Goal: Transaction & Acquisition: Purchase product/service

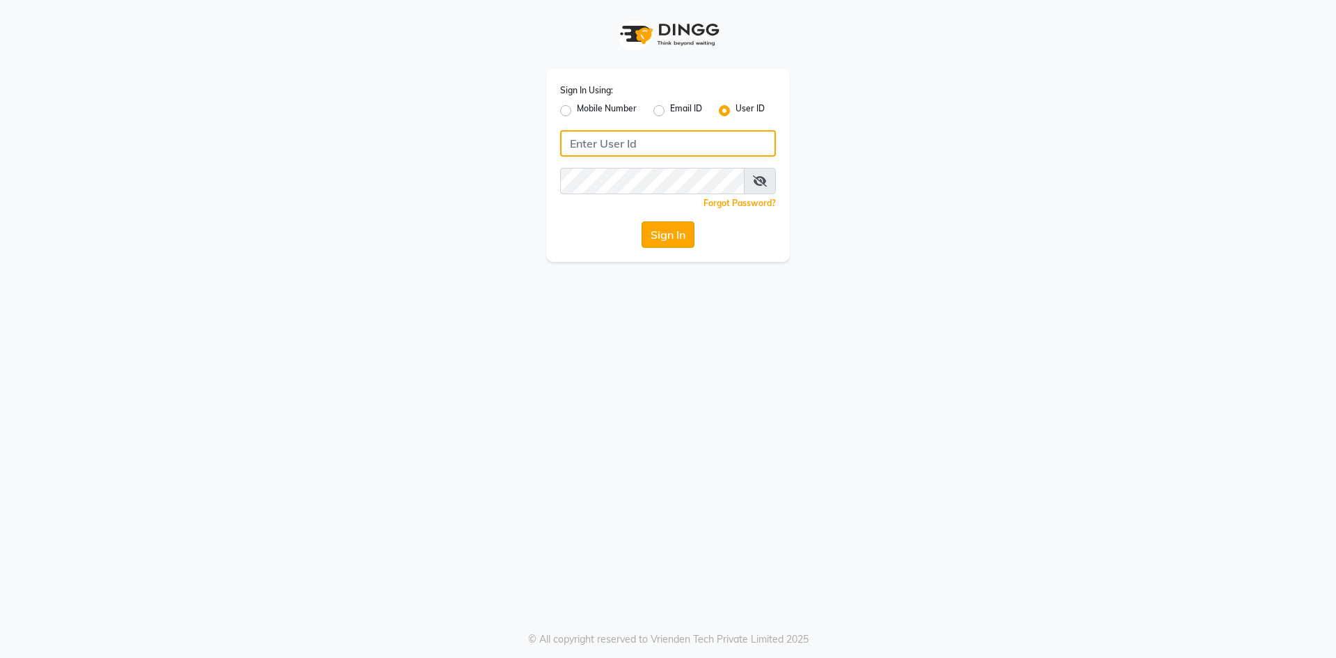
type input "e2502-53"
click at [684, 234] on button "Sign In" at bounding box center [668, 234] width 53 height 26
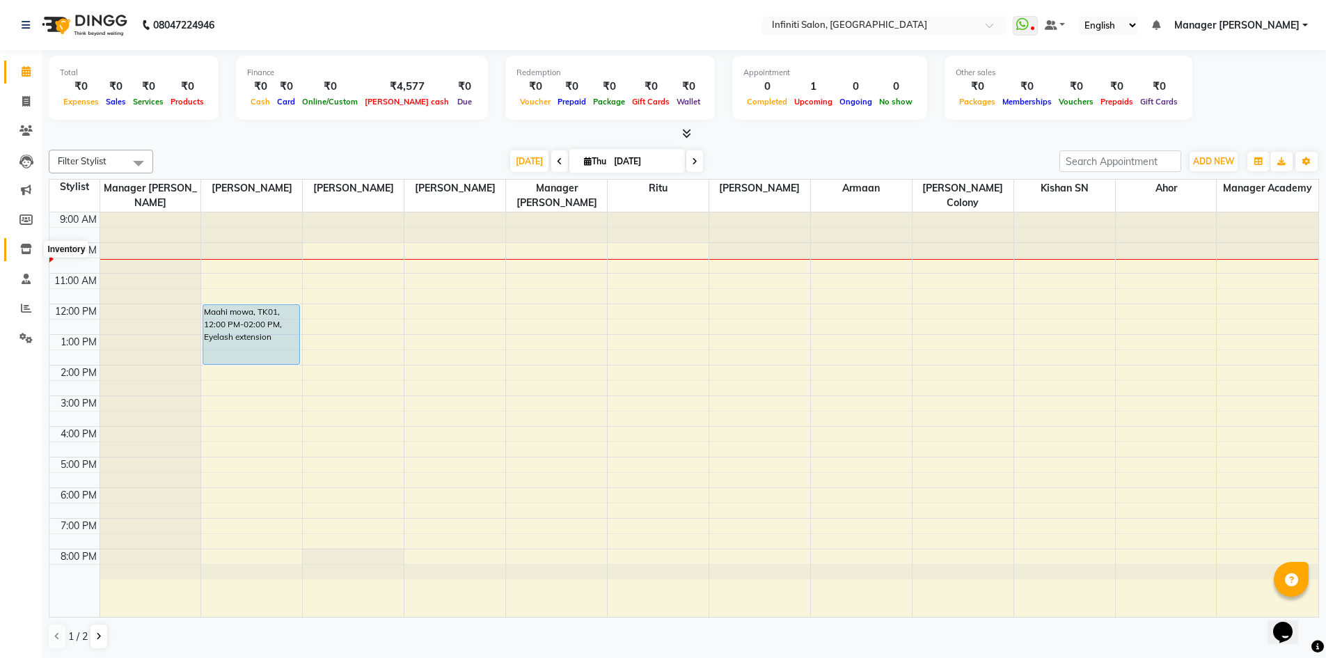
drag, startPoint x: 19, startPoint y: 249, endPoint x: 60, endPoint y: 239, distance: 41.7
click at [19, 249] on span at bounding box center [26, 250] width 24 height 16
select select
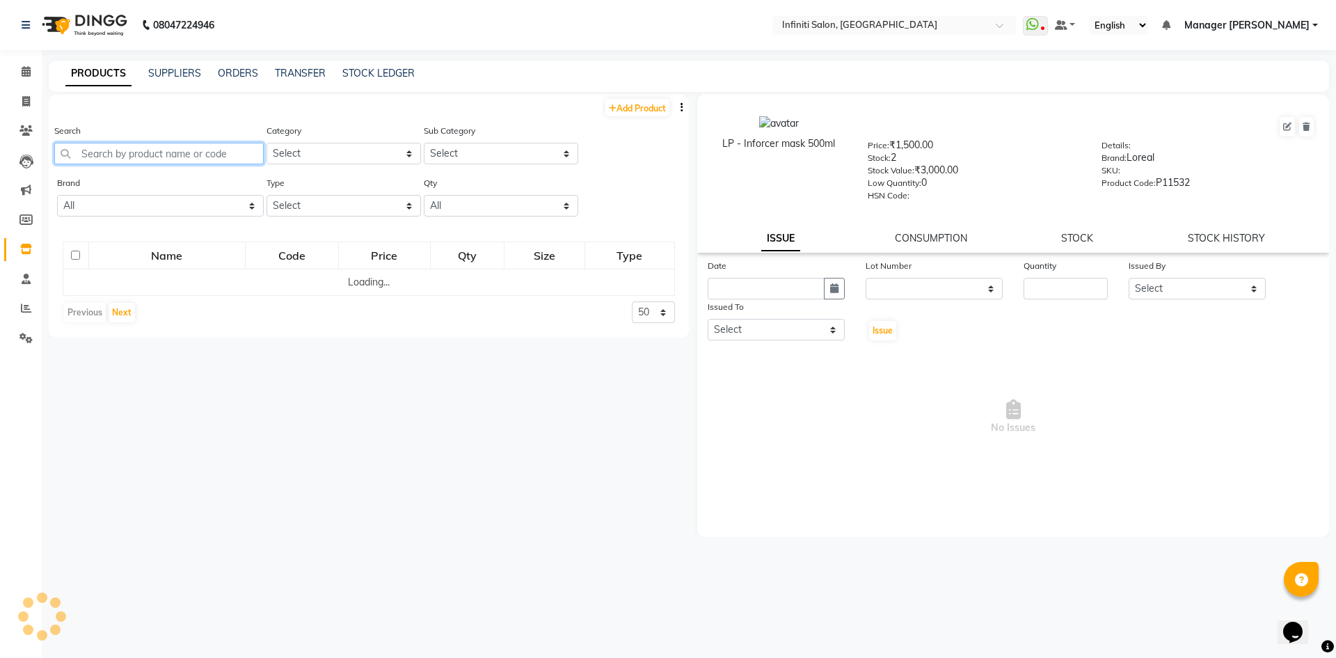
click at [208, 159] on input "text" at bounding box center [159, 154] width 210 height 22
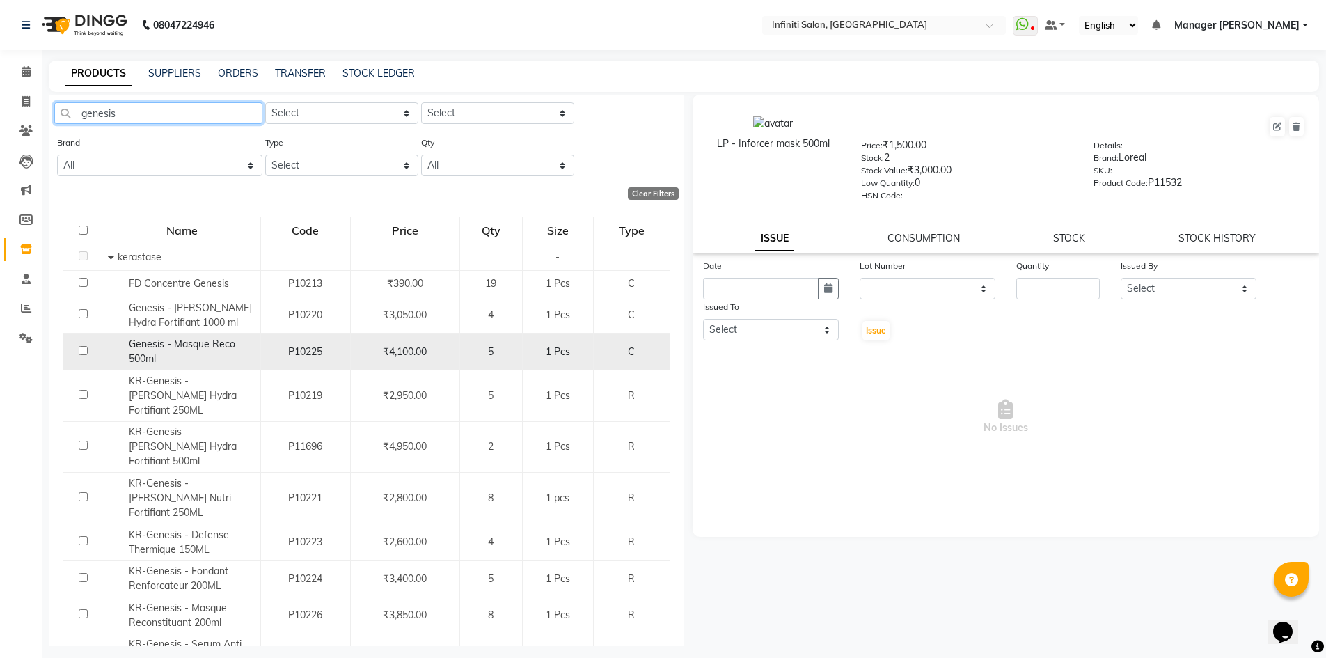
scroll to position [63, 0]
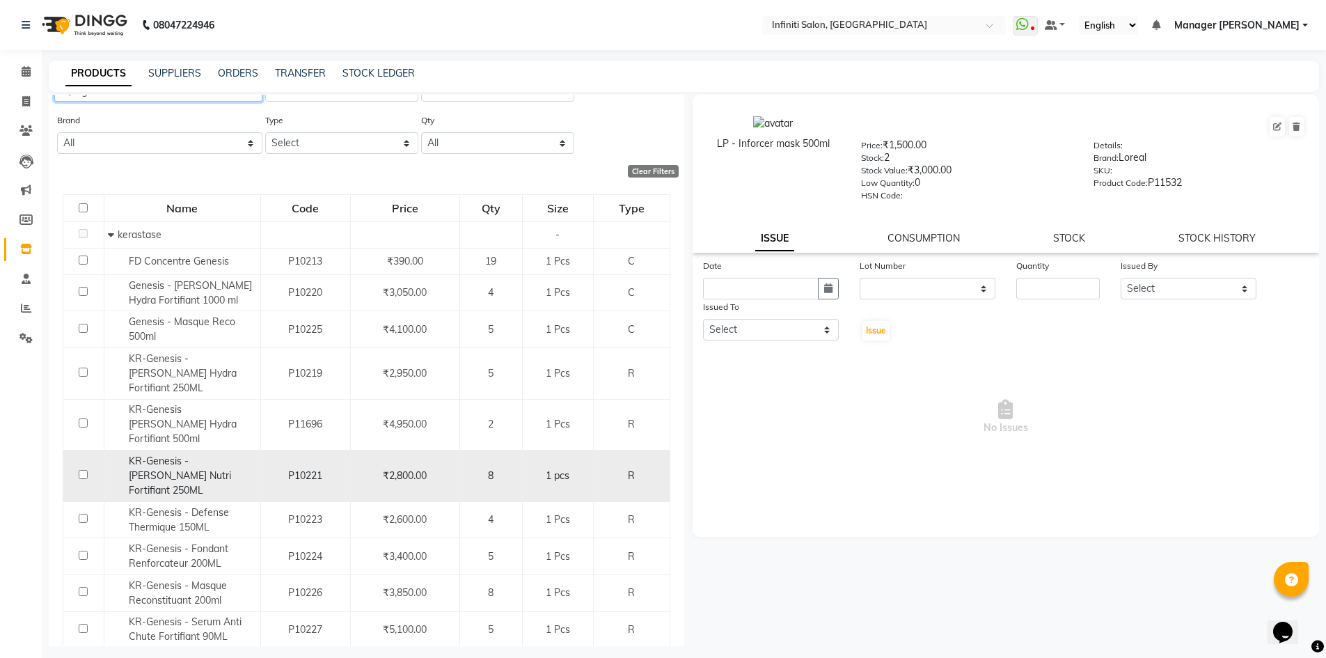
type input "genesis"
click at [84, 470] on input "checkbox" at bounding box center [83, 474] width 9 height 9
checkbox input "true"
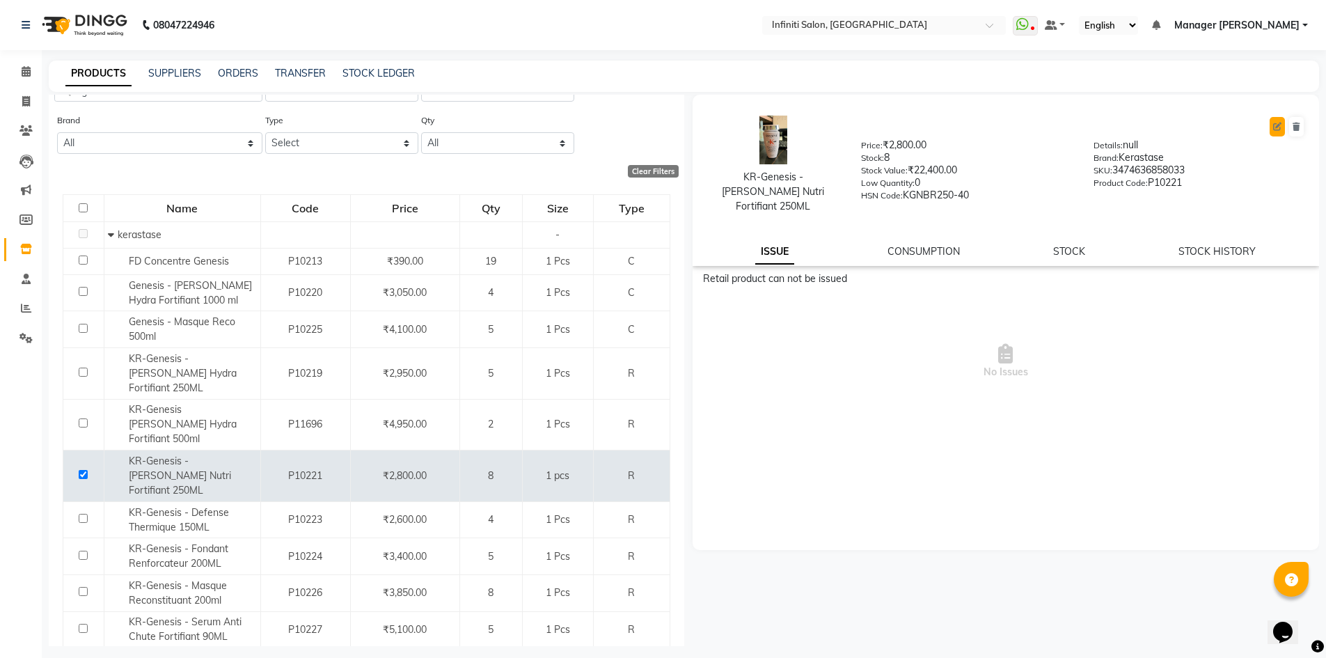
click at [1279, 125] on icon at bounding box center [1277, 127] width 8 height 8
select select "R"
select select "true"
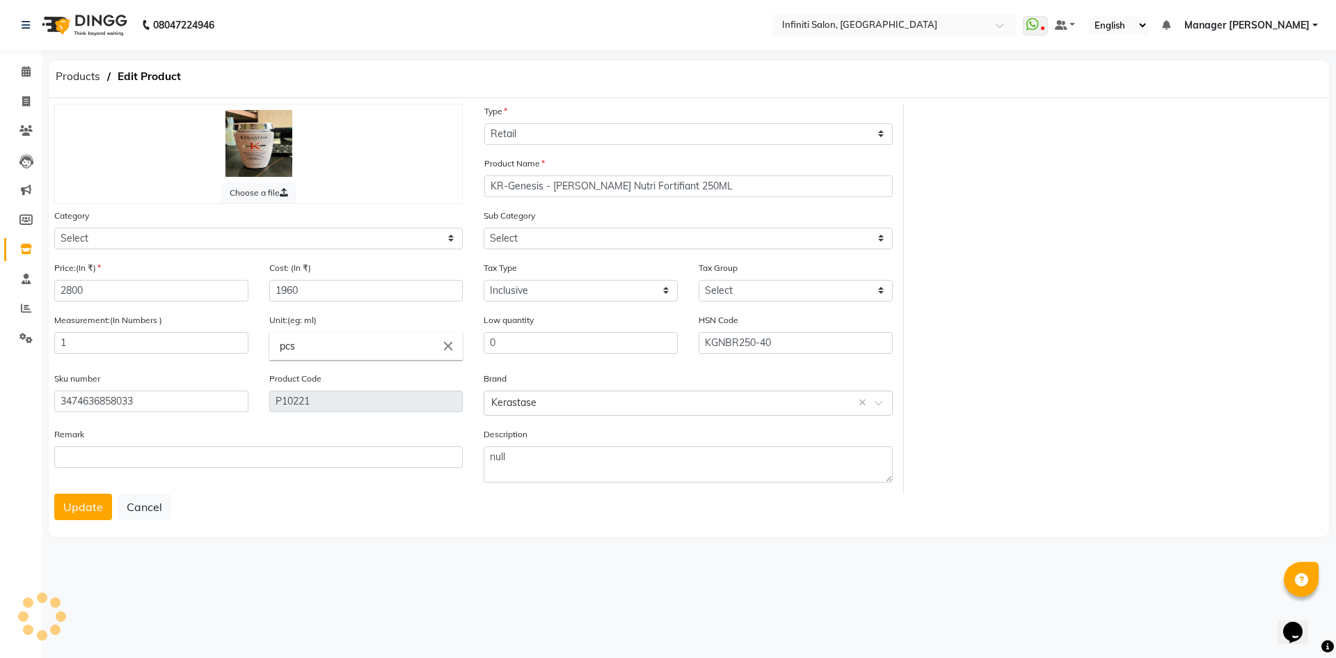
select select "903101100"
select select "903101113"
click at [166, 287] on input "2800" at bounding box center [151, 291] width 194 height 22
type input "2950"
click at [373, 291] on input "1960" at bounding box center [366, 291] width 194 height 22
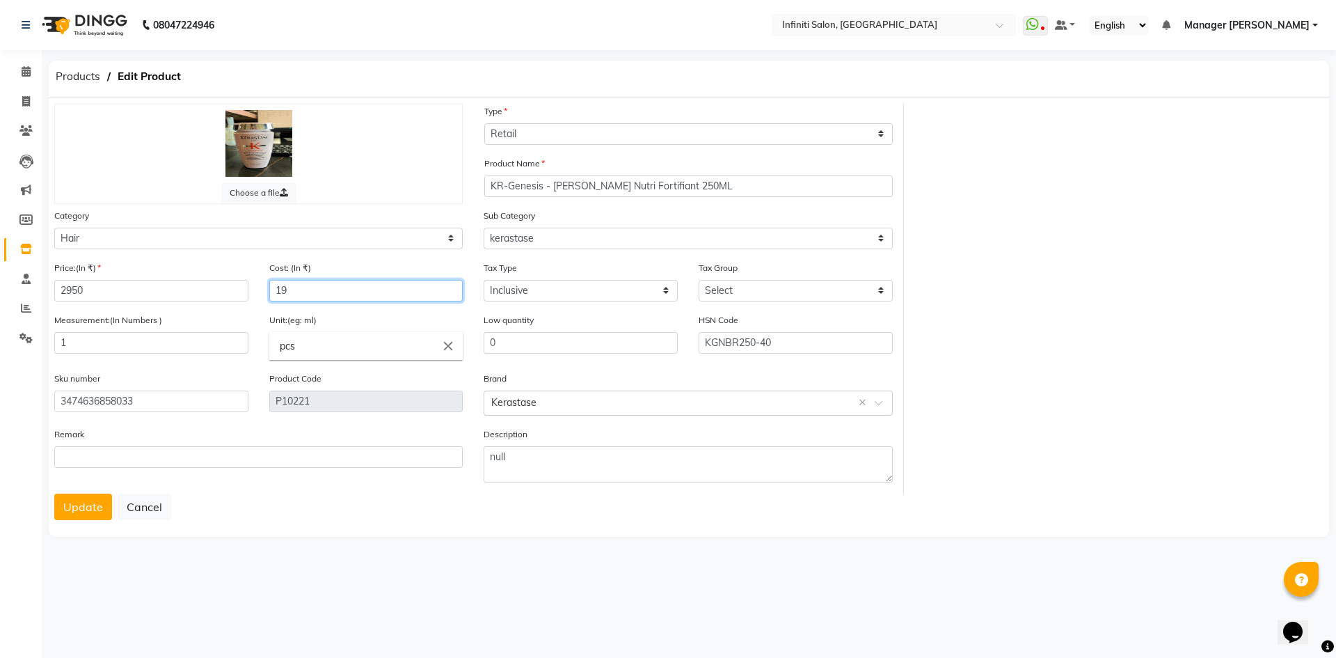
type input "1"
type input "2065"
click at [71, 498] on button "Update" at bounding box center [83, 506] width 58 height 26
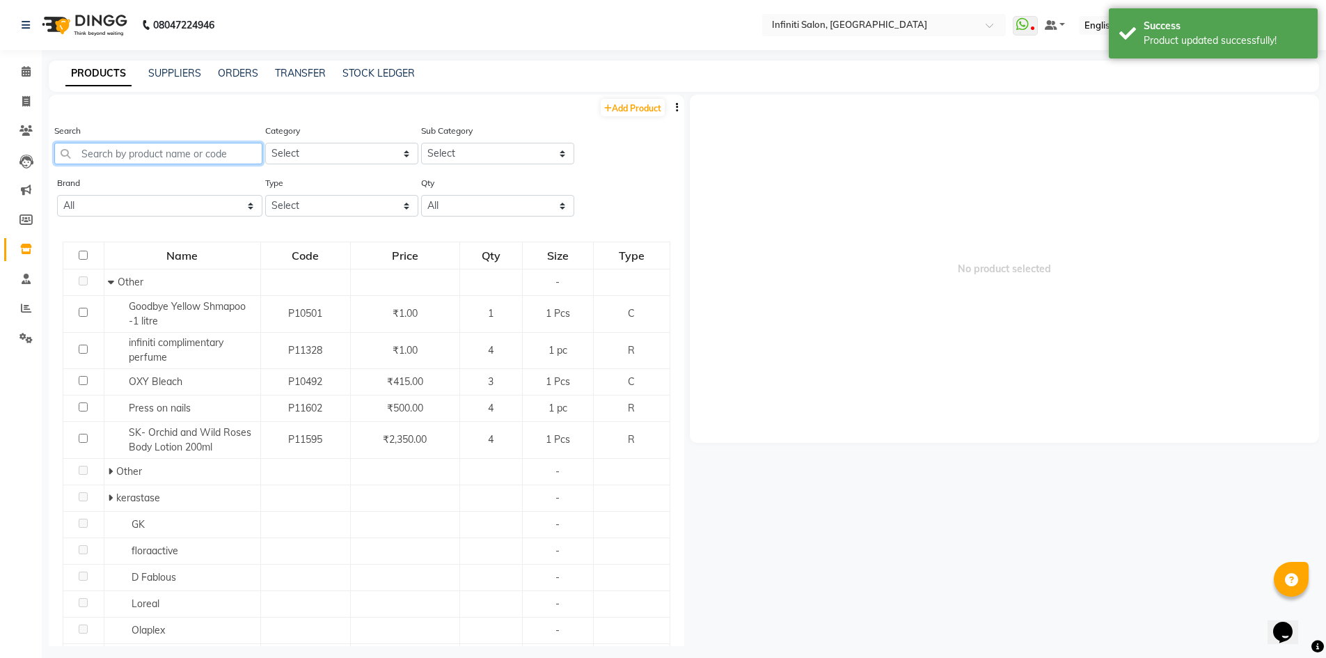
click at [221, 147] on input "text" at bounding box center [158, 154] width 208 height 22
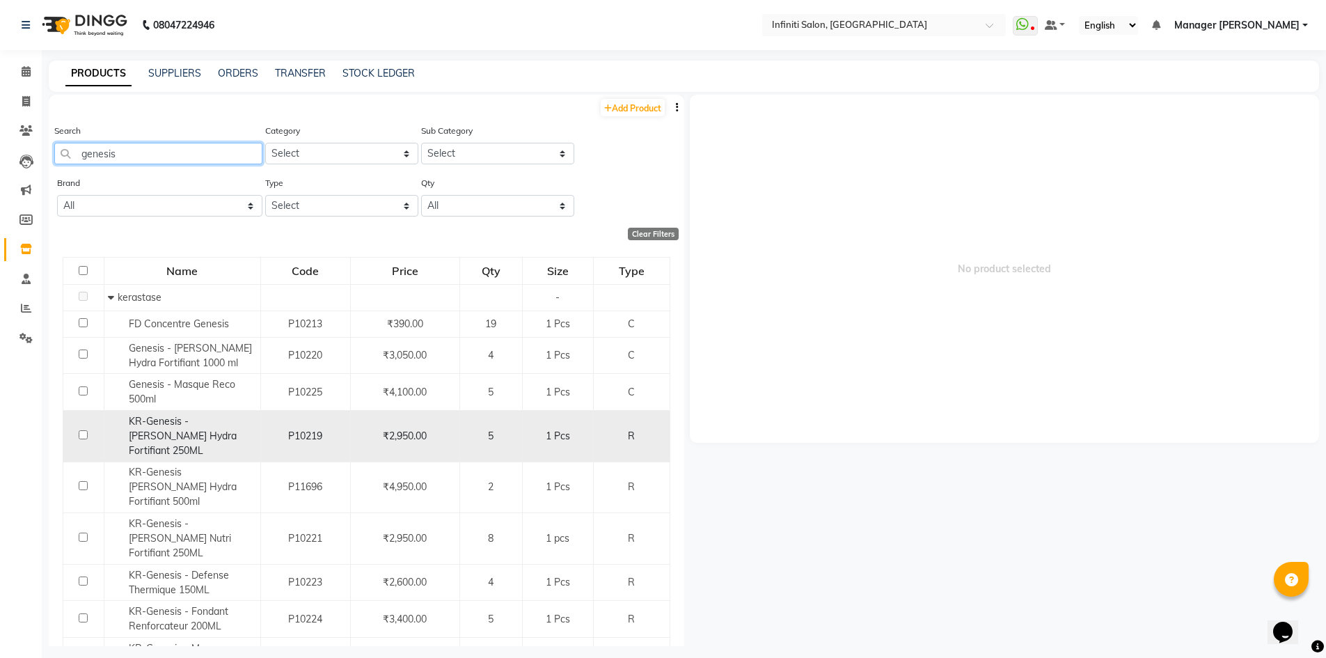
type input "genesis"
click at [79, 430] on input "checkbox" at bounding box center [83, 434] width 9 height 9
checkbox input "true"
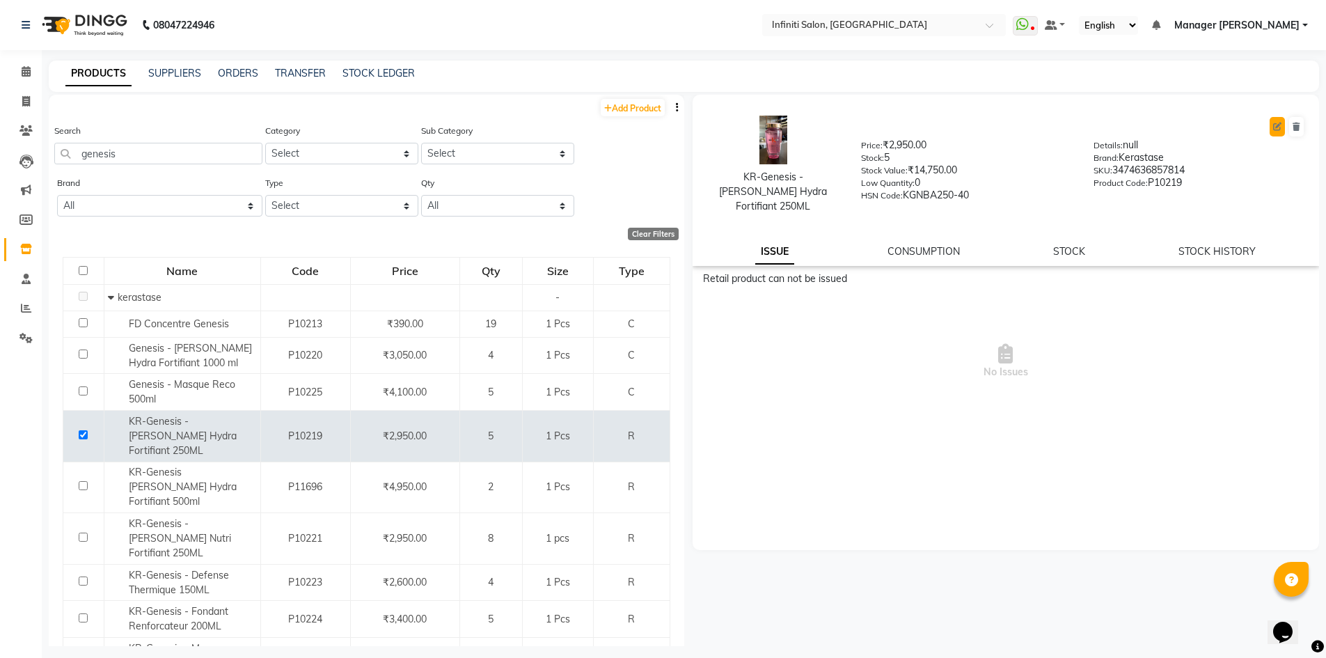
click at [1277, 126] on icon at bounding box center [1277, 127] width 8 height 8
select select "true"
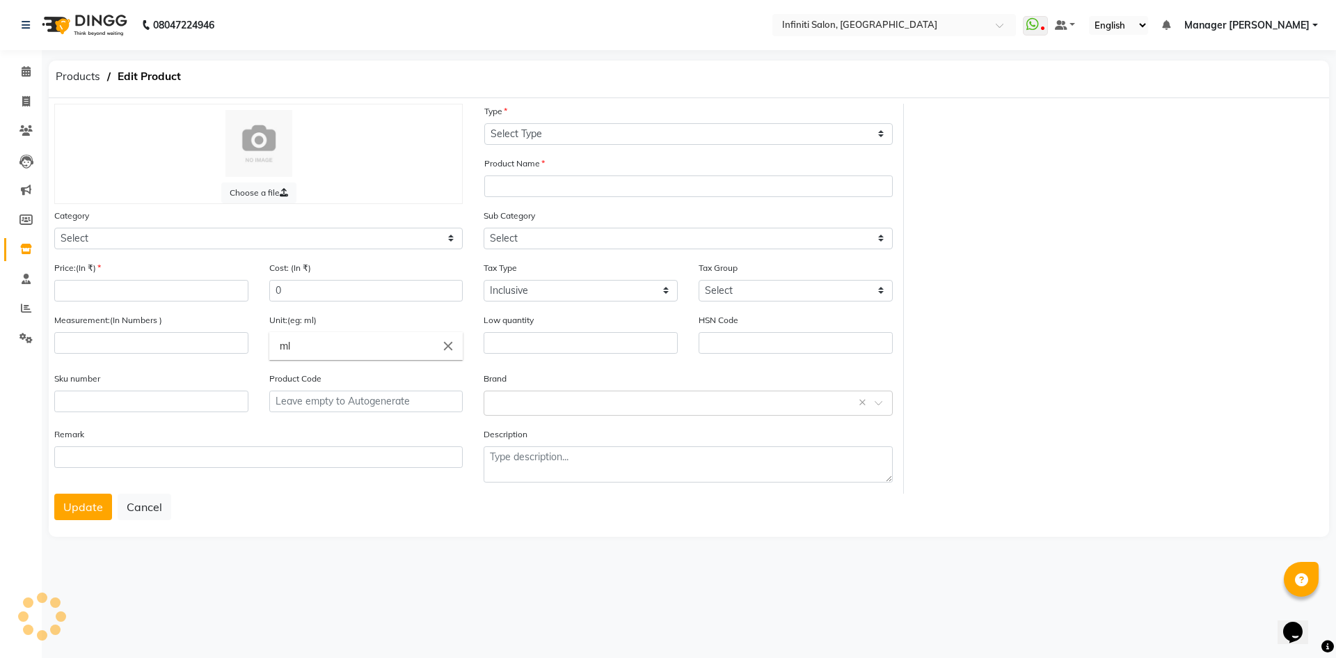
select select "R"
type input "KR-Genesis - Bain Hydra Fortifiant 250ML"
select select
type input "2950"
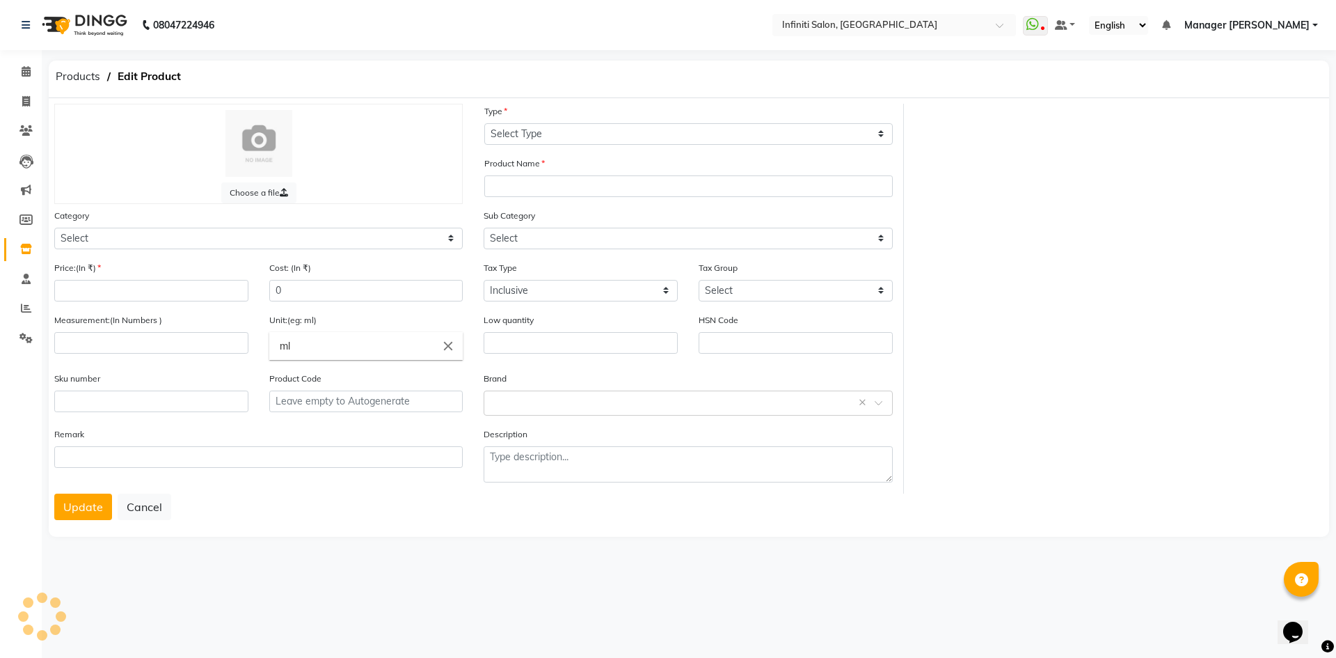
type input "2065"
select select
type input "1"
type input "Pcs"
type input "0"
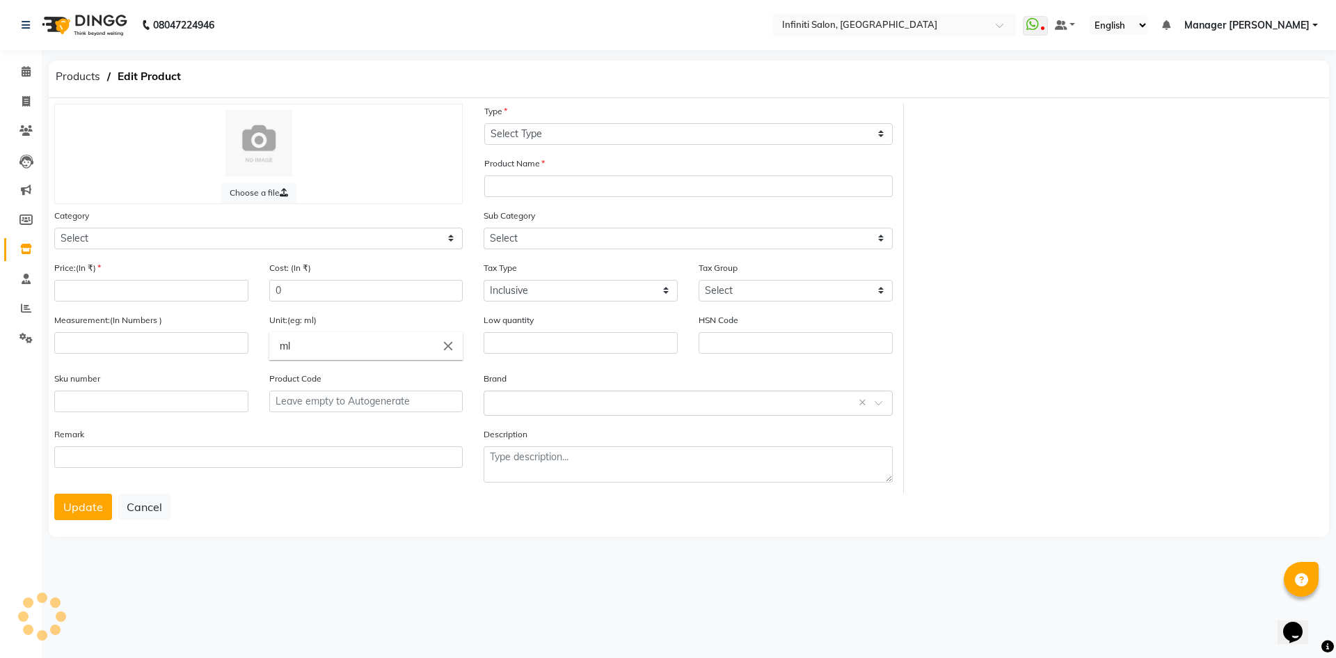
type input "KGNBA250-40"
type input "3474636857814"
type input "P10219"
type textarea "null"
select select "903101100"
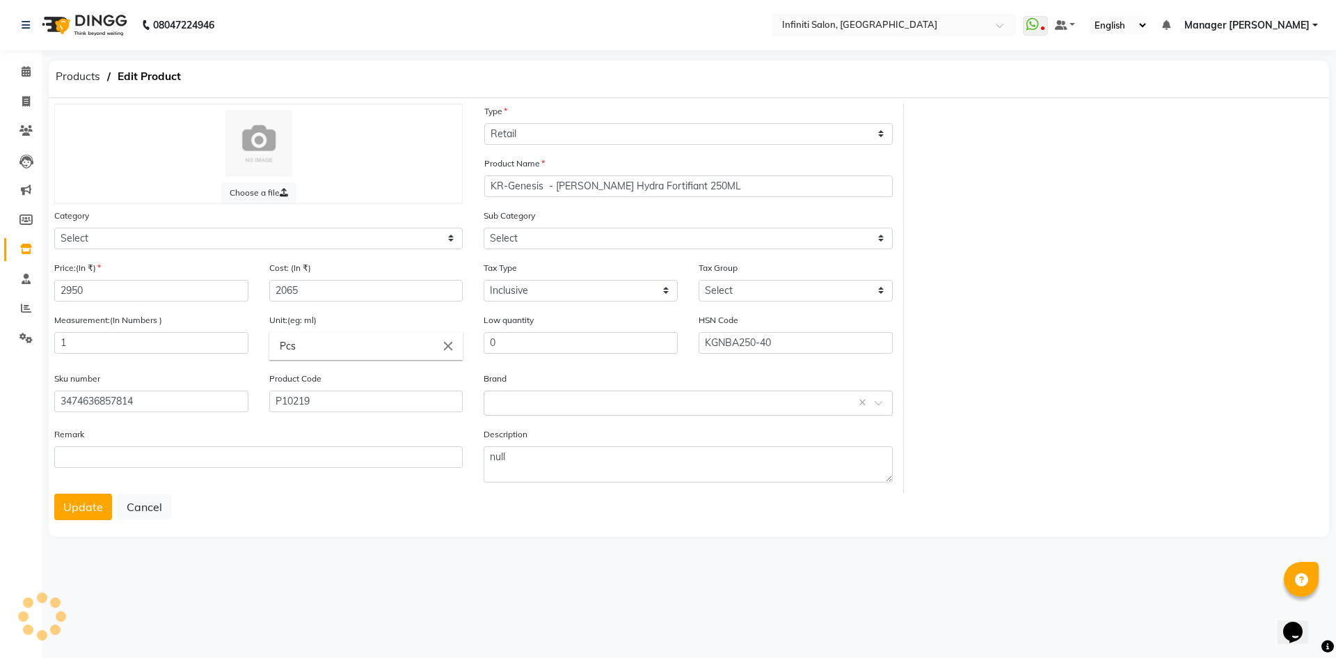
select select "903101113"
select select "2495"
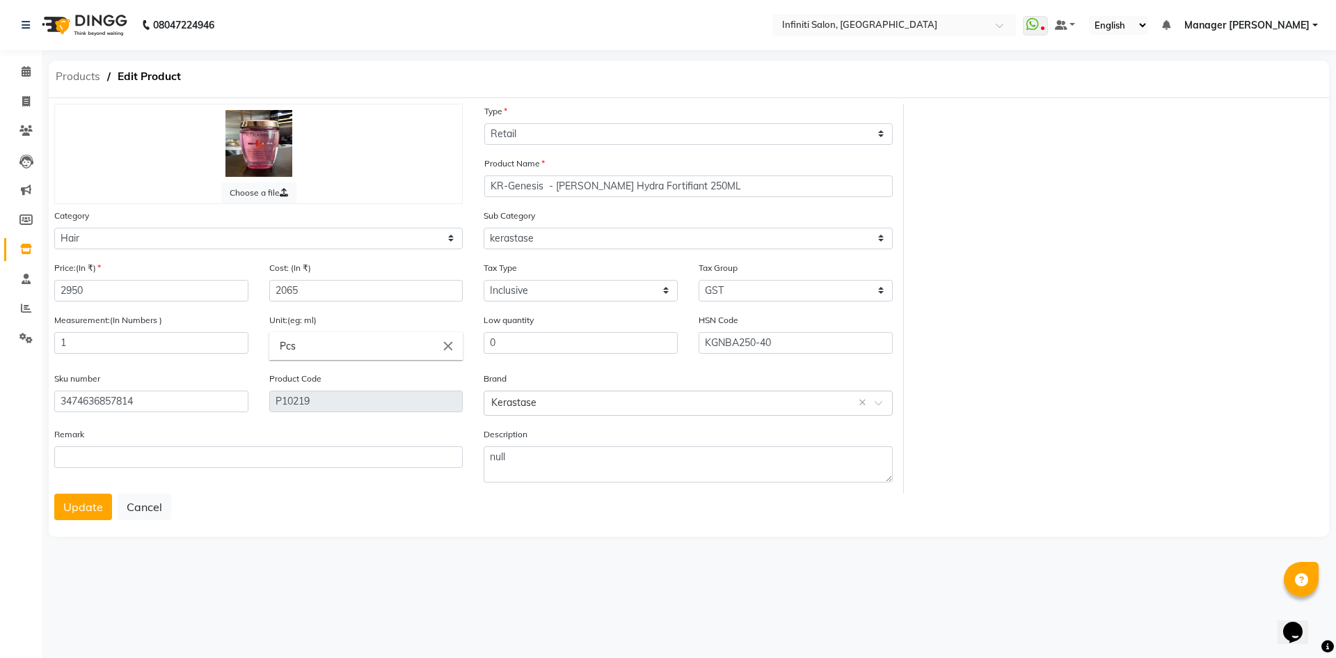
click at [65, 77] on span "Products" at bounding box center [78, 76] width 58 height 25
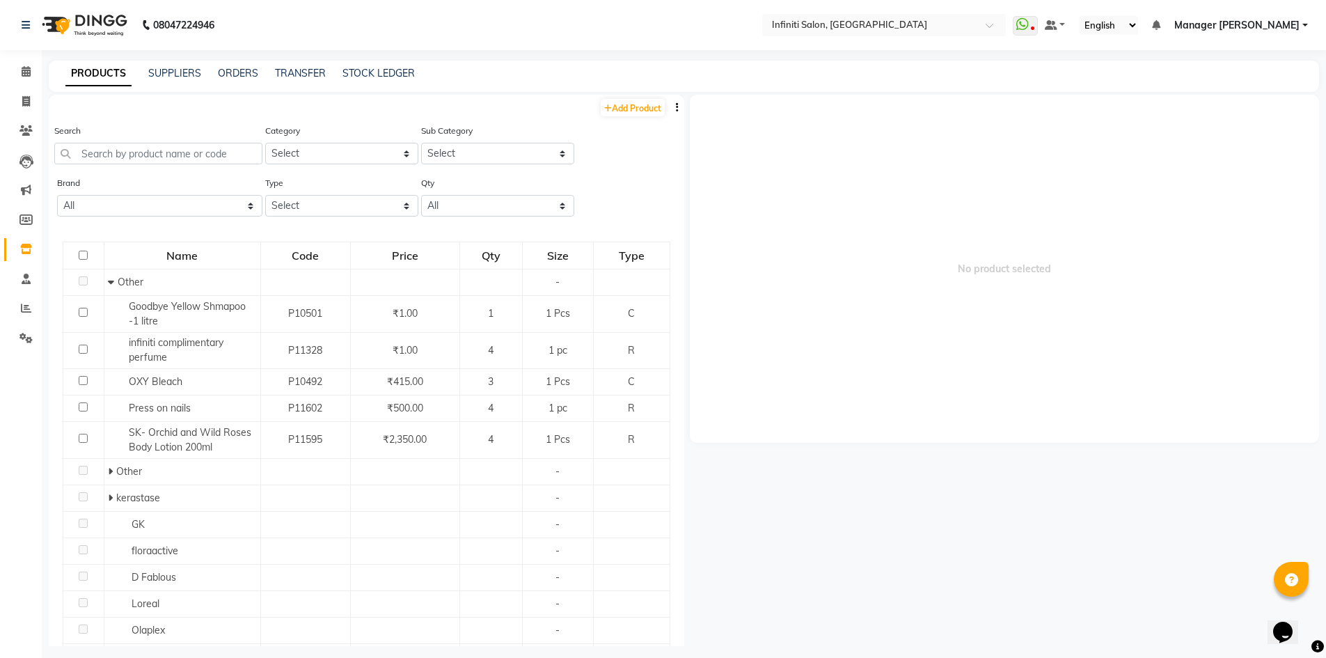
click at [338, 73] on div "PRODUCTS SUPPLIERS ORDERS TRANSFER STOCK LEDGER" at bounding box center [676, 73] width 1254 height 15
click at [397, 67] on link "STOCK LEDGER" at bounding box center [378, 73] width 72 height 13
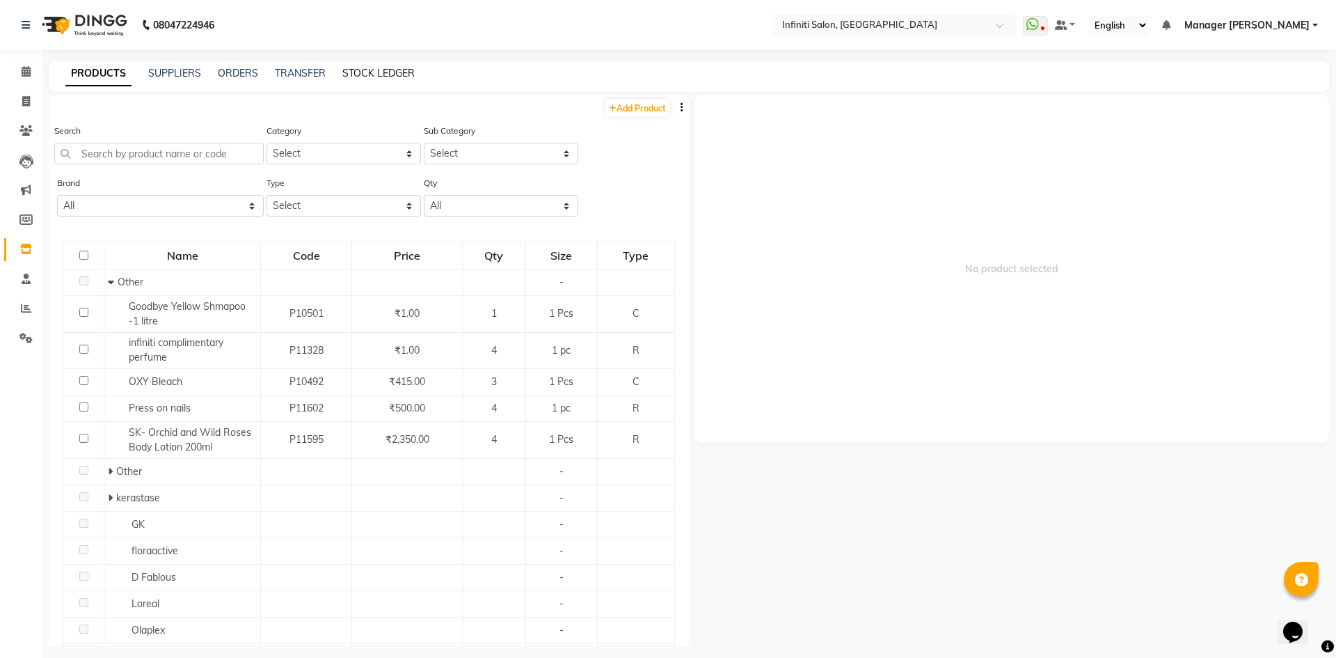
select select "all"
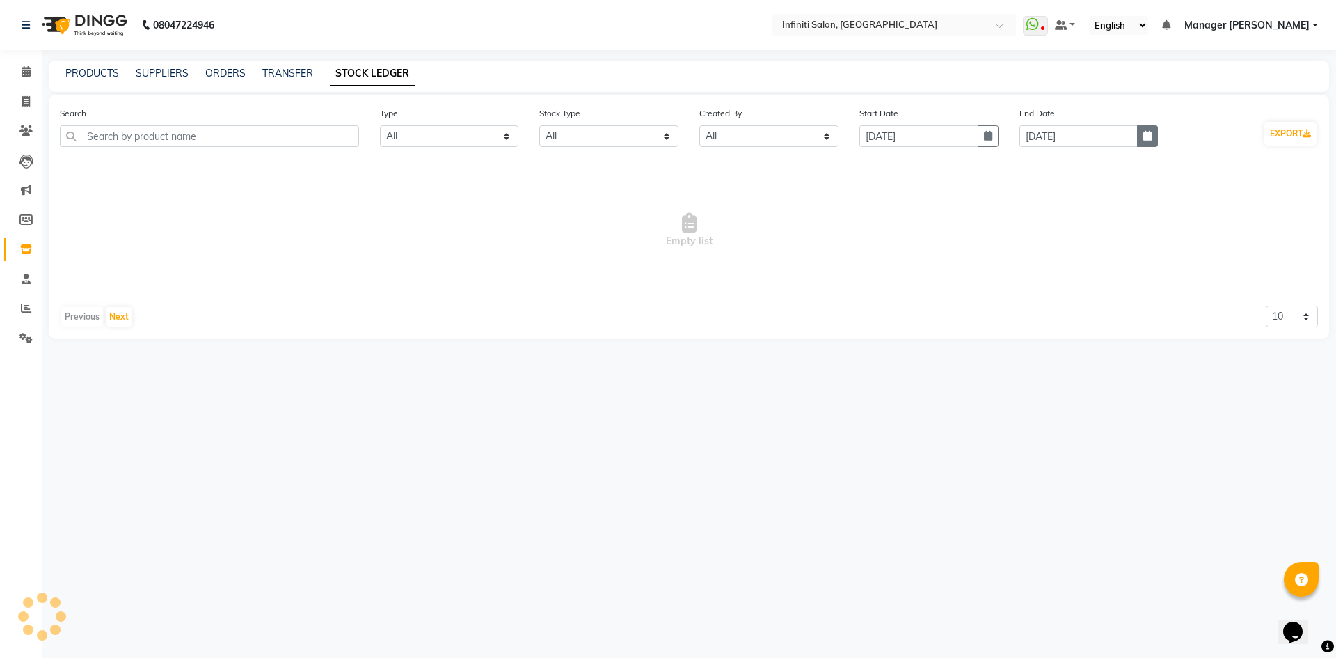
click at [1151, 141] on button "button" at bounding box center [1147, 136] width 21 height 22
select select "9"
select select "2025"
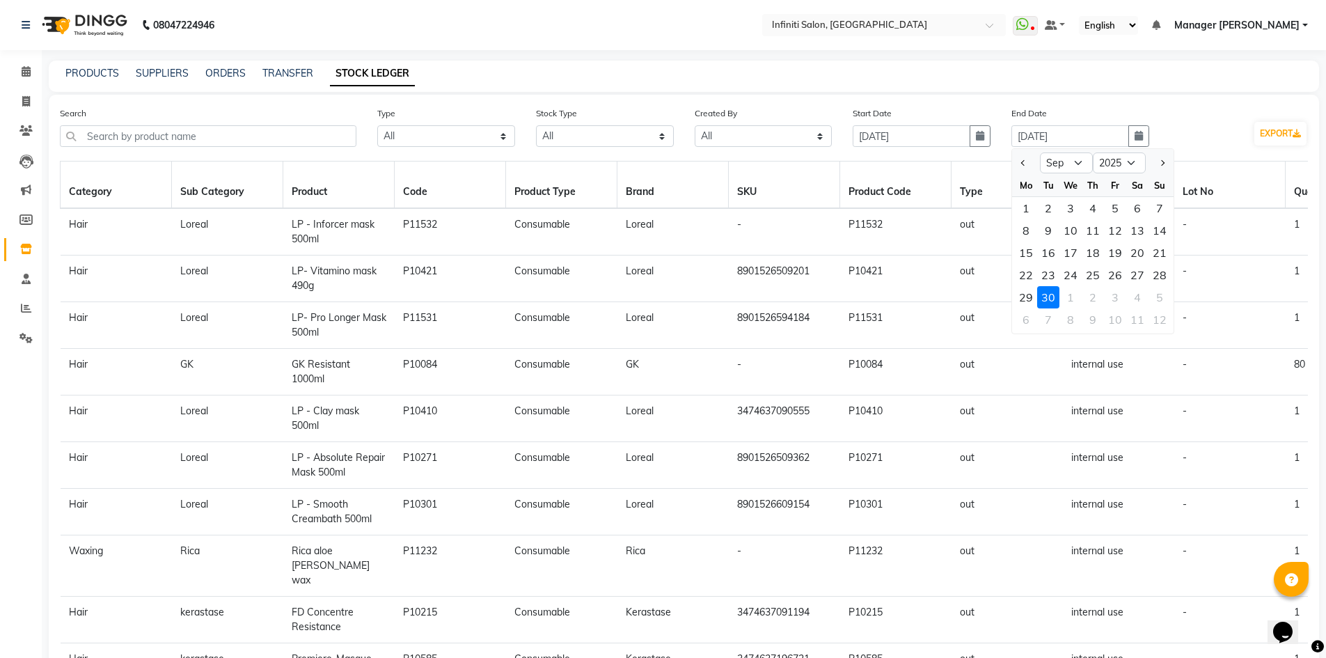
click at [1066, 205] on div "3" at bounding box center [1070, 208] width 22 height 22
type input "[DATE]"
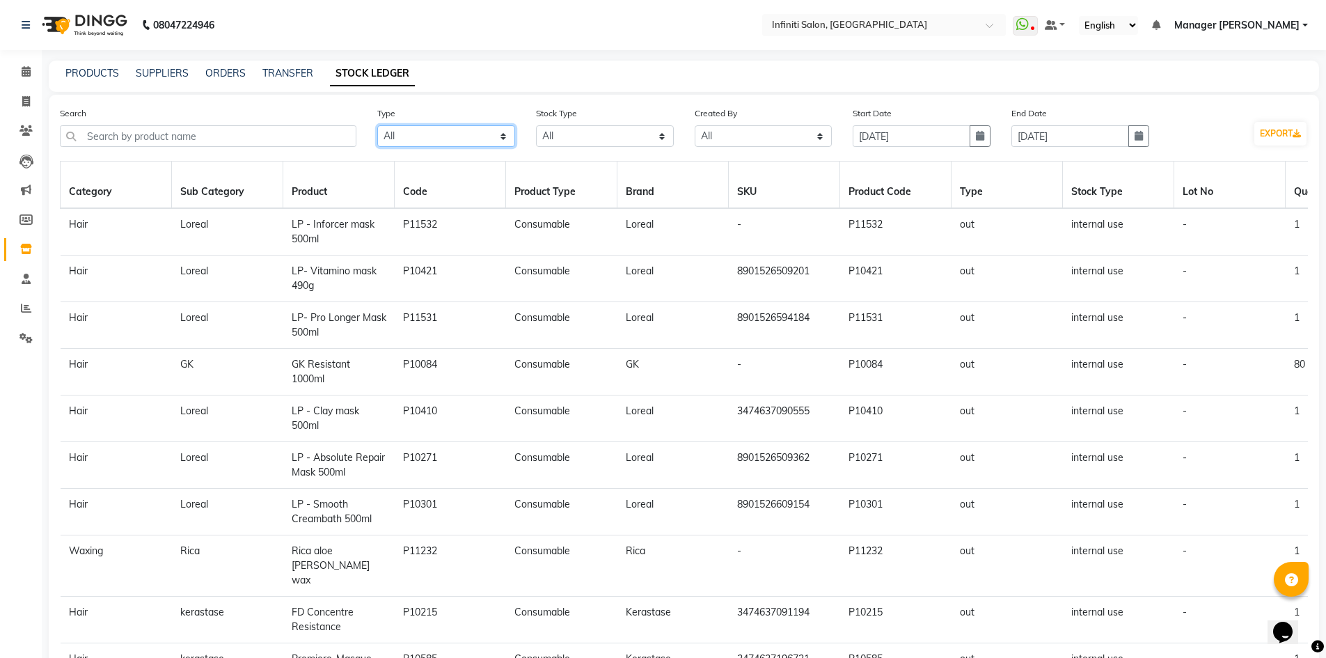
click at [510, 139] on select "Select All In Out" at bounding box center [446, 136] width 138 height 22
select select "out"
click at [377, 125] on select "Select All In Out" at bounding box center [446, 136] width 138 height 22
click at [582, 131] on select "Select All New Stock Adjustment Return Transfer In Other Internal Use Damaged E…" at bounding box center [605, 136] width 138 height 22
select select "internal use"
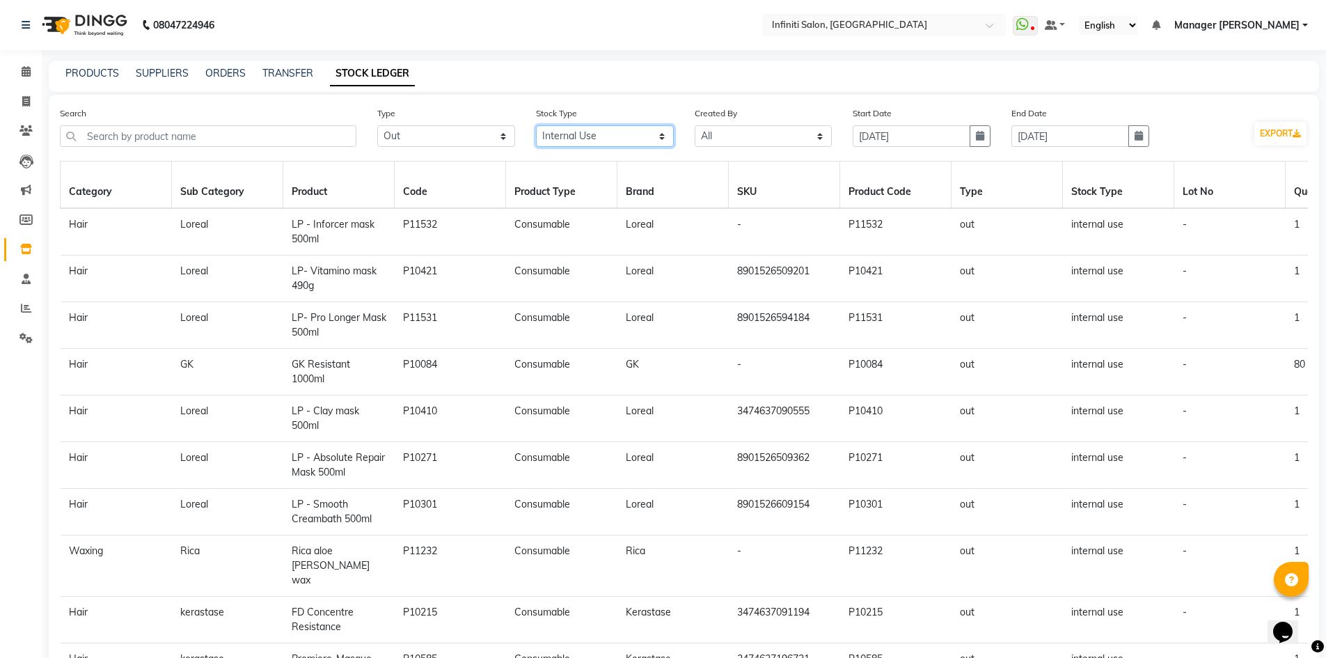
click at [536, 125] on select "Select All New Stock Adjustment Return Transfer In Other Internal Use Damaged E…" at bounding box center [605, 136] width 138 height 22
click at [1301, 138] on button "EXPORT" at bounding box center [1280, 134] width 52 height 24
click at [1144, 131] on button "button" at bounding box center [1138, 136] width 21 height 22
select select "9"
select select "2025"
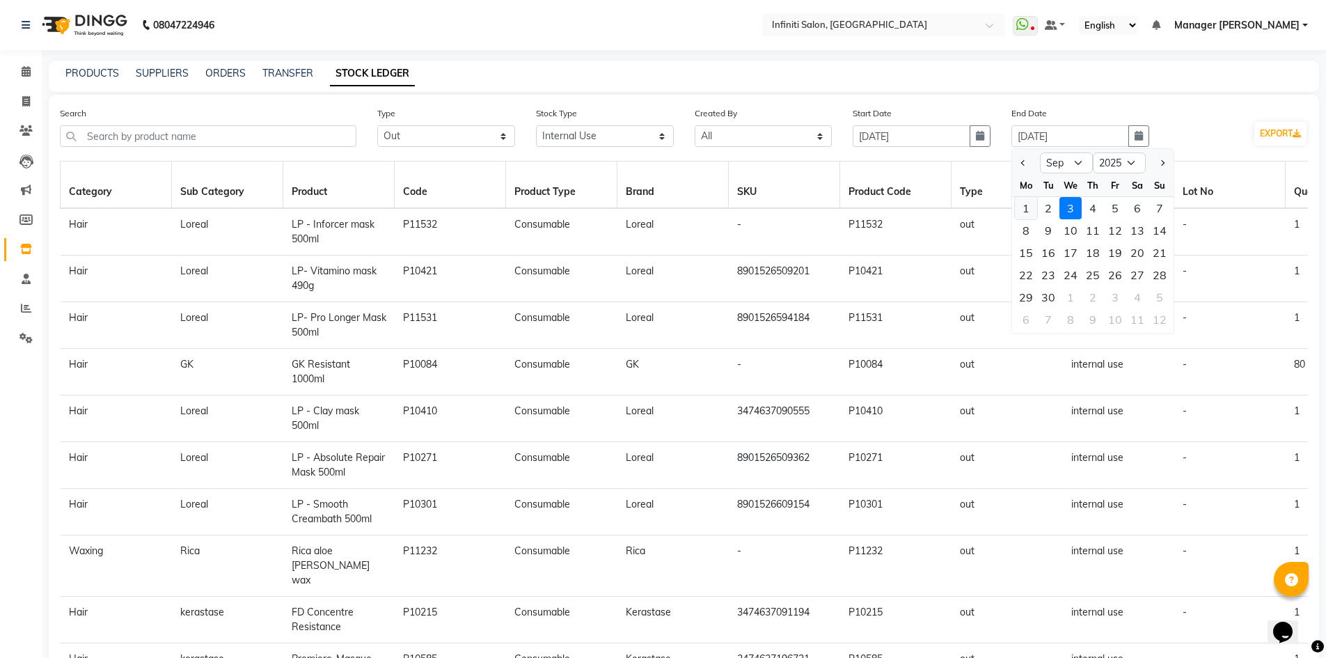
click at [1030, 216] on div "1" at bounding box center [1026, 208] width 22 height 22
type input "[DATE]"
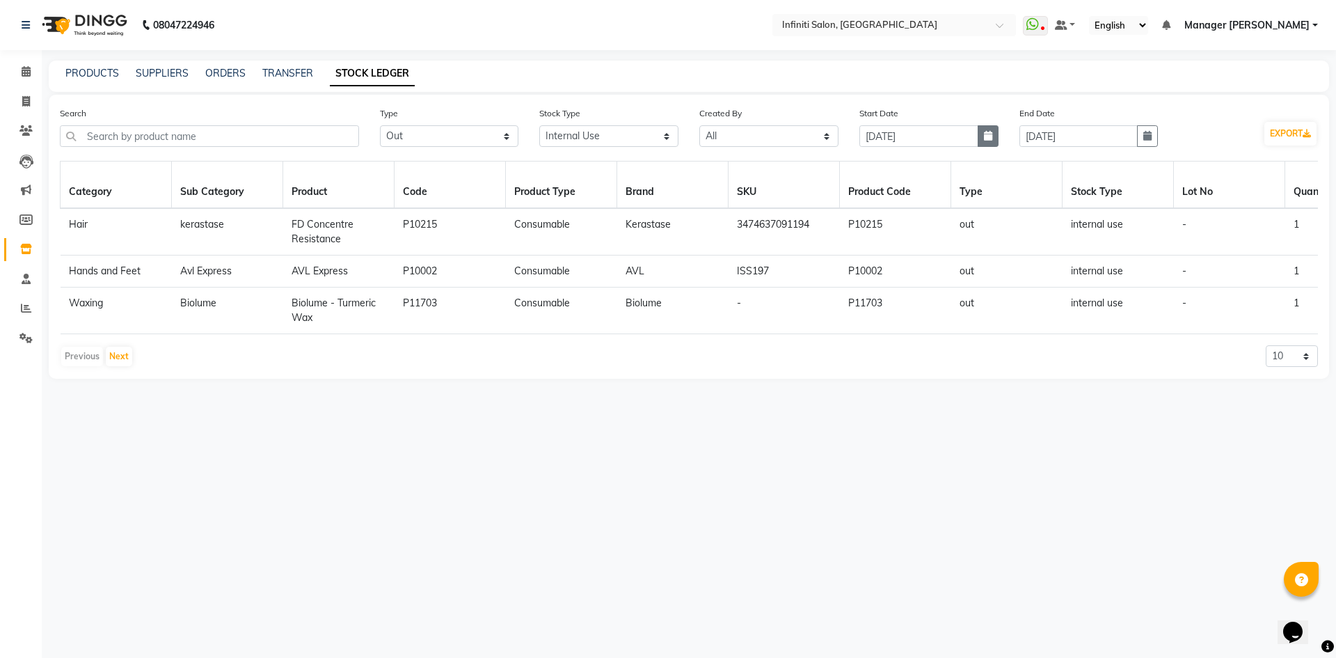
click at [990, 140] on icon "button" at bounding box center [988, 136] width 8 height 10
select select "9"
select select "2025"
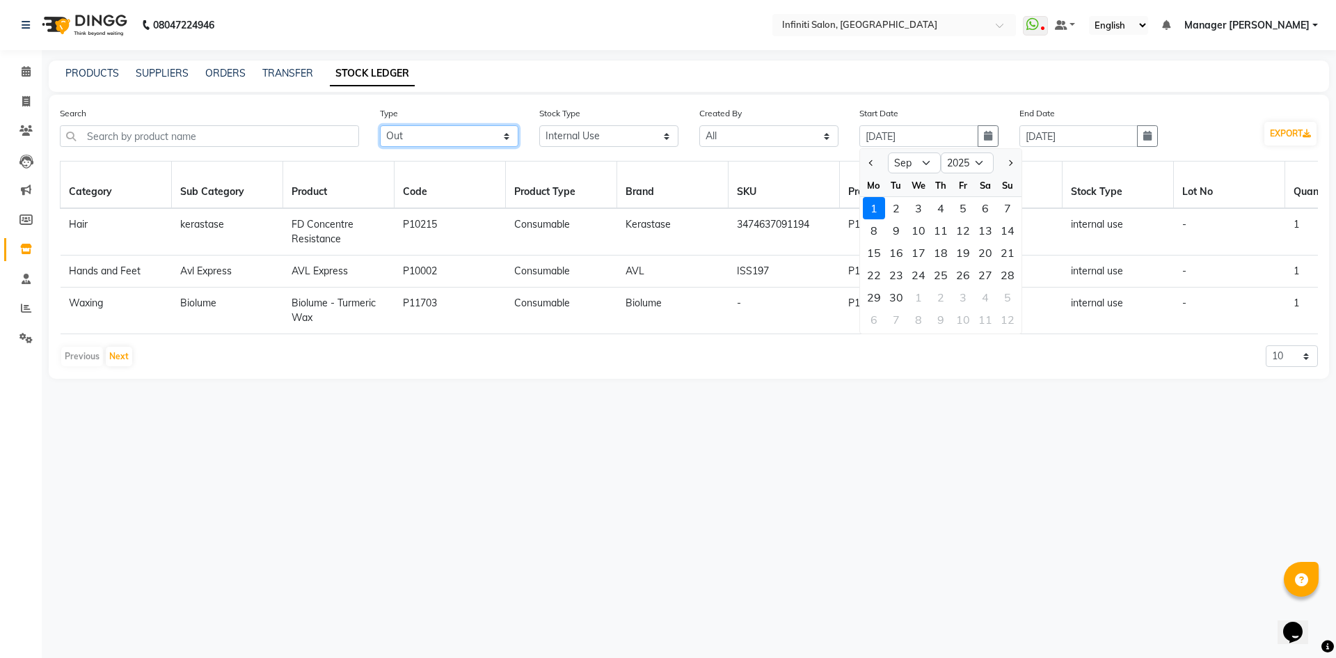
click at [461, 140] on select "Select All In Out" at bounding box center [449, 136] width 139 height 22
click at [470, 125] on select "Select All In Out" at bounding box center [449, 136] width 139 height 22
select select "all"
click at [380, 125] on select "Select All In Out" at bounding box center [449, 136] width 139 height 22
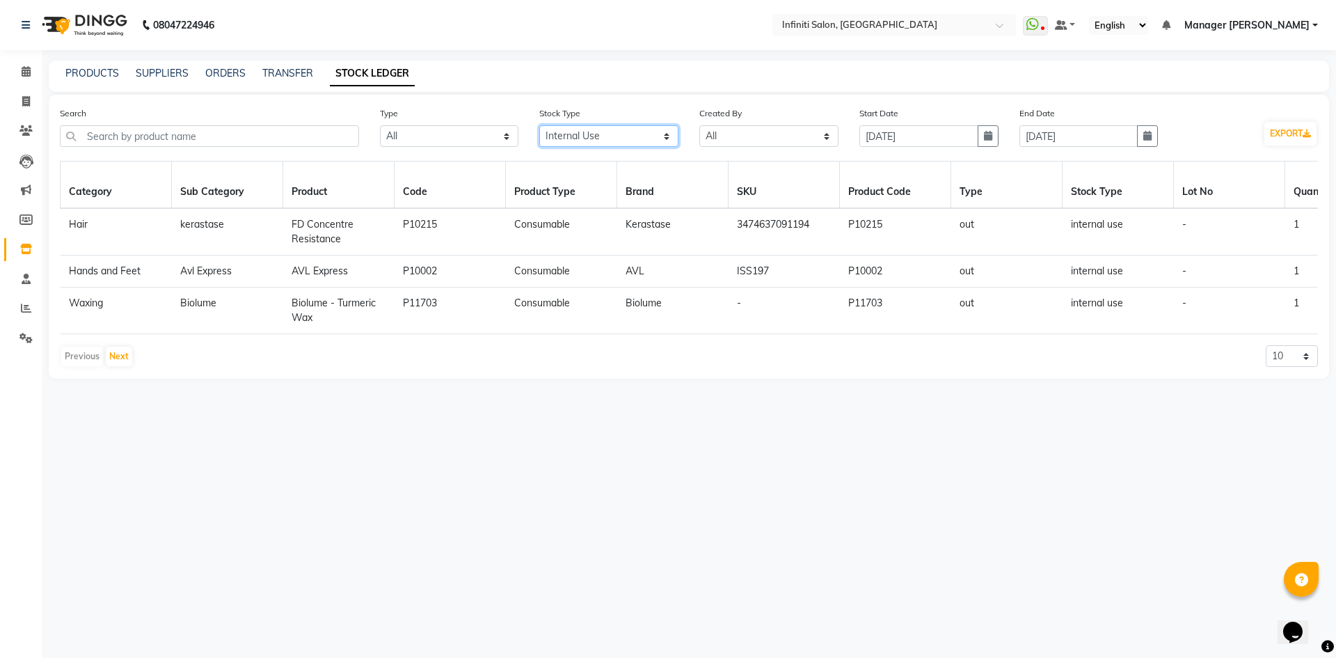
click at [618, 138] on select "Select All New Stock Adjustment Return Transfer In Other Internal Use Damaged E…" at bounding box center [608, 136] width 139 height 22
select select "all"
click at [539, 125] on select "Select All New Stock Adjustment Return Transfer In Other Internal Use Damaged E…" at bounding box center [608, 136] width 139 height 22
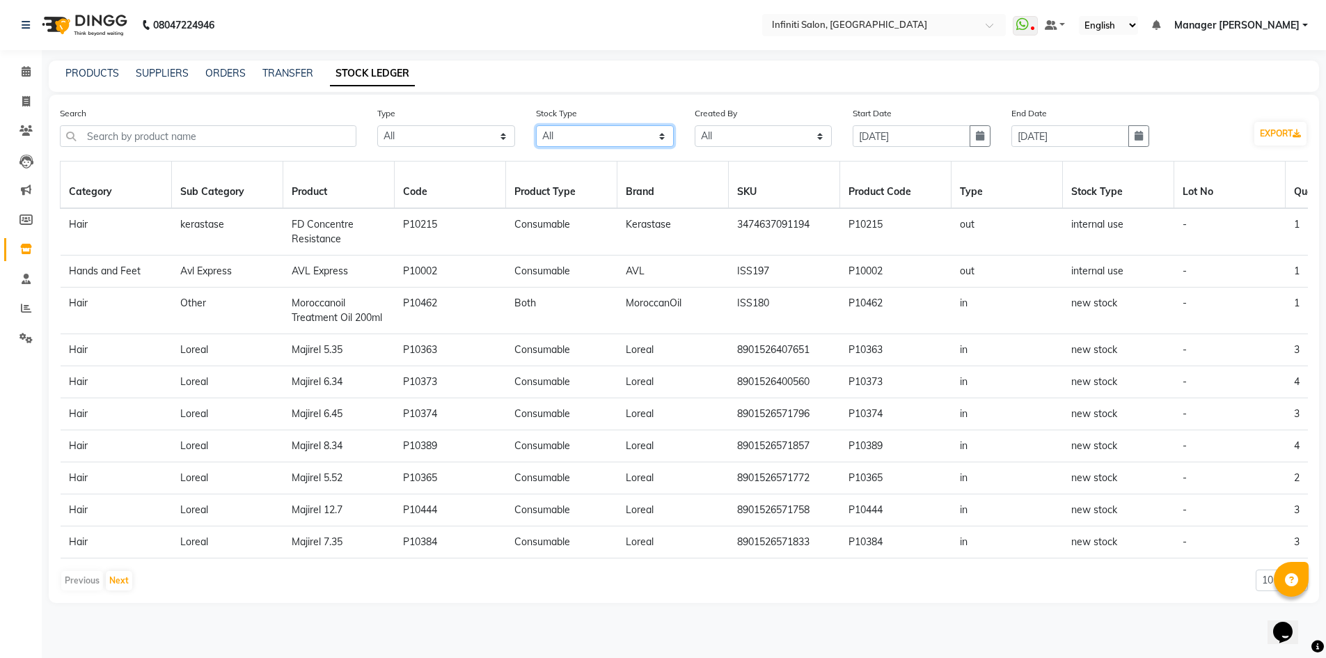
scroll to position [93, 0]
click at [111, 590] on button "Next" at bounding box center [119, 580] width 26 height 19
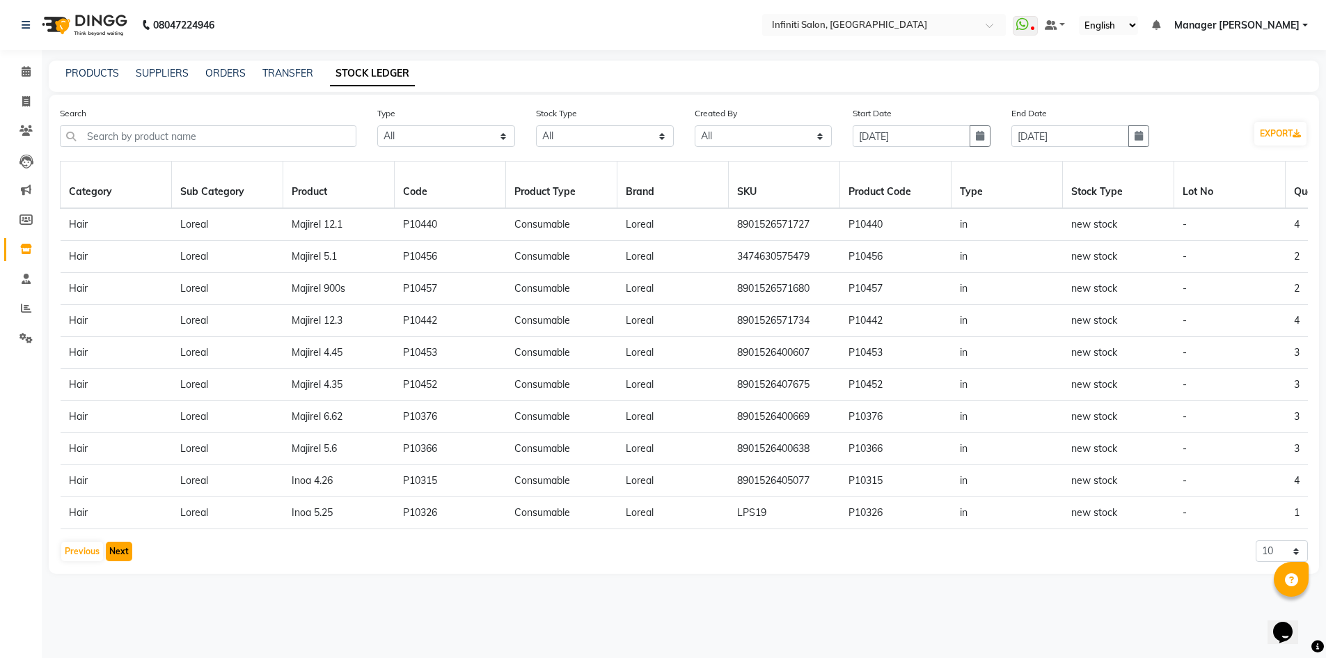
click at [111, 561] on button "Next" at bounding box center [119, 551] width 26 height 19
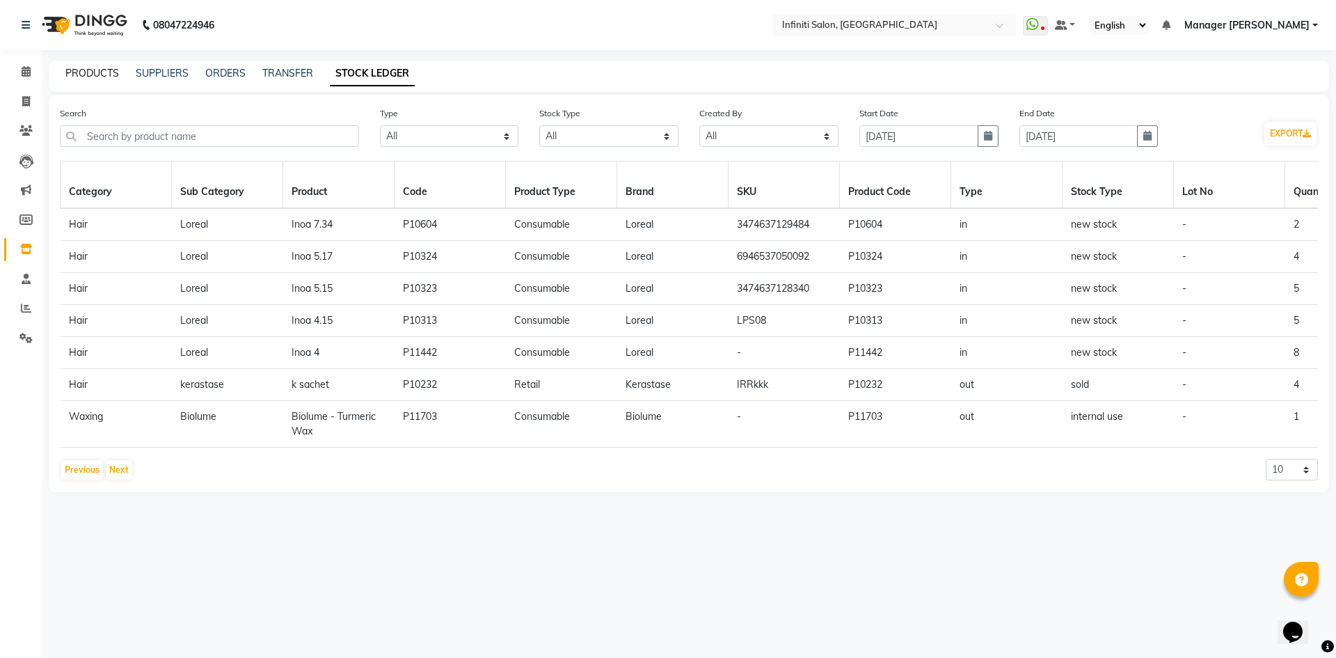
click at [95, 76] on link "PRODUCTS" at bounding box center [92, 73] width 54 height 13
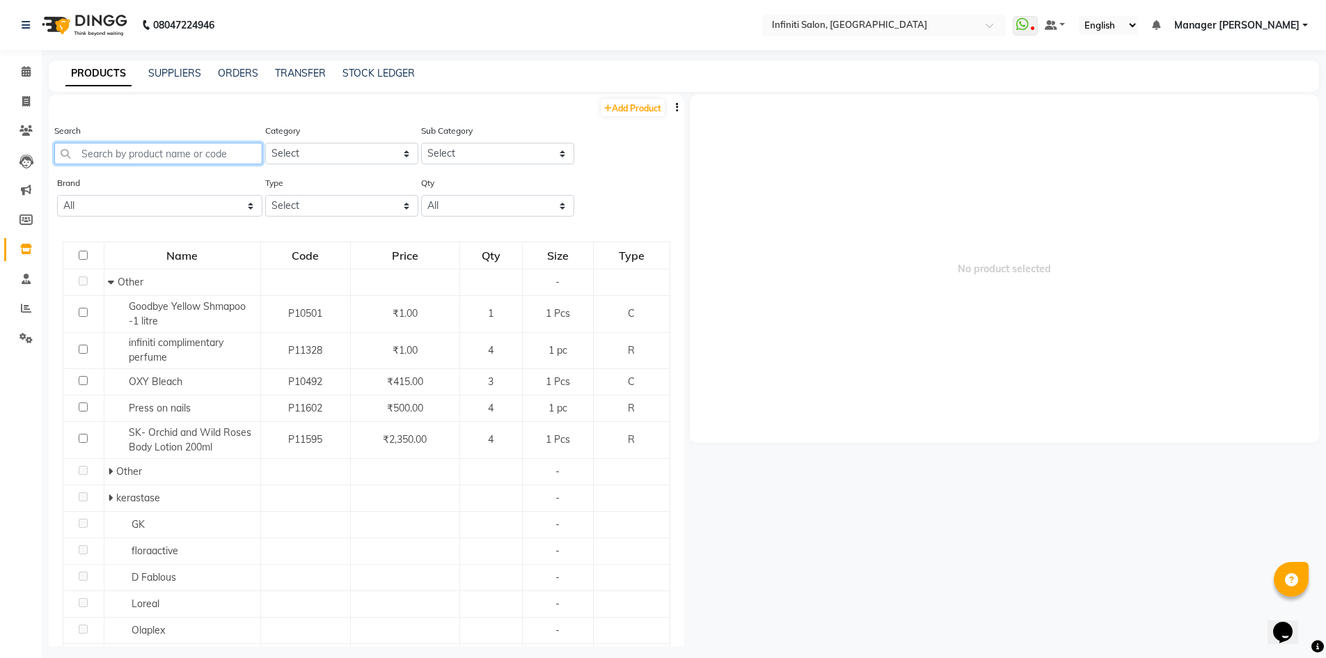
click at [116, 158] on input "text" at bounding box center [158, 154] width 208 height 22
click at [374, 76] on link "STOCK LEDGER" at bounding box center [378, 73] width 72 height 13
select select "all"
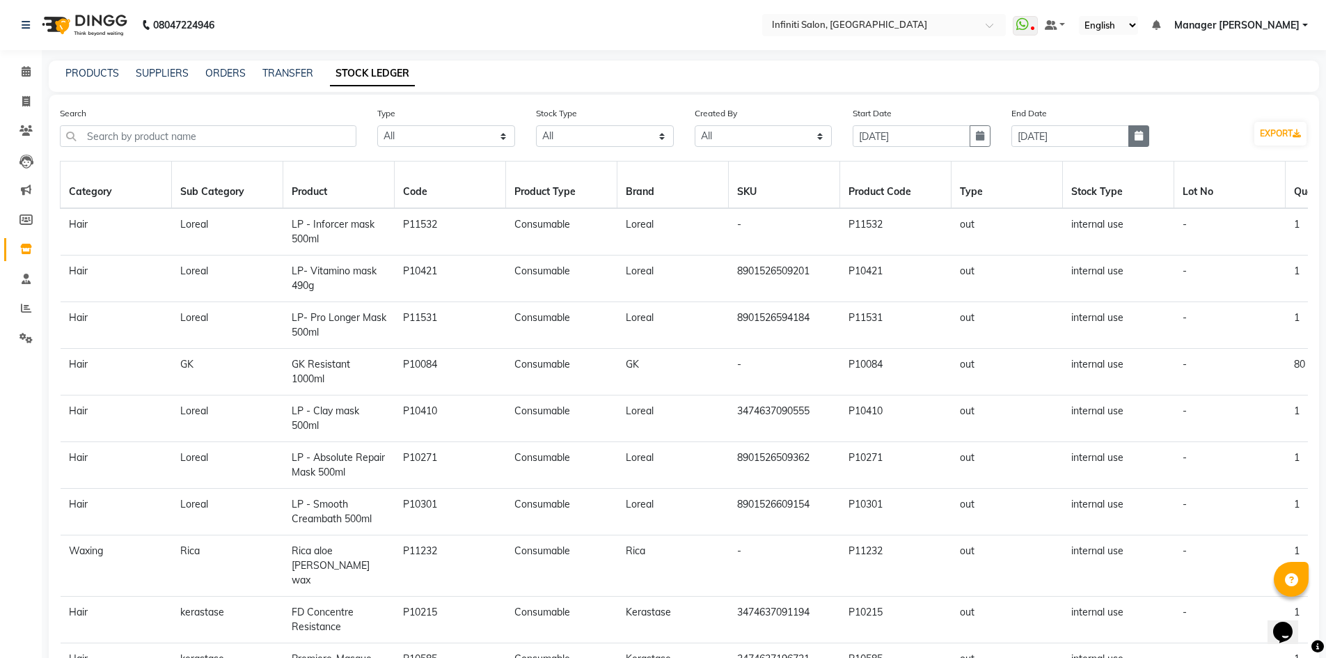
click at [1140, 140] on icon "button" at bounding box center [1139, 136] width 8 height 10
select select "9"
select select "2025"
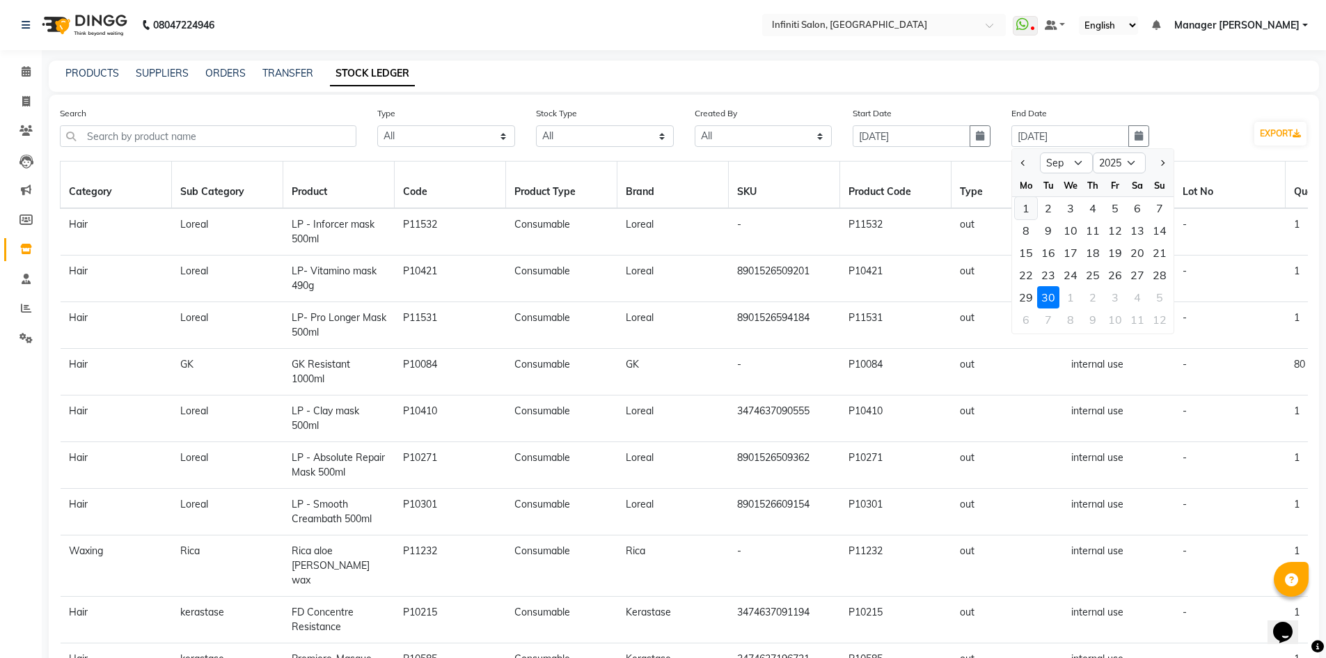
click at [1030, 210] on div "1" at bounding box center [1026, 208] width 22 height 22
type input "[DATE]"
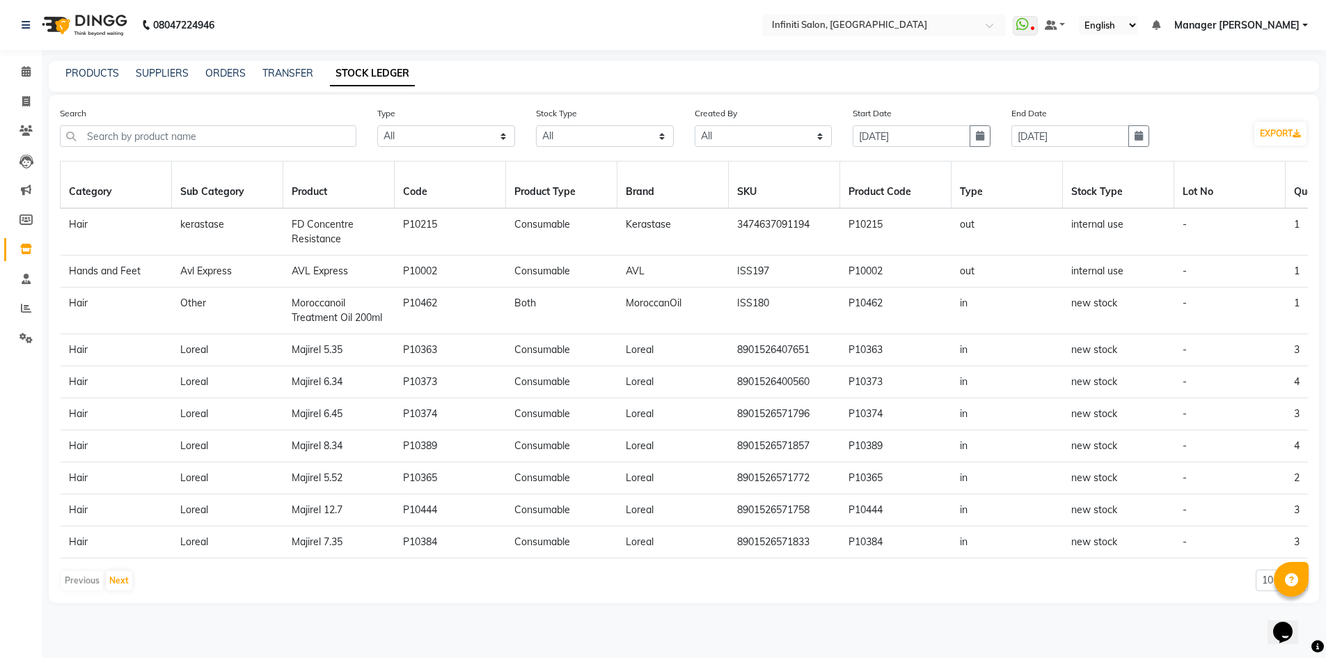
scroll to position [93, 0]
click at [118, 590] on button "Next" at bounding box center [119, 580] width 26 height 19
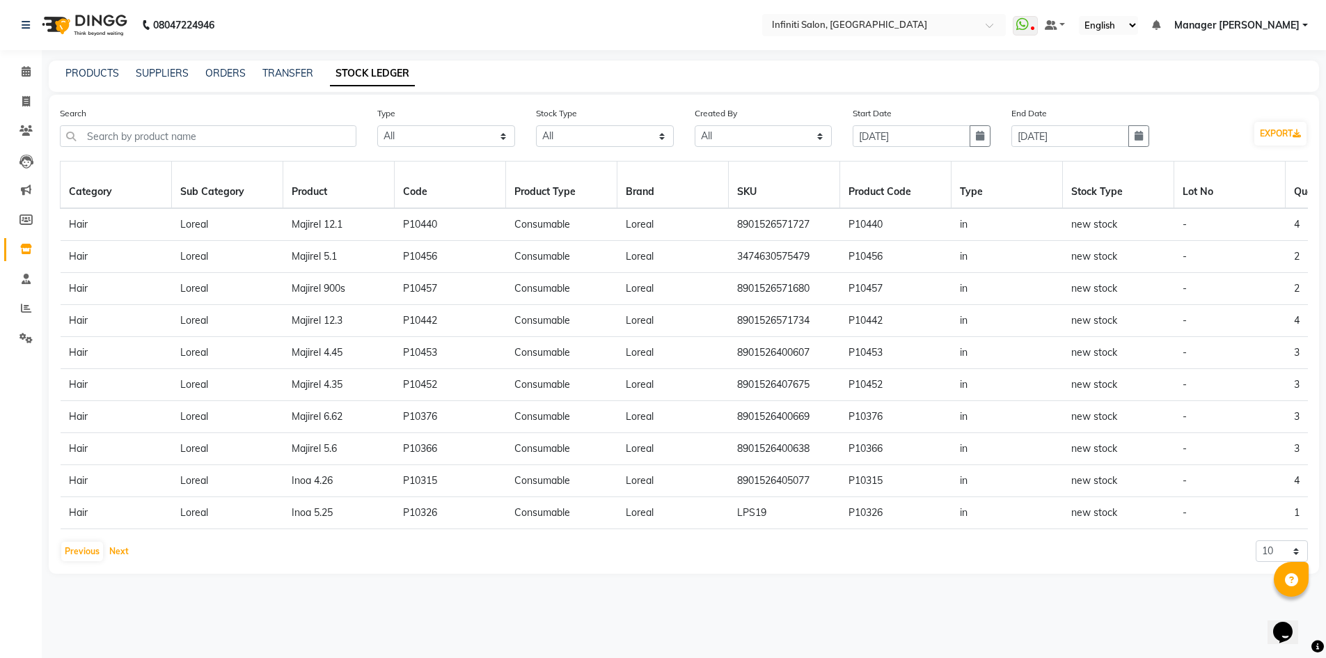
scroll to position [0, 0]
click at [31, 79] on span at bounding box center [26, 72] width 24 height 16
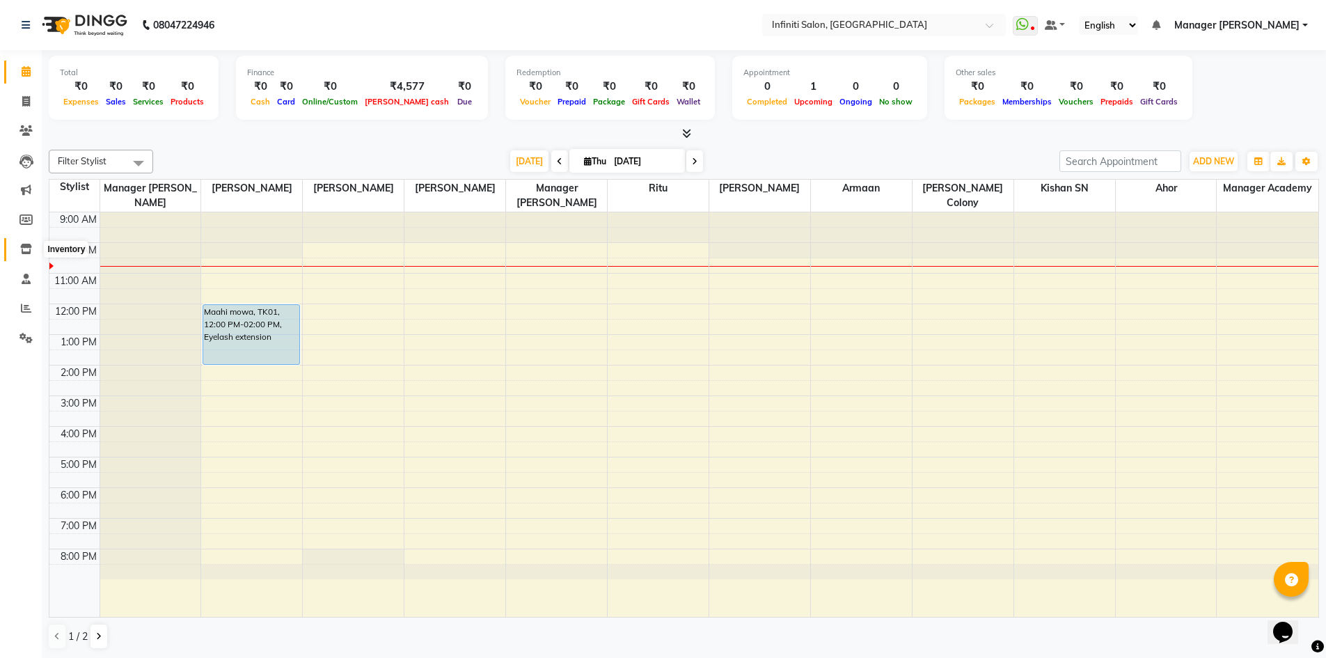
click at [23, 242] on span at bounding box center [26, 250] width 24 height 16
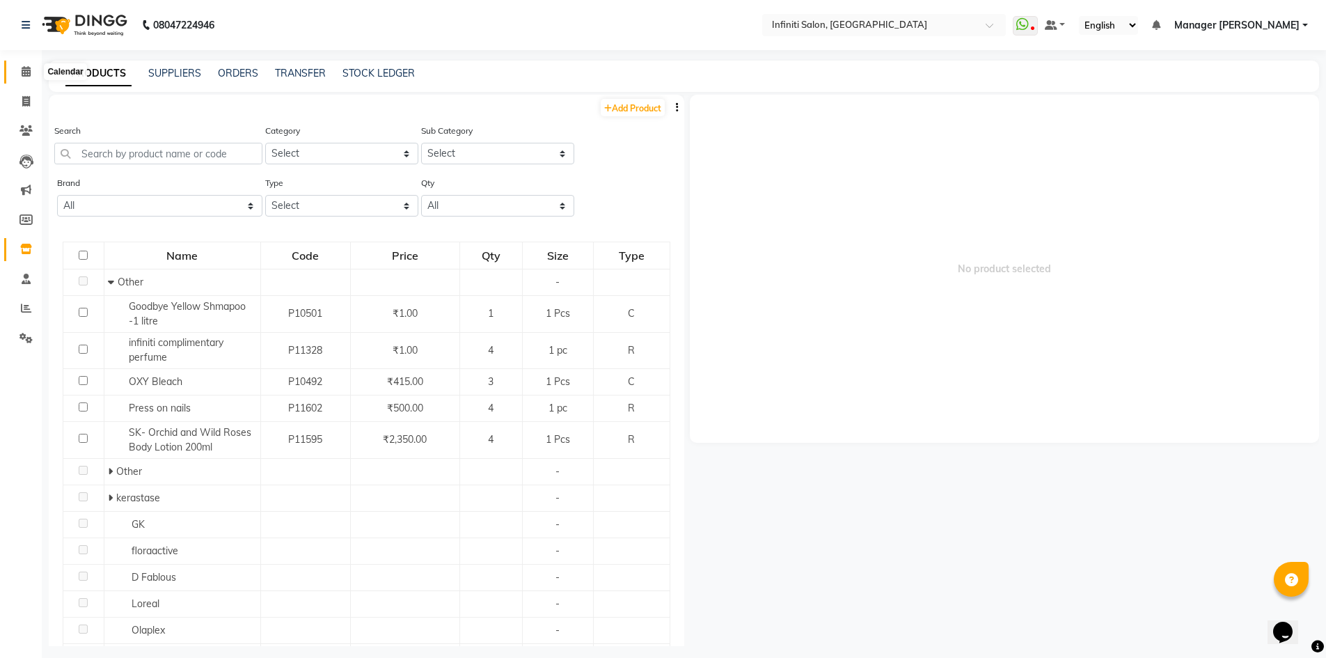
click at [25, 68] on icon at bounding box center [26, 71] width 9 height 10
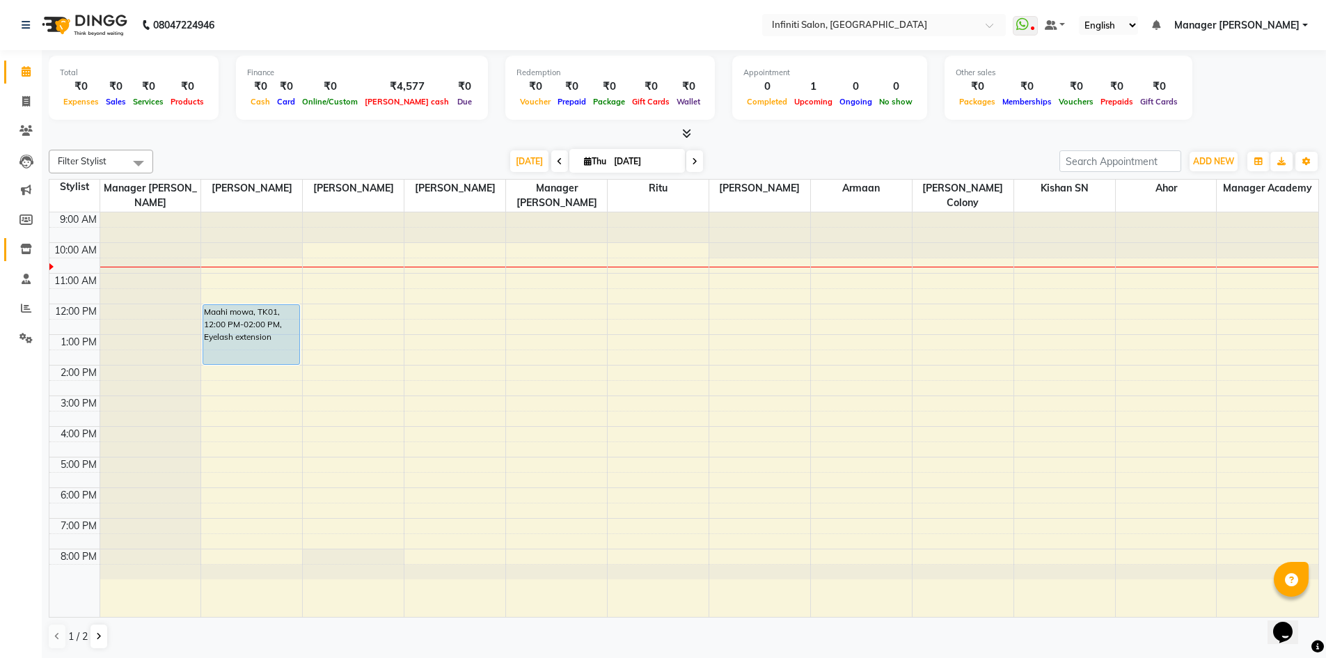
click at [18, 239] on link "Inventory" at bounding box center [20, 249] width 33 height 23
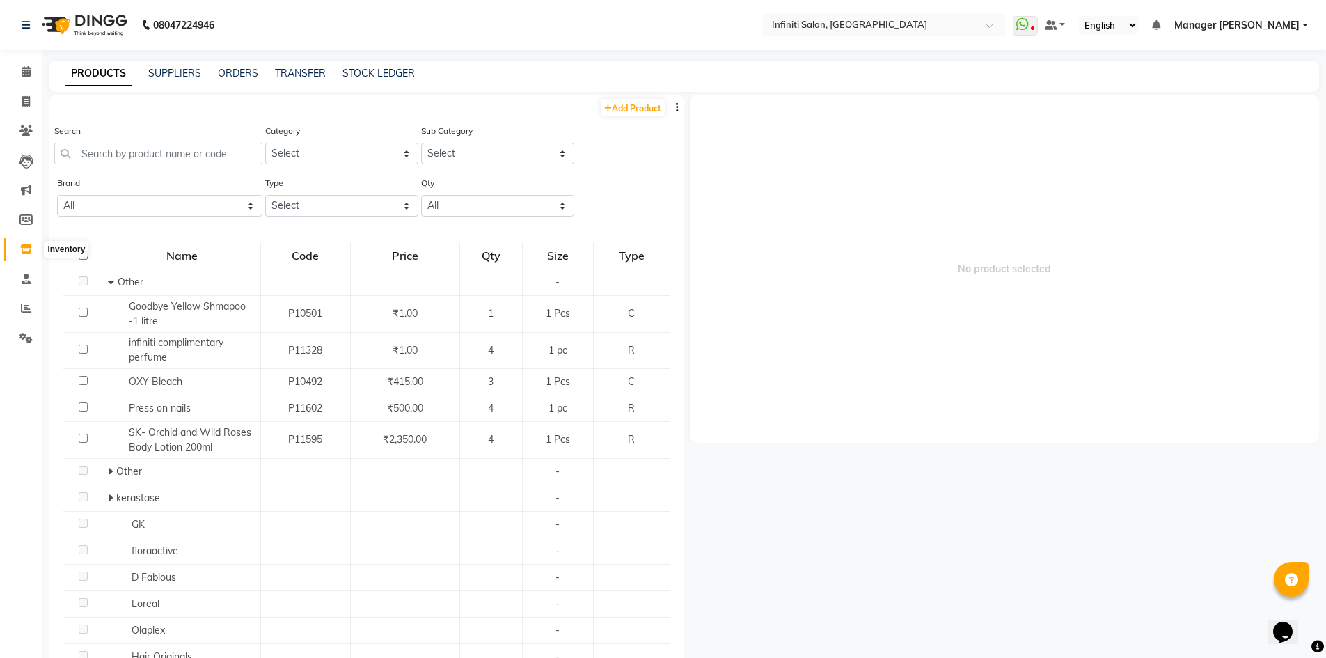
click at [24, 249] on icon at bounding box center [26, 249] width 12 height 10
click at [148, 151] on input "text" at bounding box center [158, 154] width 208 height 22
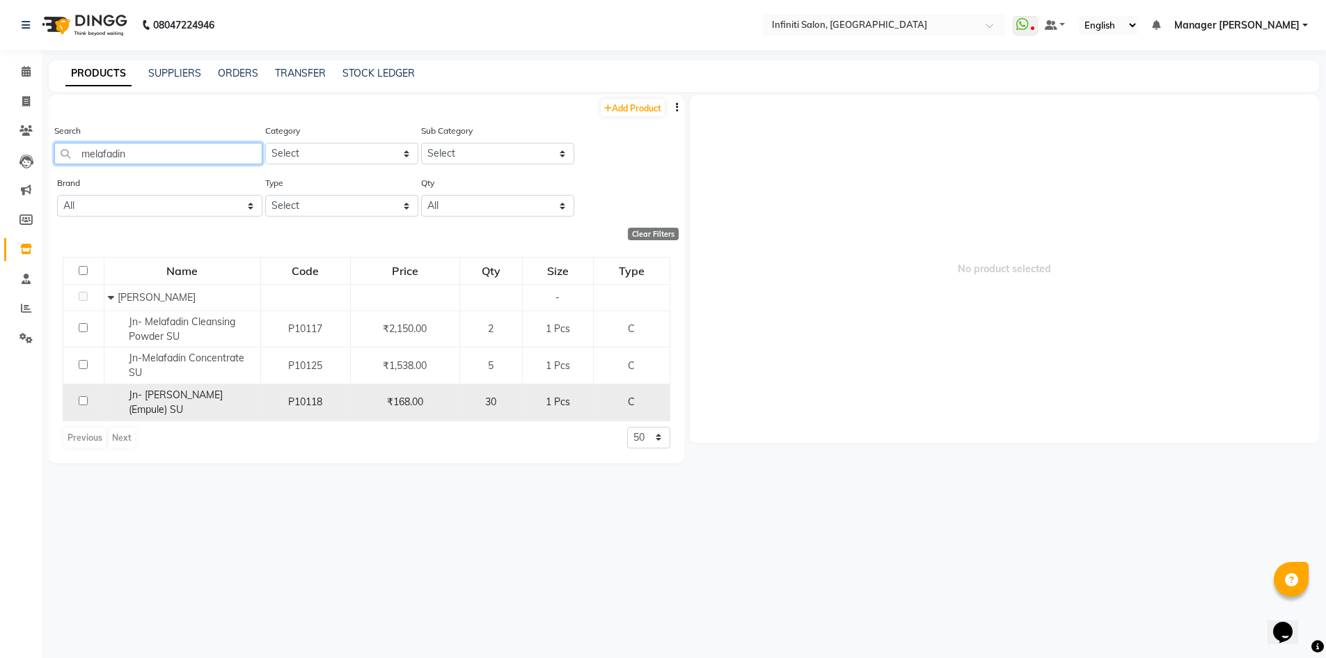
type input "melafadin"
click at [85, 400] on input "checkbox" at bounding box center [83, 400] width 9 height 9
checkbox input "true"
select select
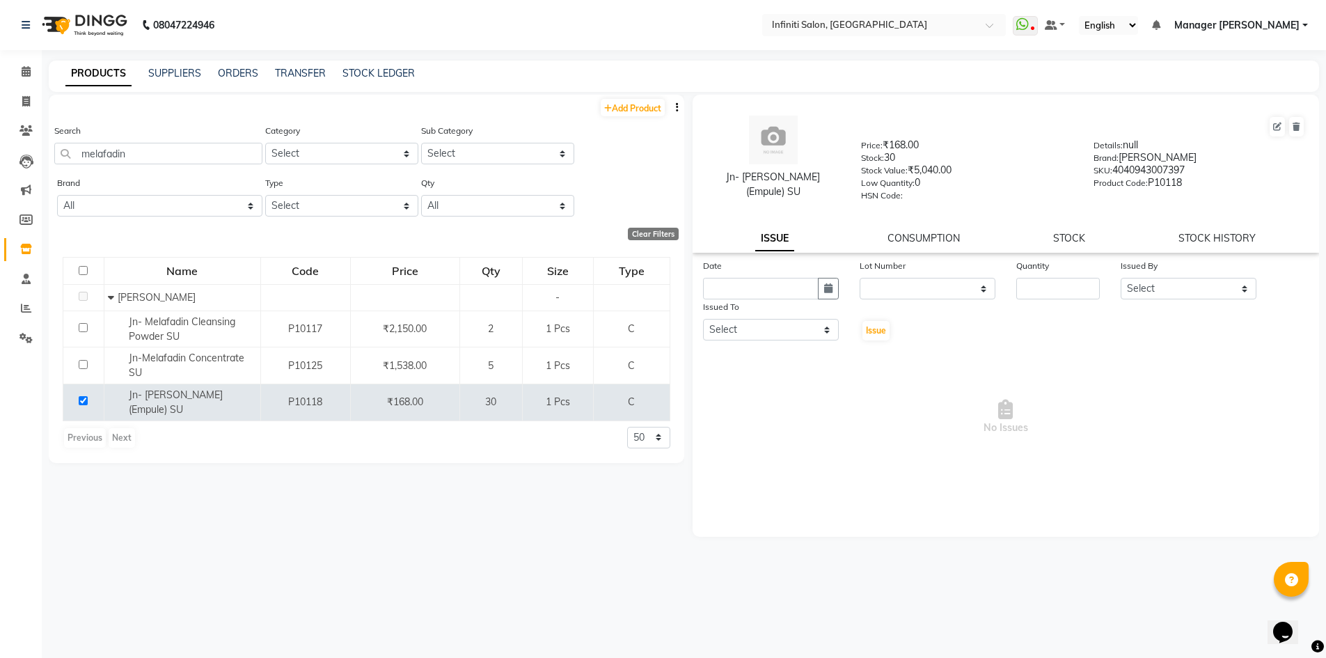
click at [397, 79] on div "STOCK LEDGER" at bounding box center [378, 73] width 72 height 15
click at [400, 74] on link "STOCK LEDGER" at bounding box center [378, 73] width 72 height 13
select select "all"
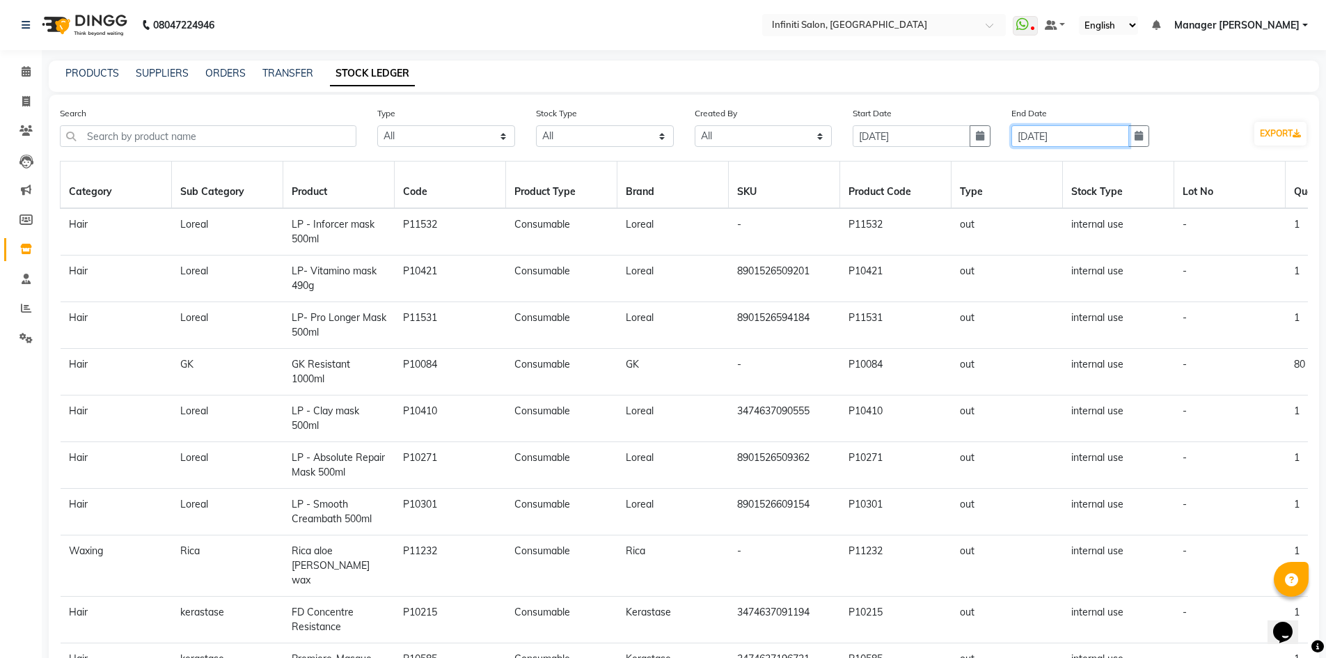
click at [1057, 143] on input "30-09-2025" at bounding box center [1070, 136] width 118 height 22
select select "9"
select select "2025"
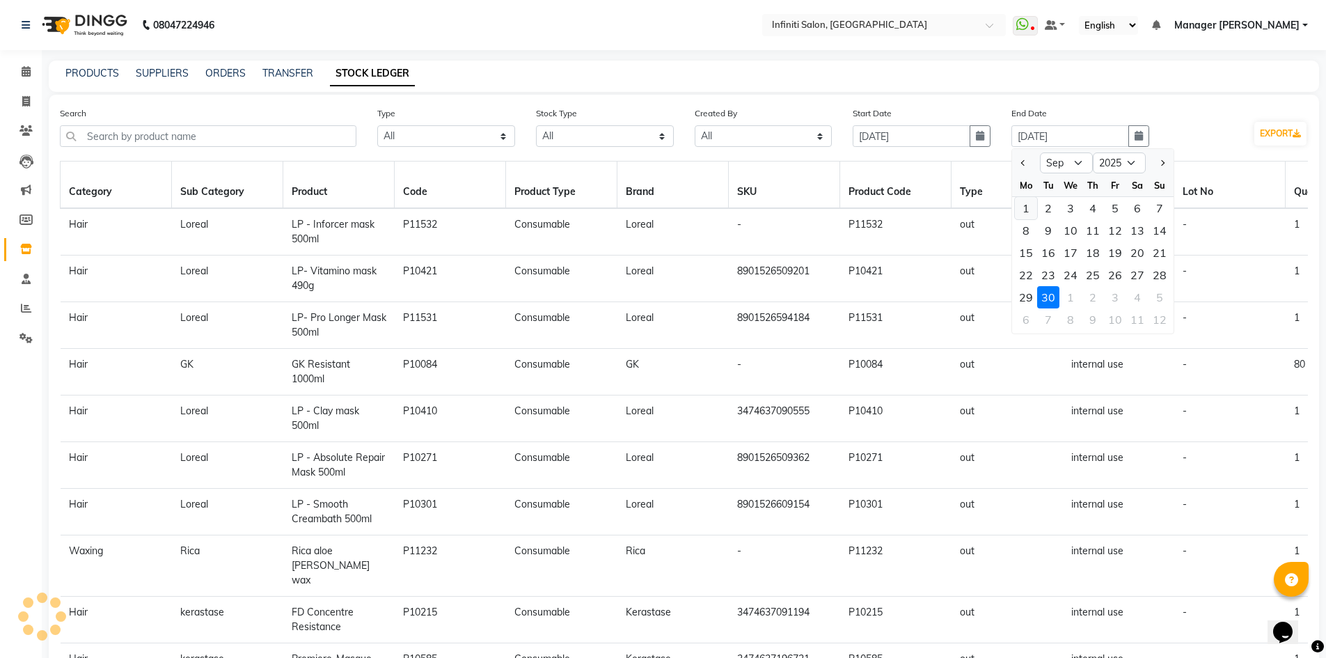
click at [1029, 207] on div "1" at bounding box center [1026, 208] width 22 height 22
type input "[DATE]"
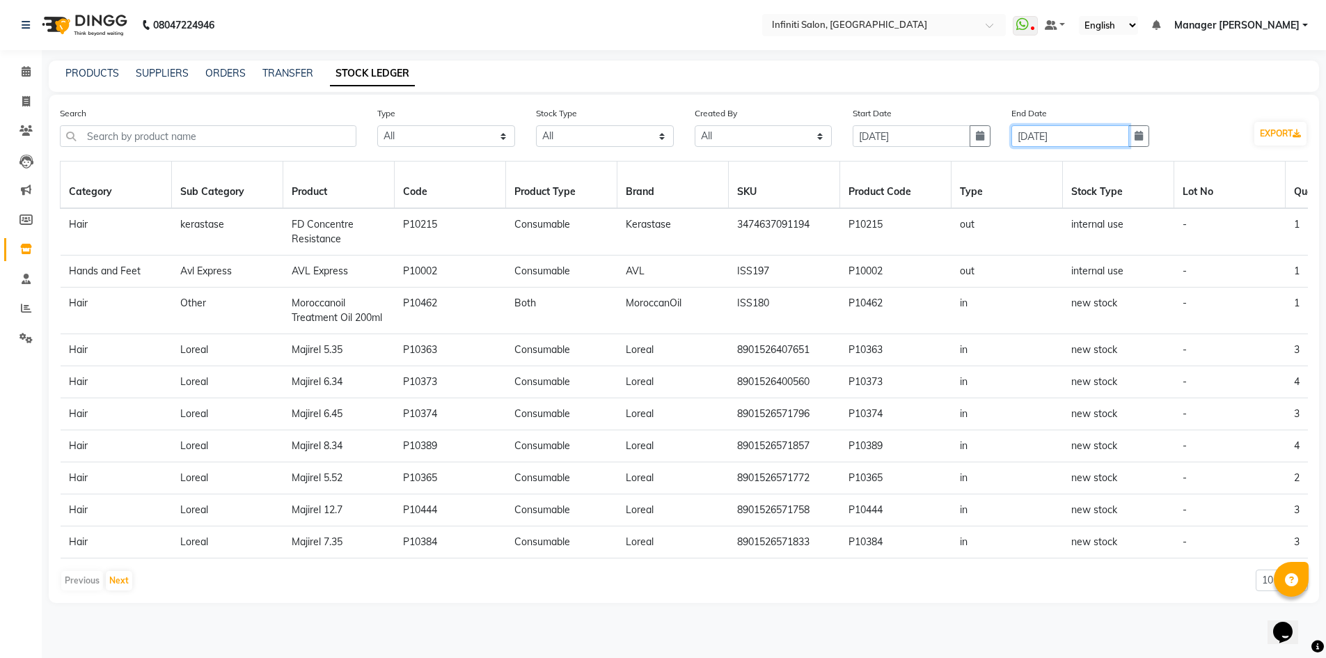
scroll to position [93, 0]
click at [123, 590] on button "Next" at bounding box center [119, 580] width 26 height 19
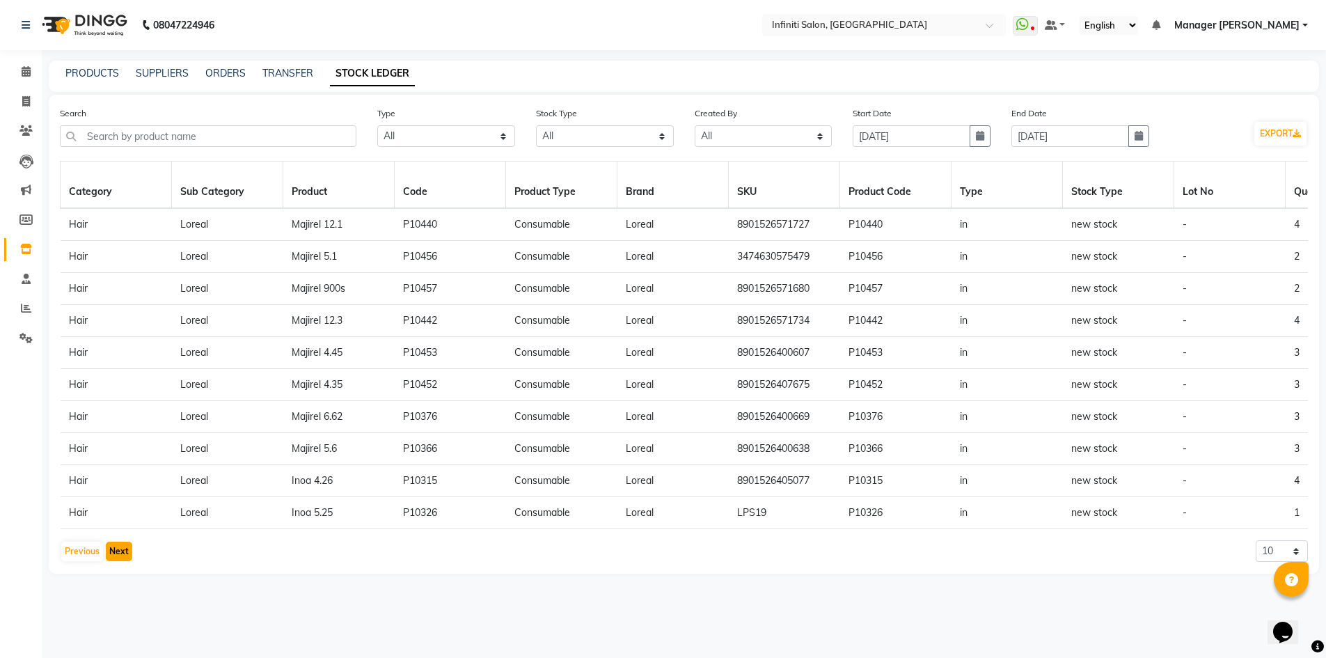
click at [126, 561] on button "Next" at bounding box center [119, 551] width 26 height 19
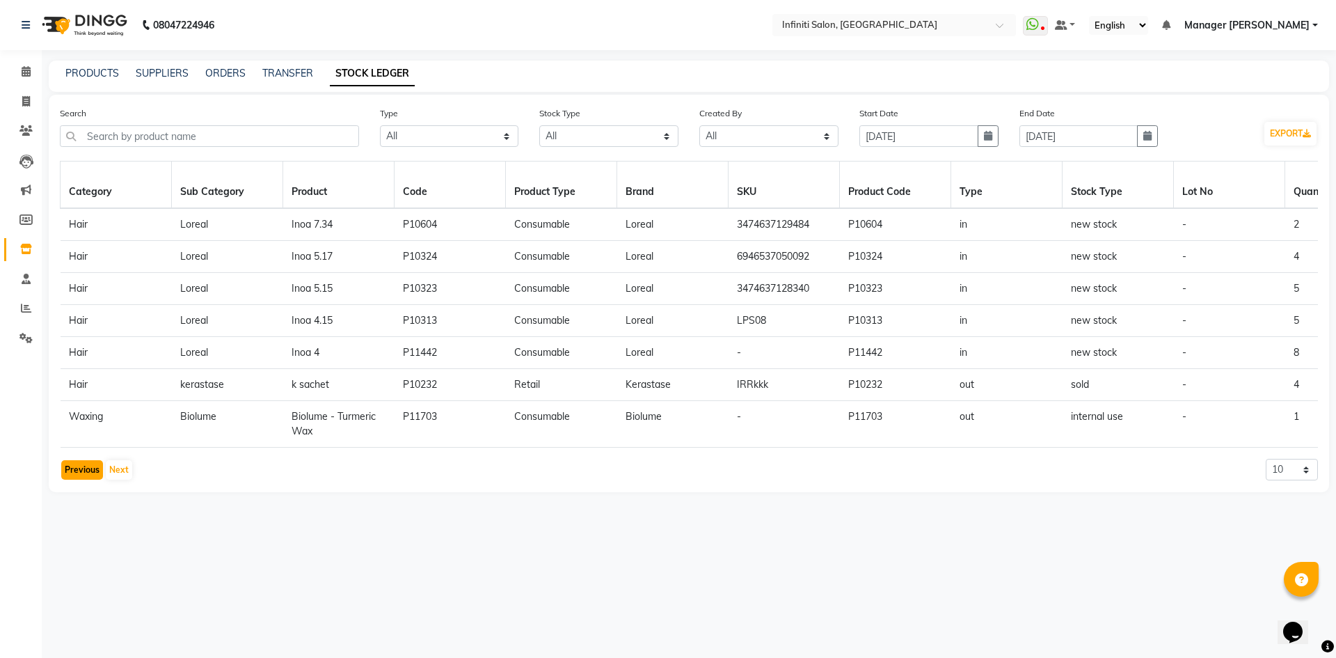
click at [78, 480] on button "Previous" at bounding box center [82, 469] width 42 height 19
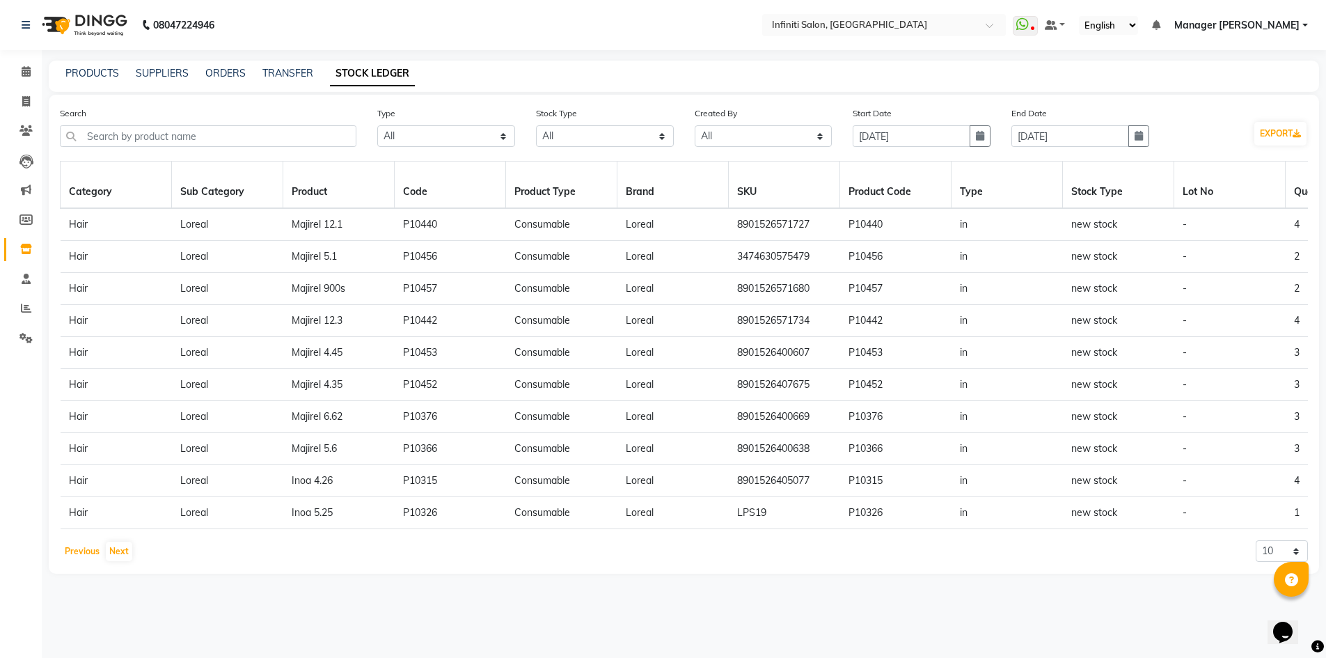
scroll to position [93, 0]
click at [73, 561] on button "Previous" at bounding box center [82, 551] width 42 height 19
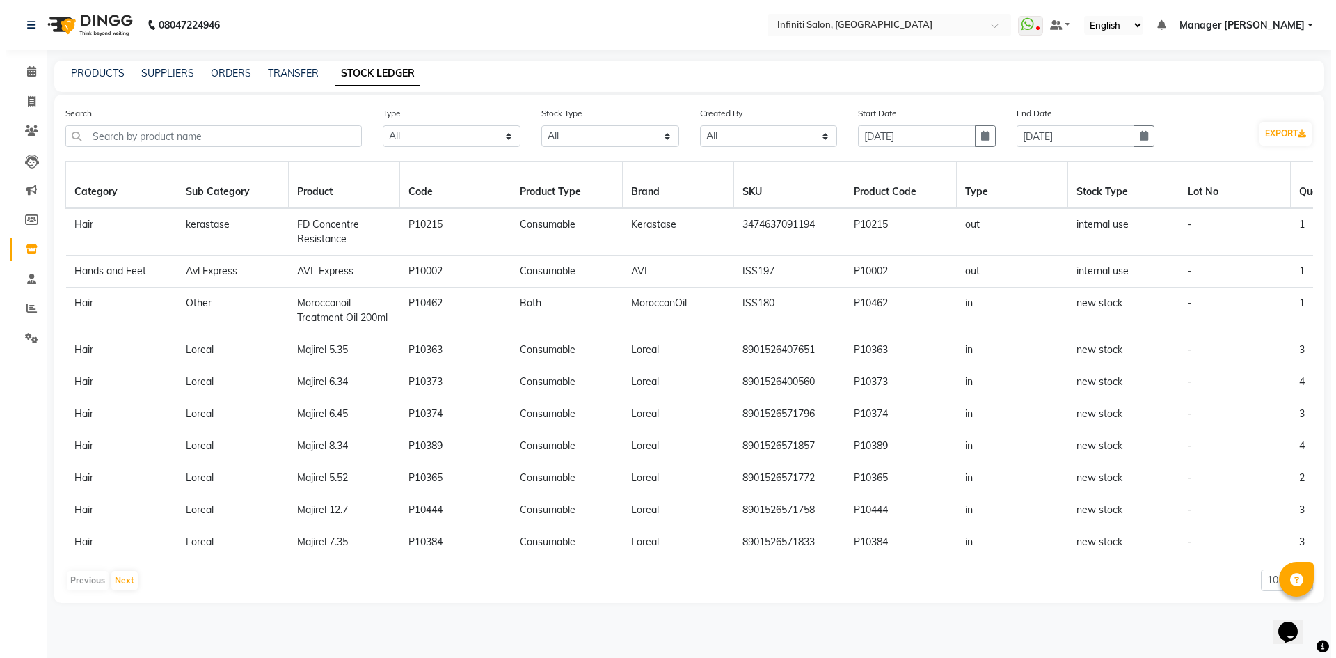
scroll to position [0, 0]
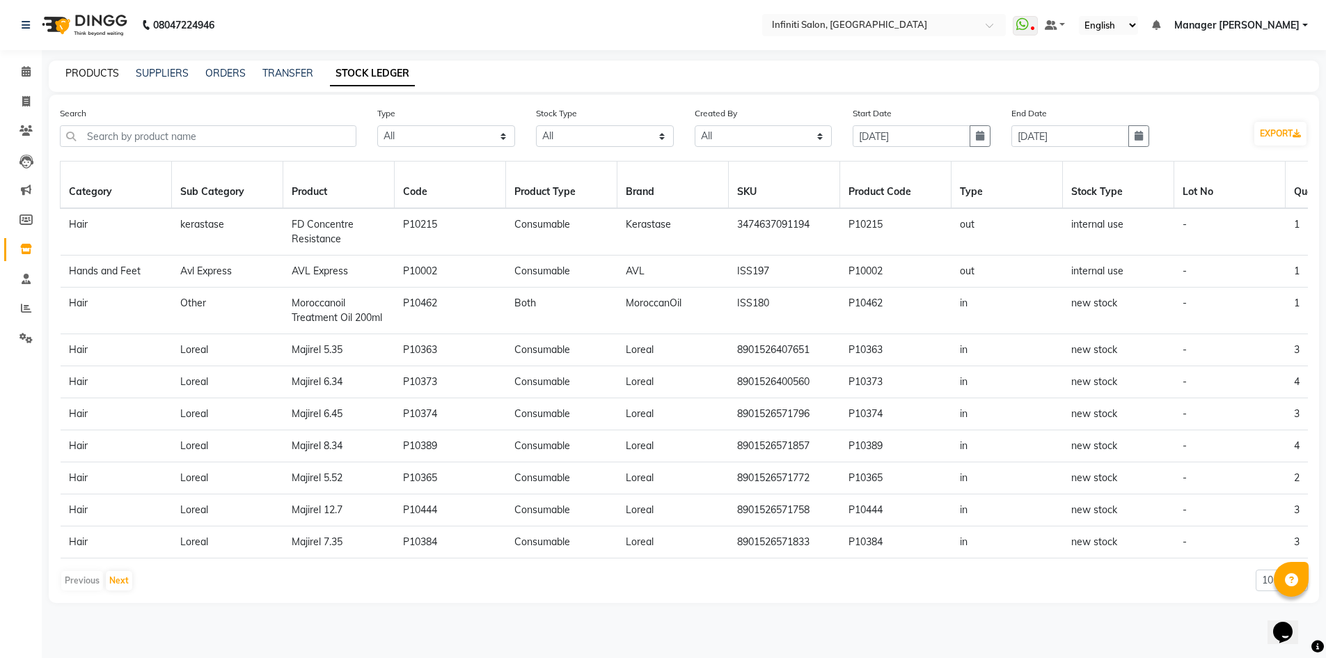
click at [74, 74] on link "PRODUCTS" at bounding box center [92, 73] width 54 height 13
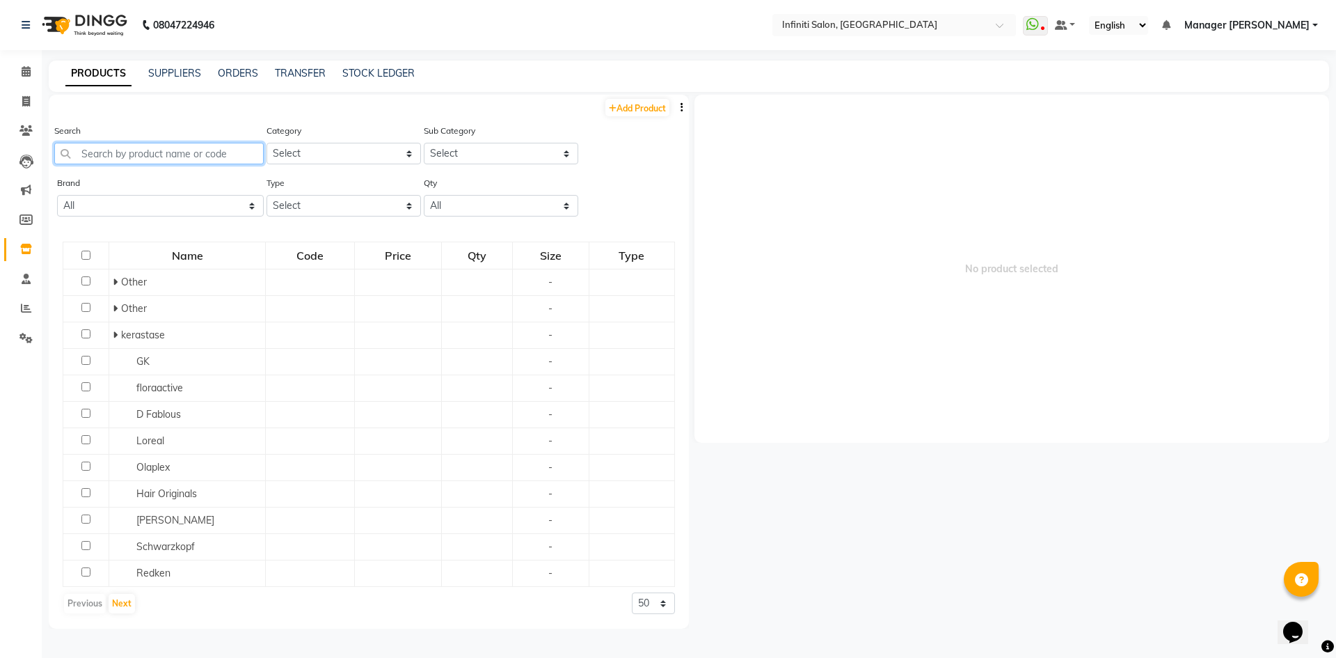
click at [148, 150] on input "text" at bounding box center [159, 154] width 210 height 22
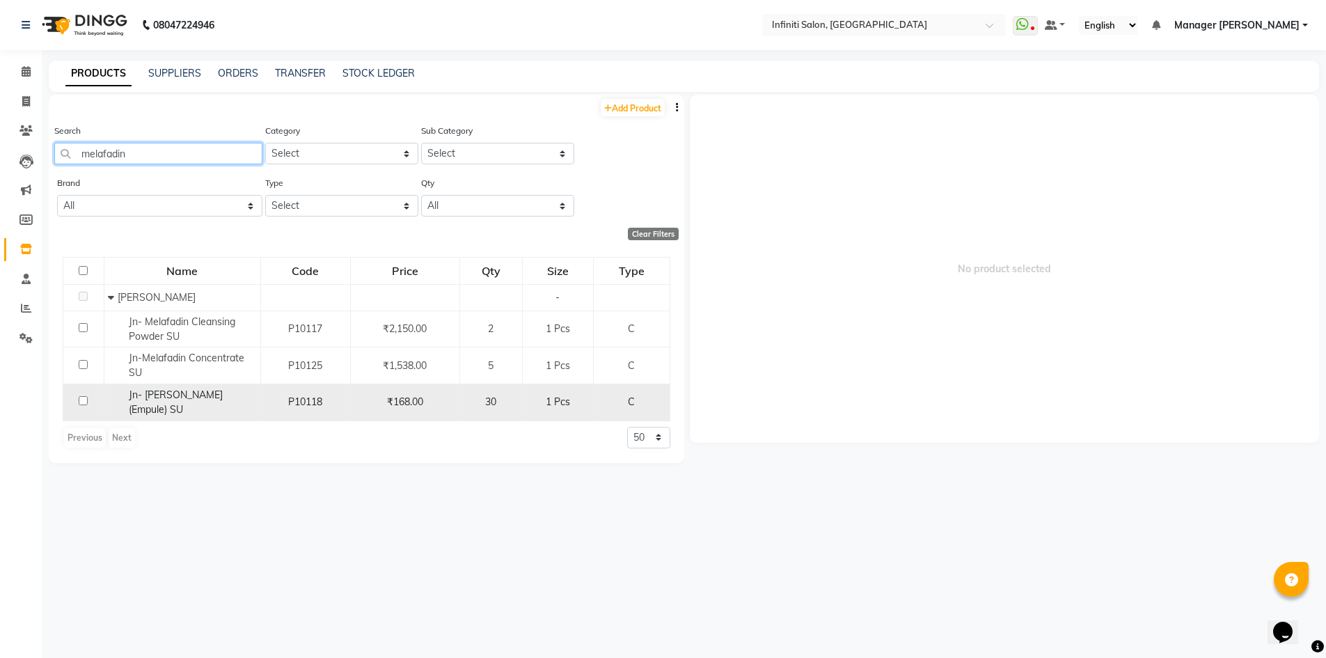
type input "melafadin"
click at [85, 402] on input "checkbox" at bounding box center [83, 400] width 9 height 9
checkbox input "true"
select select
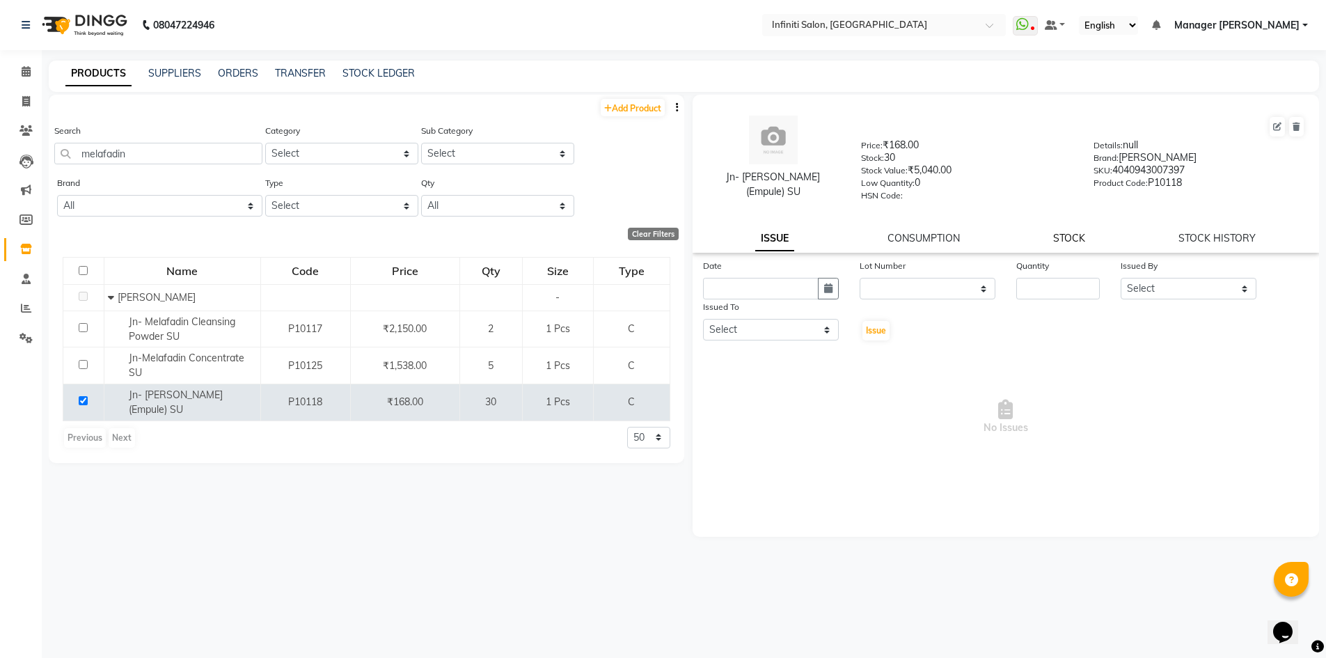
click at [1064, 237] on link "STOCK" at bounding box center [1069, 238] width 32 height 13
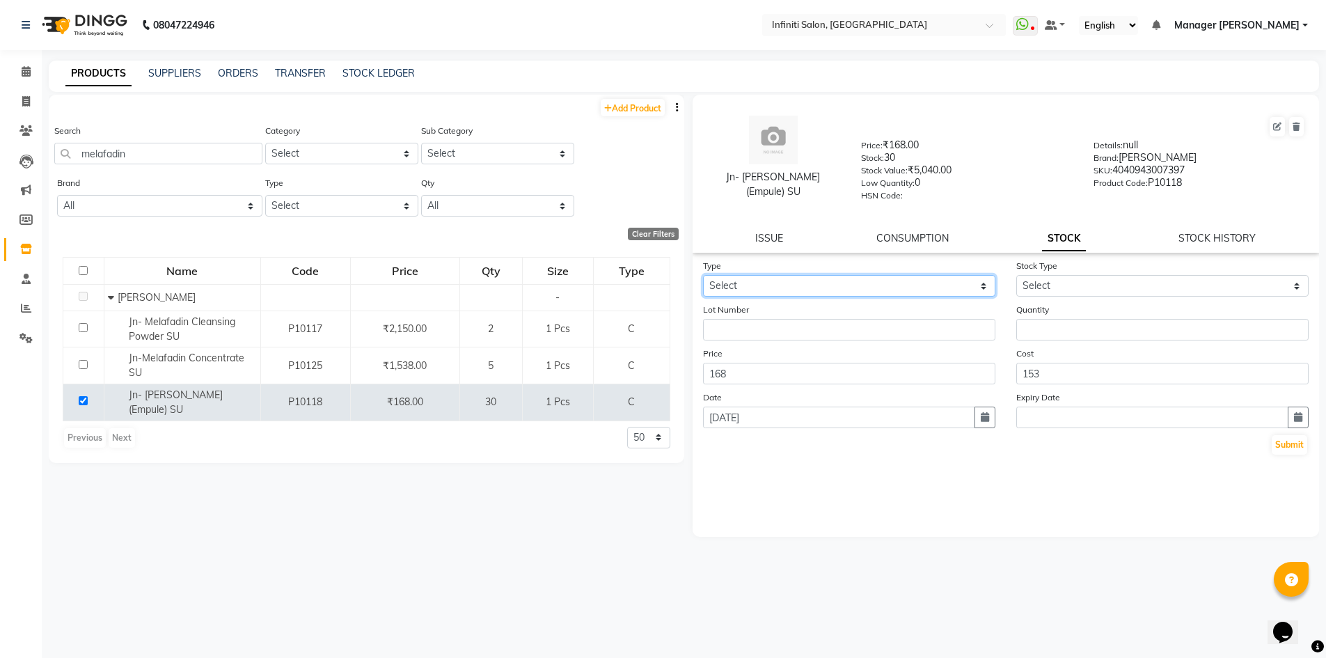
click at [878, 277] on select "Select In Out" at bounding box center [849, 286] width 292 height 22
select select "out"
click at [703, 275] on select "Select In Out" at bounding box center [849, 286] width 292 height 22
select select
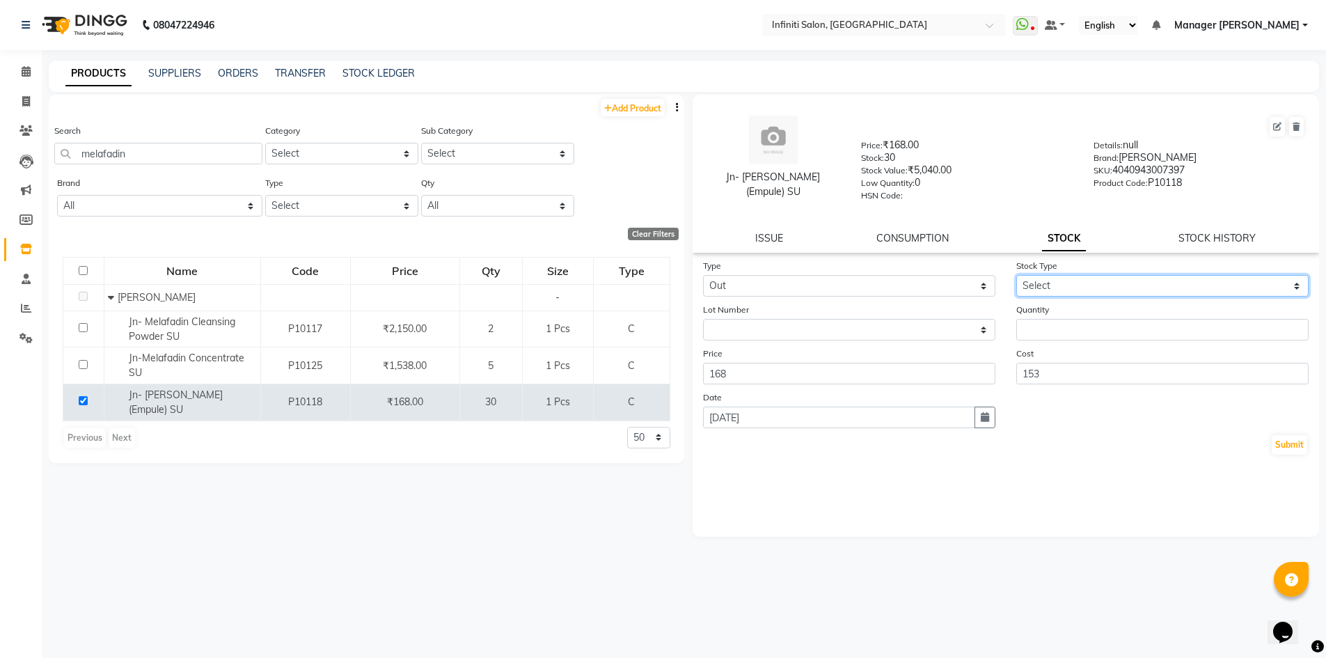
click at [1135, 289] on select "Select Internal Use Damaged Expired Adjustment Return Other" at bounding box center [1162, 286] width 292 height 22
select select "internal use"
click at [1016, 275] on select "Select Internal Use Damaged Expired Adjustment Return Other" at bounding box center [1162, 286] width 292 height 22
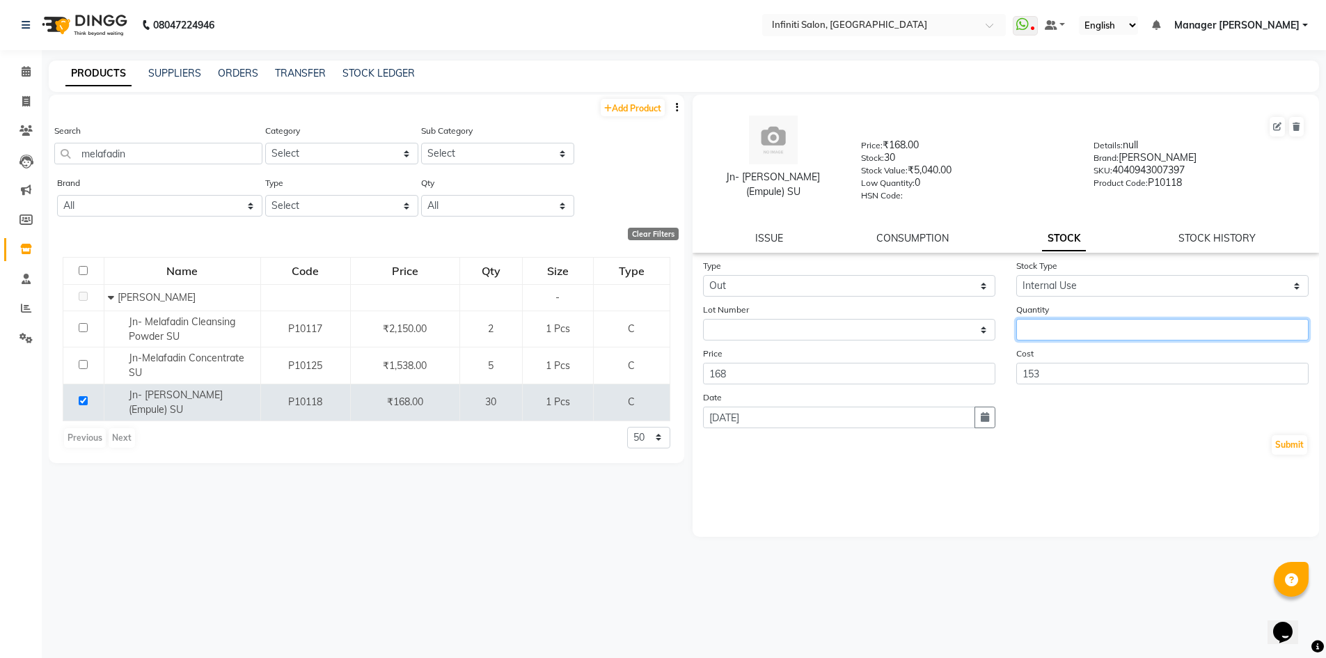
click at [1074, 334] on input "number" at bounding box center [1162, 330] width 292 height 22
type input "1"
click at [1098, 478] on div "Type Select In Out Stock Type Select Internal Use Damaged Expired Adjustment Re…" at bounding box center [1006, 397] width 627 height 278
click at [988, 422] on button "button" at bounding box center [984, 417] width 21 height 22
select select "9"
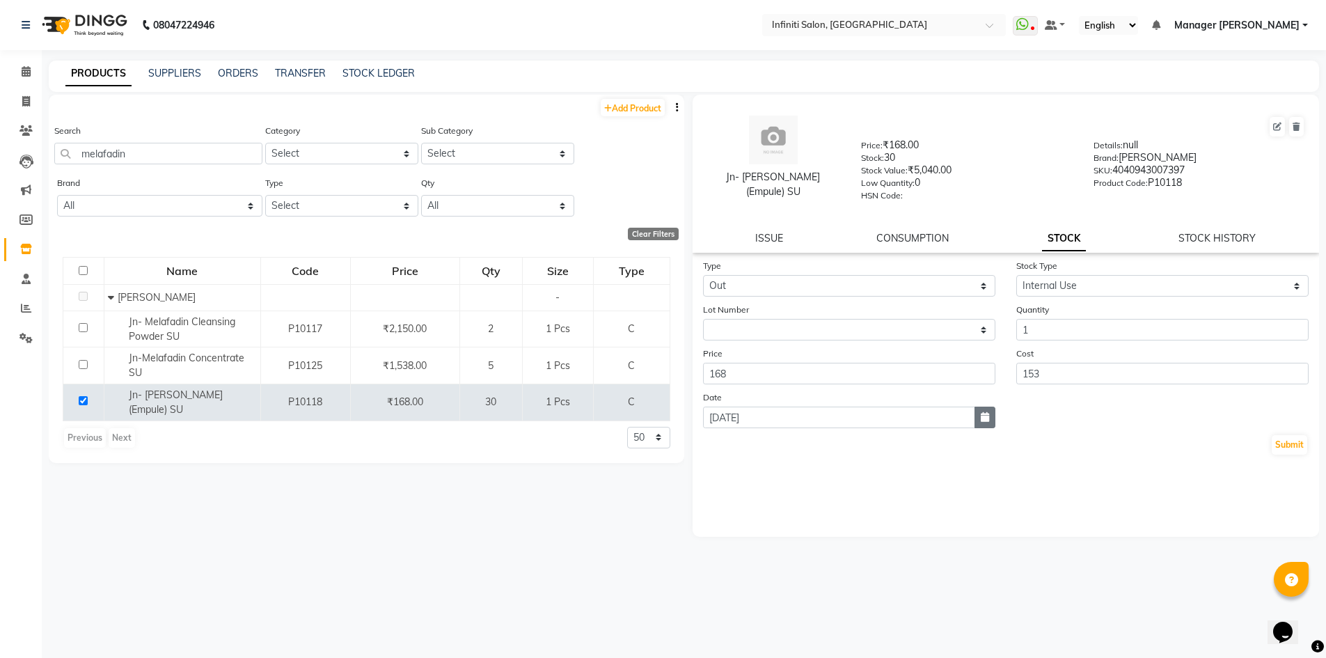
select select "2025"
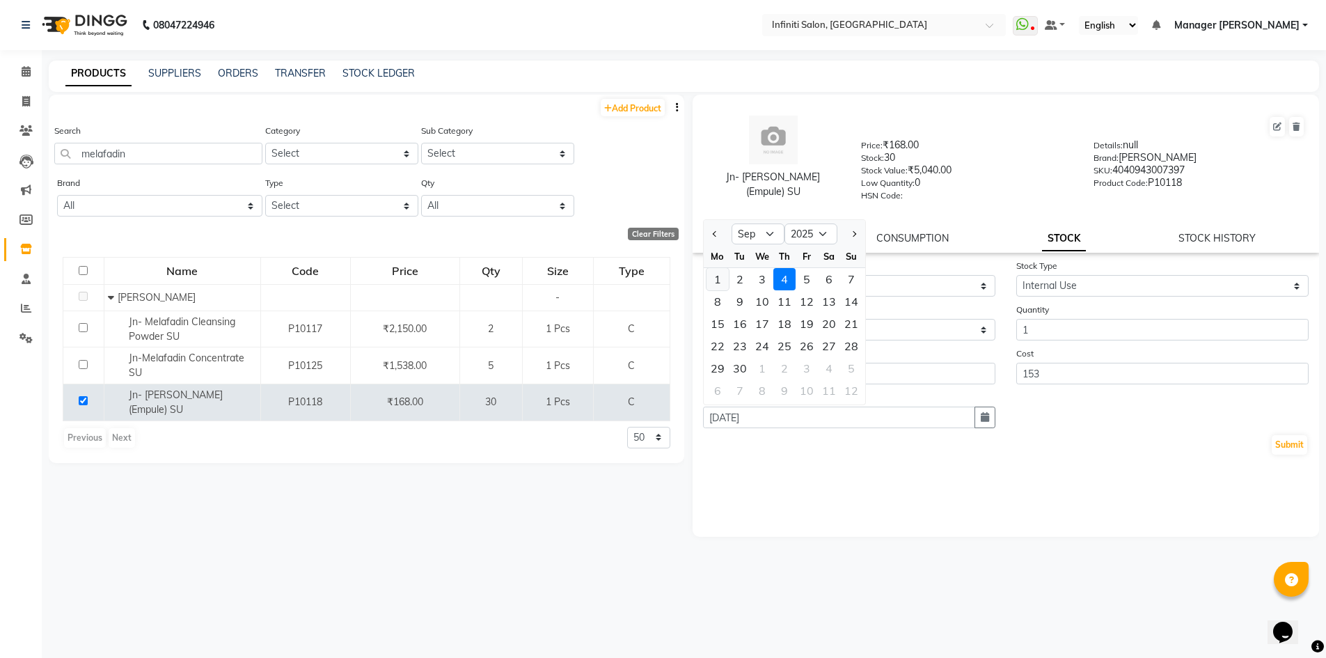
click at [718, 281] on div "1" at bounding box center [717, 279] width 22 height 22
type input "[DATE]"
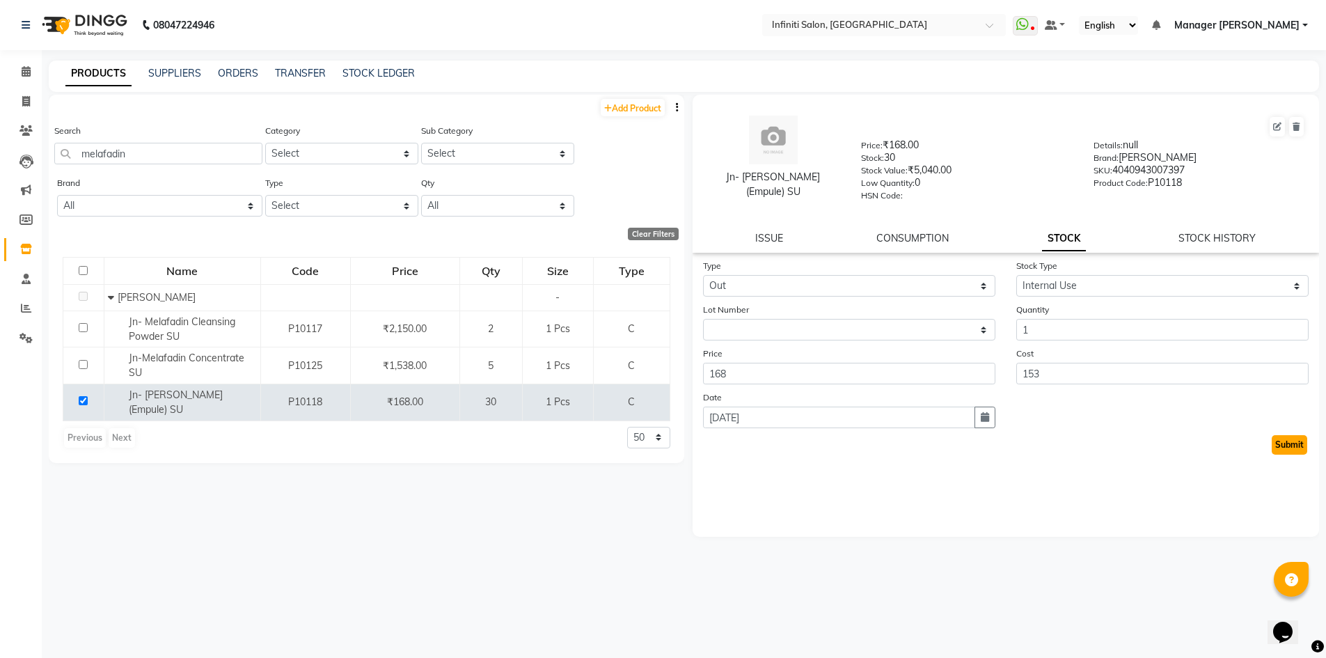
click at [1295, 436] on button "Submit" at bounding box center [1289, 444] width 35 height 19
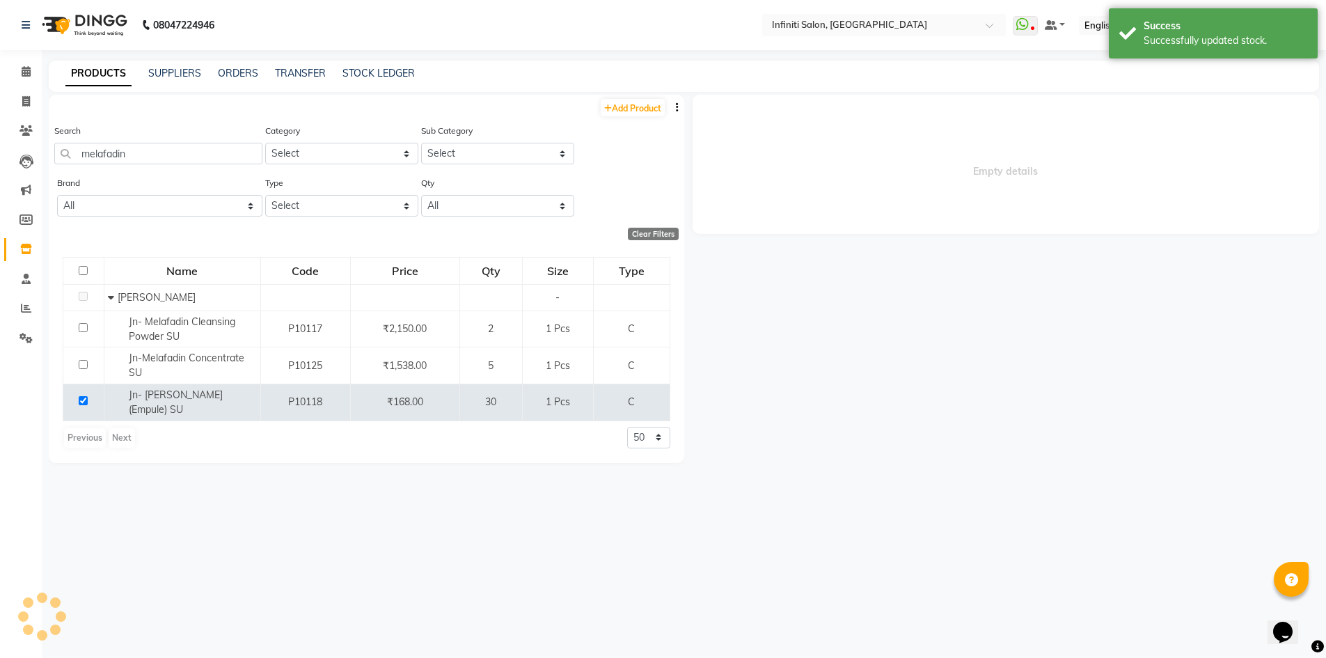
select select
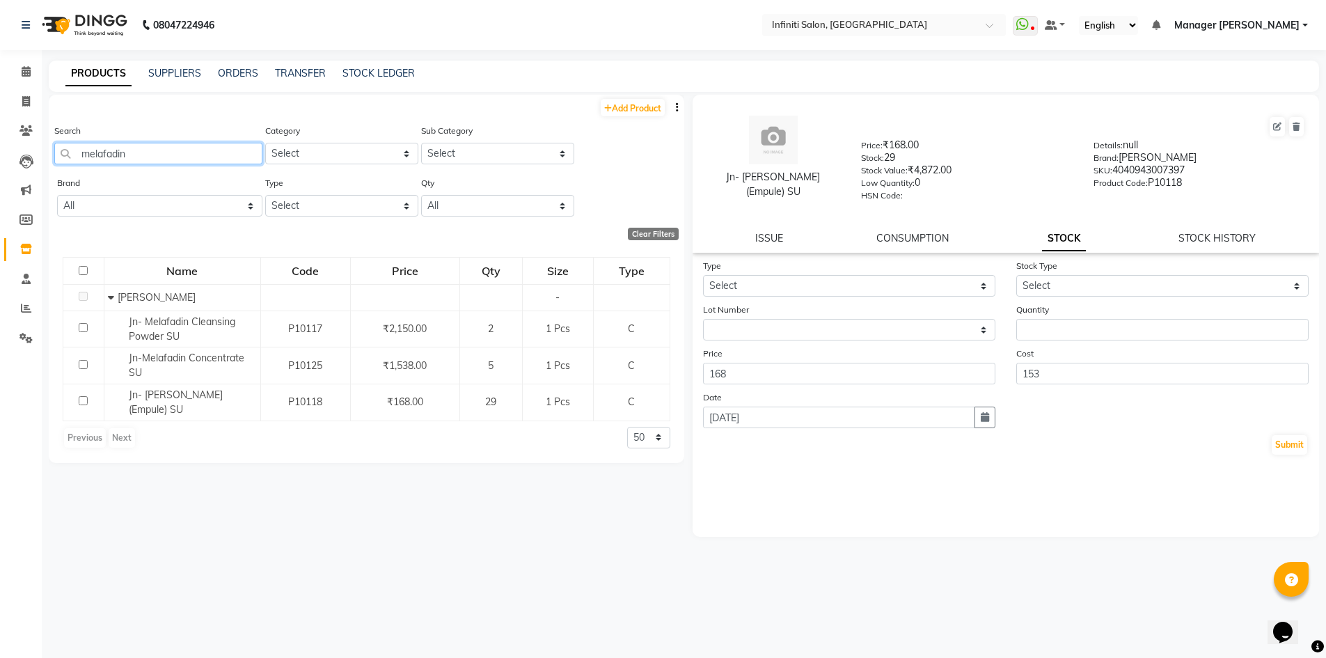
click at [186, 152] on input "melafadin" at bounding box center [158, 154] width 208 height 22
type input "m"
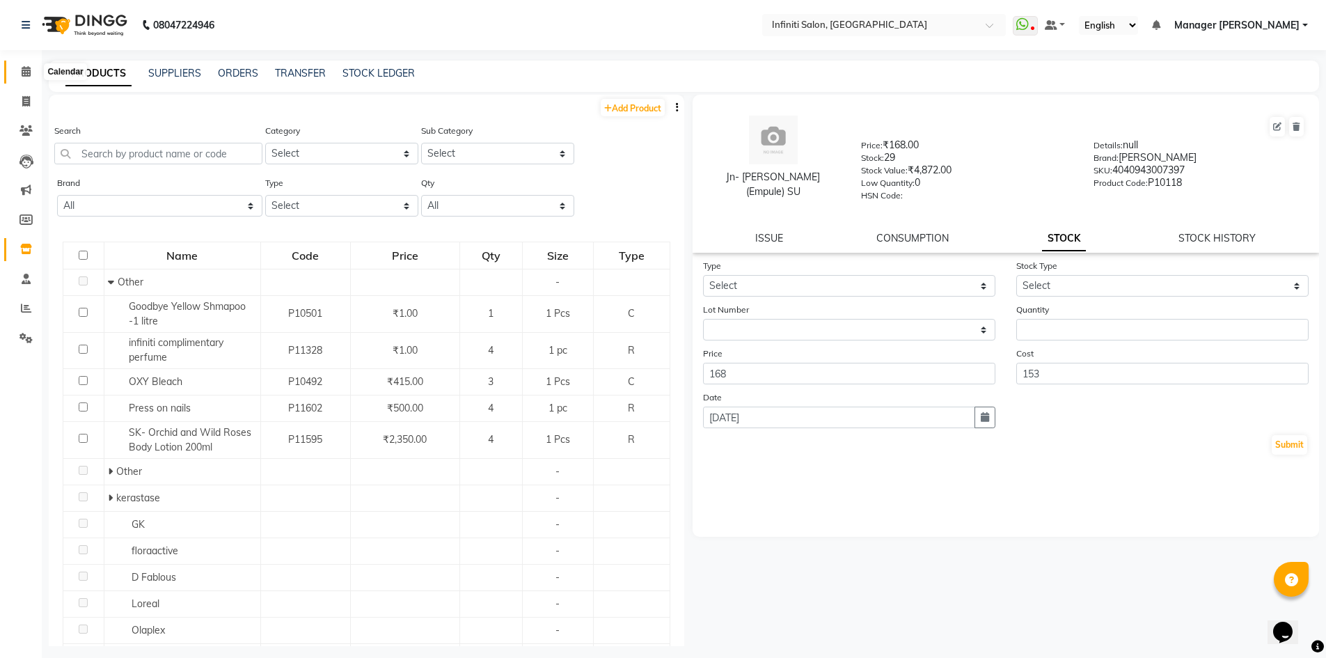
click at [26, 70] on icon at bounding box center [26, 71] width 9 height 10
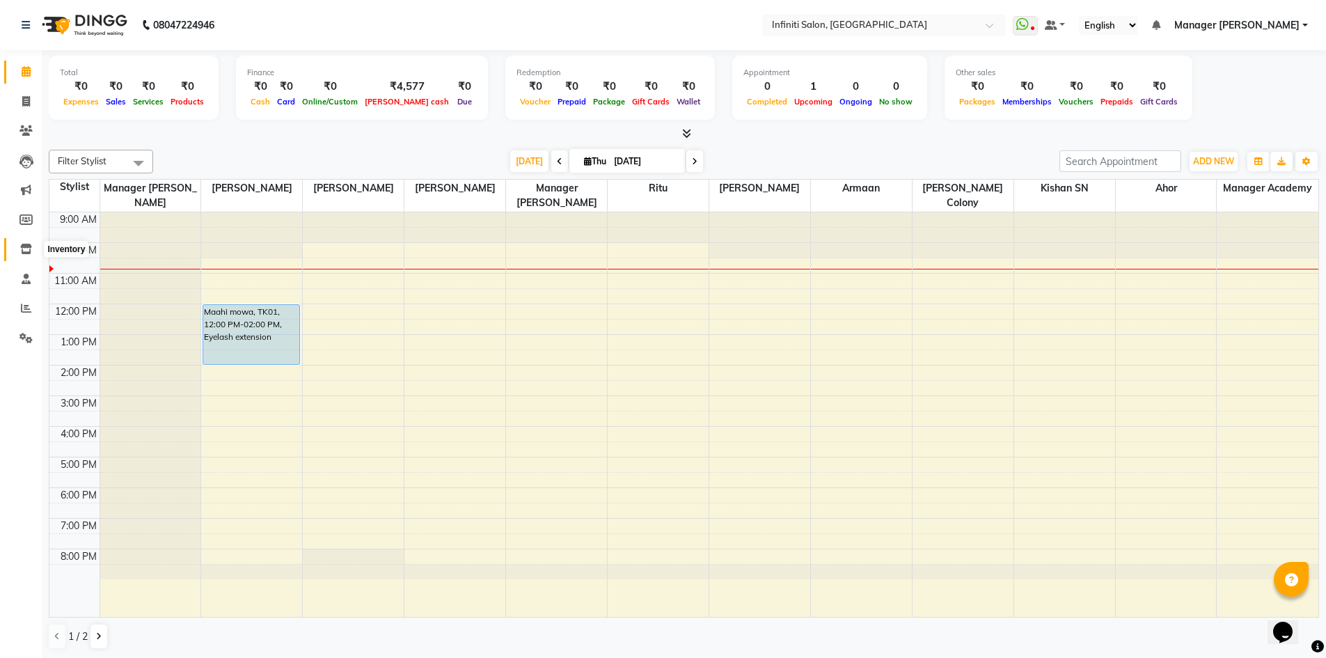
click at [24, 249] on icon at bounding box center [26, 249] width 12 height 10
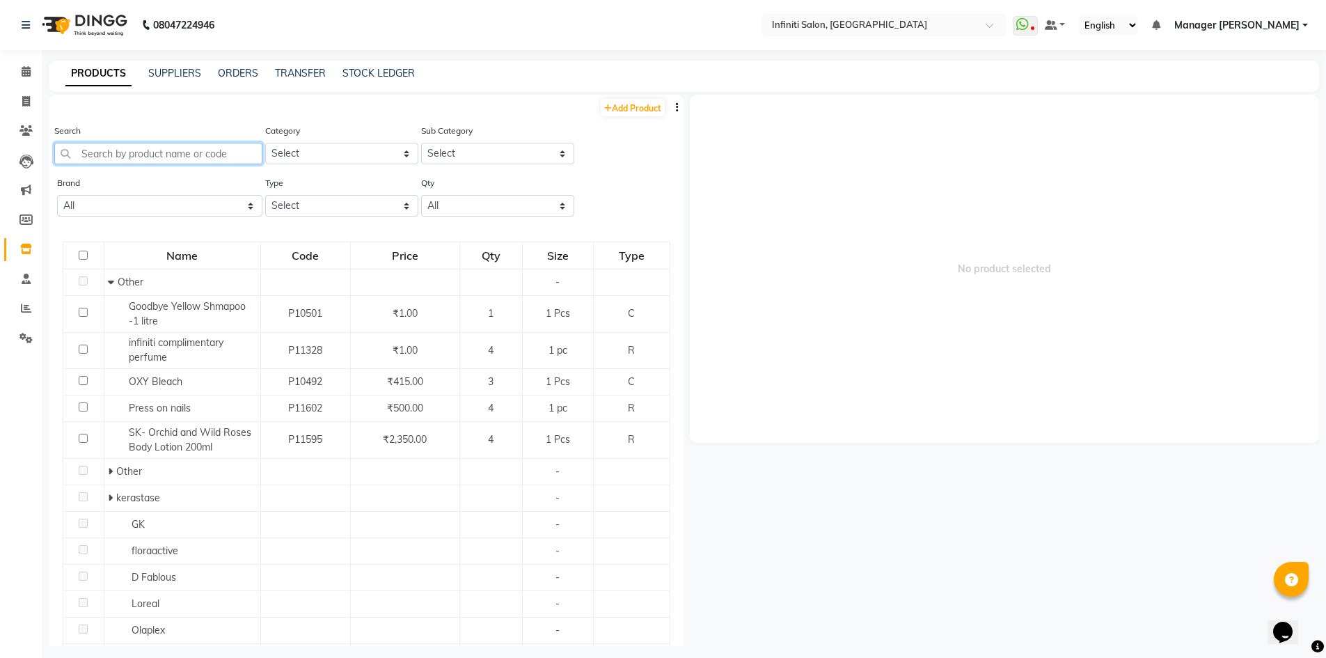
click at [132, 156] on input "text" at bounding box center [158, 154] width 208 height 22
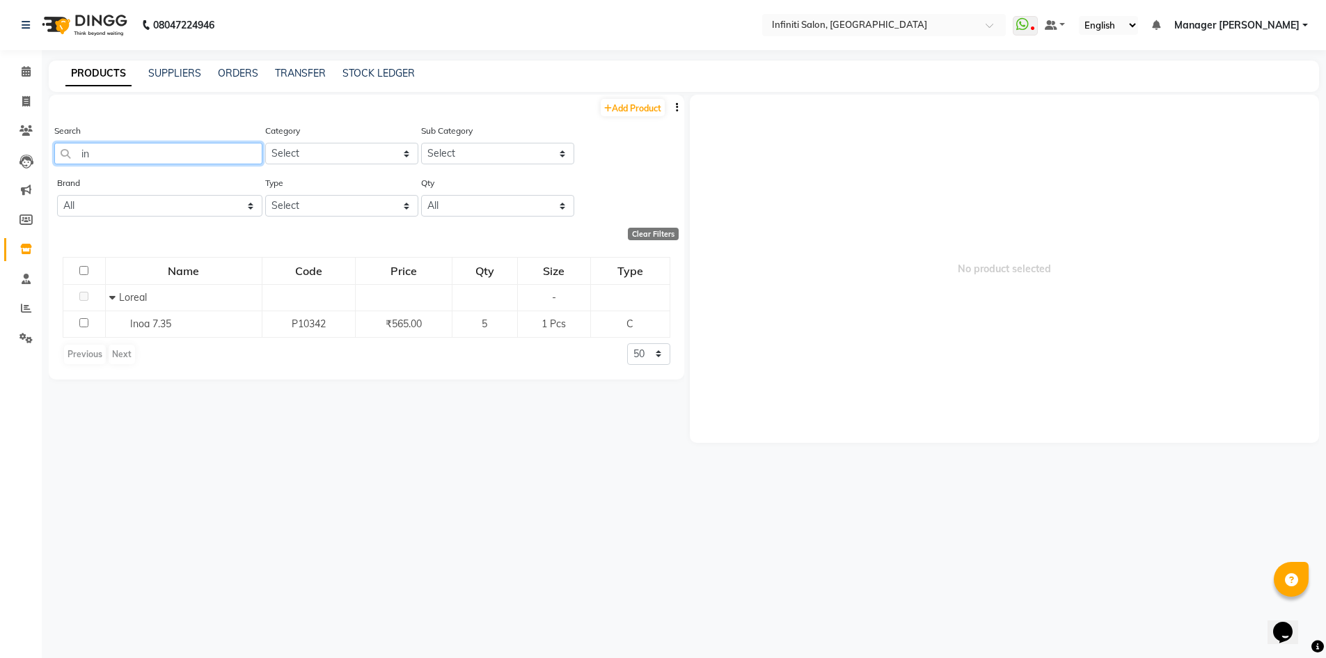
type input "i"
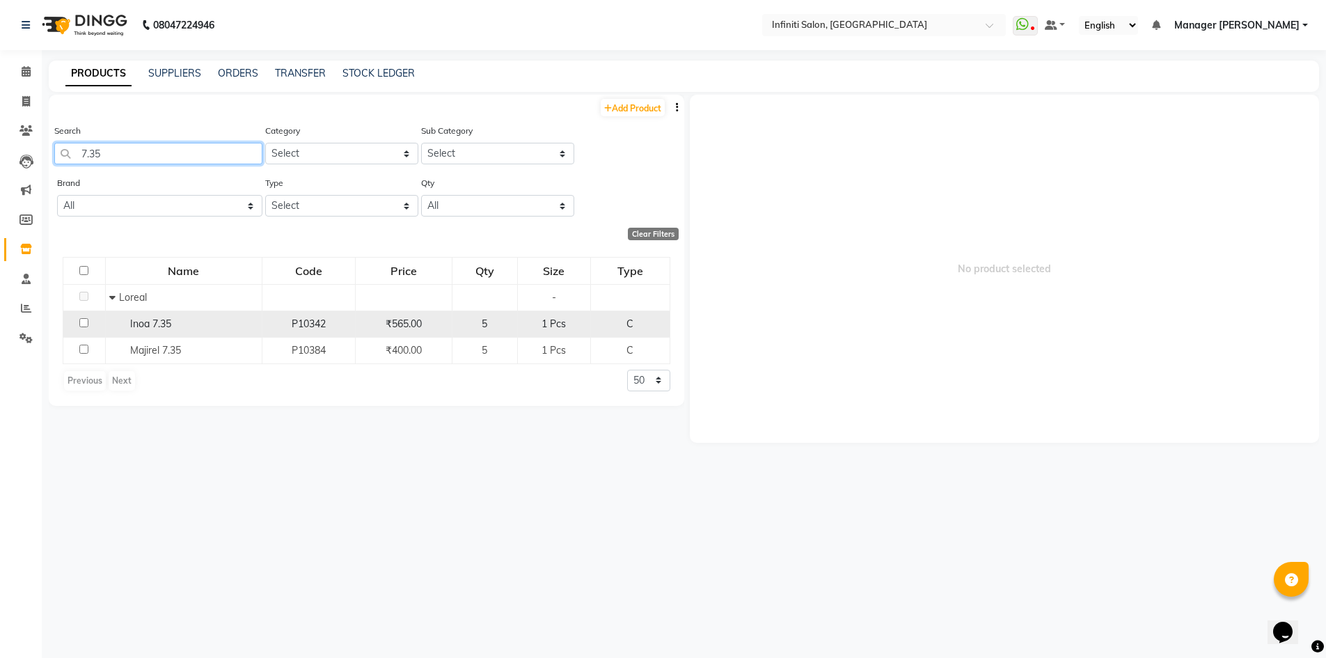
type input "7.35"
click at [82, 323] on input "checkbox" at bounding box center [83, 322] width 9 height 9
checkbox input "true"
select select
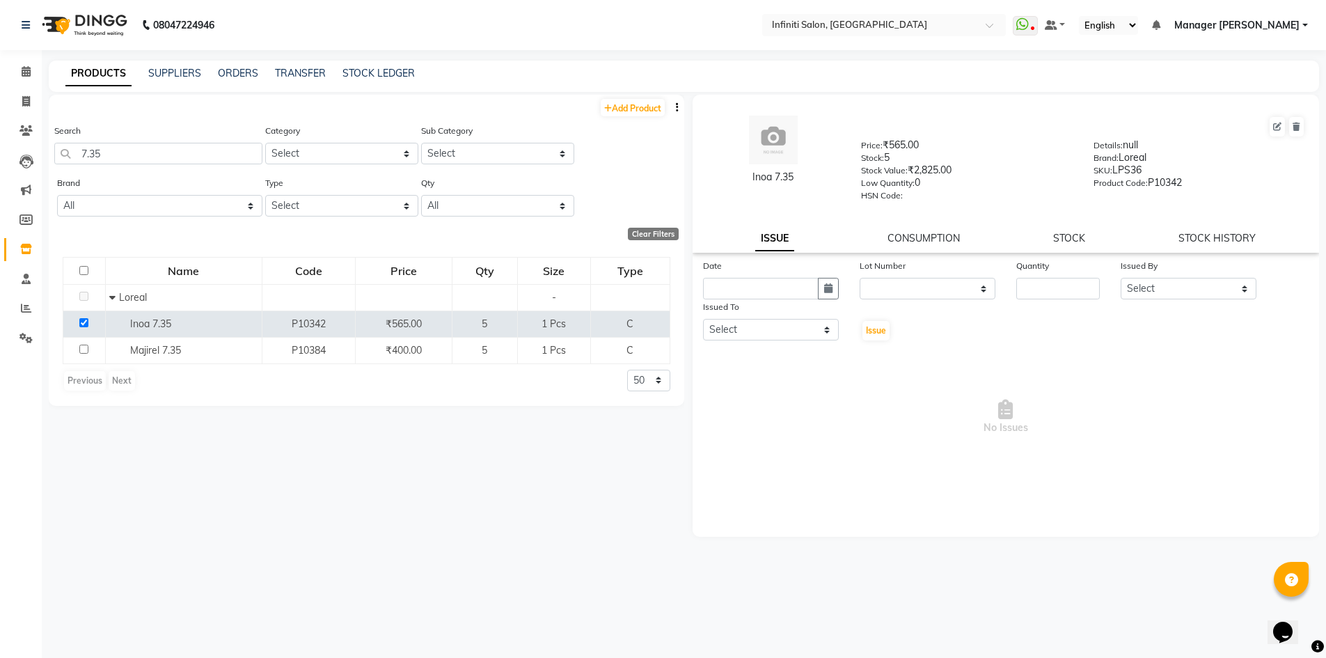
click at [1206, 229] on div "Inoa 7.35 Price: ₹565.00 Stock: 5 Stock Value: ₹2,825.00 Low Quantity: 0 HSN Co…" at bounding box center [1006, 174] width 627 height 158
click at [1208, 235] on link "STOCK HISTORY" at bounding box center [1216, 238] width 77 height 13
select select "all"
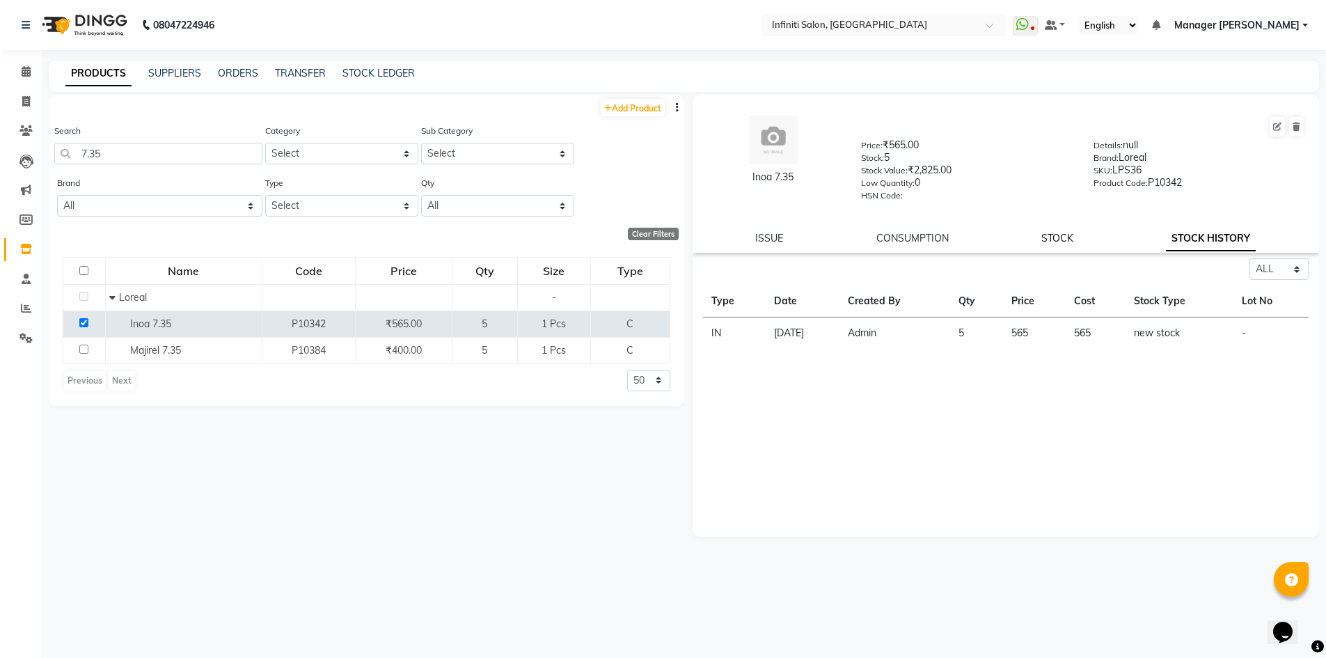
click at [1058, 236] on link "STOCK" at bounding box center [1057, 238] width 32 height 13
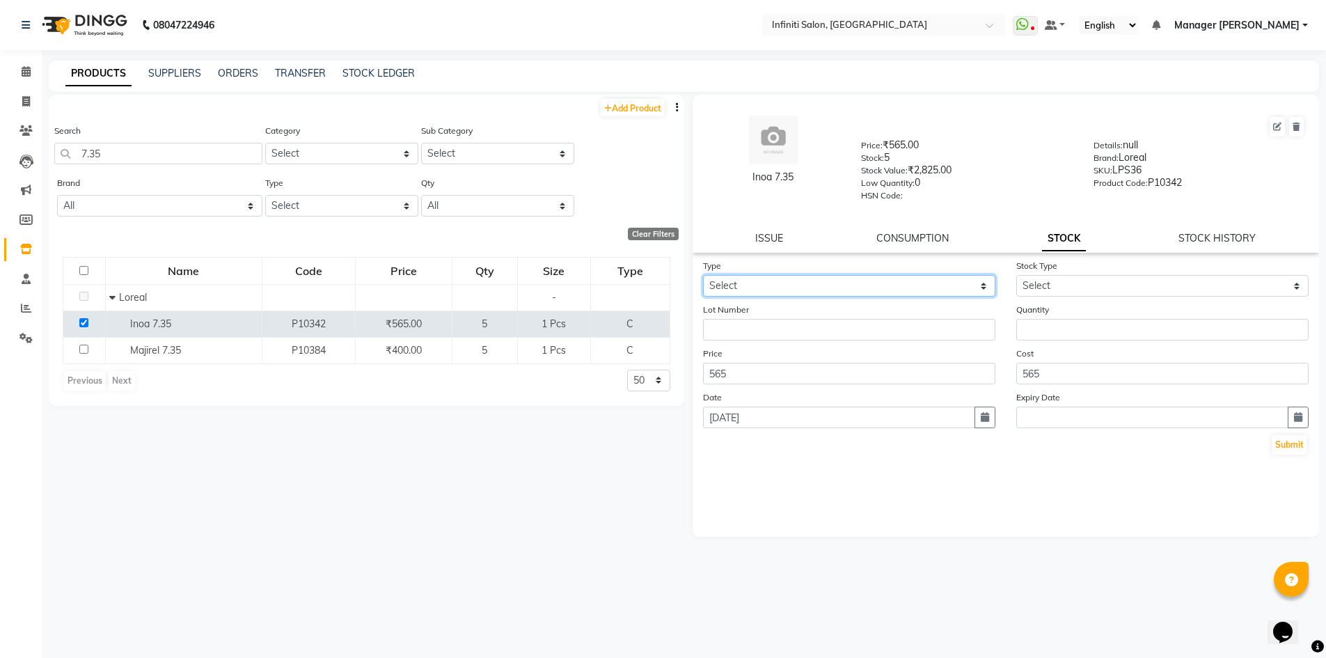
click at [777, 279] on select "Select In Out" at bounding box center [849, 286] width 292 height 22
select select "out"
click at [703, 275] on select "Select In Out" at bounding box center [849, 286] width 292 height 22
select select
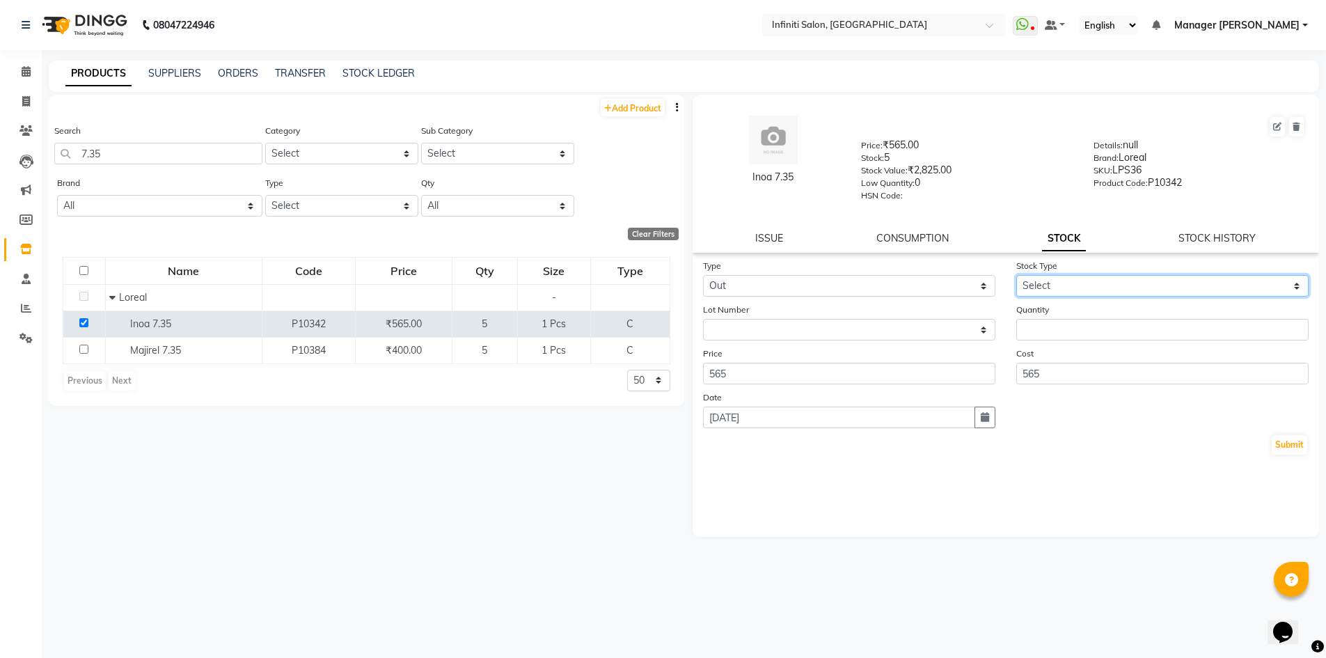
click at [1071, 283] on select "Select Internal Use Damaged Expired Adjustment Return Other" at bounding box center [1162, 286] width 292 height 22
select select "internal use"
click at [1016, 275] on select "Select Internal Use Damaged Expired Adjustment Return Other" at bounding box center [1162, 286] width 292 height 22
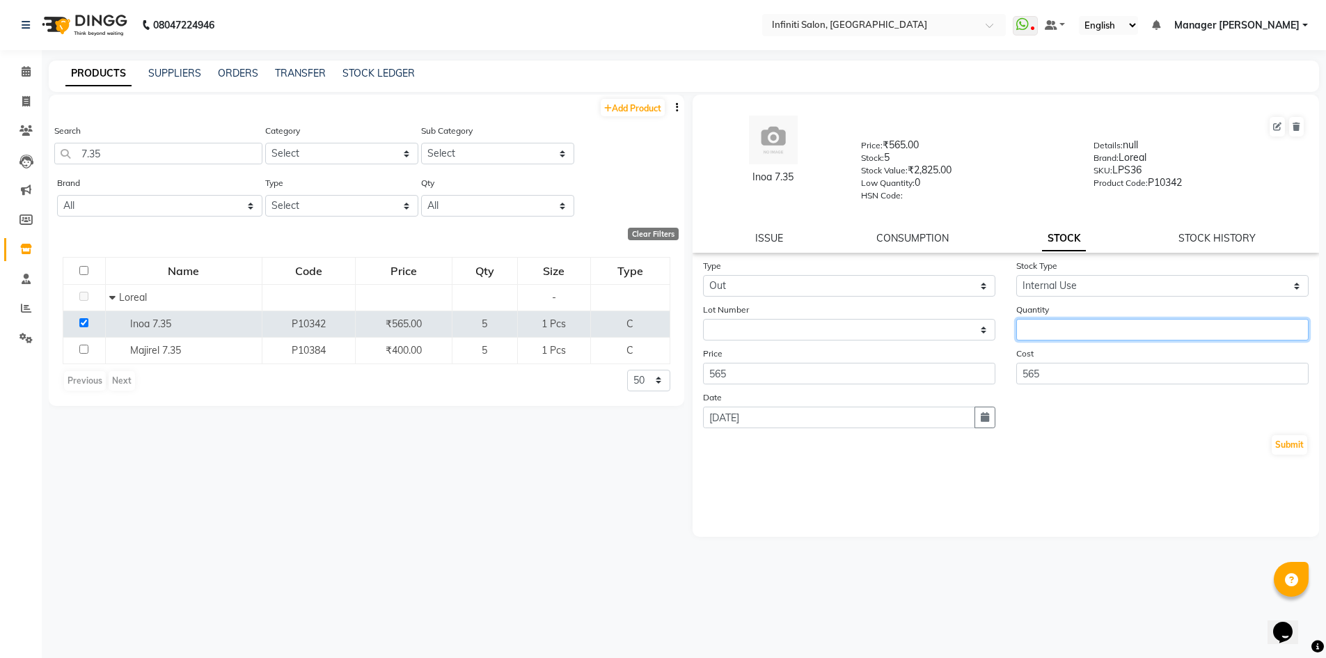
click at [1056, 329] on input "number" at bounding box center [1162, 330] width 292 height 22
type input "1"
click at [1291, 441] on button "Submit" at bounding box center [1289, 444] width 35 height 19
select select
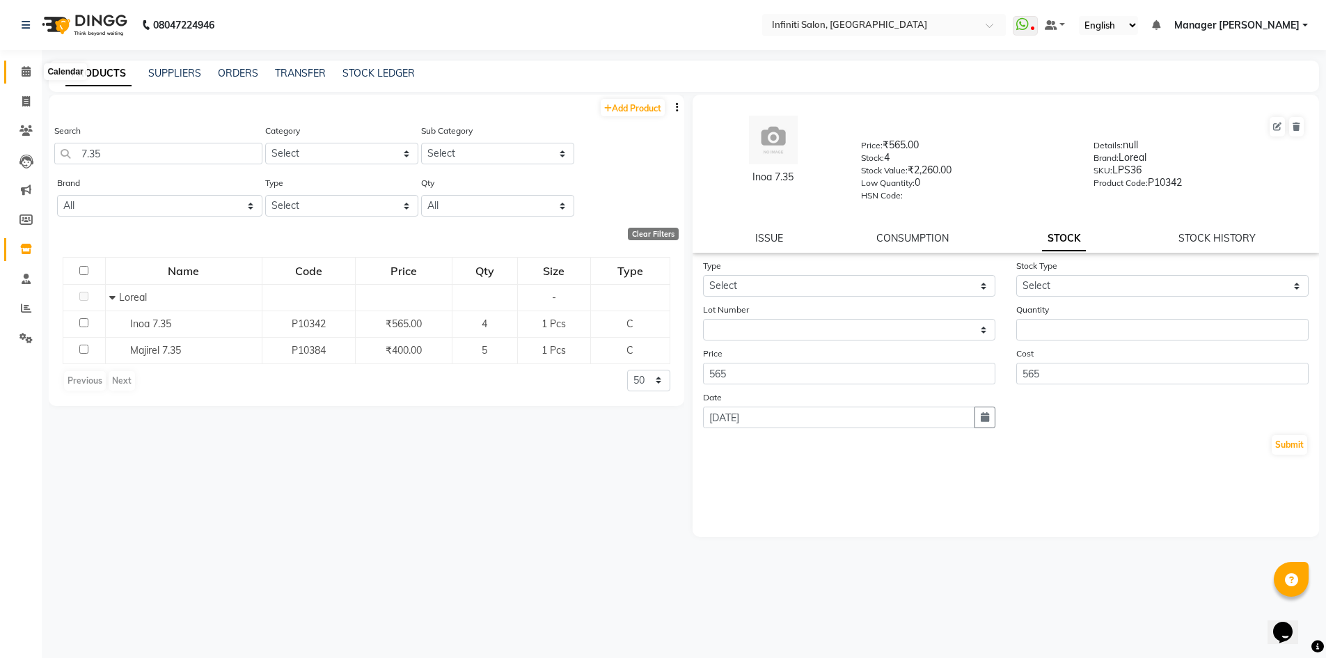
click at [24, 71] on icon at bounding box center [26, 71] width 9 height 10
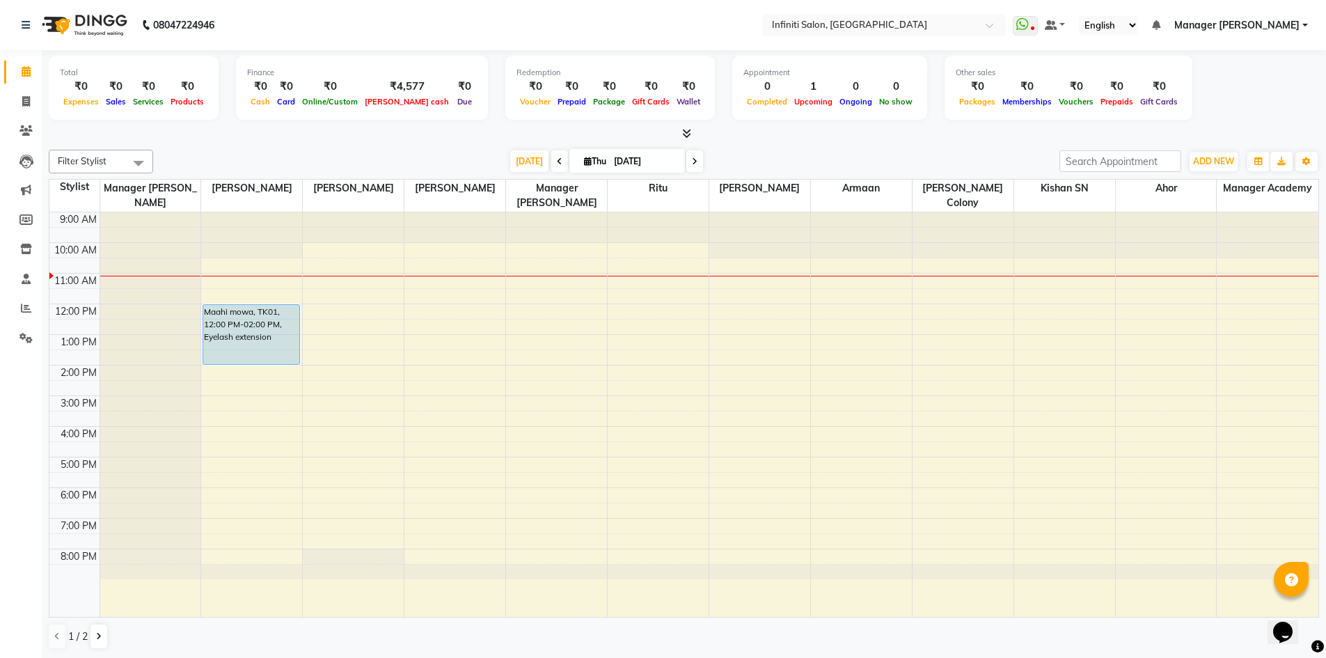
click at [693, 163] on icon at bounding box center [695, 161] width 6 height 8
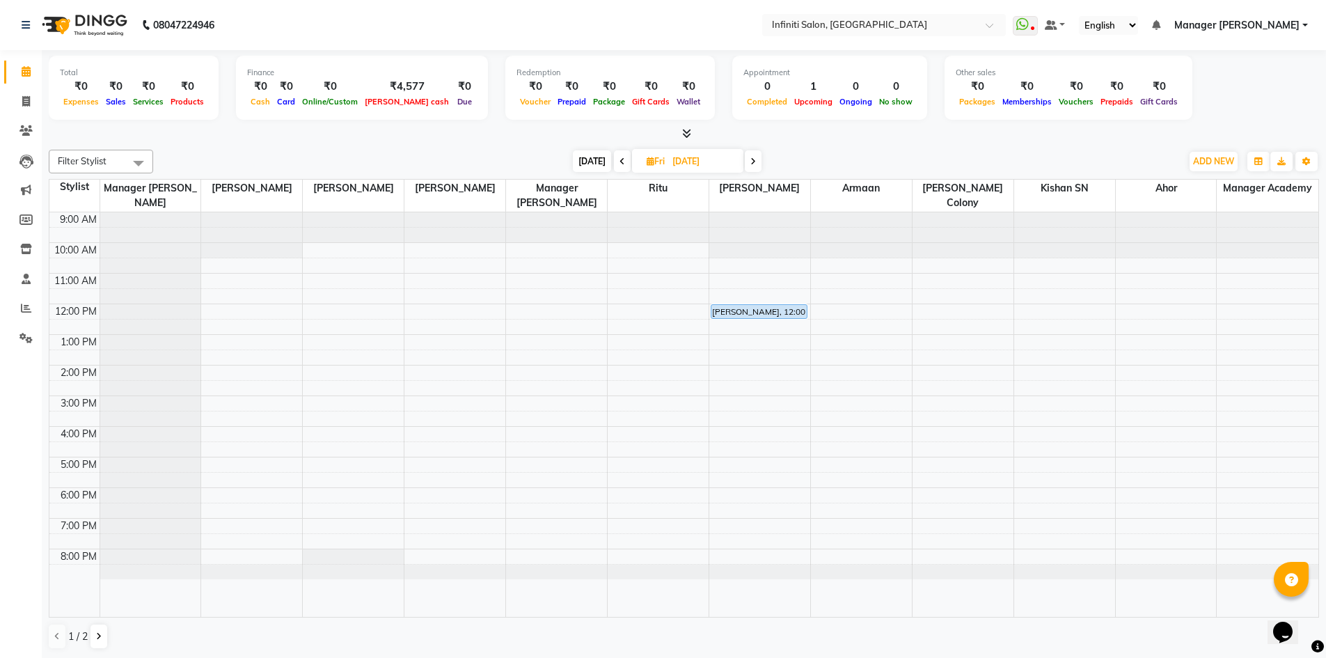
click at [756, 163] on span at bounding box center [753, 161] width 17 height 22
click at [620, 161] on icon at bounding box center [621, 161] width 6 height 8
click at [620, 161] on icon at bounding box center [622, 161] width 6 height 8
type input "[DATE]"
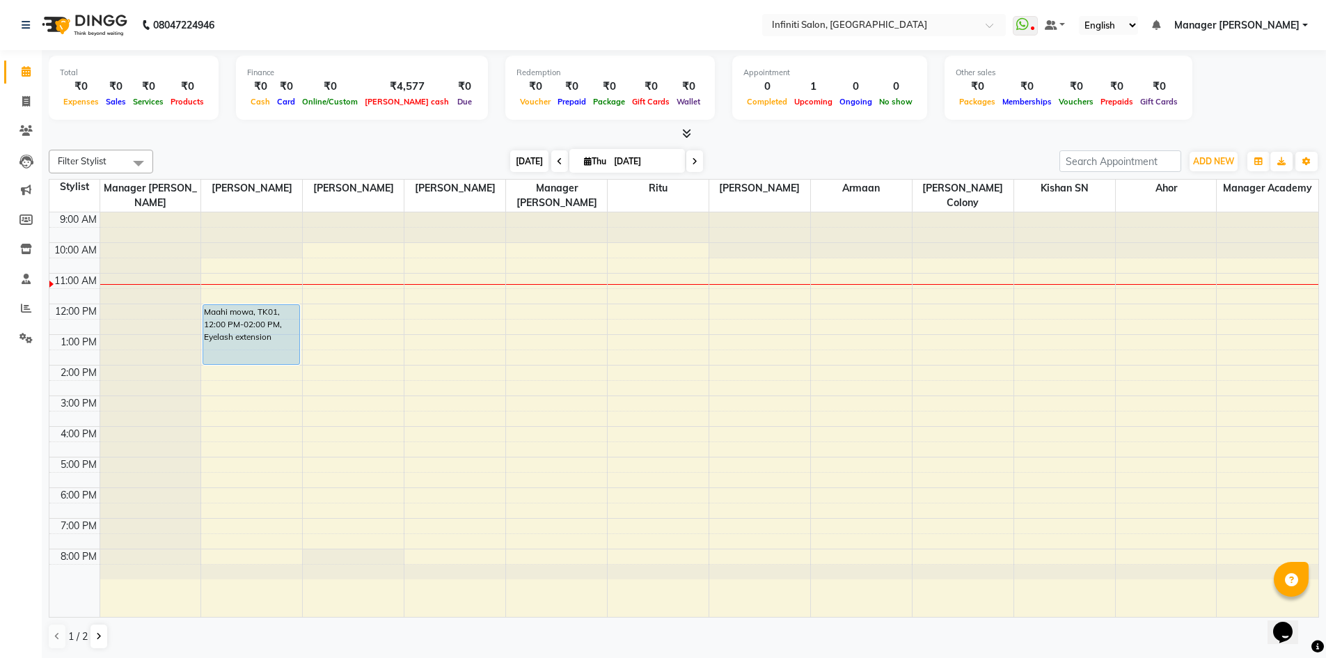
click at [519, 168] on span "[DATE]" at bounding box center [529, 161] width 38 height 22
click at [523, 163] on span "[DATE]" at bounding box center [529, 161] width 38 height 22
click at [23, 100] on icon at bounding box center [26, 101] width 8 height 10
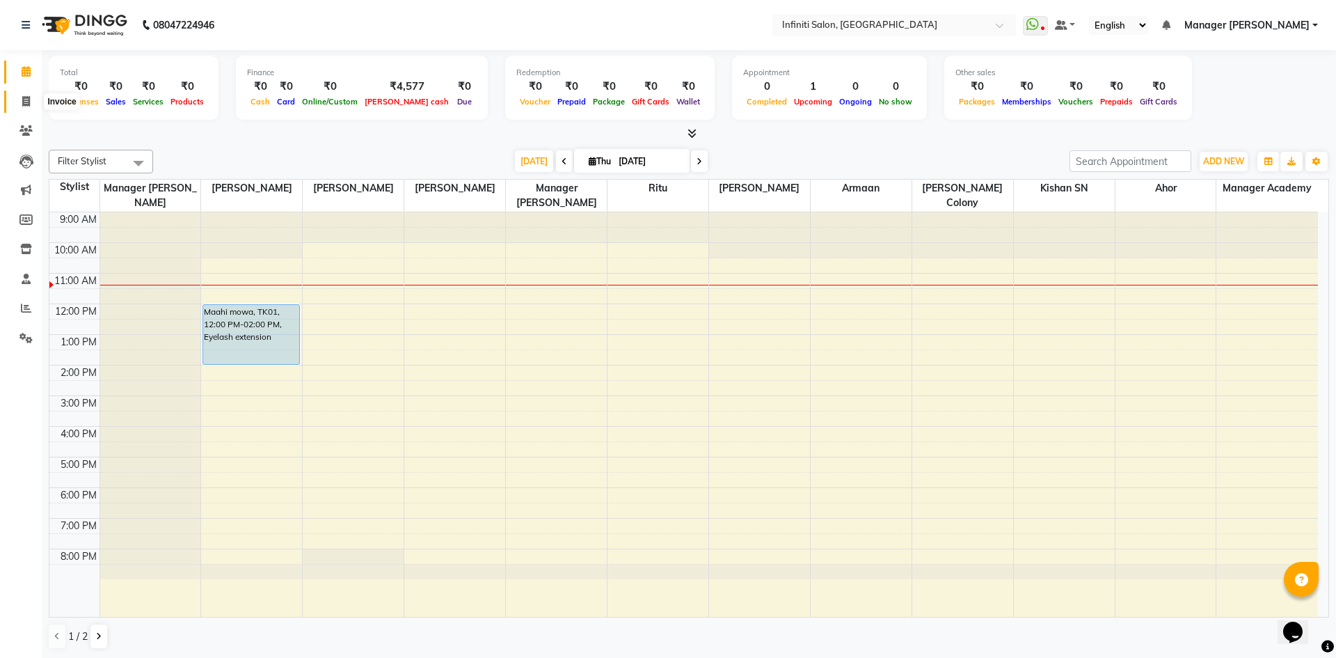
select select "5804"
select select "service"
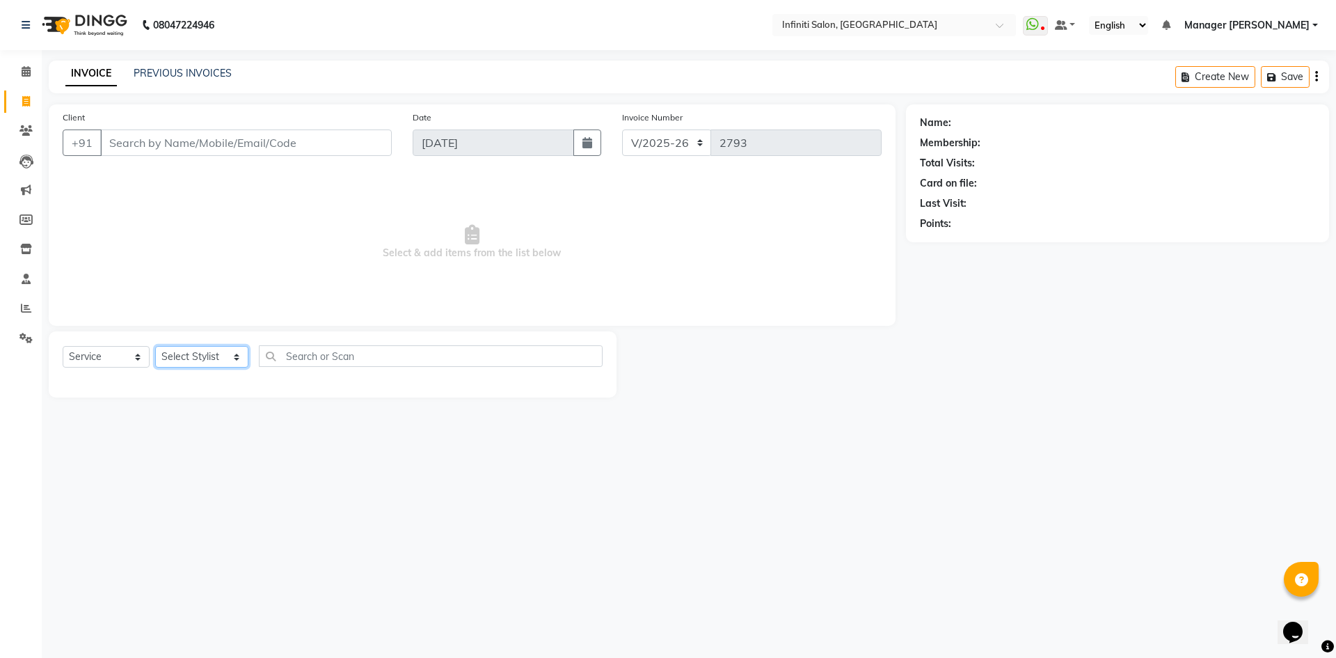
click at [232, 357] on select "Select Stylist [PERSON_NAME] Ahor Armaan [PERSON_NAME] [PERSON_NAME] [PERSON_NA…" at bounding box center [201, 357] width 93 height 22
select select "40449"
click at [155, 346] on select "Select Stylist [PERSON_NAME] Ahor Armaan [PERSON_NAME] [PERSON_NAME] [PERSON_NA…" at bounding box center [201, 357] width 93 height 22
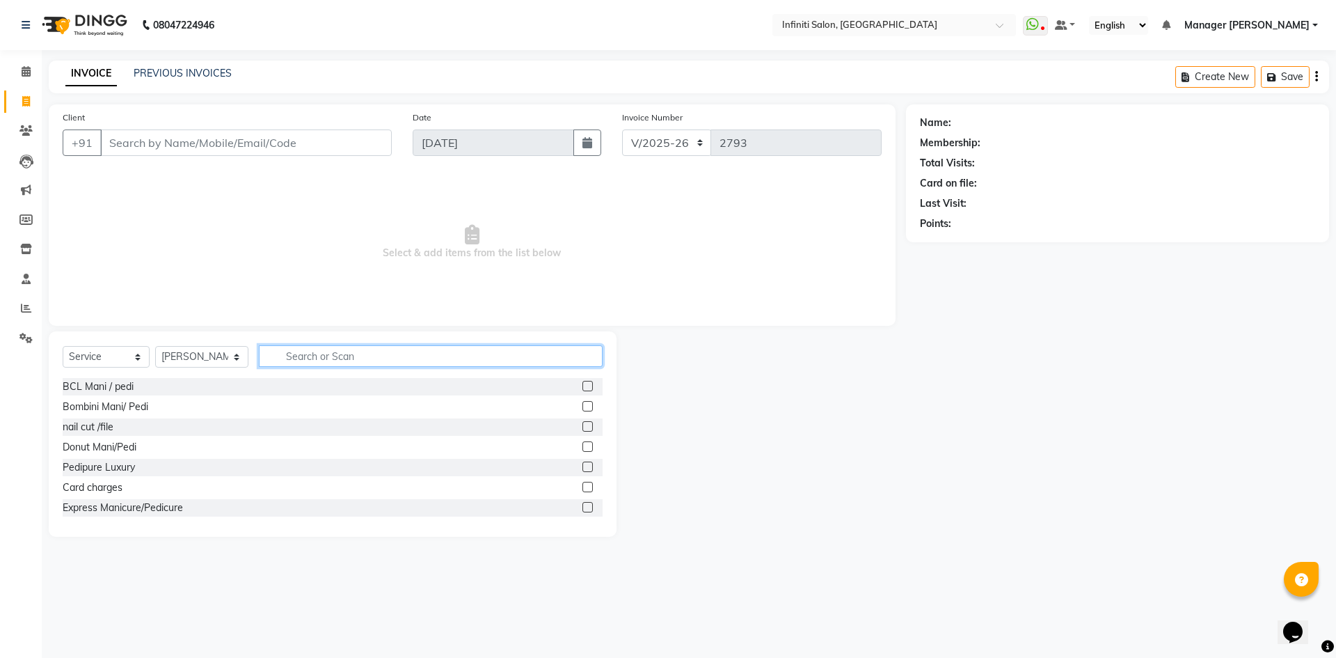
click at [316, 354] on input "text" at bounding box center [431, 356] width 344 height 22
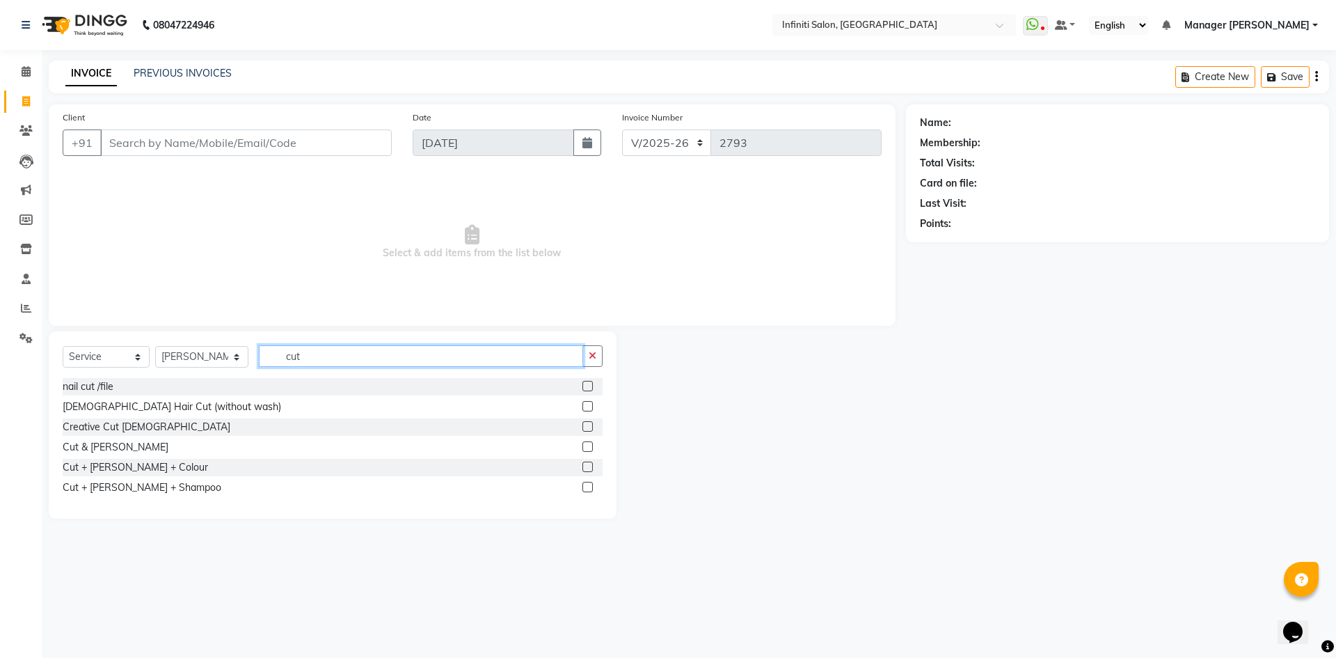
type input "cut"
click at [591, 445] on label at bounding box center [588, 446] width 10 height 10
click at [591, 445] on input "checkbox" at bounding box center [587, 447] width 9 height 9
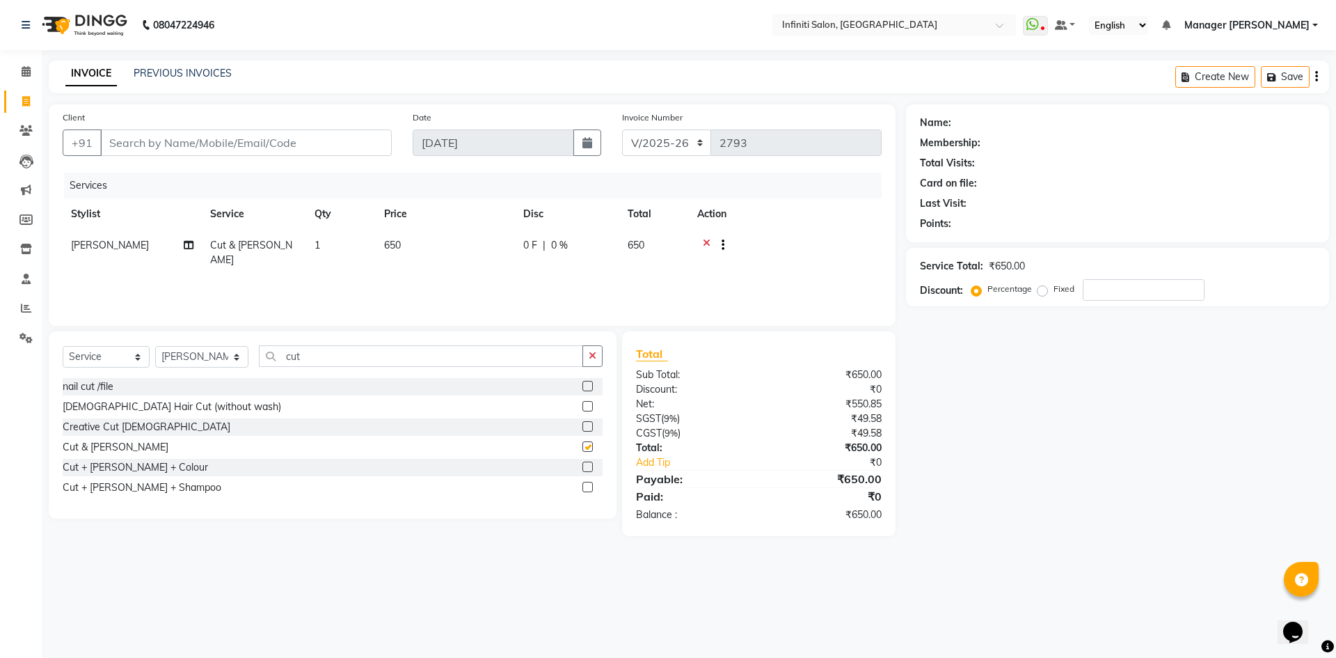
checkbox input "false"
click at [280, 142] on input "Client" at bounding box center [246, 142] width 292 height 26
type input "9"
type input "0"
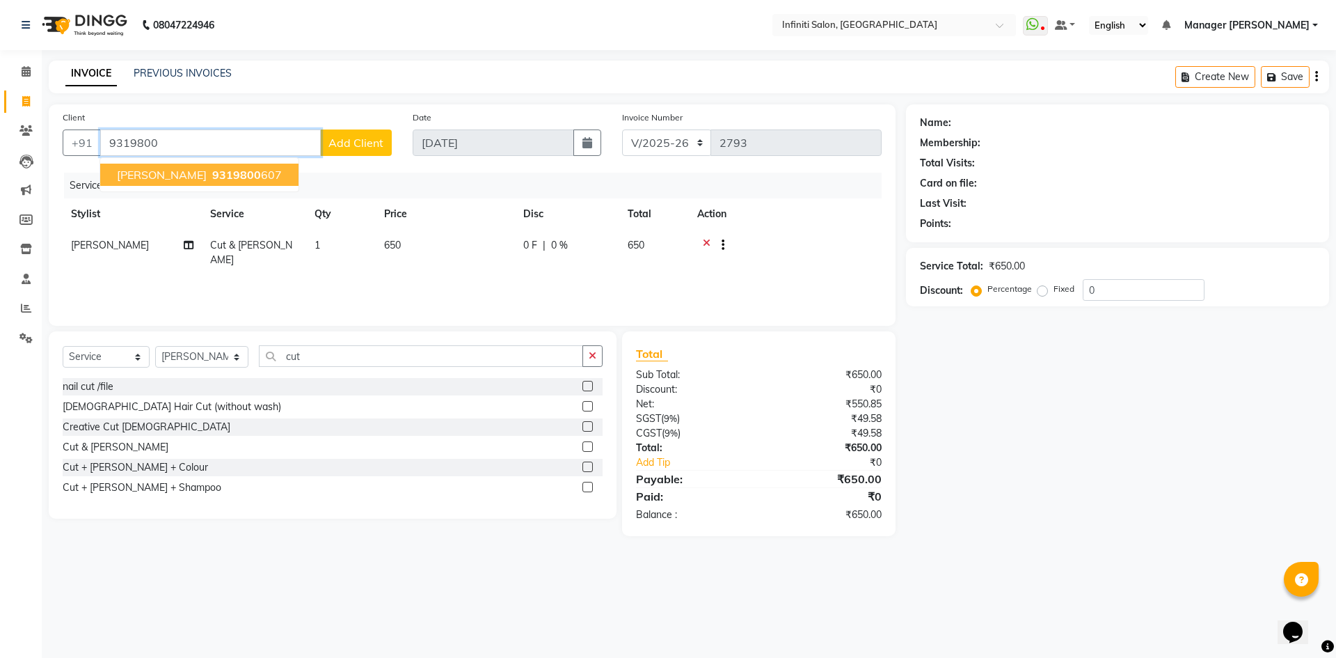
click at [221, 164] on button "rahul tyagi 9319800 607" at bounding box center [199, 175] width 198 height 22
type input "9319800607"
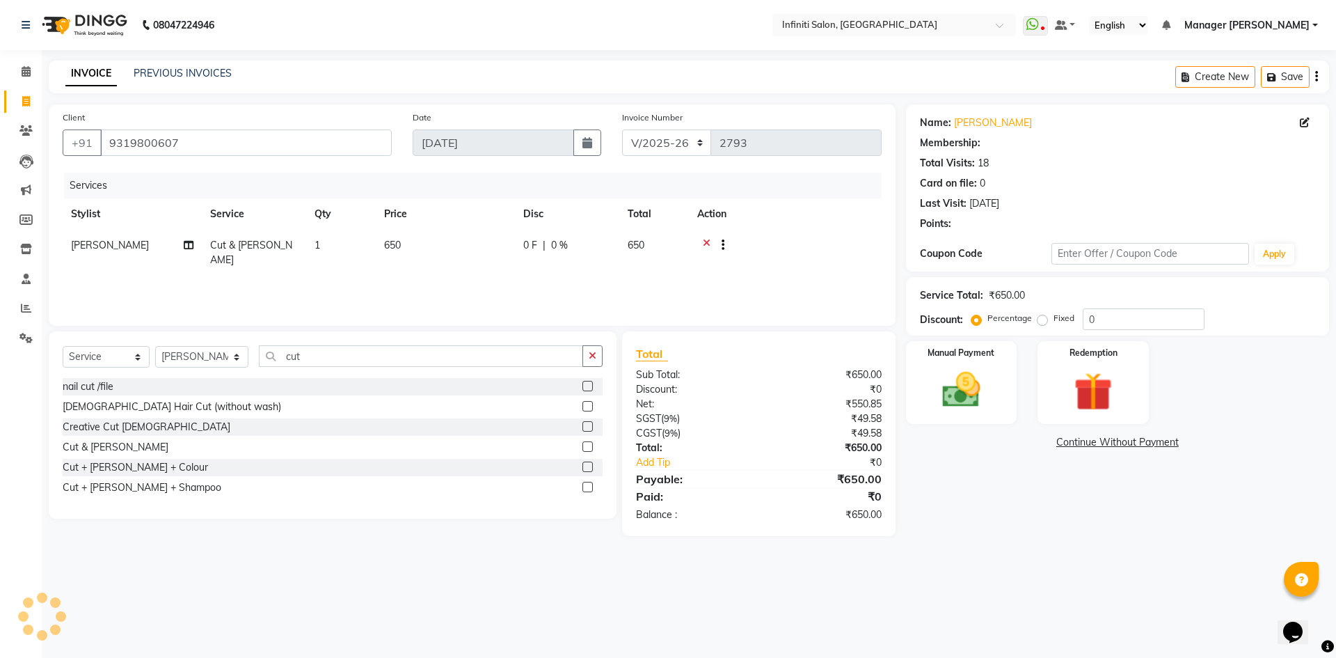
select select "1: Object"
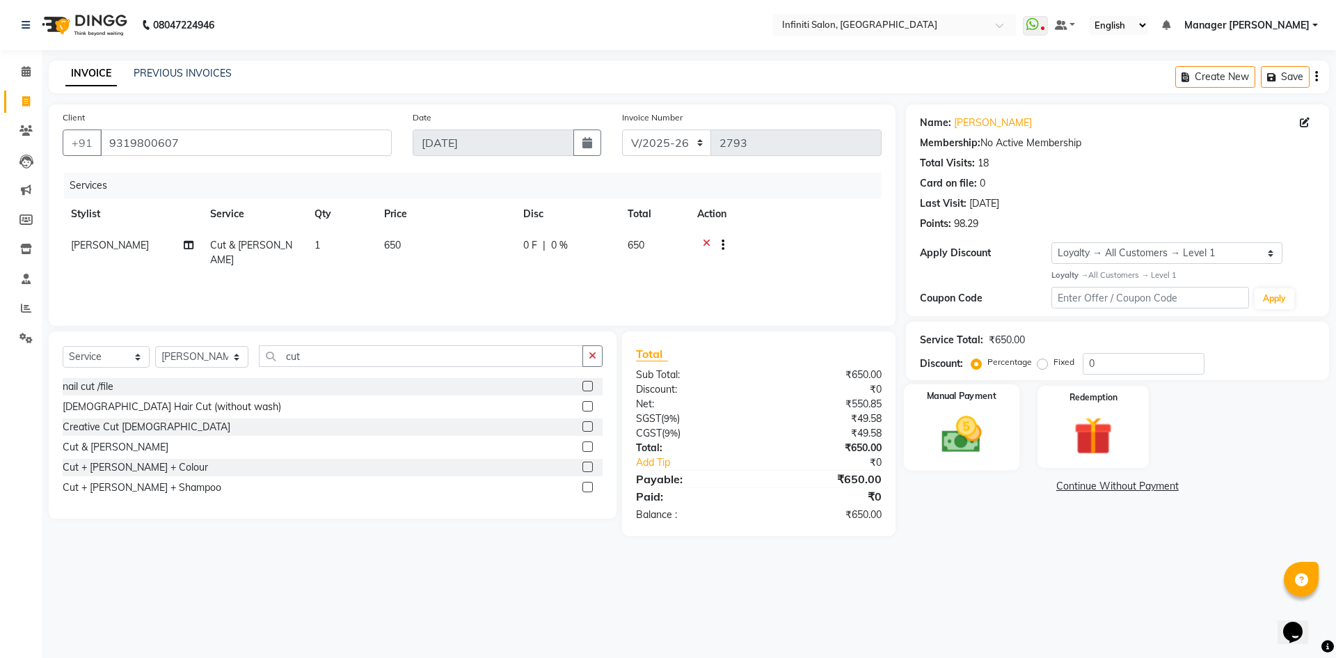
click at [963, 429] on img at bounding box center [961, 434] width 65 height 46
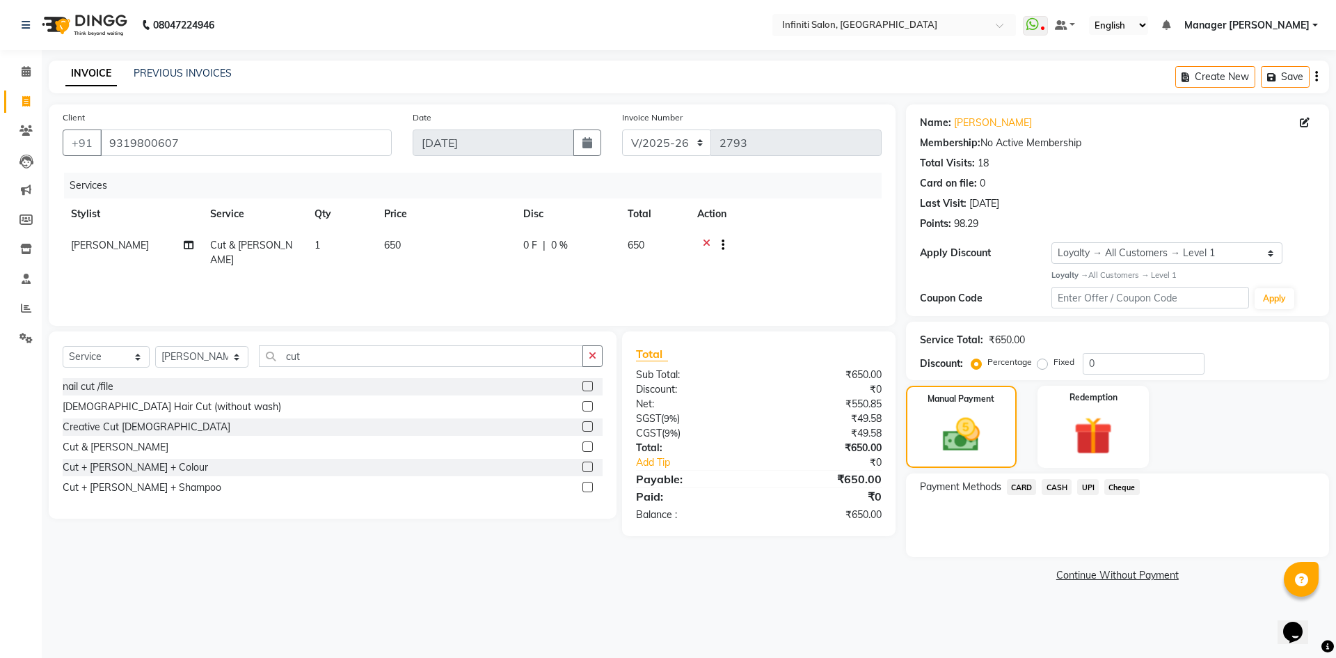
click at [1087, 489] on span "UPI" at bounding box center [1088, 487] width 22 height 16
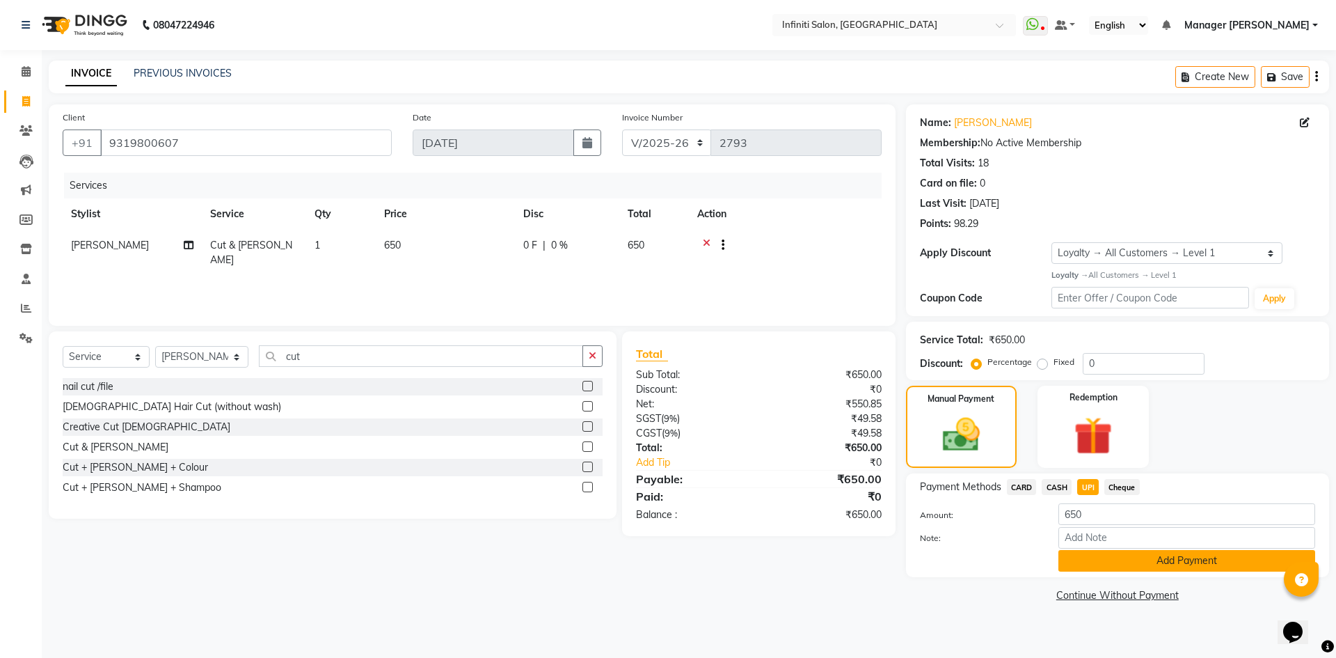
click at [1131, 555] on button "Add Payment" at bounding box center [1187, 561] width 257 height 22
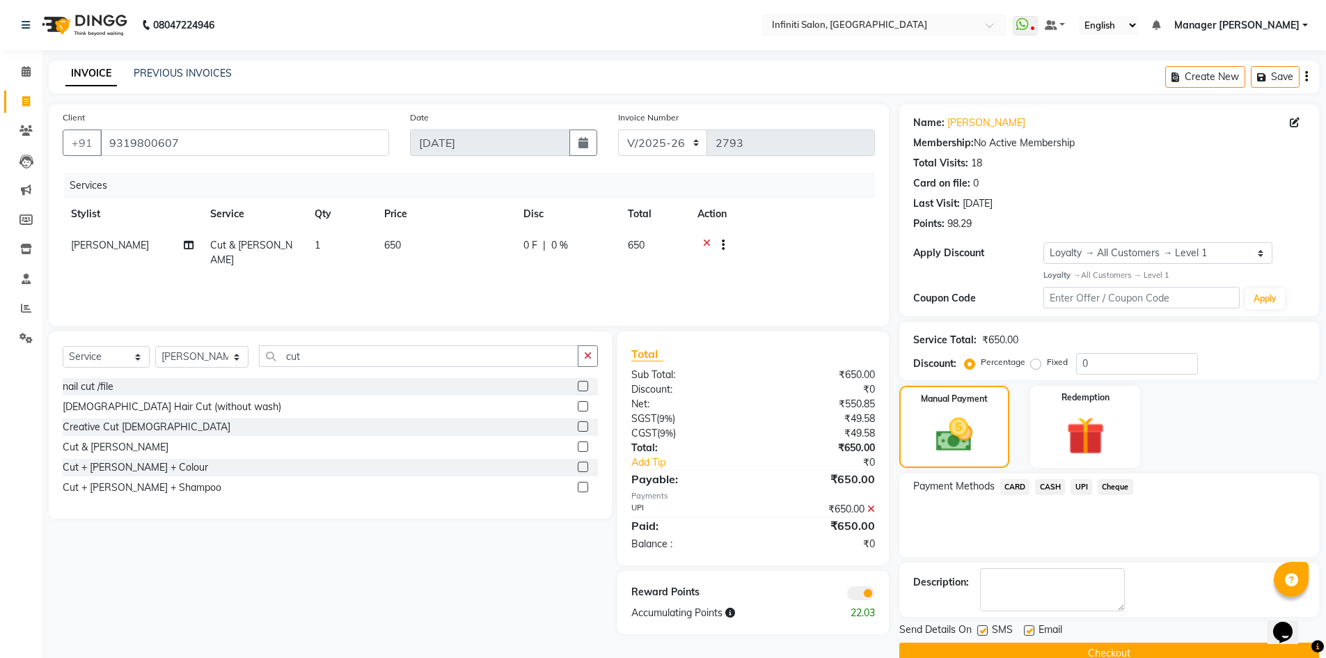
click at [1075, 648] on button "Checkout" at bounding box center [1109, 653] width 420 height 22
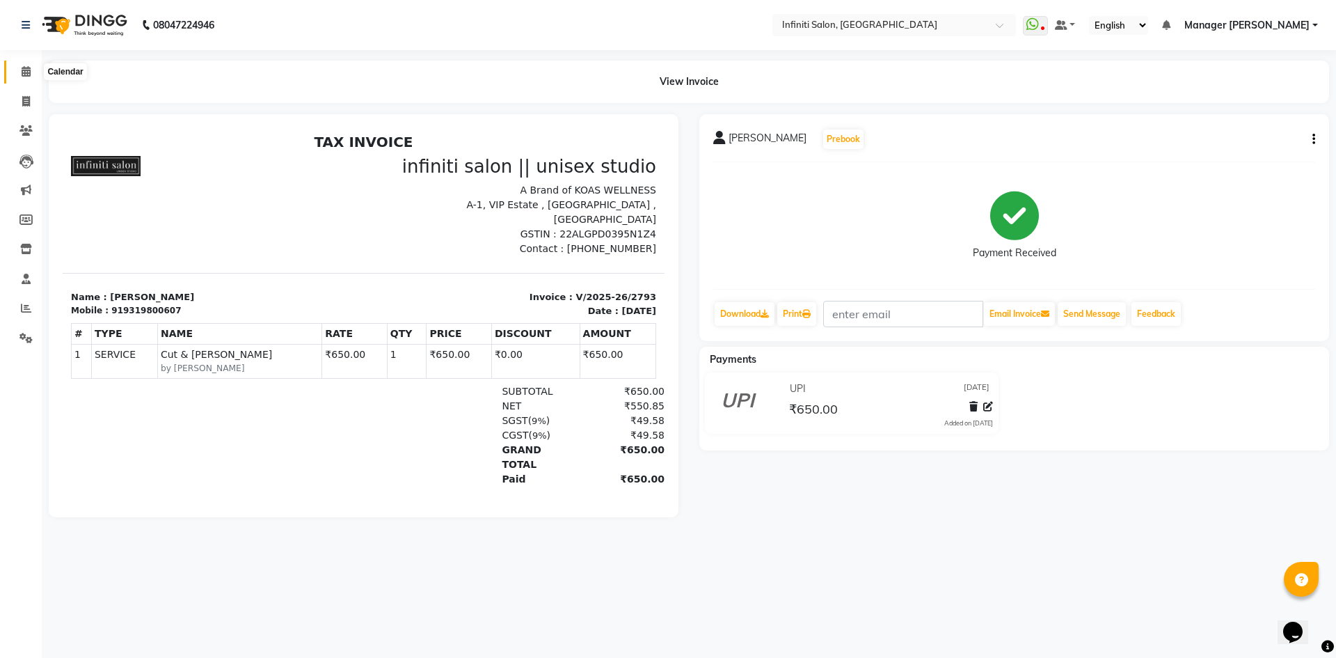
click at [30, 70] on icon at bounding box center [26, 71] width 9 height 10
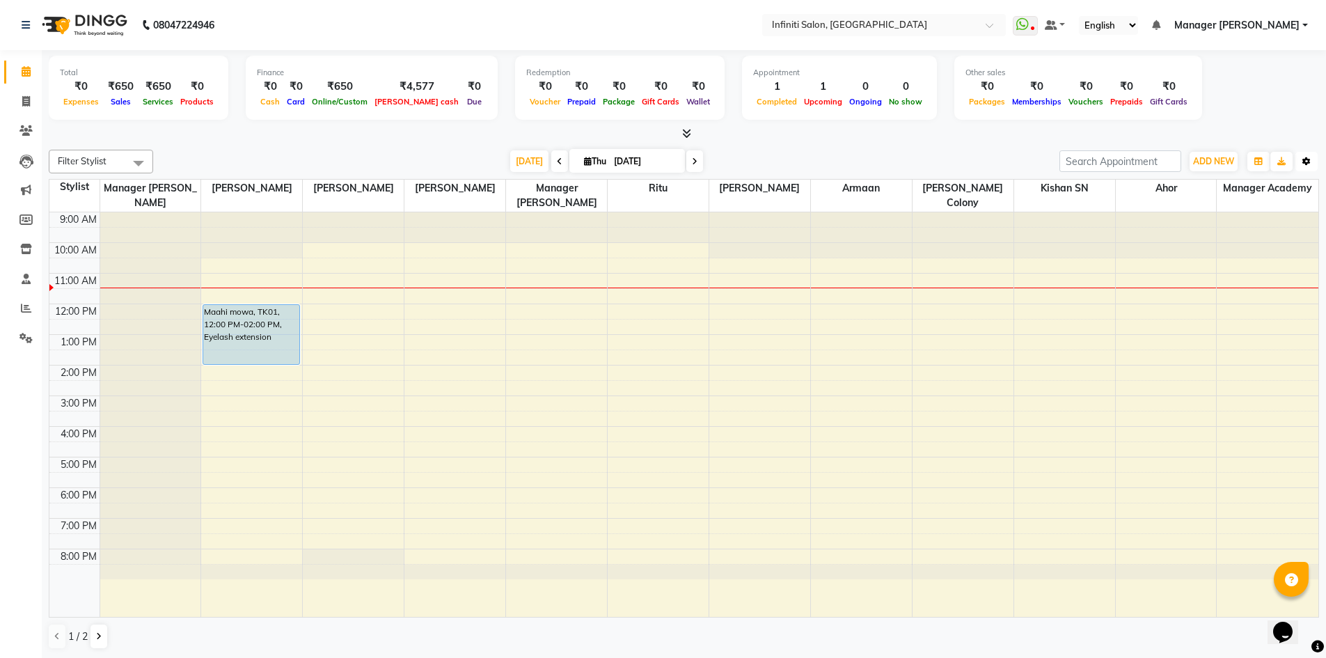
click at [1307, 160] on icon "button" at bounding box center [1306, 161] width 8 height 8
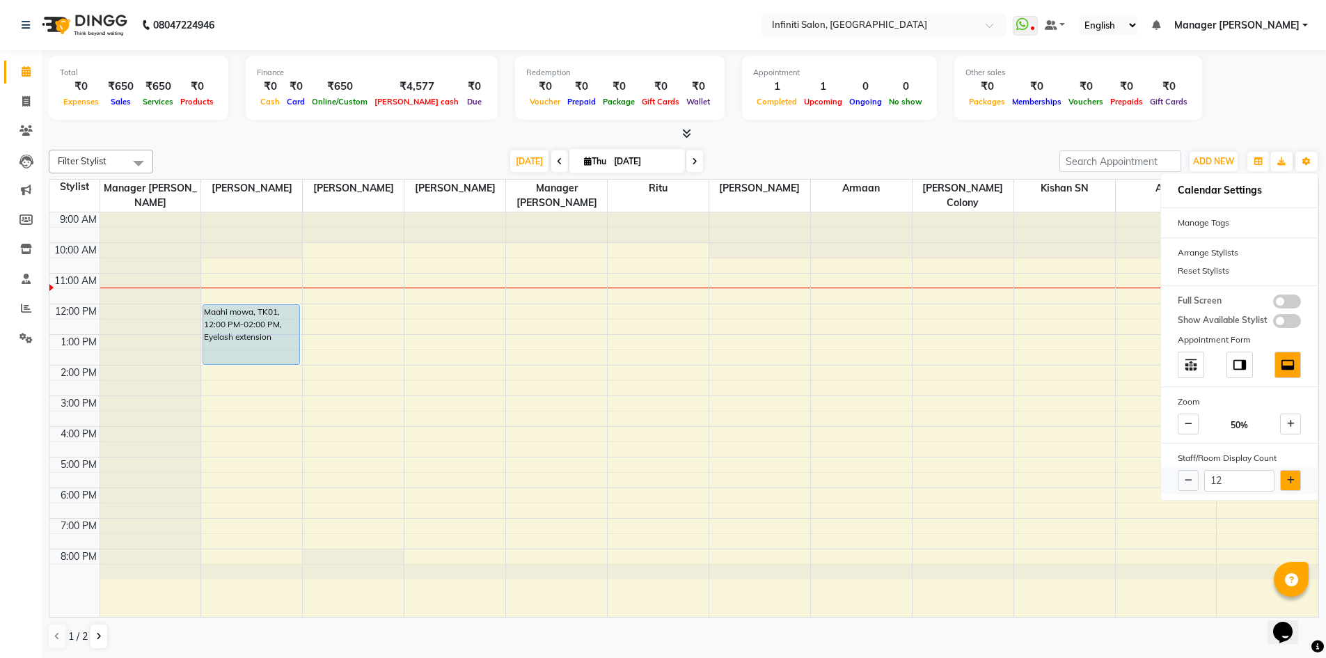
click at [1295, 477] on button at bounding box center [1290, 480] width 21 height 21
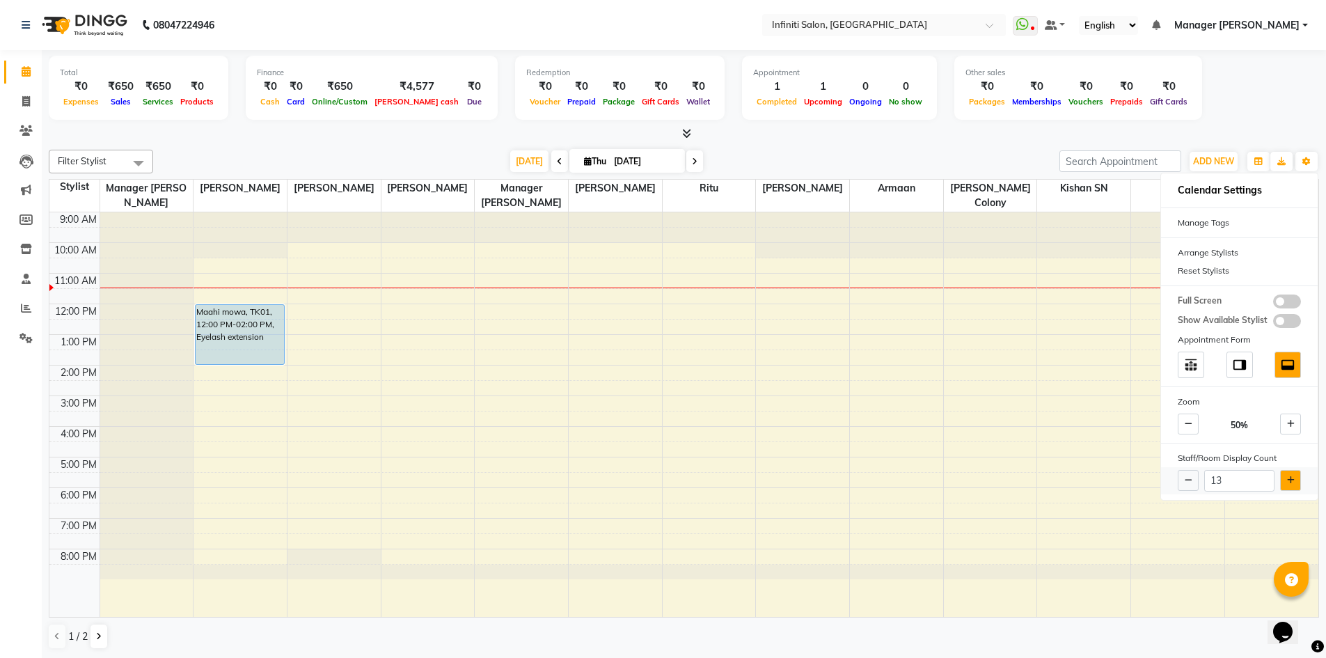
click at [1295, 482] on button at bounding box center [1290, 480] width 21 height 21
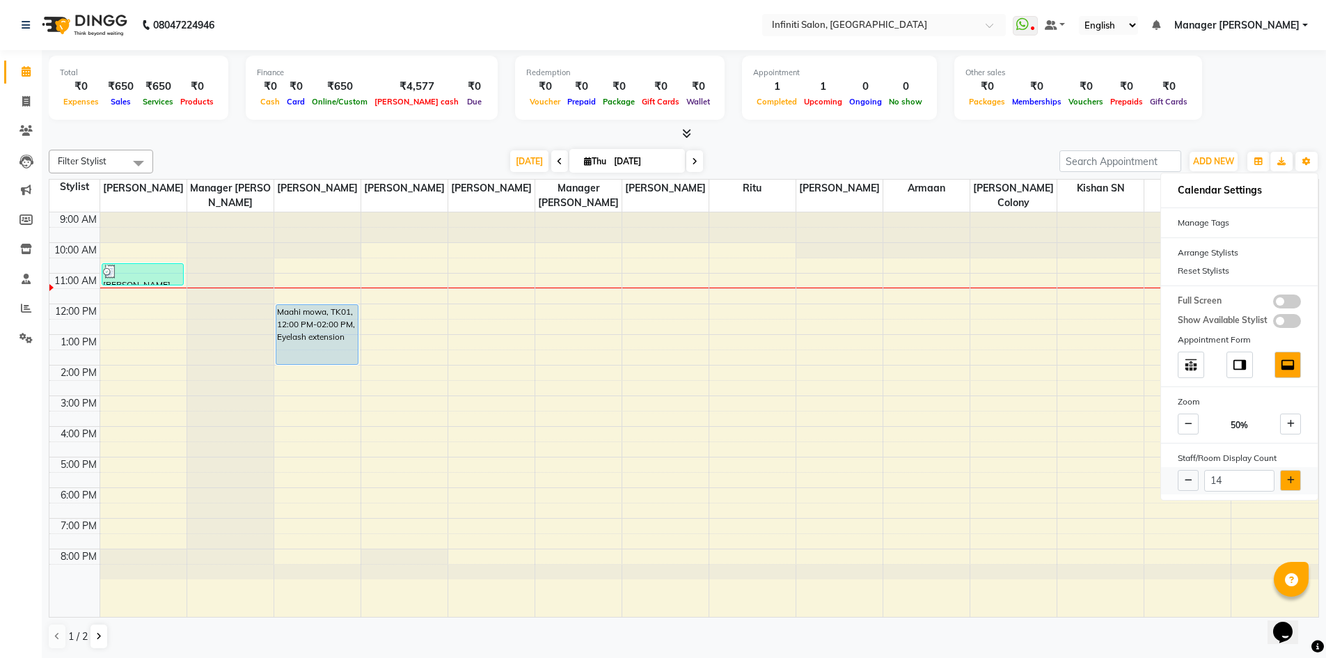
click at [1295, 482] on button at bounding box center [1290, 480] width 21 height 21
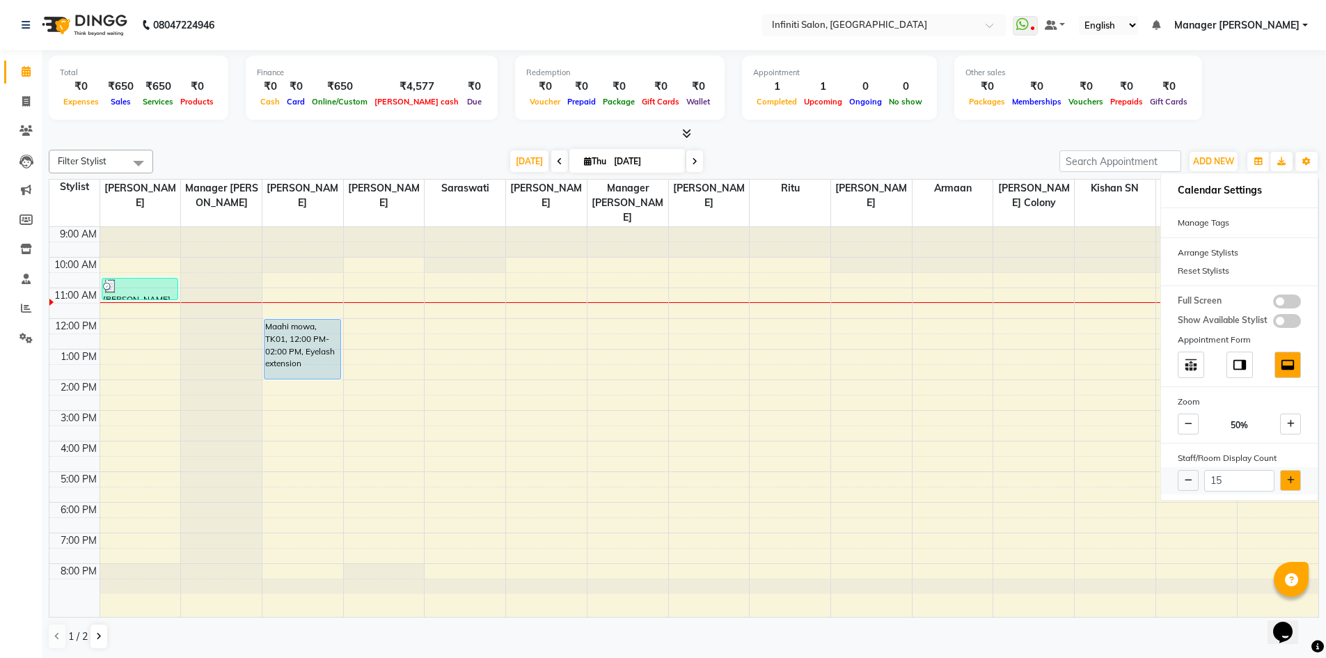
click at [1295, 477] on button at bounding box center [1290, 480] width 21 height 21
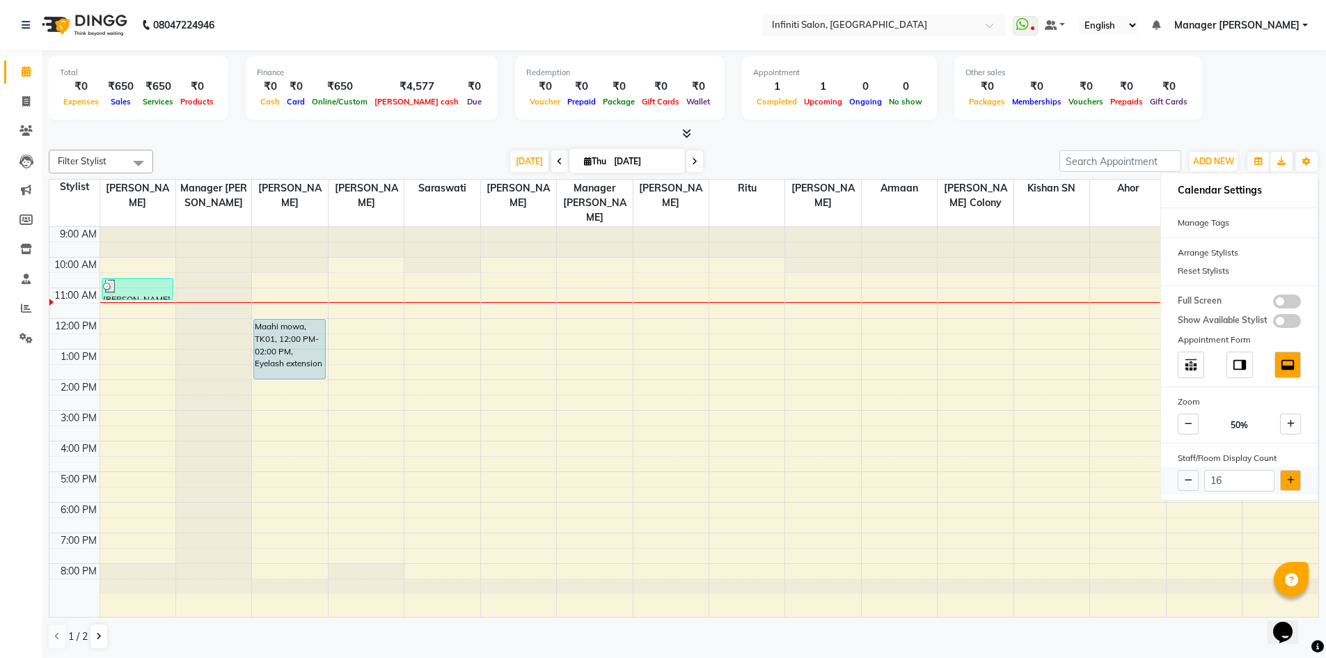
click at [1295, 477] on button at bounding box center [1290, 480] width 21 height 21
type input "17"
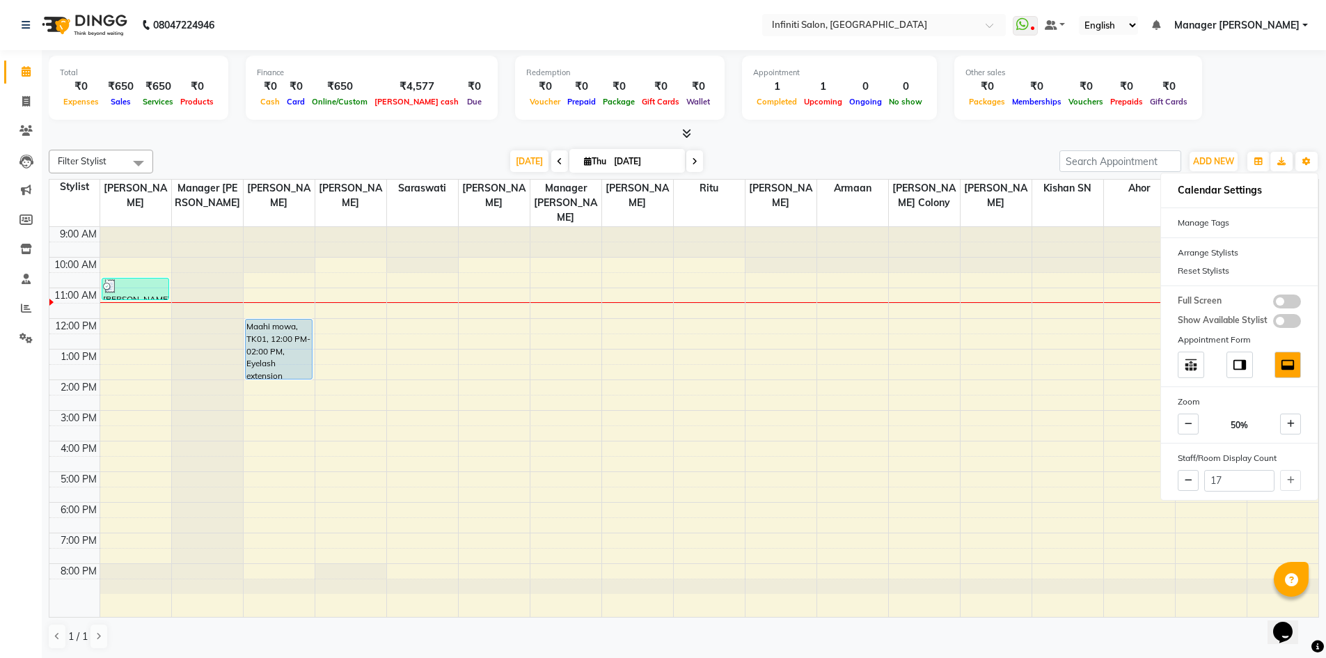
click at [689, 407] on div "9:00 AM 10:00 AM 11:00 AM 12:00 PM 1:00 PM 2:00 PM 3:00 PM 4:00 PM 5:00 PM 6:00…" at bounding box center [683, 422] width 1269 height 390
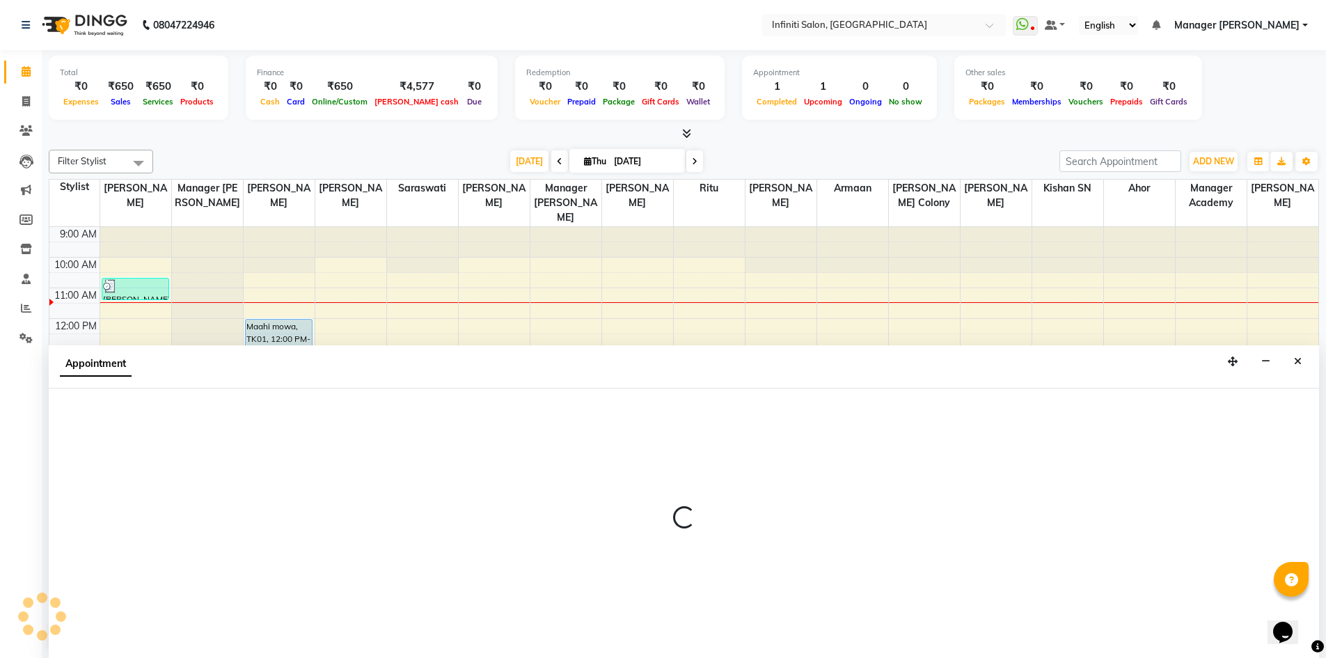
scroll to position [1, 0]
select select "67119"
select select "tentative"
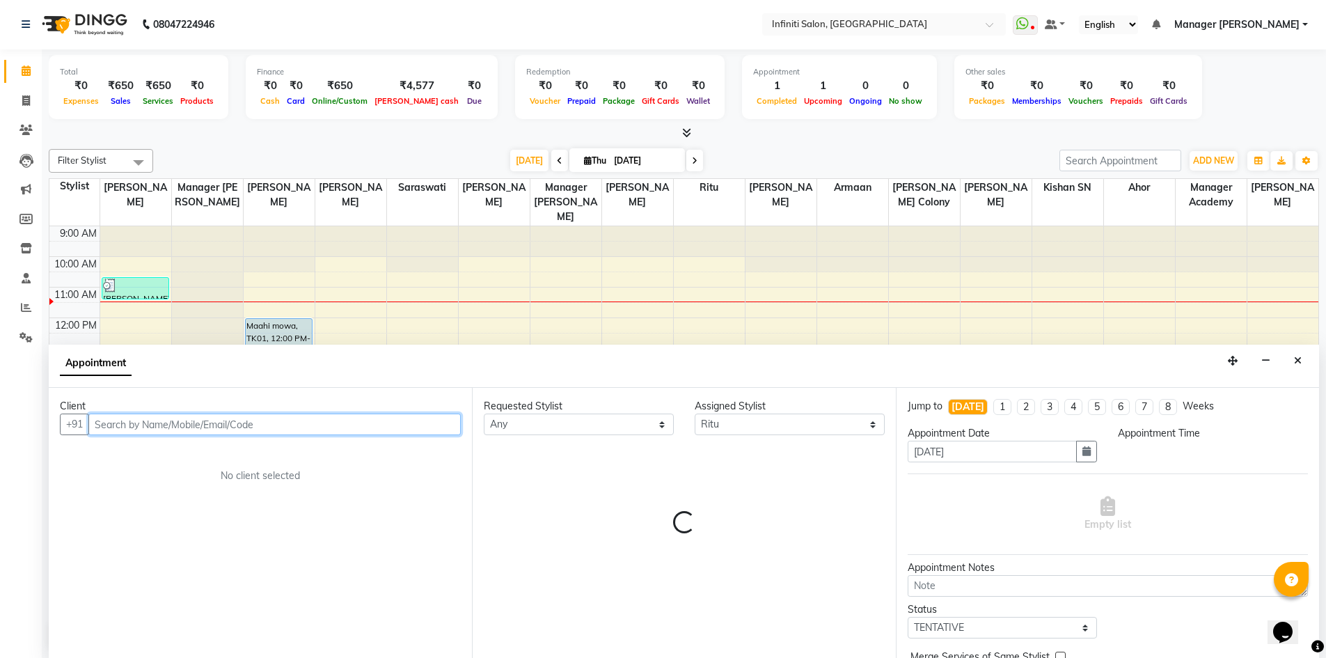
select select "870"
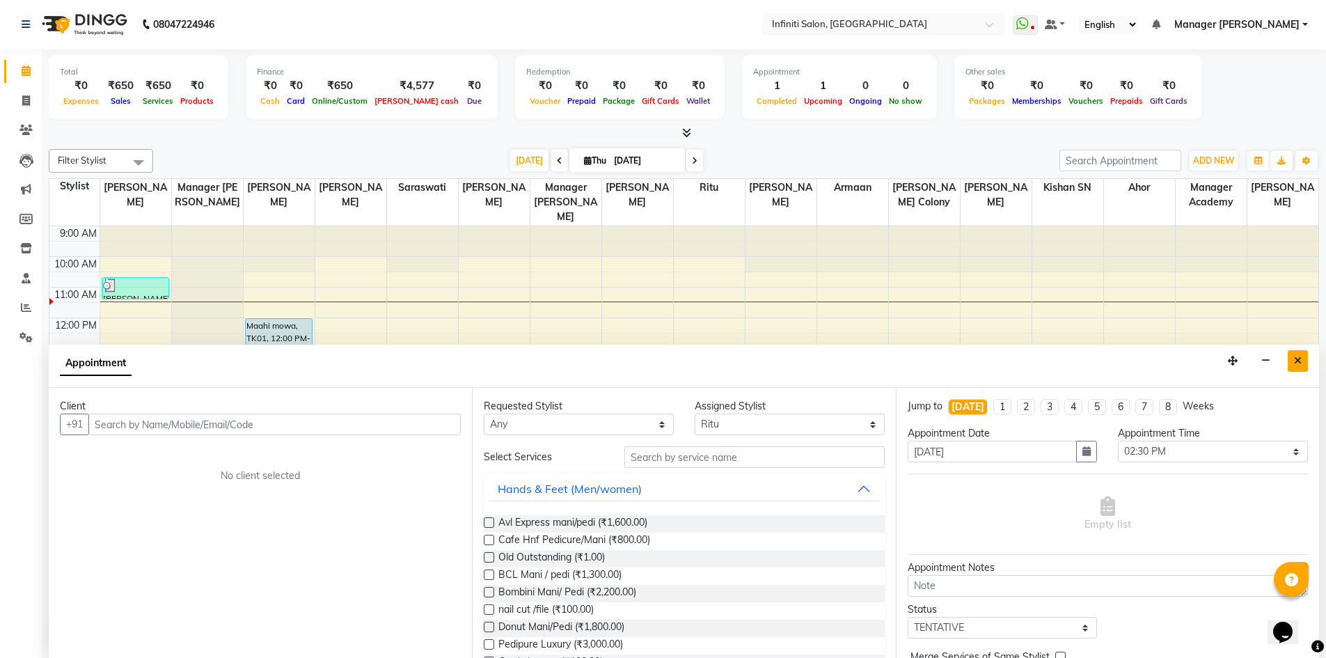
click at [1293, 358] on button "Close" at bounding box center [1298, 361] width 20 height 22
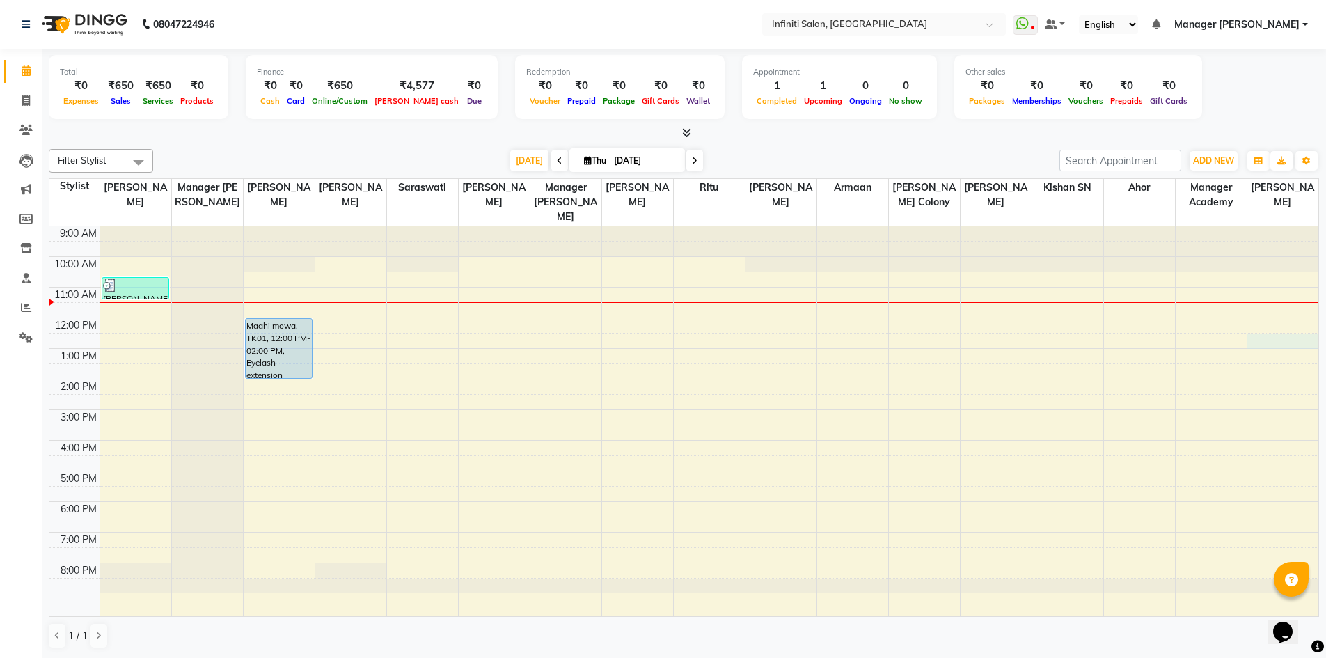
click at [1287, 341] on div "9:00 AM 10:00 AM 11:00 AM 12:00 PM 1:00 PM 2:00 PM 3:00 PM 4:00 PM 5:00 PM 6:00…" at bounding box center [683, 421] width 1269 height 390
select select "90505"
select select "tentative"
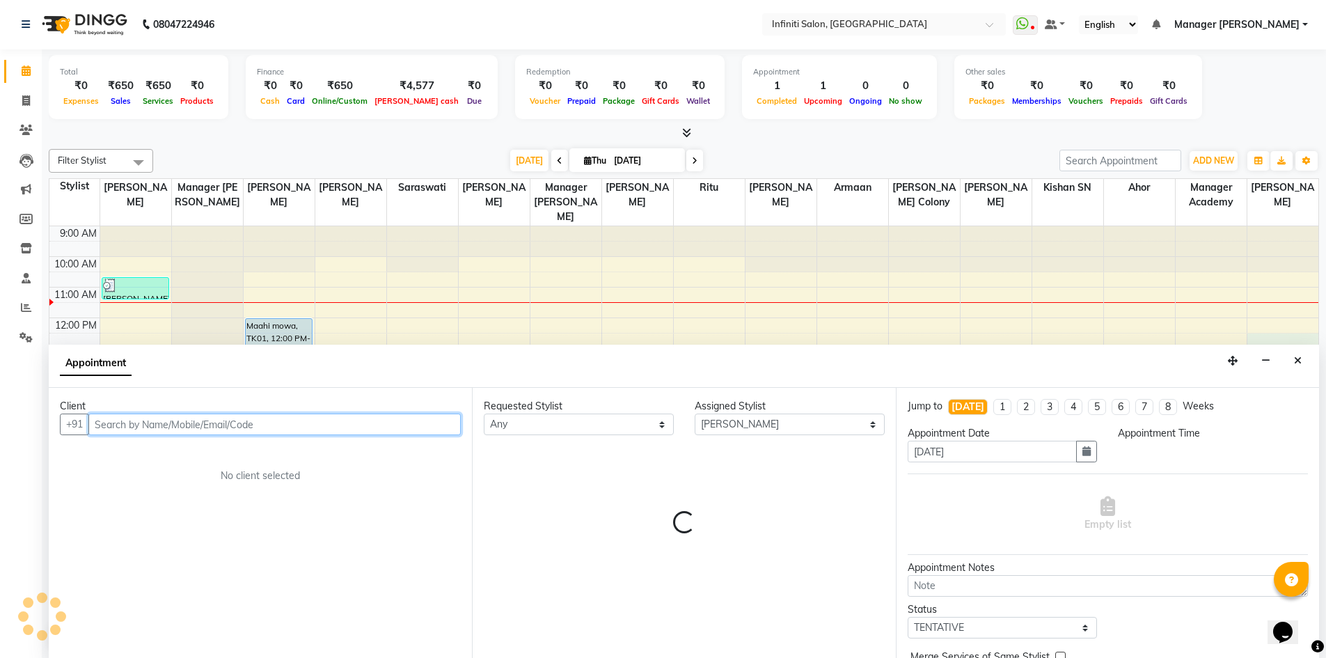
select select "750"
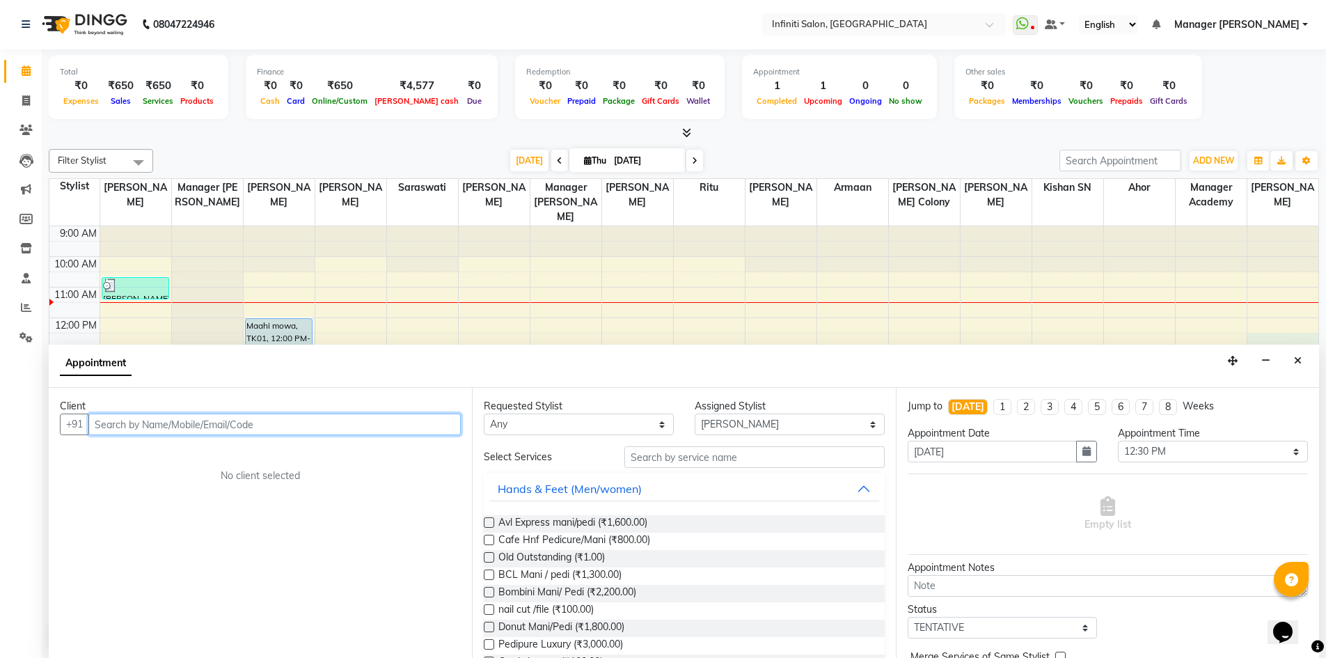
drag, startPoint x: 1287, startPoint y: 341, endPoint x: 1280, endPoint y: 347, distance: 8.9
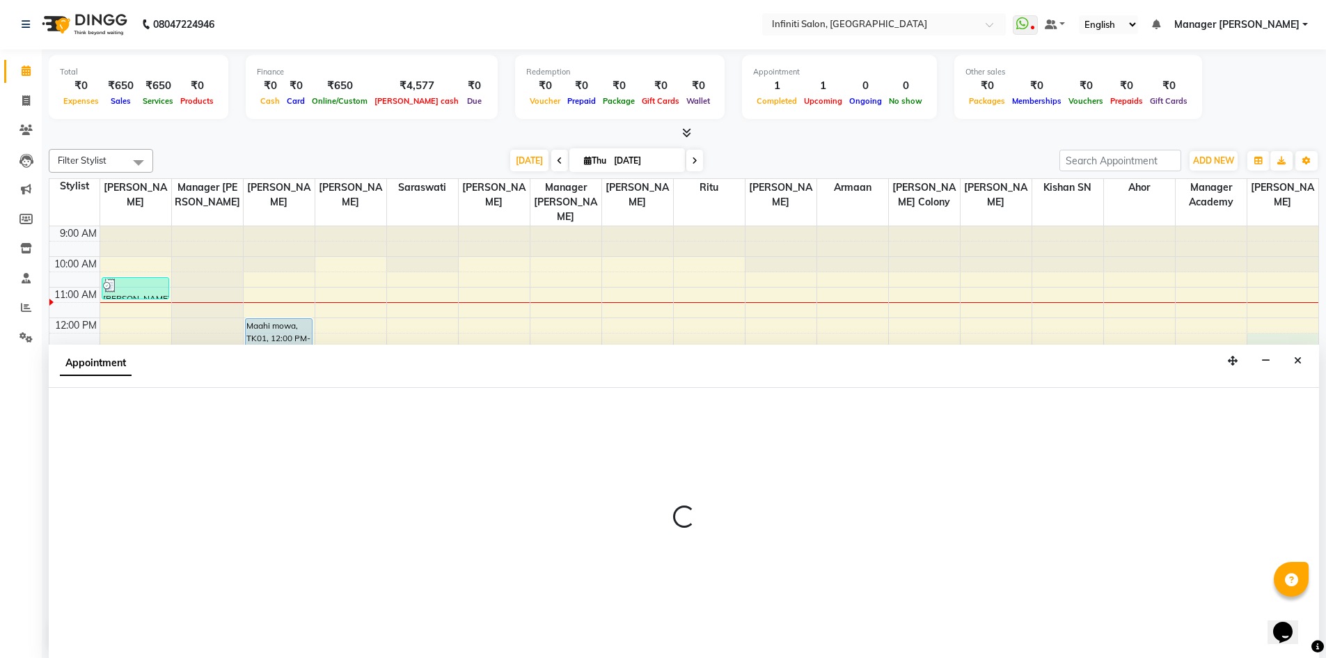
select select "90505"
select select "750"
select select "tentative"
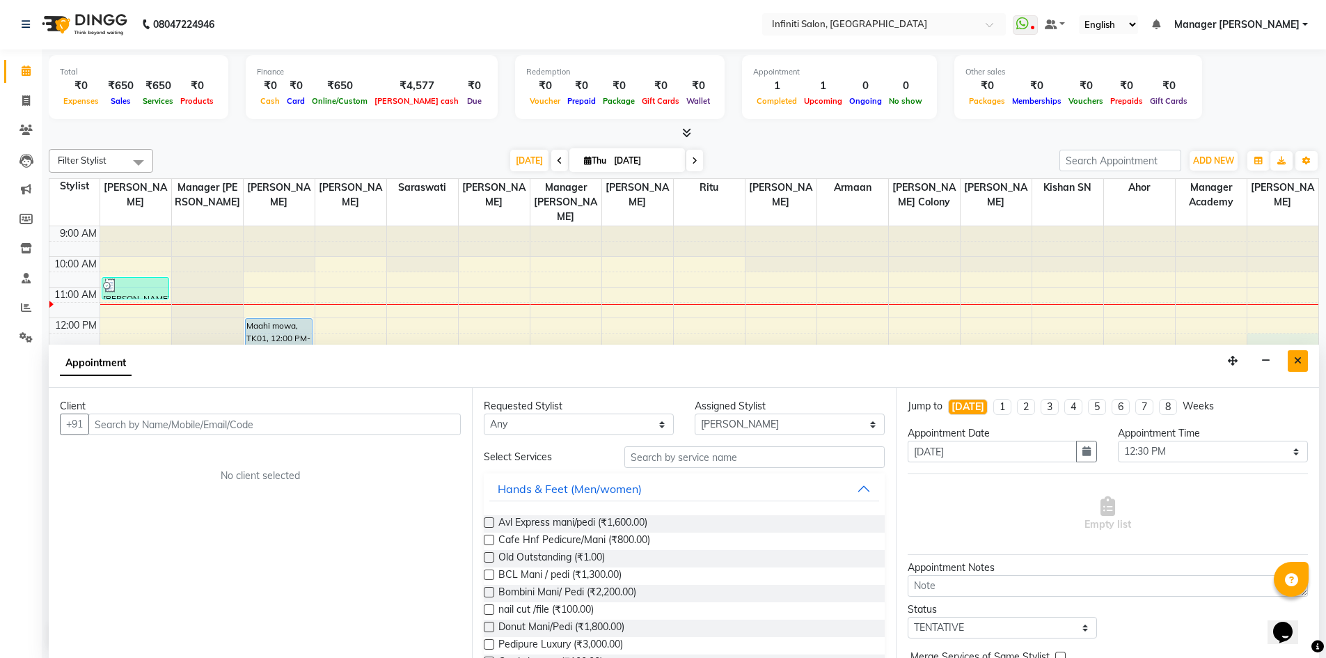
click at [1304, 364] on button "Close" at bounding box center [1298, 361] width 20 height 22
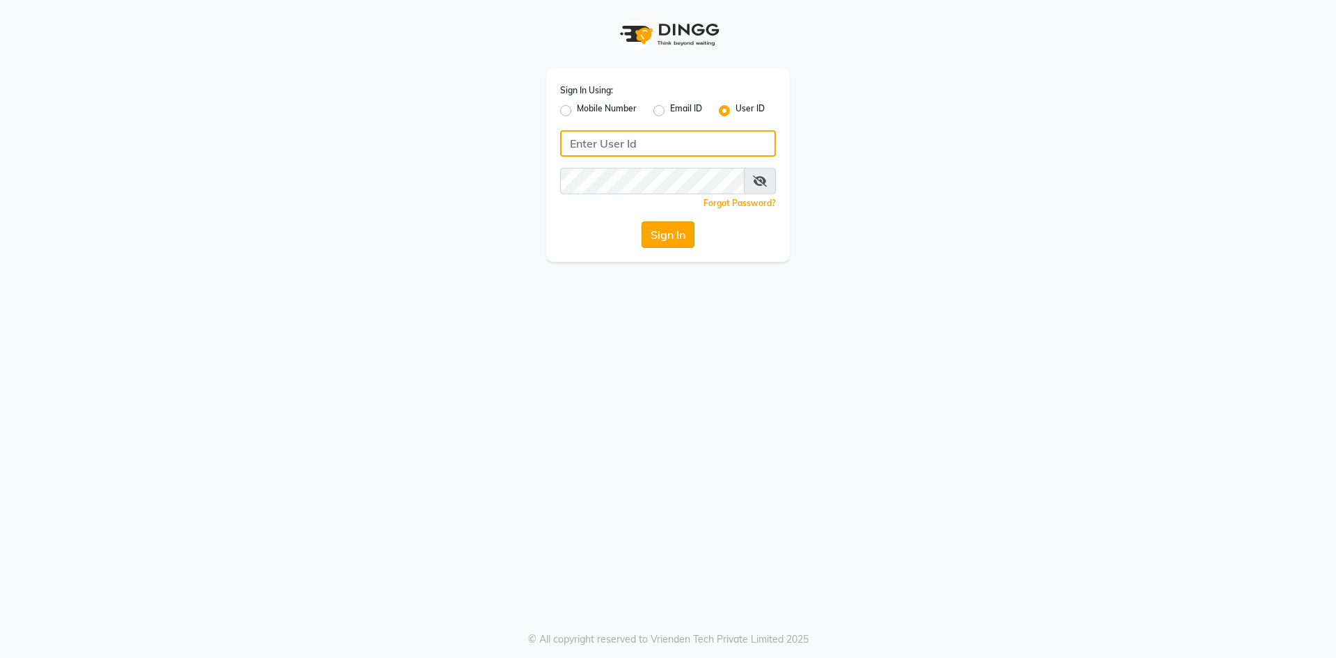
type input "e2502-53"
click at [668, 238] on button "Sign In" at bounding box center [668, 234] width 53 height 26
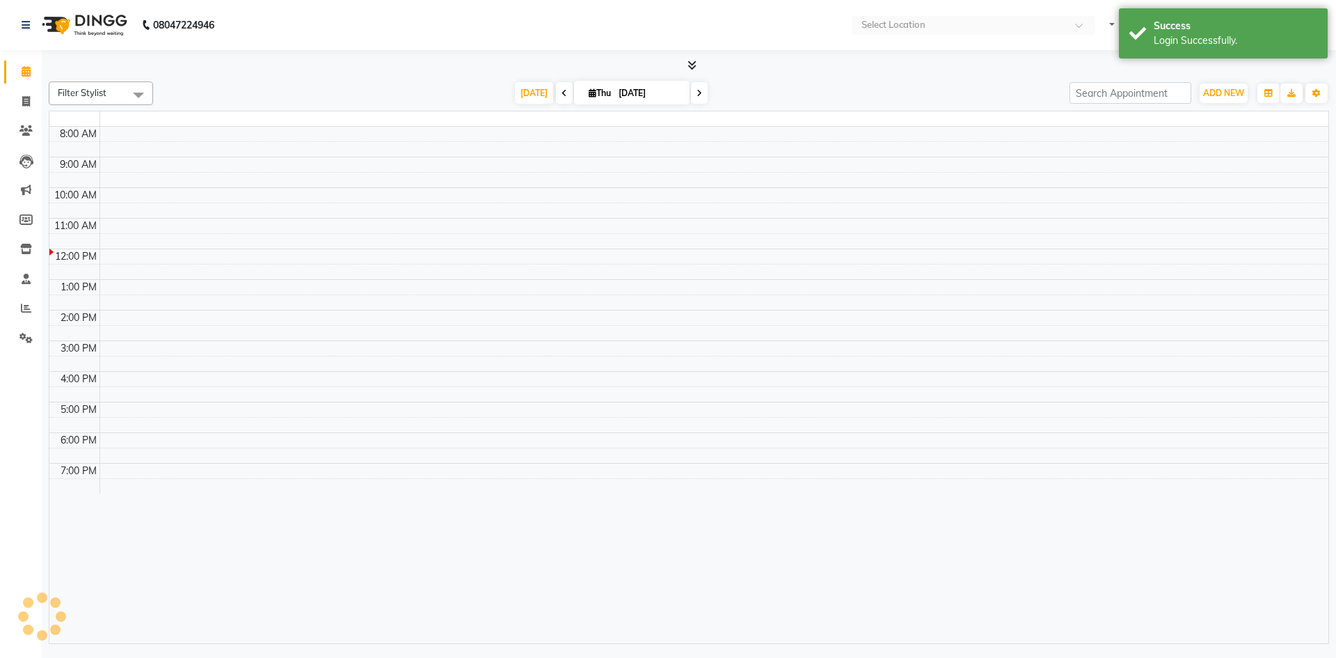
select select "en"
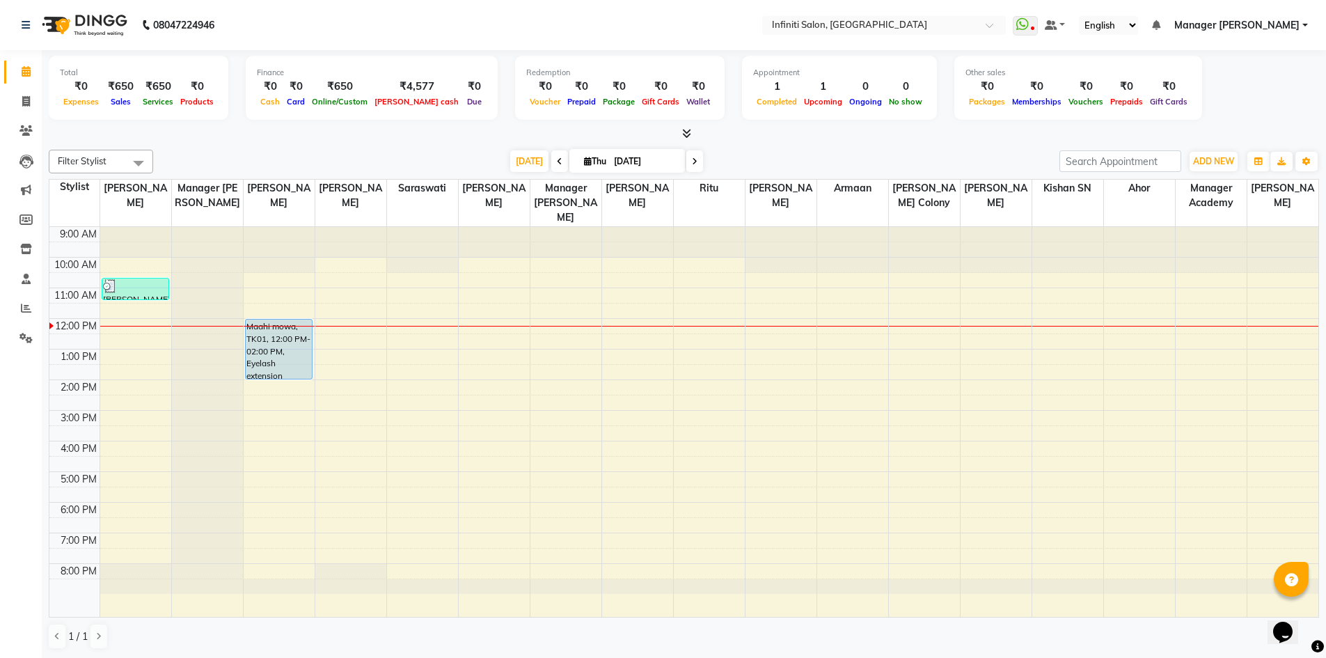
click at [1066, 375] on div "9:00 AM 10:00 AM 11:00 AM 12:00 PM 1:00 PM 2:00 PM 3:00 PM 4:00 PM 5:00 PM 6:00…" at bounding box center [683, 422] width 1269 height 390
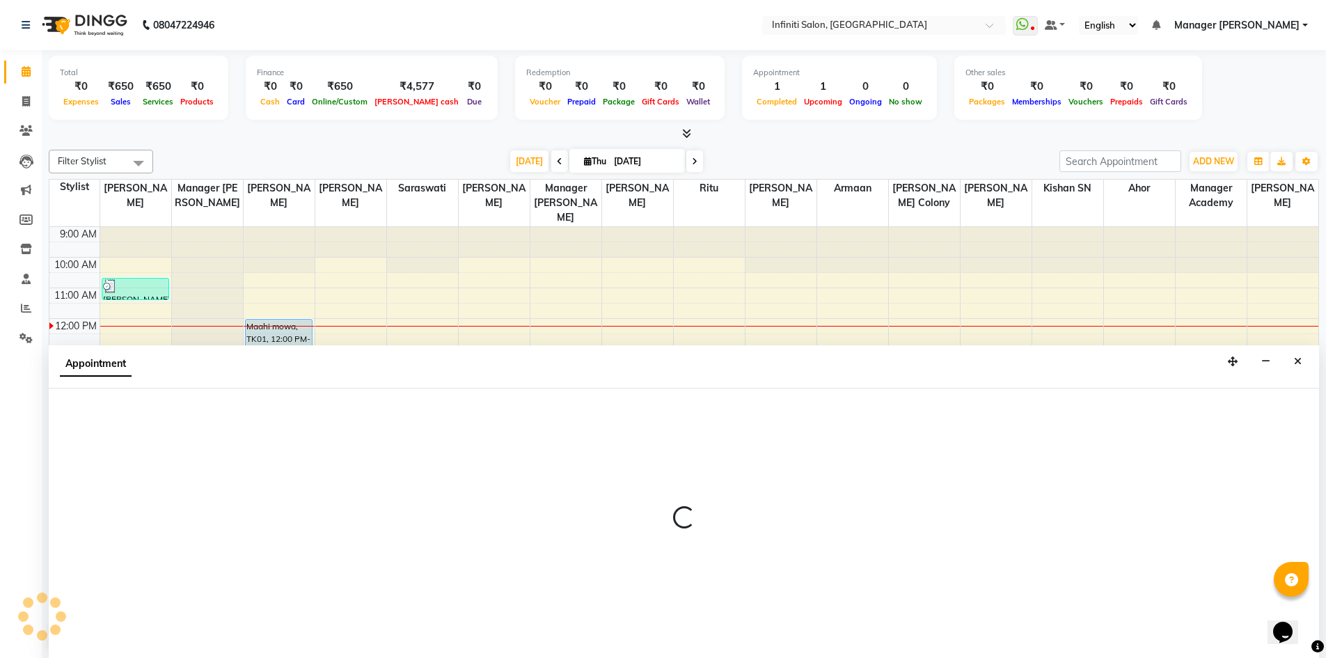
scroll to position [1, 0]
select select "85146"
select select "tentative"
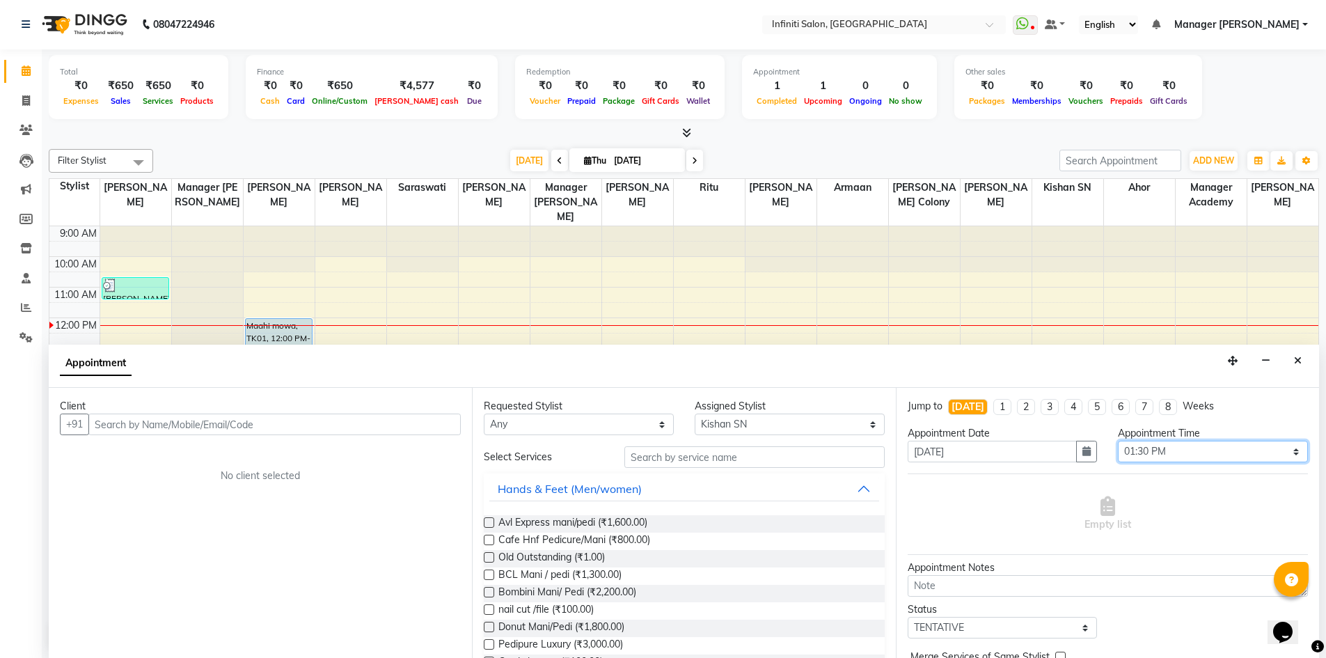
click at [1197, 461] on select "Select 10:00 AM 10:15 AM 10:30 AM 10:45 AM 11:00 AM 11:15 AM 11:30 AM 11:45 AM …" at bounding box center [1213, 452] width 190 height 22
select select "765"
click at [1118, 441] on select "Select 10:00 AM 10:15 AM 10:30 AM 10:45 AM 11:00 AM 11:15 AM 11:30 AM 11:45 AM …" at bounding box center [1213, 452] width 190 height 22
click at [180, 430] on input "text" at bounding box center [274, 424] width 372 height 22
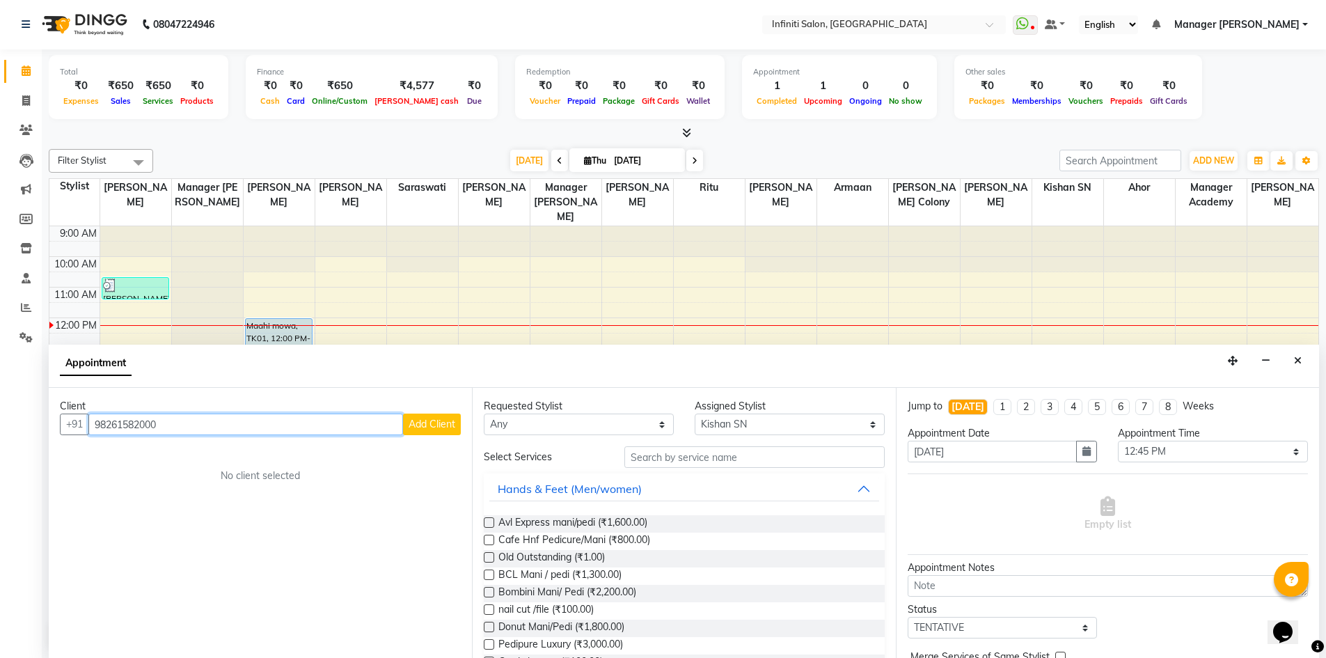
scroll to position [0, 0]
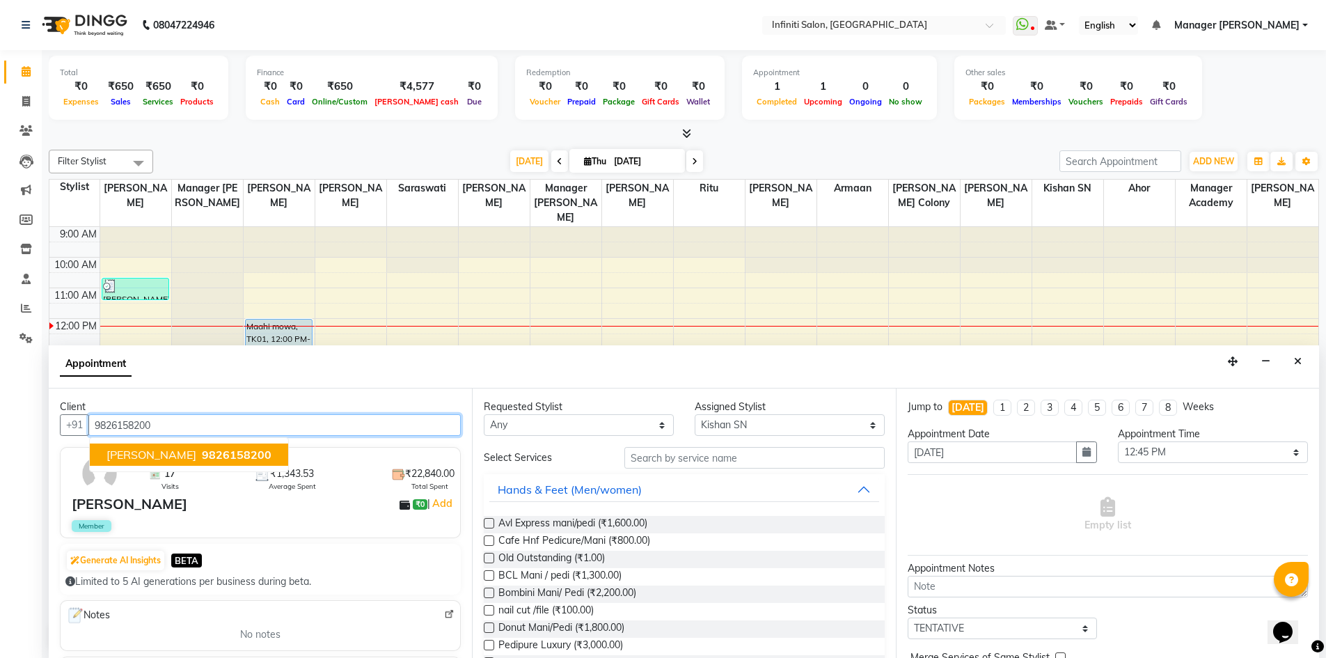
click at [134, 457] on span "vijay dariwal" at bounding box center [151, 455] width 90 height 14
type input "9826158200"
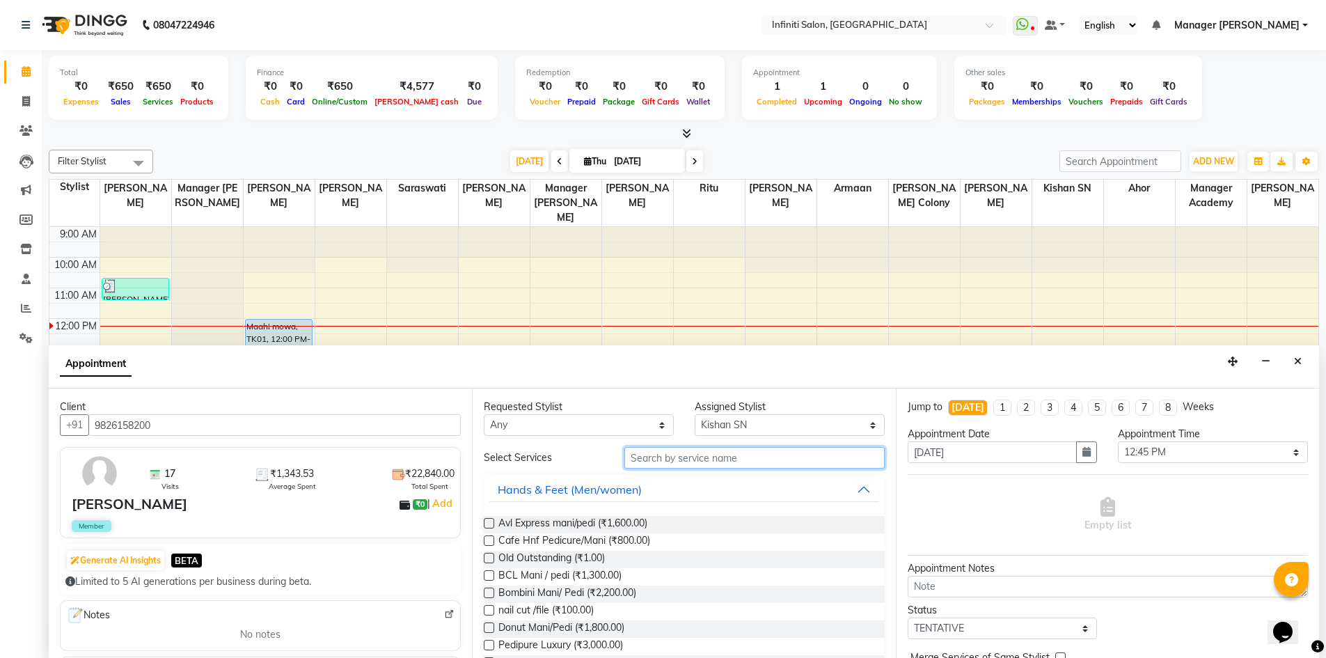
click at [645, 451] on input "text" at bounding box center [754, 458] width 260 height 22
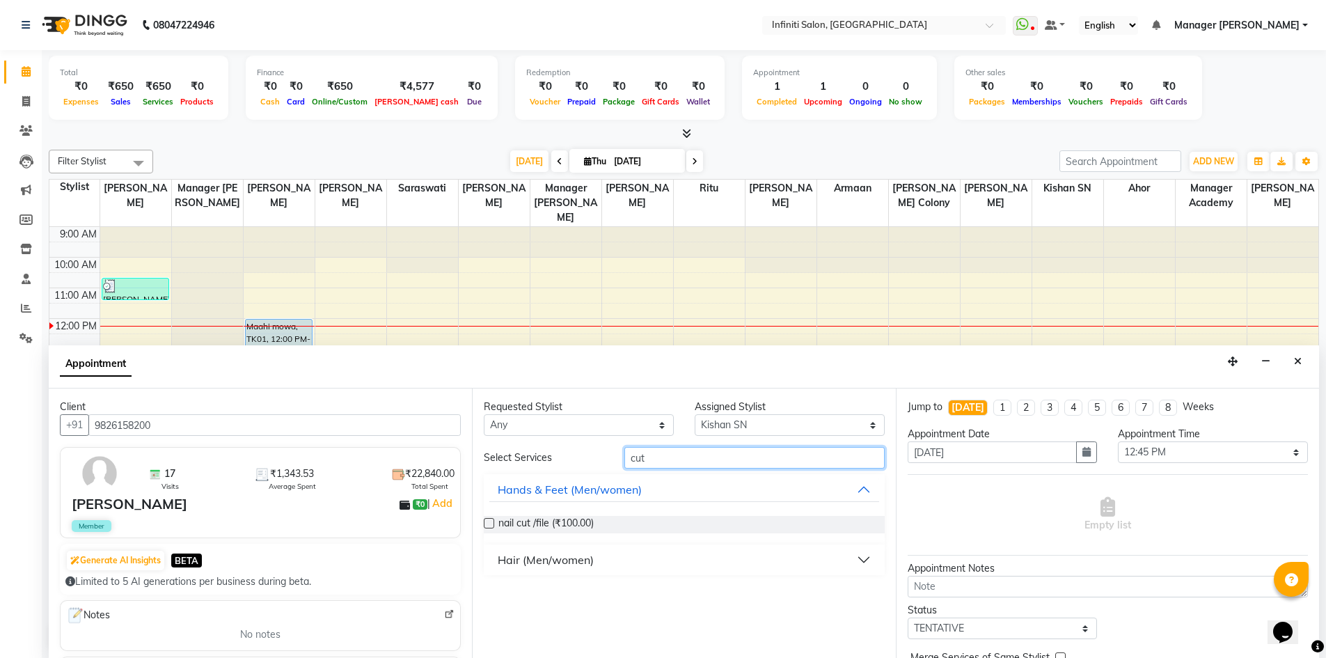
type input "cut"
click at [574, 572] on div "Hair (Men/women)" at bounding box center [684, 559] width 400 height 31
click at [584, 555] on div "Hair (Men/women)" at bounding box center [546, 559] width 96 height 17
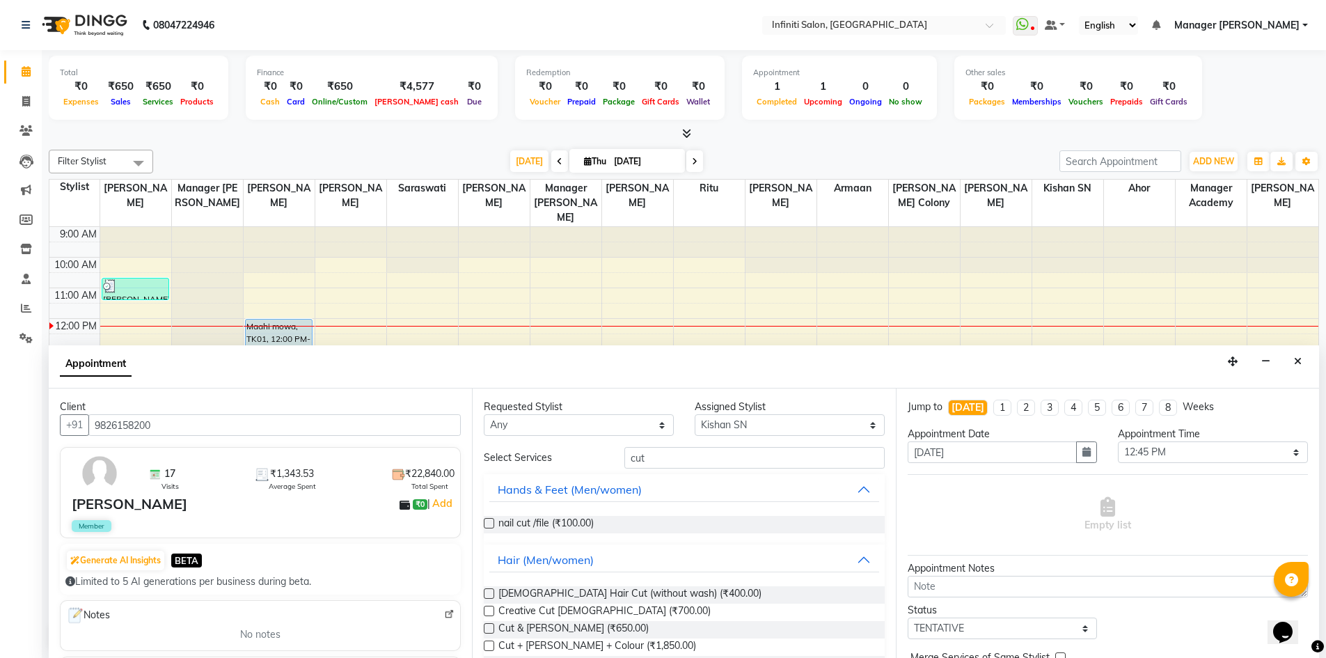
click at [491, 624] on label at bounding box center [489, 628] width 10 height 10
click at [491, 625] on input "checkbox" at bounding box center [488, 629] width 9 height 9
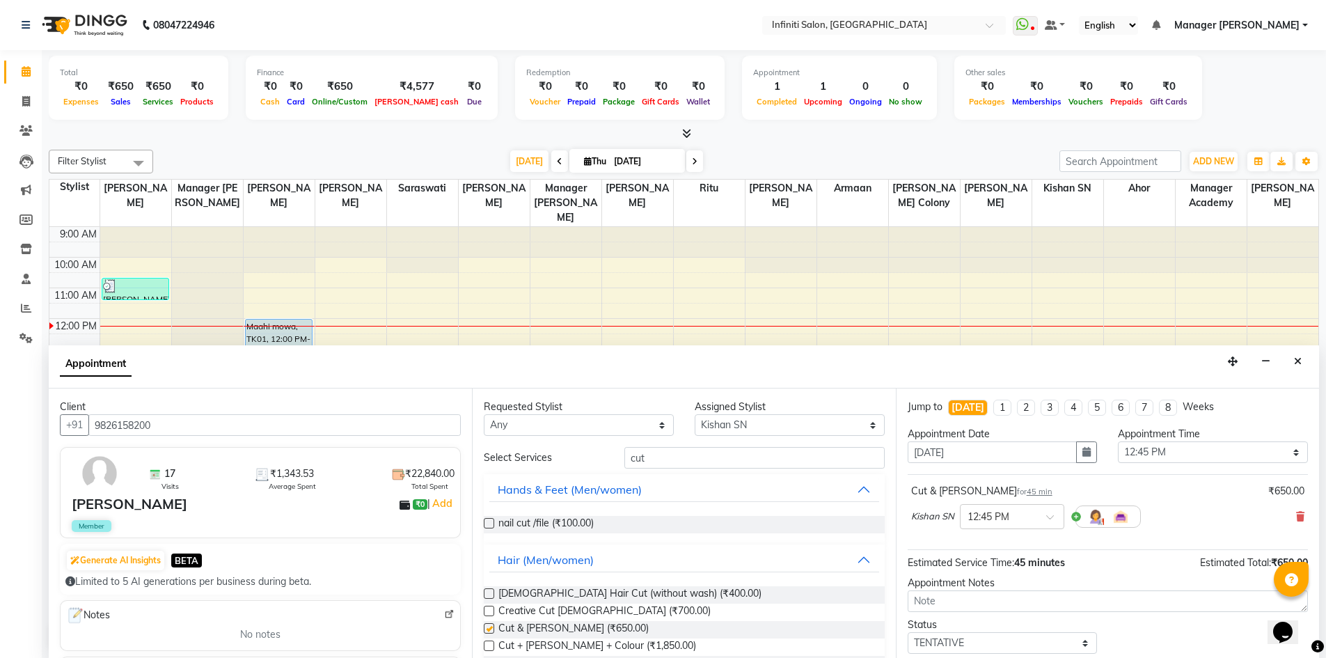
checkbox input "false"
click at [1041, 638] on select "Select TENTATIVE CONFIRM CHECK-IN UPCOMING" at bounding box center [1003, 643] width 190 height 22
select select "upcoming"
click at [908, 632] on select "Select TENTATIVE CONFIRM CHECK-IN UPCOMING" at bounding box center [1003, 643] width 190 height 22
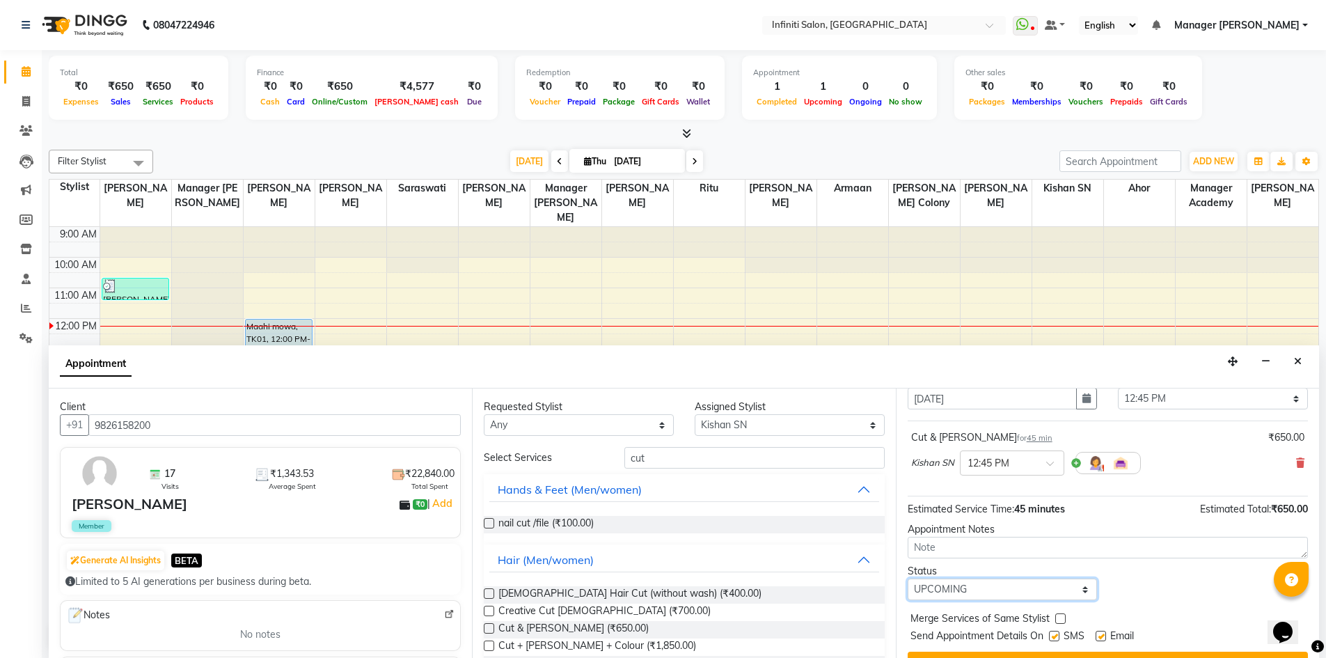
scroll to position [83, 0]
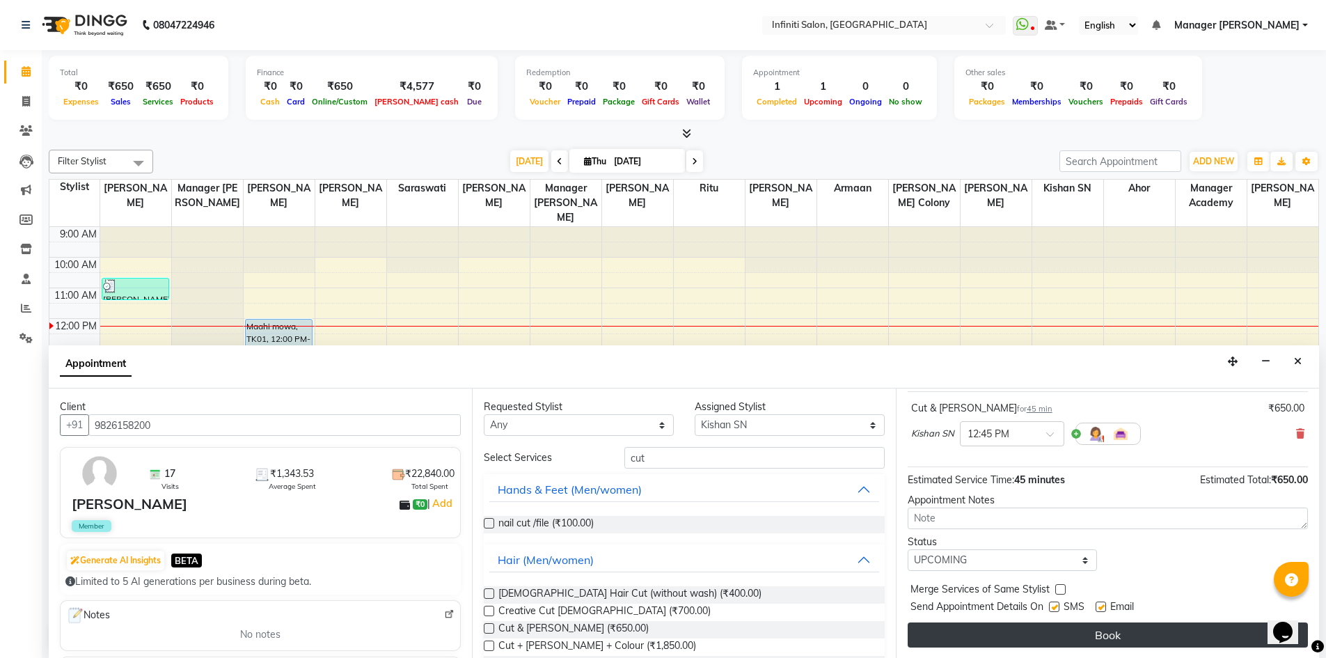
click at [1043, 628] on button "Book" at bounding box center [1108, 634] width 400 height 25
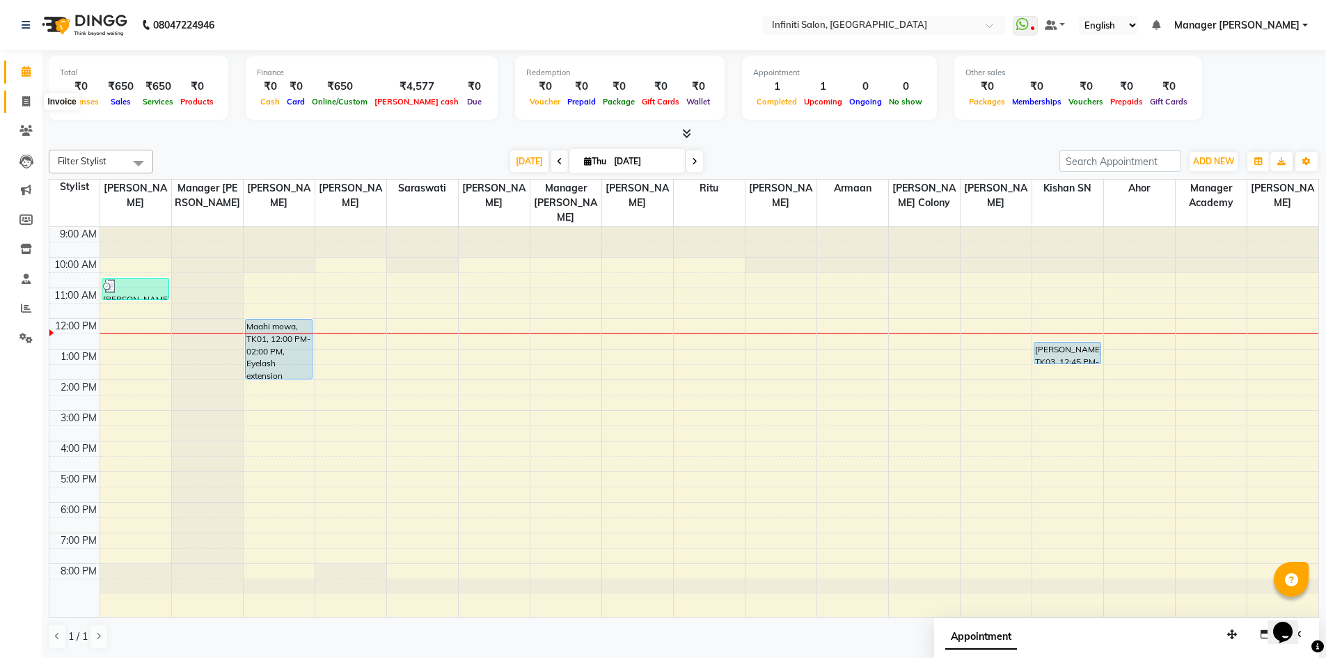
click at [28, 105] on icon at bounding box center [26, 101] width 8 height 10
select select "service"
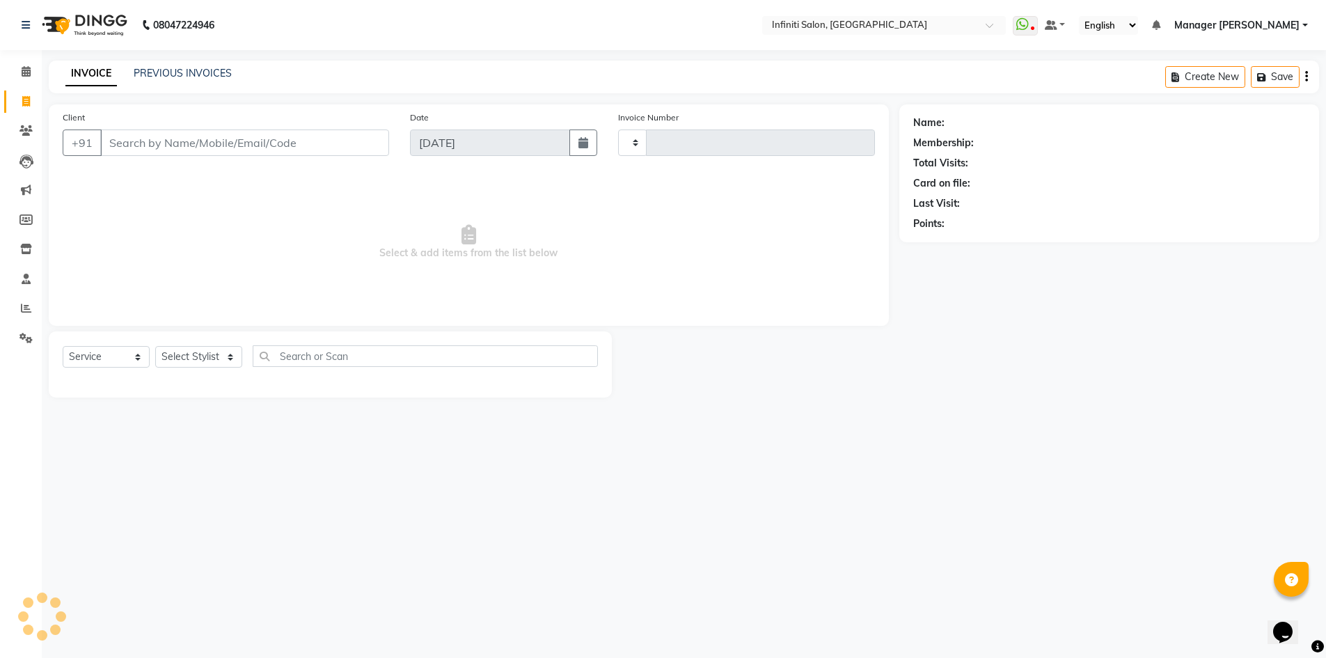
type input "2794"
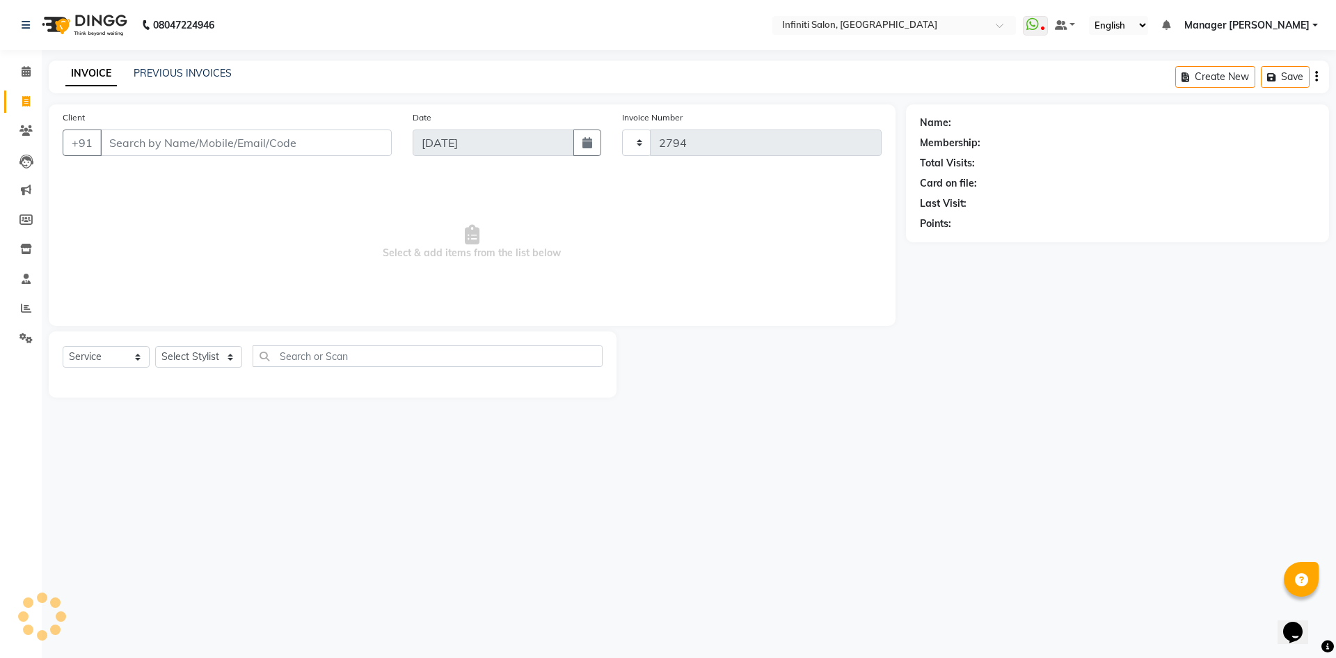
select select "5804"
click at [173, 72] on link "PREVIOUS INVOICES" at bounding box center [183, 73] width 98 height 13
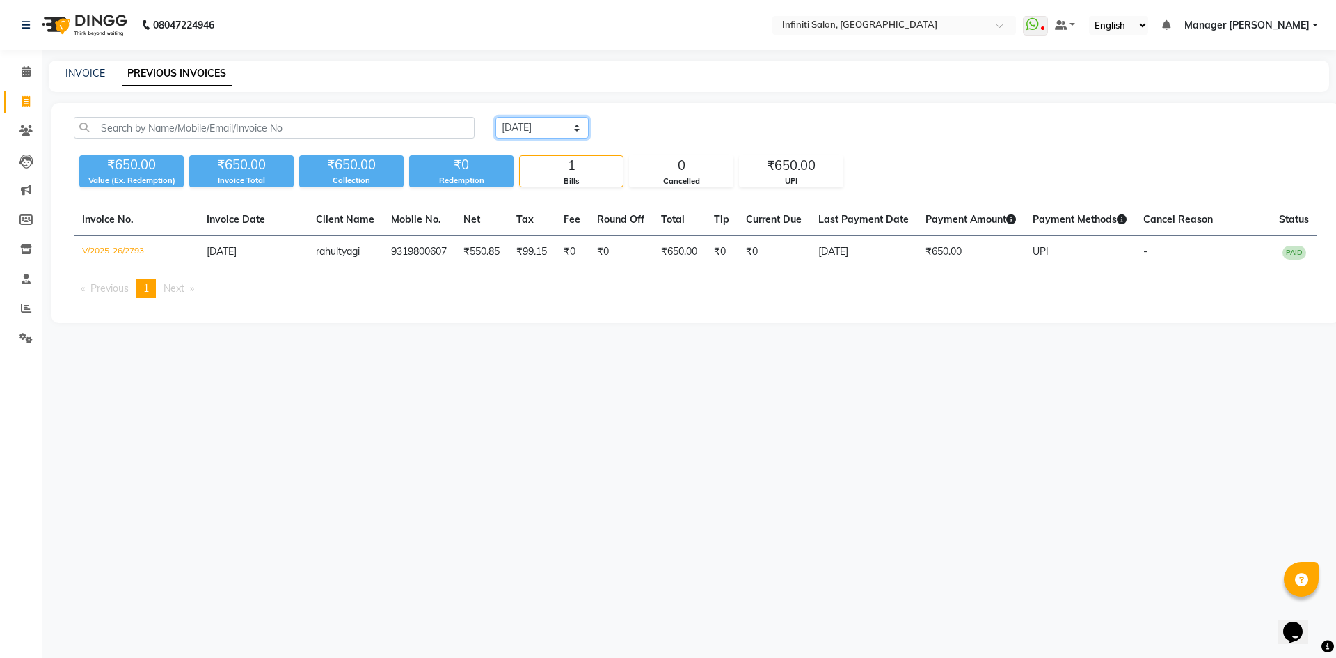
click at [543, 126] on select "Today Yesterday Custom Range" at bounding box center [542, 128] width 93 height 22
select select "range"
click at [496, 117] on select "Today Yesterday Custom Range" at bounding box center [542, 128] width 93 height 22
click at [640, 123] on input "[DATE]" at bounding box center [655, 127] width 97 height 19
select select "9"
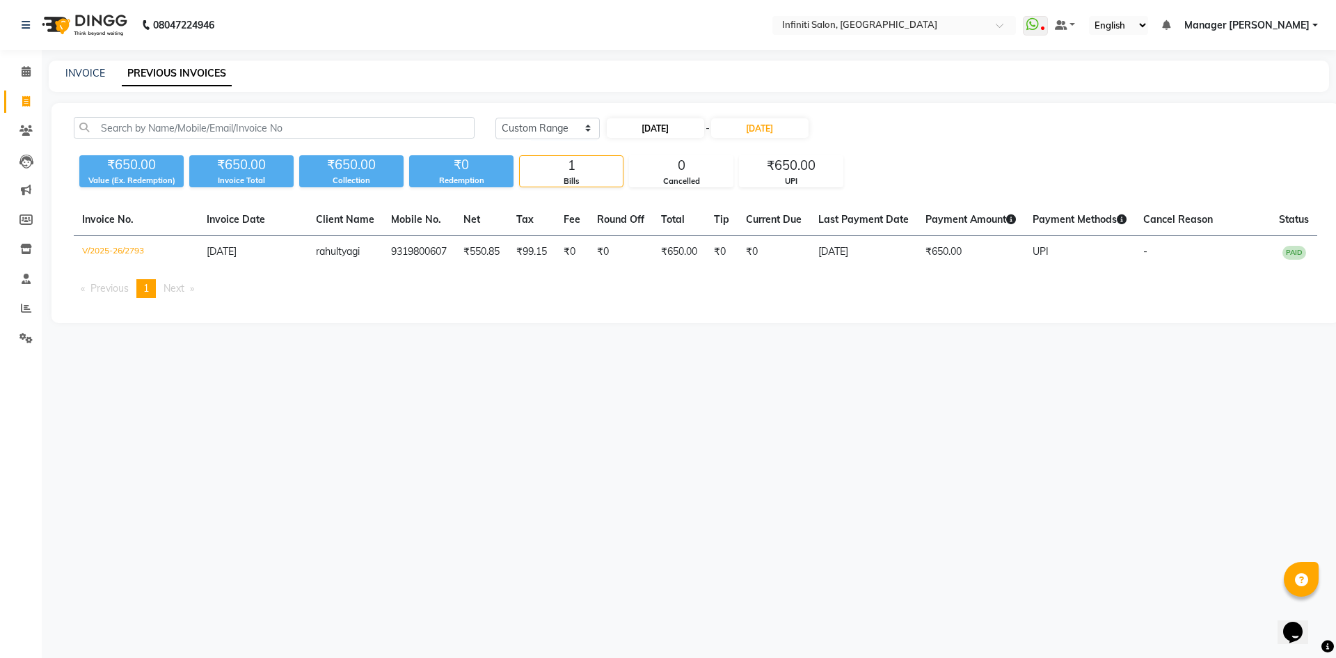
select select "2025"
click at [660, 198] on div "3" at bounding box center [666, 199] width 22 height 22
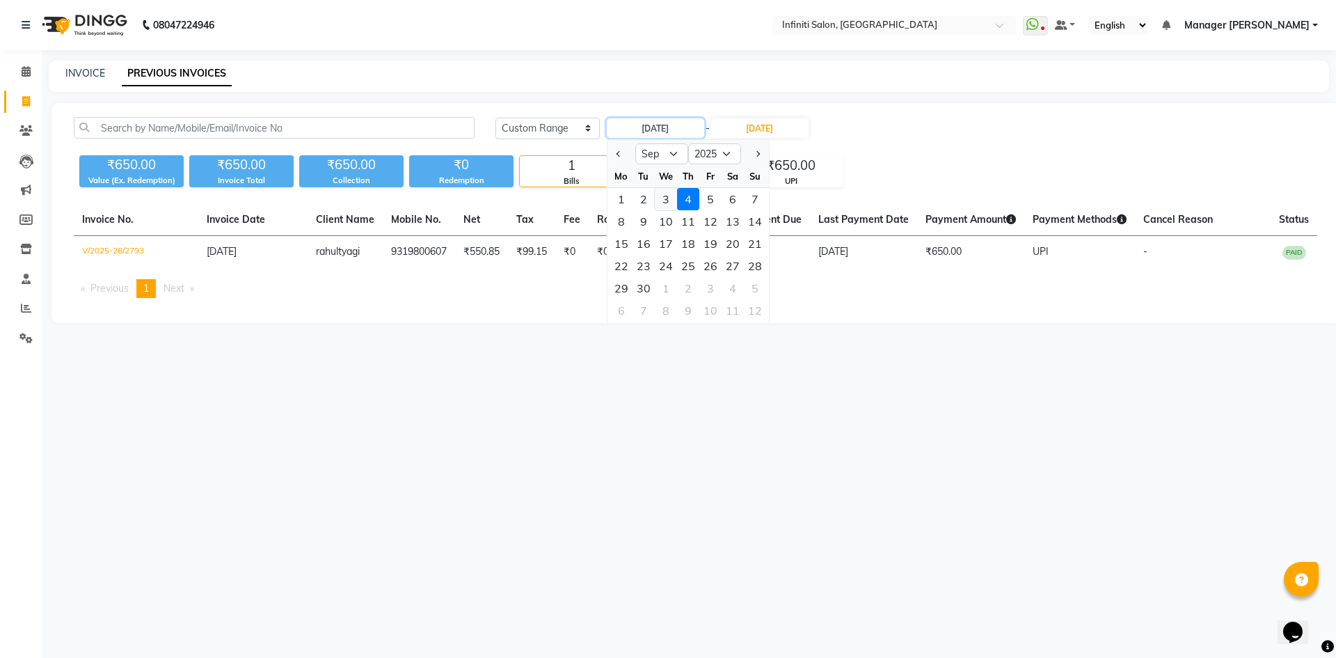
type input "[DATE]"
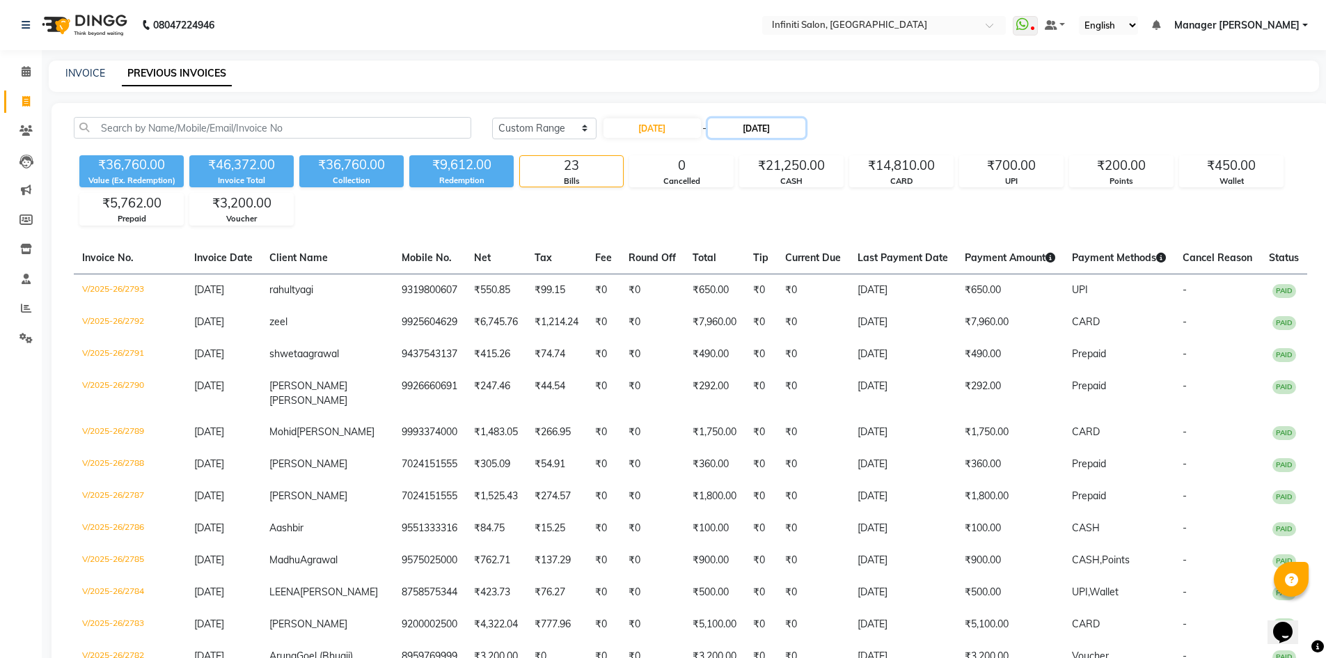
click at [747, 123] on input "[DATE]" at bounding box center [756, 127] width 97 height 19
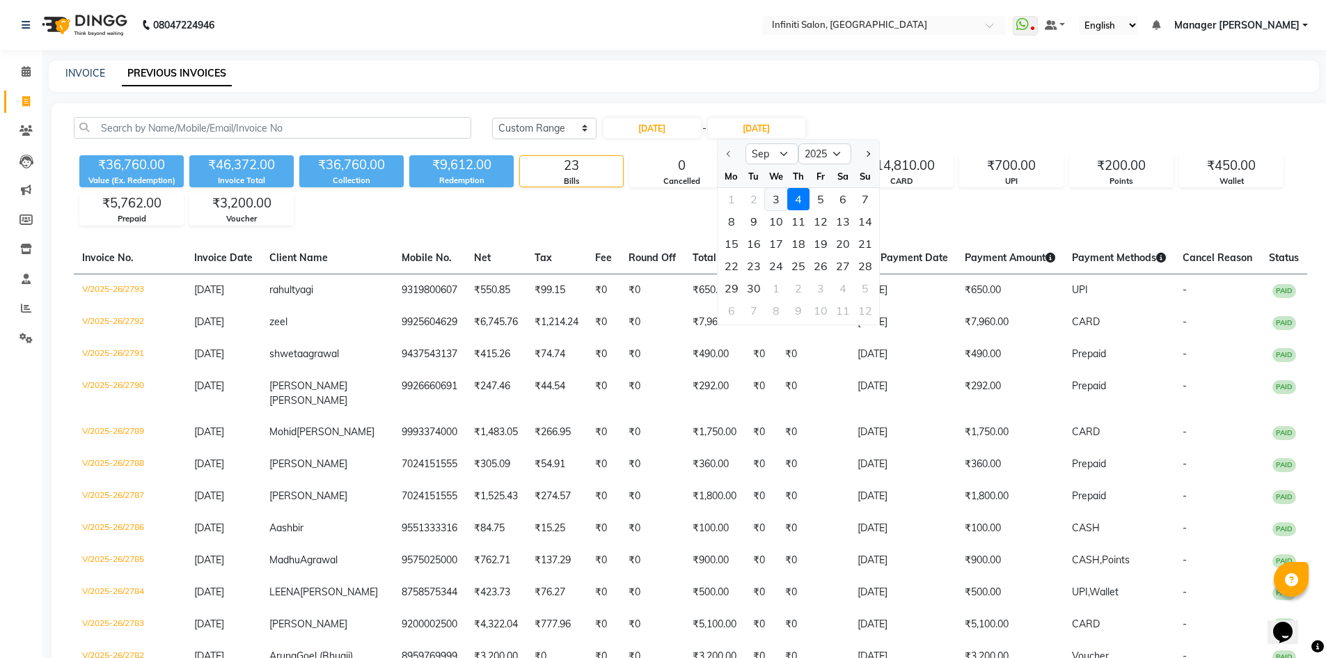
click at [773, 200] on div "3" at bounding box center [776, 199] width 22 height 22
type input "[DATE]"
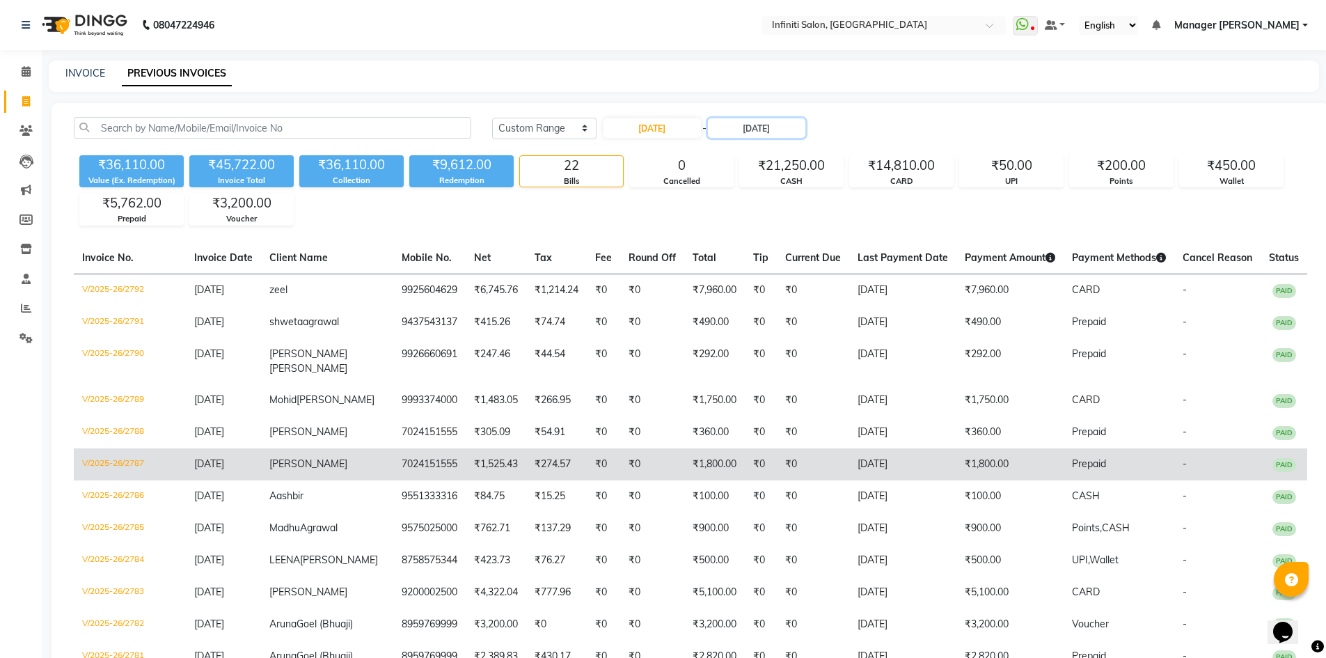
scroll to position [487, 0]
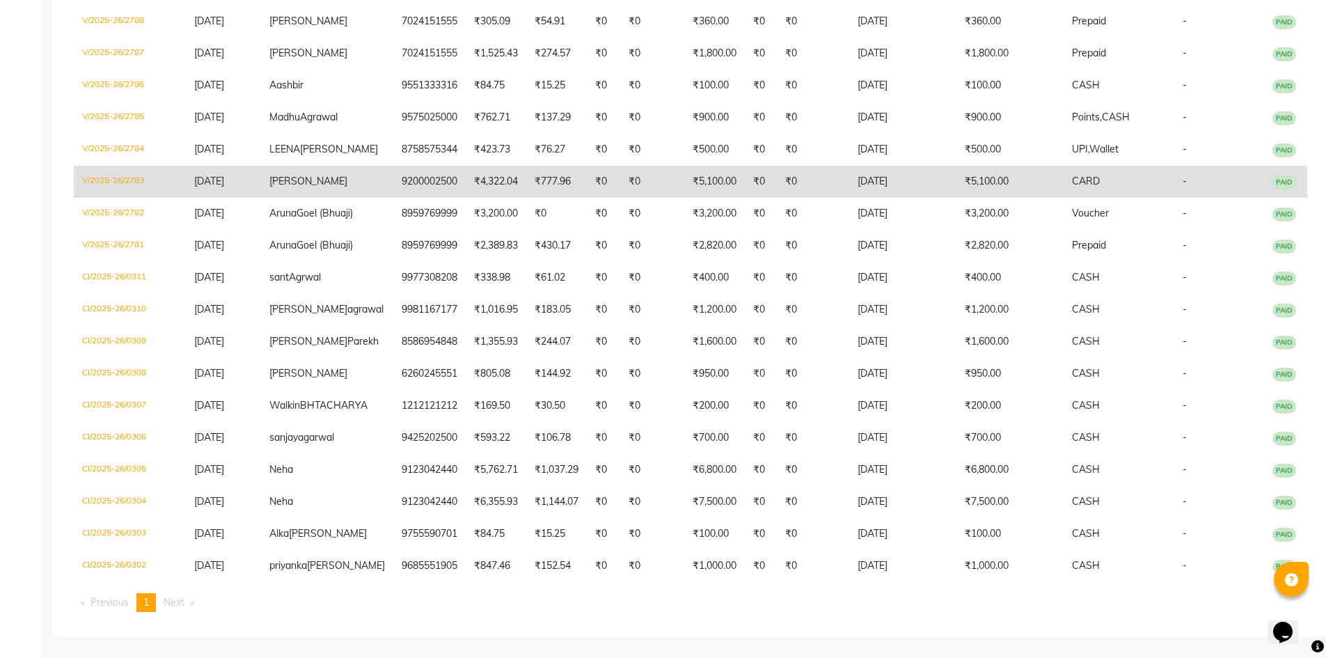
click at [111, 166] on td "V/2025-26/2783" at bounding box center [130, 182] width 112 height 32
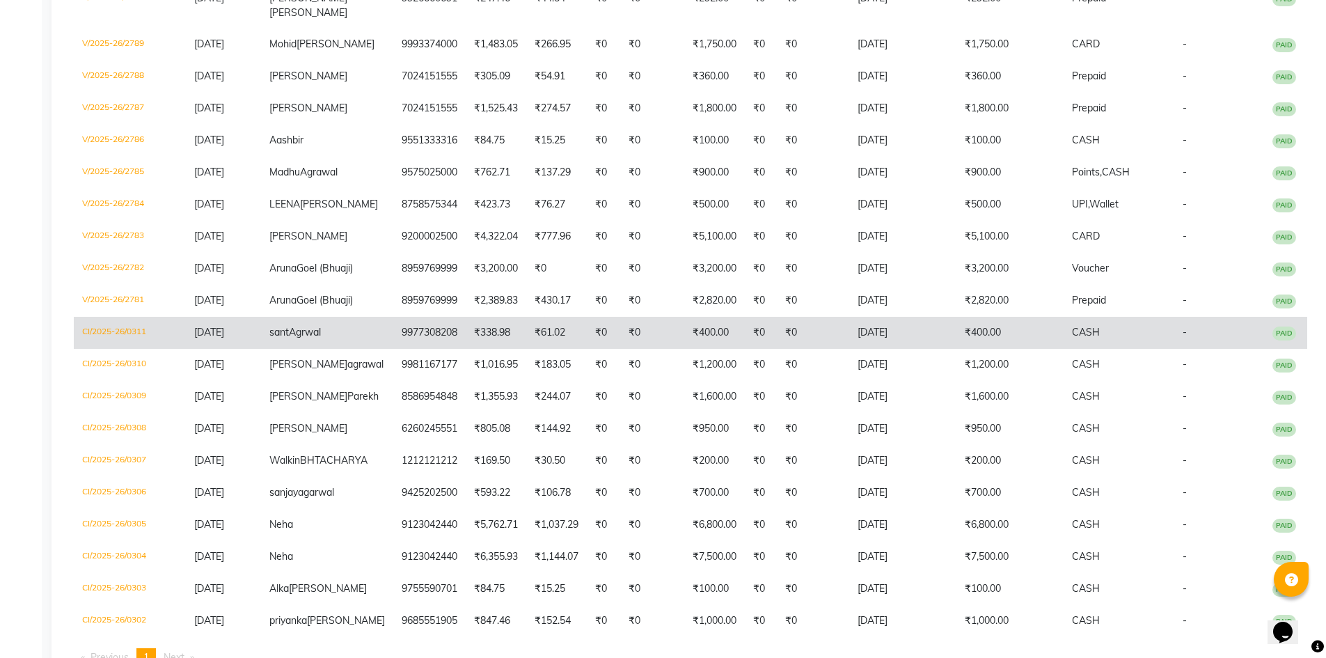
scroll to position [325, 0]
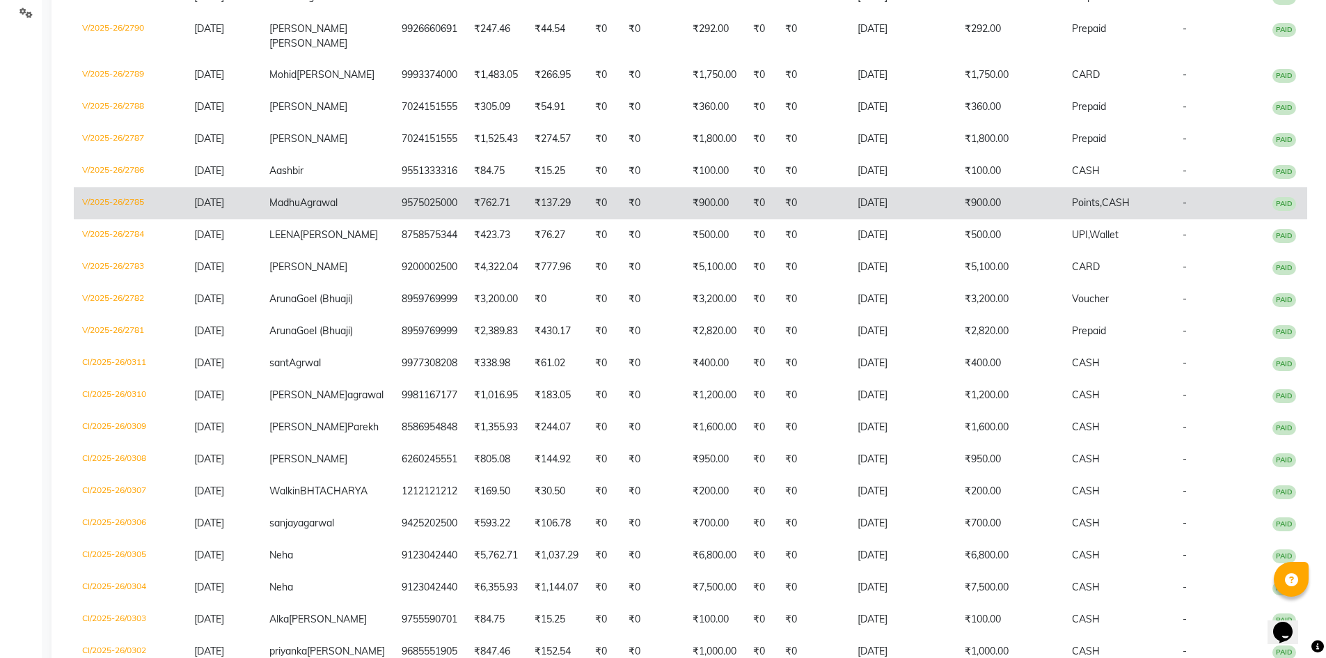
click at [127, 219] on td "V/2025-26/2785" at bounding box center [130, 203] width 112 height 32
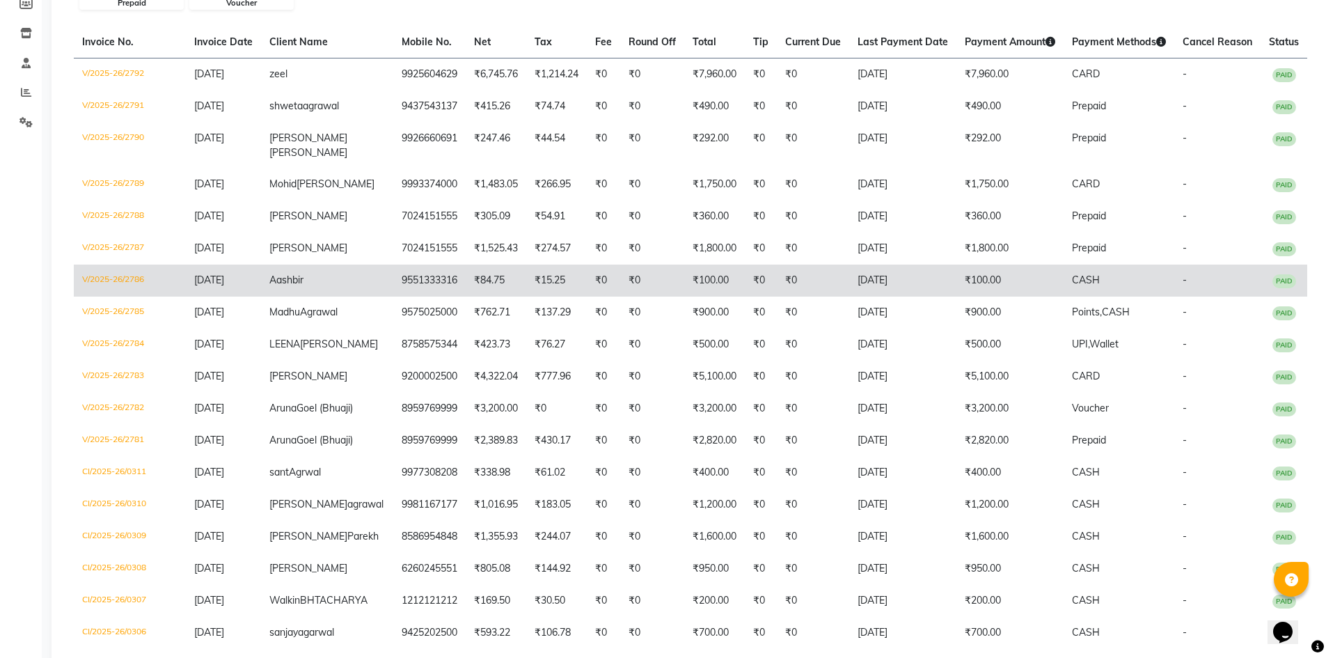
scroll to position [162, 0]
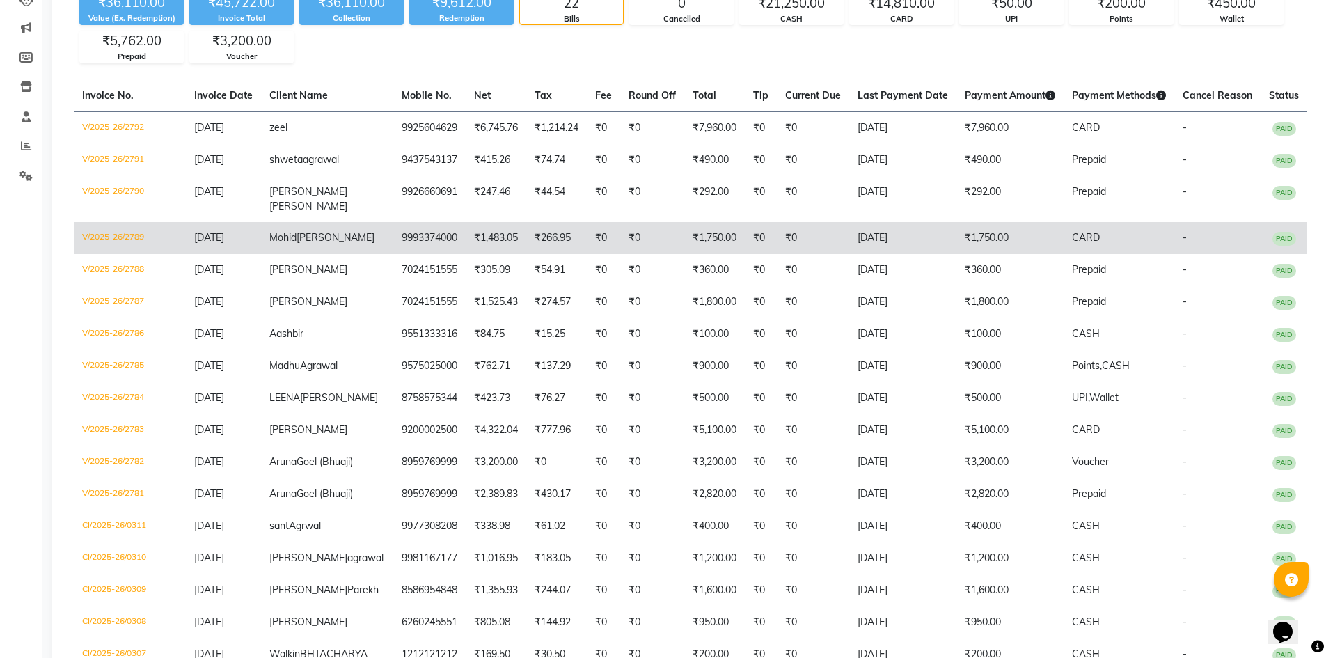
click at [121, 239] on td "V/2025-26/2789" at bounding box center [130, 238] width 112 height 32
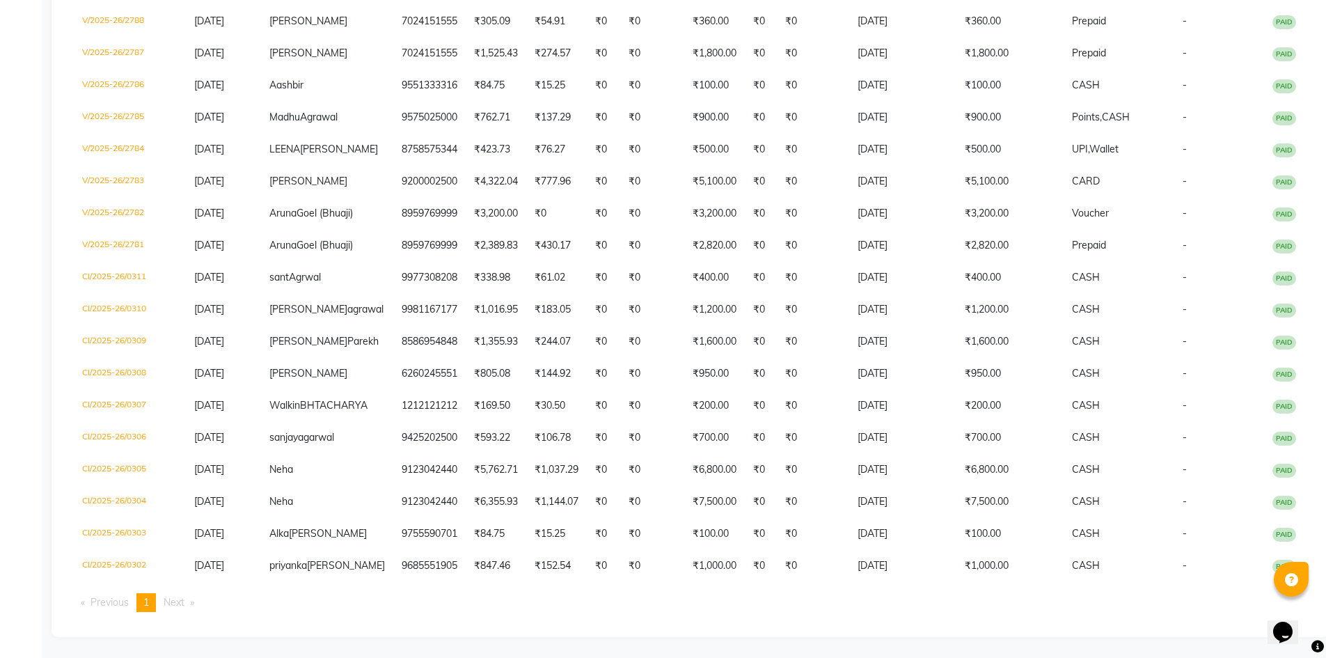
scroll to position [522, 0]
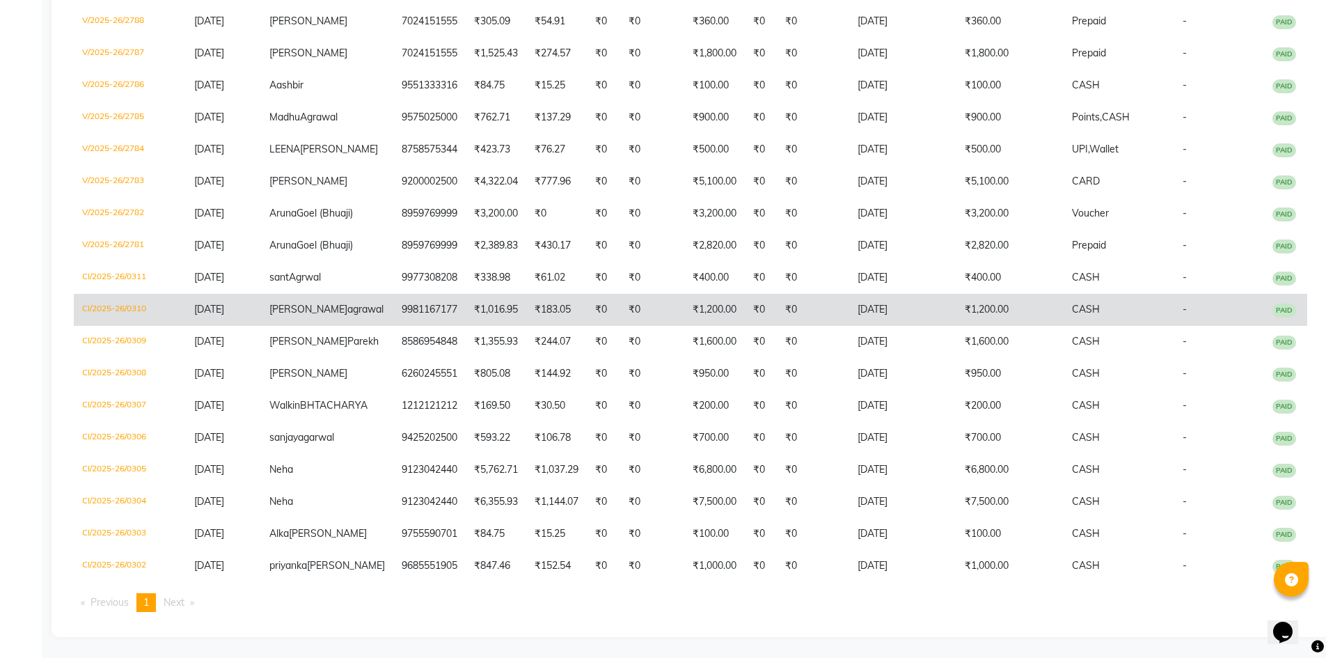
click at [91, 294] on td "CI/2025-26/0310" at bounding box center [130, 310] width 112 height 32
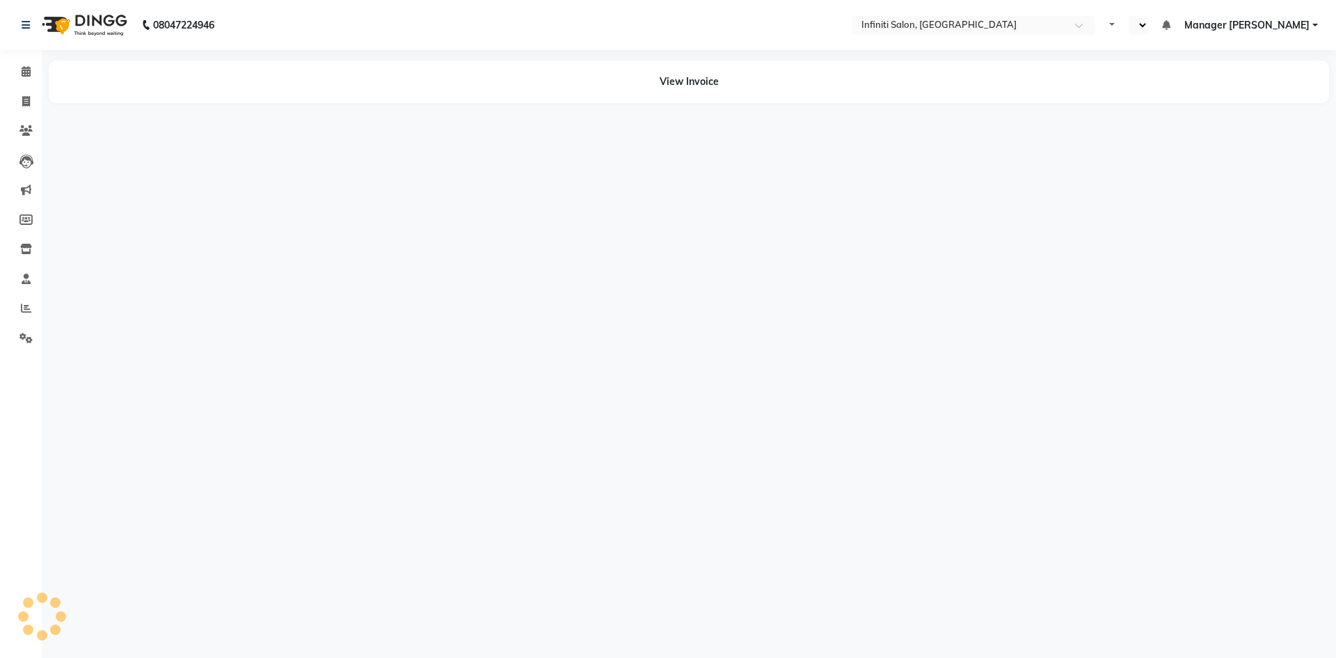
select select "en"
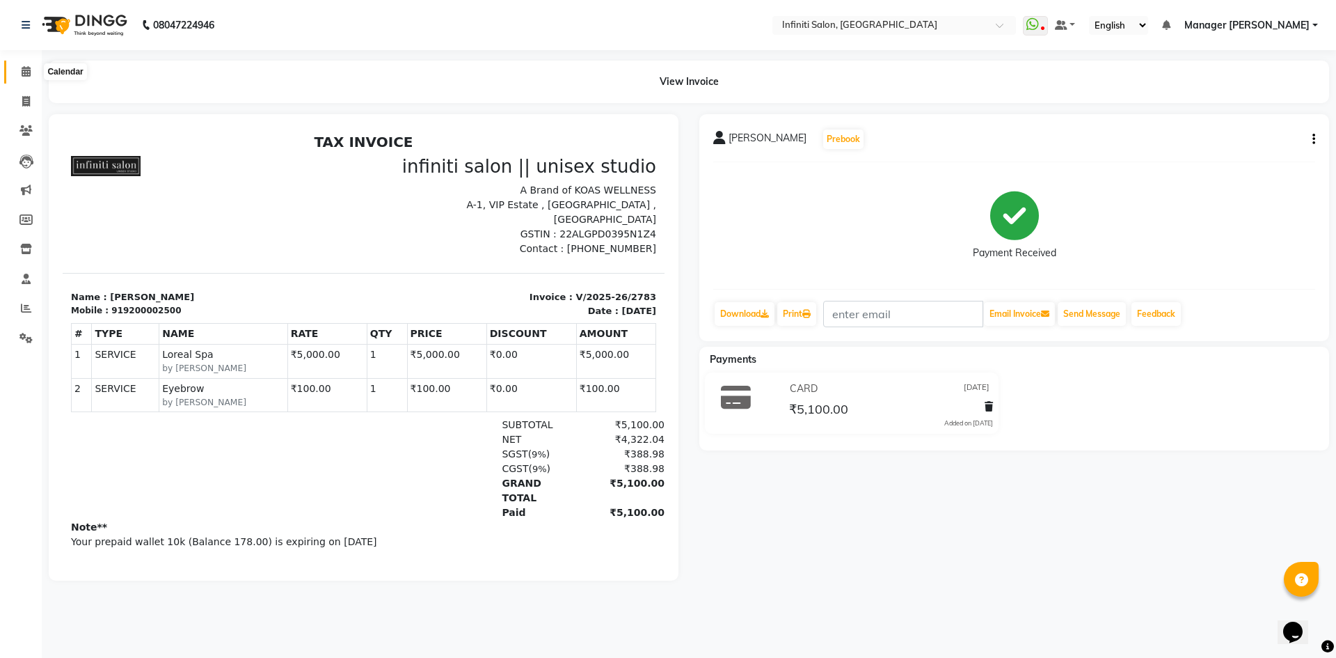
click at [17, 72] on span at bounding box center [26, 72] width 24 height 16
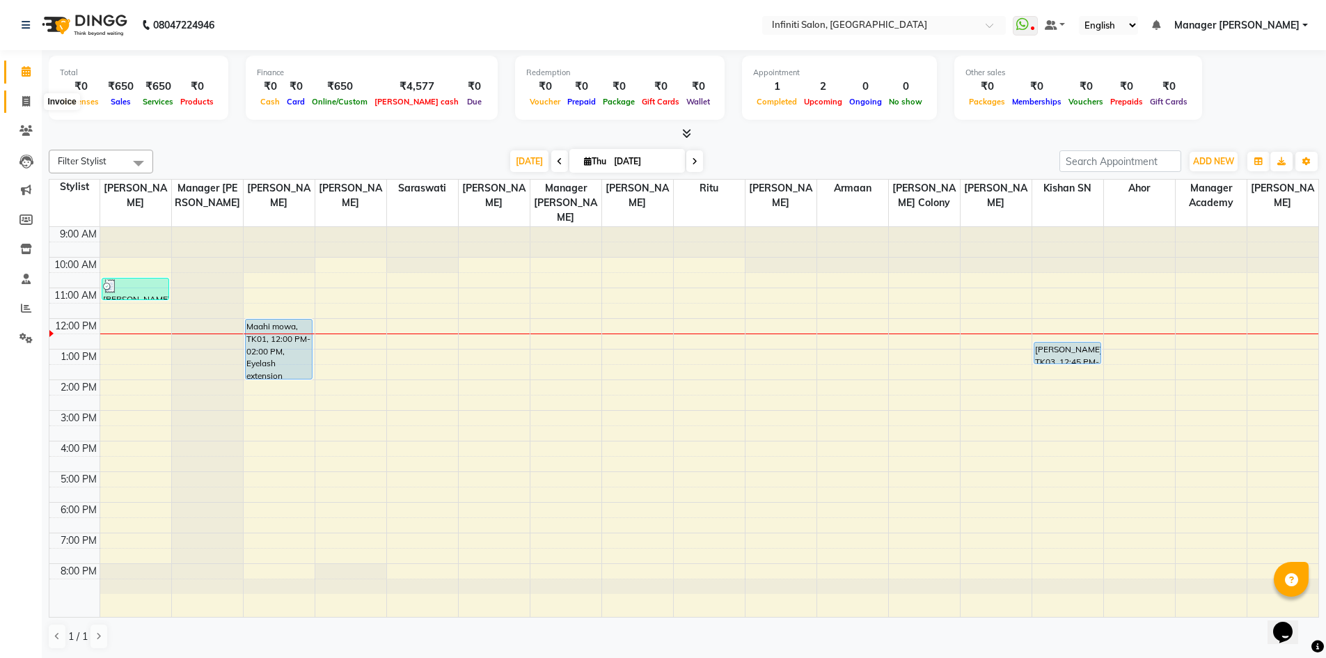
click at [37, 97] on span at bounding box center [26, 102] width 24 height 16
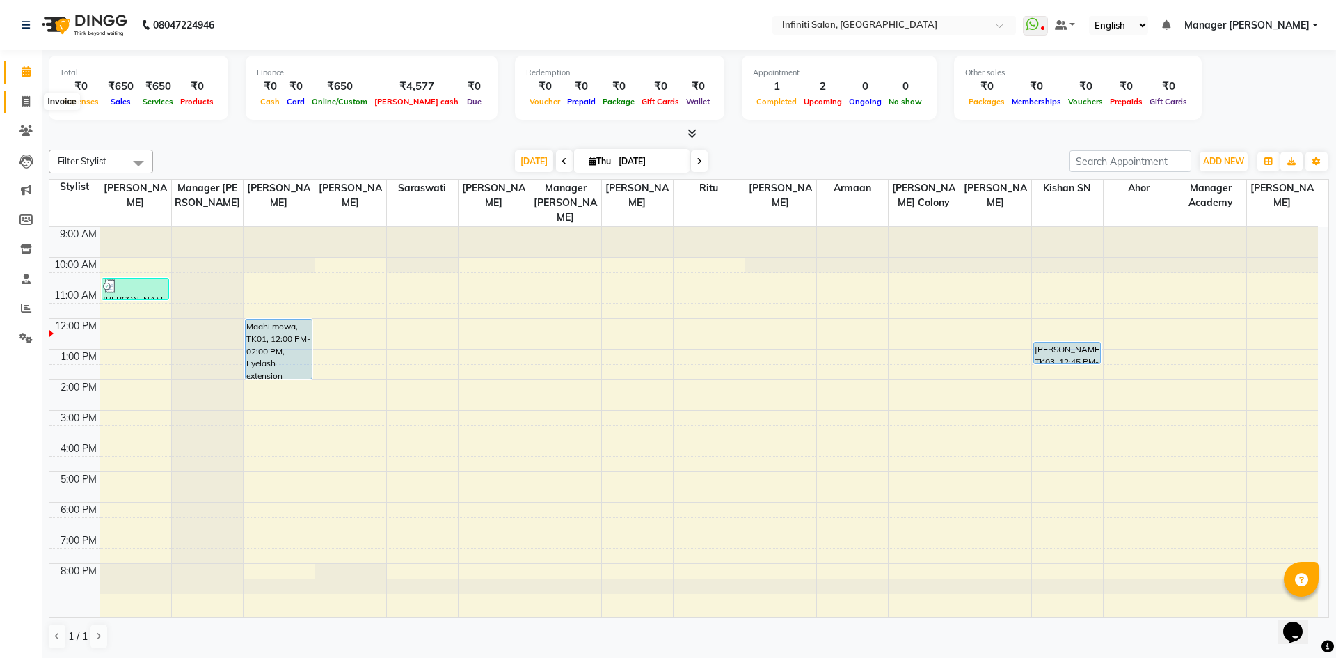
select select "5804"
select select "service"
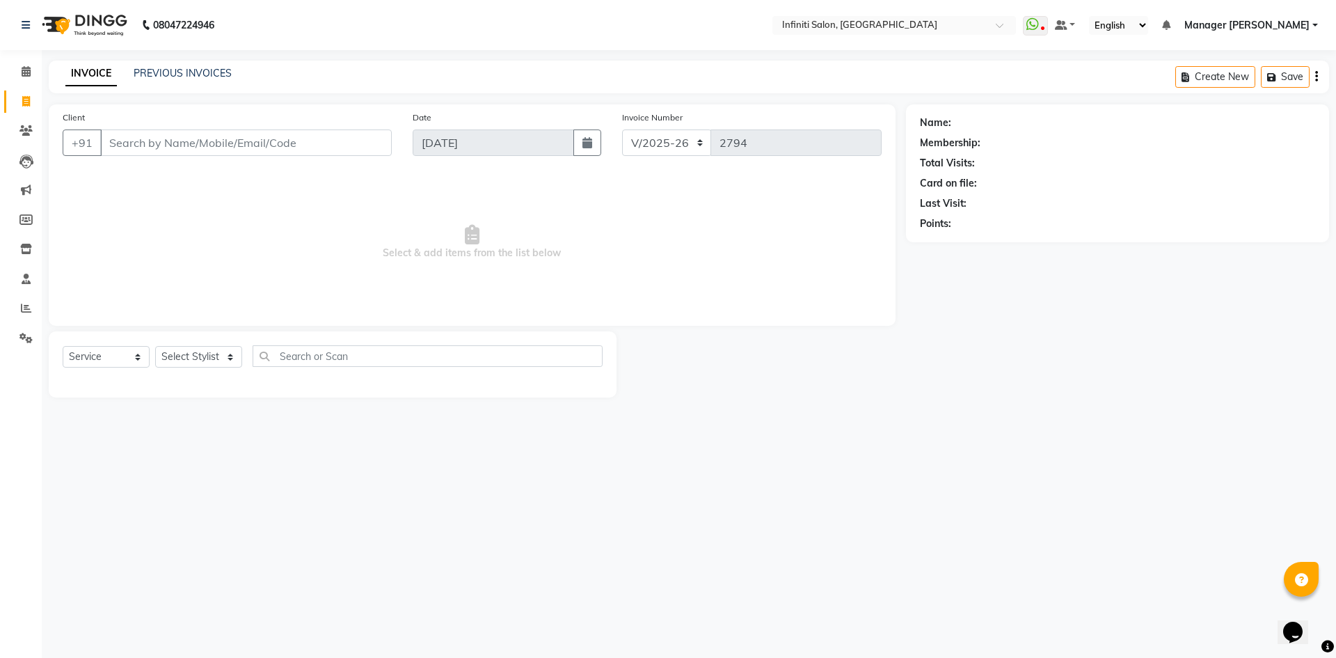
click at [32, 101] on span at bounding box center [26, 102] width 24 height 16
select select "service"
type input "2794"
select select "5804"
click at [202, 72] on link "PREVIOUS INVOICES" at bounding box center [183, 73] width 98 height 13
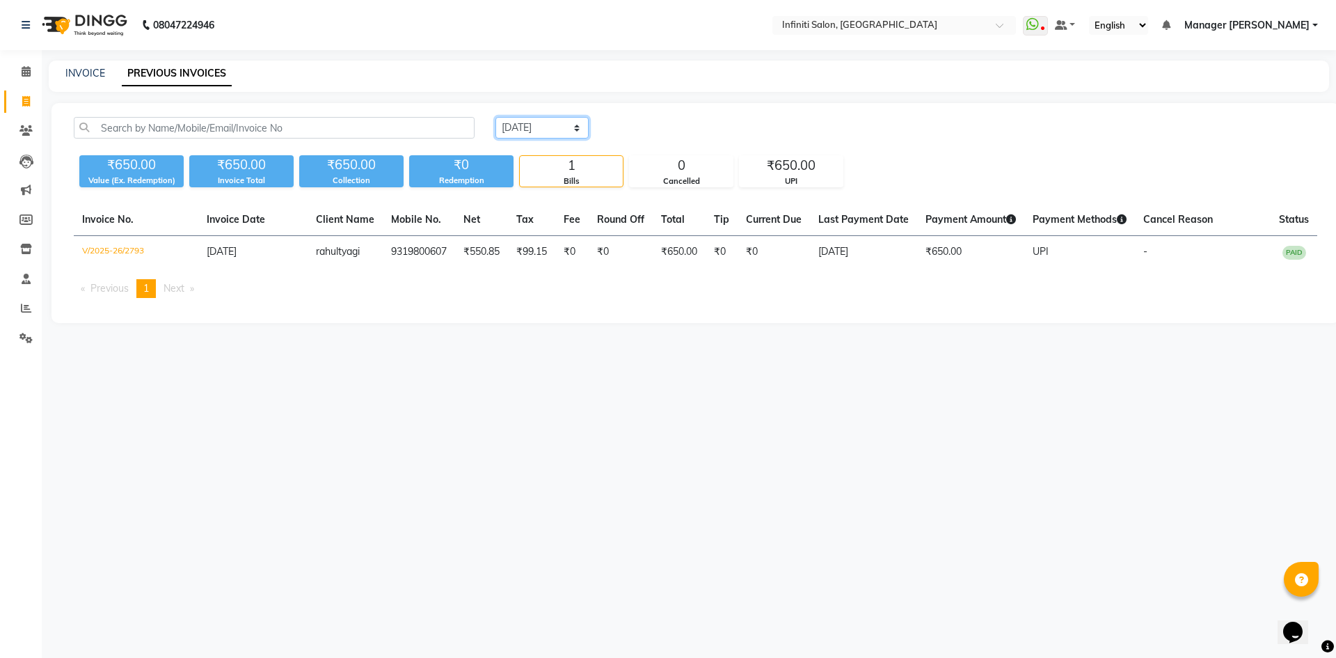
click at [555, 119] on select "Today Yesterday Custom Range" at bounding box center [542, 128] width 93 height 22
select select "yesterday"
click at [496, 117] on select "Today Yesterday Custom Range" at bounding box center [542, 128] width 93 height 22
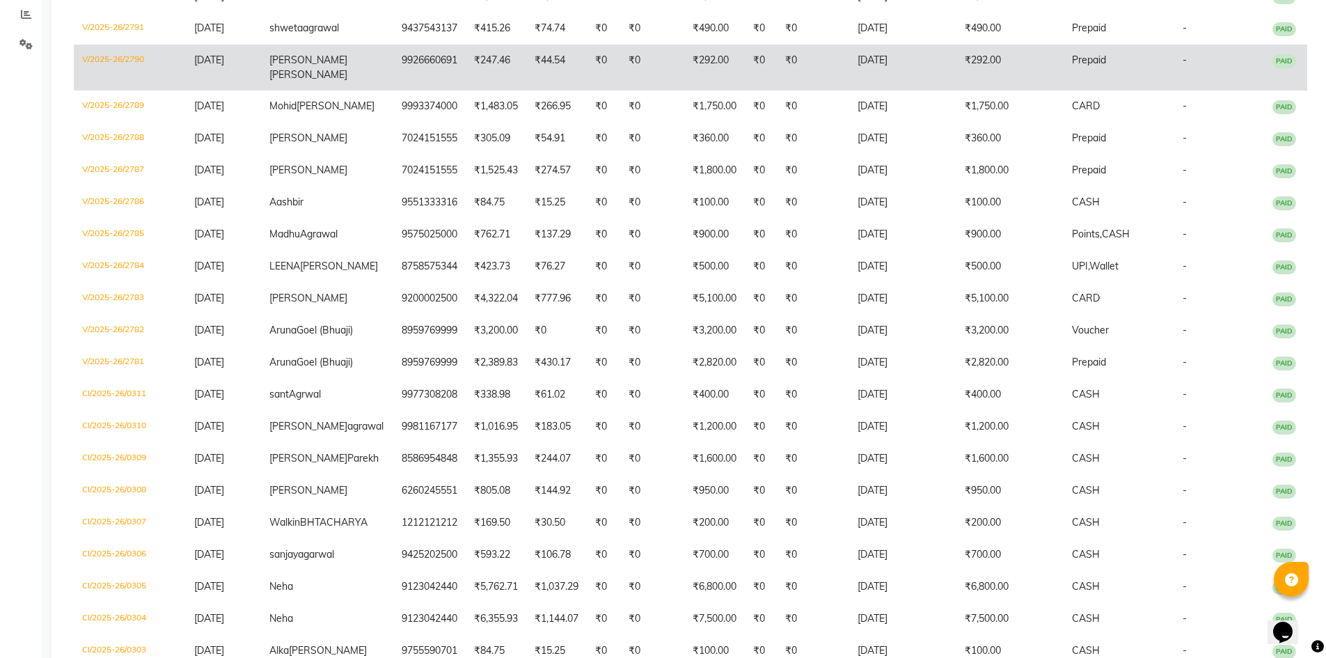
scroll to position [325, 0]
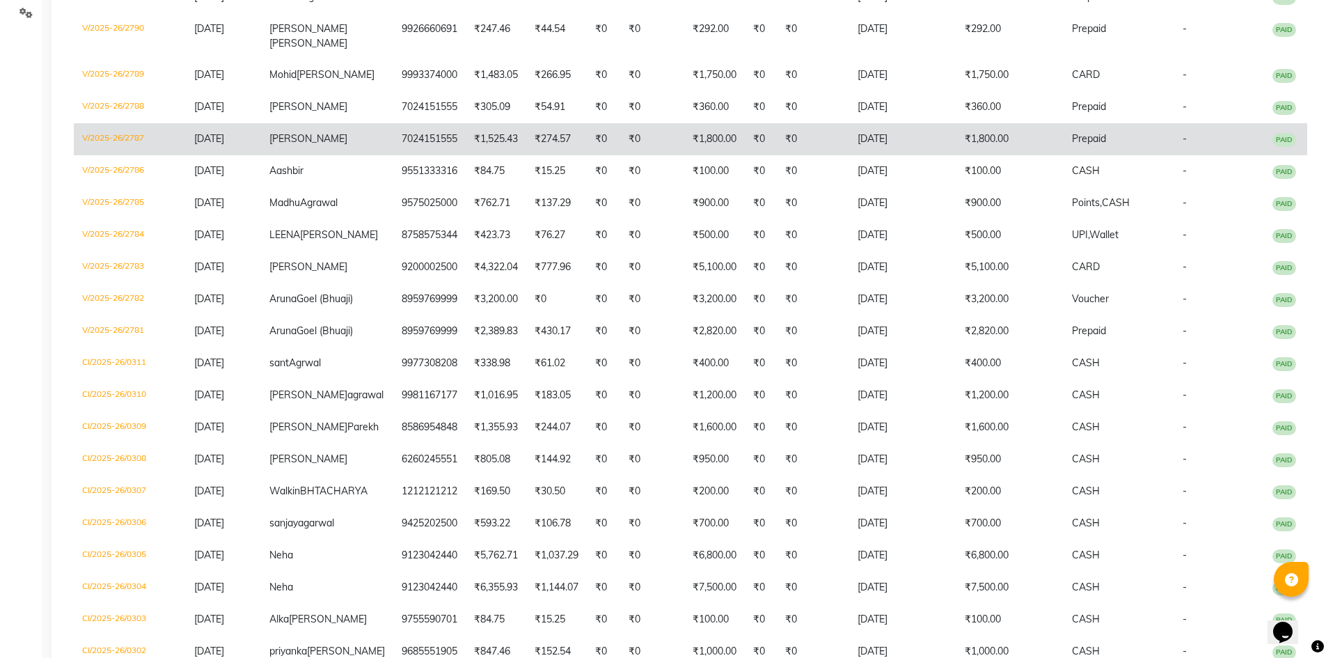
click at [97, 153] on td "V/2025-26/2787" at bounding box center [130, 139] width 112 height 32
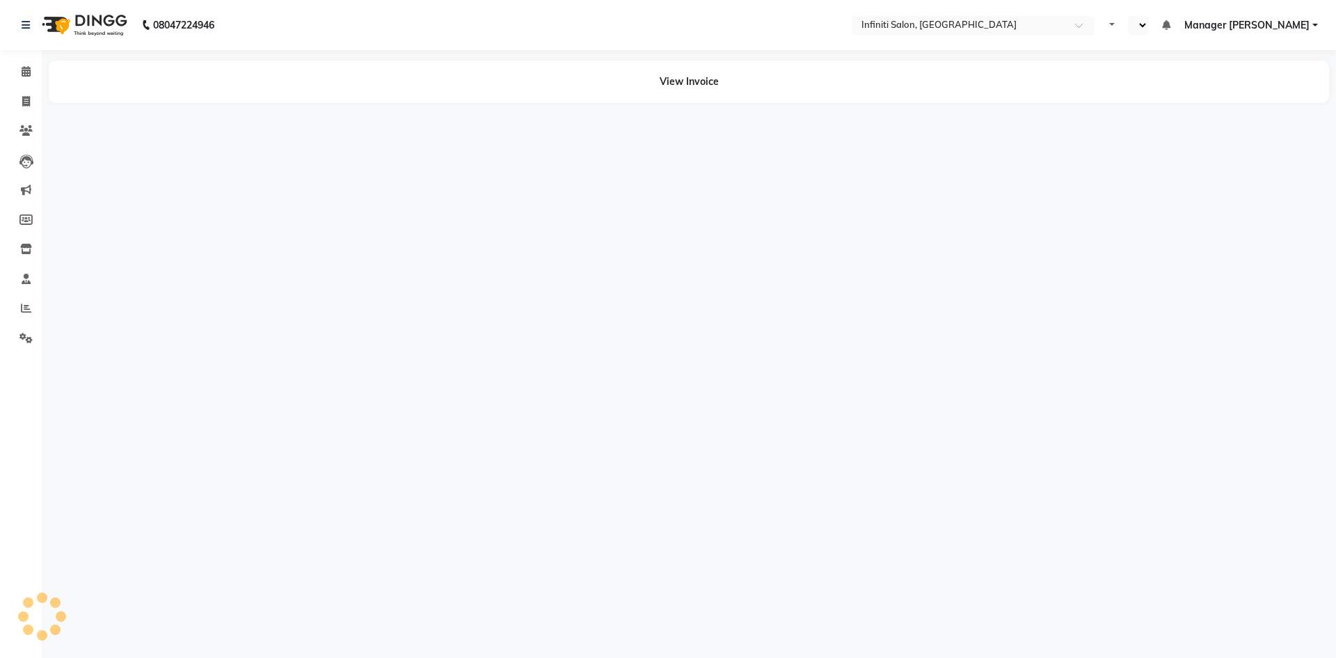
select select "en"
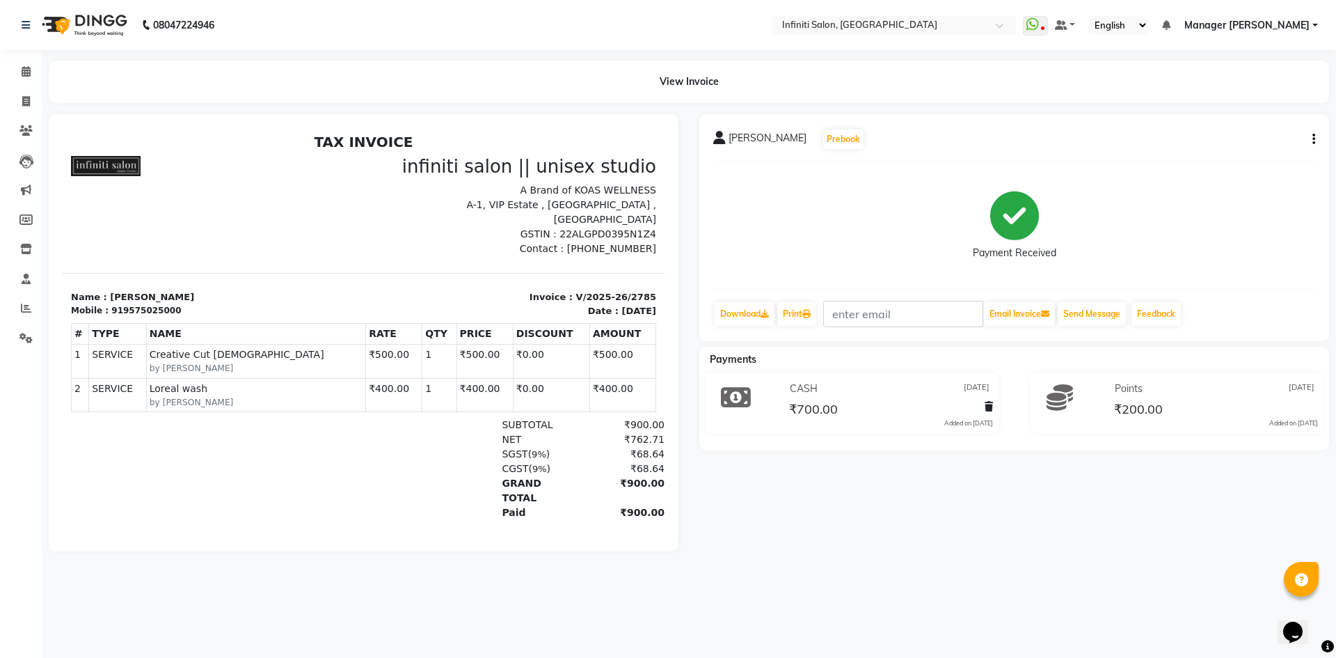
drag, startPoint x: 0, startPoint y: 273, endPoint x: 83, endPoint y: 10, distance: 275.2
click at [72, 47] on app-home "08047224946 Select Location × Infiniti Salon, [GEOGRAPHIC_DATA] WhatsApp Status…" at bounding box center [668, 286] width 1336 height 572
click at [372, 52] on div "08047224946 Select Location × Infiniti Salon, [GEOGRAPHIC_DATA] WhatsApp Status…" at bounding box center [668, 329] width 1336 height 658
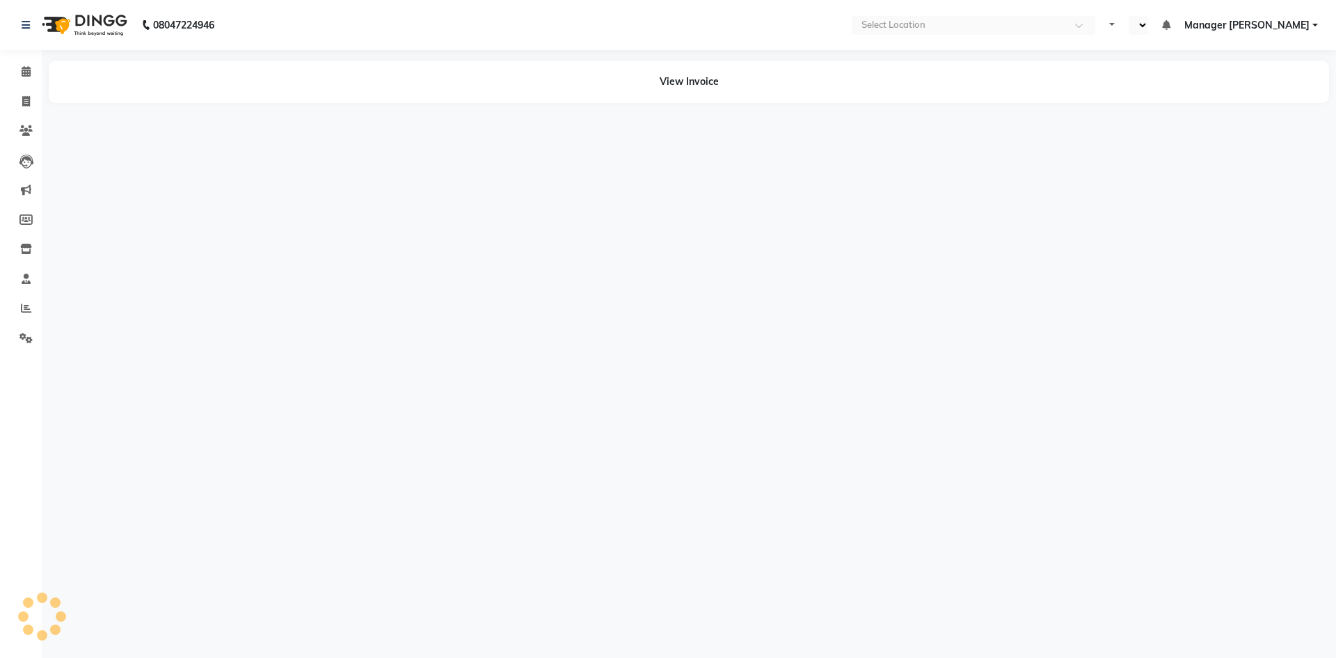
select select "en"
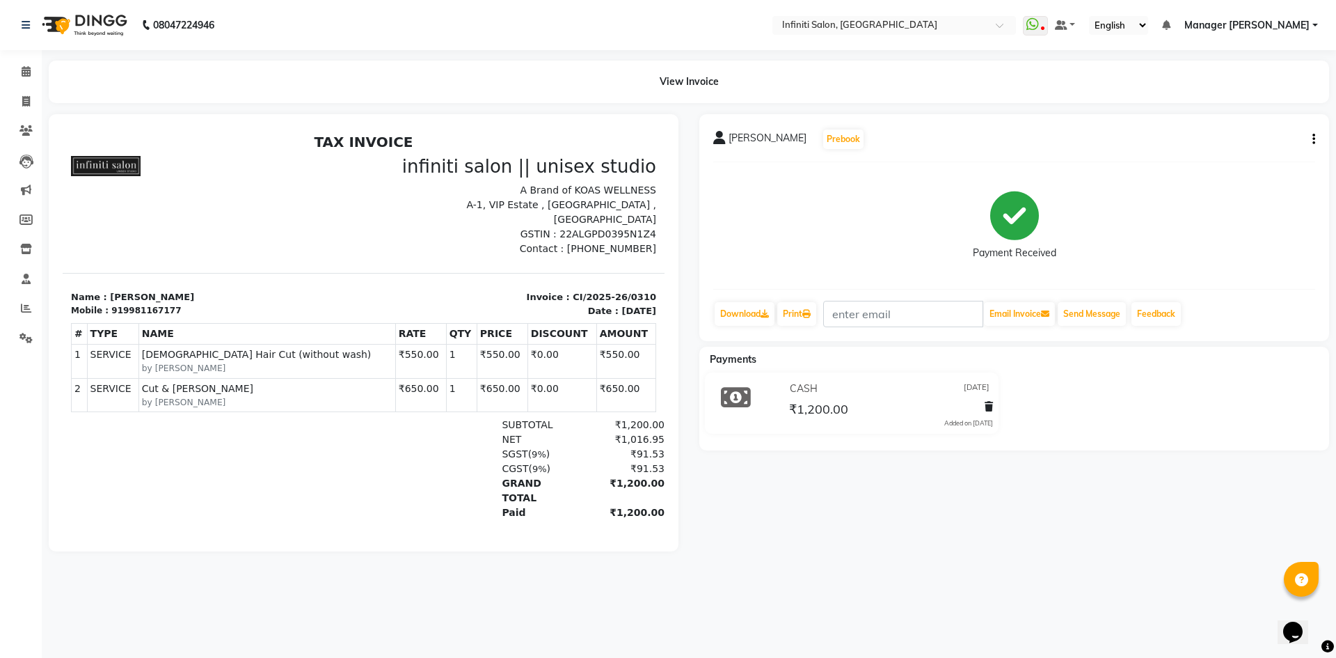
click at [1313, 139] on icon "button" at bounding box center [1314, 139] width 3 height 1
click at [1246, 129] on div "Split Service Amount" at bounding box center [1244, 130] width 95 height 17
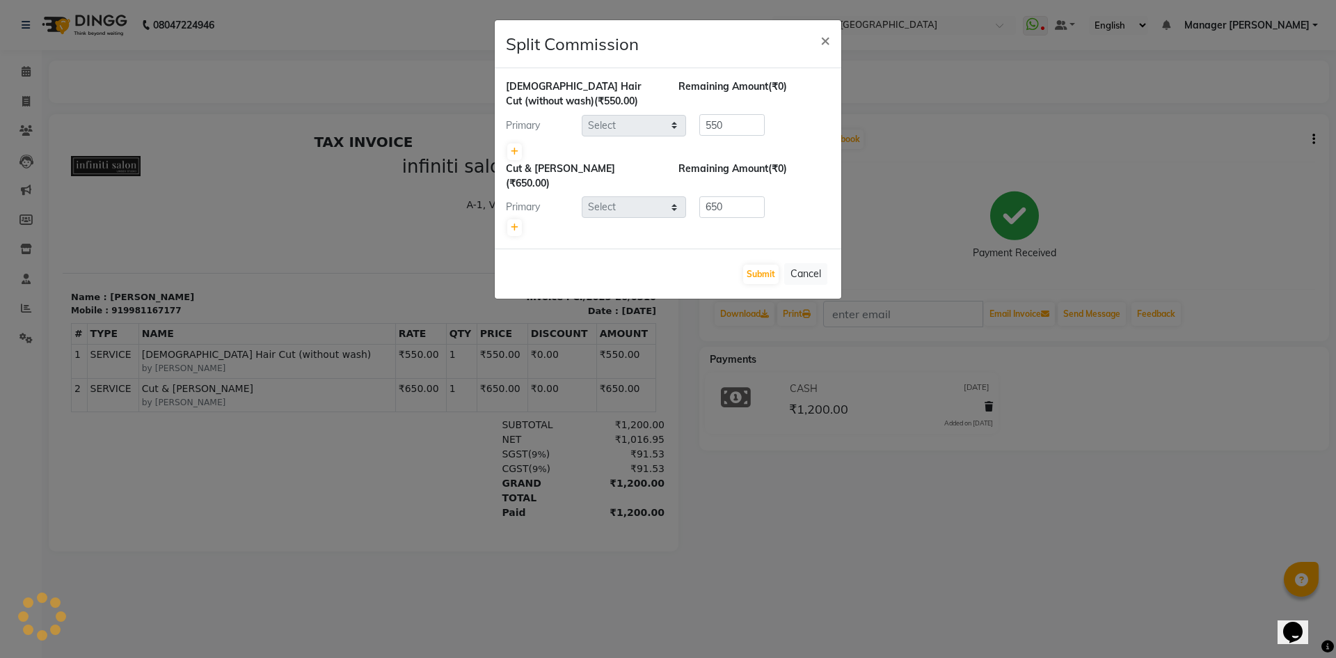
select select "85146"
select select "40449"
click at [519, 151] on link at bounding box center [514, 151] width 15 height 17
type input "275"
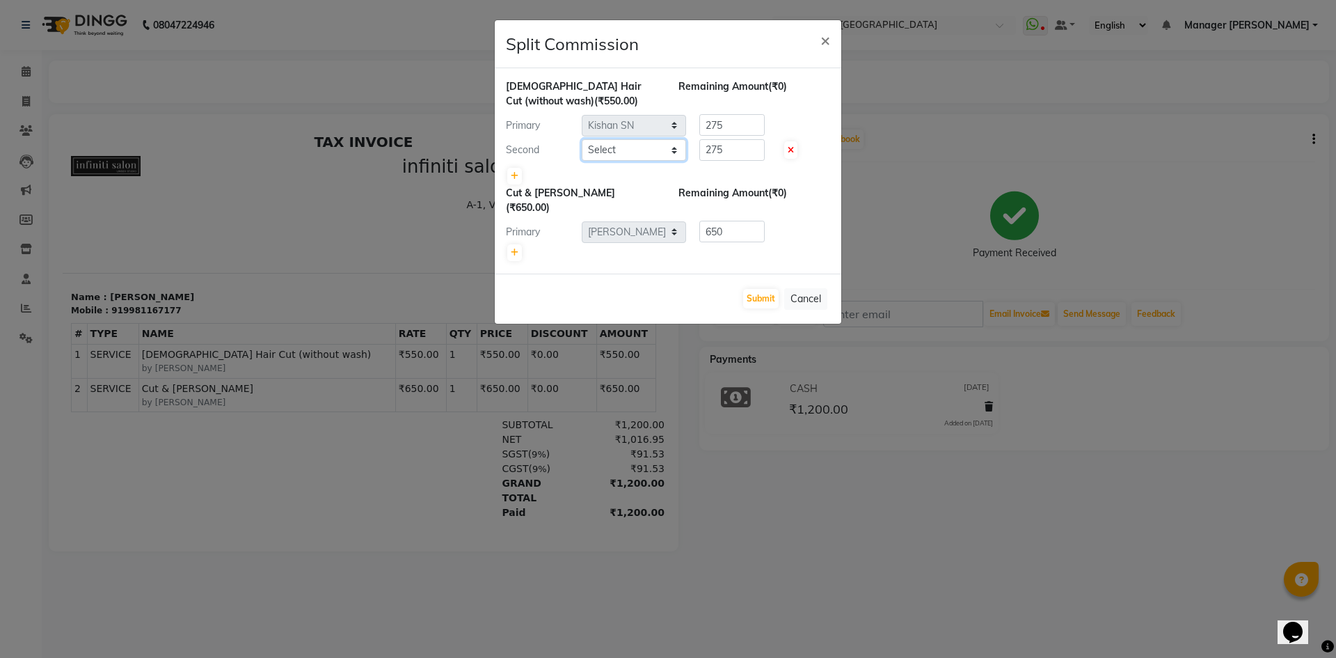
click at [646, 151] on select "Select Abhi singh Ahor Armaan Ayush Chandu Ishwar Jaspreet Khilesh Kishan SN Ma…" at bounding box center [634, 150] width 104 height 22
select select "79157"
click at [582, 139] on select "Select Abhi singh Ahor Armaan Ayush Chandu Ishwar Jaspreet Khilesh Kishan SN Ma…" at bounding box center [634, 150] width 104 height 22
click at [755, 146] on input "275" at bounding box center [732, 150] width 65 height 22
type input "2"
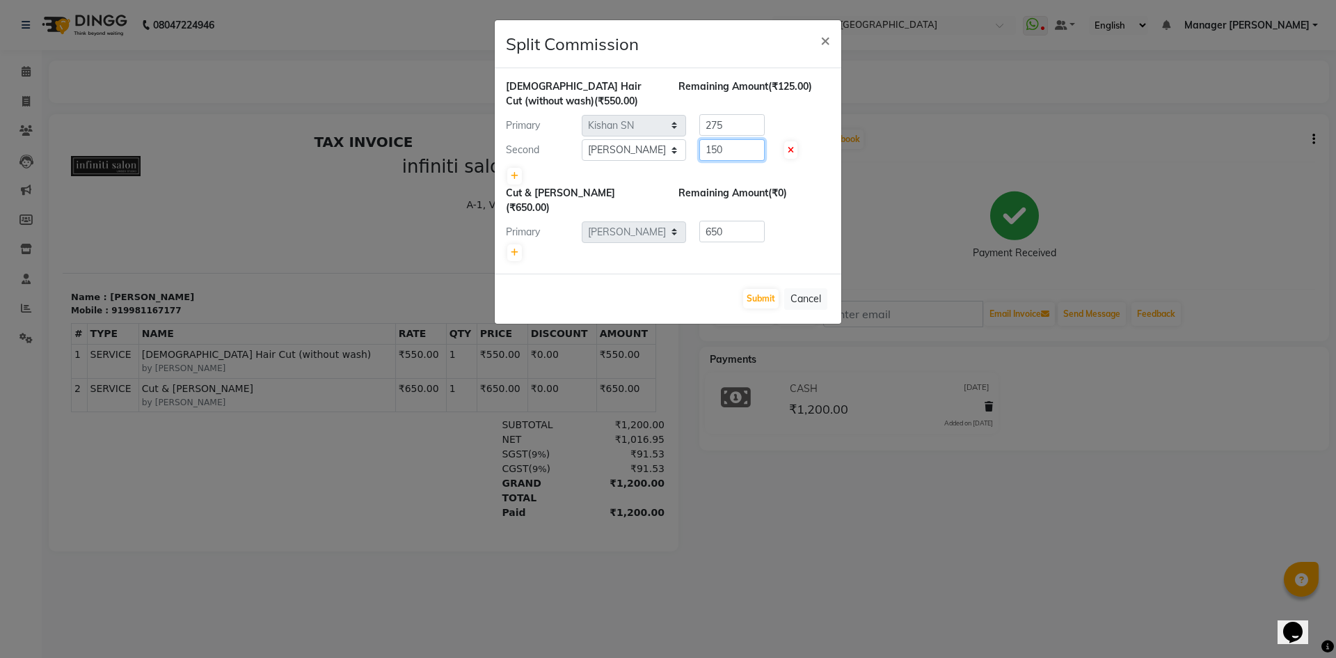
type input "150"
click at [805, 117] on div "Primary Select Abhi singh Ahor Armaan Ayush Chandu Ishwar Jaspreet Khilesh Kish…" at bounding box center [668, 125] width 345 height 22
click at [729, 116] on input "275" at bounding box center [732, 125] width 65 height 22
type input "2"
type input "400"
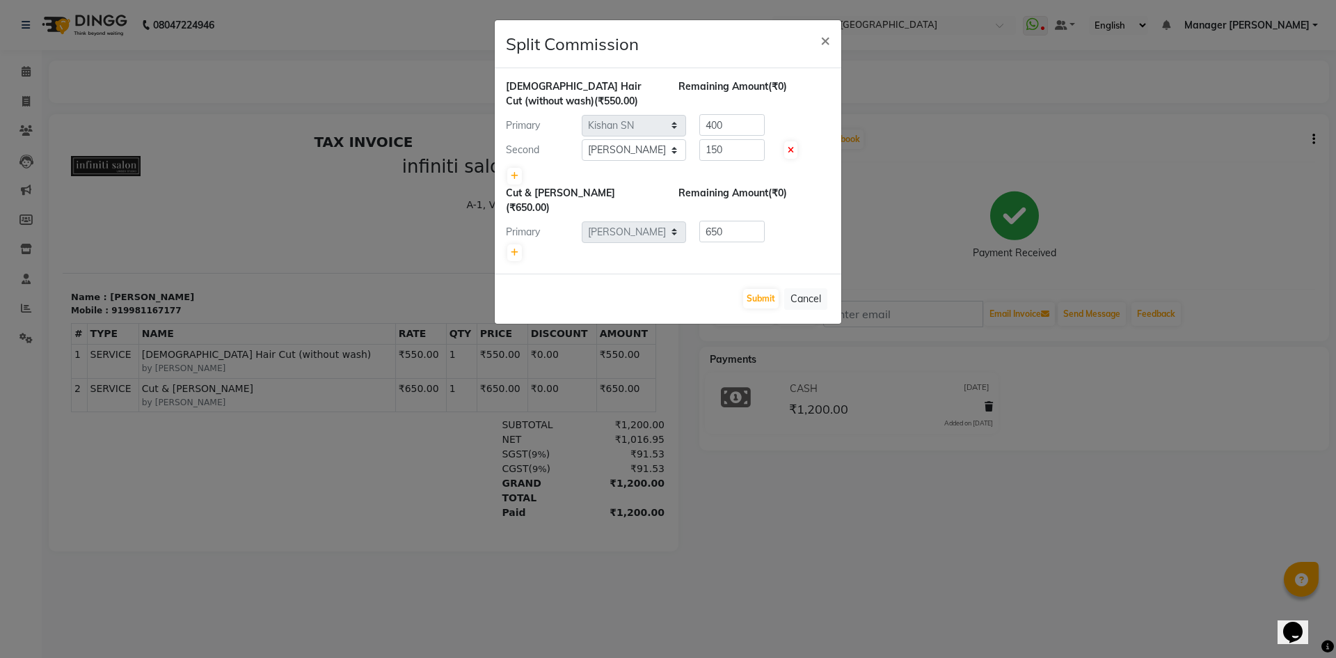
click at [814, 100] on div "Remaining Amount (₹0)" at bounding box center [754, 93] width 173 height 29
click at [765, 289] on button "Submit" at bounding box center [760, 298] width 35 height 19
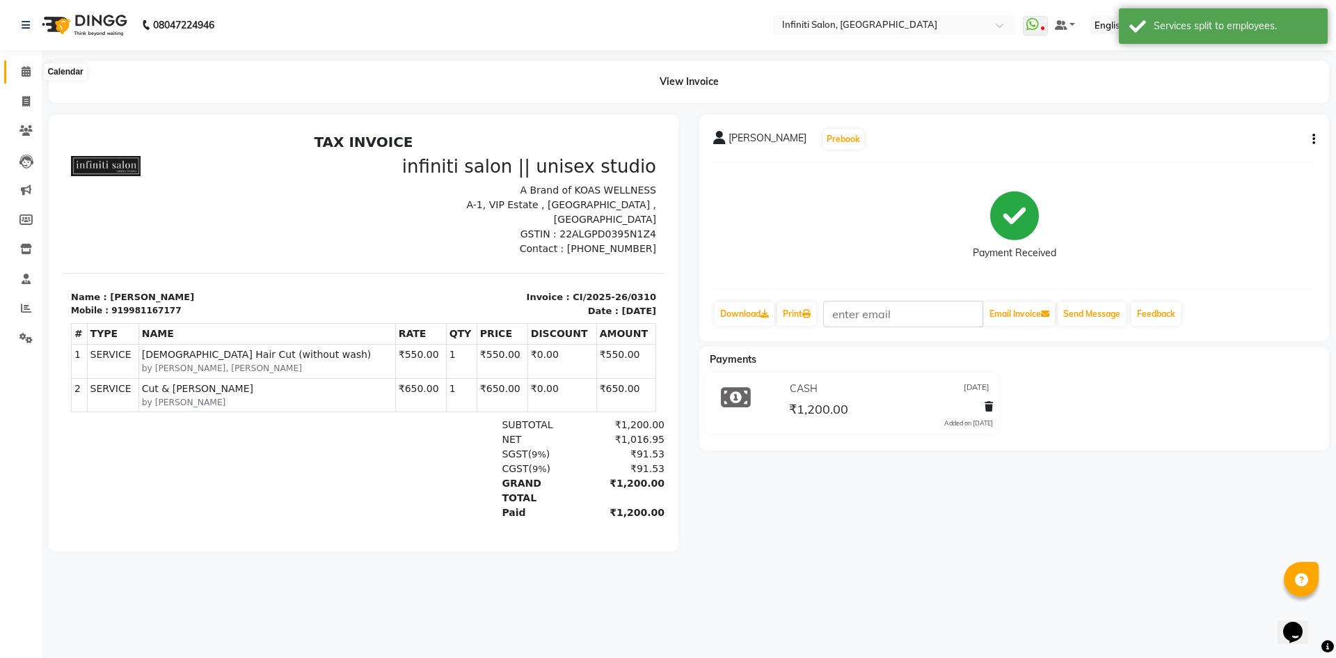
click at [26, 73] on icon at bounding box center [26, 71] width 9 height 10
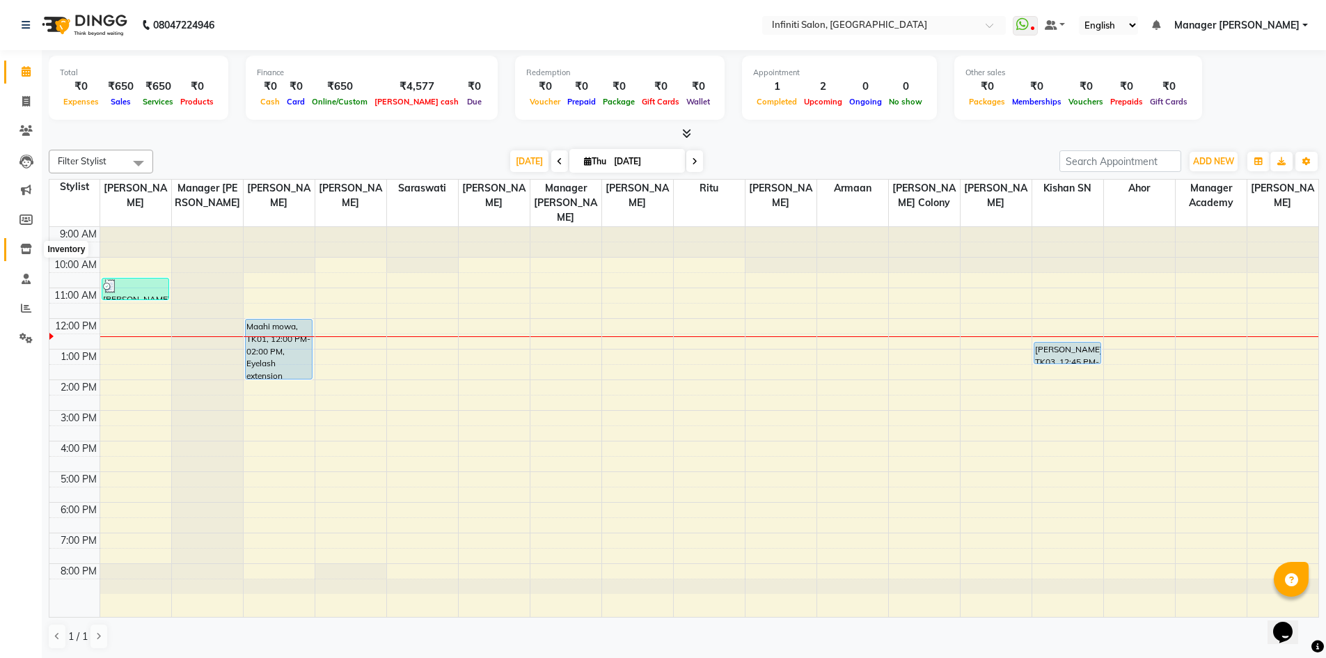
click at [26, 255] on span at bounding box center [26, 250] width 24 height 16
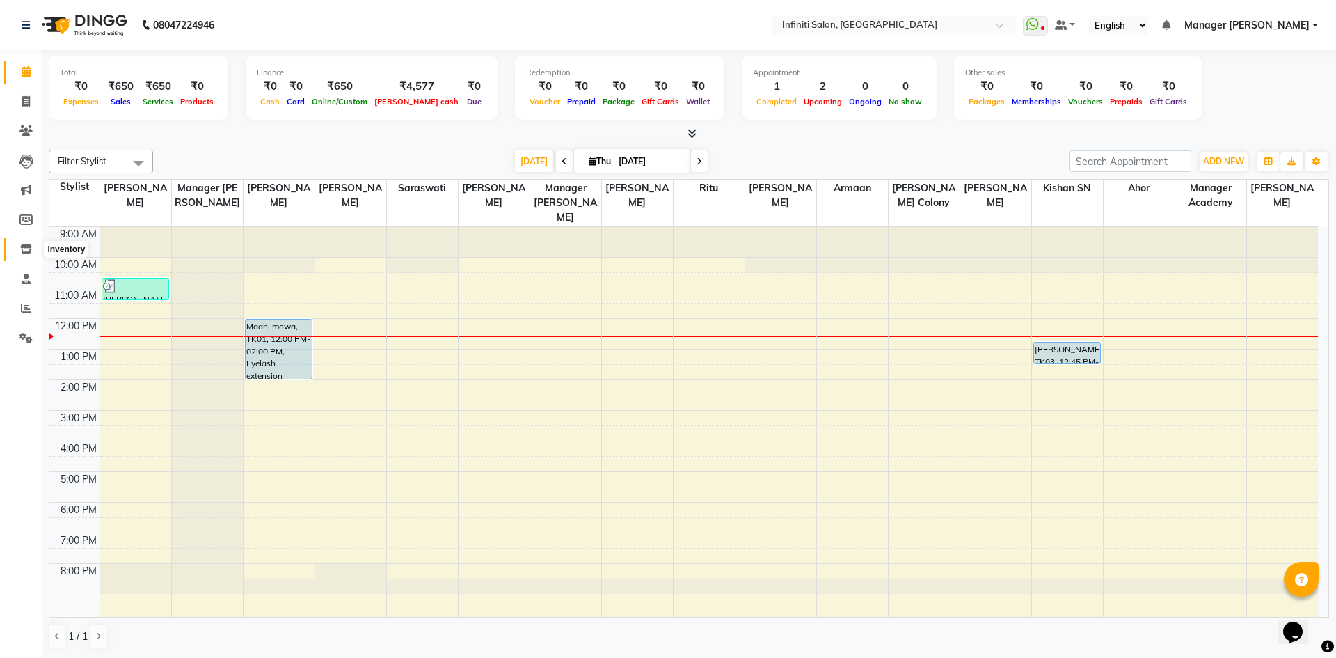
select select
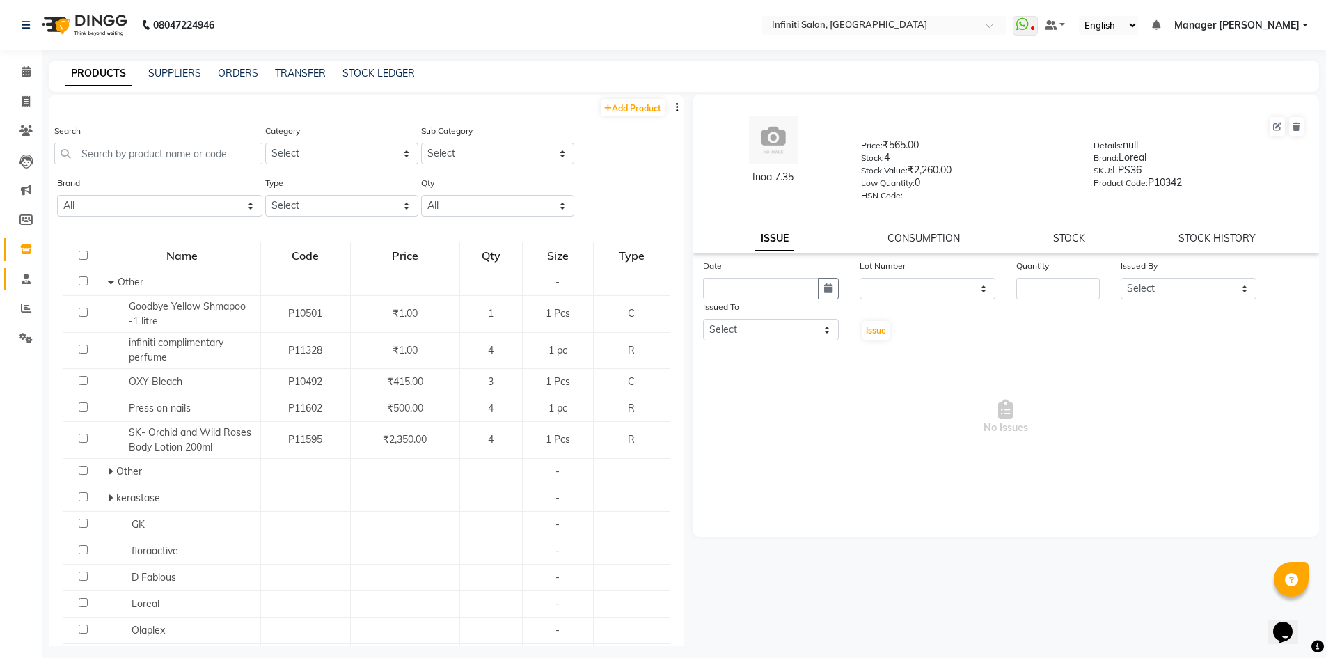
click at [19, 287] on link "Staff" at bounding box center [20, 279] width 33 height 23
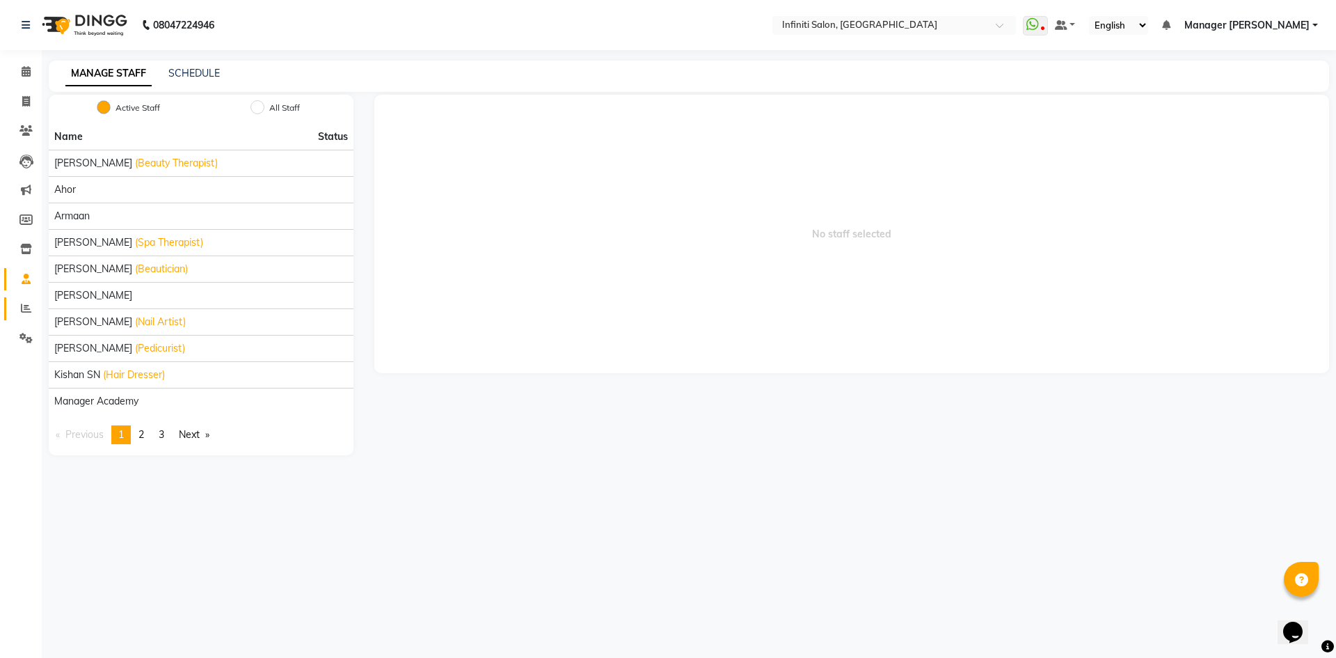
click at [19, 319] on link "Reports" at bounding box center [20, 308] width 33 height 23
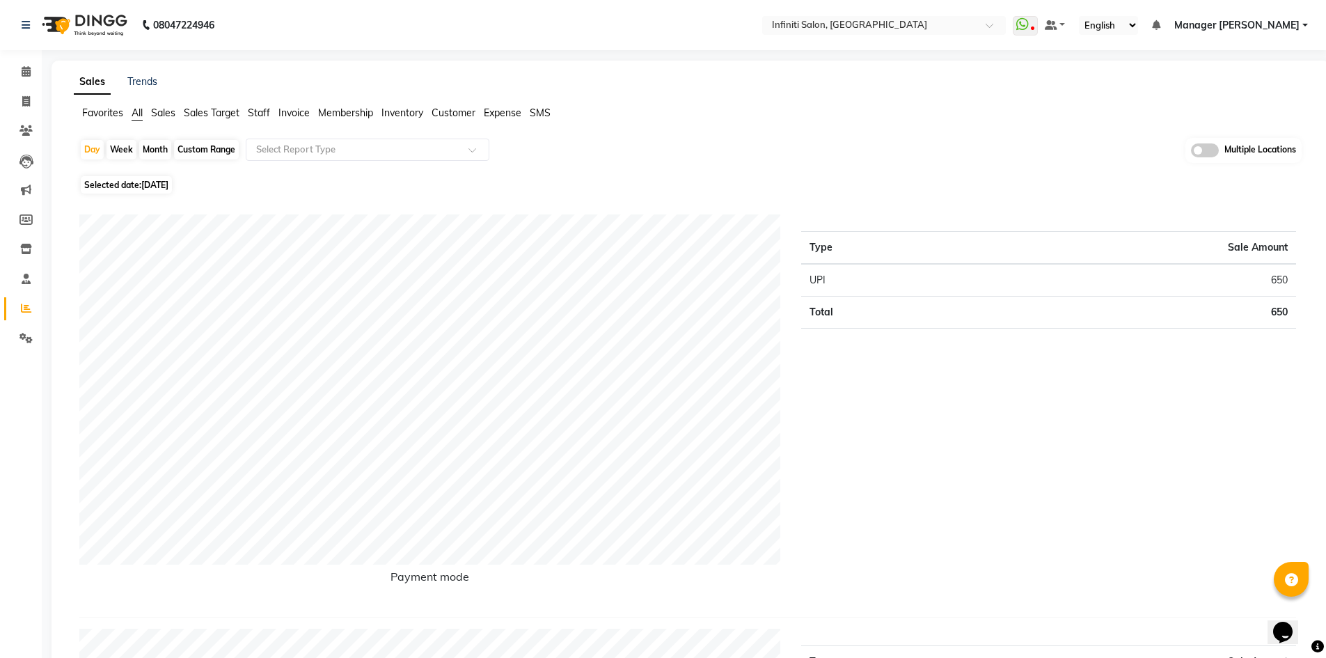
click at [255, 113] on span "Staff" at bounding box center [259, 112] width 22 height 13
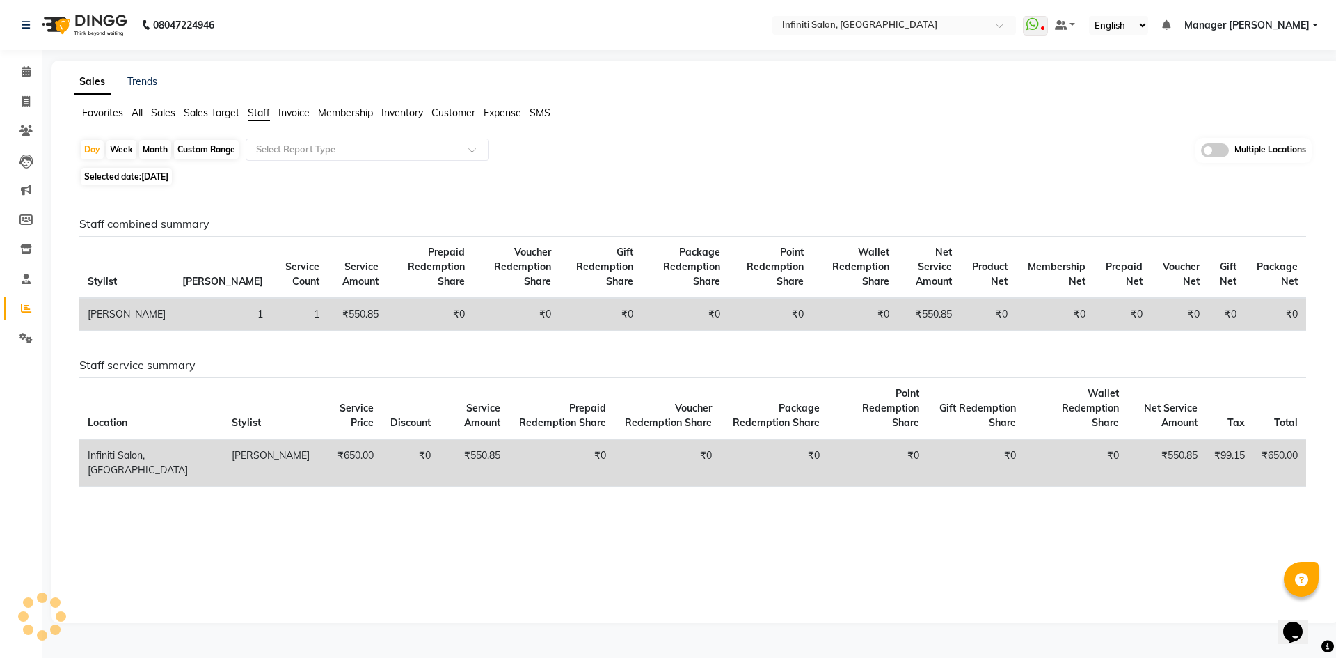
click at [194, 151] on div "Custom Range" at bounding box center [206, 149] width 65 height 19
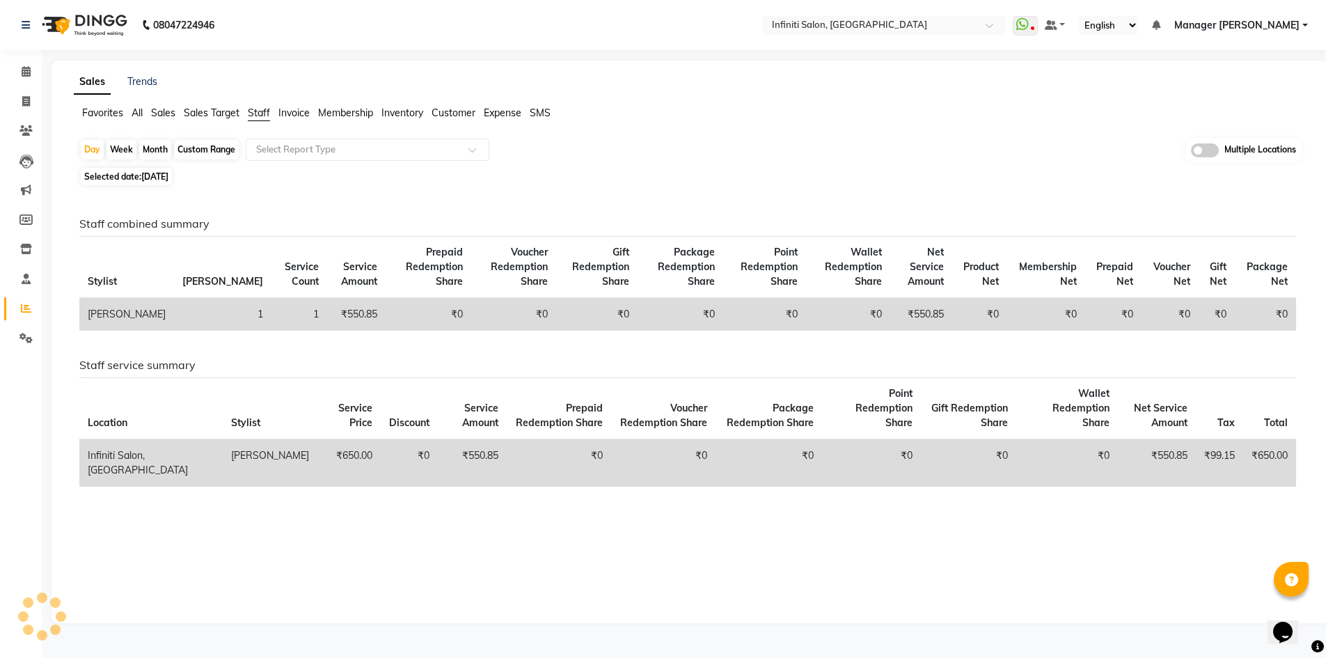
select select "9"
select select "2025"
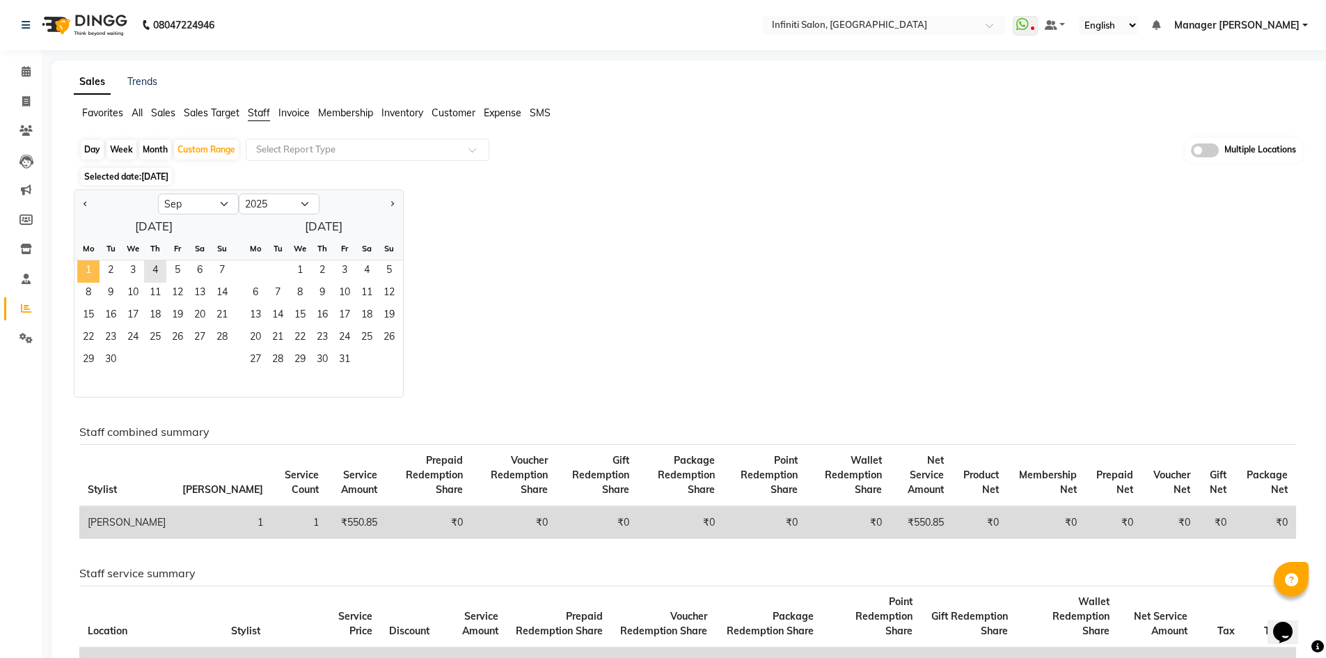
click at [79, 269] on span "1" at bounding box center [88, 271] width 22 height 22
click at [149, 278] on span "4" at bounding box center [155, 271] width 22 height 22
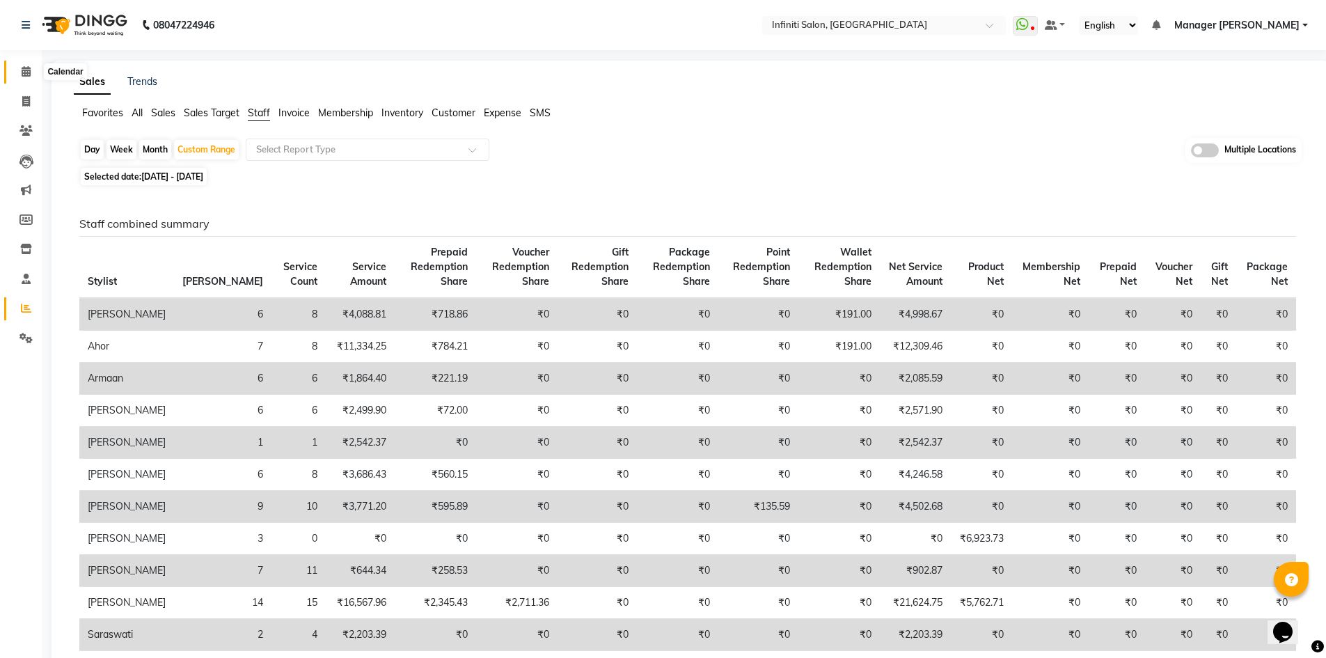
click at [22, 69] on icon at bounding box center [26, 71] width 9 height 10
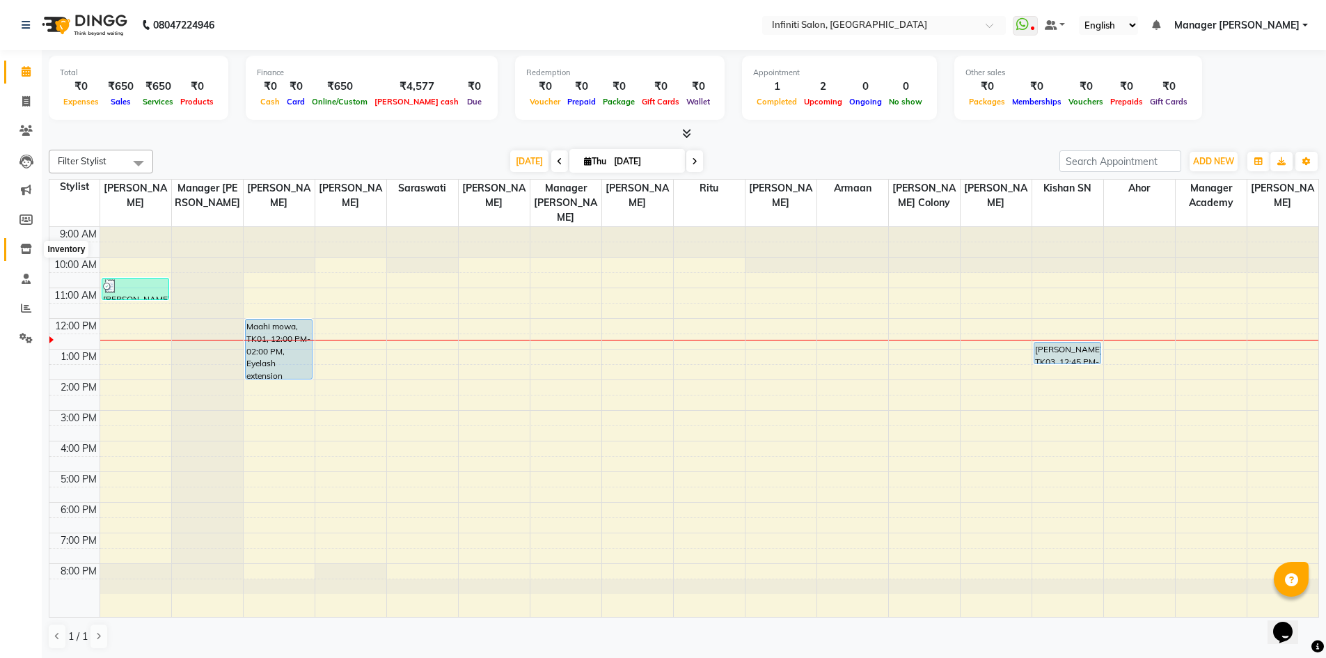
click at [33, 251] on span at bounding box center [26, 250] width 24 height 16
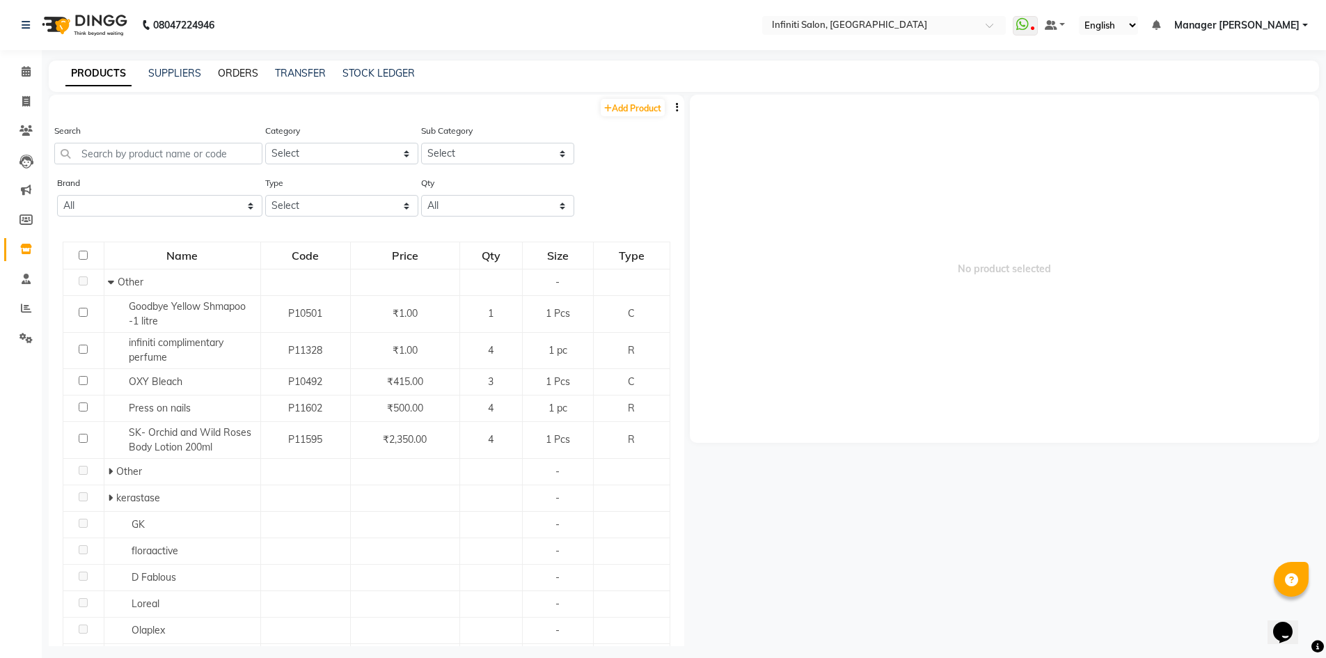
click at [230, 75] on link "ORDERS" at bounding box center [238, 73] width 40 height 13
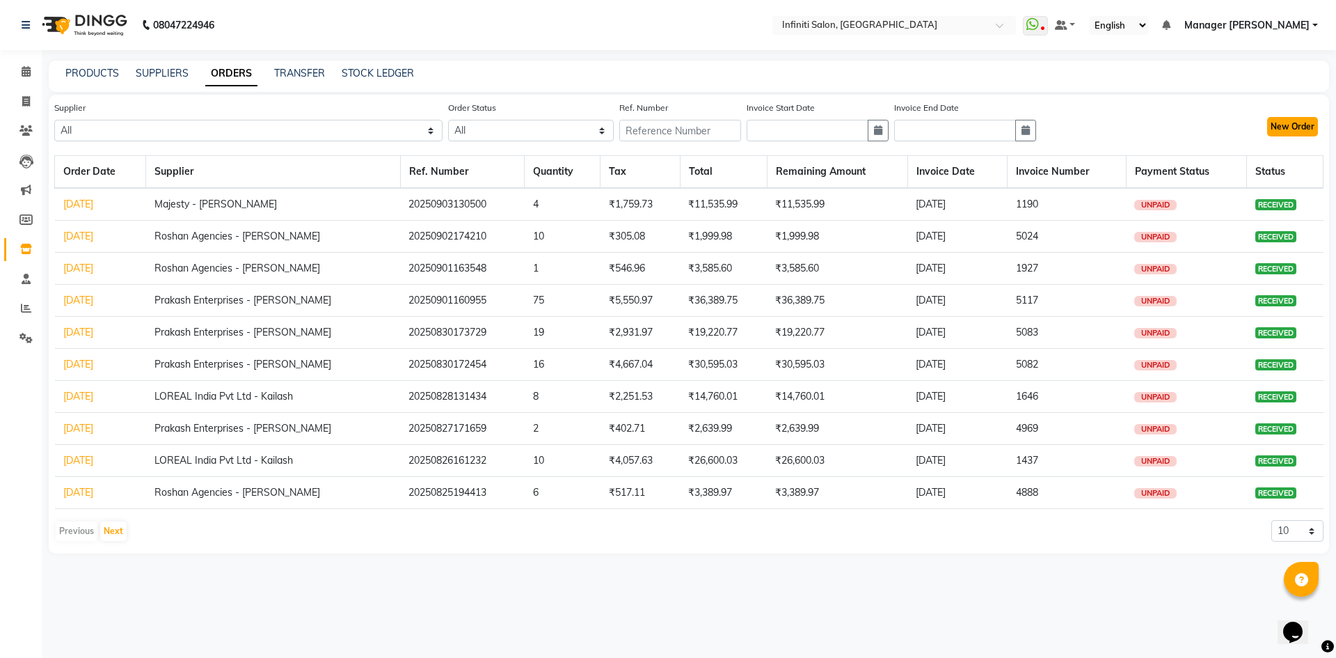
click at [1296, 124] on button "New Order" at bounding box center [1292, 126] width 51 height 19
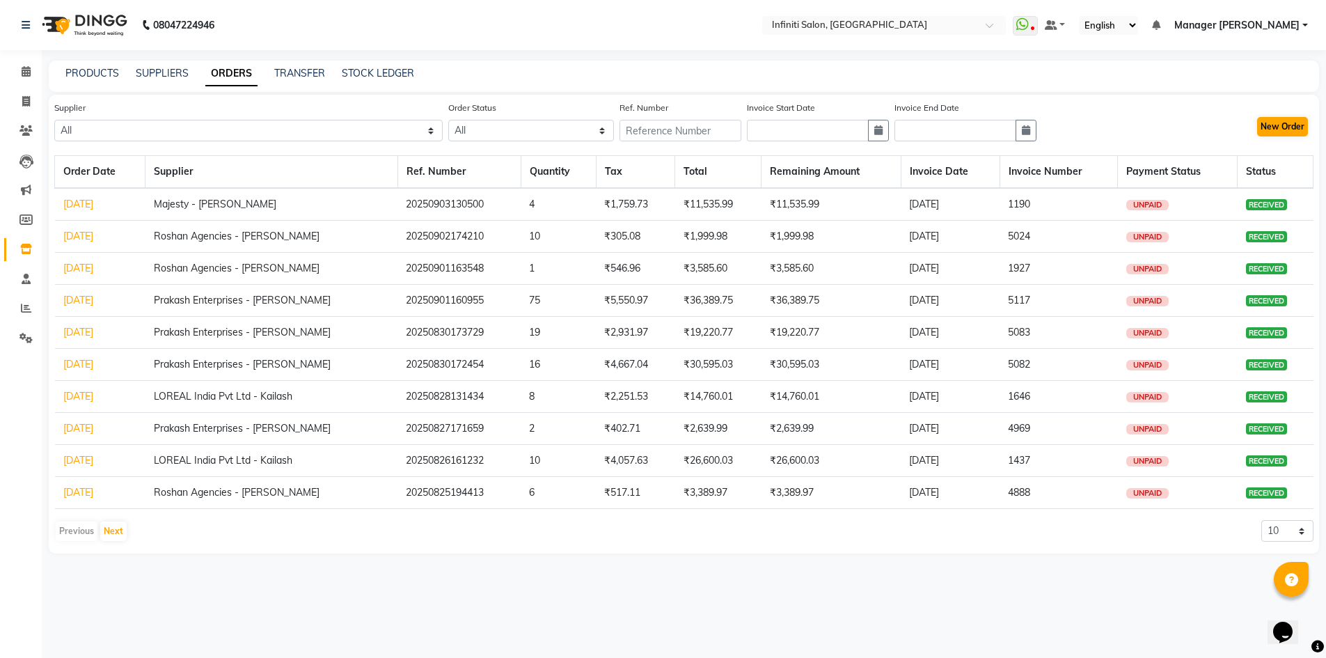
select select "true"
select select "2495"
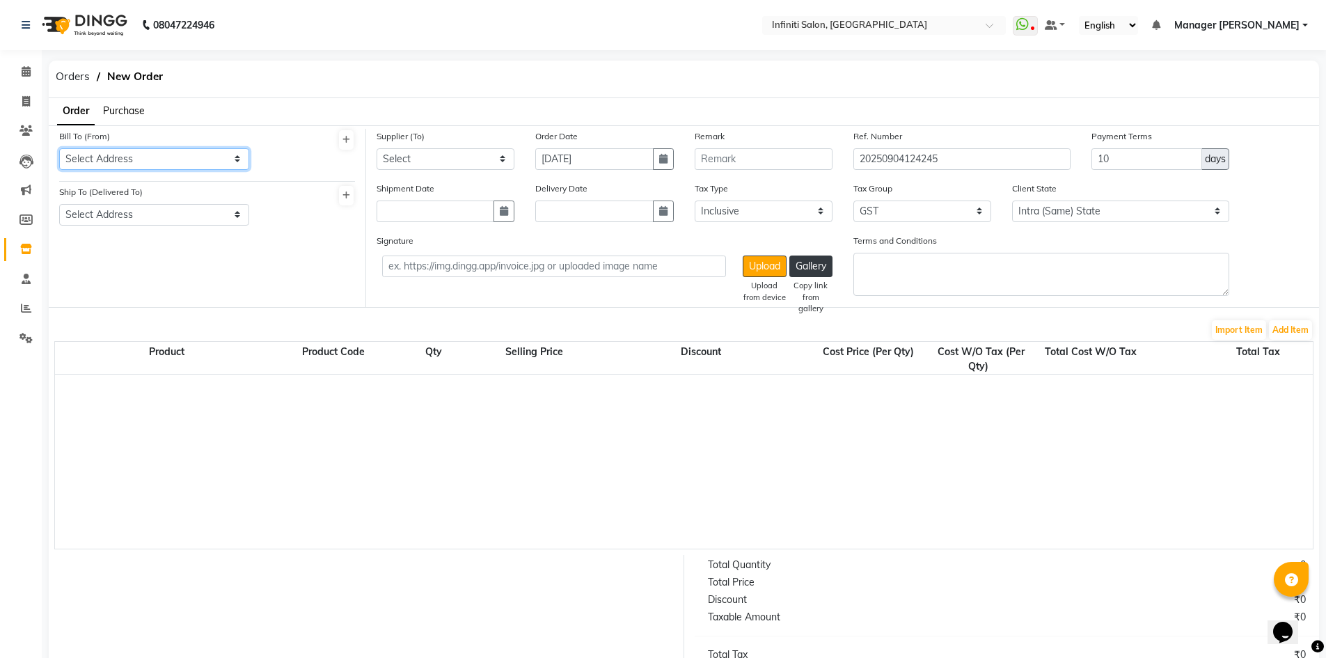
click at [113, 157] on select "Select Address Shop 1" at bounding box center [154, 159] width 190 height 22
select select "821"
click at [59, 148] on select "Select Address Shop 1" at bounding box center [154, 159] width 190 height 22
click at [115, 214] on select "Select Address Shop 1" at bounding box center [154, 215] width 190 height 22
select select "822"
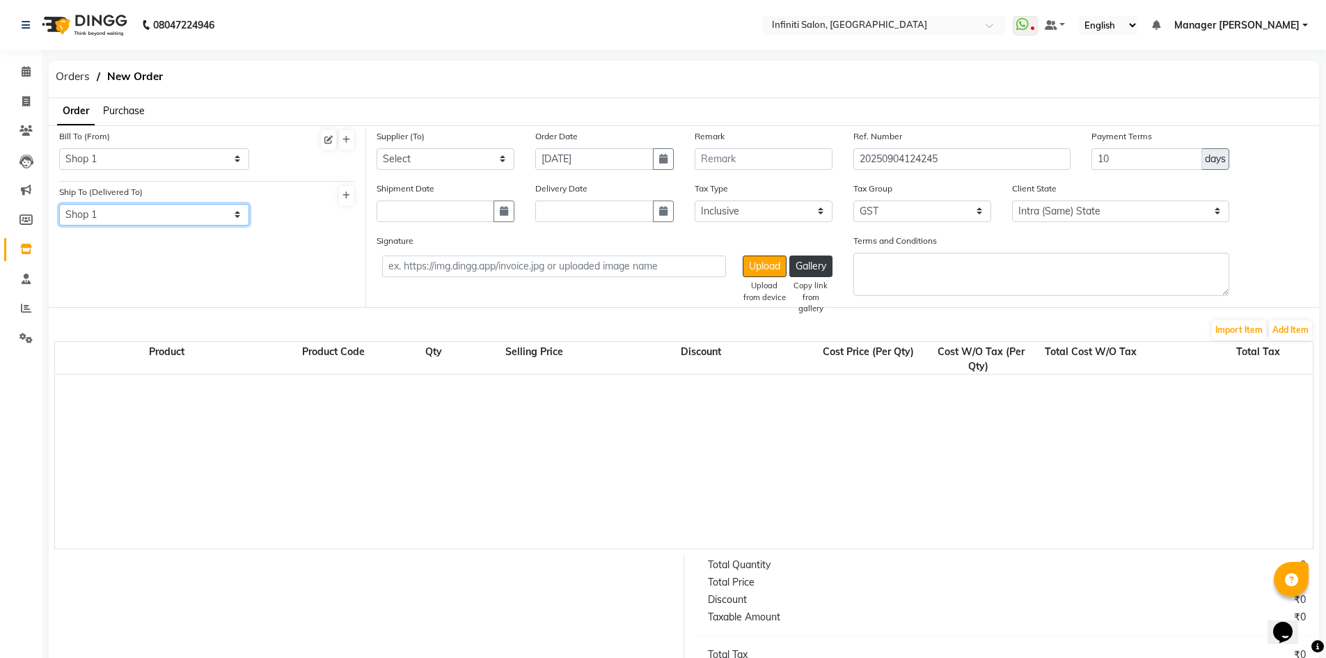
click at [59, 204] on select "Select Address Shop 1" at bounding box center [154, 215] width 190 height 22
click at [404, 158] on select "Select Roshan Agencies - [PERSON_NAME] Enterprises - [PERSON_NAME] LOREAL India…" at bounding box center [446, 159] width 138 height 22
select select "1956"
click at [377, 148] on select "Select Roshan Agencies - [PERSON_NAME] Enterprises - [PERSON_NAME] LOREAL India…" at bounding box center [446, 159] width 138 height 22
click at [1171, 158] on input "10" at bounding box center [1146, 159] width 111 height 22
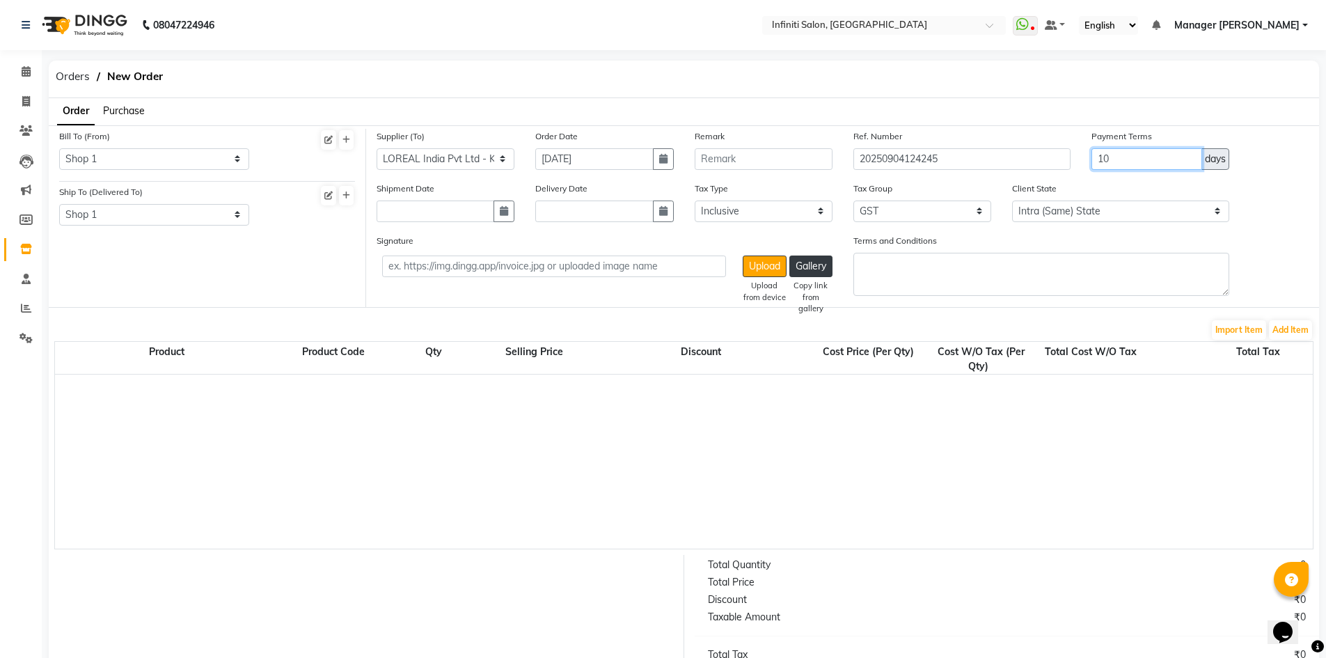
type input "1"
type input "30"
click at [1296, 330] on button "Add Item" at bounding box center [1290, 329] width 43 height 19
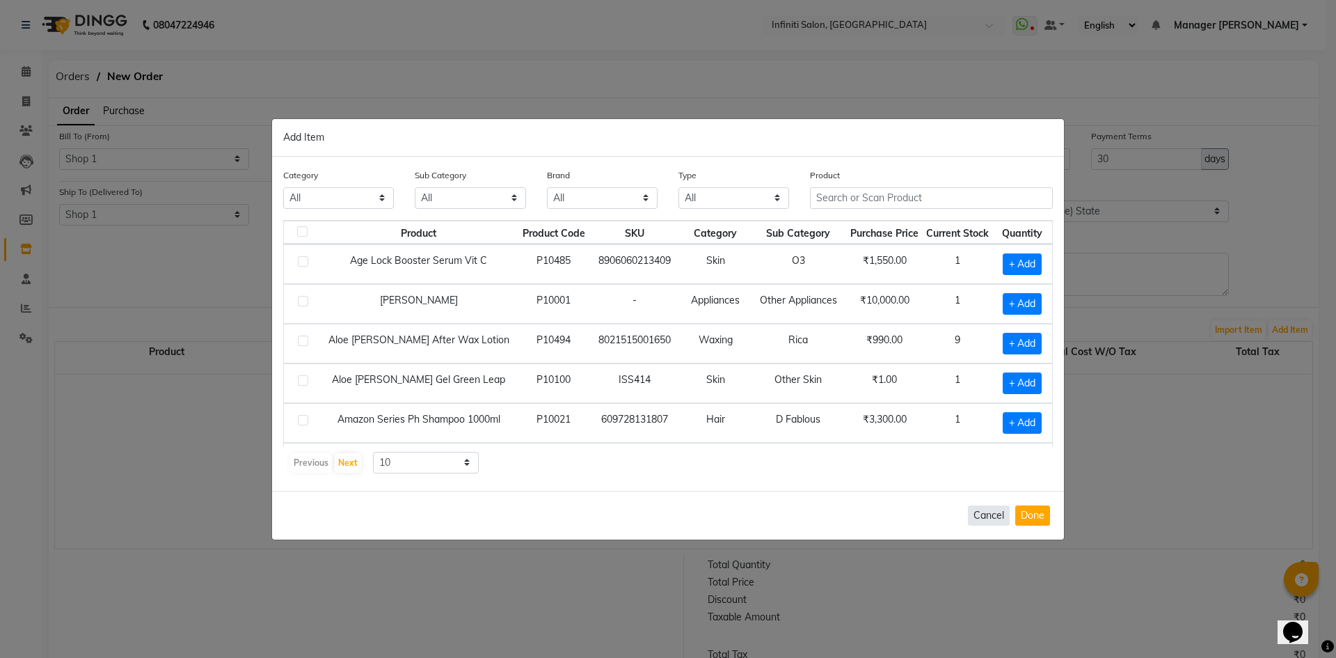
click at [1000, 523] on button "Cancel" at bounding box center [989, 515] width 42 height 20
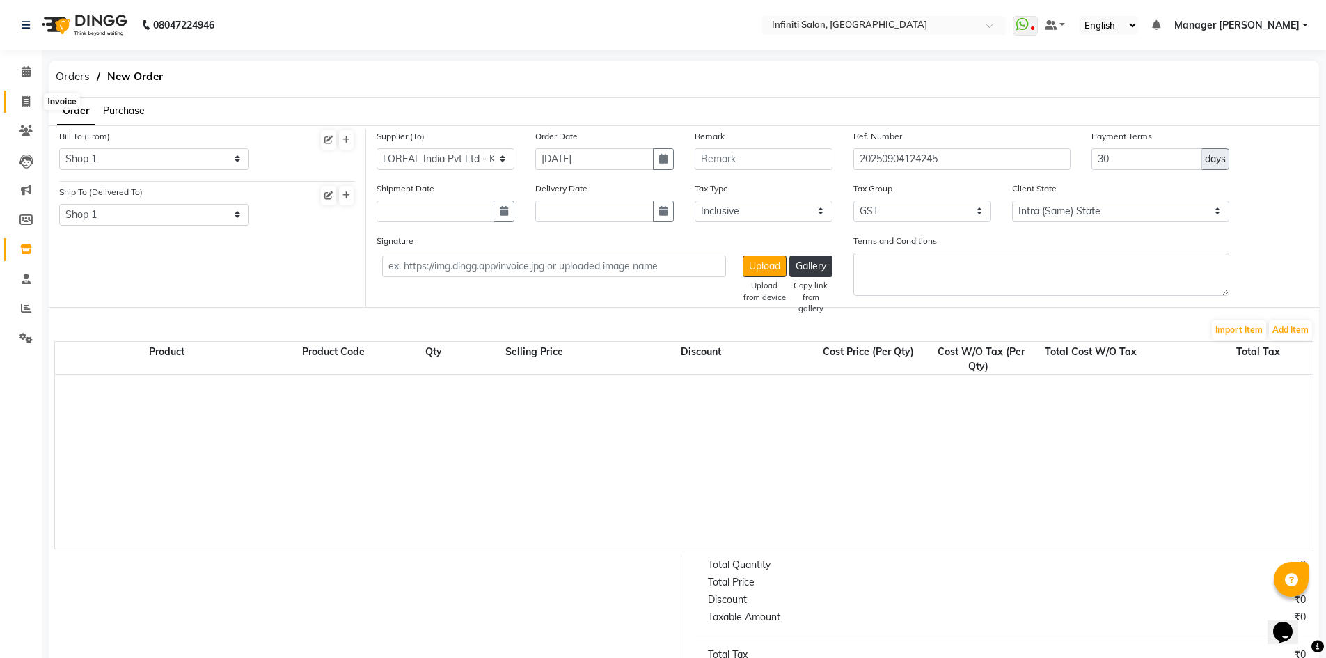
click at [19, 101] on span at bounding box center [26, 102] width 24 height 16
select select "service"
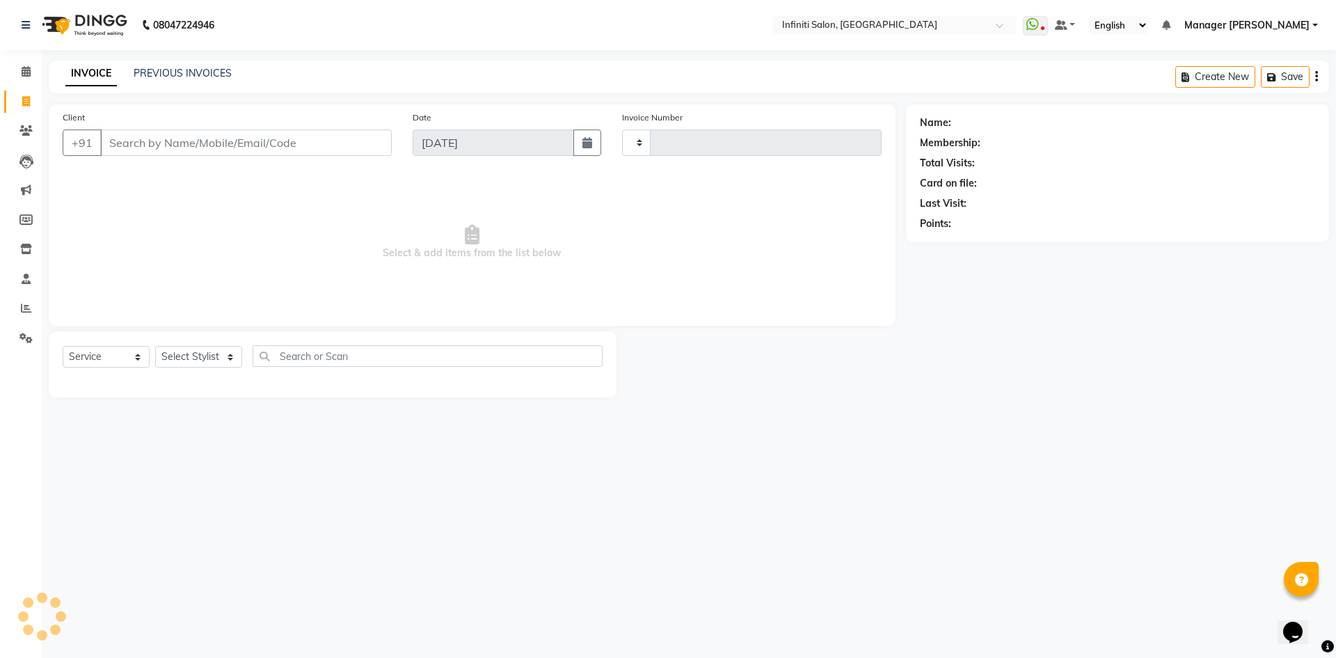
type input "2794"
select select "5804"
click at [27, 248] on icon at bounding box center [26, 249] width 12 height 10
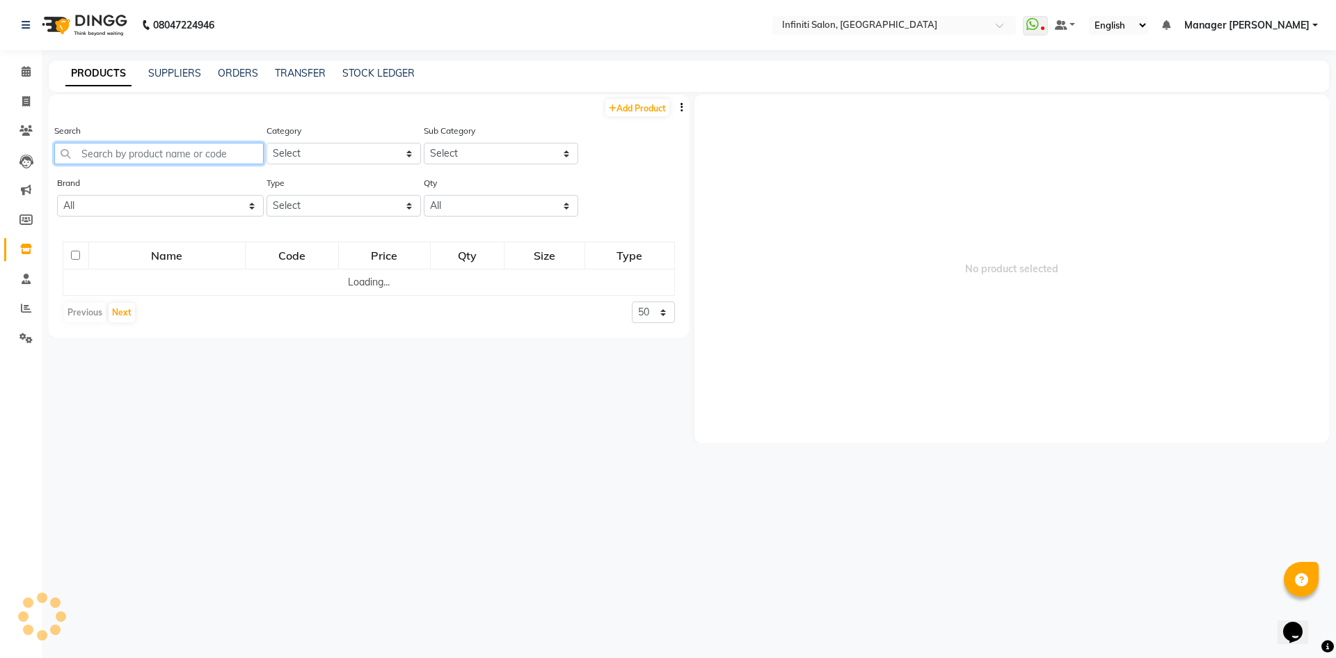
click at [205, 152] on input "text" at bounding box center [159, 154] width 210 height 22
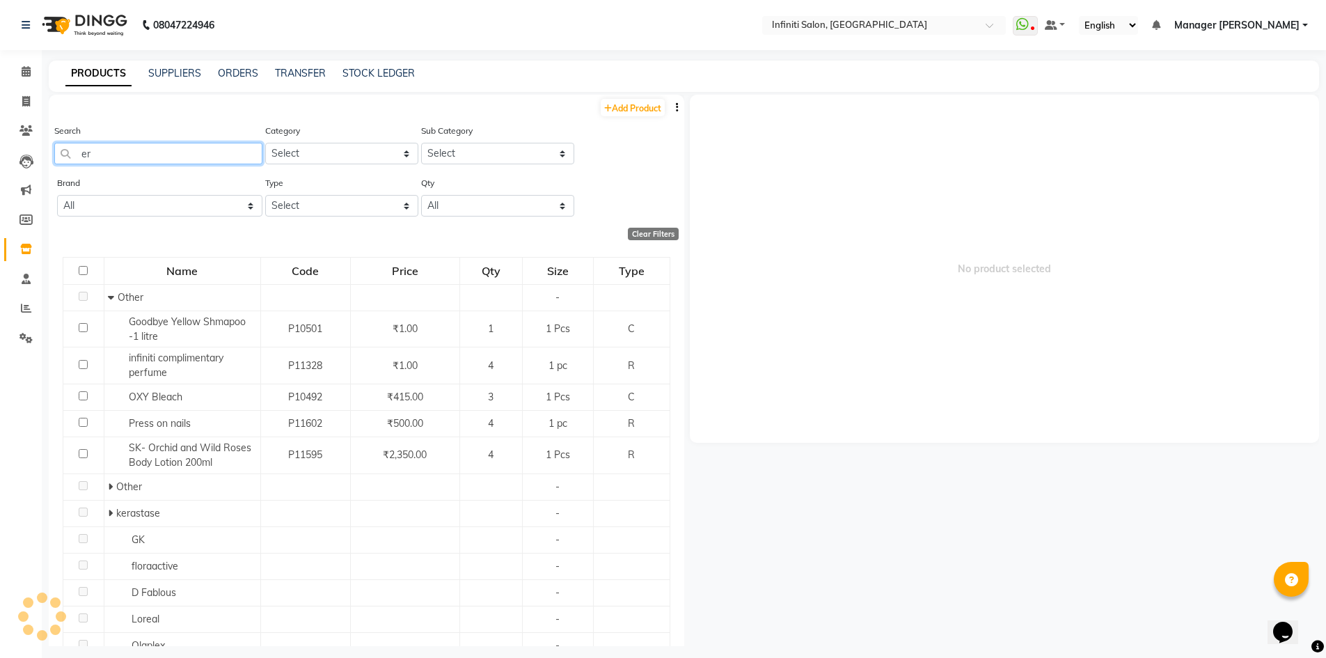
type input "e"
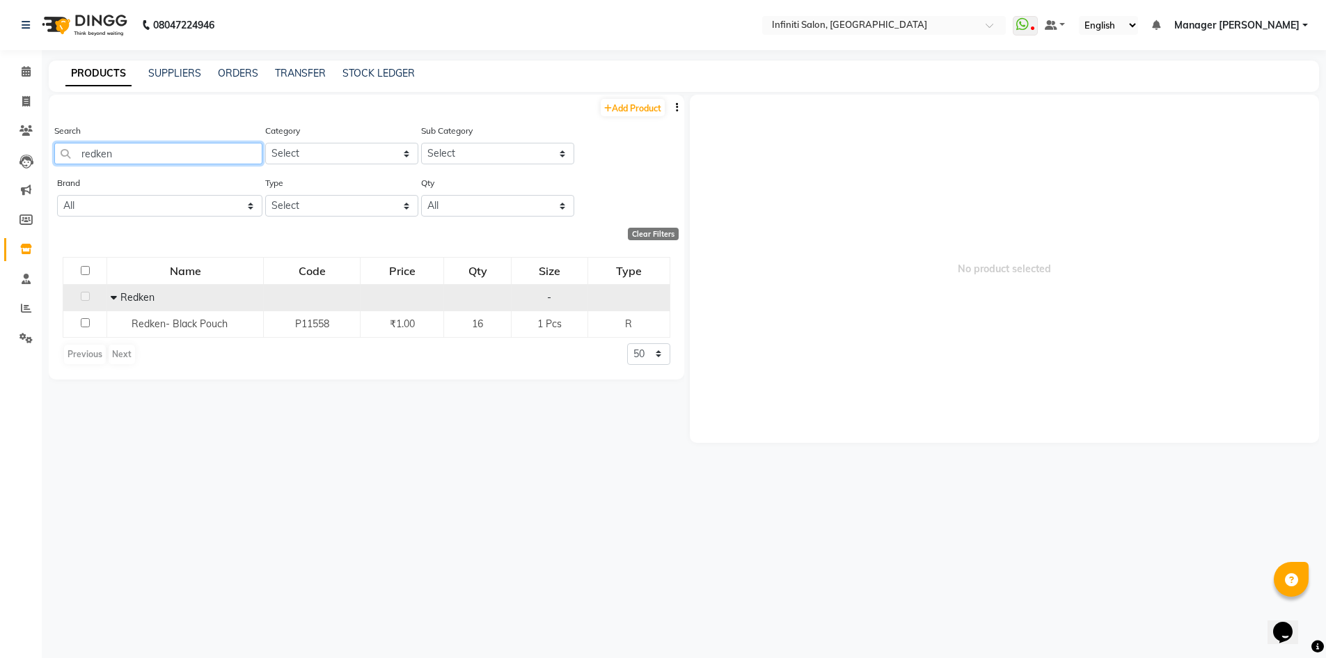
type input "redken"
click at [110, 297] on td "Redken" at bounding box center [185, 297] width 157 height 26
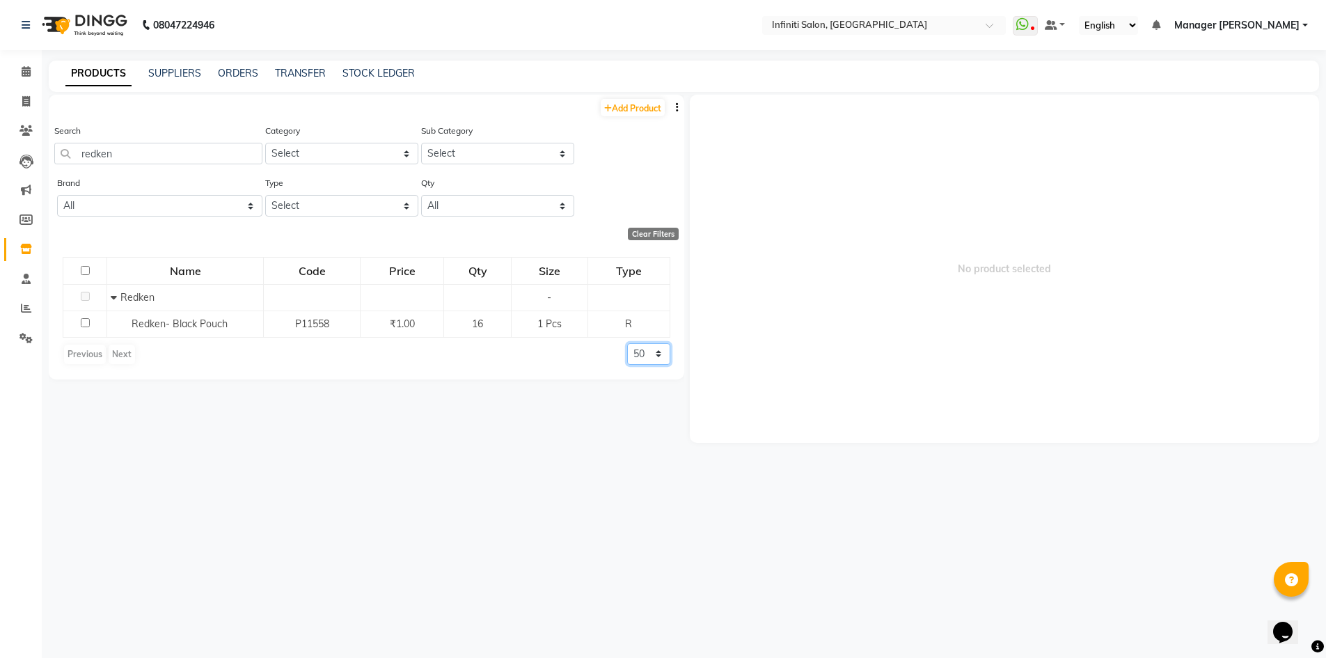
drag, startPoint x: 640, startPoint y: 352, endPoint x: 642, endPoint y: 362, distance: 10.0
click at [641, 352] on select "50 100 500" at bounding box center [648, 354] width 43 height 22
select select "500"
click at [627, 343] on select "50 100 500" at bounding box center [648, 354] width 43 height 22
click at [187, 155] on input "redken" at bounding box center [158, 154] width 208 height 22
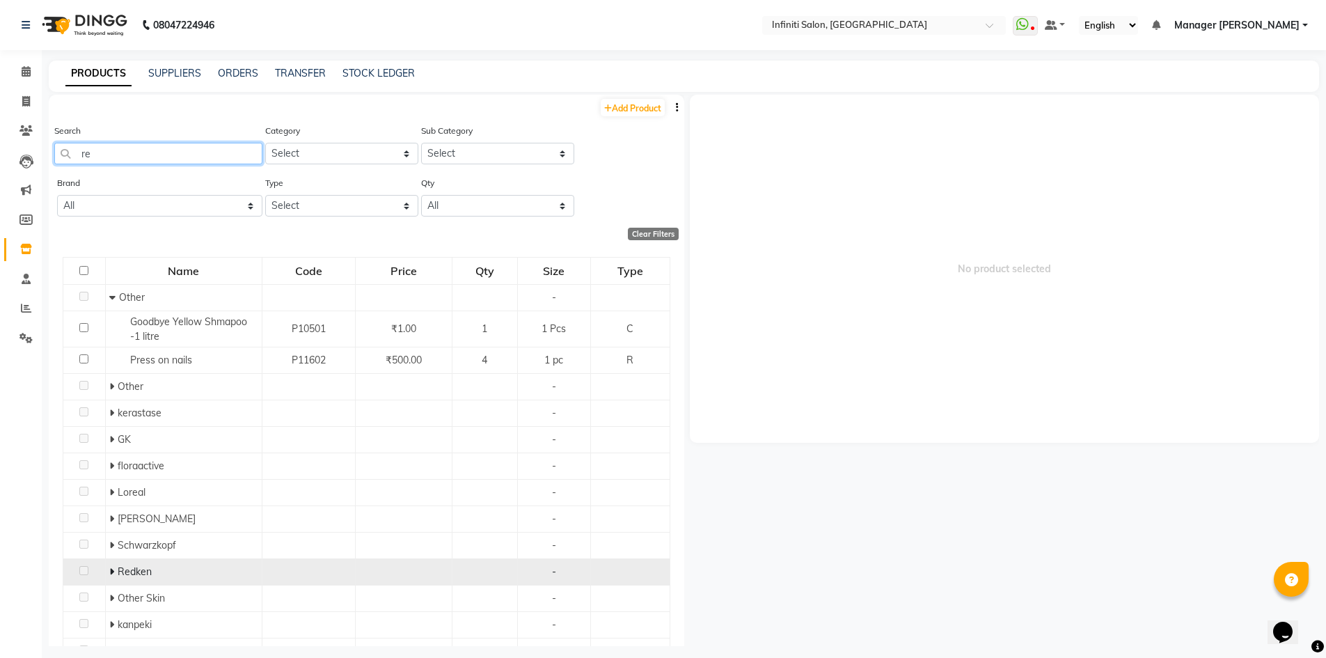
type input "re"
click at [110, 571] on icon at bounding box center [111, 572] width 5 height 10
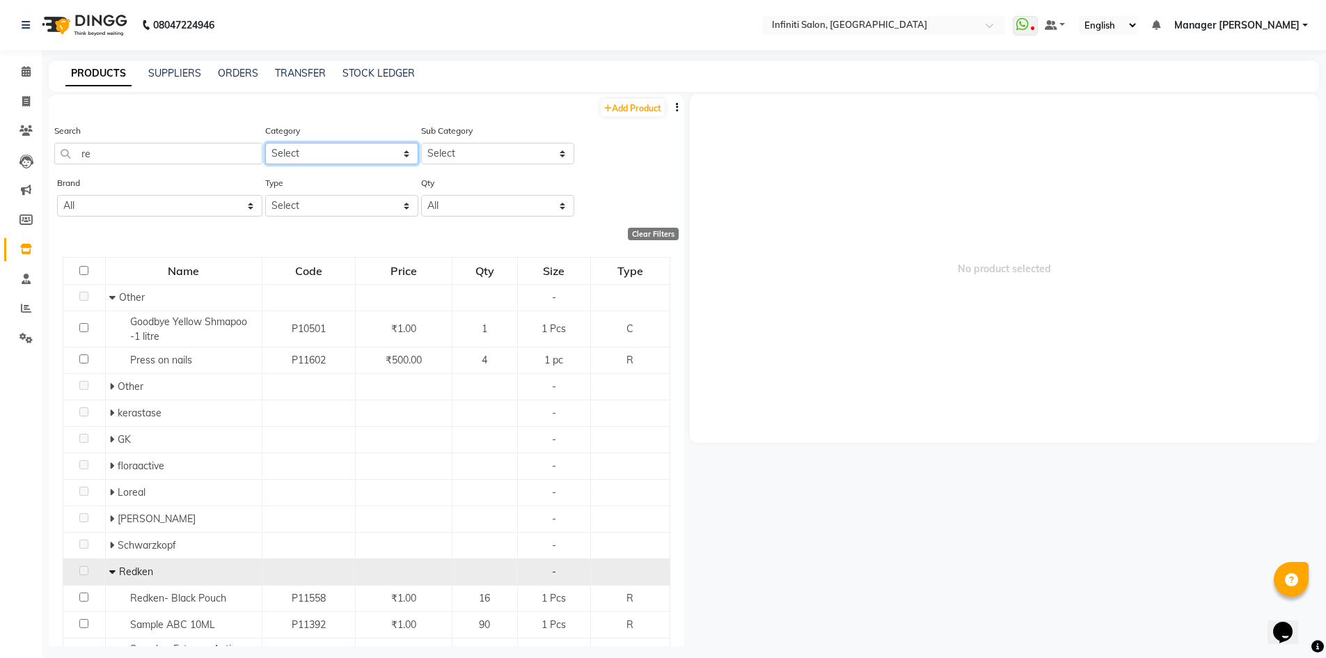
drag, startPoint x: 355, startPoint y: 147, endPoint x: 355, endPoint y: 155, distance: 8.4
click at [355, 147] on select "Select Hair Skin Appliances [PERSON_NAME] Waxing Disposable Hands and Feet KANP…" at bounding box center [341, 154] width 153 height 22
select select "903101100"
click at [265, 143] on select "Select Hair Skin Appliances [PERSON_NAME] Waxing Disposable Hands and Feet KANP…" at bounding box center [341, 154] width 153 height 22
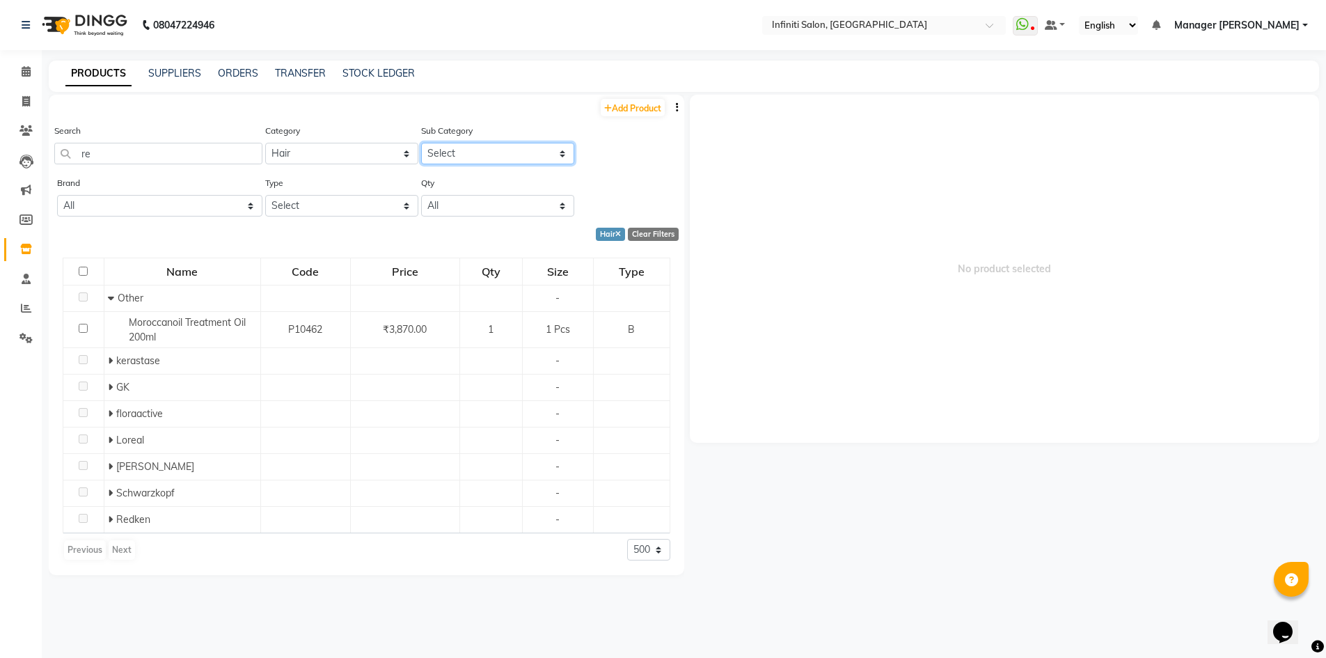
click at [431, 143] on select "Select Other kerastase GK floraactive D Fablous Loreal Olaplex Hair Originals I…" at bounding box center [497, 154] width 153 height 22
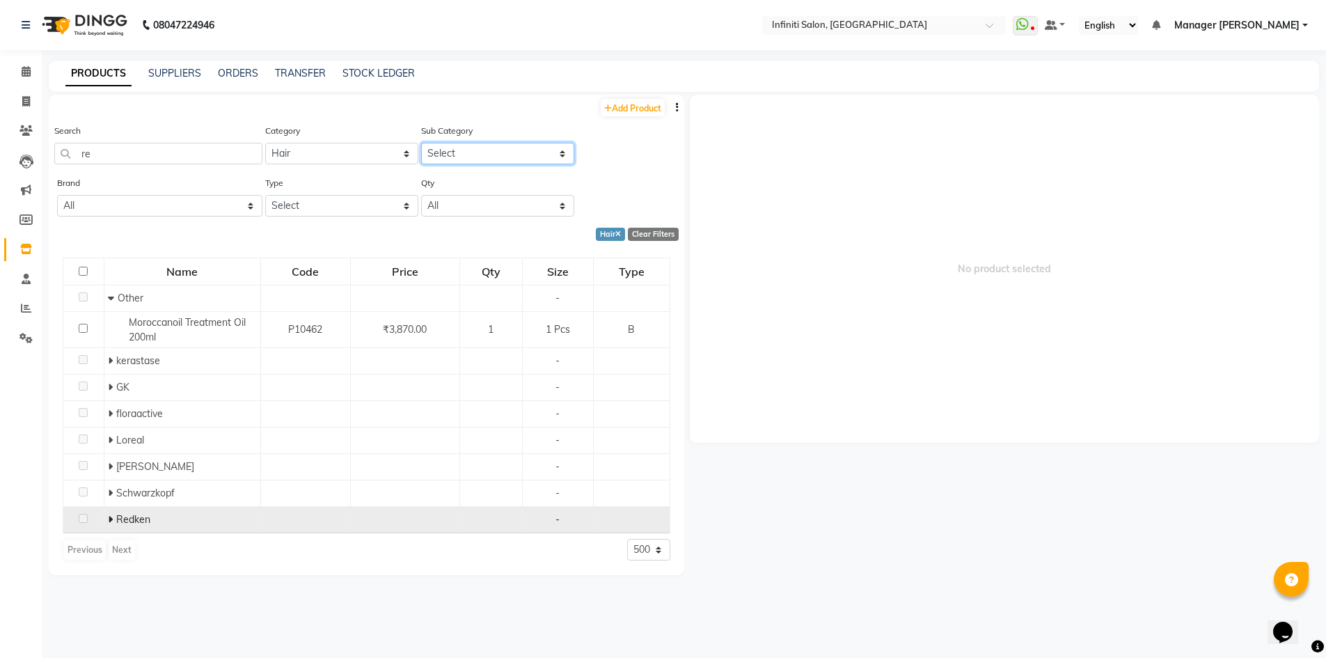
select select "903101133"
click at [421, 143] on select "Select Other kerastase GK floraactive D Fablous Loreal Olaplex Hair Originals I…" at bounding box center [497, 154] width 153 height 22
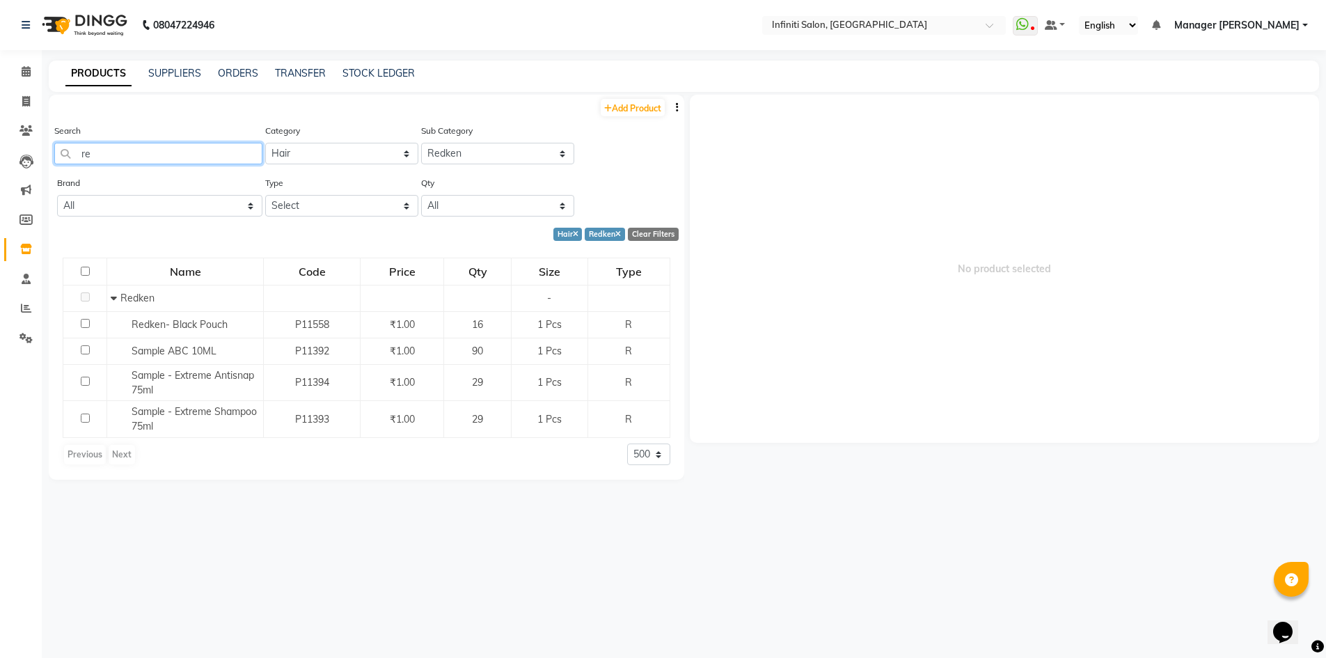
click at [179, 155] on input "re" at bounding box center [158, 154] width 208 height 22
type input "r"
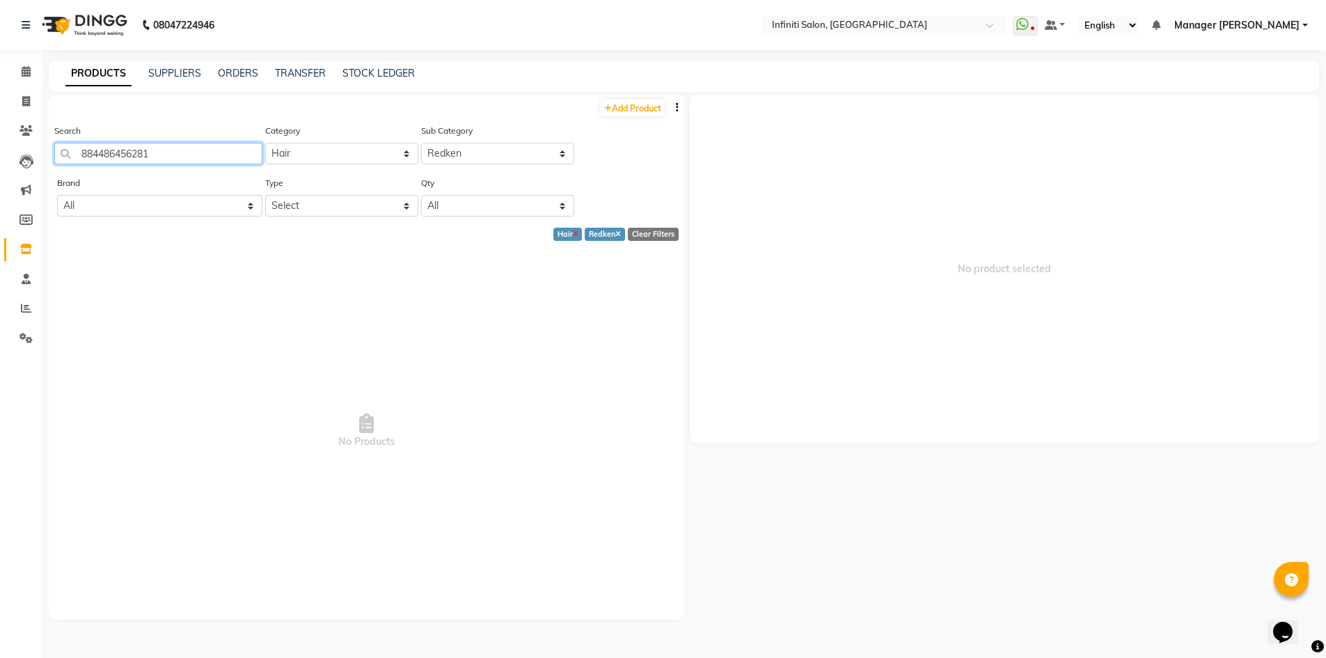
type input "884486456281"
click at [575, 236] on icon at bounding box center [576, 235] width 6 height 8
select select
select select "500"
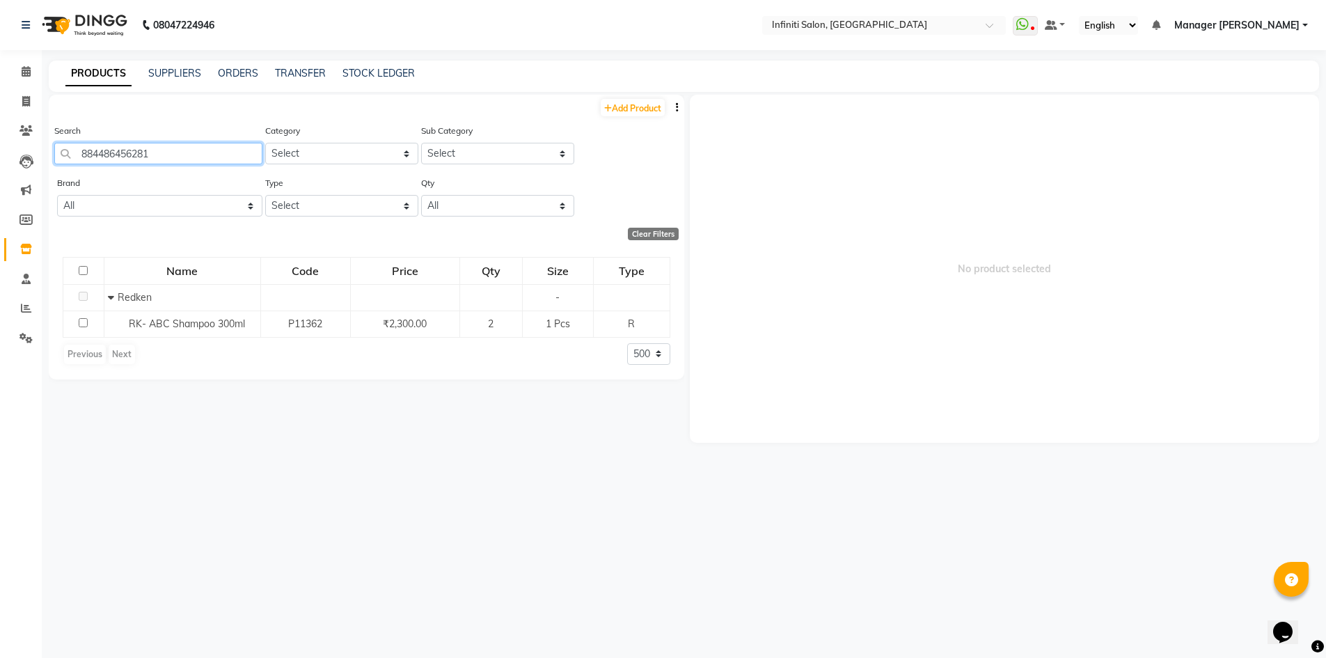
click at [205, 145] on input "884486456281" at bounding box center [158, 154] width 208 height 22
type input "8"
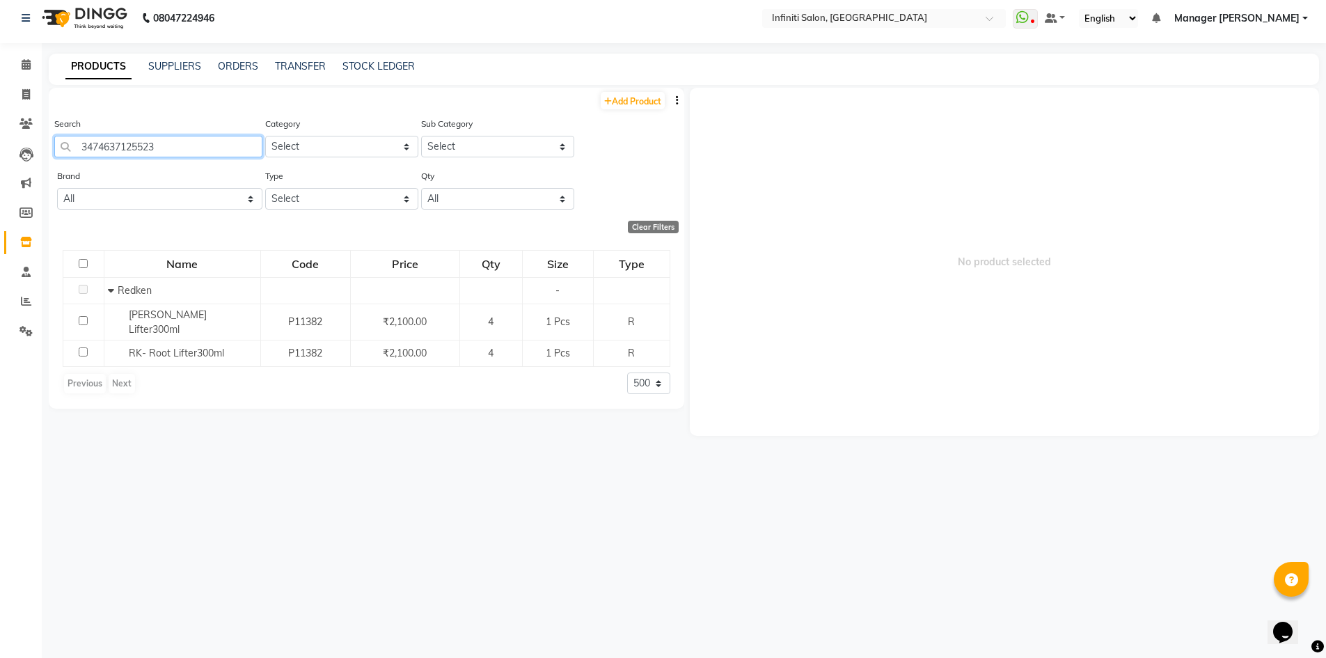
scroll to position [9, 0]
type input "3474637125523"
click at [655, 99] on link "Add Product" at bounding box center [633, 98] width 64 height 17
select select "true"
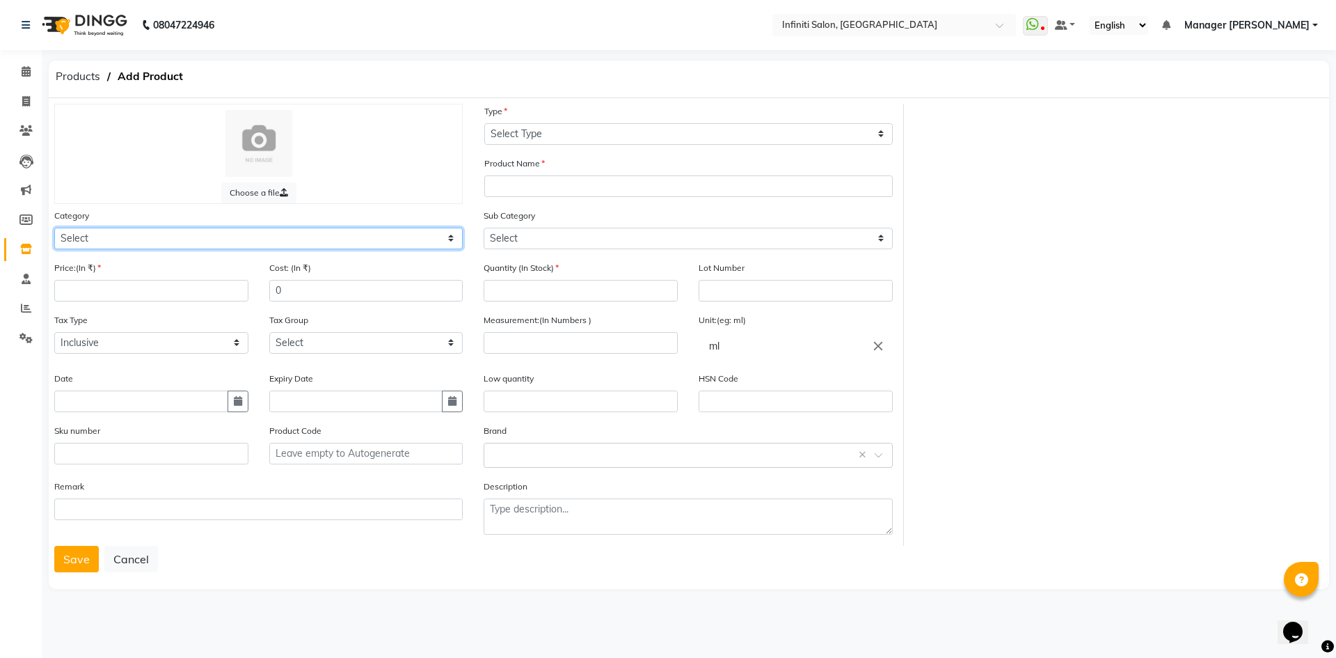
click at [350, 246] on select "Select Hair Skin Appliances Beard Waxing Disposable Hands and Feet KANPEKI Aest…" at bounding box center [258, 239] width 409 height 22
select select "903101100"
click at [54, 228] on select "Select Hair Skin Appliances Beard Waxing Disposable Hands and Feet KANPEKI Aest…" at bounding box center [258, 239] width 409 height 22
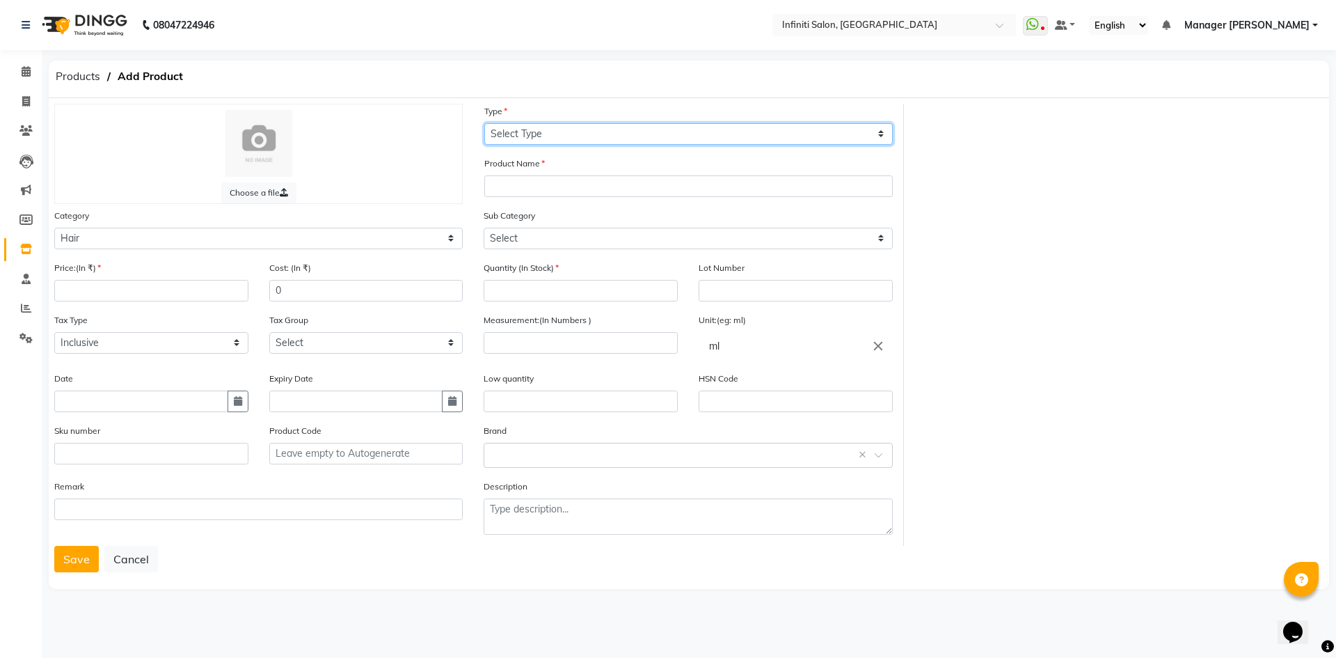
click at [622, 142] on select "Select Type Both Retail Consumable" at bounding box center [688, 134] width 409 height 22
select select "B"
click at [484, 123] on select "Select Type Both Retail Consumable" at bounding box center [688, 134] width 409 height 22
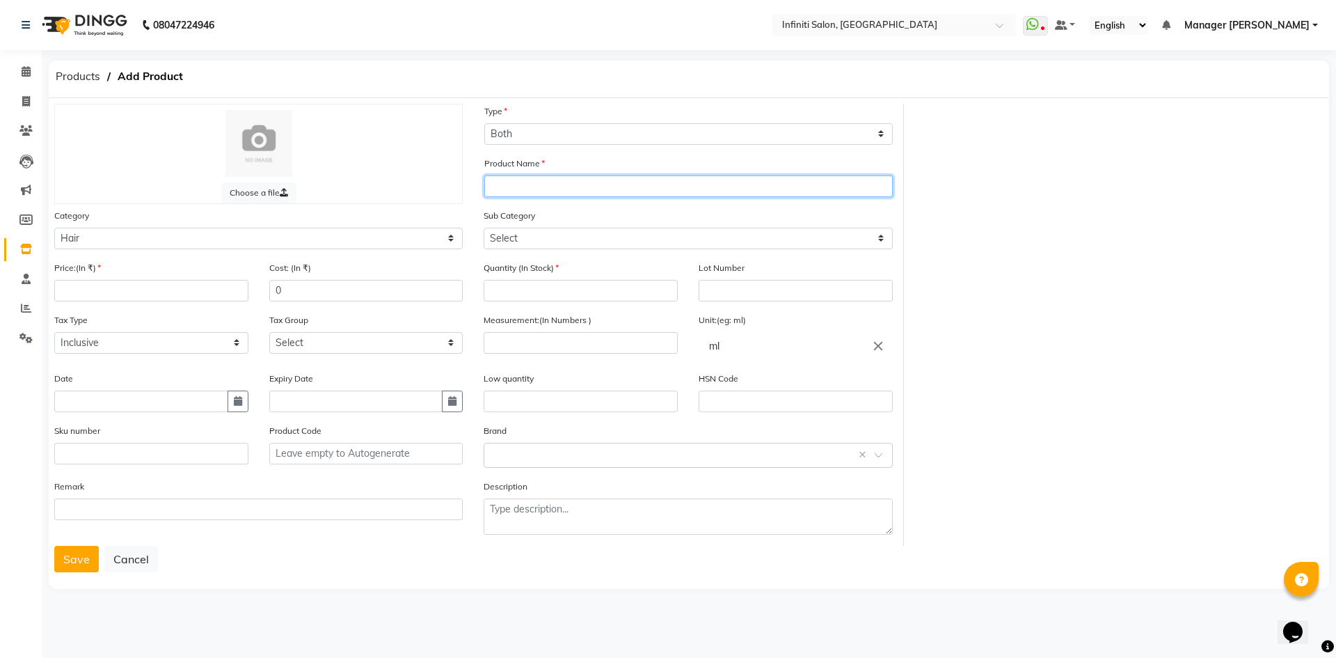
click at [563, 189] on input "text" at bounding box center [688, 186] width 409 height 22
type input "RK- Anti Frizz Hairspray"
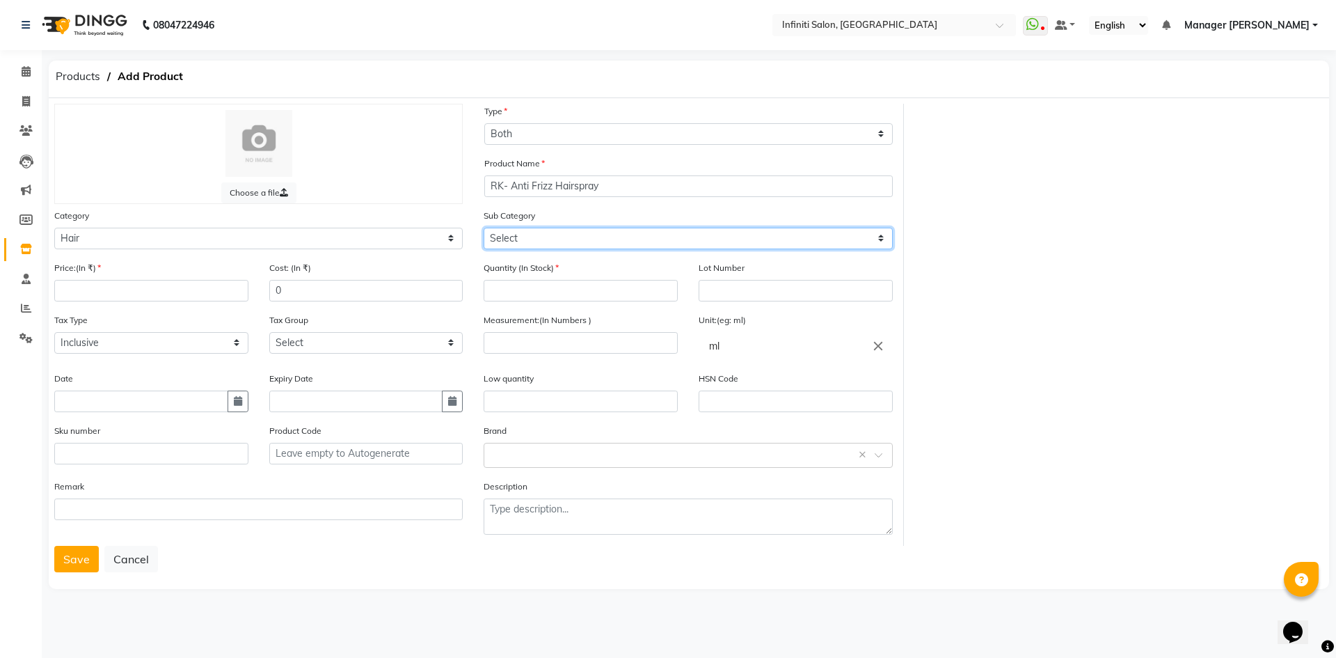
click at [549, 237] on select "Select Other kerastase GK floraactive D Fablous Loreal Olaplex Hair Originals I…" at bounding box center [688, 239] width 409 height 22
select select "903101133"
click at [484, 228] on select "Select Other kerastase GK floraactive D Fablous Loreal Olaplex Hair Originals I…" at bounding box center [688, 239] width 409 height 22
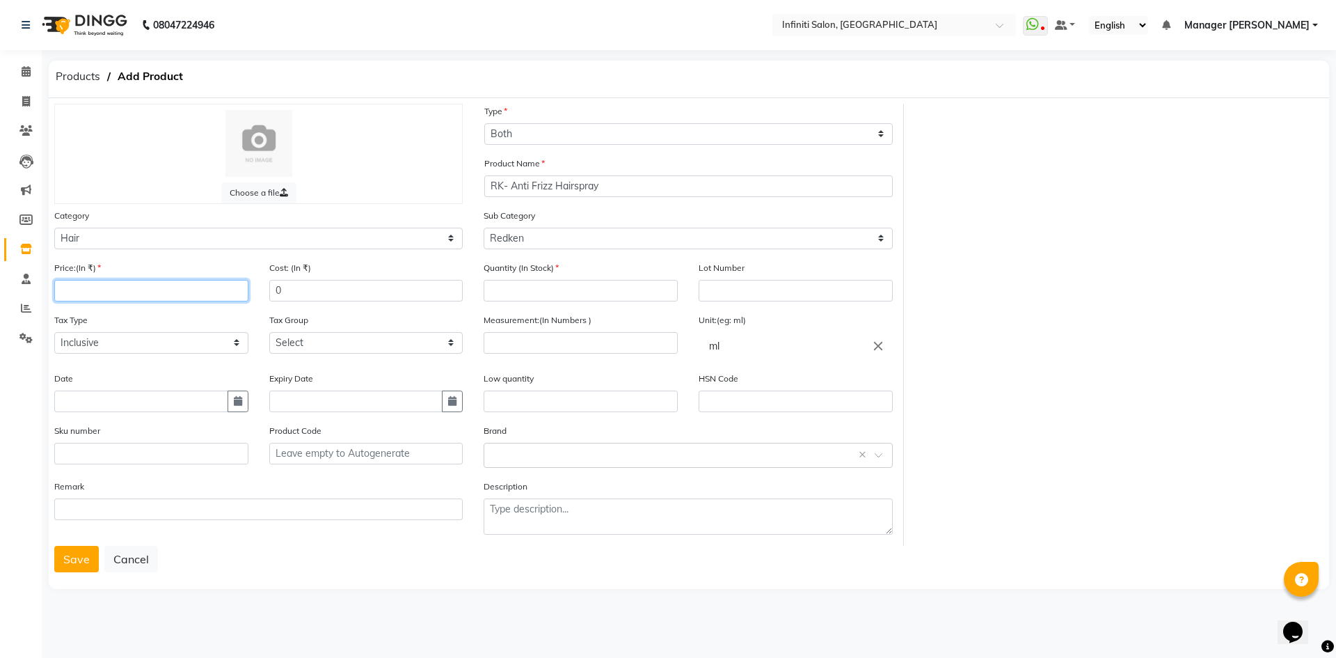
click at [138, 300] on input "number" at bounding box center [151, 291] width 194 height 22
type input "1890"
click at [326, 290] on input "0" at bounding box center [366, 291] width 194 height 22
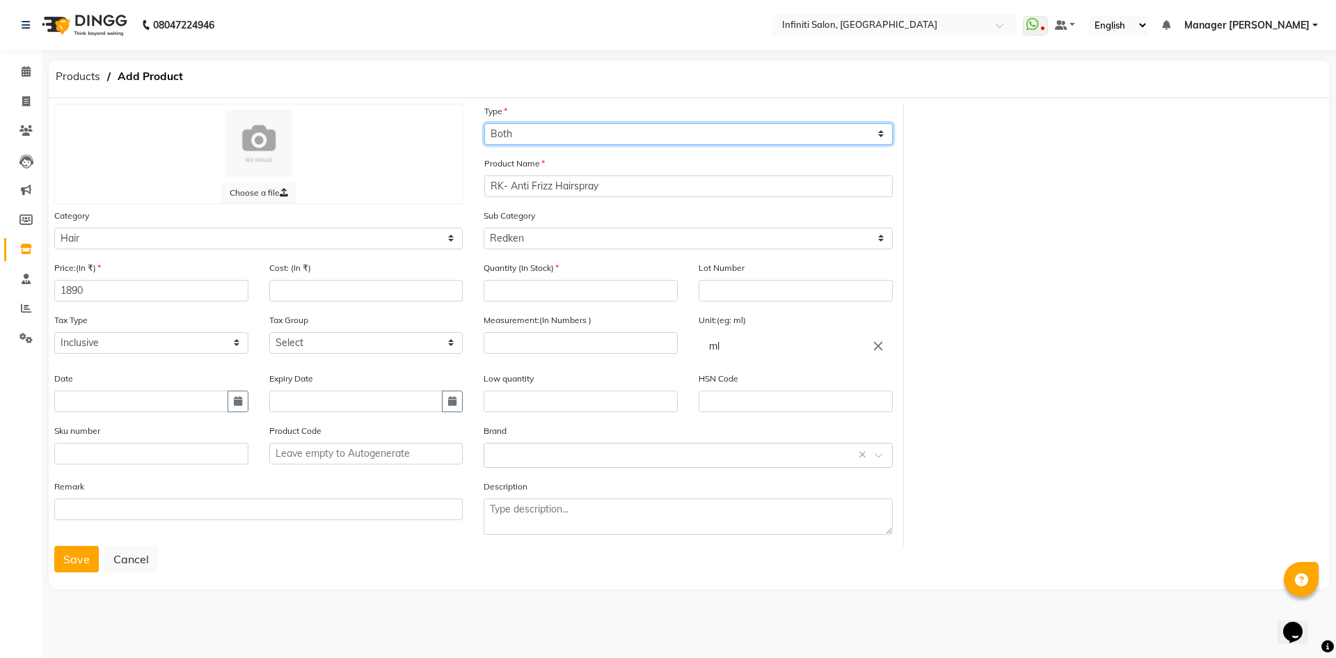
click at [645, 132] on select "Select Type Both Retail Consumable" at bounding box center [688, 134] width 409 height 22
select select "R"
click at [484, 123] on select "Select Type Both Retail Consumable" at bounding box center [688, 134] width 409 height 22
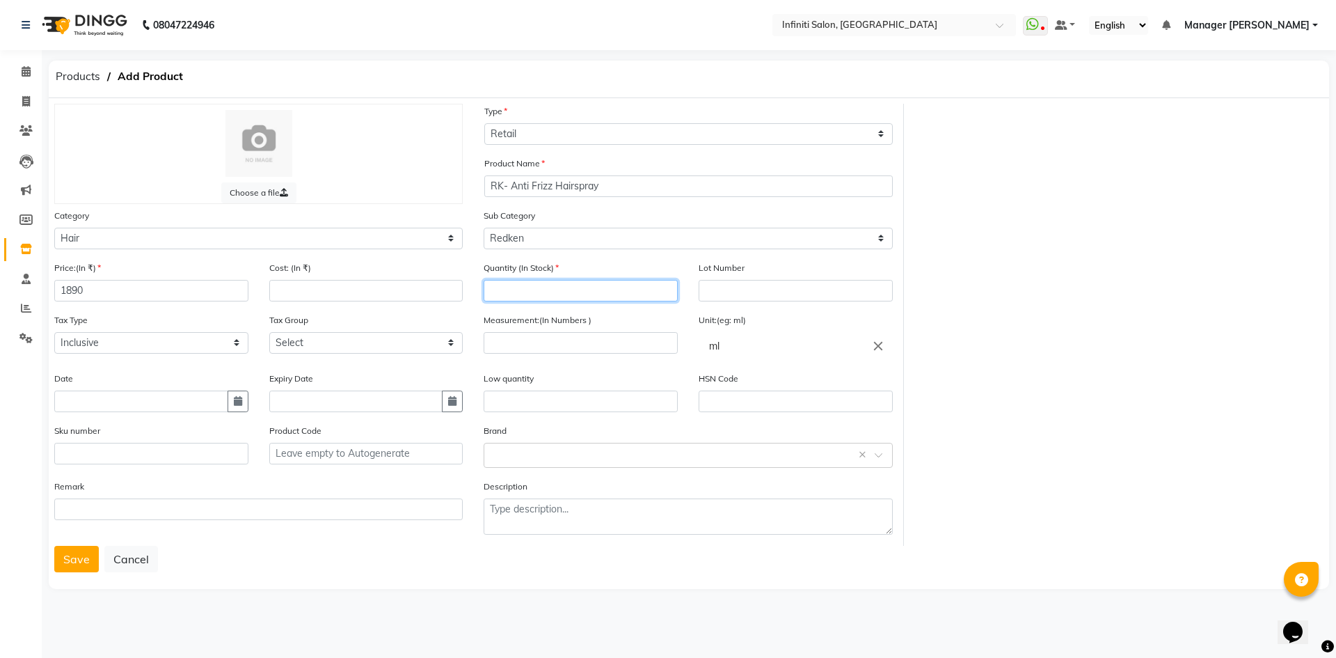
click at [578, 296] on input "number" at bounding box center [581, 291] width 194 height 22
type input "0"
click at [977, 354] on div "Choose a file Type Select Type Both Retail Consumable Product Name RK- Anti Fri…" at bounding box center [689, 325] width 1290 height 442
click at [307, 290] on input "number" at bounding box center [366, 291] width 194 height 22
type input "1134"
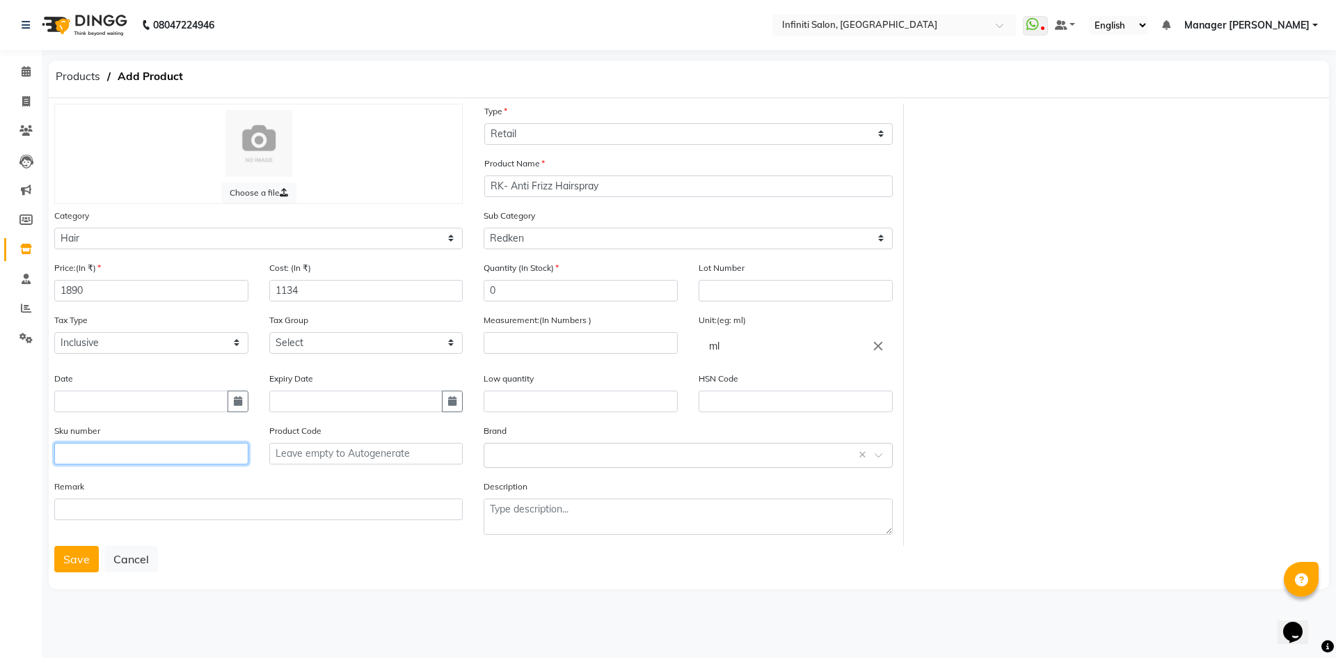
click at [127, 455] on input "text" at bounding box center [151, 454] width 194 height 22
type input "3474637124304"
click at [603, 348] on input "number" at bounding box center [581, 343] width 194 height 22
type input "1"
click at [773, 351] on input "ml" at bounding box center [796, 346] width 194 height 28
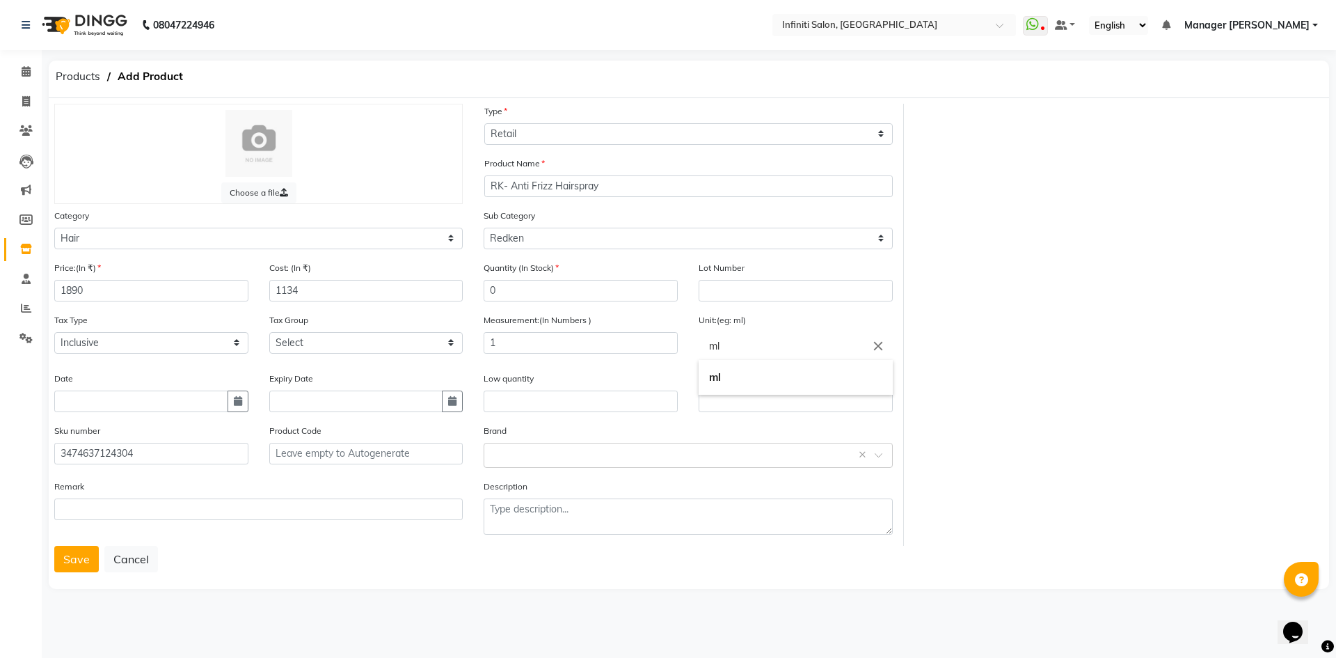
type input "m"
click at [765, 386] on link "p c" at bounding box center [796, 377] width 194 height 35
type input "pc"
click at [568, 466] on div "Select brand or add custom brand ×" at bounding box center [688, 455] width 409 height 25
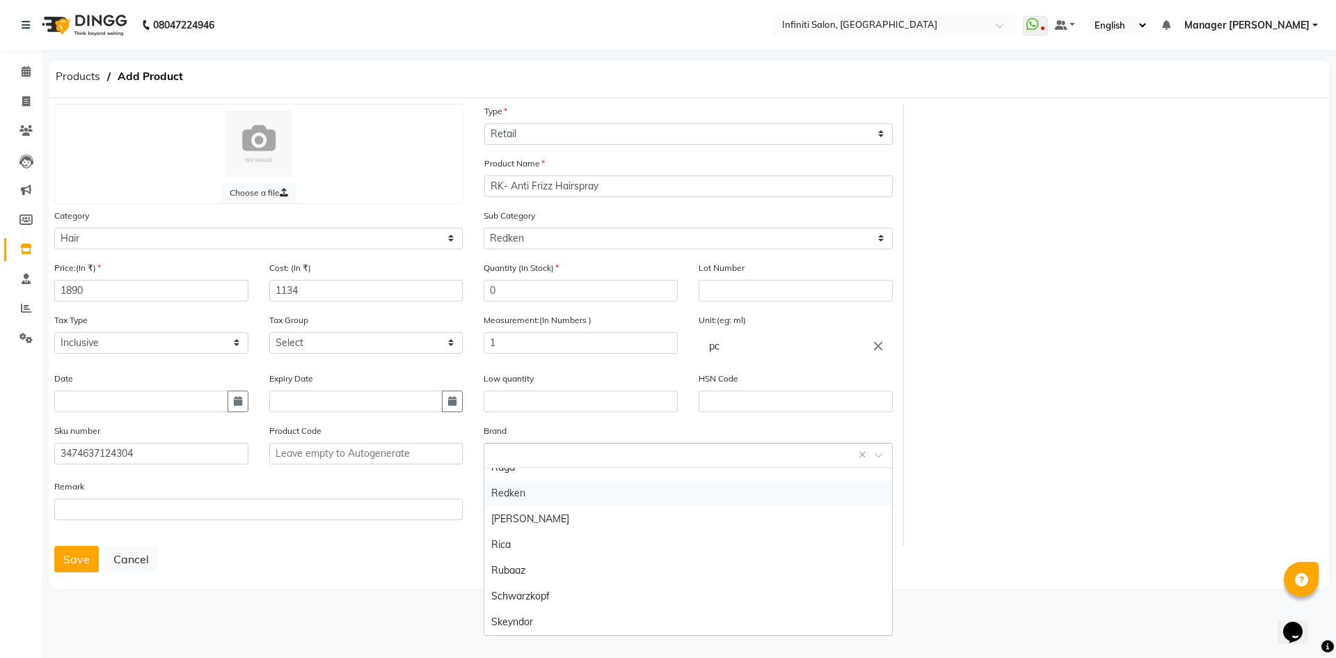
click at [542, 492] on div "Redken" at bounding box center [687, 493] width 407 height 26
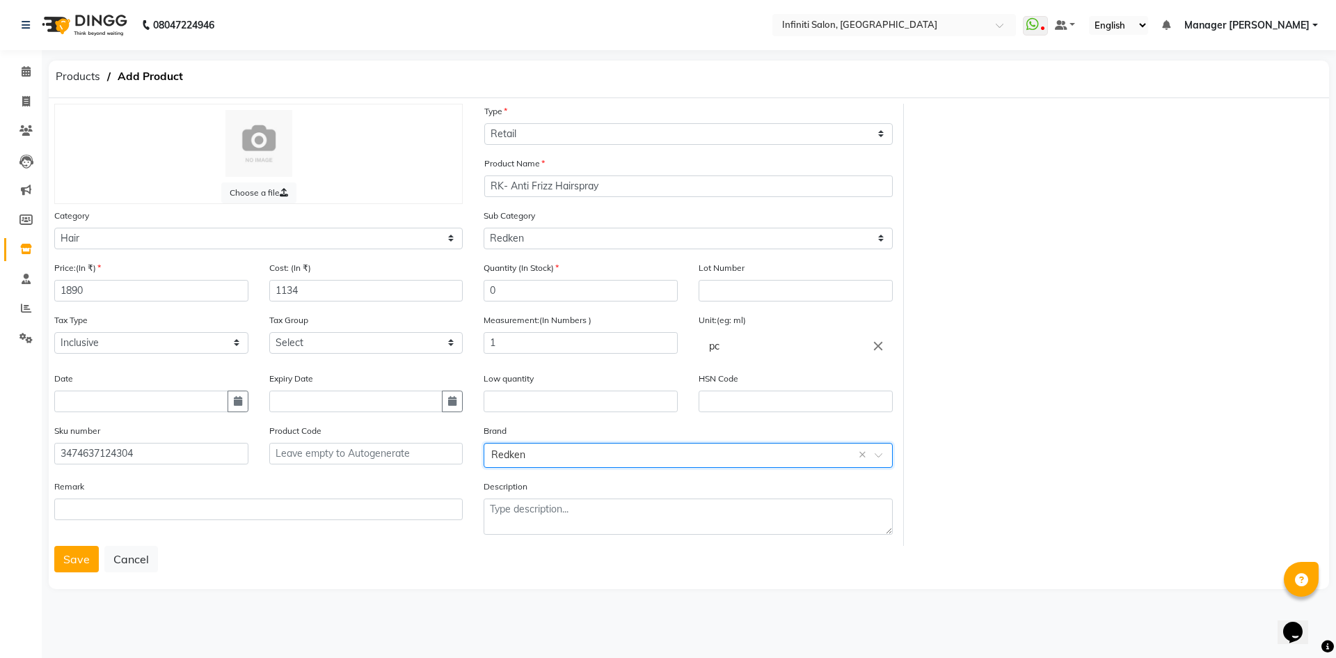
click at [1096, 471] on div "Choose a file Type Select Type Both Retail Consumable Product Name RK- Anti Fri…" at bounding box center [689, 325] width 1290 height 442
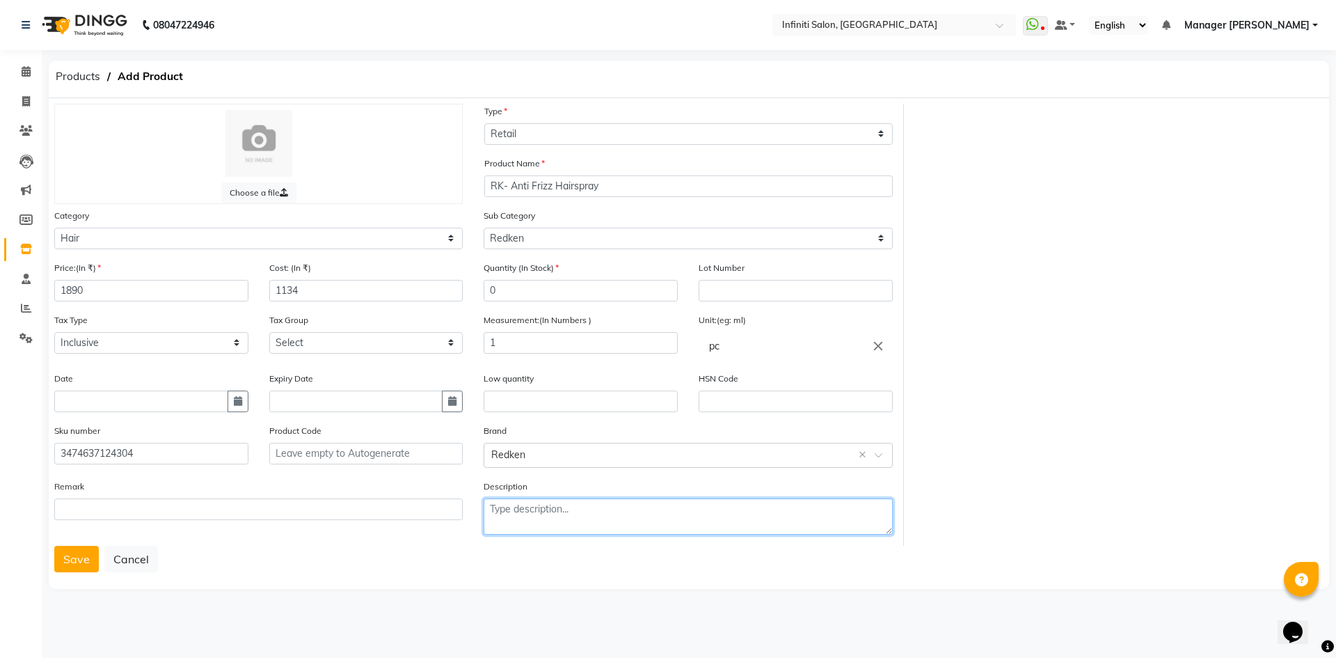
click at [620, 512] on textarea at bounding box center [688, 516] width 409 height 36
type textarea "null"
click at [492, 570] on div "Save Cancel" at bounding box center [689, 559] width 1270 height 26
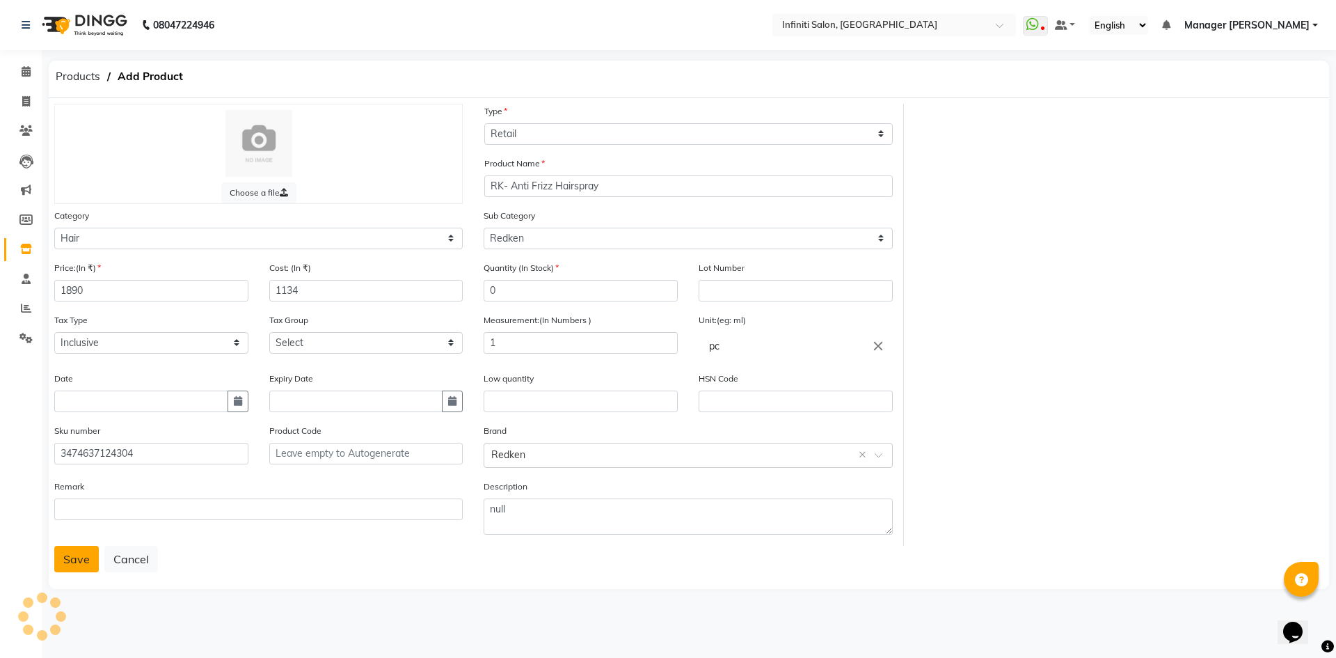
click at [76, 556] on button "Save" at bounding box center [76, 559] width 45 height 26
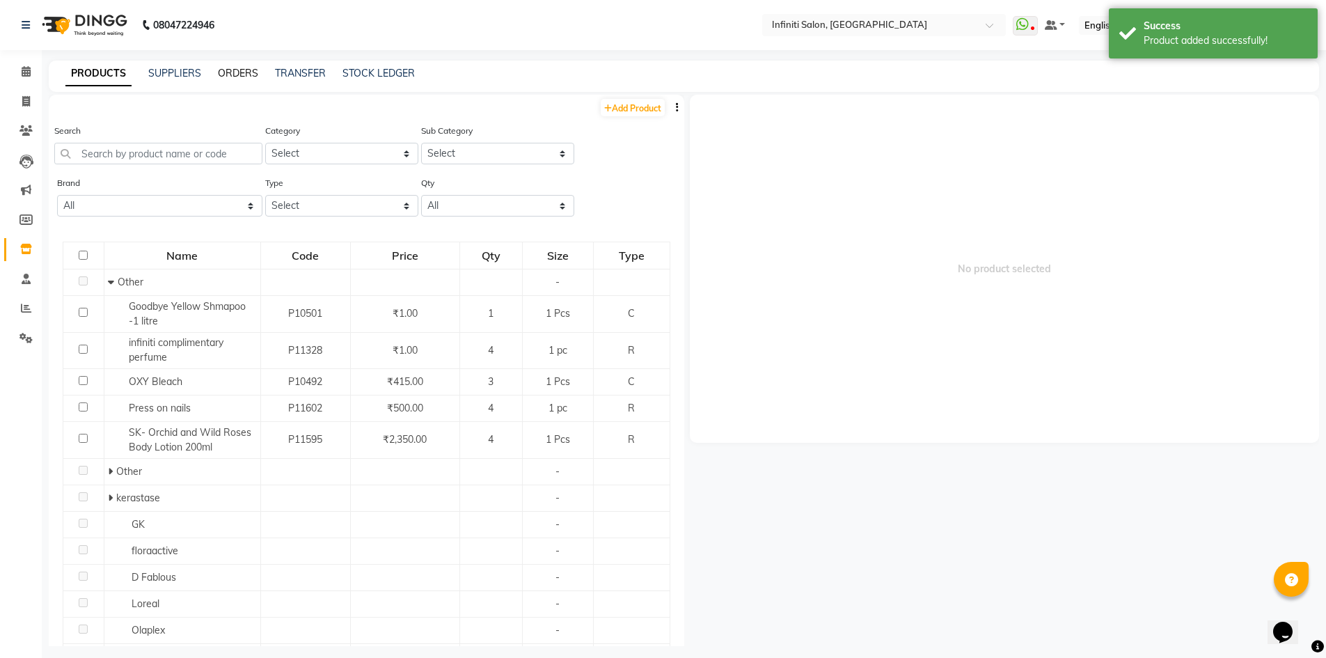
drag, startPoint x: 244, startPoint y: 74, endPoint x: 266, endPoint y: 73, distance: 21.6
click at [244, 74] on link "ORDERS" at bounding box center [238, 73] width 40 height 13
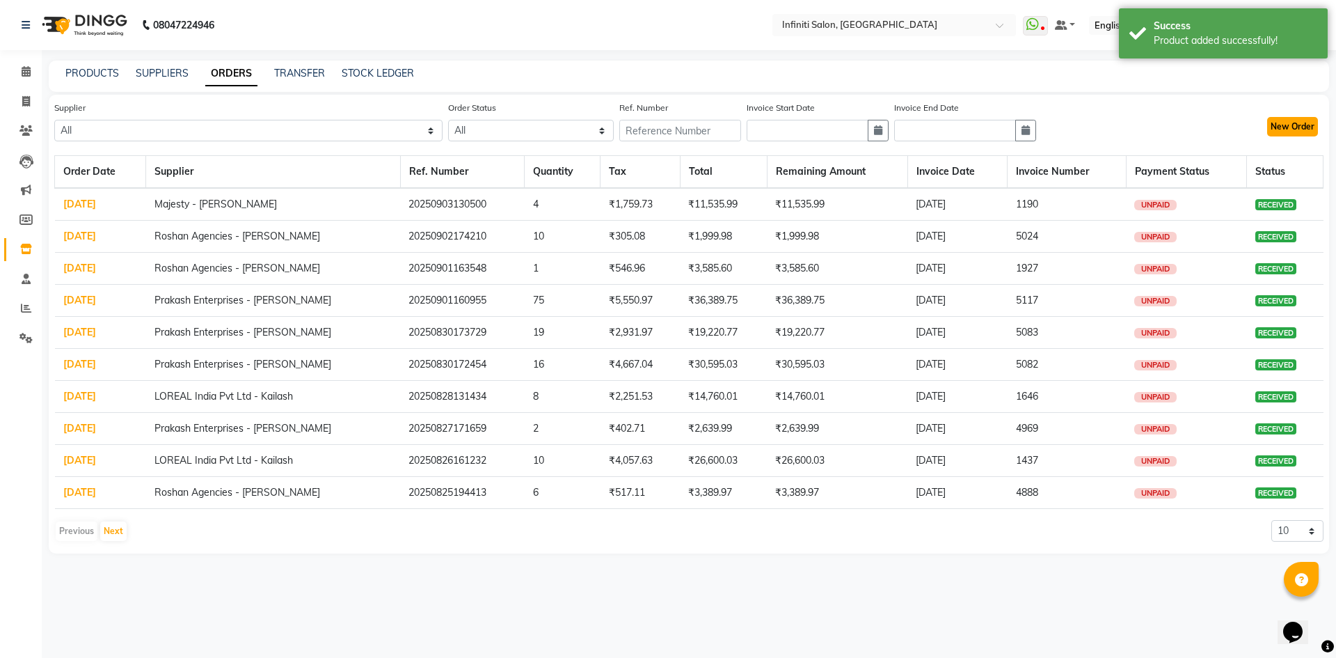
click at [1290, 125] on button "New Order" at bounding box center [1292, 126] width 51 height 19
select select "true"
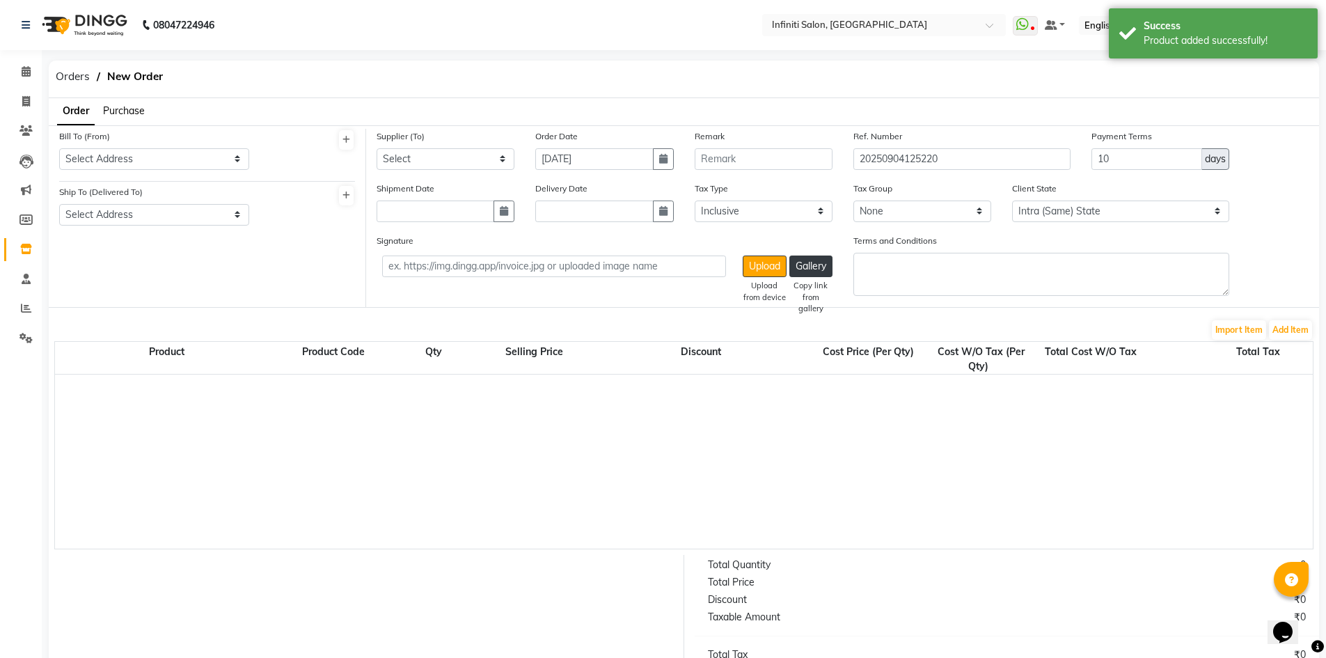
select select "2495"
click at [155, 155] on select "Select Address Shop 1" at bounding box center [154, 159] width 190 height 22
select select "821"
click at [59, 148] on select "Select Address Shop 1" at bounding box center [154, 159] width 190 height 22
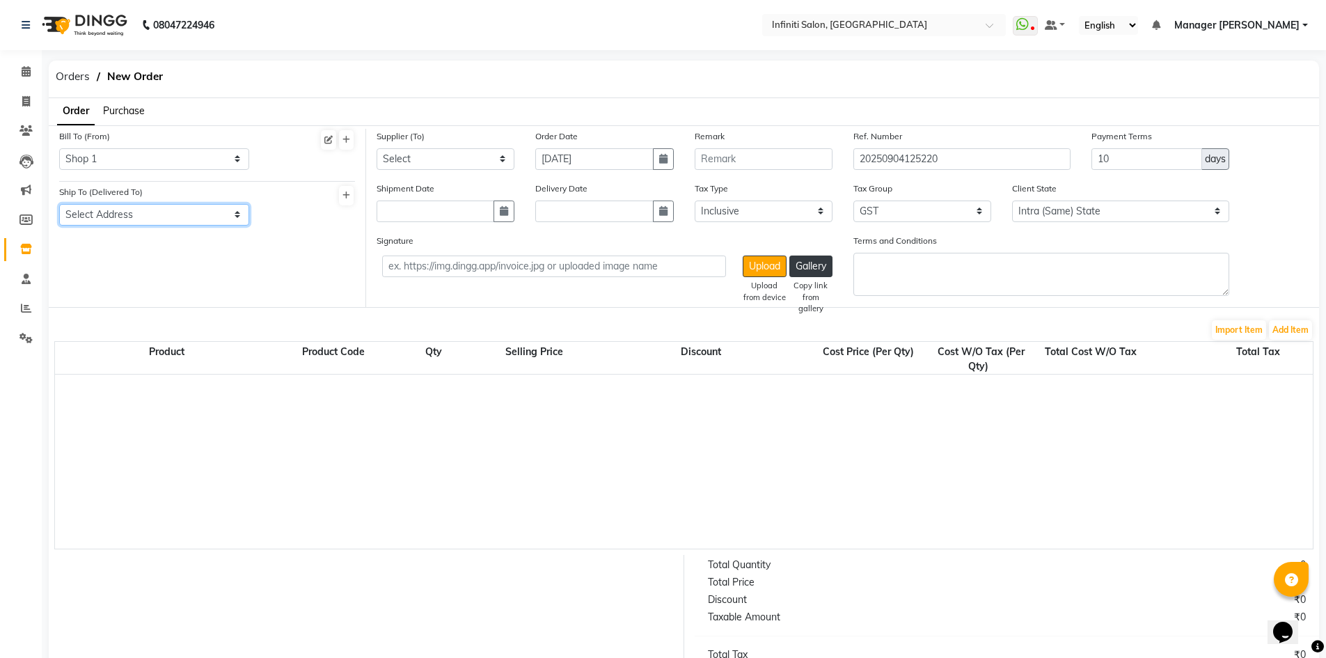
drag, startPoint x: 143, startPoint y: 210, endPoint x: 136, endPoint y: 225, distance: 16.2
click at [143, 210] on select "Select Address Shop 1" at bounding box center [154, 215] width 190 height 22
select select "822"
click at [59, 204] on select "Select Address Shop 1" at bounding box center [154, 215] width 190 height 22
click at [464, 153] on select "Select Roshan Agencies - Roshan Ahuja Prakash Enterprises - Vicky Ahuja LOREAL …" at bounding box center [446, 159] width 138 height 22
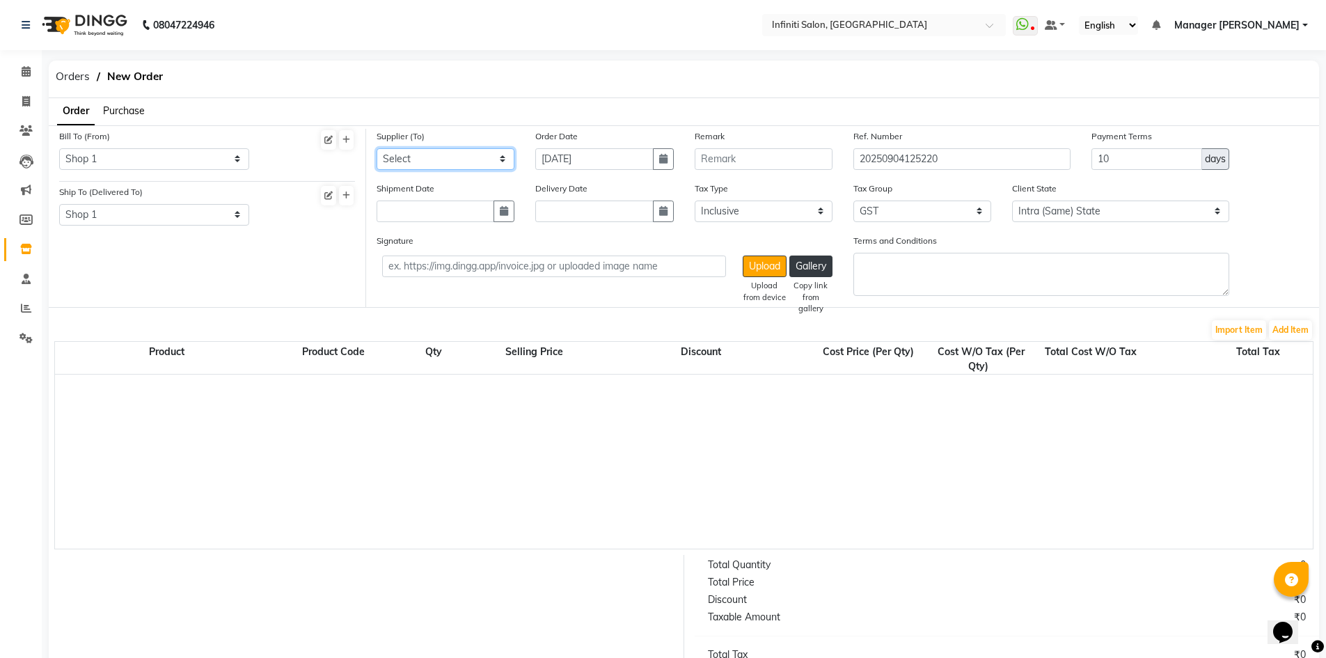
select select "1956"
click at [377, 148] on select "Select Roshan Agencies - Roshan Ahuja Prakash Enterprises - Vicky Ahuja LOREAL …" at bounding box center [446, 159] width 138 height 22
click at [1153, 151] on input "10" at bounding box center [1146, 159] width 111 height 22
type input "1"
type input "30"
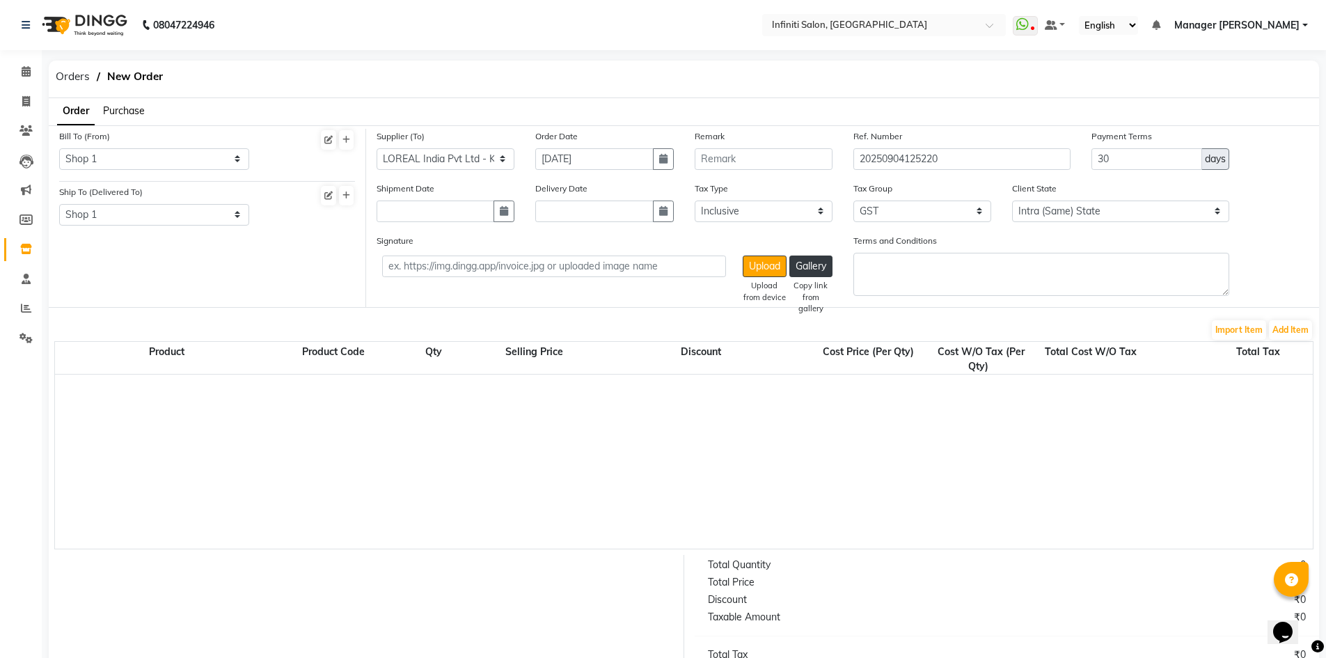
click at [1298, 322] on button "Add Item" at bounding box center [1290, 329] width 43 height 19
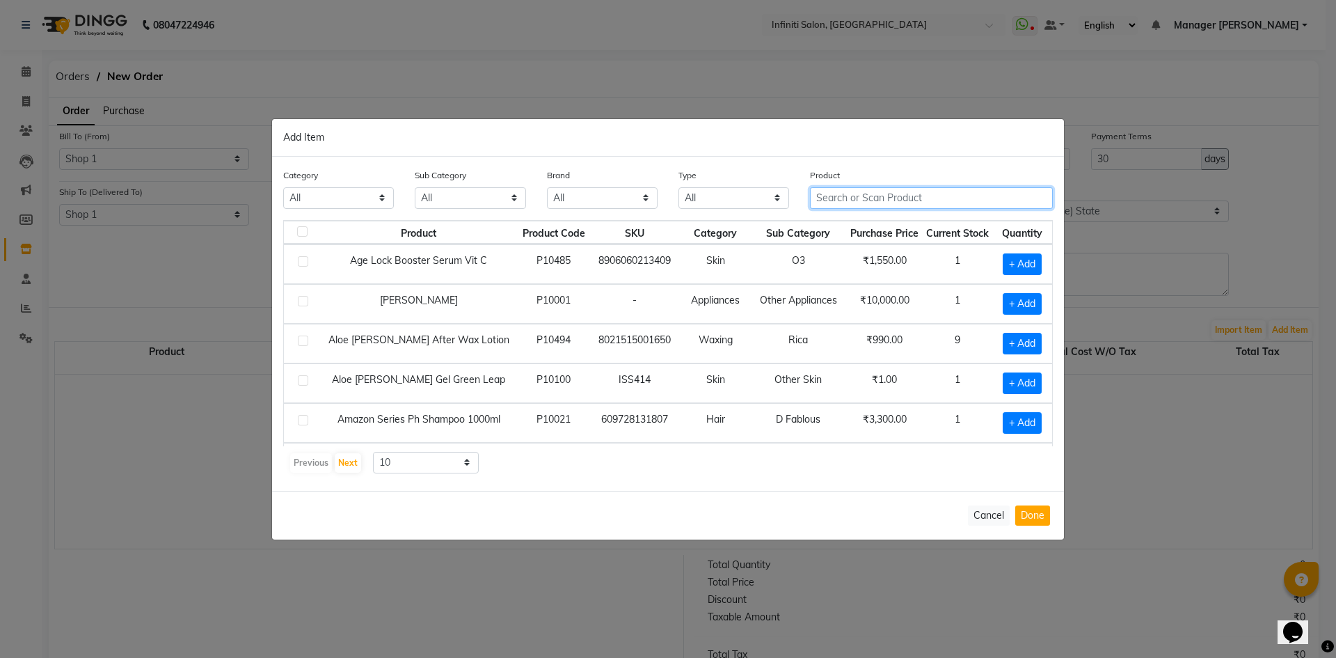
click at [838, 192] on input "text" at bounding box center [931, 198] width 243 height 22
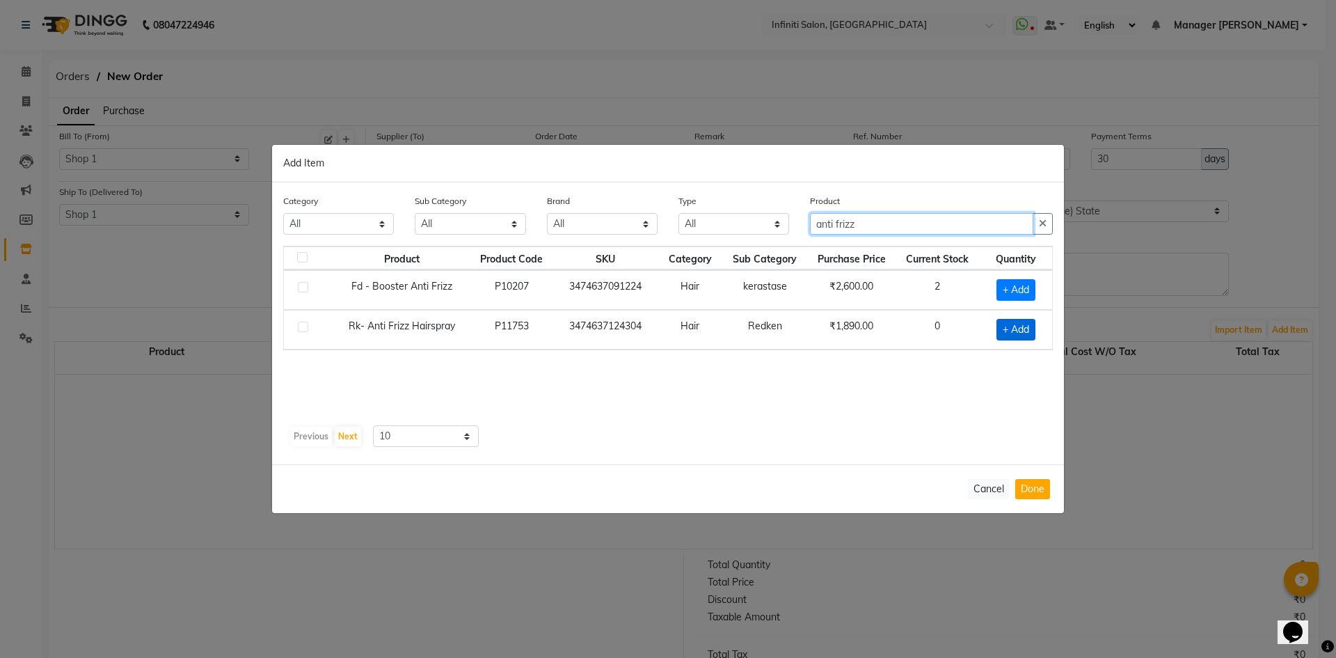
type input "anti frizz"
click at [1019, 325] on span "+ Add" at bounding box center [1016, 330] width 39 height 22
checkbox input "true"
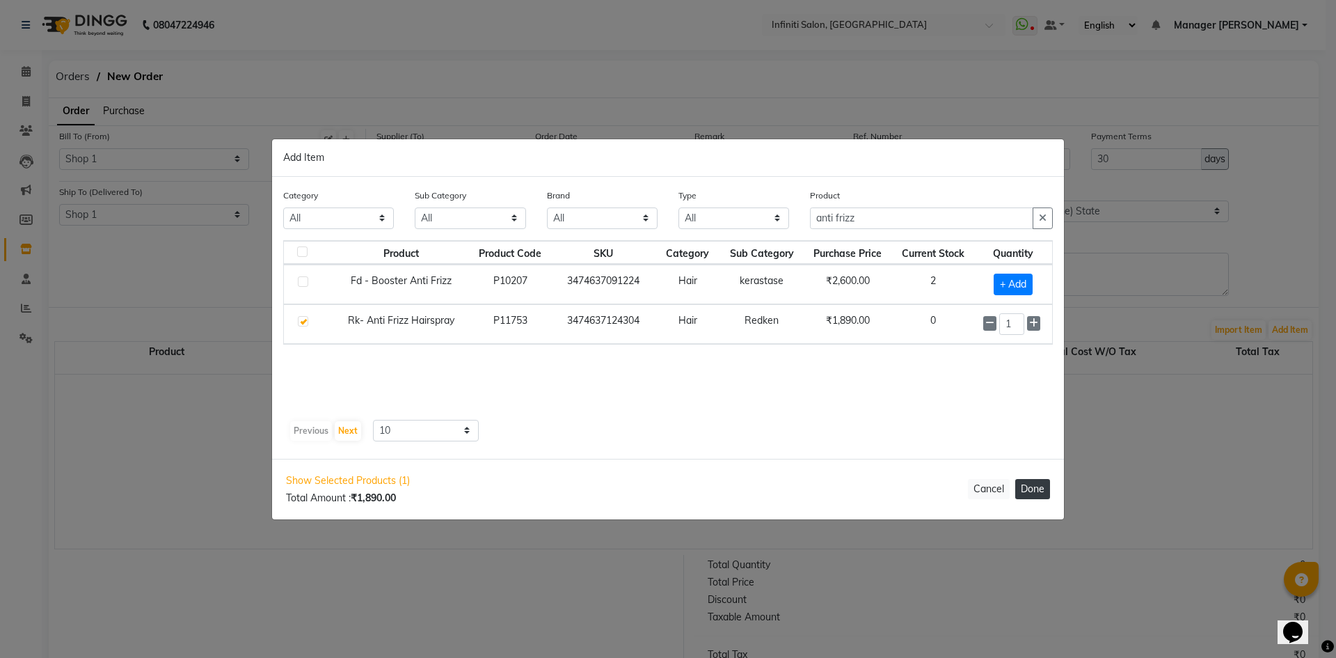
click at [1045, 486] on button "Done" at bounding box center [1033, 489] width 35 height 20
select select "2495"
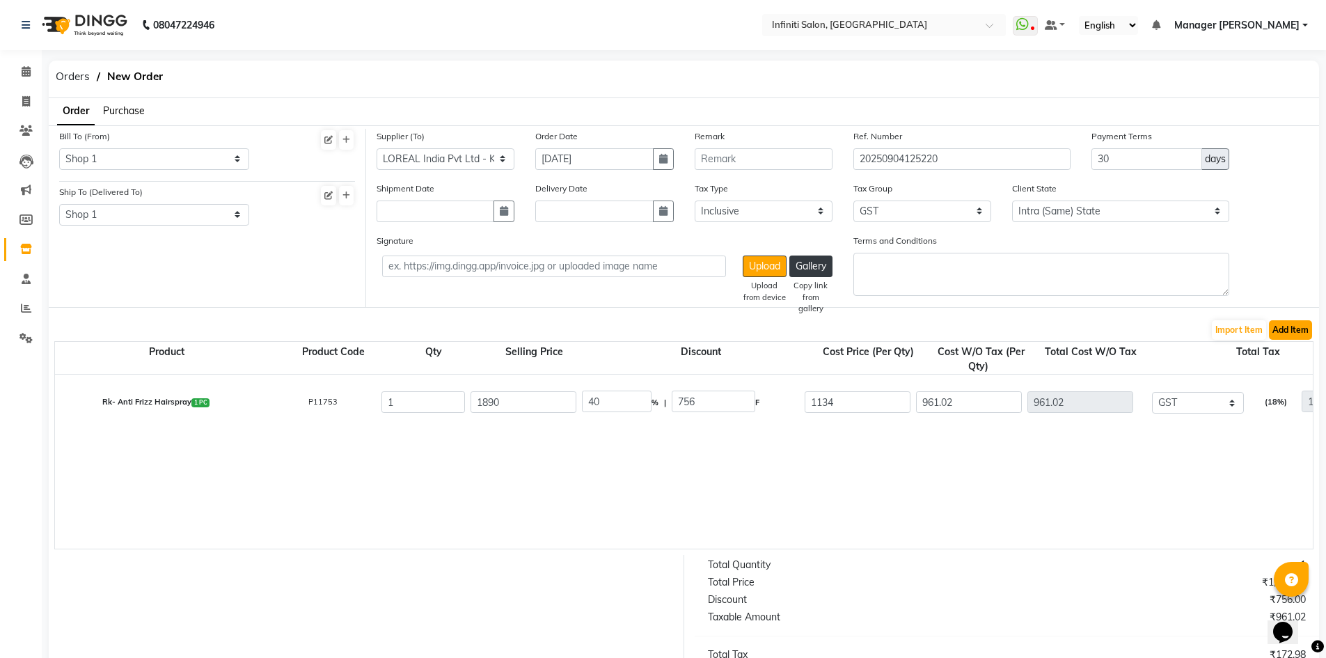
click at [1295, 337] on button "Add Item" at bounding box center [1290, 329] width 43 height 19
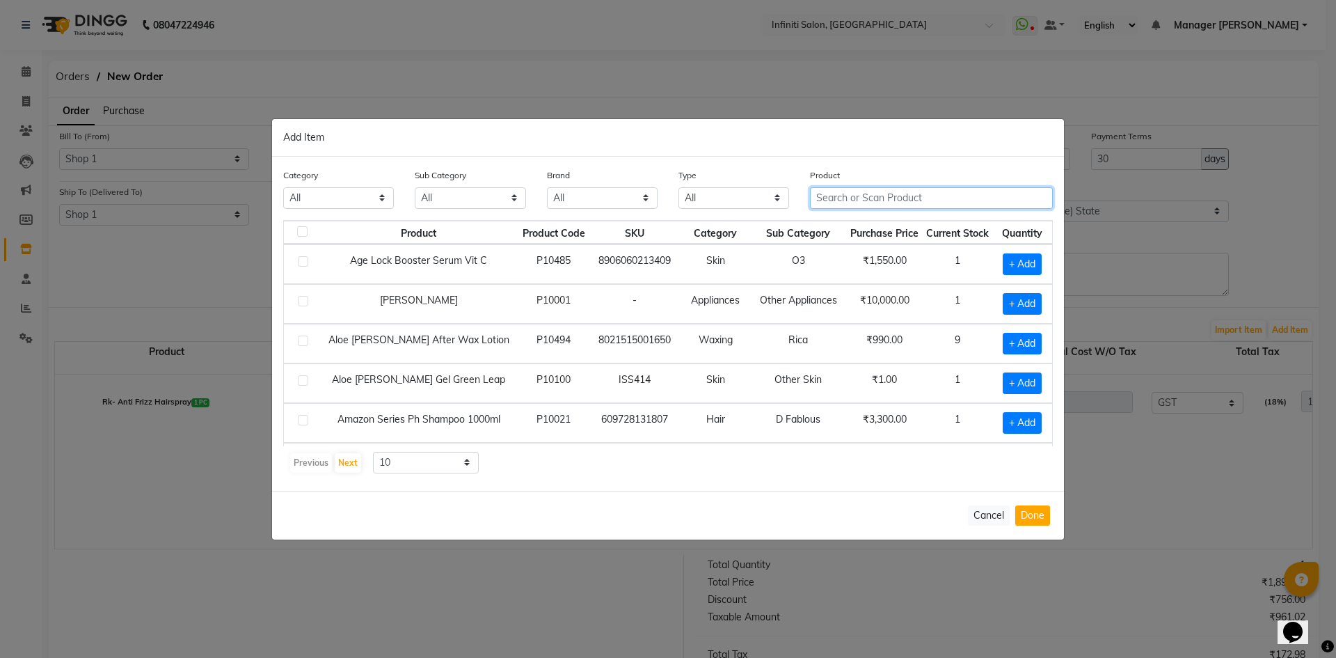
click at [934, 196] on input "text" at bounding box center [931, 198] width 243 height 22
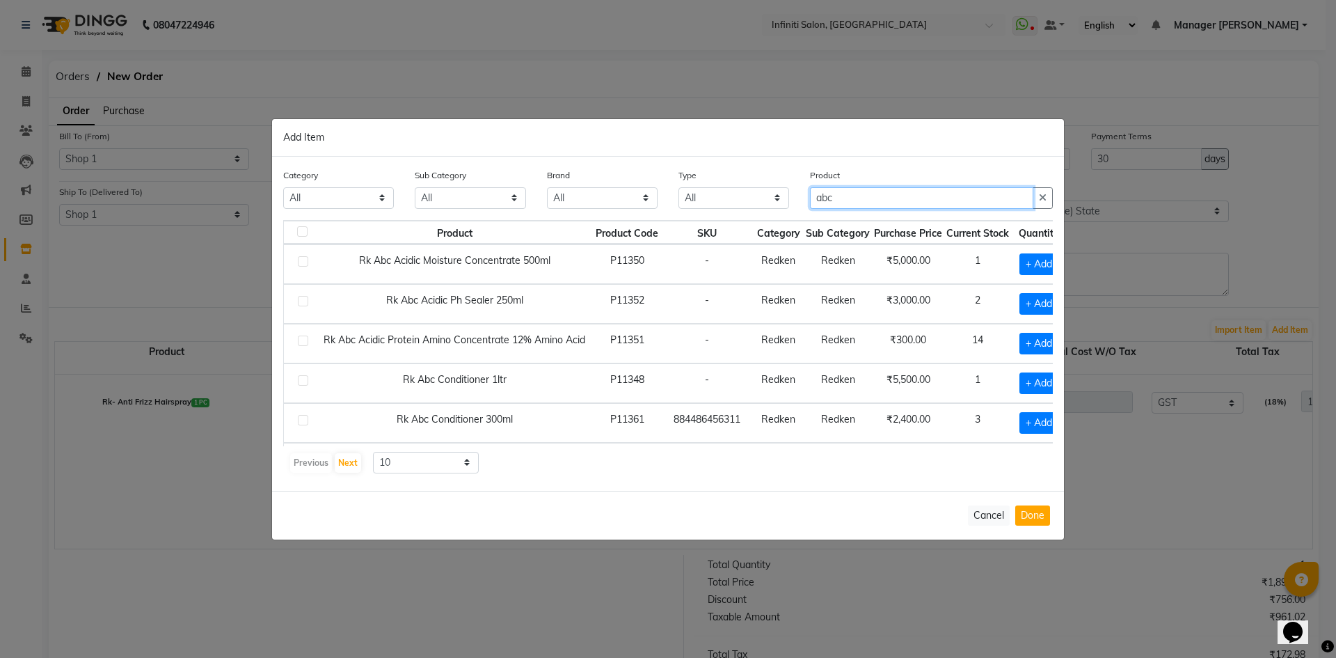
type input "abc"
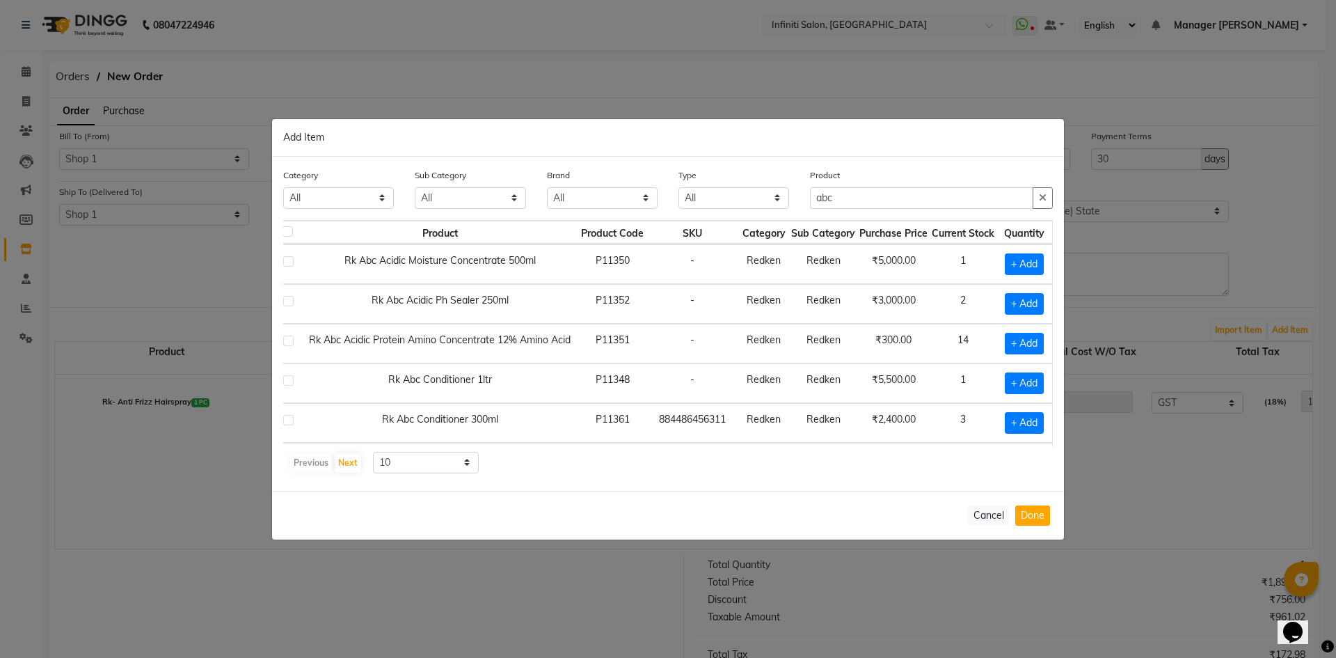
scroll to position [0, 31]
click at [1034, 190] on button "button" at bounding box center [1043, 198] width 20 height 22
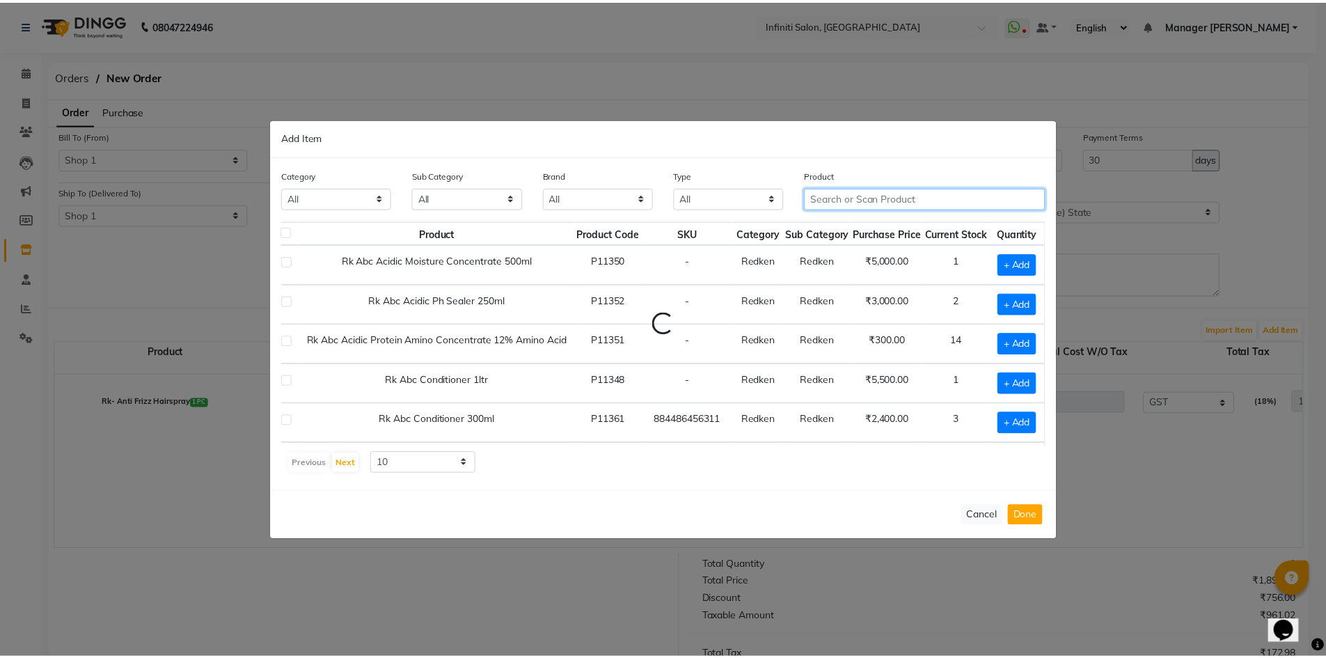
scroll to position [0, 0]
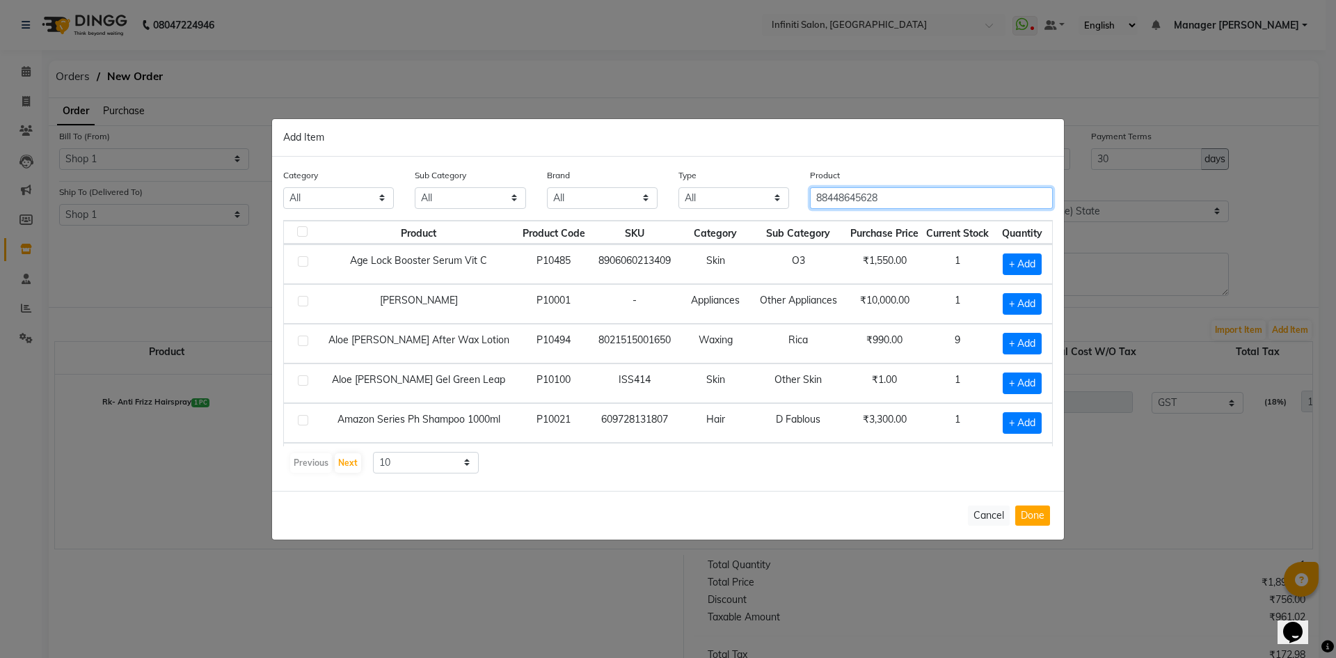
type input "884486456281"
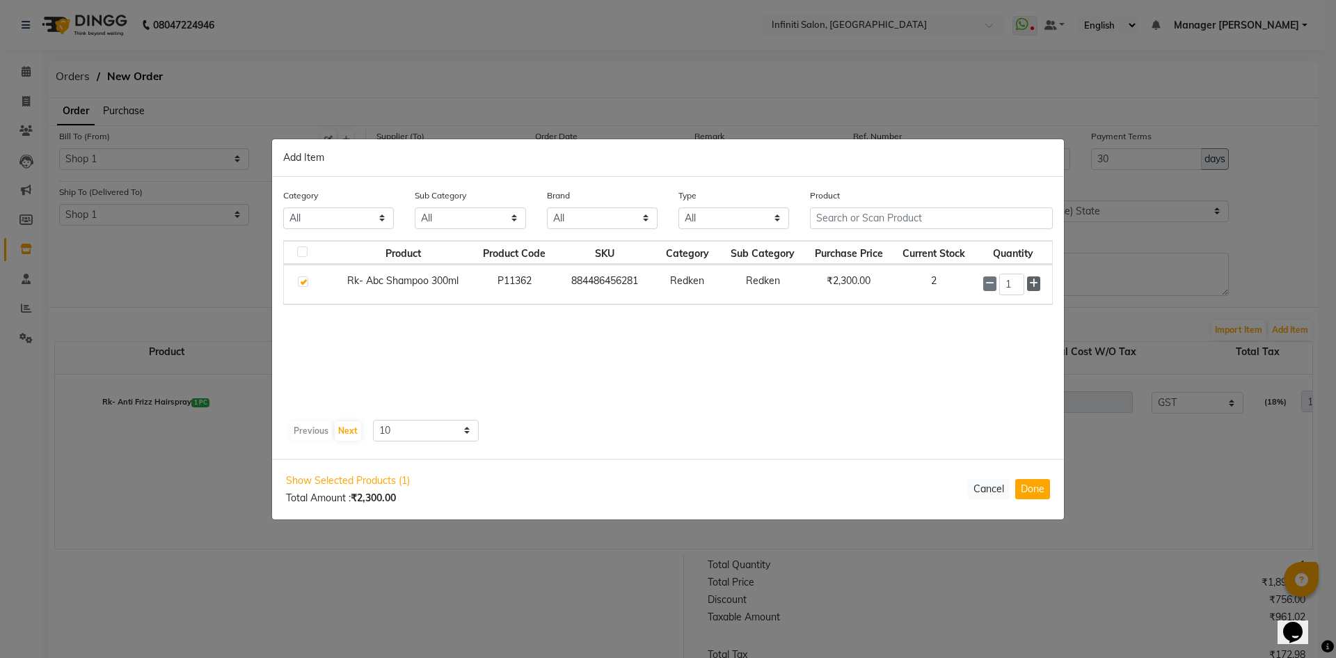
click at [1037, 283] on icon at bounding box center [1033, 283] width 9 height 10
type input "2"
click at [1040, 487] on button "Done" at bounding box center [1033, 489] width 35 height 20
select select "2495"
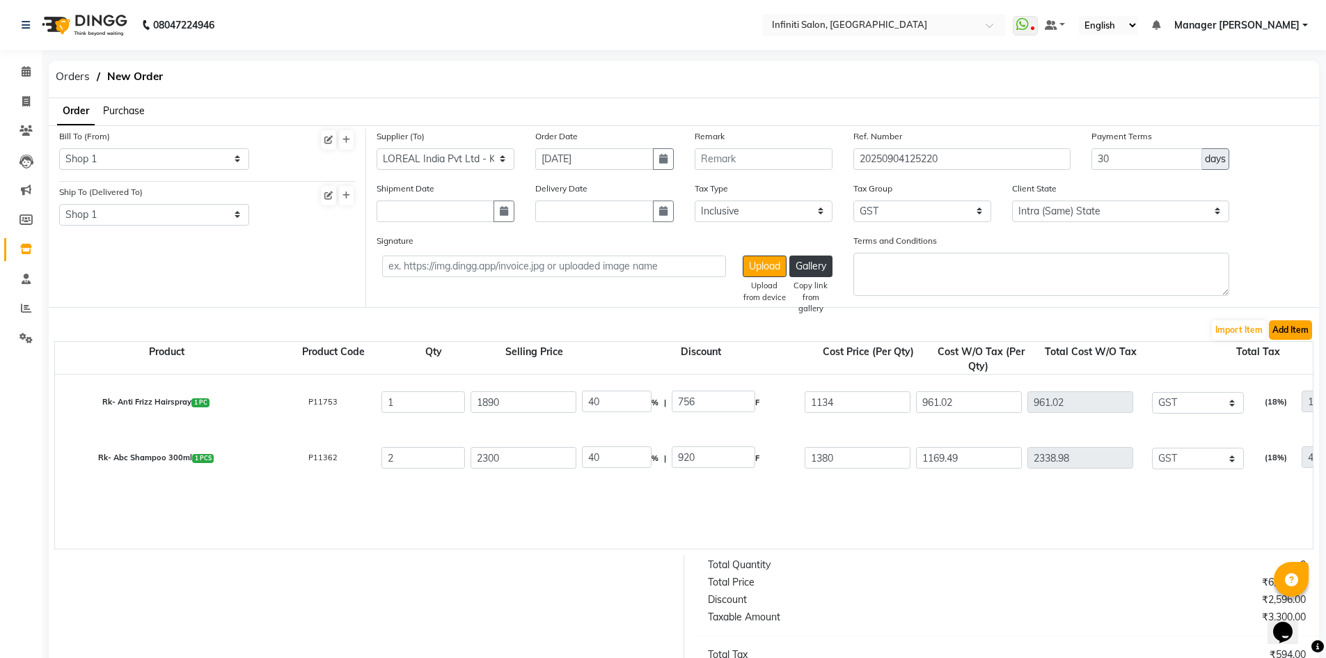
click at [1281, 331] on button "Add Item" at bounding box center [1290, 329] width 43 height 19
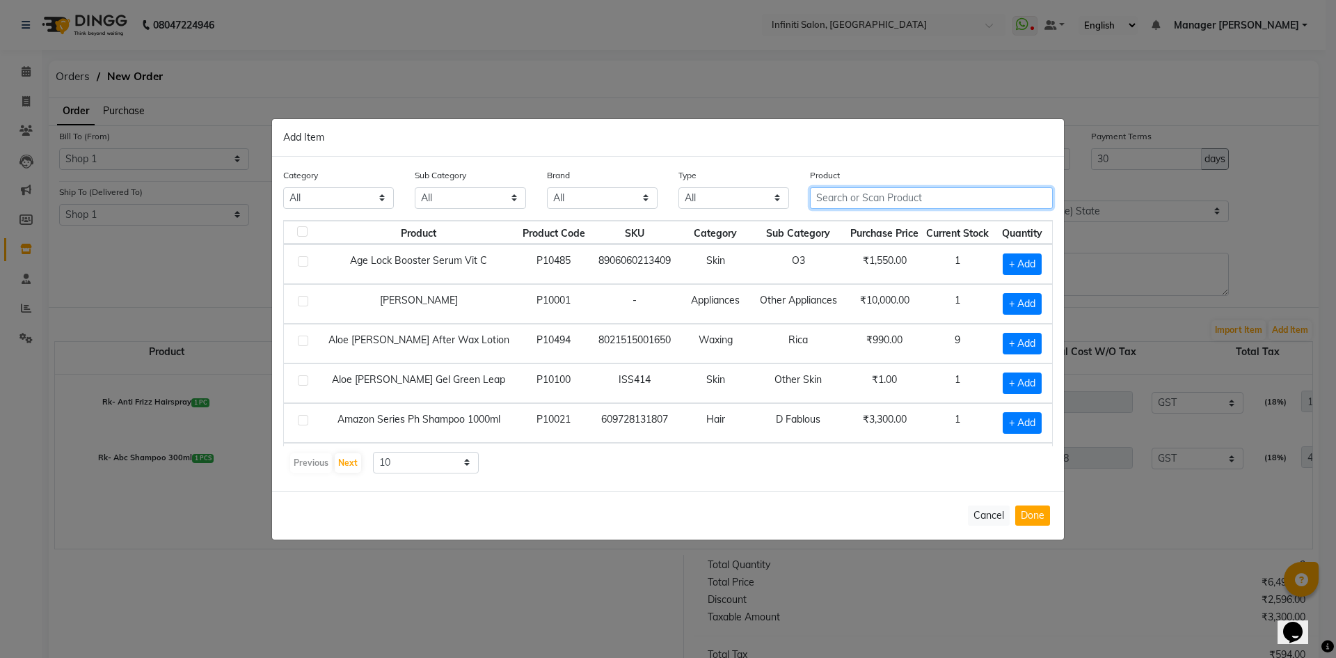
click at [920, 194] on input "text" at bounding box center [931, 198] width 243 height 22
type input "884486456311"
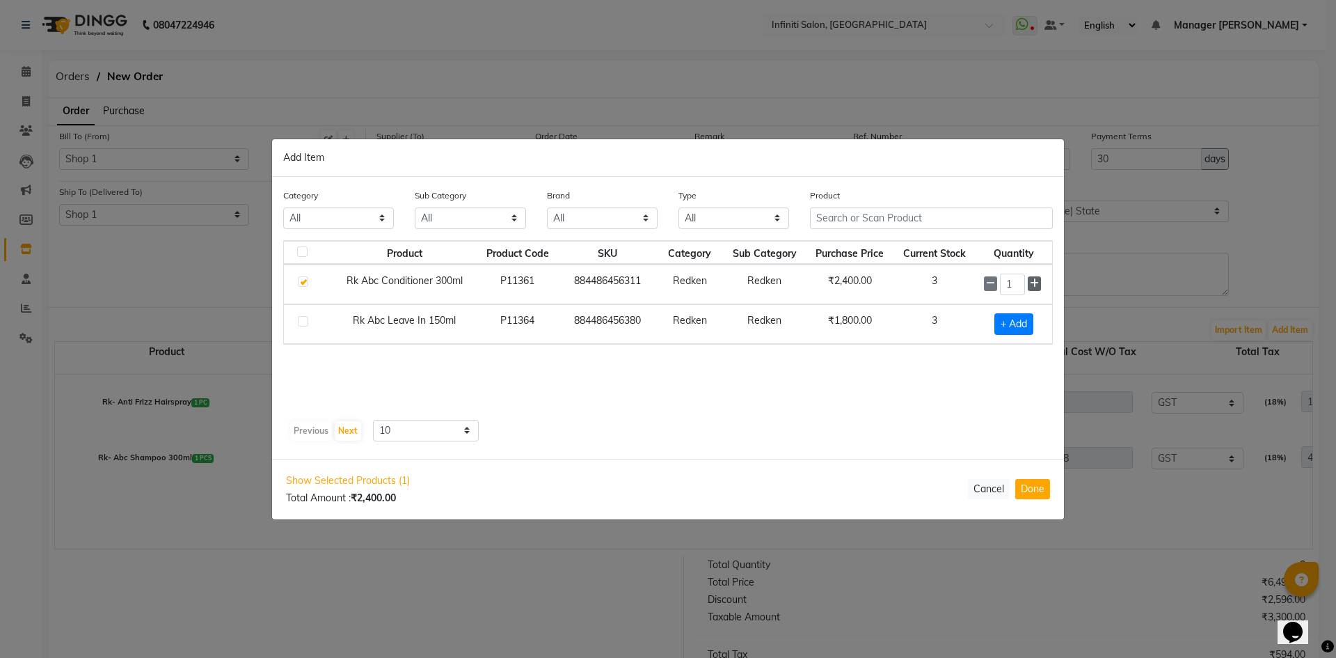
click at [1034, 284] on icon at bounding box center [1034, 283] width 9 height 10
type input "2"
click at [1034, 487] on button "Done" at bounding box center [1033, 489] width 35 height 20
select select "2495"
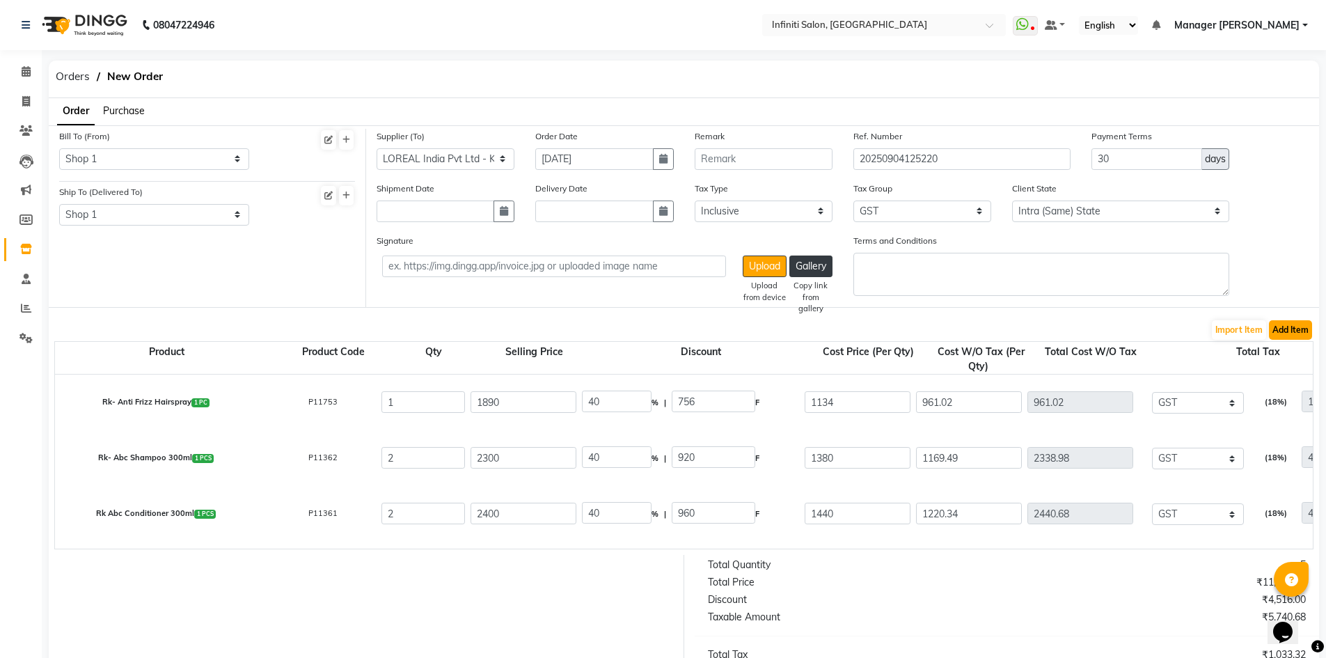
click at [1307, 332] on button "Add Item" at bounding box center [1290, 329] width 43 height 19
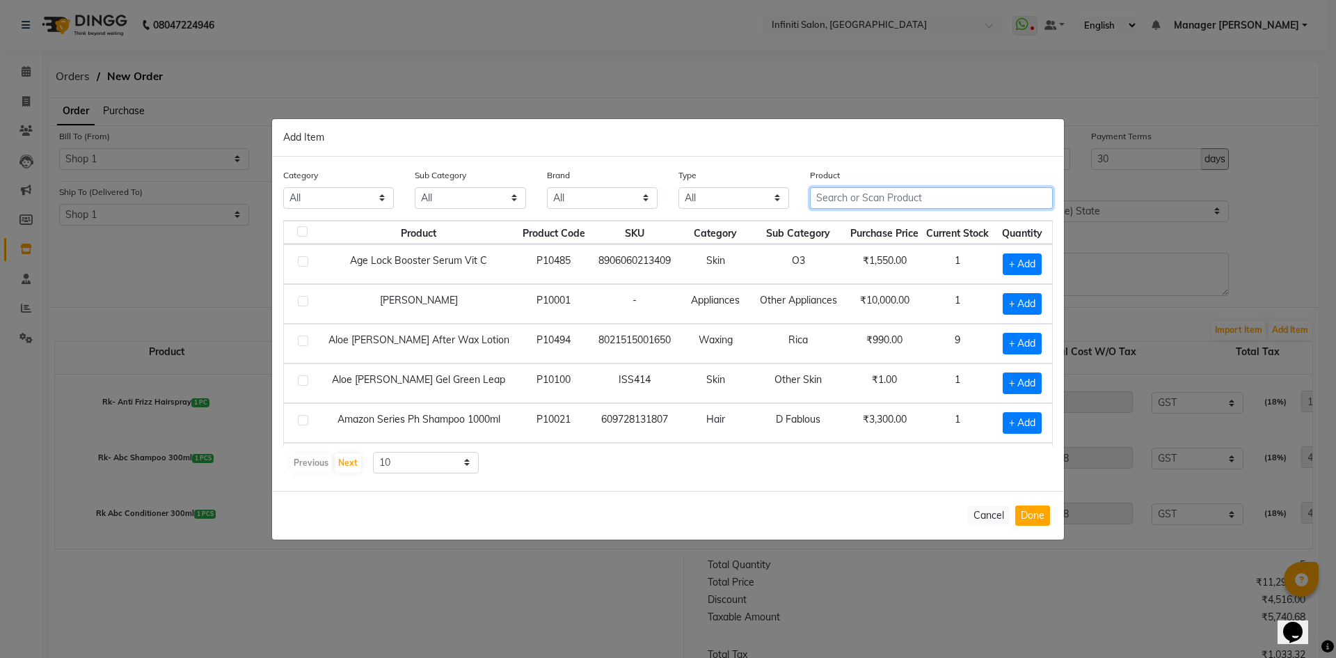
click at [883, 200] on input "text" at bounding box center [931, 198] width 243 height 22
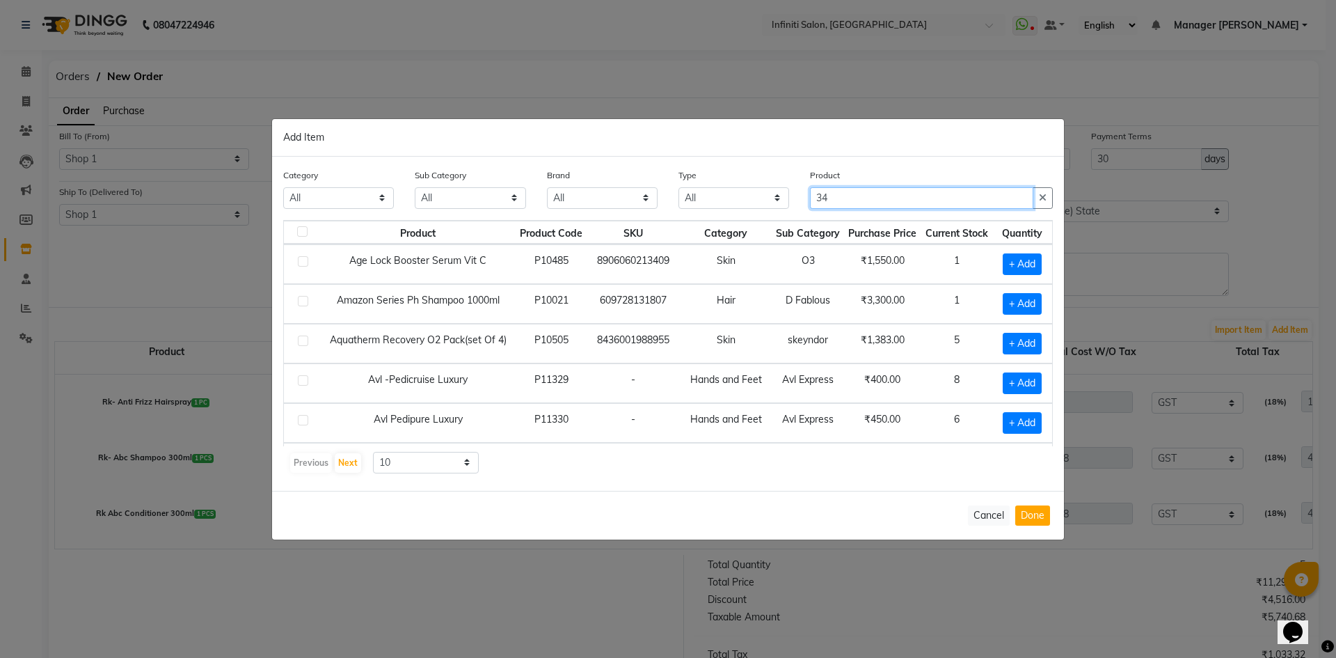
type input "3"
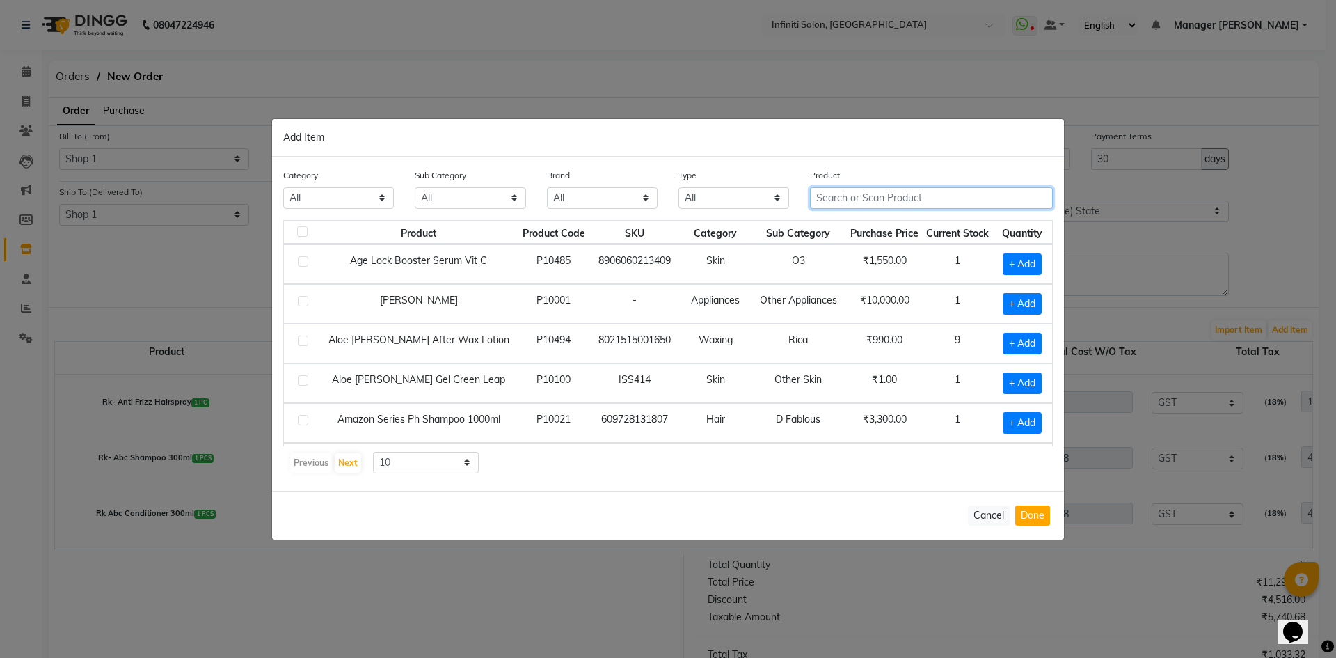
click at [920, 205] on input "text" at bounding box center [931, 198] width 243 height 22
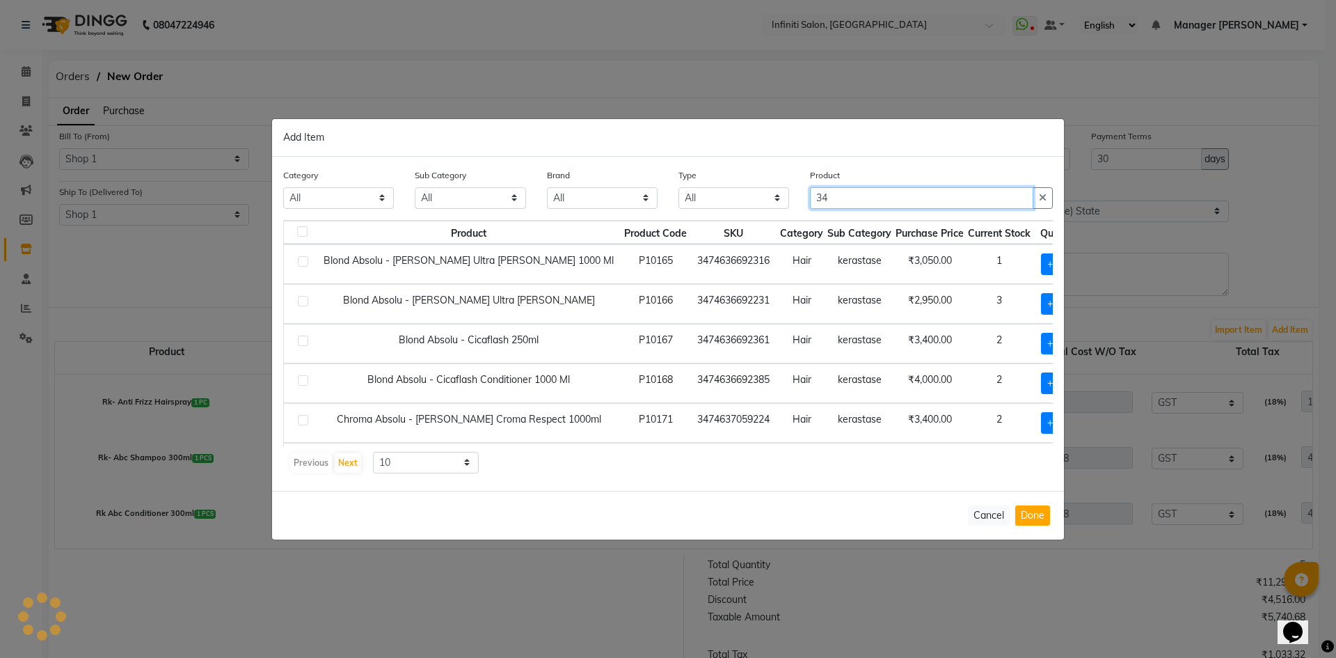
type input "3"
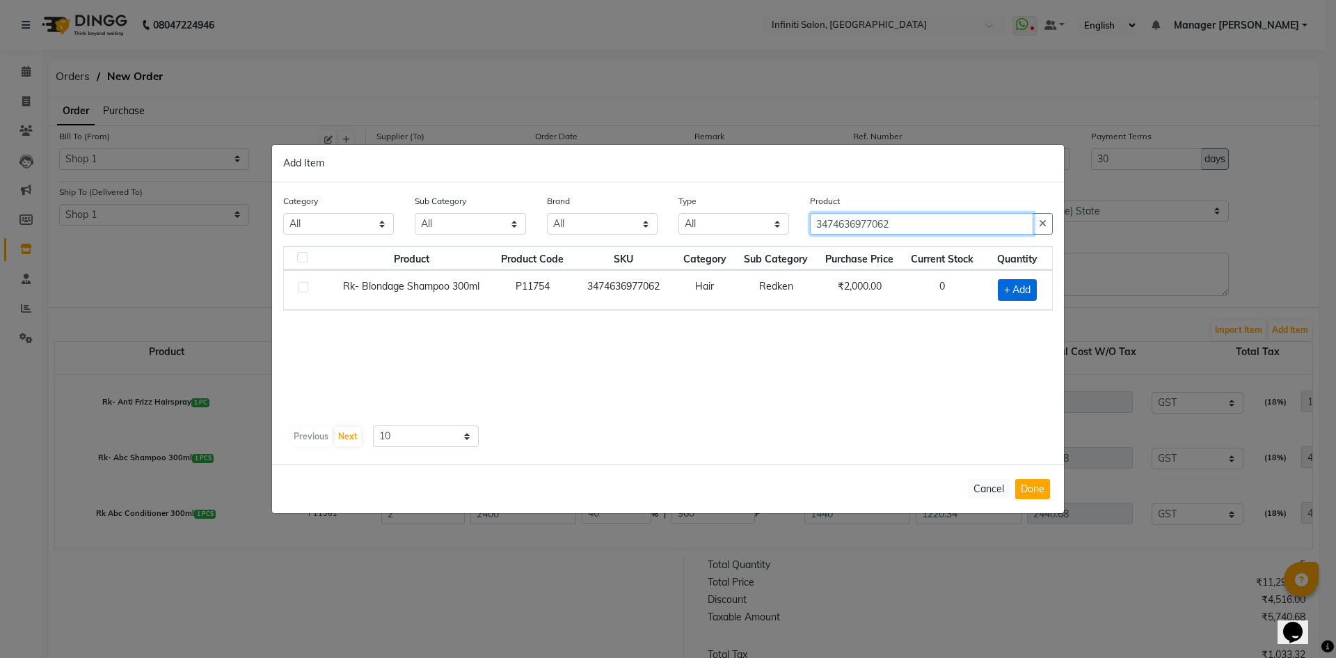
type input "3474636977062"
click at [1006, 290] on span "+ Add" at bounding box center [1017, 290] width 39 height 22
checkbox input "true"
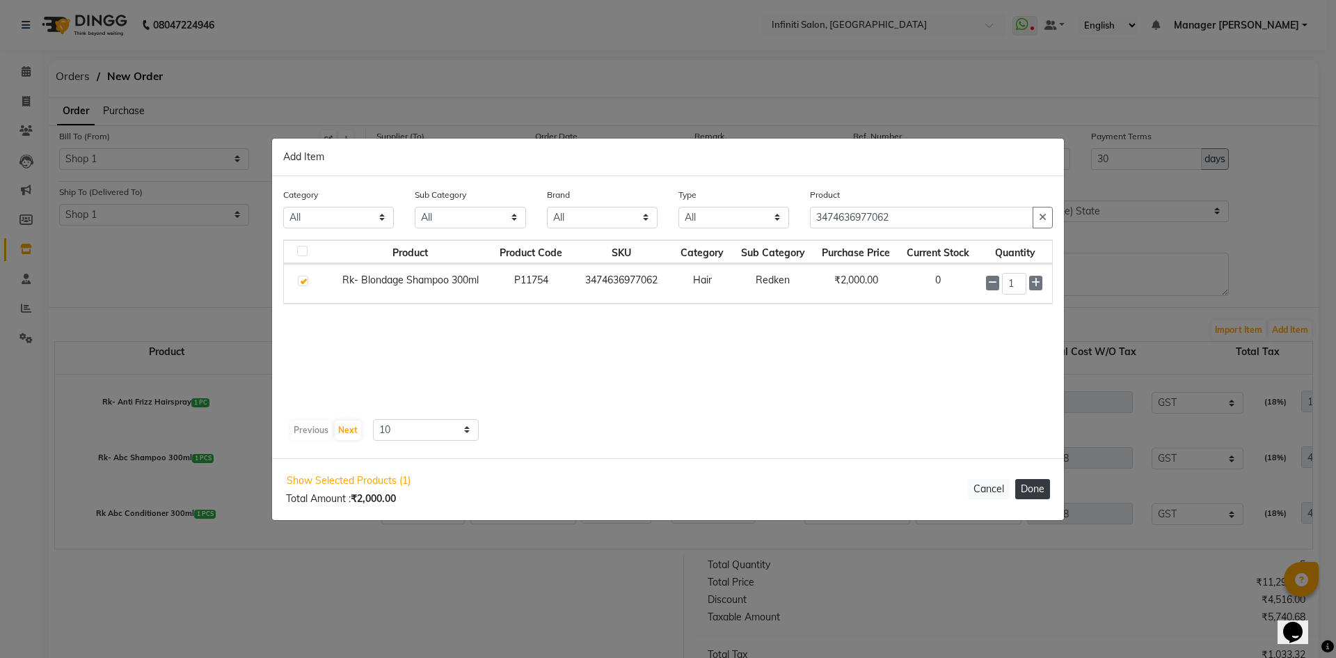
click at [1034, 488] on button "Done" at bounding box center [1033, 489] width 35 height 20
select select "2495"
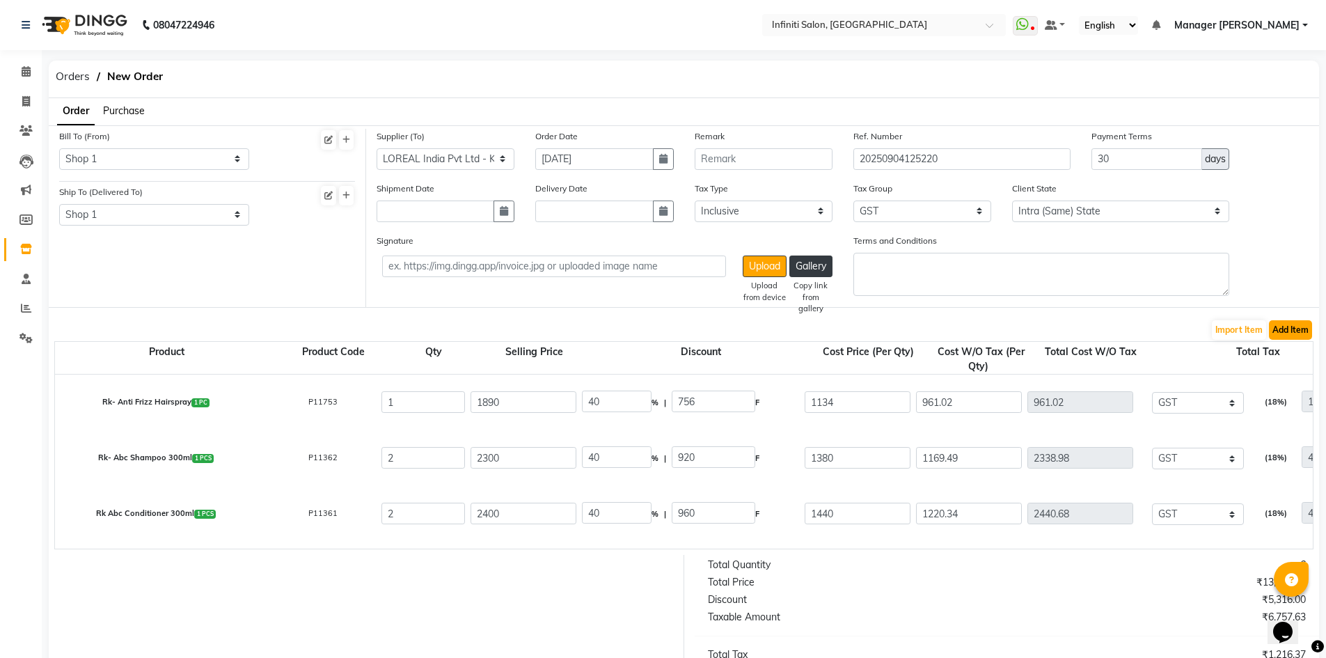
click at [1290, 325] on button "Add Item" at bounding box center [1290, 329] width 43 height 19
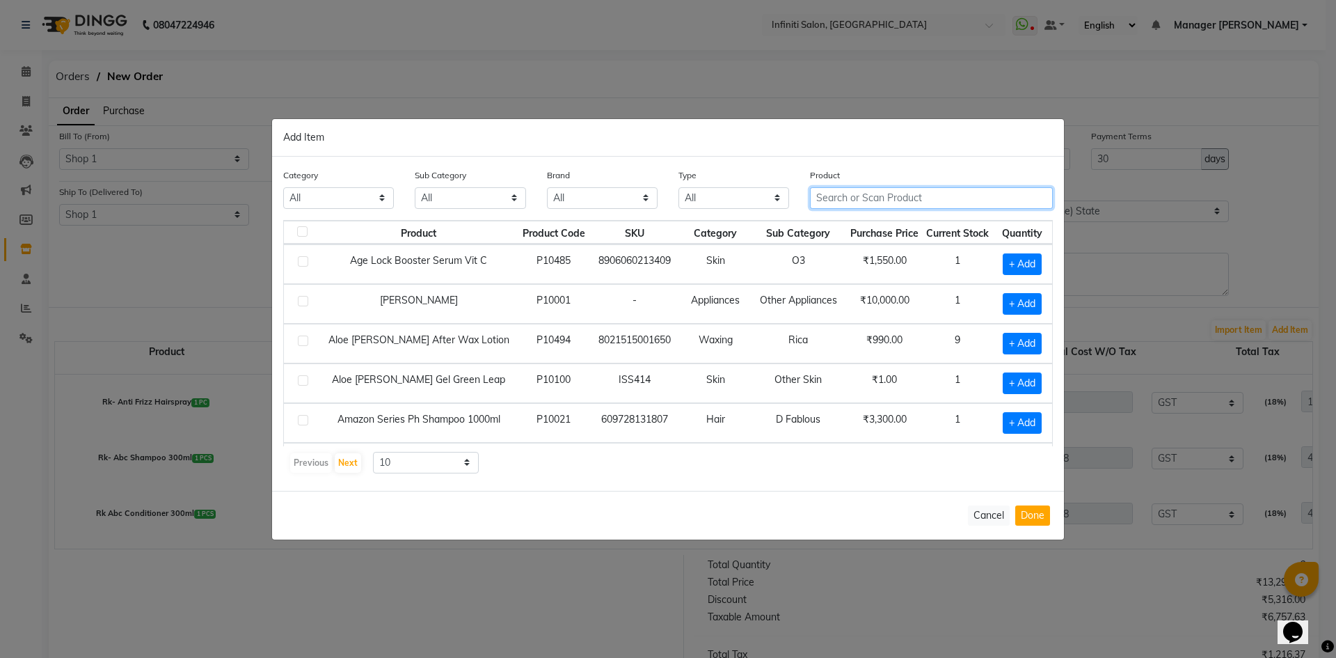
click at [874, 200] on input "text" at bounding box center [931, 198] width 243 height 22
type input "3474636920242"
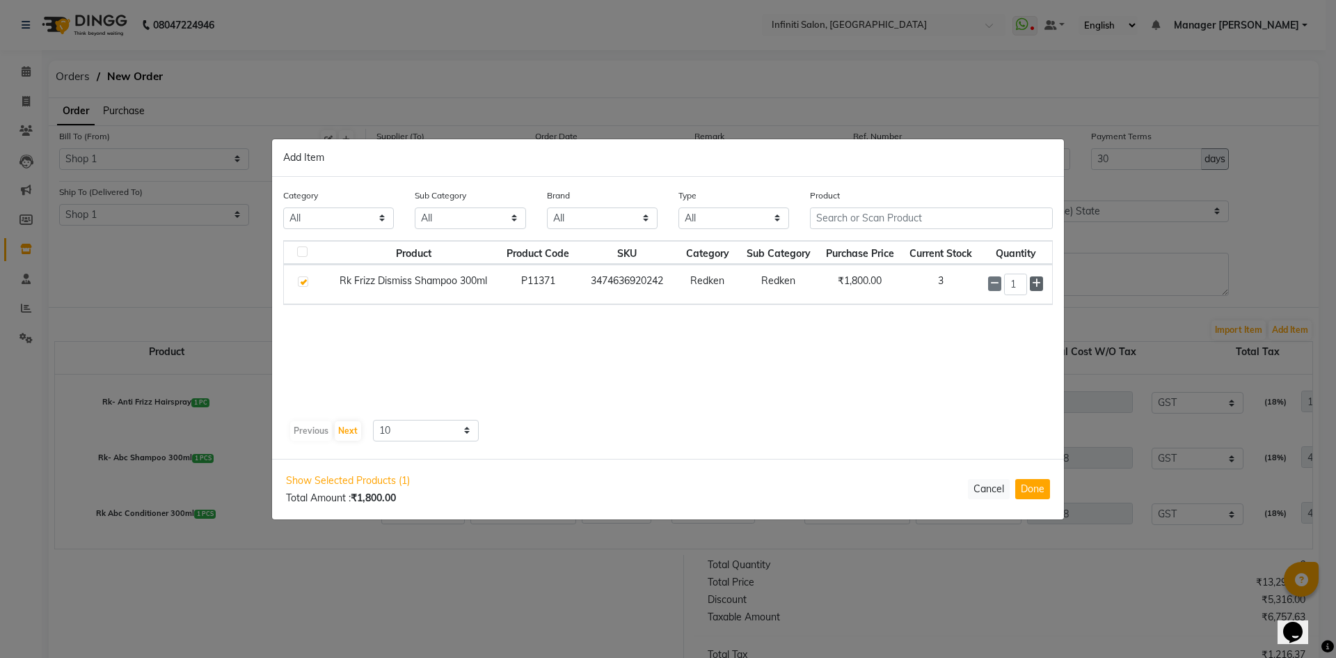
click at [1039, 283] on icon at bounding box center [1036, 283] width 9 height 10
type input "2"
click at [1041, 493] on button "Done" at bounding box center [1033, 489] width 35 height 20
select select "2495"
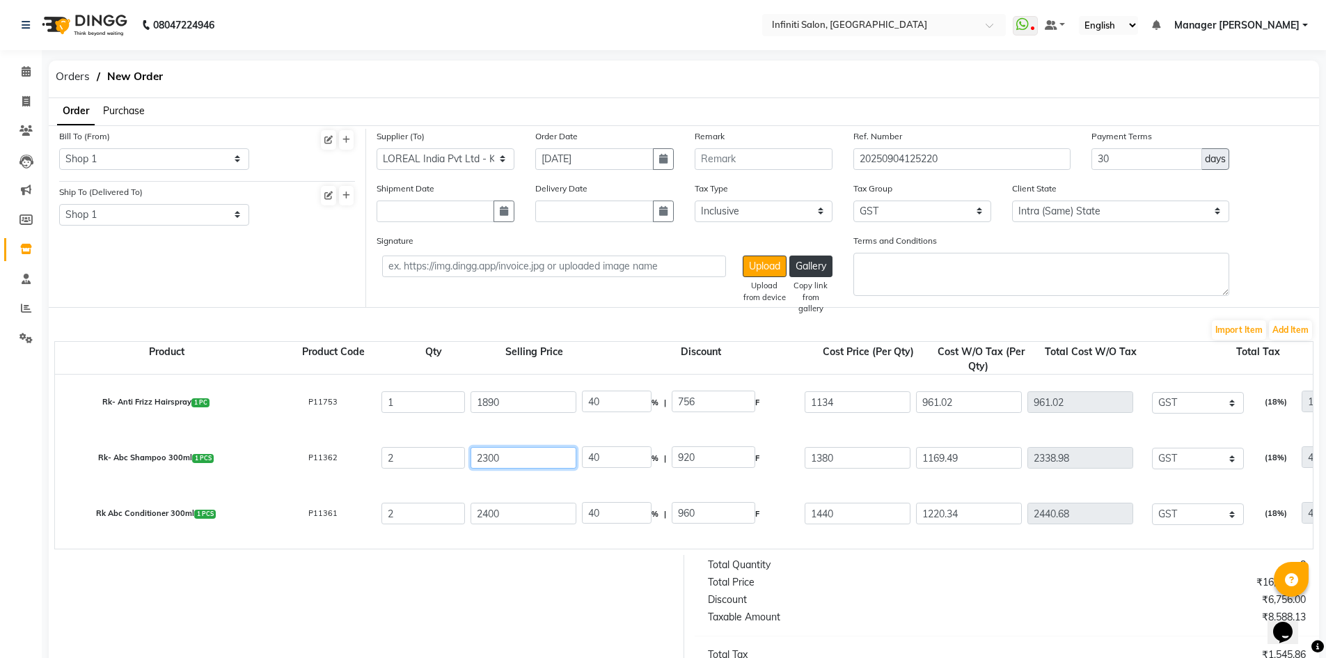
click at [534, 461] on input "2300" at bounding box center [524, 458] width 106 height 22
type input "230"
type input "400"
type input "23"
type input "4000"
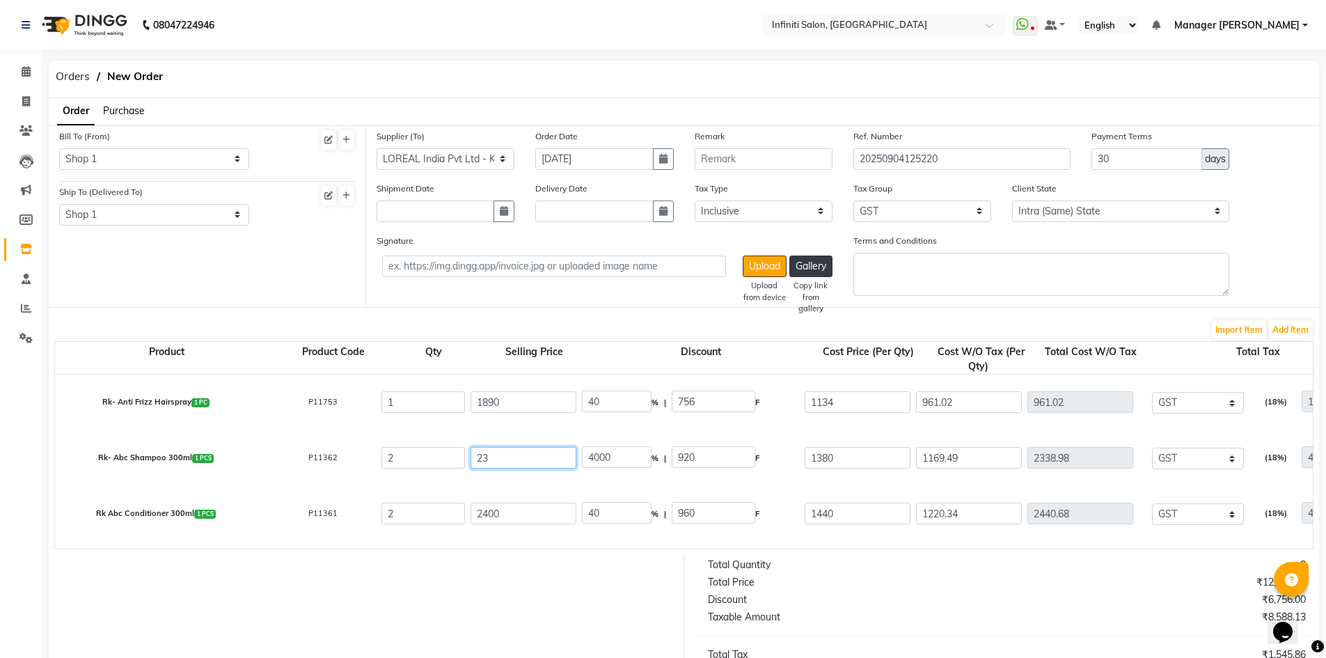
type input "2"
type input "46000"
type input "25"
type input "3680"
type input "250"
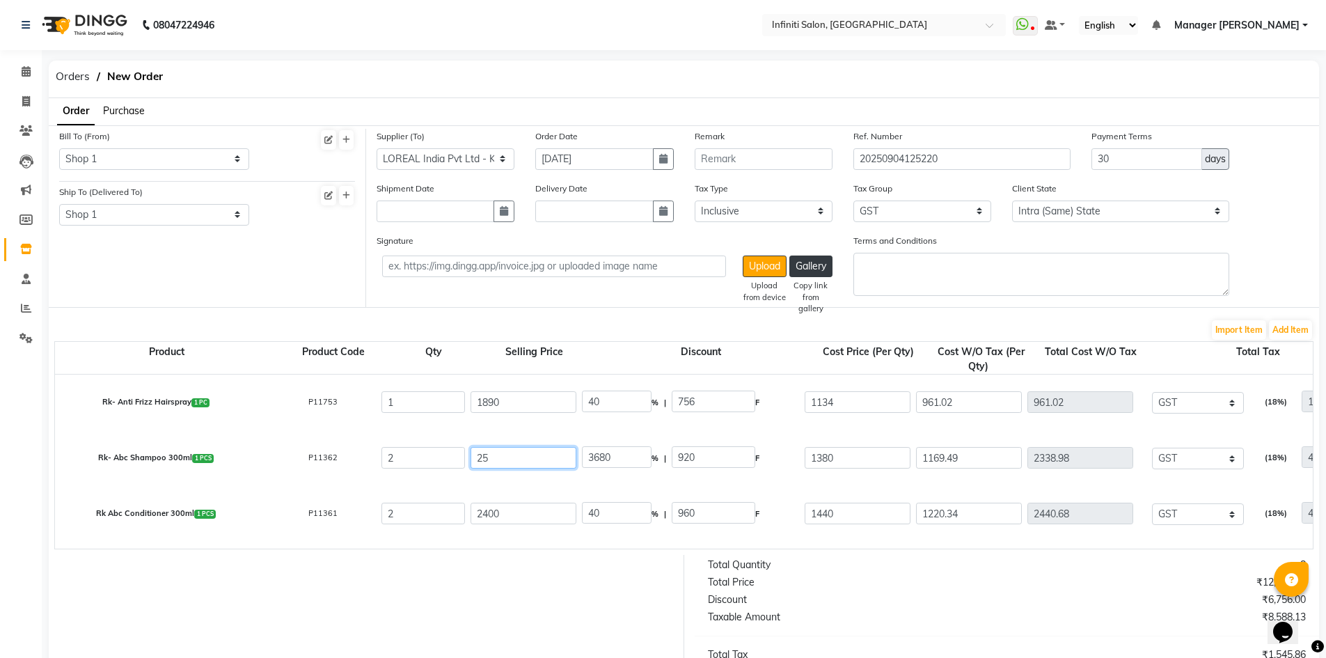
type input "368"
type input "2500"
type input "36.8"
type input "2500"
type input "44.8"
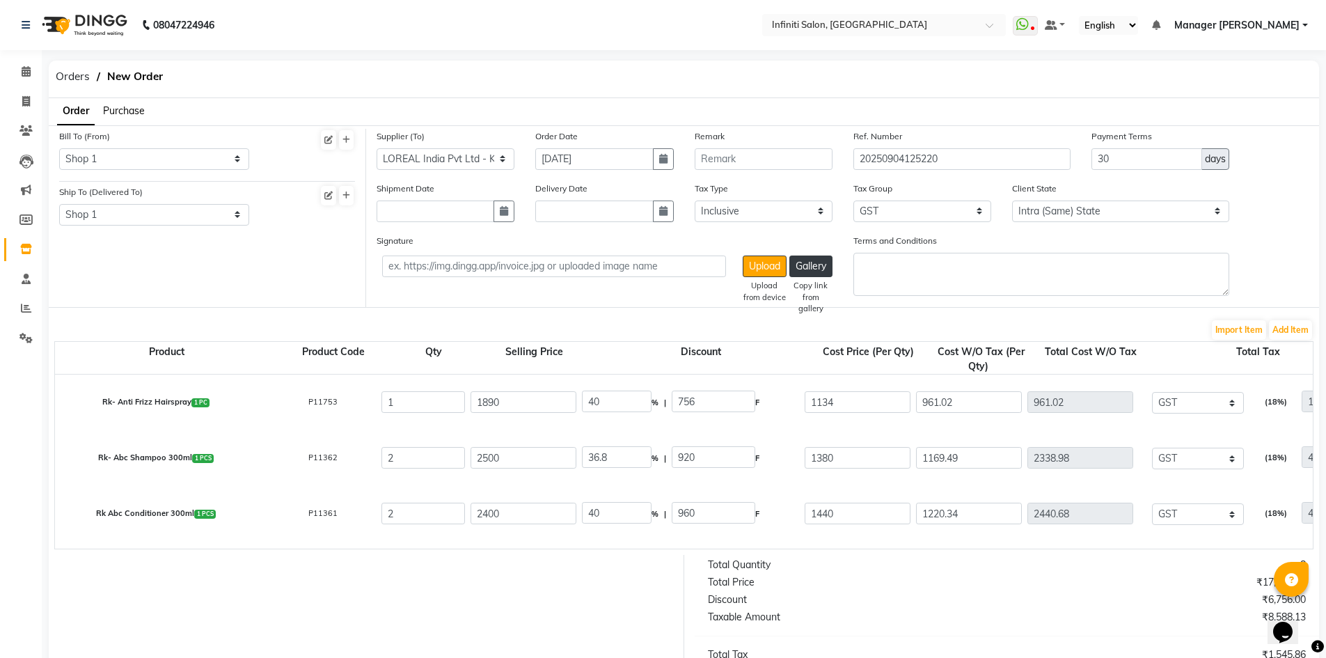
type input "1120"
click at [489, 456] on input "2500" at bounding box center [524, 458] width 106 height 22
type input "200"
type input "560"
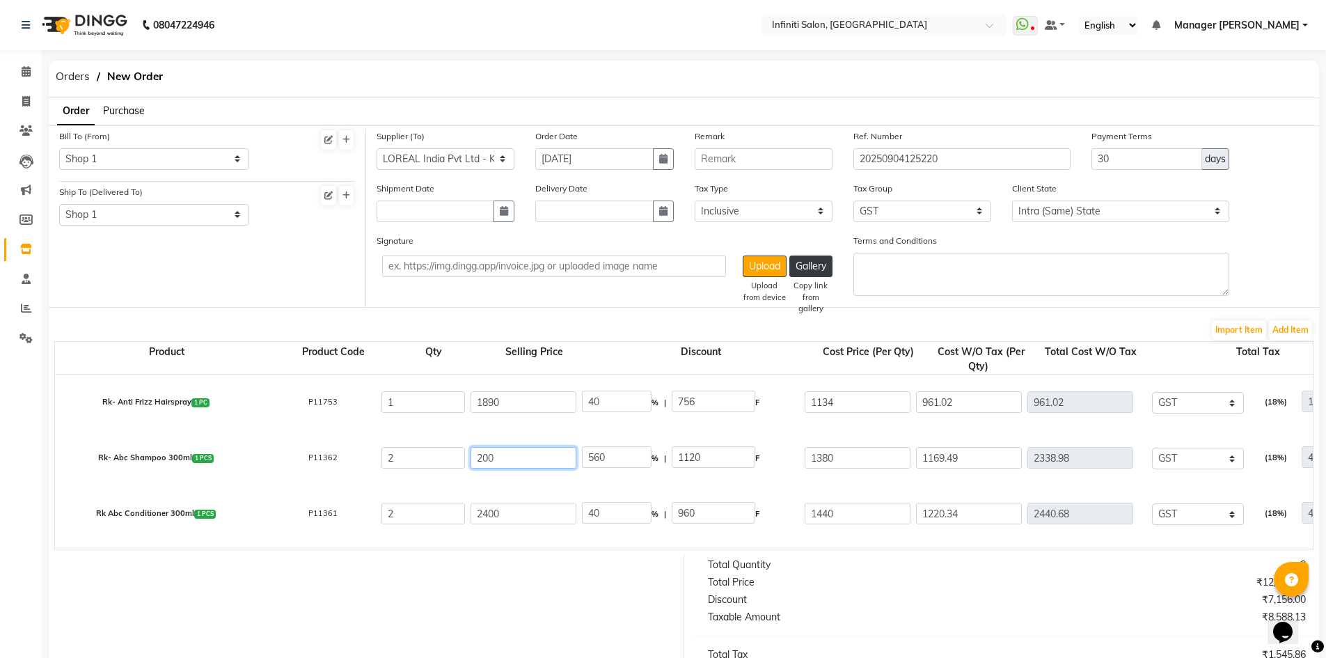
type input "2300"
type input "48.7"
type input "2300"
type input "40"
type input "920"
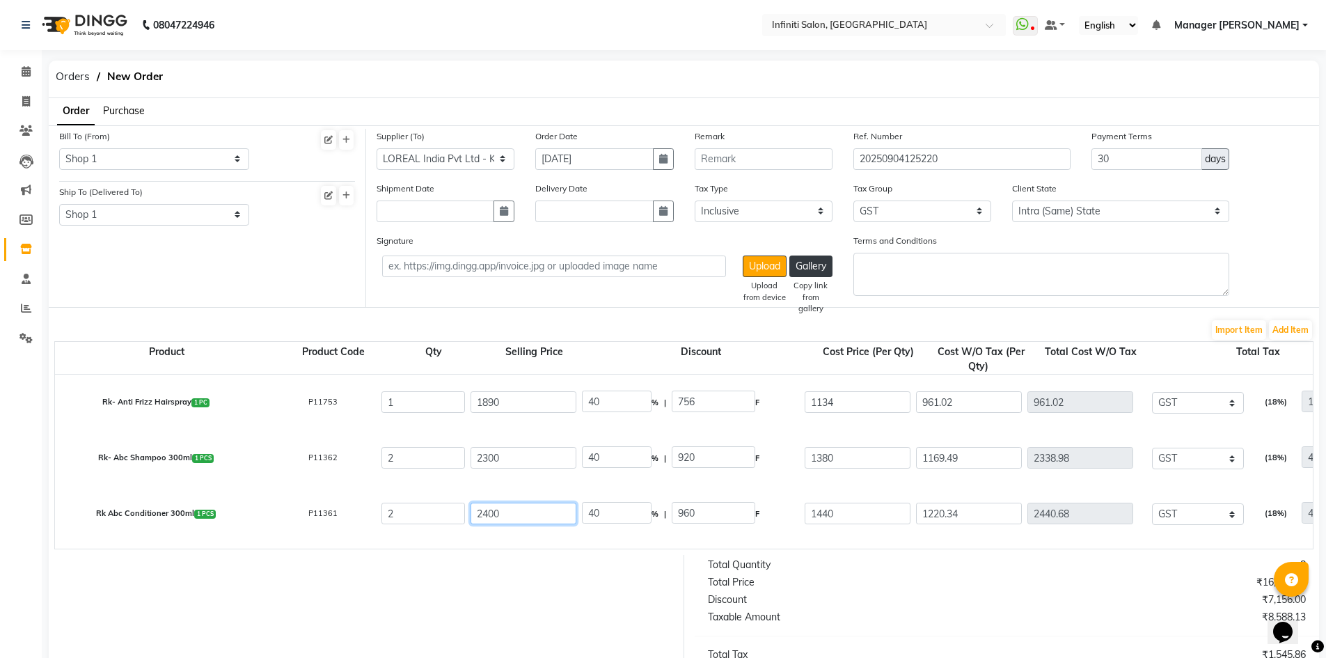
click at [488, 514] on input "2400" at bounding box center [524, 514] width 106 height 22
type input "200"
type input "480"
type input "2500"
type input "38.4"
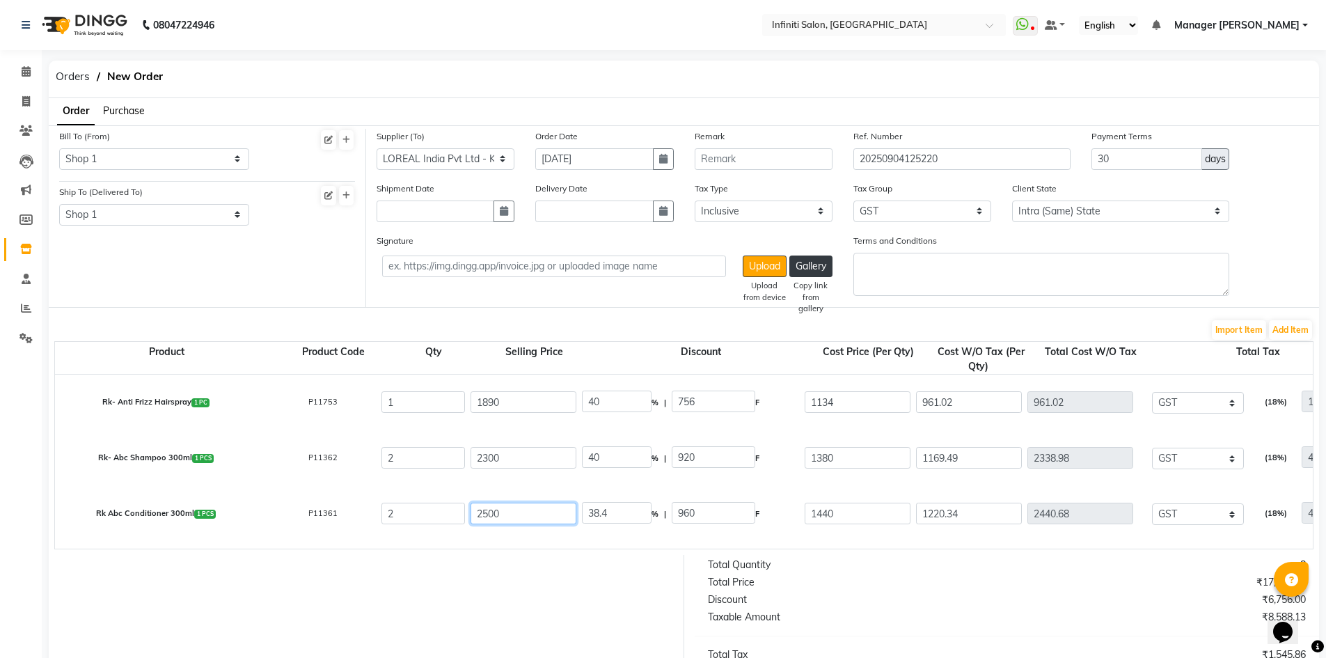
type input "2500"
type input "42.4"
type input "1060"
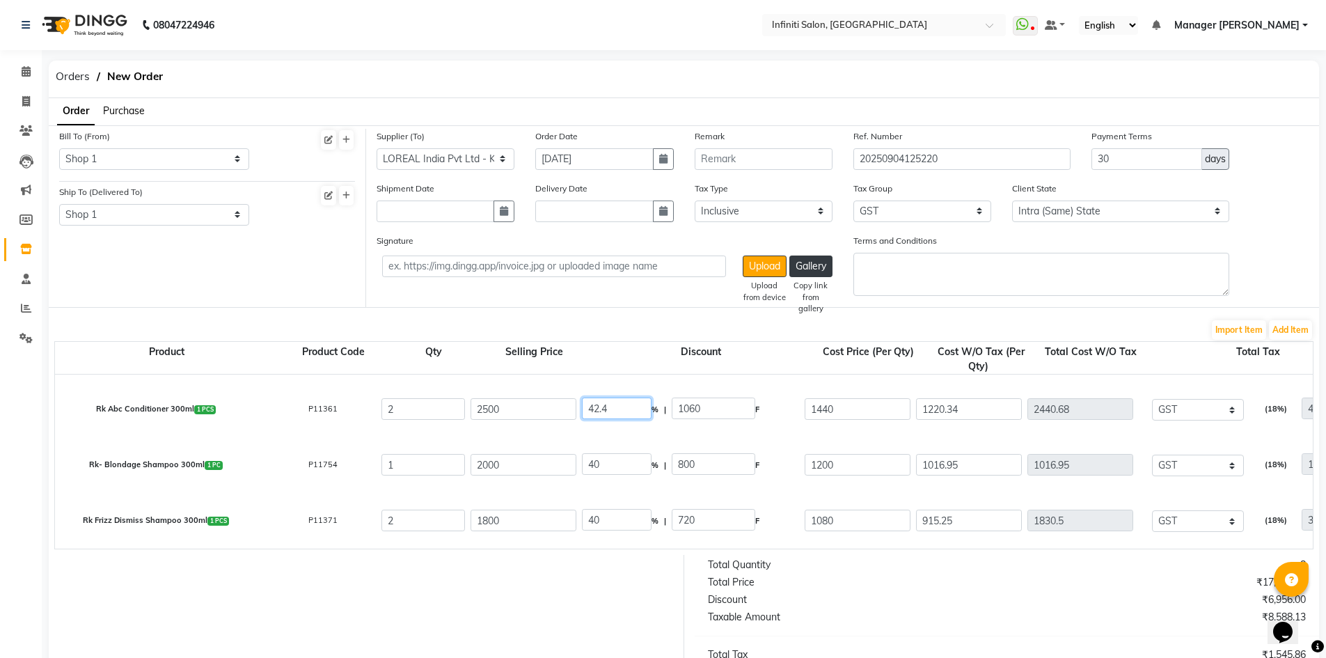
click at [642, 412] on input "42.4" at bounding box center [617, 408] width 70 height 22
type input "40"
type input "1000"
type input "1500"
type input "1271.19"
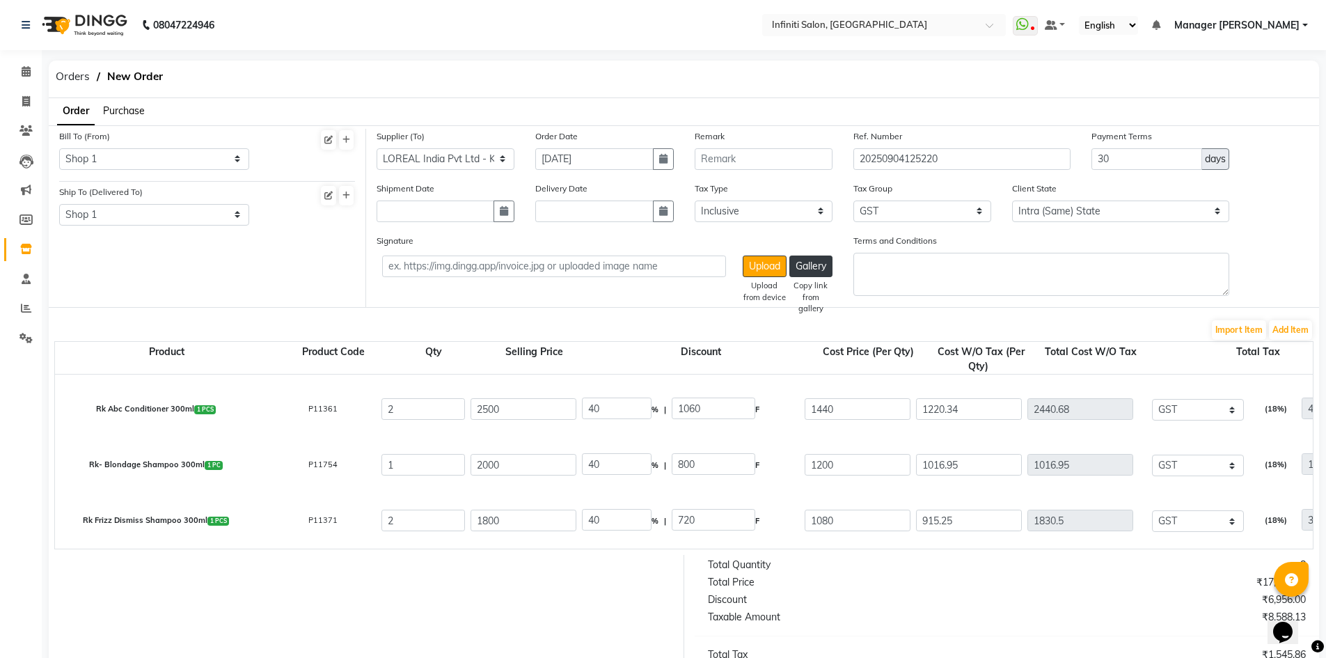
type input "2542.38"
type input "457.63"
type input "3000.01"
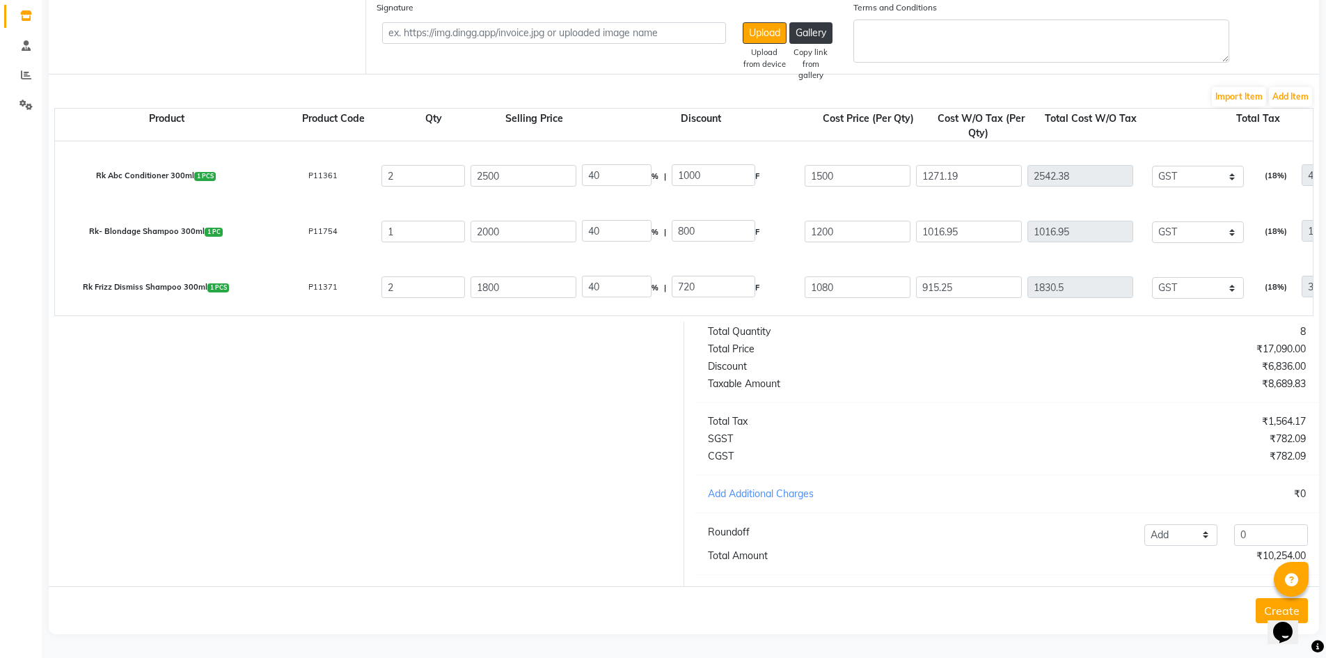
click at [1261, 605] on button "Create" at bounding box center [1282, 610] width 52 height 25
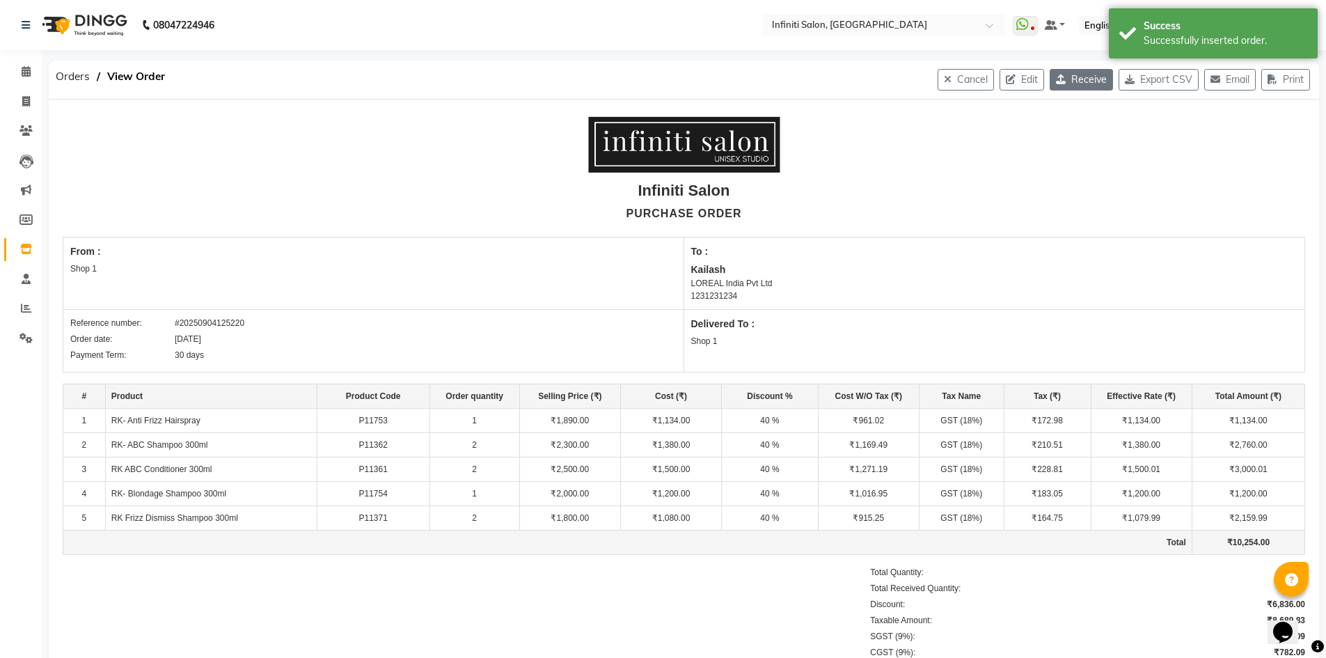
click at [1084, 86] on button "Receive" at bounding box center [1081, 80] width 63 height 22
select select "821"
select select "822"
select select "1956"
select select "true"
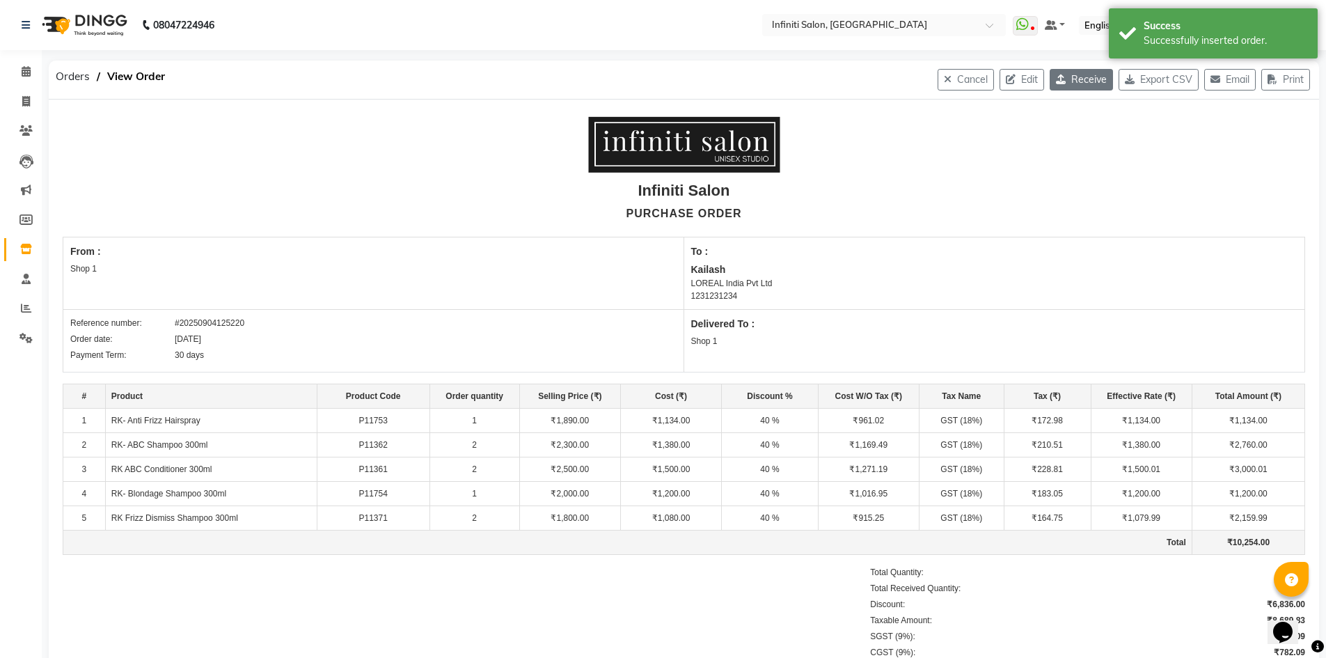
select select "2495"
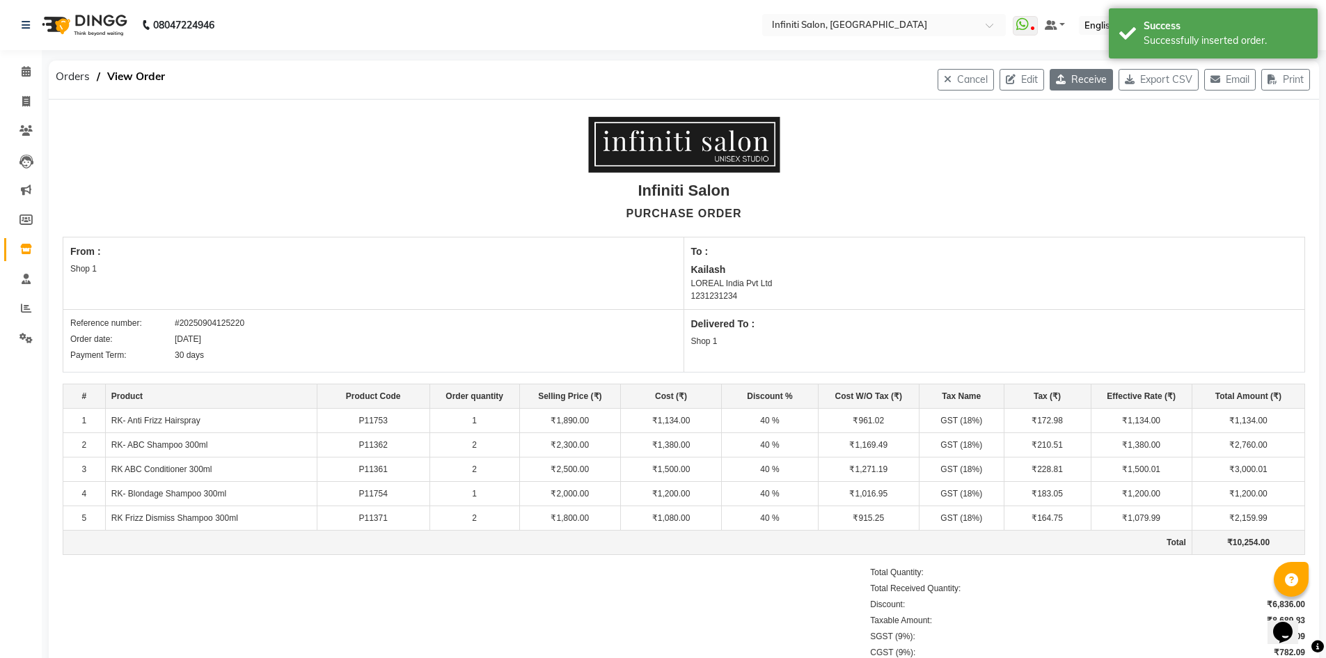
select select "2495"
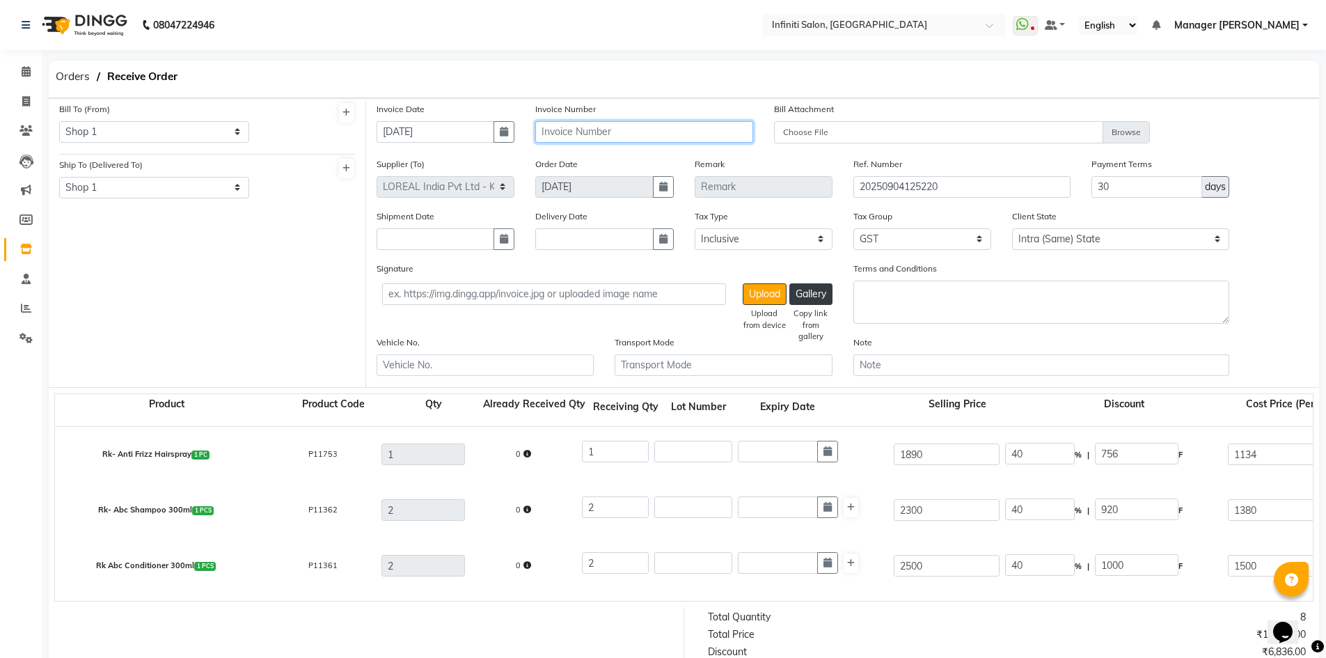
click at [586, 136] on input "text" at bounding box center [643, 132] width 217 height 22
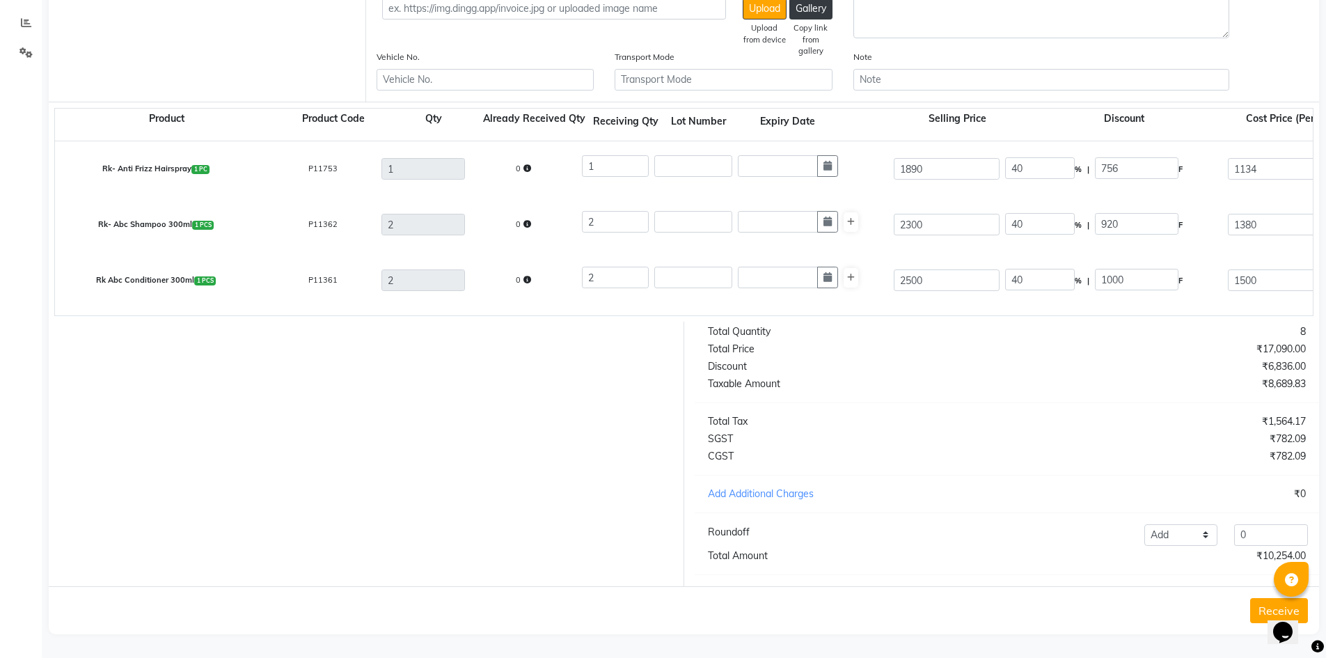
type input "2468"
click at [1253, 605] on button "Receive" at bounding box center [1279, 610] width 58 height 25
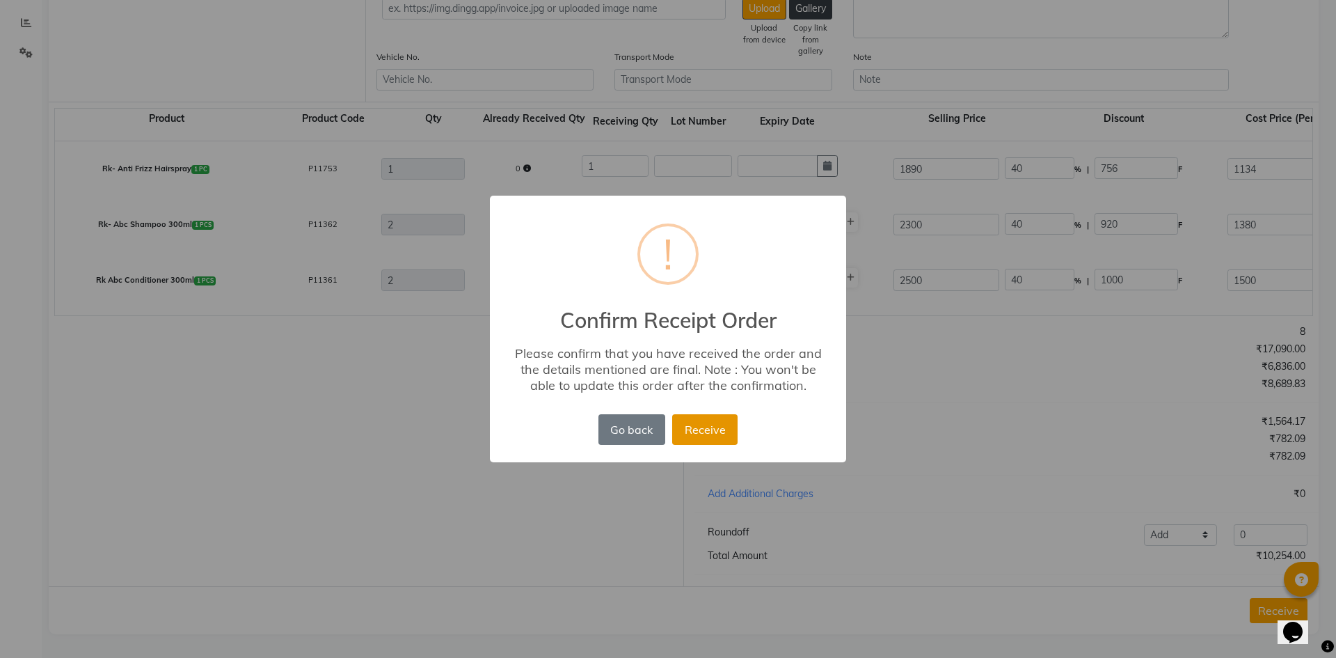
click at [712, 438] on button "Receive" at bounding box center [704, 429] width 65 height 31
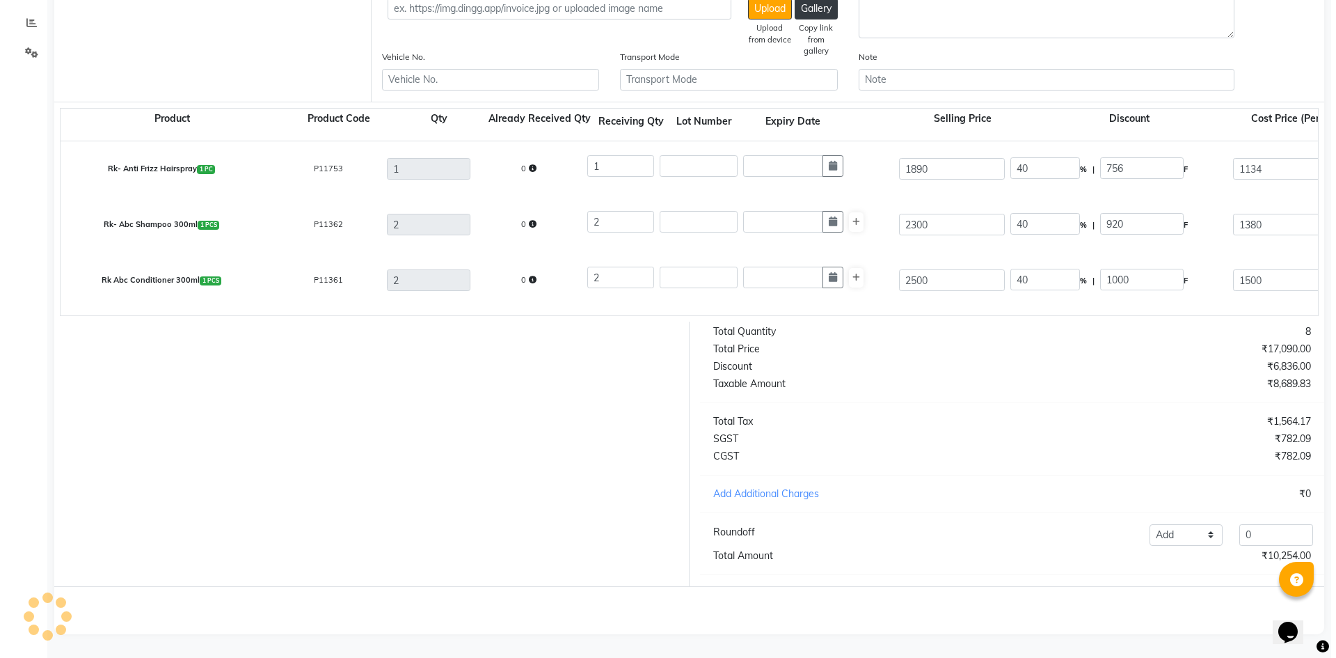
scroll to position [0, 0]
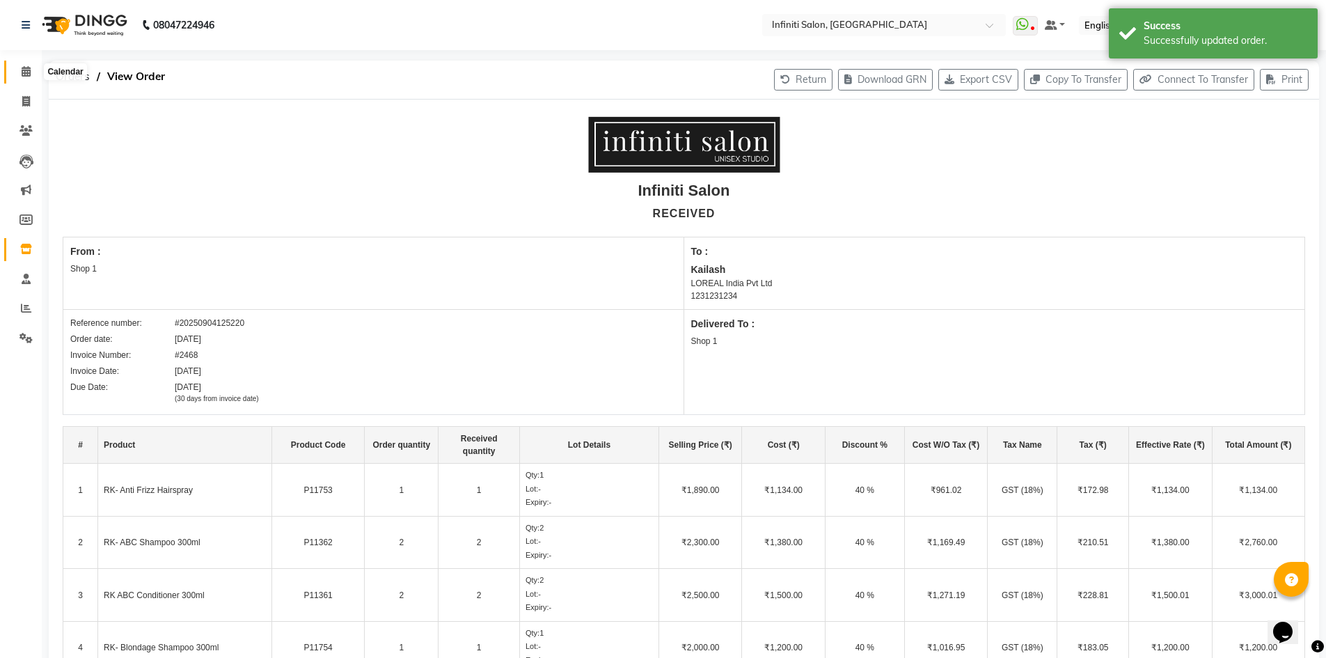
click at [29, 65] on span at bounding box center [26, 72] width 24 height 16
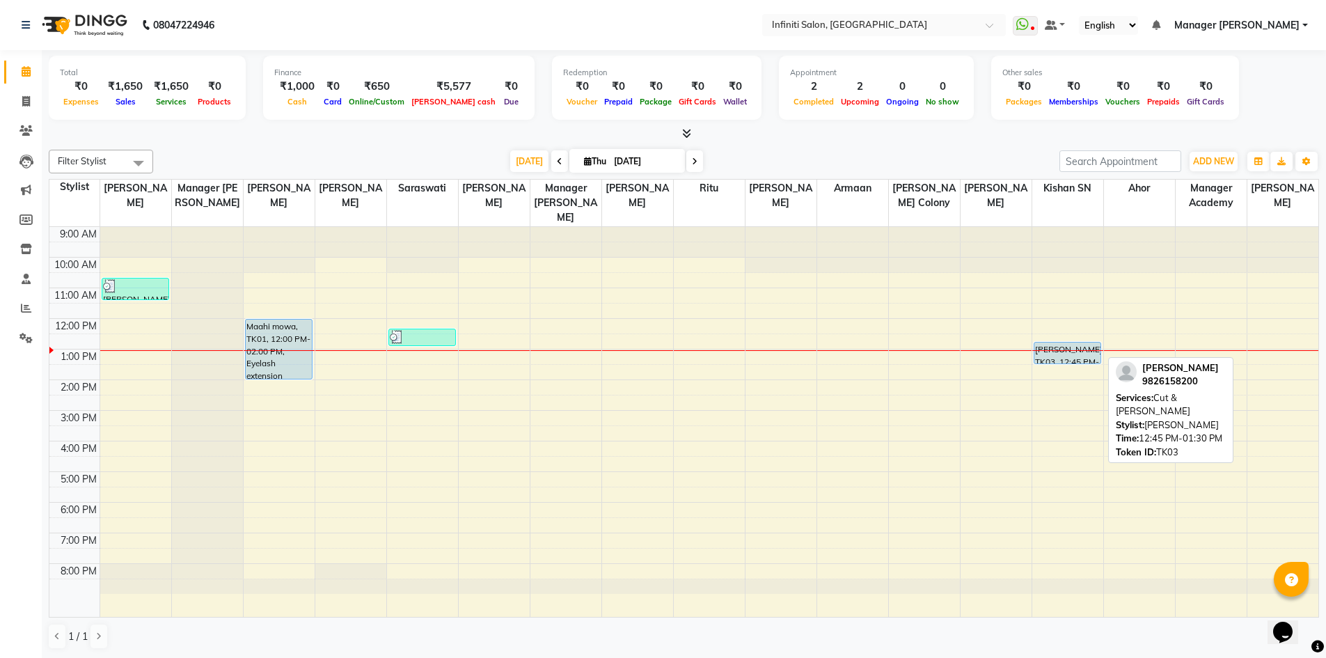
click at [1054, 356] on div "vijay dariwal, TK03, 12:45 PM-01:30 PM, Cut & Beard" at bounding box center [1067, 352] width 66 height 21
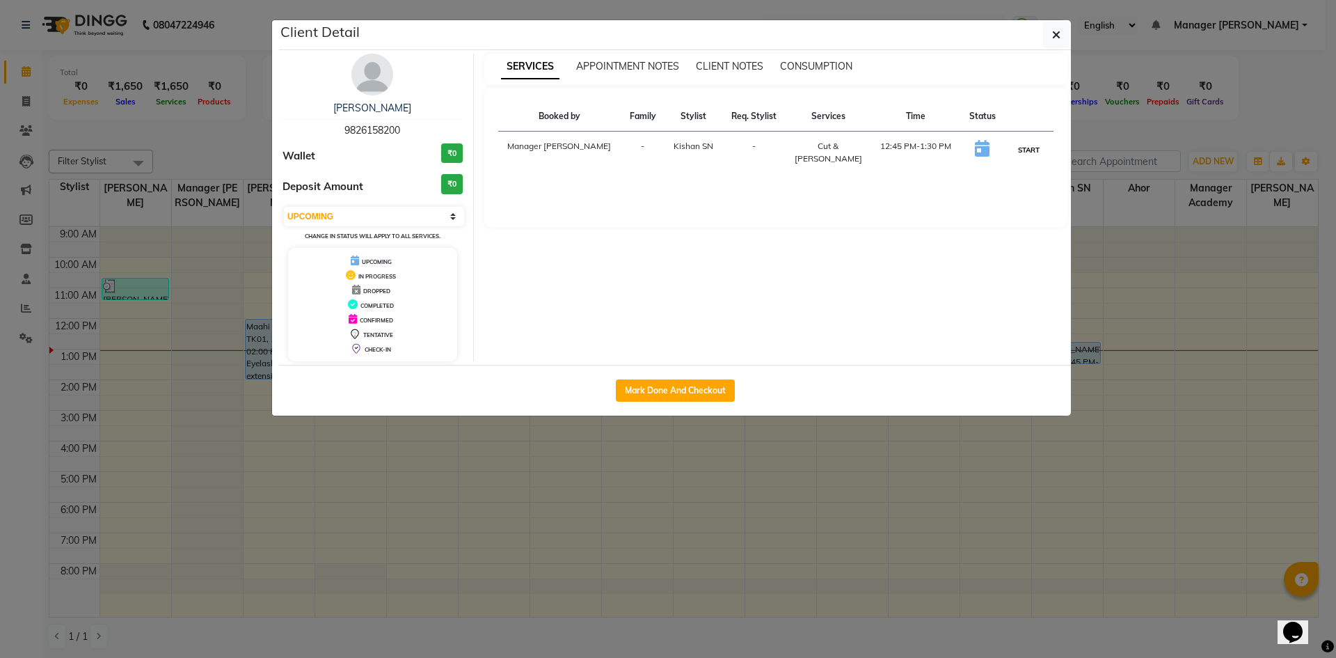
click at [1018, 147] on button "START" at bounding box center [1029, 149] width 29 height 17
select select "1"
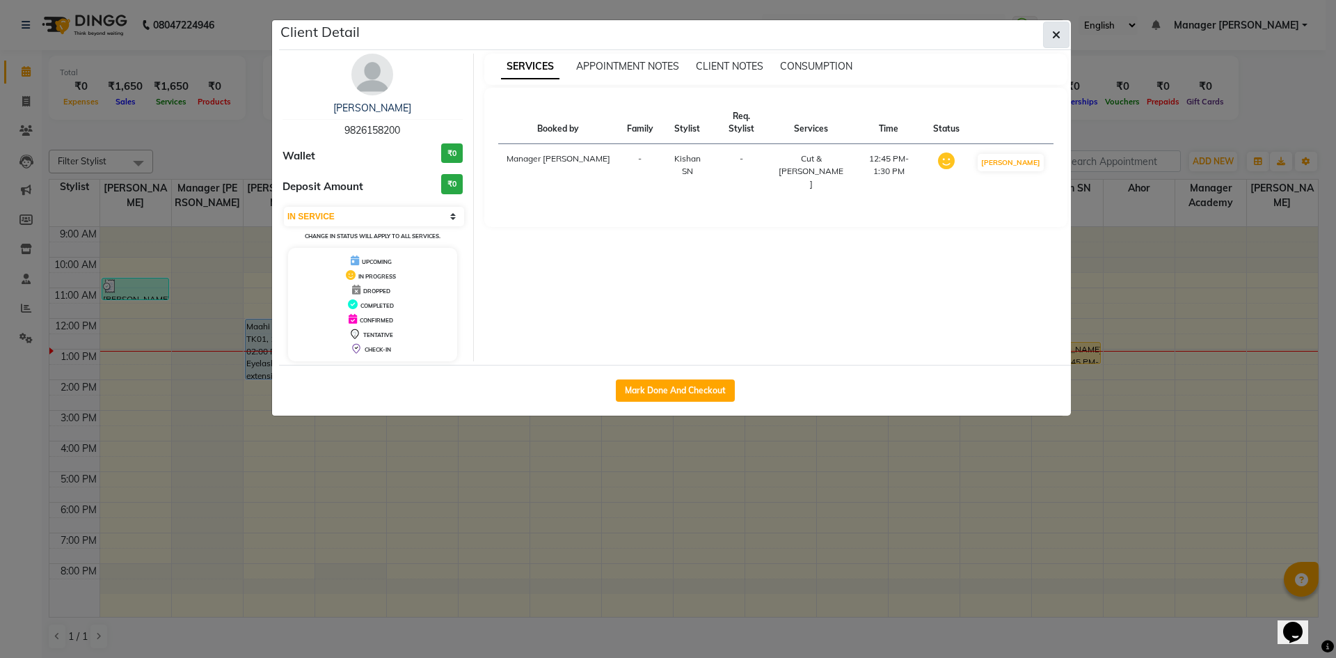
click at [1063, 39] on button "button" at bounding box center [1056, 35] width 26 height 26
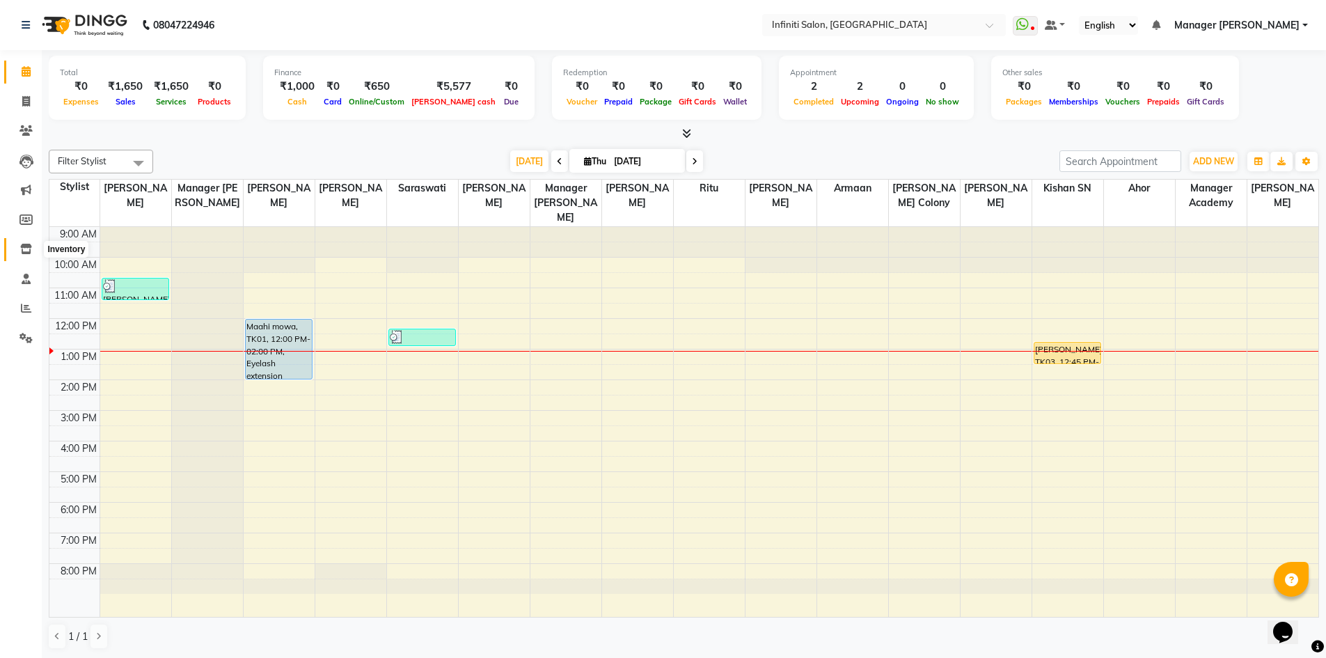
click at [27, 248] on icon at bounding box center [26, 249] width 12 height 10
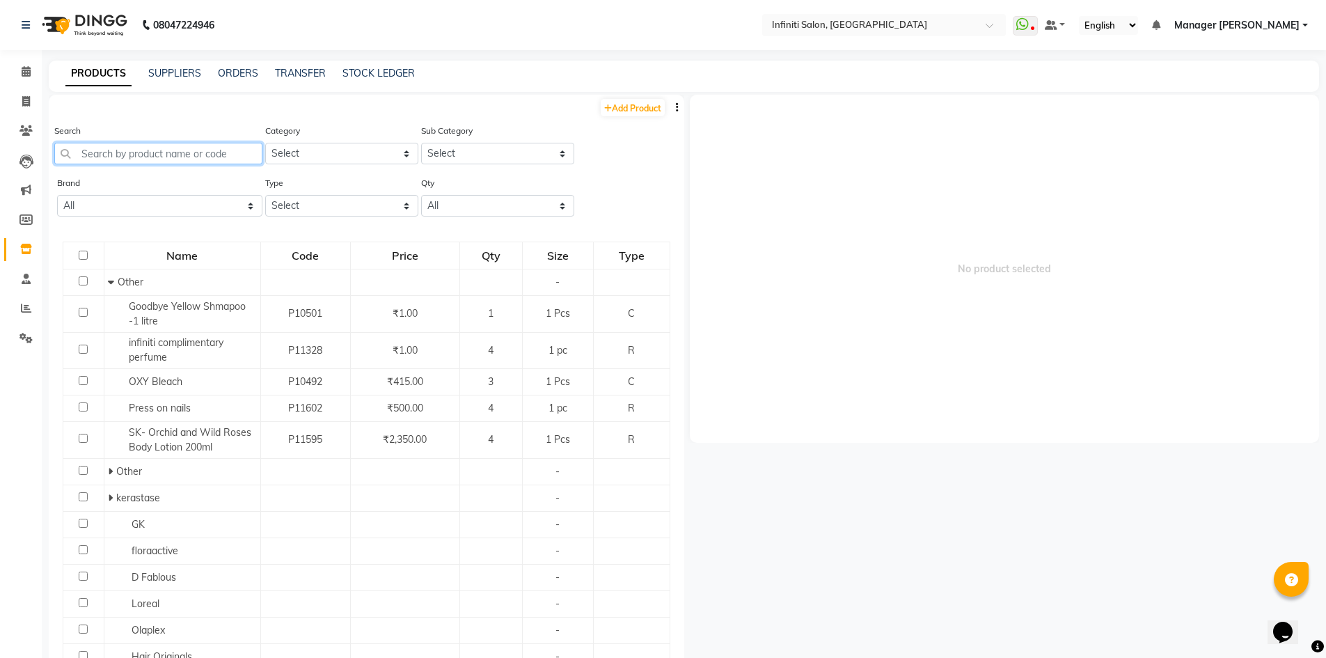
click at [191, 157] on input "text" at bounding box center [158, 154] width 208 height 22
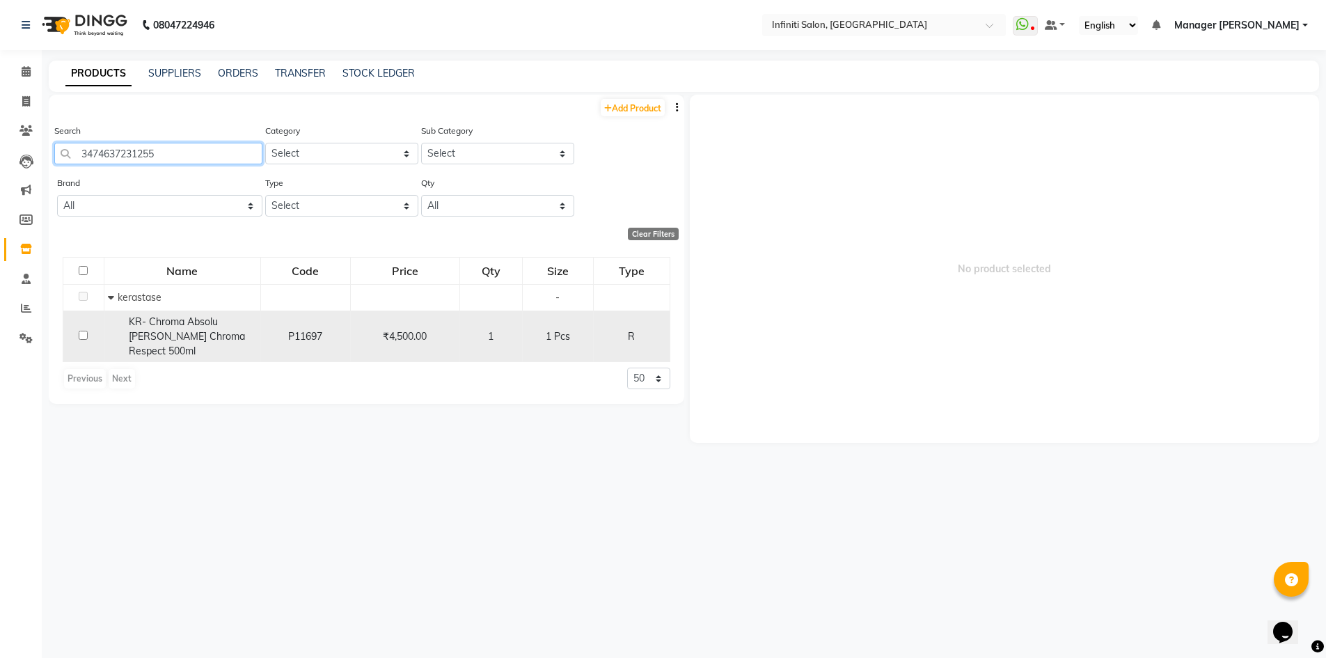
type input "3474637231255"
click at [92, 326] on td at bounding box center [83, 336] width 41 height 52
click at [88, 331] on input "checkbox" at bounding box center [83, 335] width 9 height 9
checkbox input "true"
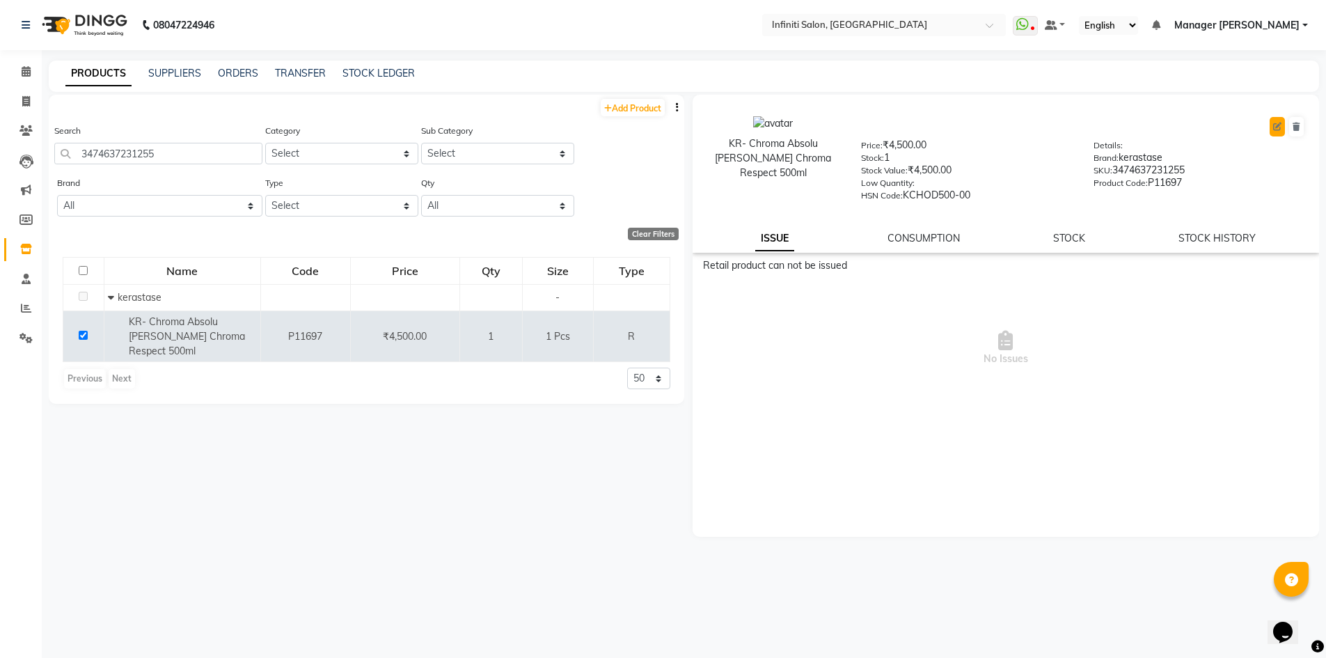
click at [1276, 128] on icon at bounding box center [1277, 127] width 8 height 8
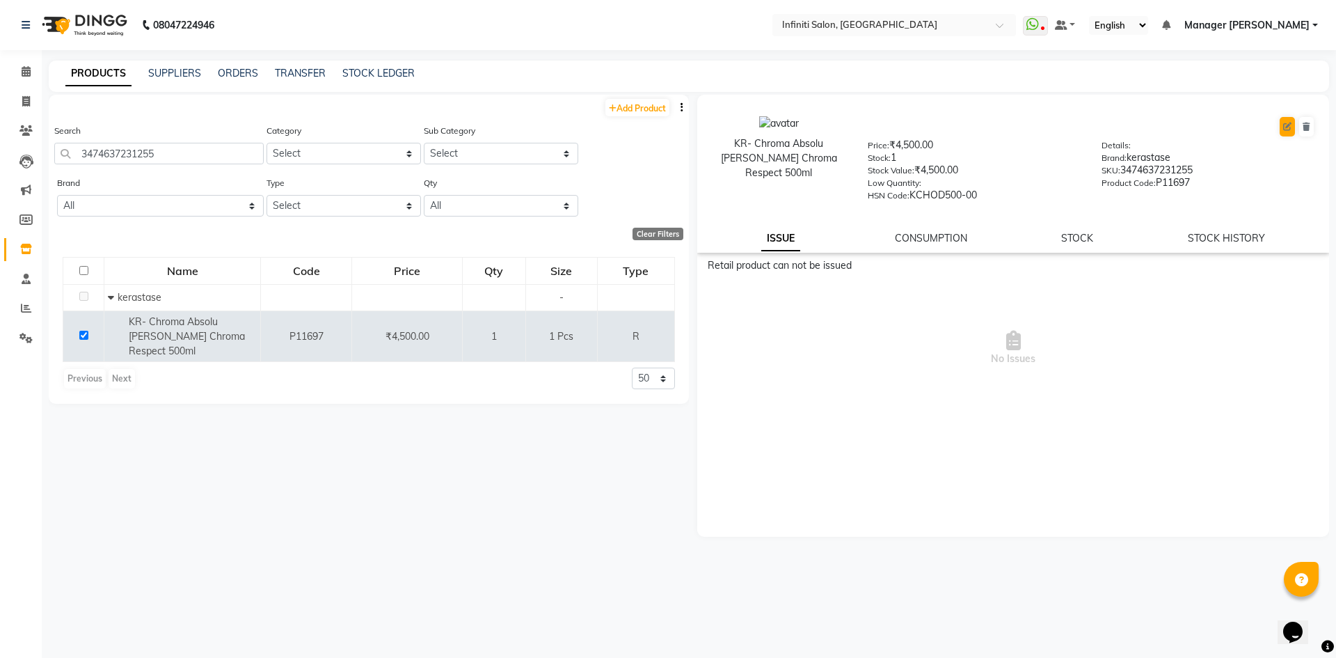
select select "R"
select select "903101100"
select select "903101113"
select select "true"
select select "2495"
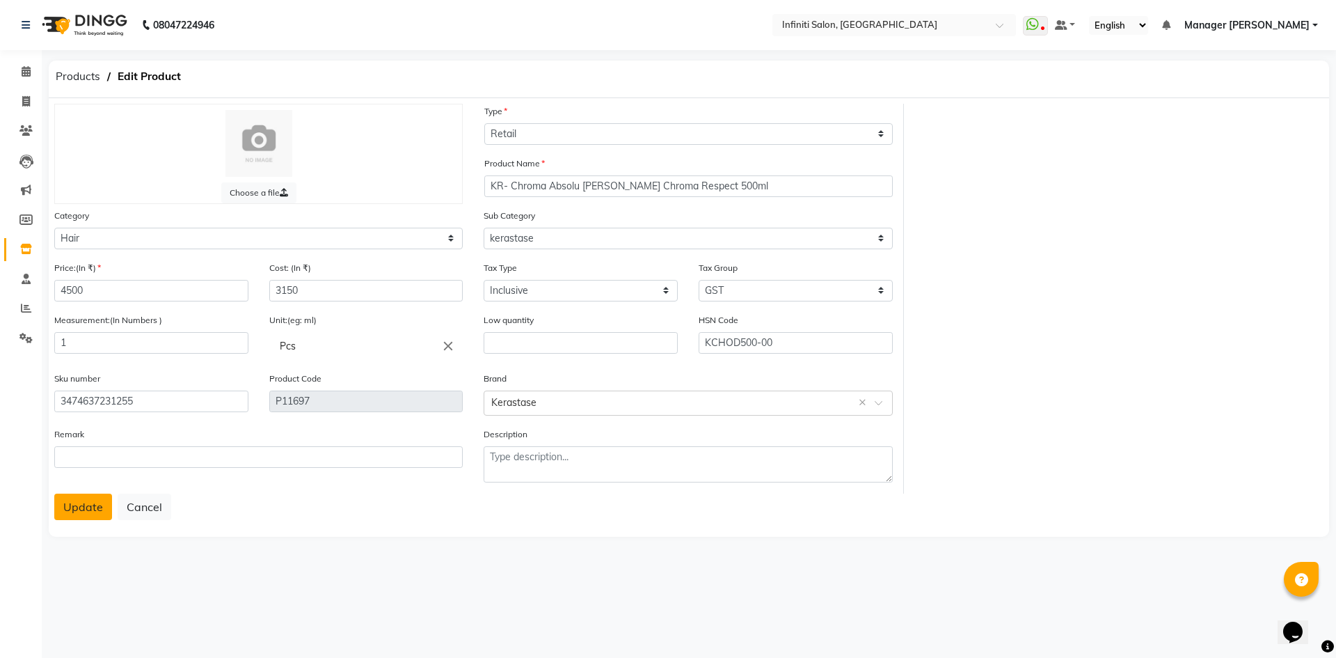
click at [77, 498] on button "Update" at bounding box center [83, 506] width 58 height 26
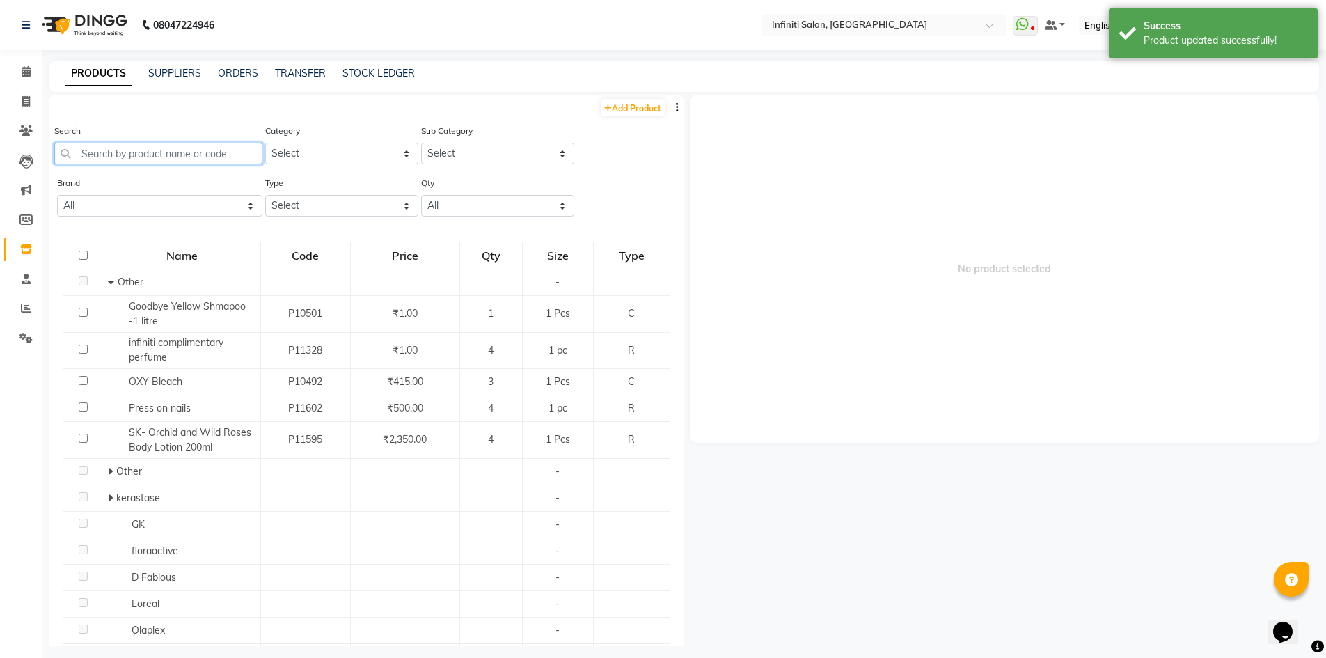
click at [197, 157] on input "text" at bounding box center [158, 154] width 208 height 22
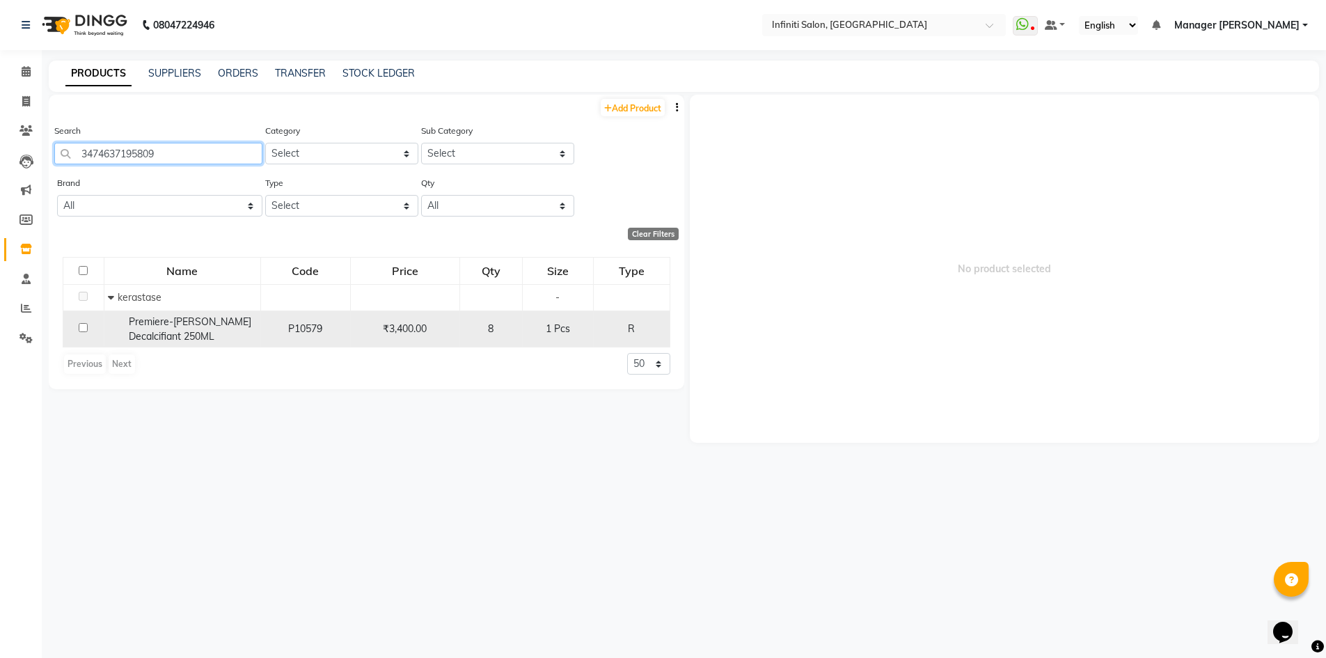
type input "3474637195809"
click at [81, 332] on input "checkbox" at bounding box center [83, 327] width 9 height 9
checkbox input "true"
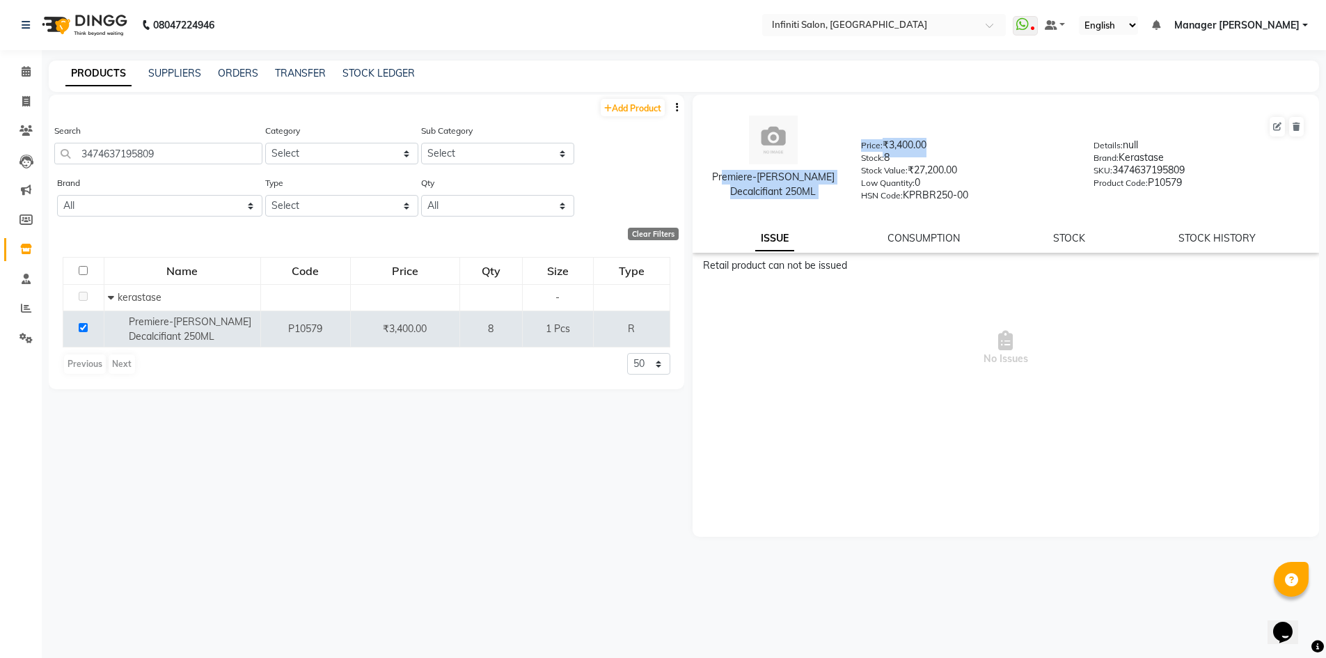
drag, startPoint x: 717, startPoint y: 173, endPoint x: 858, endPoint y: 169, distance: 140.7
click at [858, 169] on div "Premiere-Bain Decalcifiant 250ML Price: ₹3,400.00 Stock: 8 Stock Value: ₹27,200…" at bounding box center [1006, 158] width 648 height 113
click at [814, 205] on div "Premiere-Bain Decalcifiant 250ML Price: ₹3,400.00 Stock: 8 Stock Value: ₹27,200…" at bounding box center [1006, 158] width 648 height 113
drag, startPoint x: 713, startPoint y: 177, endPoint x: 832, endPoint y: 189, distance: 120.4
click at [832, 189] on div "Premiere-Bain Decalcifiant 250ML" at bounding box center [773, 184] width 134 height 29
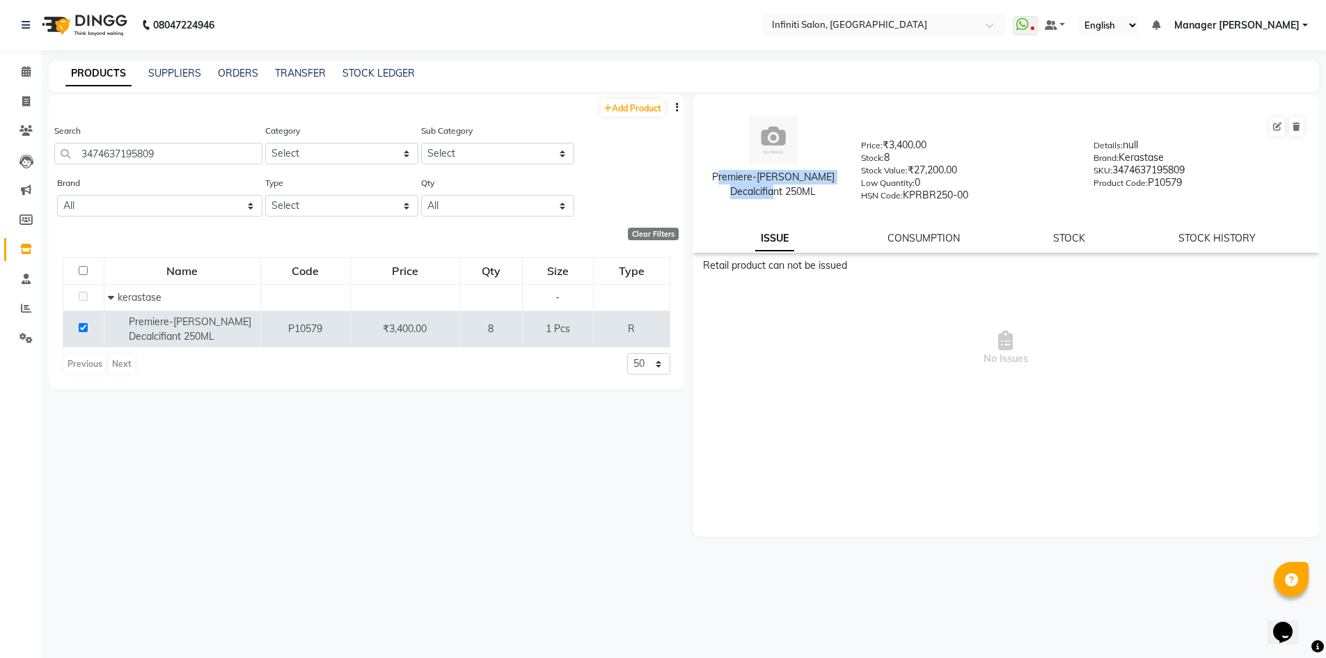
copy div "Premiere-Bain Decalcifiant 250ML"
click at [29, 68] on icon at bounding box center [26, 71] width 9 height 10
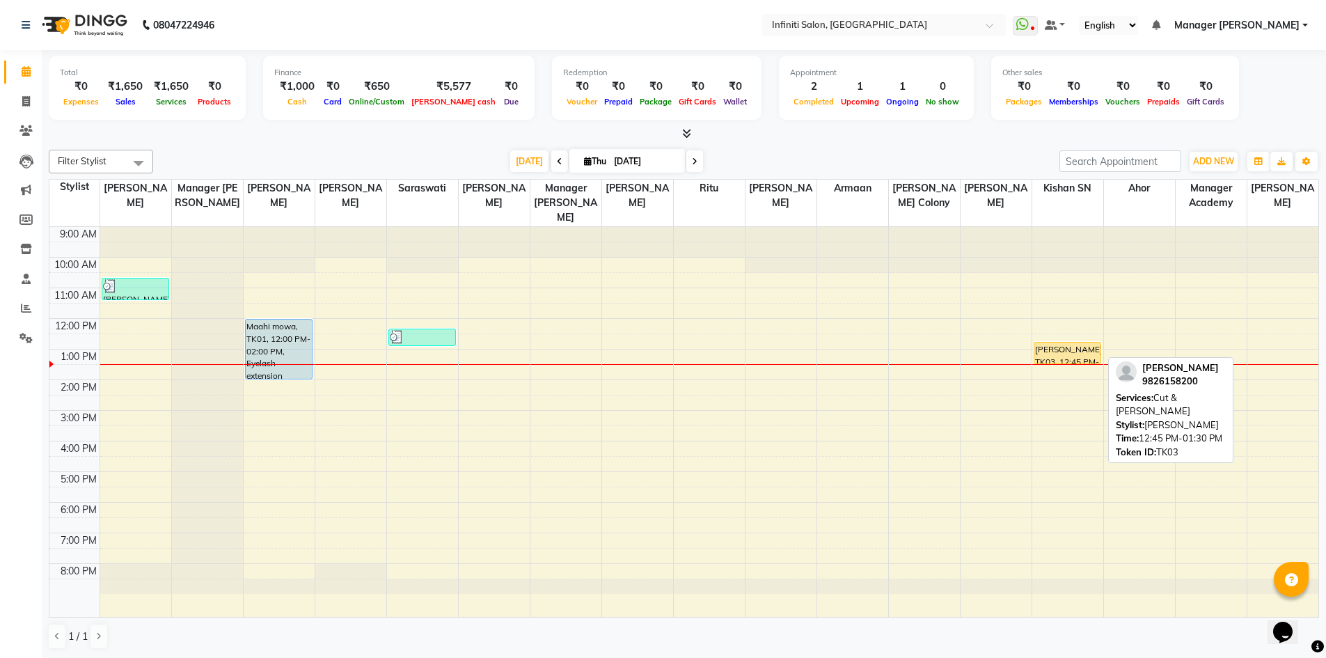
click at [1065, 358] on div "vijay dariwal, TK03, 12:45 PM-01:30 PM, Cut & Beard" at bounding box center [1067, 352] width 66 height 21
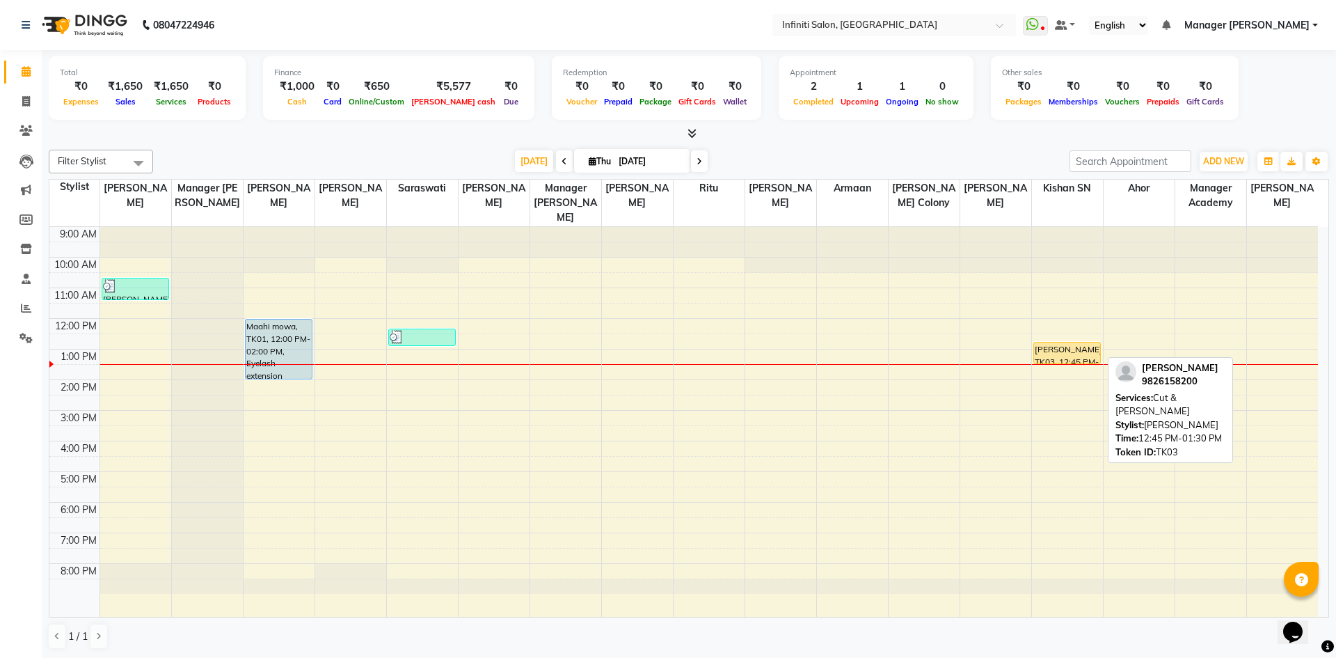
select select "1"
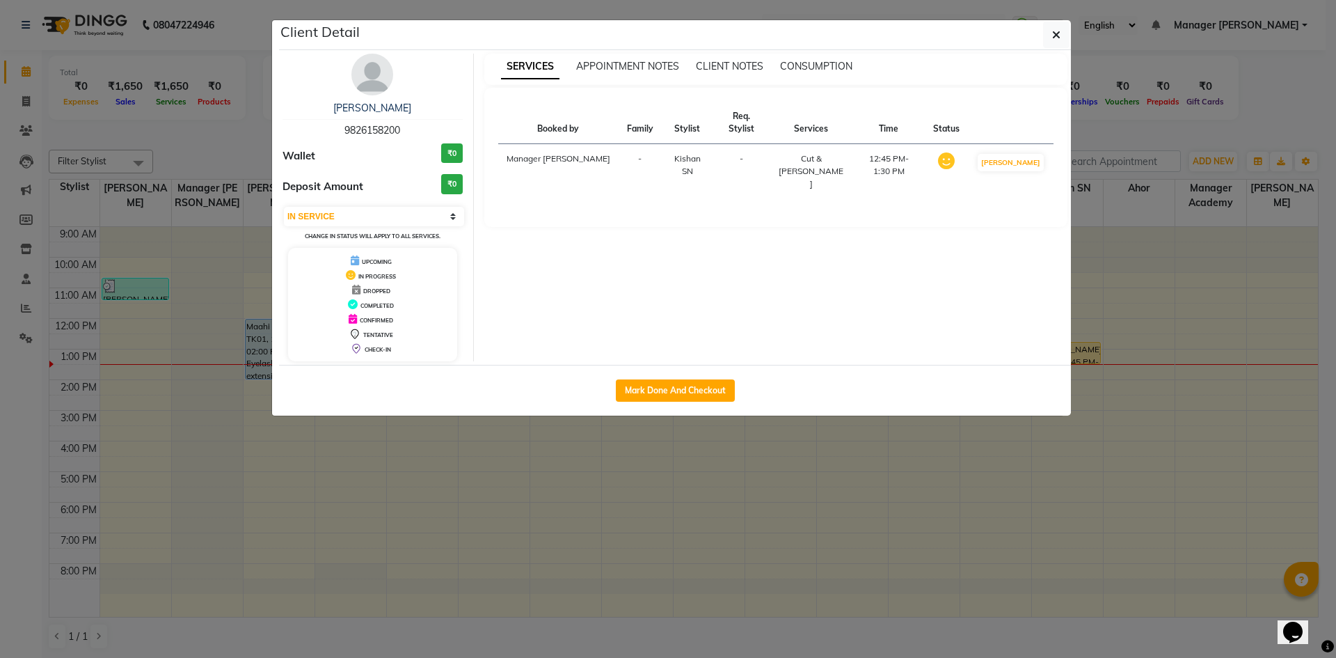
click at [358, 114] on div "[PERSON_NAME]" at bounding box center [373, 108] width 180 height 15
click at [379, 109] on link "[PERSON_NAME]" at bounding box center [372, 108] width 78 height 13
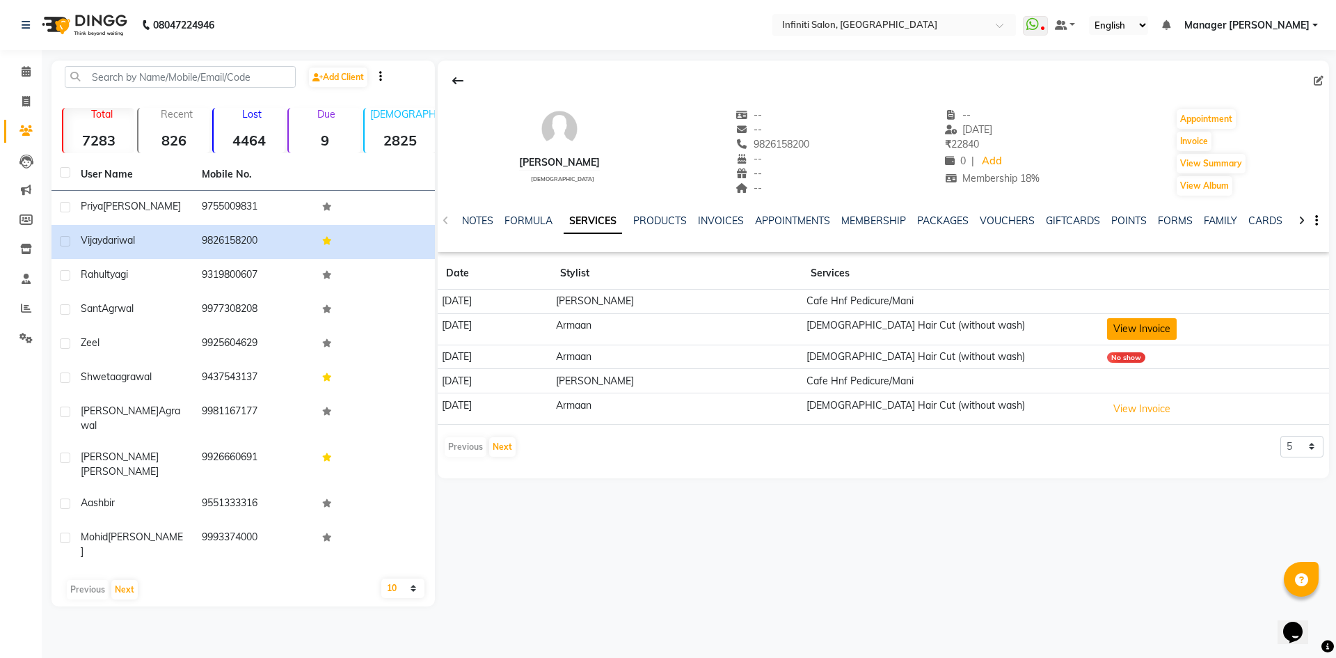
click at [1162, 322] on button "View Invoice" at bounding box center [1142, 329] width 70 height 22
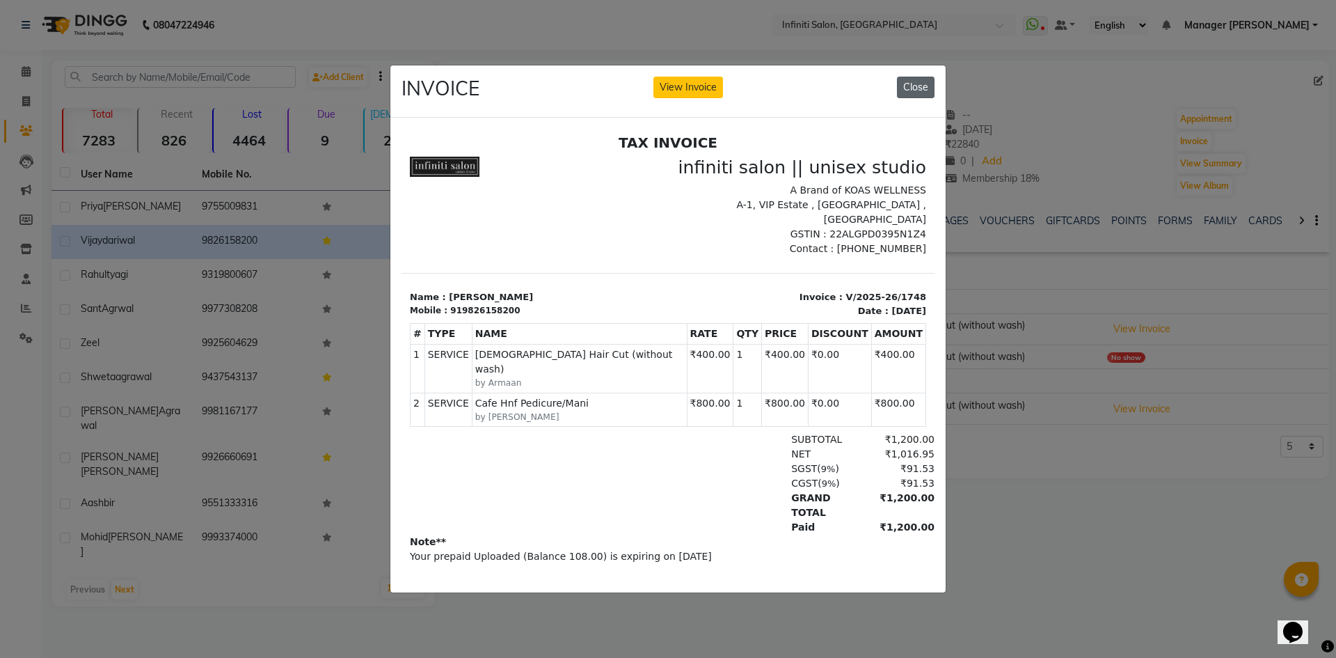
click at [908, 77] on button "Close" at bounding box center [916, 88] width 38 height 22
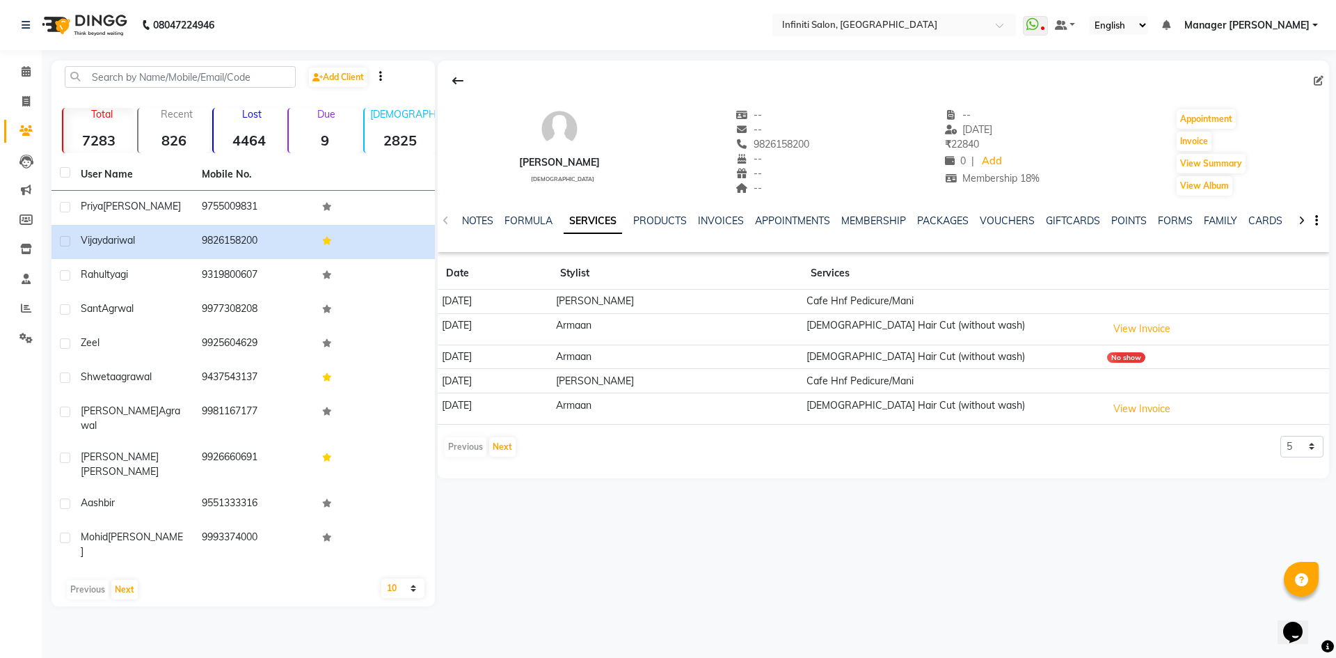
click at [1162, 422] on td "View Invoice" at bounding box center [1216, 408] width 226 height 31
click at [1155, 408] on button "View Invoice" at bounding box center [1142, 409] width 70 height 22
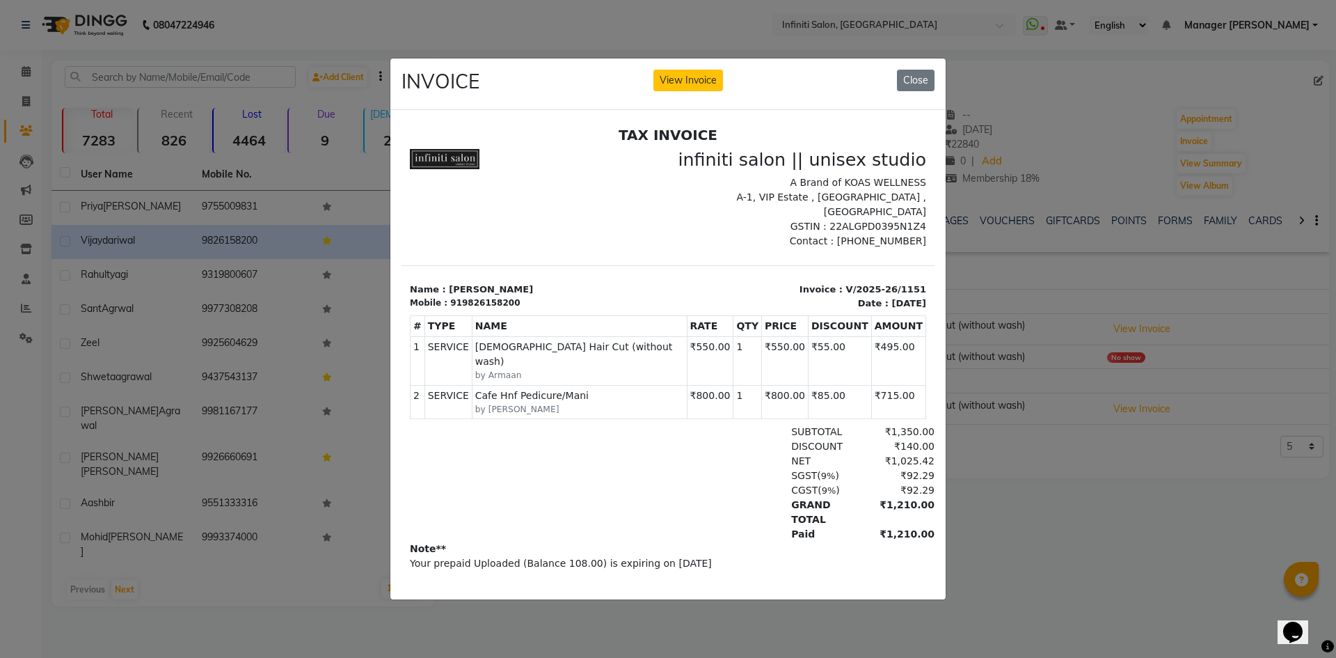
drag, startPoint x: 914, startPoint y: 61, endPoint x: 914, endPoint y: 69, distance: 7.7
click at [914, 63] on div "INVOICE View Invoice Close" at bounding box center [667, 84] width 555 height 52
click at [914, 70] on button "Close" at bounding box center [916, 81] width 38 height 22
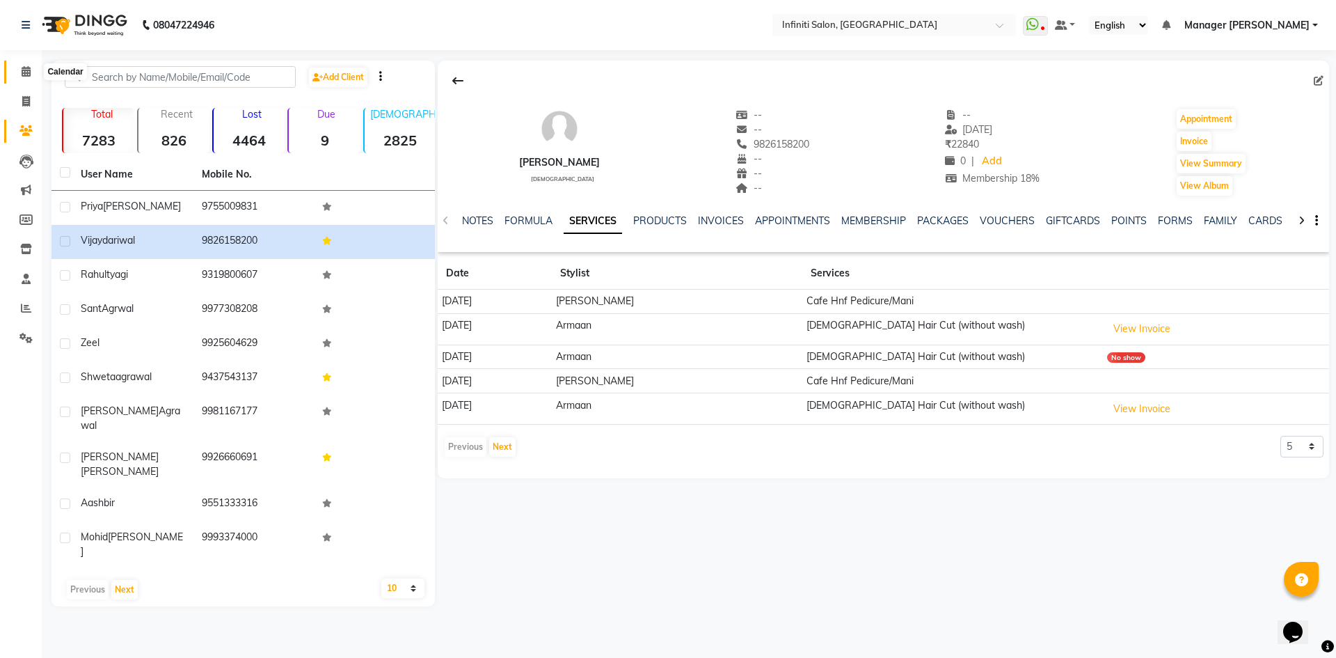
drag, startPoint x: 26, startPoint y: 75, endPoint x: 13, endPoint y: 72, distance: 13.5
click at [24, 75] on icon at bounding box center [26, 71] width 9 height 10
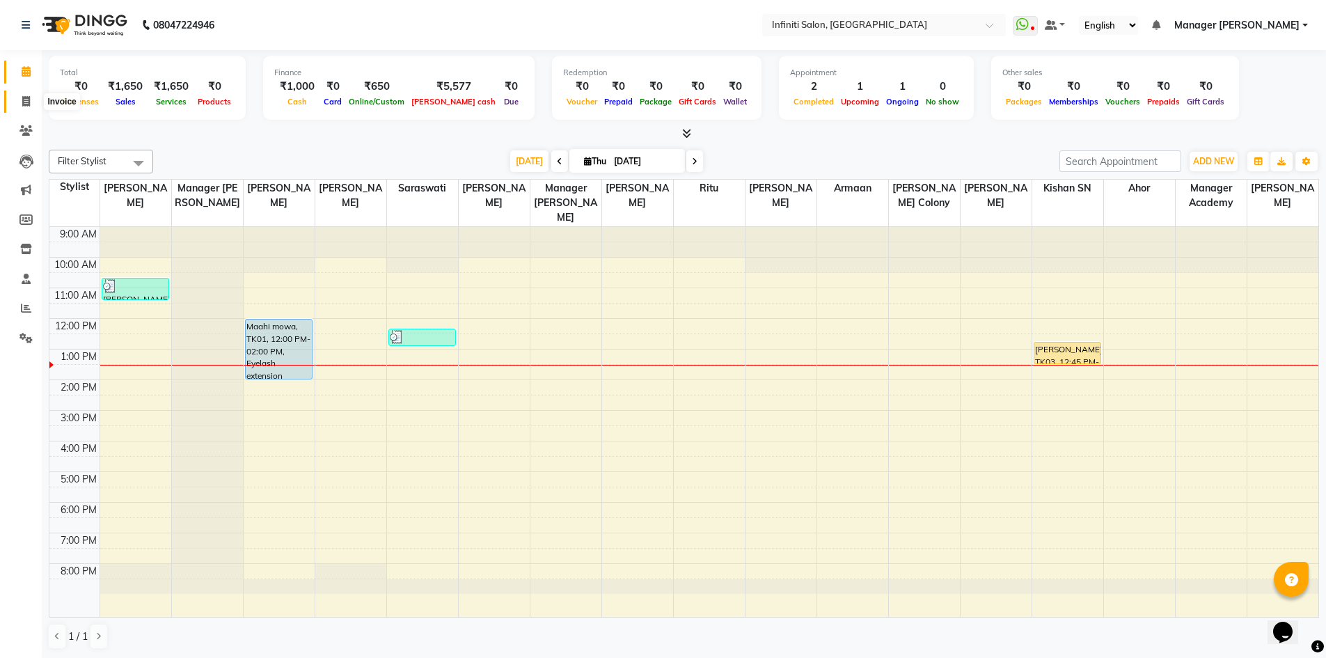
click at [27, 104] on icon at bounding box center [26, 101] width 8 height 10
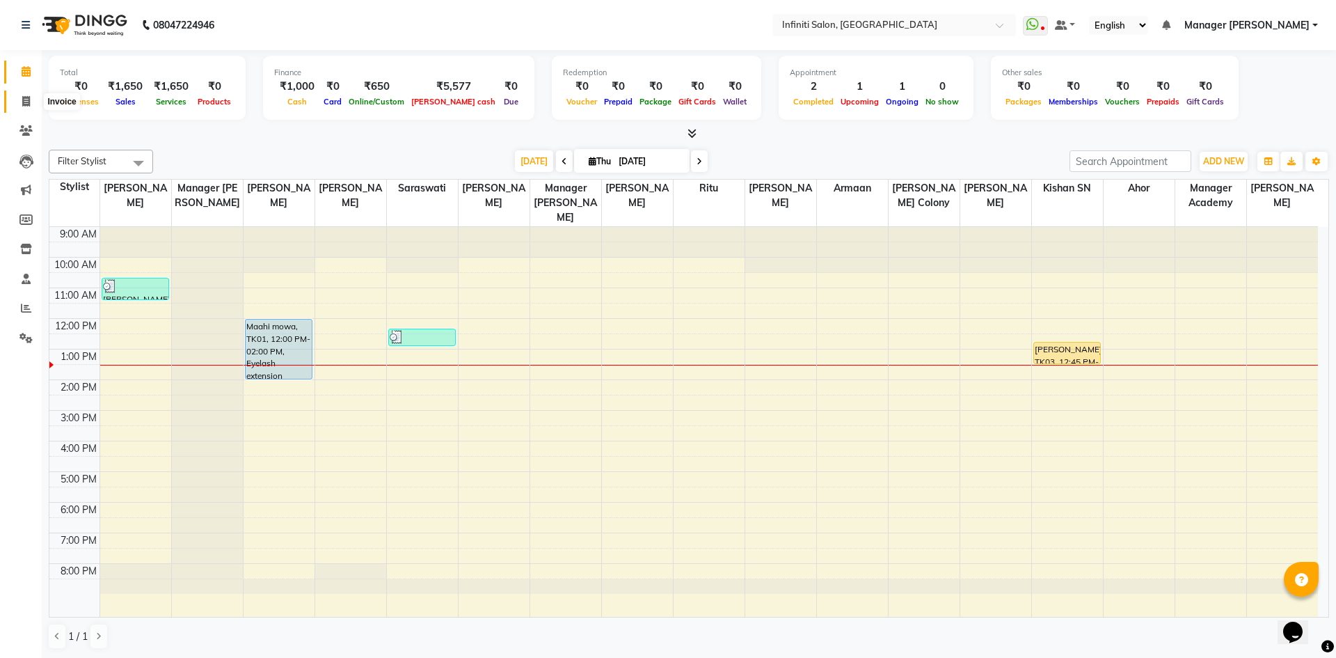
select select "5804"
select select "service"
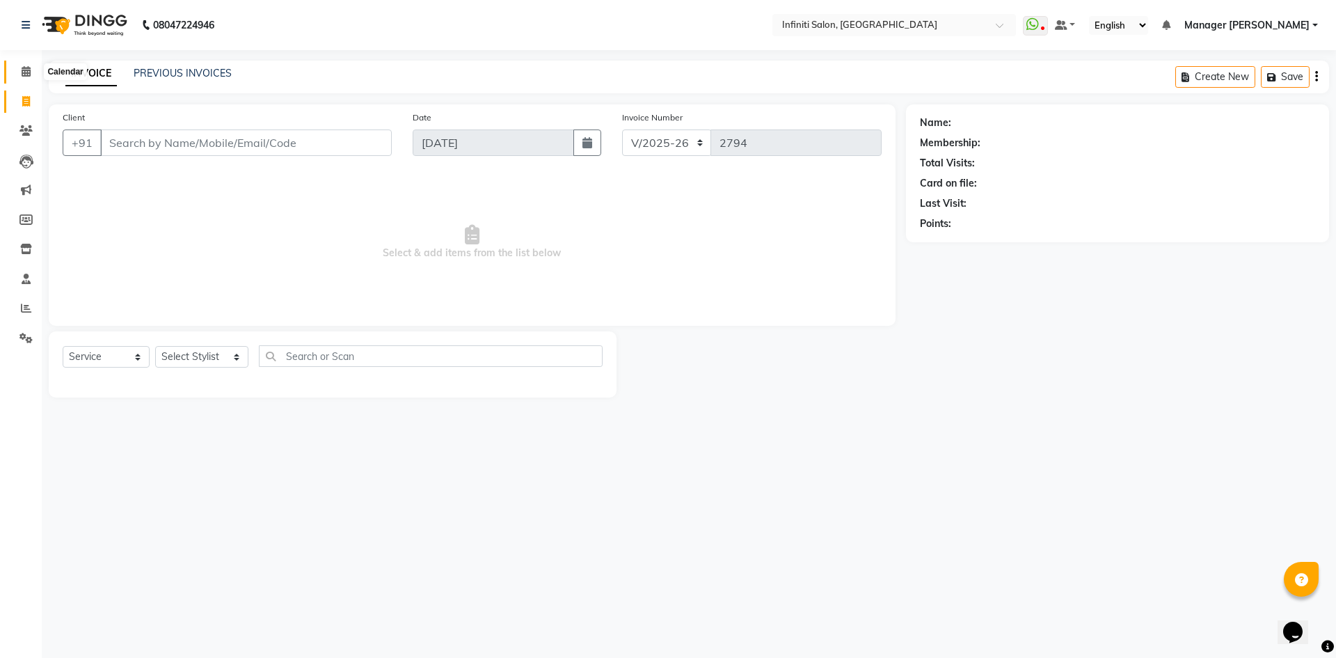
click at [22, 78] on span at bounding box center [26, 72] width 24 height 16
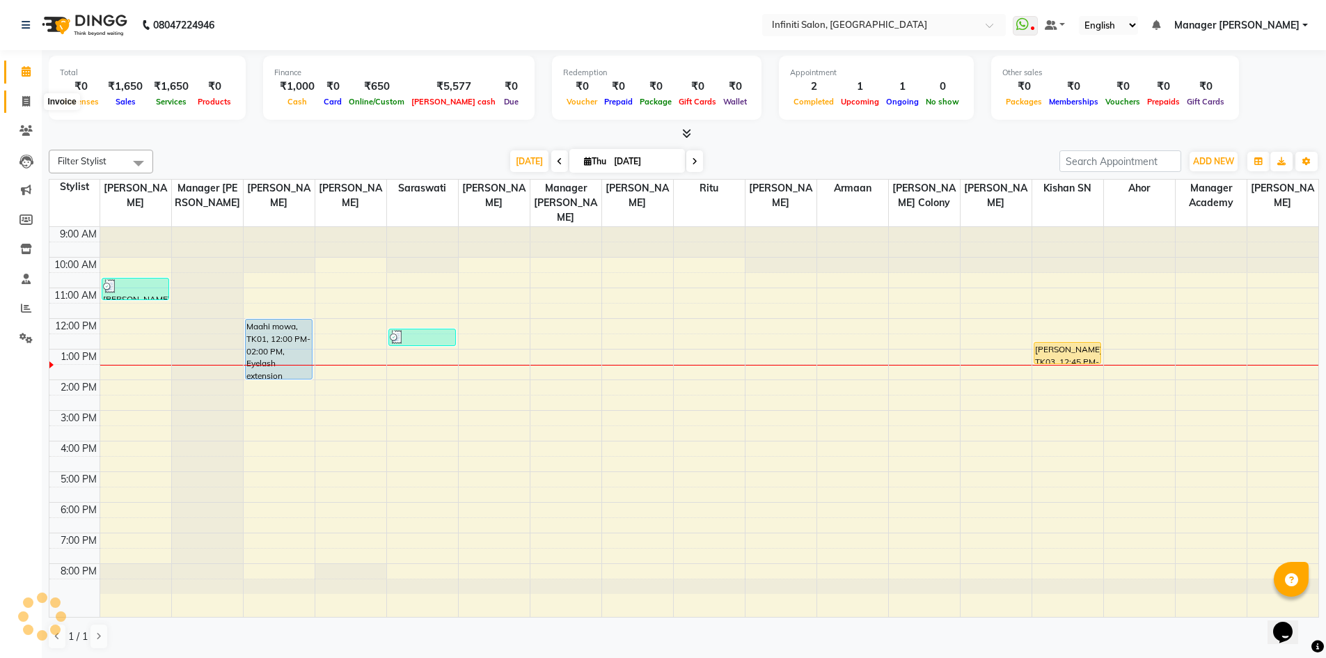
click at [25, 98] on icon at bounding box center [26, 101] width 8 height 10
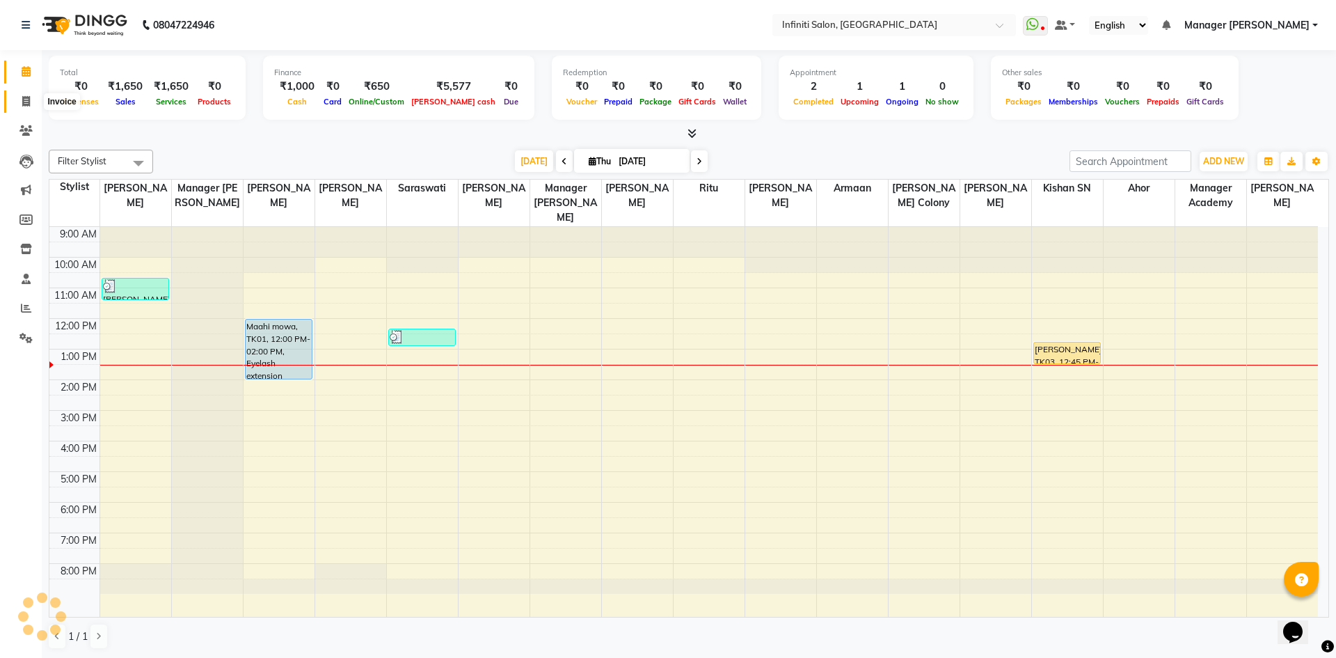
select select "5804"
select select "service"
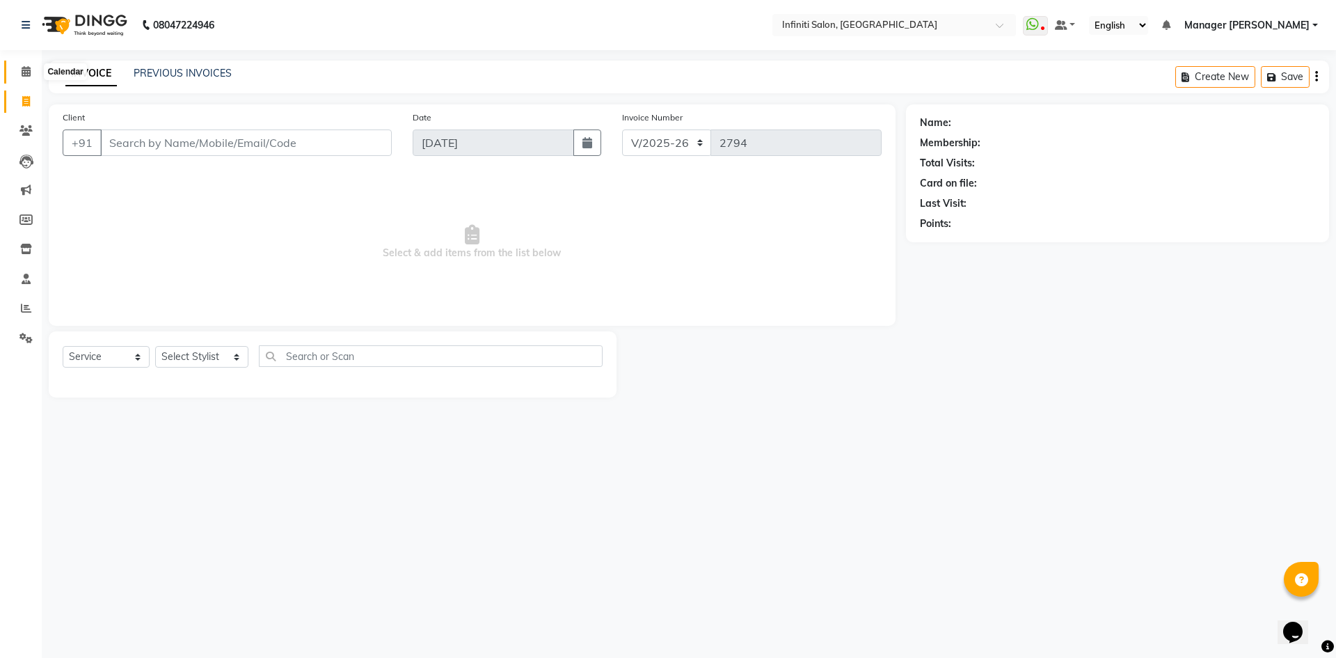
click at [25, 73] on icon at bounding box center [26, 71] width 9 height 10
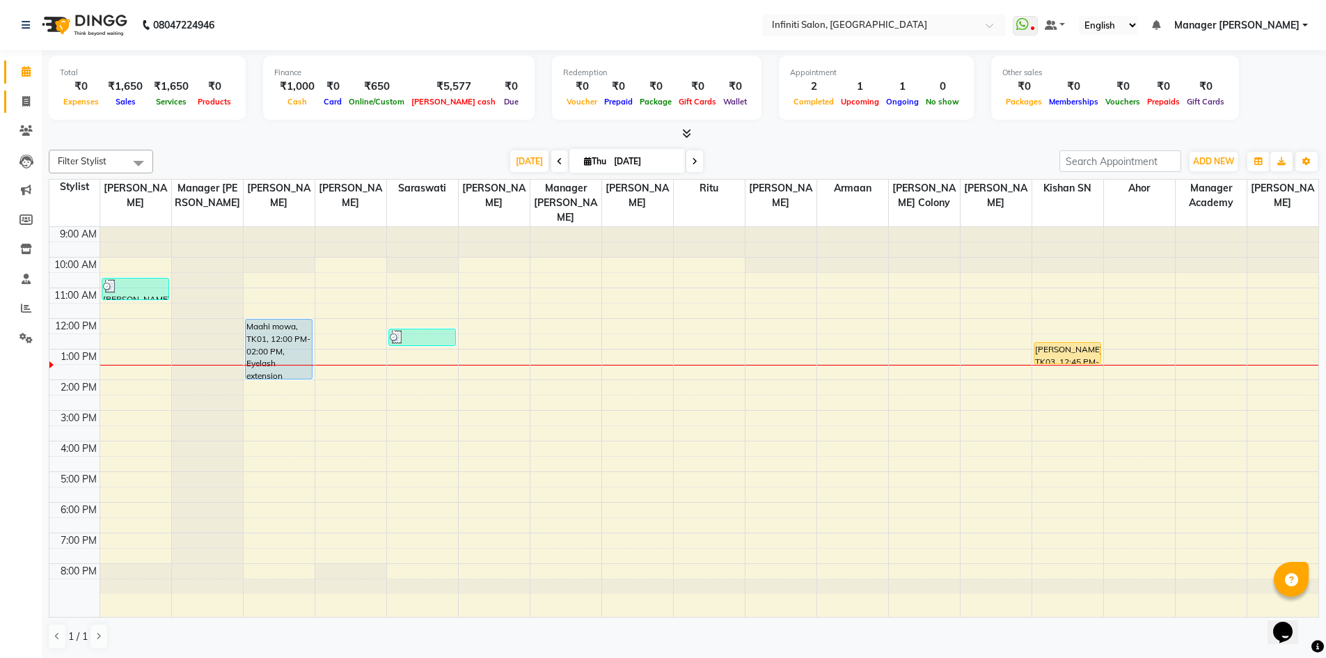
click at [13, 102] on link "Invoice" at bounding box center [20, 101] width 33 height 23
select select "service"
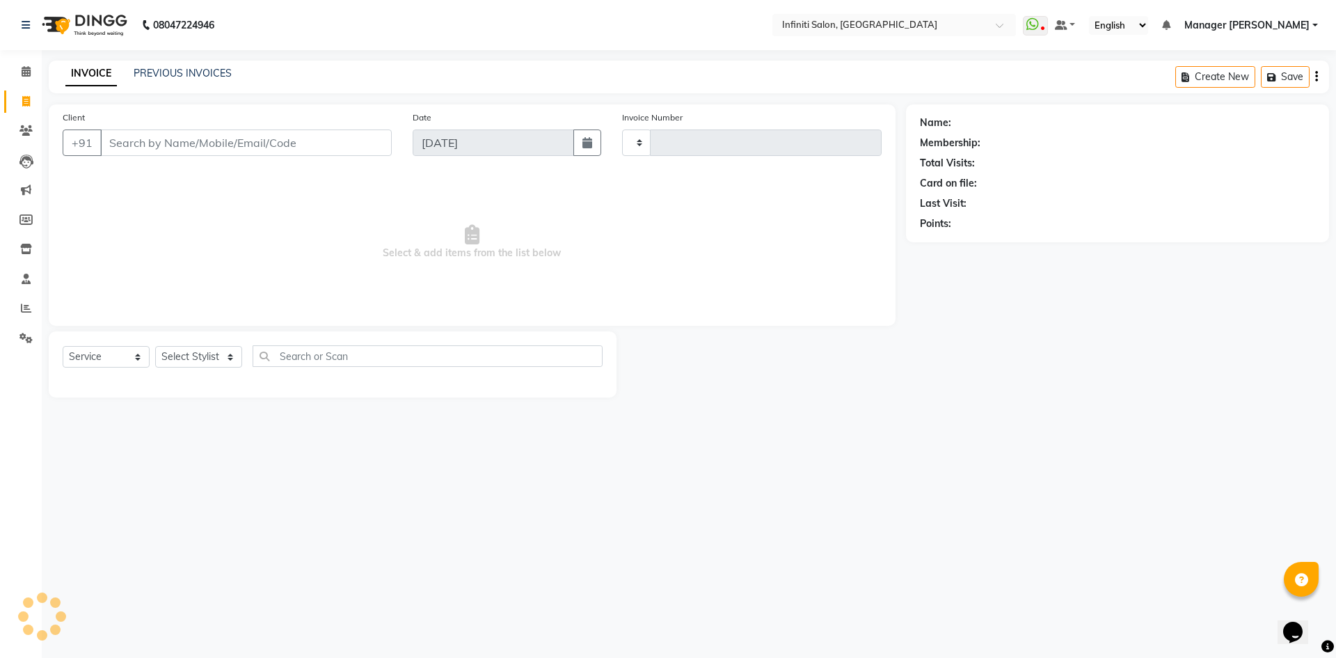
type input "2794"
select select "5804"
click at [169, 78] on link "PREVIOUS INVOICES" at bounding box center [183, 73] width 98 height 13
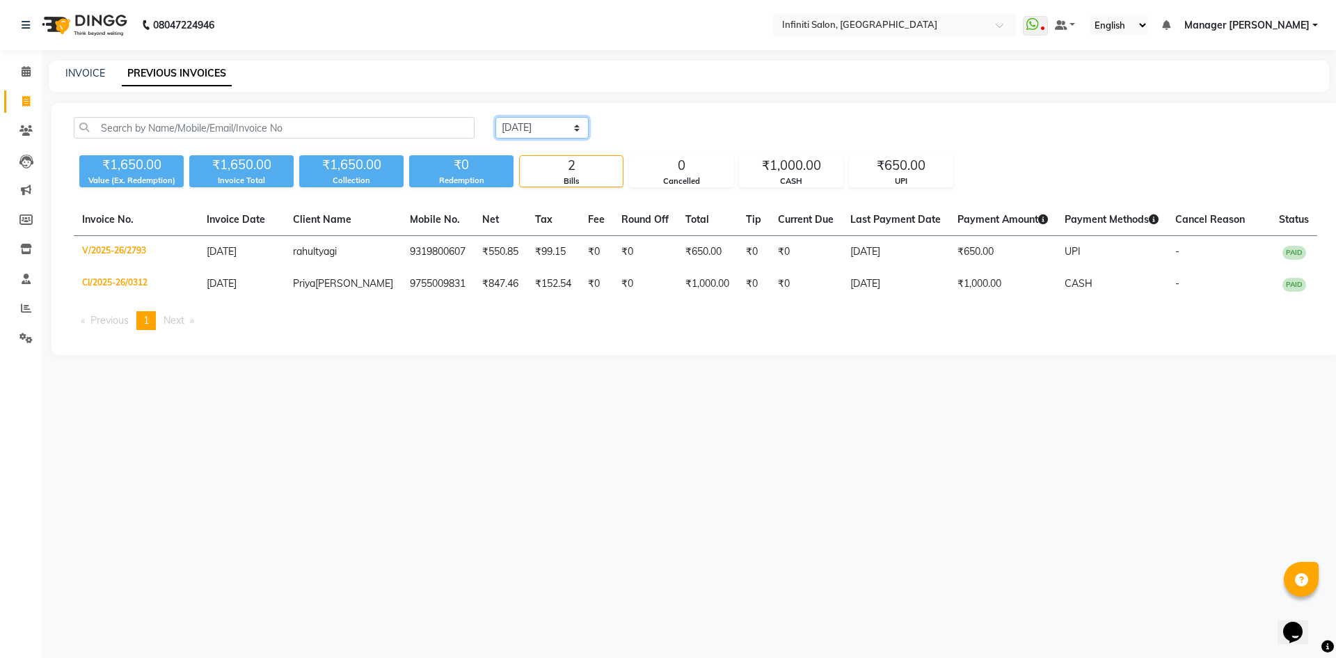
click at [524, 134] on select "Today Yesterday Custom Range" at bounding box center [542, 128] width 93 height 22
select select "range"
click at [496, 117] on select "Today Yesterday Custom Range" at bounding box center [542, 128] width 93 height 22
click at [636, 127] on input "[DATE]" at bounding box center [655, 127] width 97 height 19
select select "9"
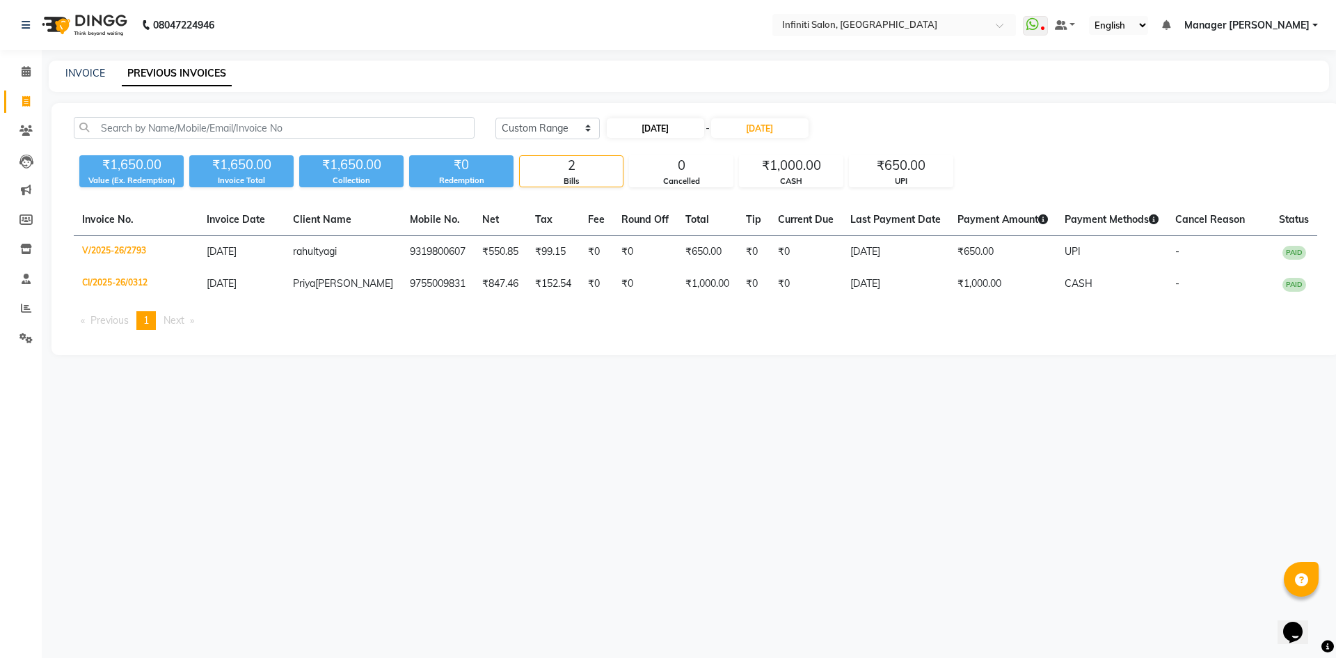
select select "2025"
click at [665, 145] on select "Jan Feb Mar Apr May Jun Jul Aug Sep Oct Nov Dec" at bounding box center [661, 153] width 53 height 21
select select "8"
click at [635, 143] on select "Jan Feb Mar Apr May Jun Jul Aug Sep Oct Nov Dec" at bounding box center [661, 153] width 53 height 21
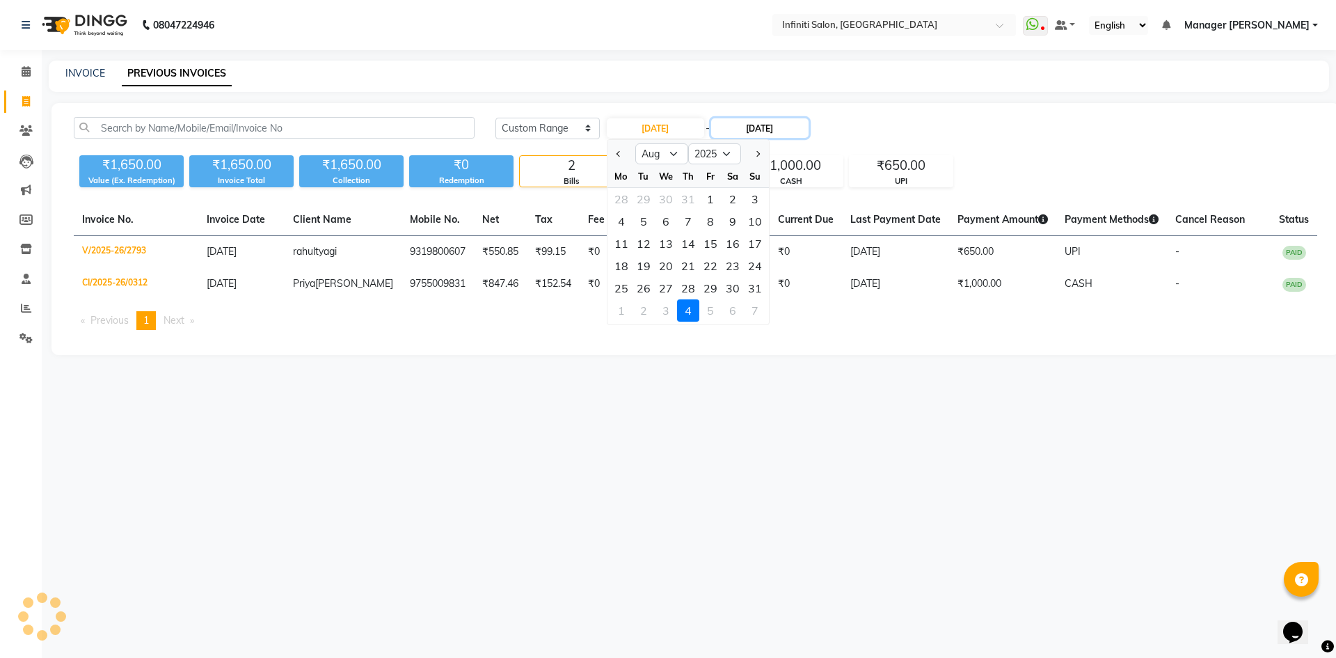
click at [759, 130] on input "[DATE]" at bounding box center [759, 127] width 97 height 19
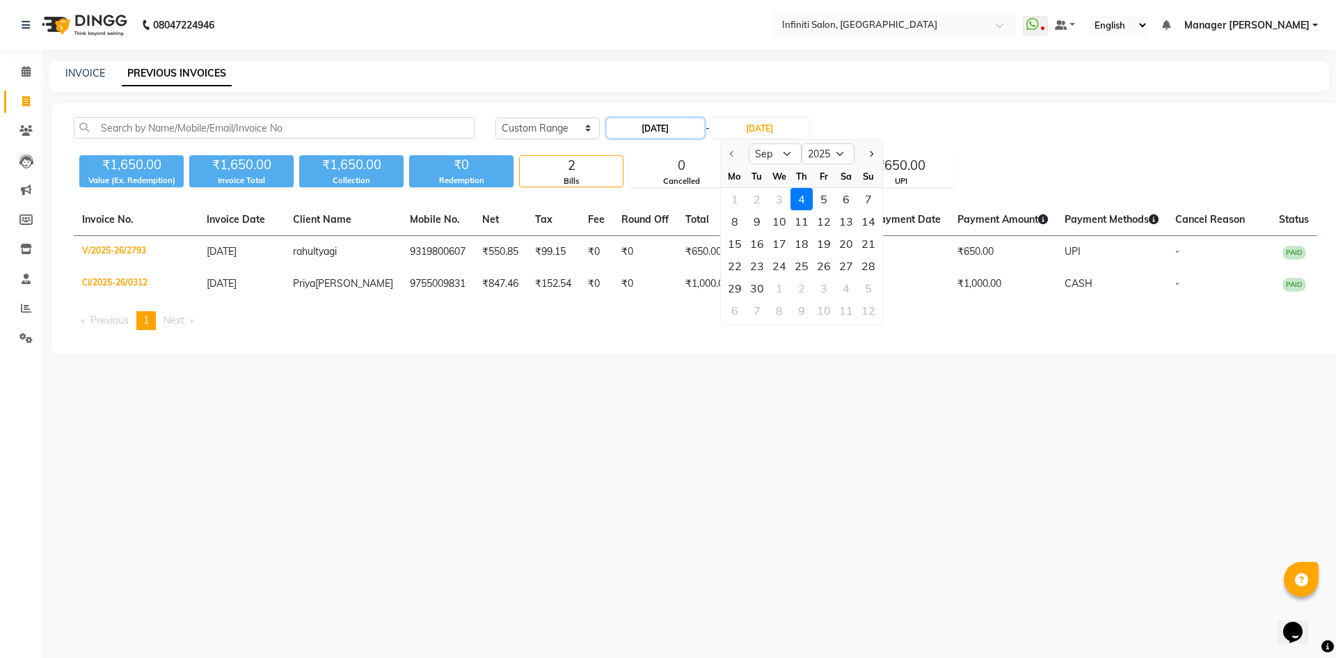
click at [638, 122] on input "[DATE]" at bounding box center [655, 127] width 97 height 19
select select "9"
select select "2025"
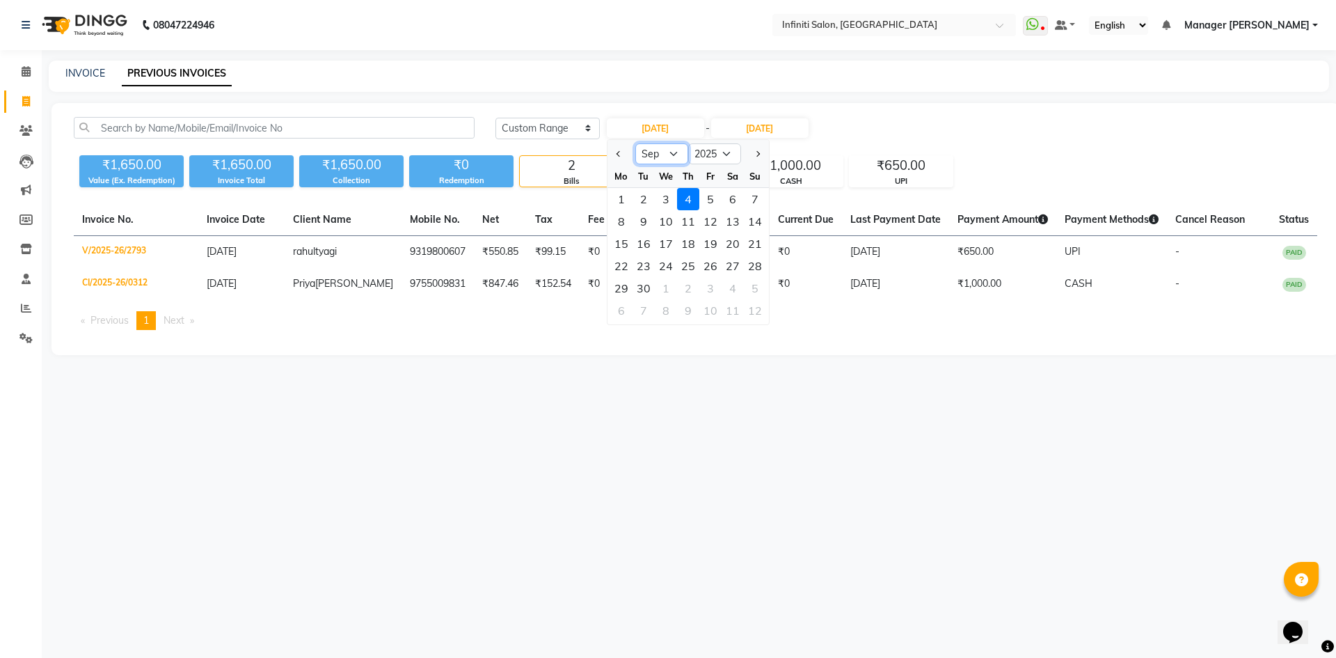
click at [651, 160] on select "Jan Feb Mar Apr May Jun Jul Aug Sep Oct Nov Dec" at bounding box center [661, 153] width 53 height 21
select select "8"
click at [635, 143] on select "Jan Feb Mar Apr May Jun Jul Aug Sep Oct Nov Dec" at bounding box center [661, 153] width 53 height 21
click at [700, 267] on div "22" at bounding box center [711, 266] width 22 height 22
type input "22-08-2025"
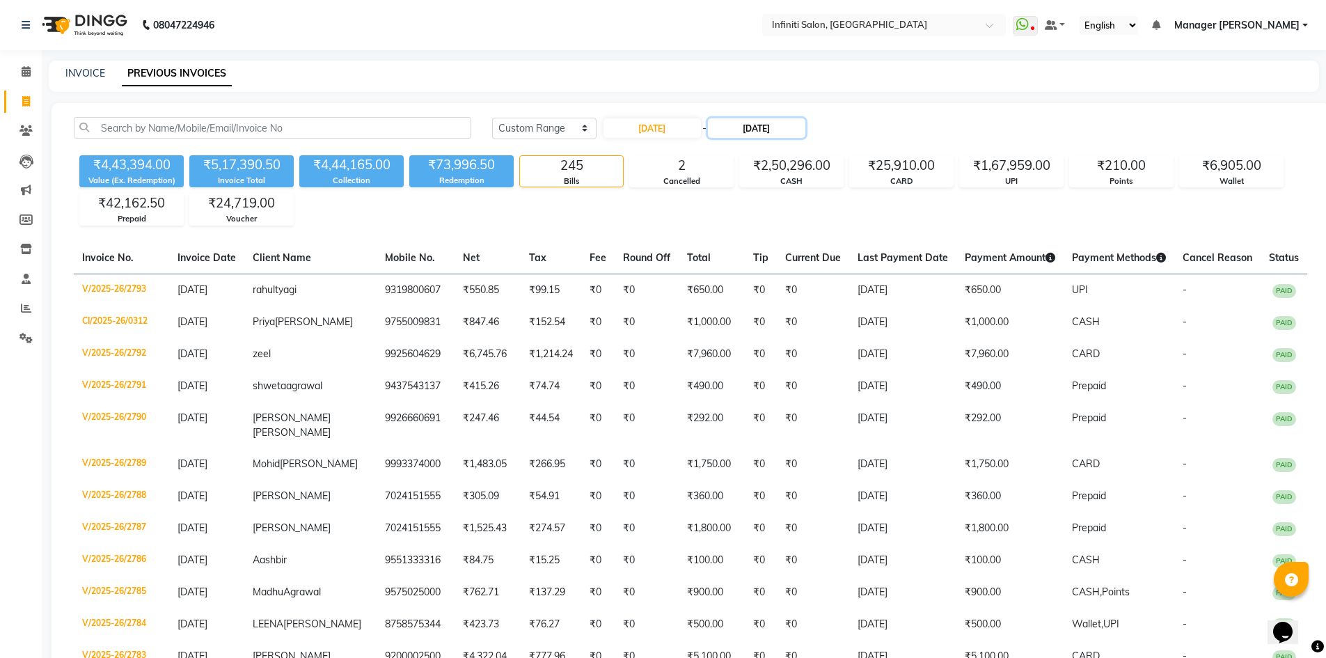
click at [746, 134] on input "[DATE]" at bounding box center [756, 127] width 97 height 19
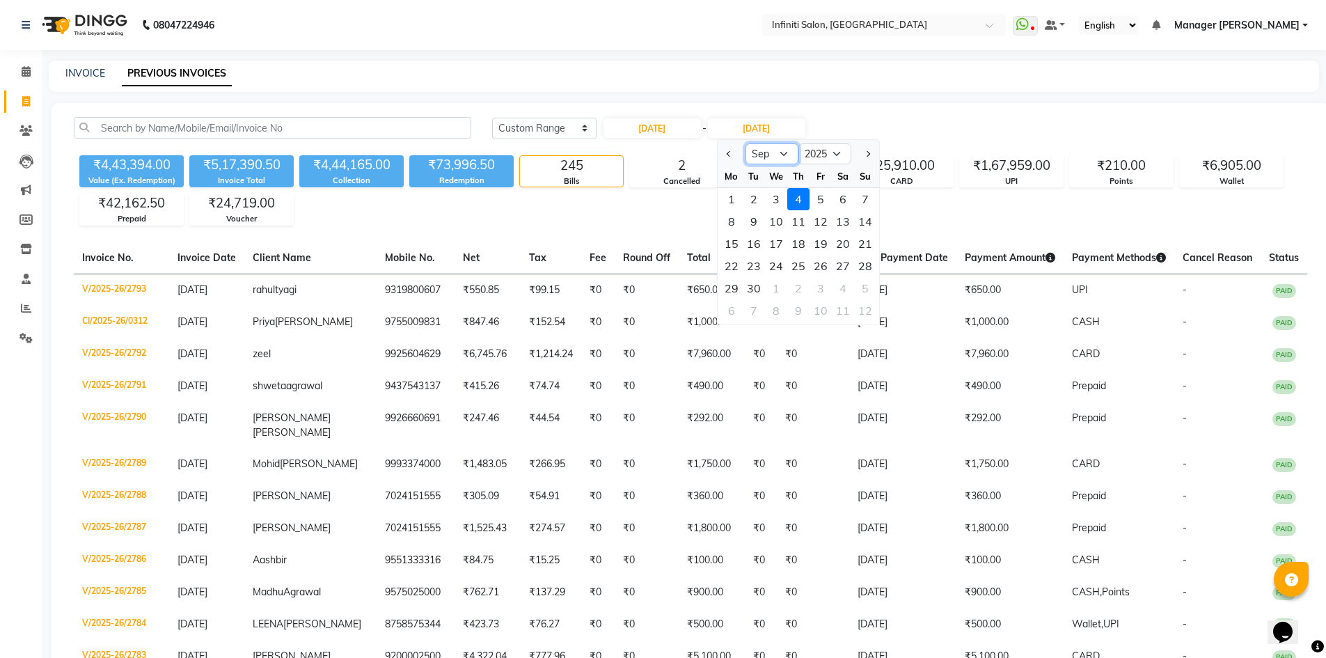
drag, startPoint x: 766, startPoint y: 153, endPoint x: 768, endPoint y: 164, distance: 10.5
click at [766, 153] on select "Aug Sep Oct Nov Dec" at bounding box center [771, 153] width 53 height 21
select select "8"
click at [745, 143] on select "Aug Sep Oct Nov Dec" at bounding box center [771, 153] width 53 height 21
click at [820, 272] on div "22" at bounding box center [820, 266] width 22 height 22
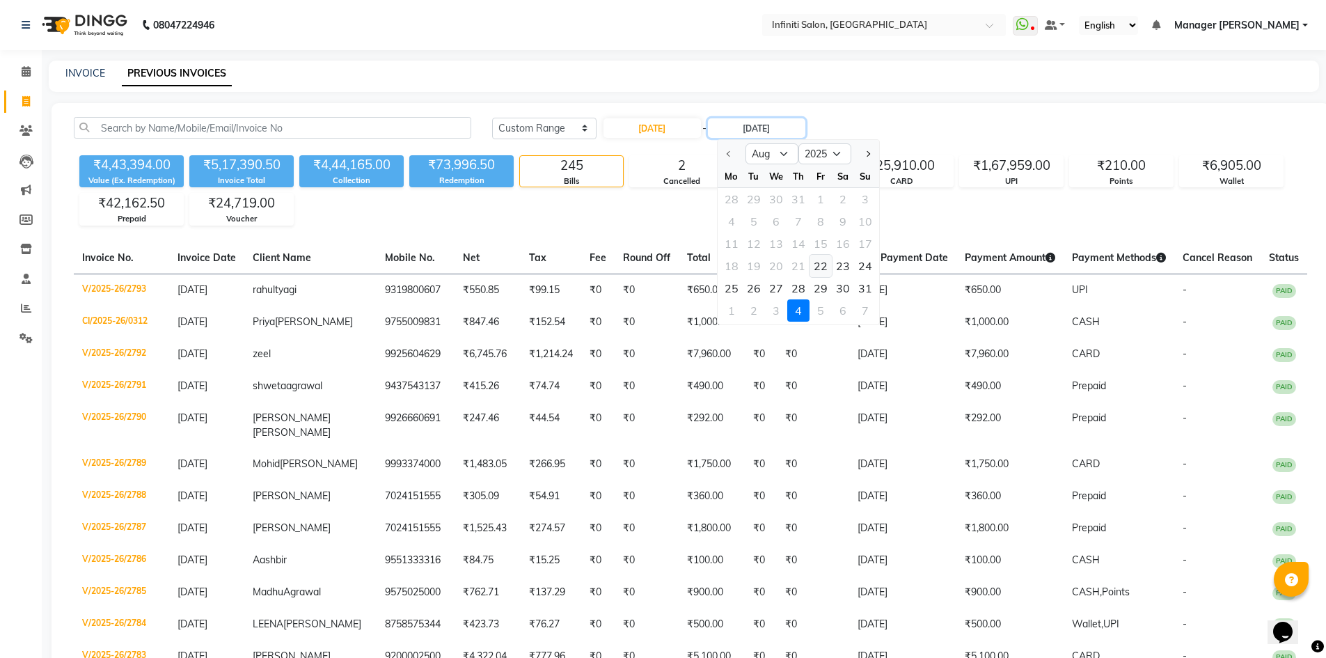
type input "22-08-2025"
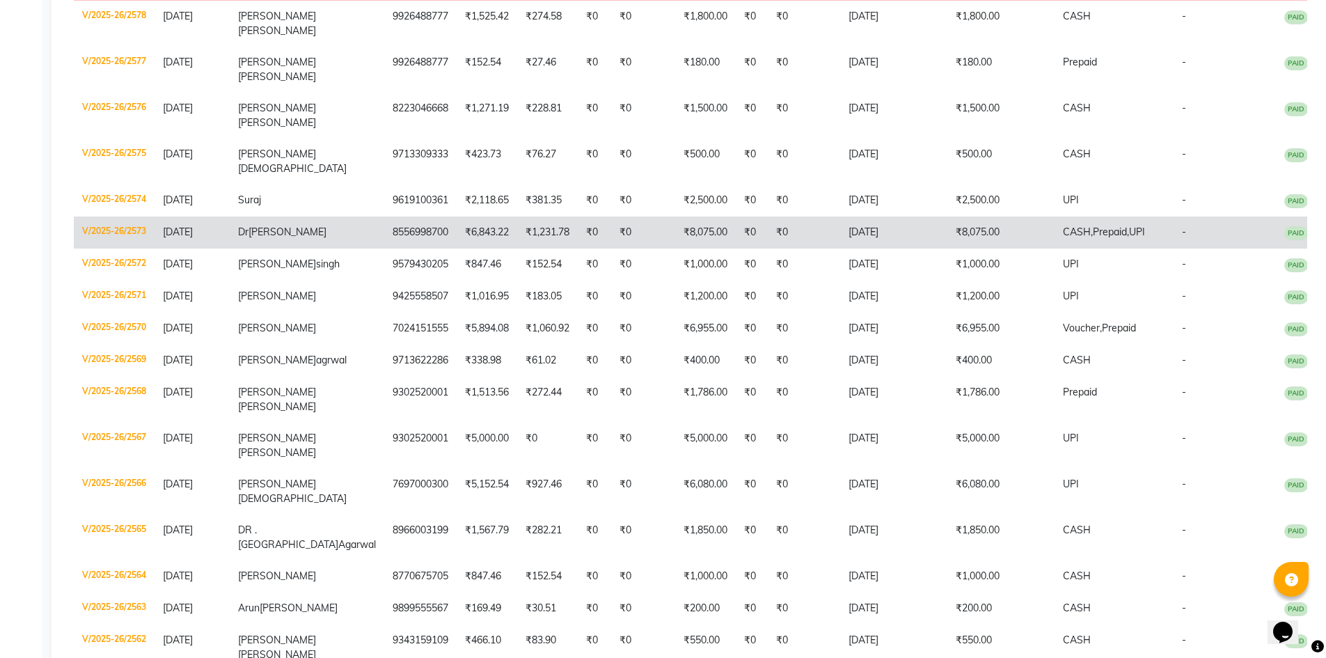
scroll to position [487, 0]
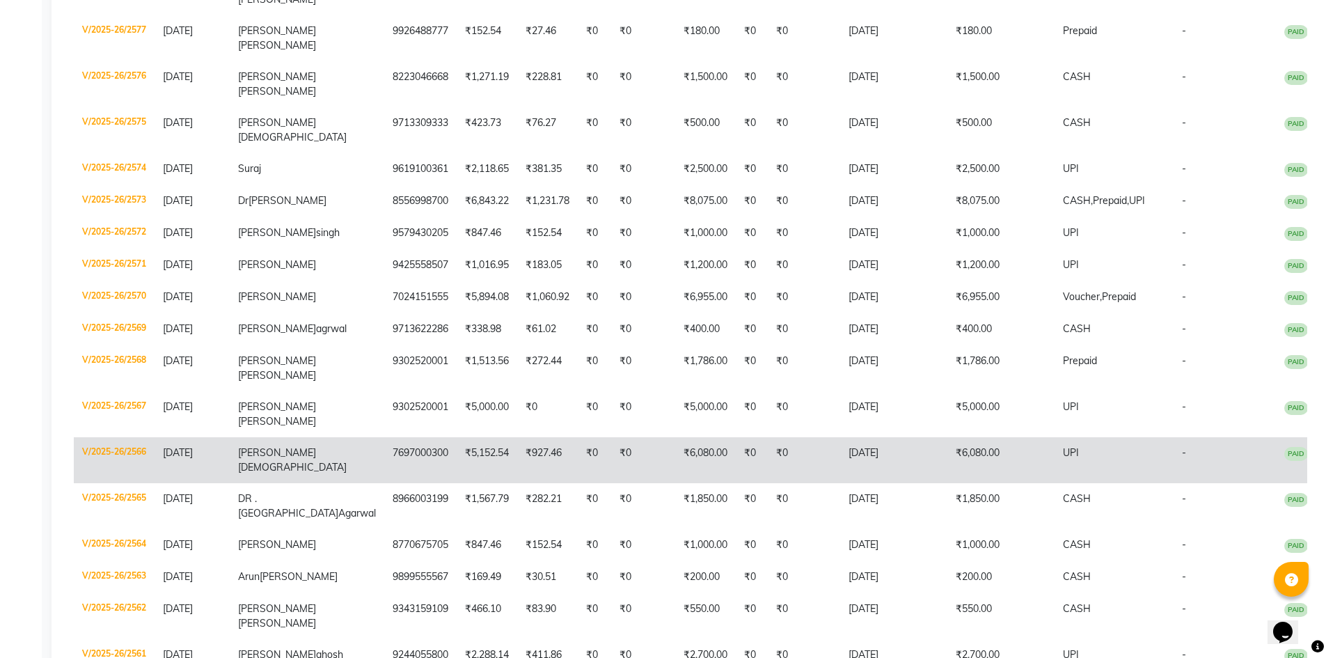
click at [113, 483] on td "V/2025-26/2566" at bounding box center [114, 460] width 81 height 46
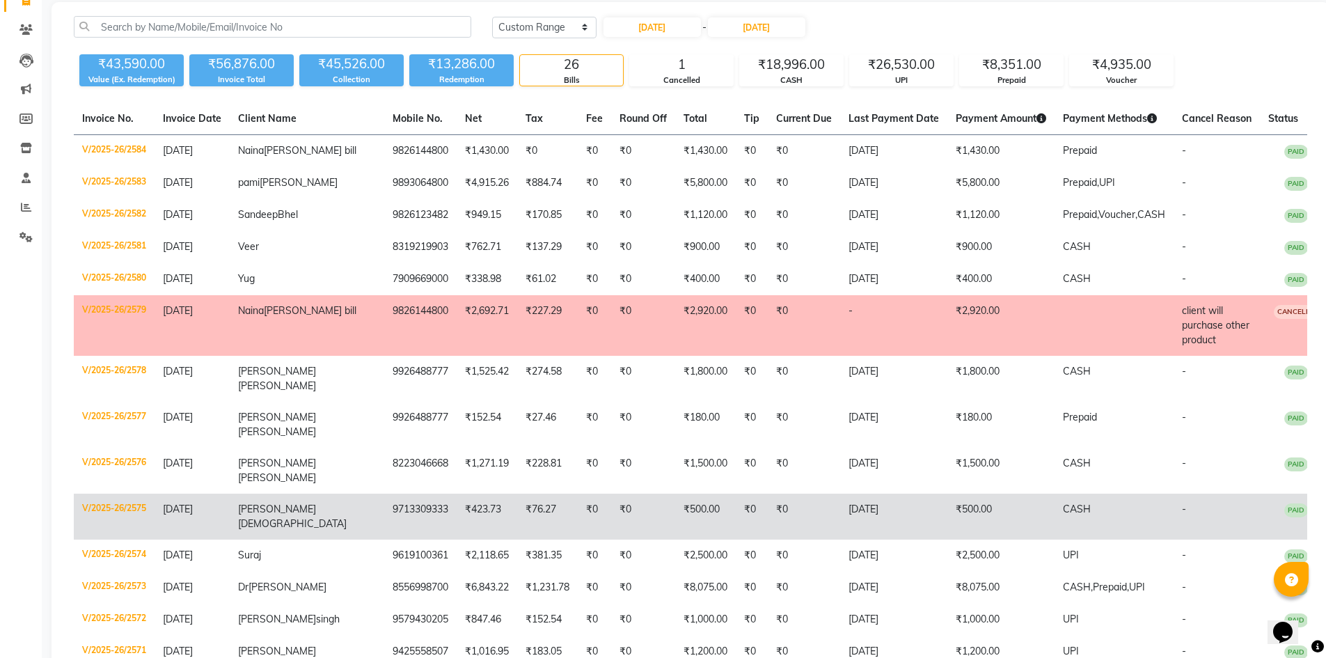
scroll to position [0, 0]
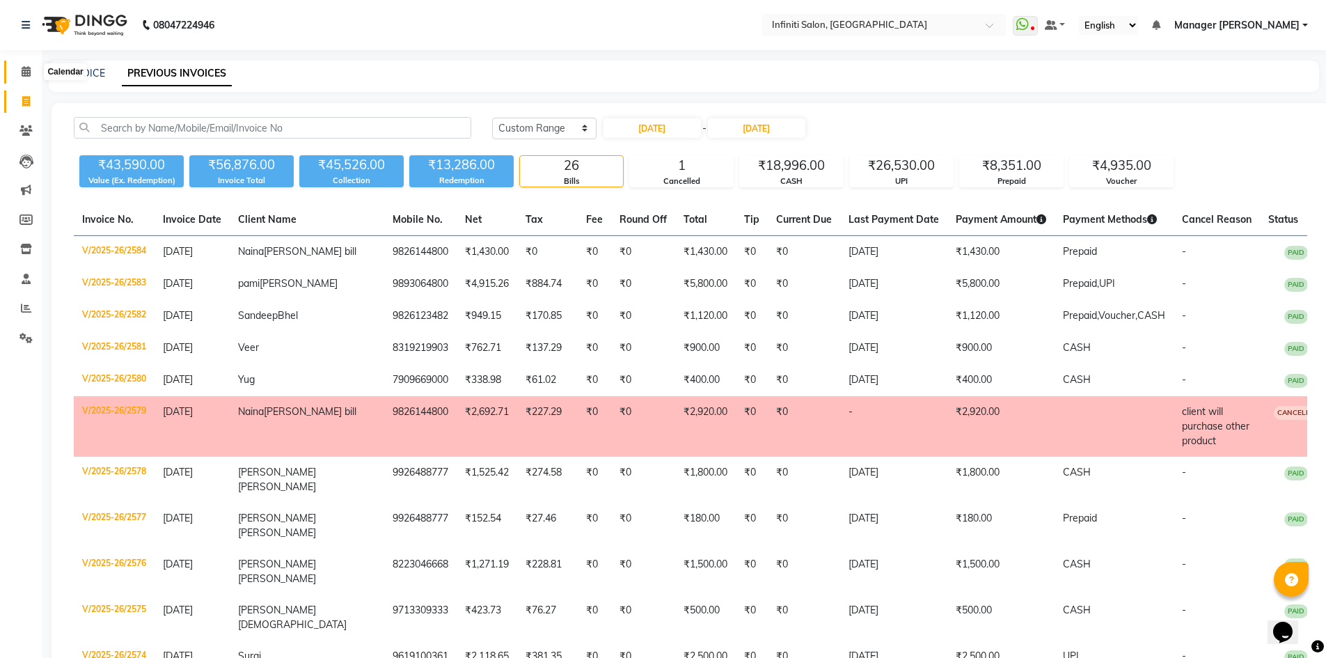
click at [22, 65] on span at bounding box center [26, 72] width 24 height 16
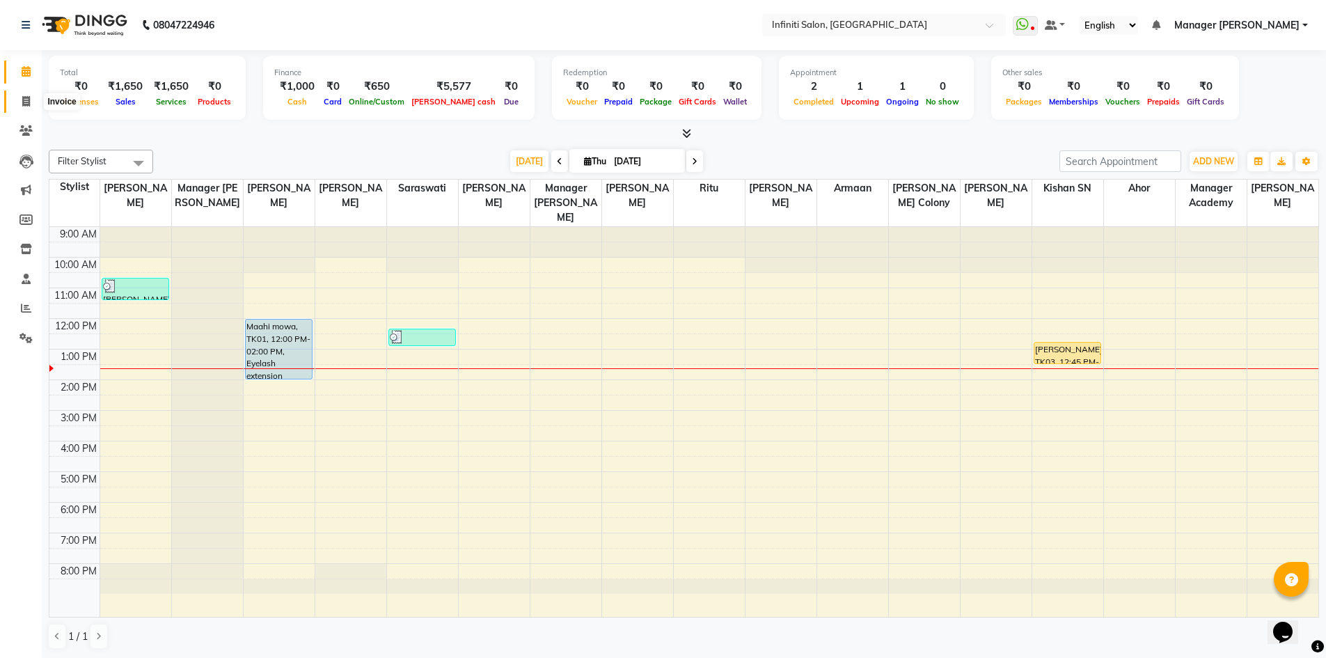
click at [23, 102] on icon at bounding box center [26, 101] width 8 height 10
select select "service"
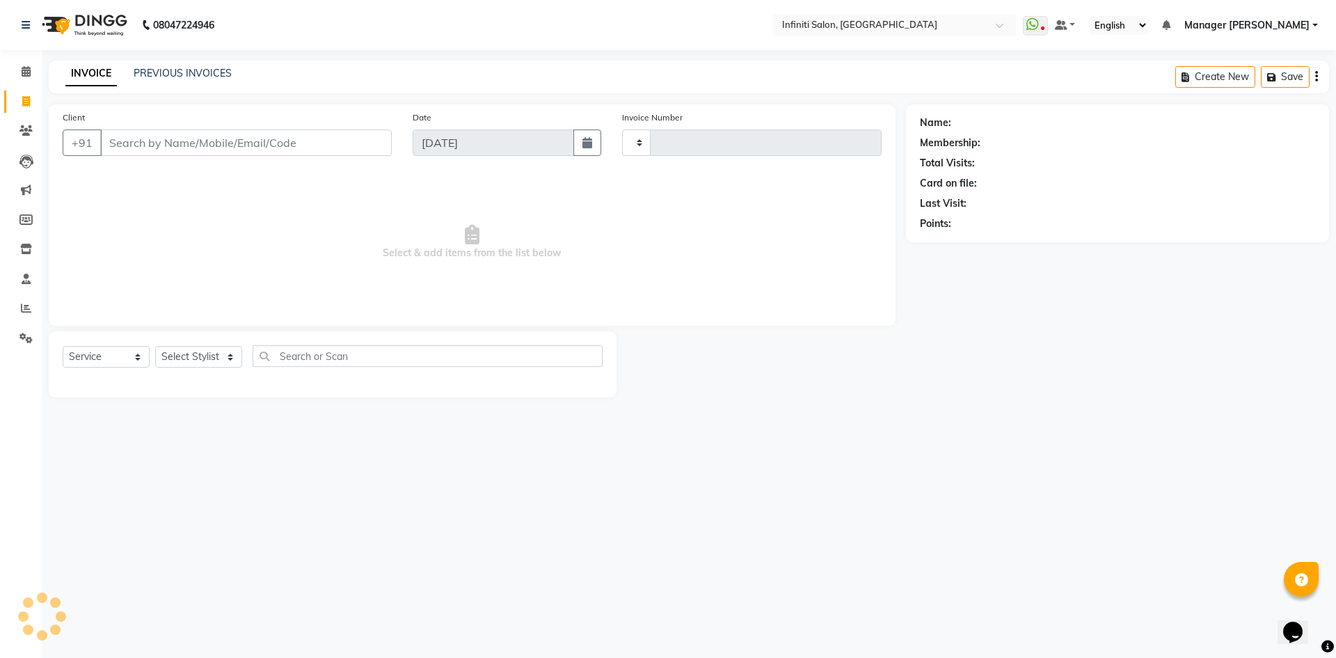
type input "2794"
select select "5804"
click at [31, 72] on span at bounding box center [26, 72] width 24 height 16
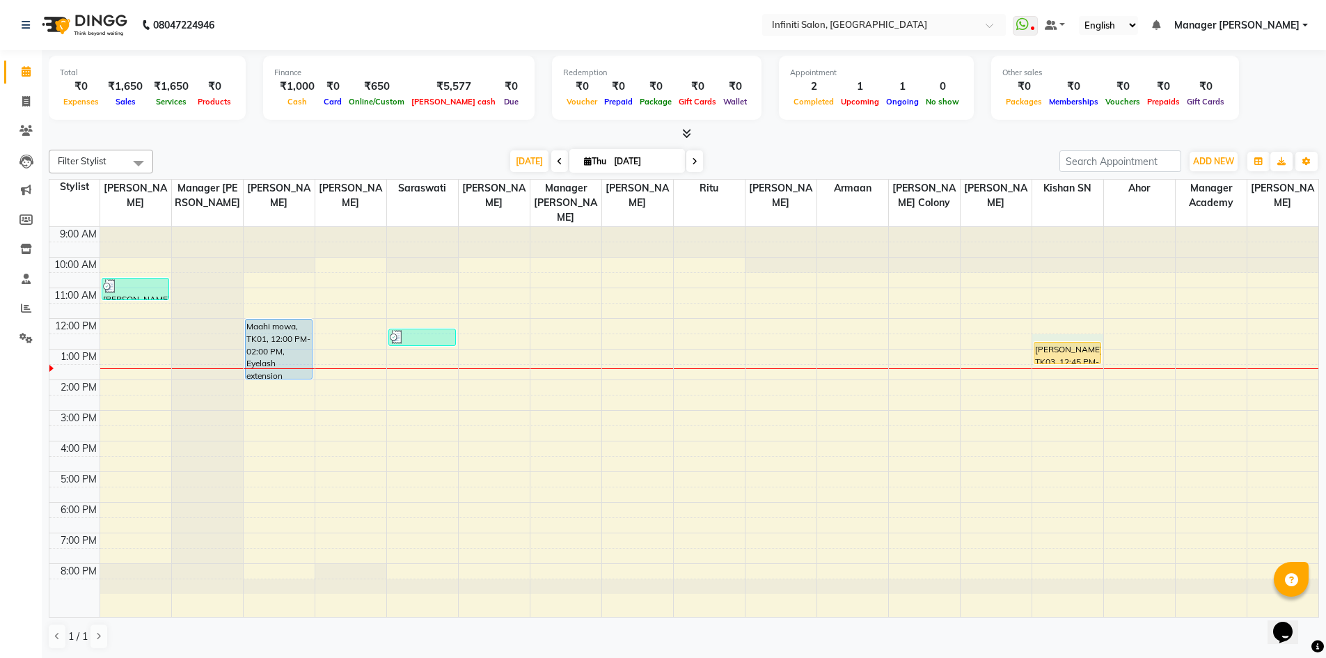
click at [1066, 340] on div "9:00 AM 10:00 AM 11:00 AM 12:00 PM 1:00 PM 2:00 PM 3:00 PM 4:00 PM 5:00 PM 6:00…" at bounding box center [683, 422] width 1269 height 390
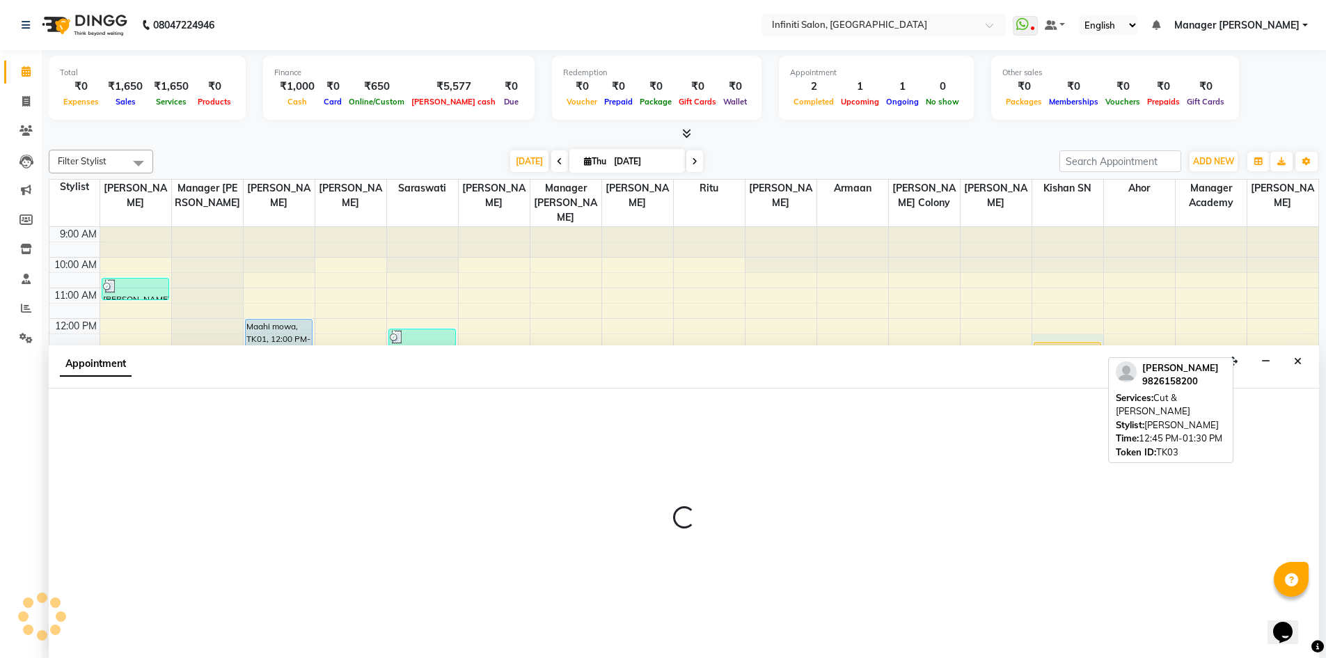
scroll to position [1, 0]
select select "85146"
select select "750"
select select "tentative"
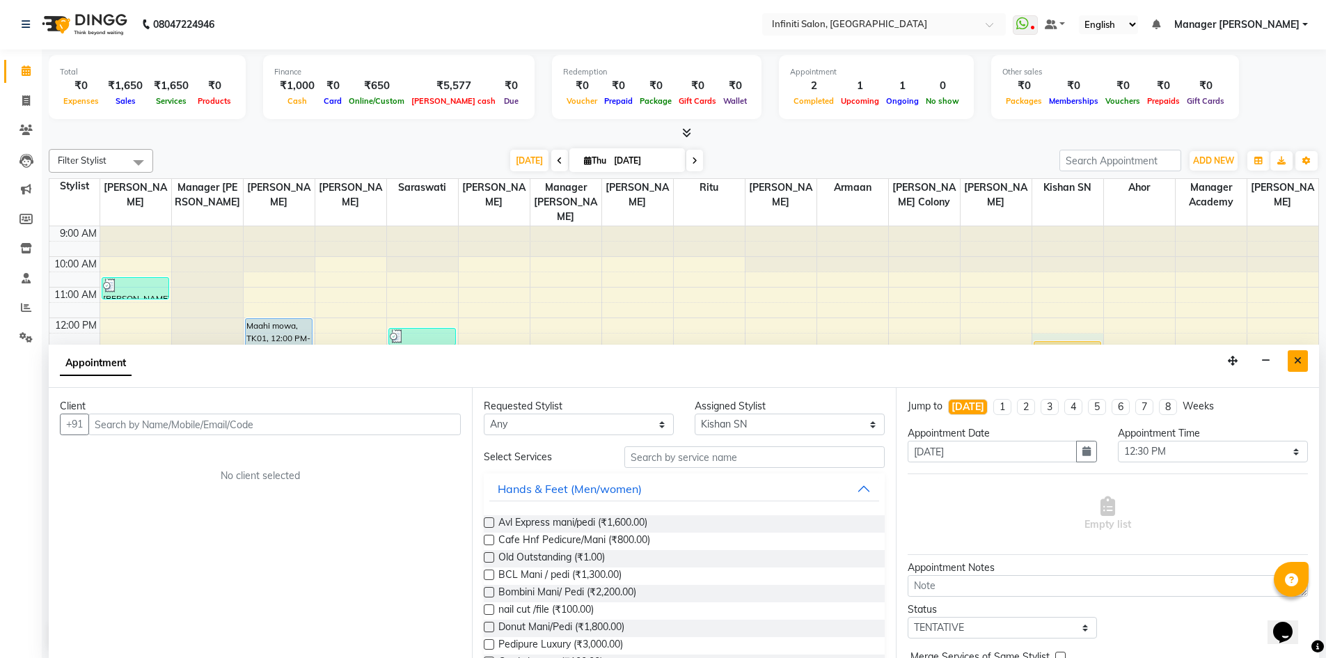
click at [1304, 367] on button "Close" at bounding box center [1298, 361] width 20 height 22
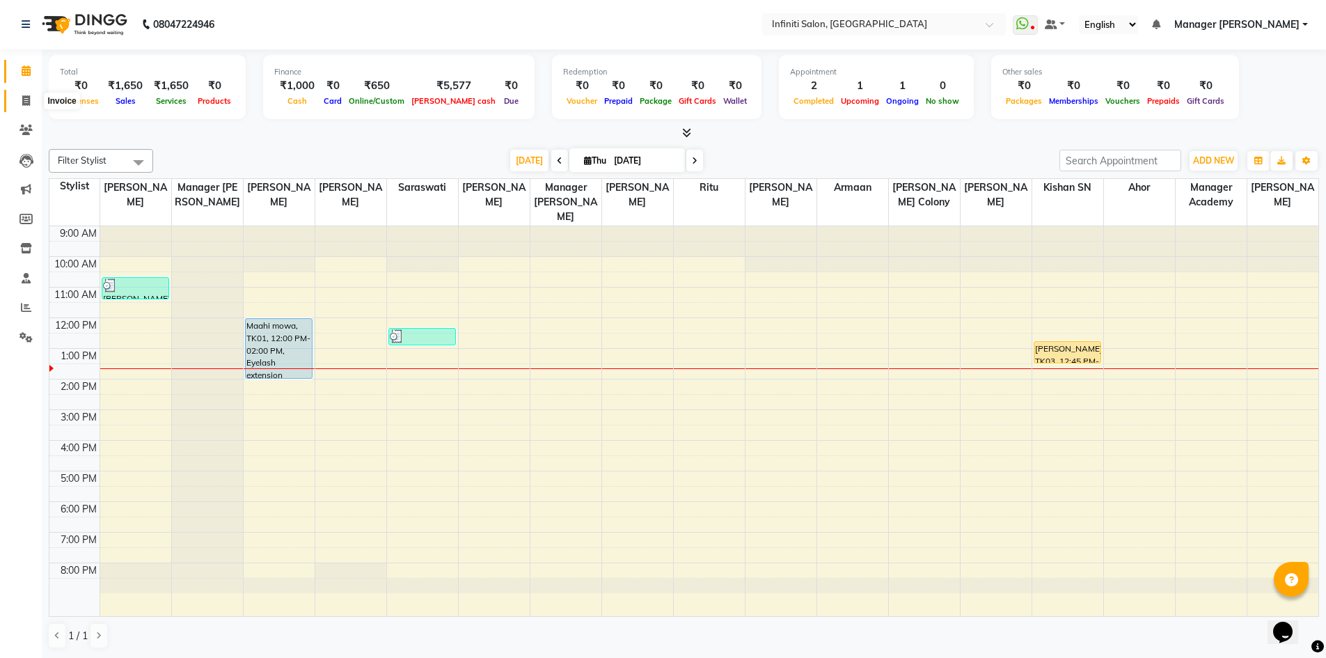
click at [22, 100] on icon at bounding box center [26, 100] width 8 height 10
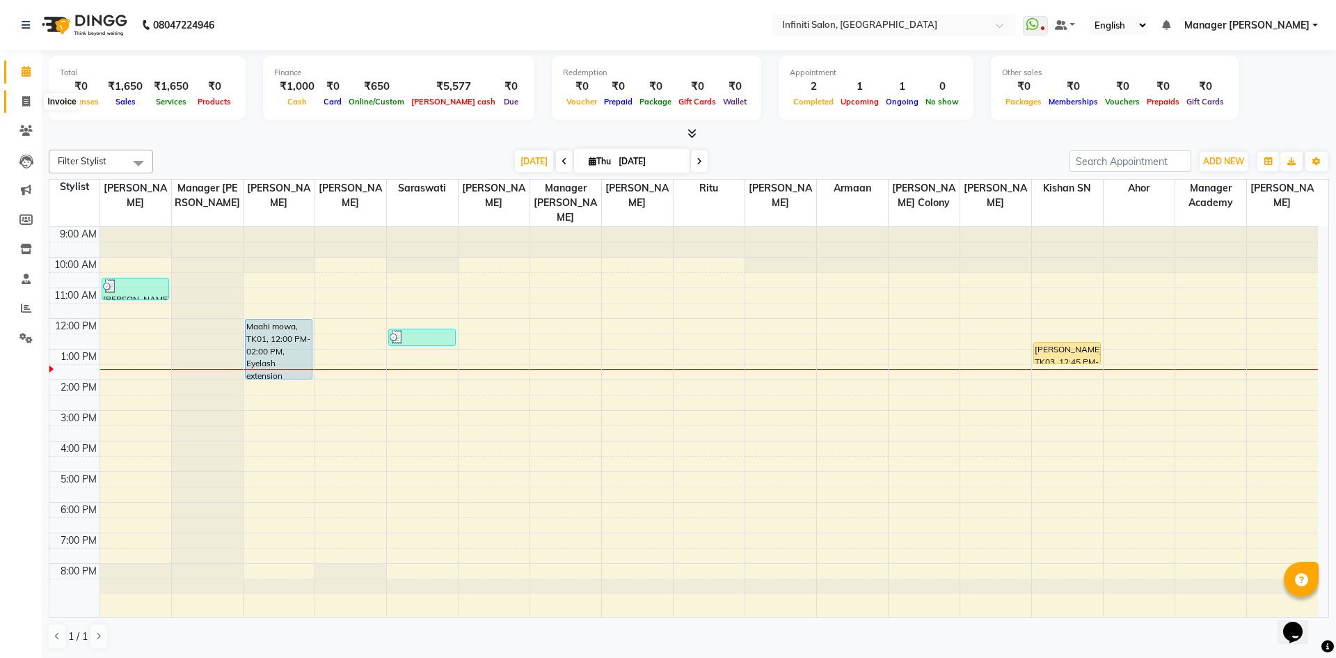
select select "5804"
select select "service"
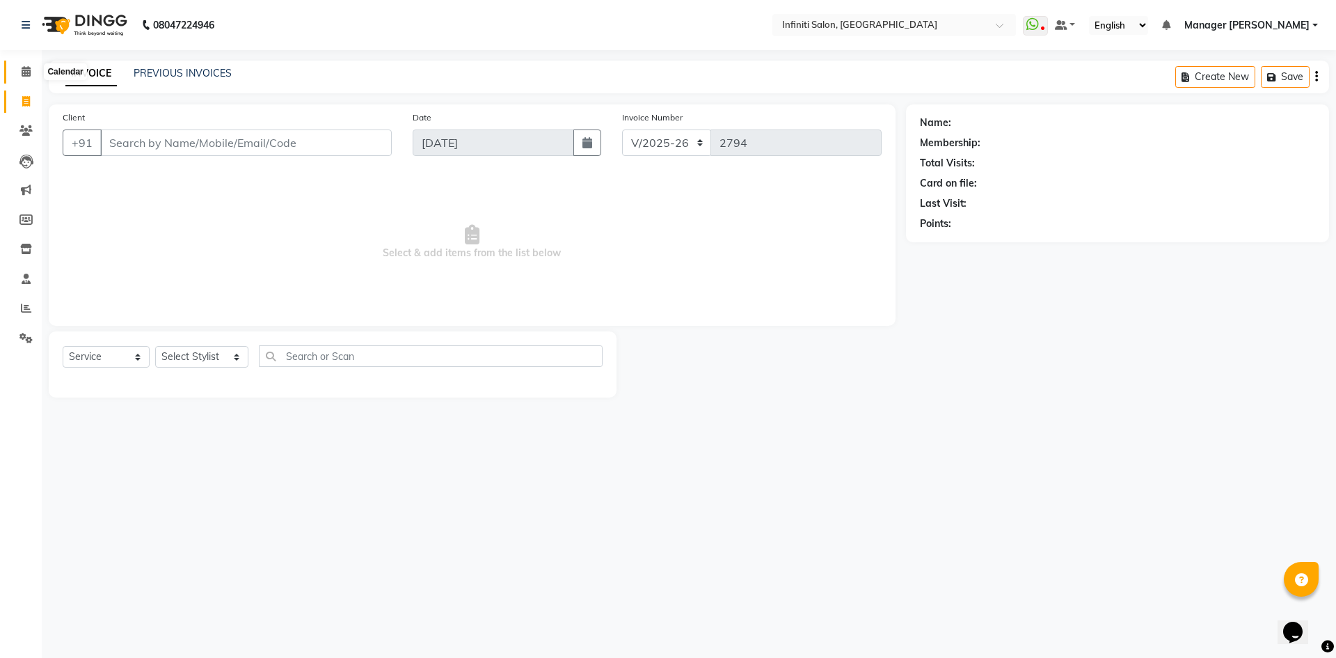
click at [36, 71] on span at bounding box center [26, 72] width 24 height 16
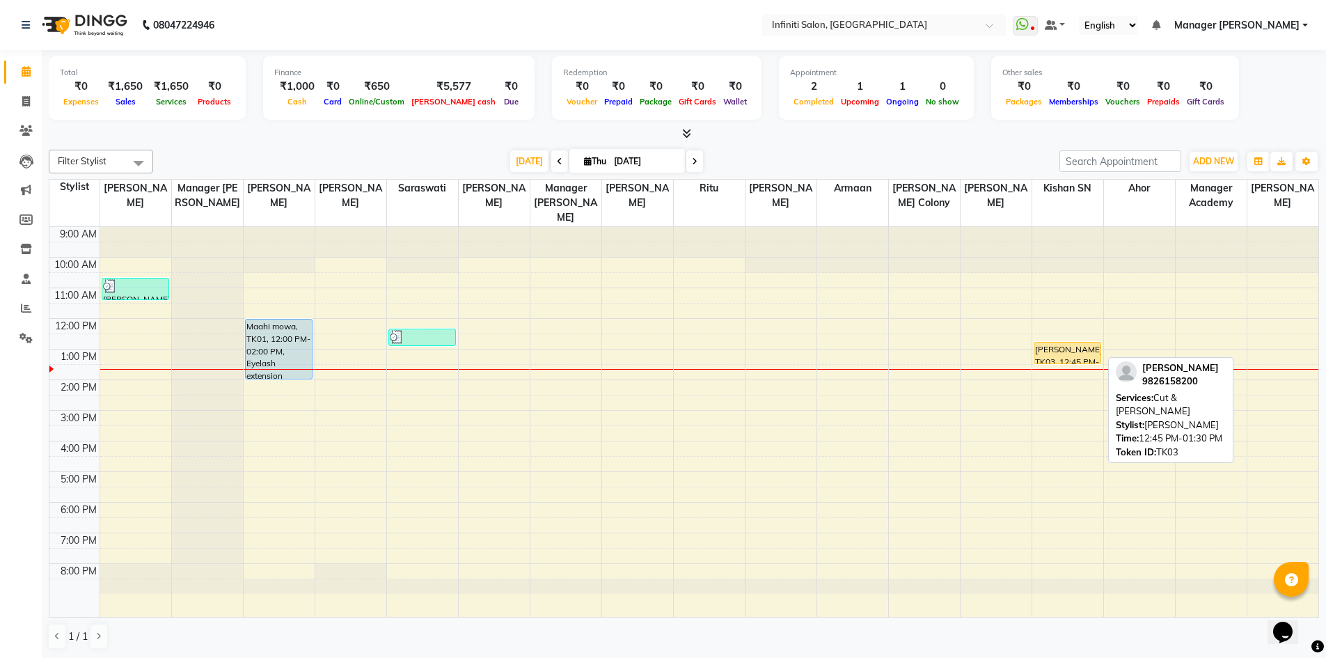
click at [1098, 347] on div "vijay dariwal, TK03, 12:45 PM-01:30 PM, Cut & Beard" at bounding box center [1067, 352] width 66 height 21
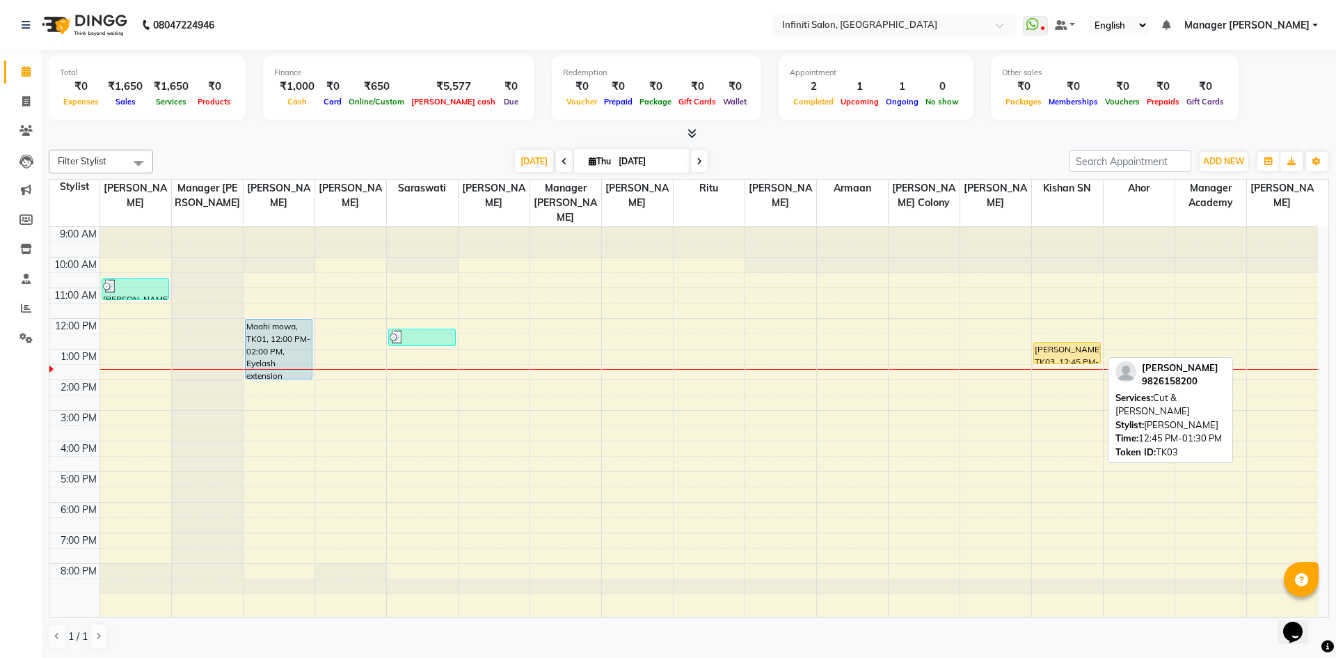
select select "1"
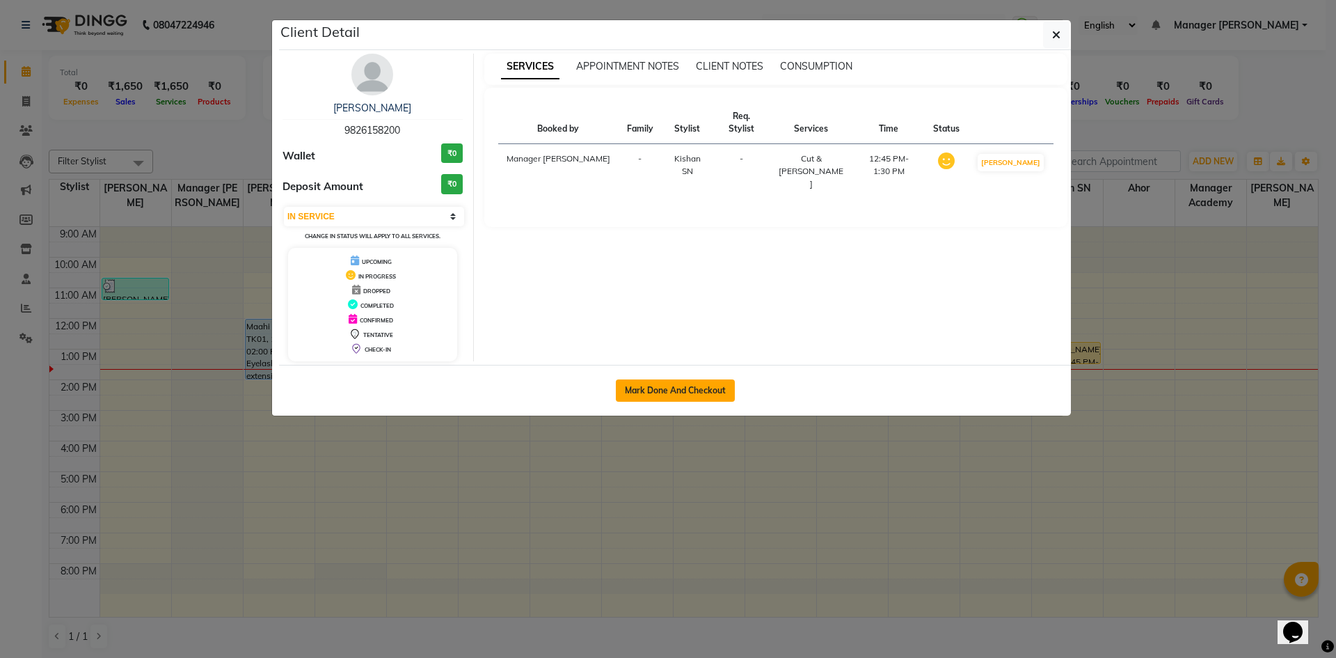
click at [656, 397] on button "Mark Done And Checkout" at bounding box center [675, 390] width 119 height 22
select select "5804"
select select "service"
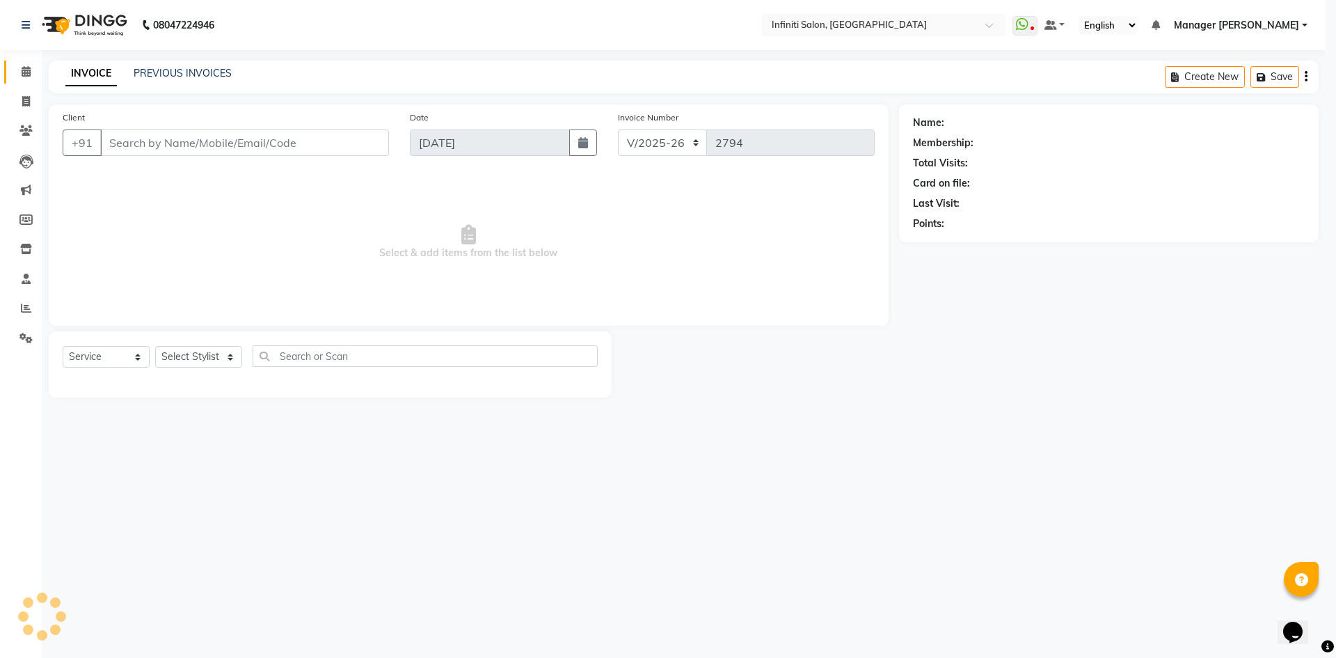
select select "3"
click at [231, 239] on span "Select & add items from the list below" at bounding box center [472, 242] width 819 height 139
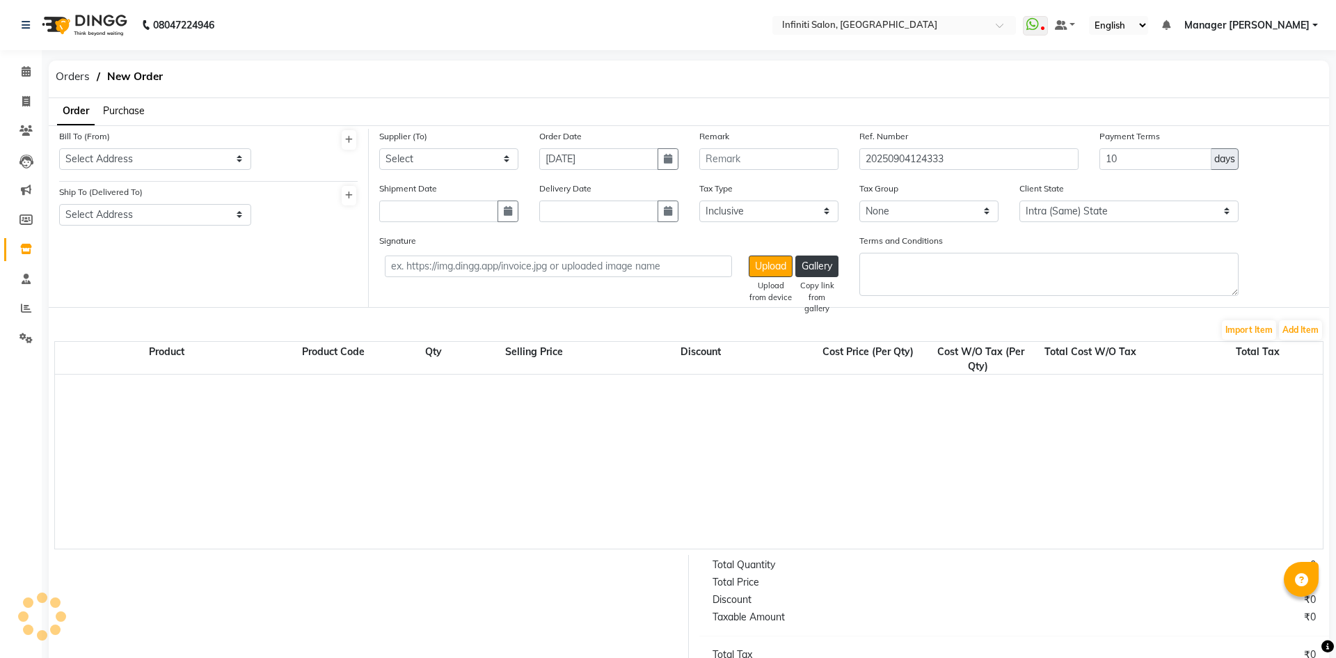
select select "true"
select select "2495"
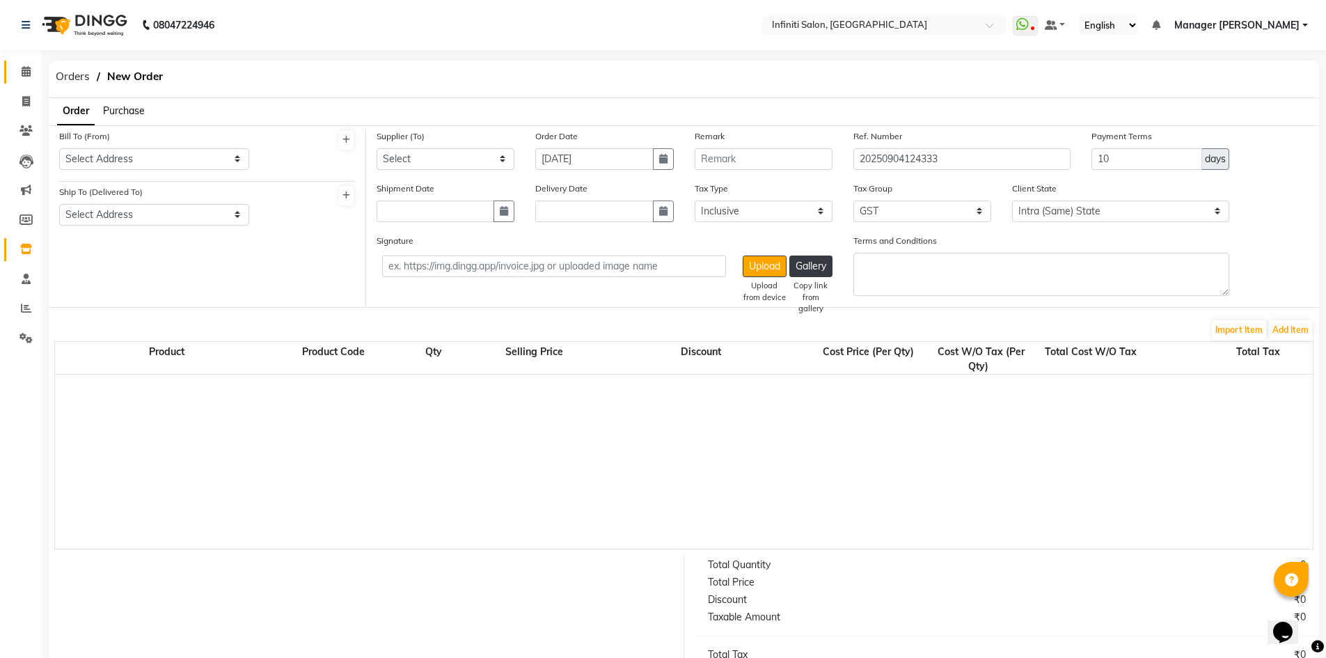
click at [32, 63] on link "Calendar" at bounding box center [20, 72] width 33 height 23
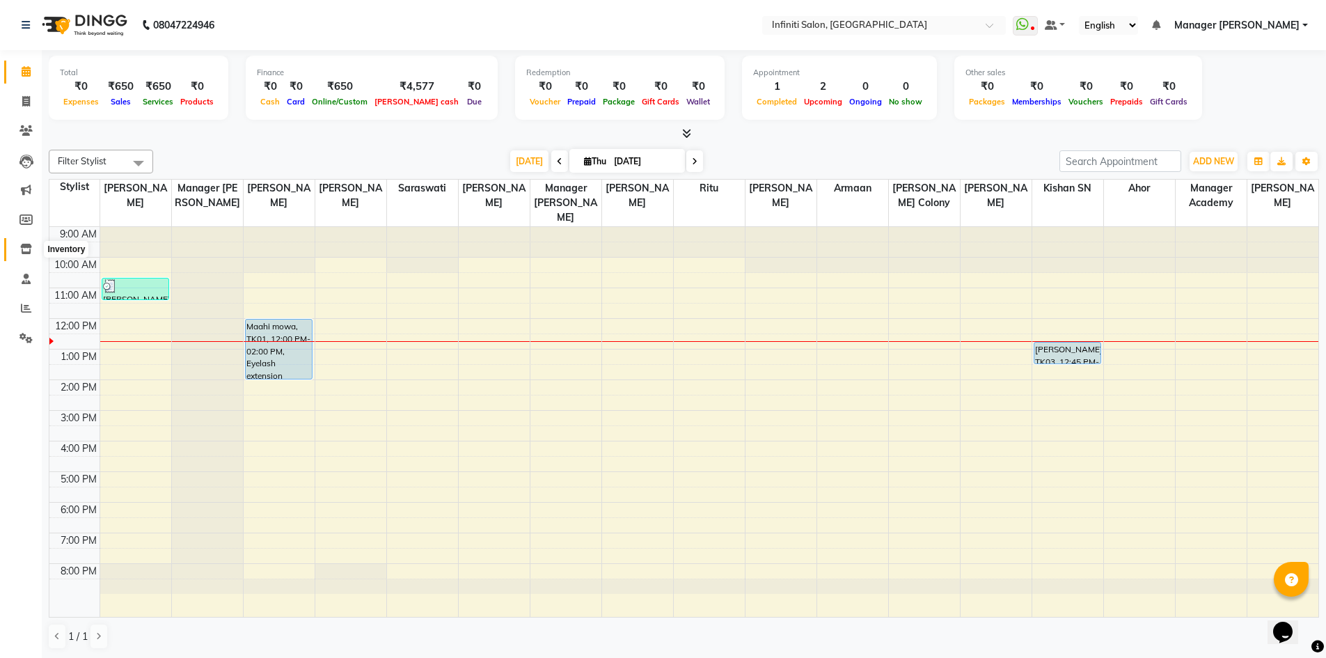
click at [25, 244] on icon at bounding box center [26, 249] width 12 height 10
select select
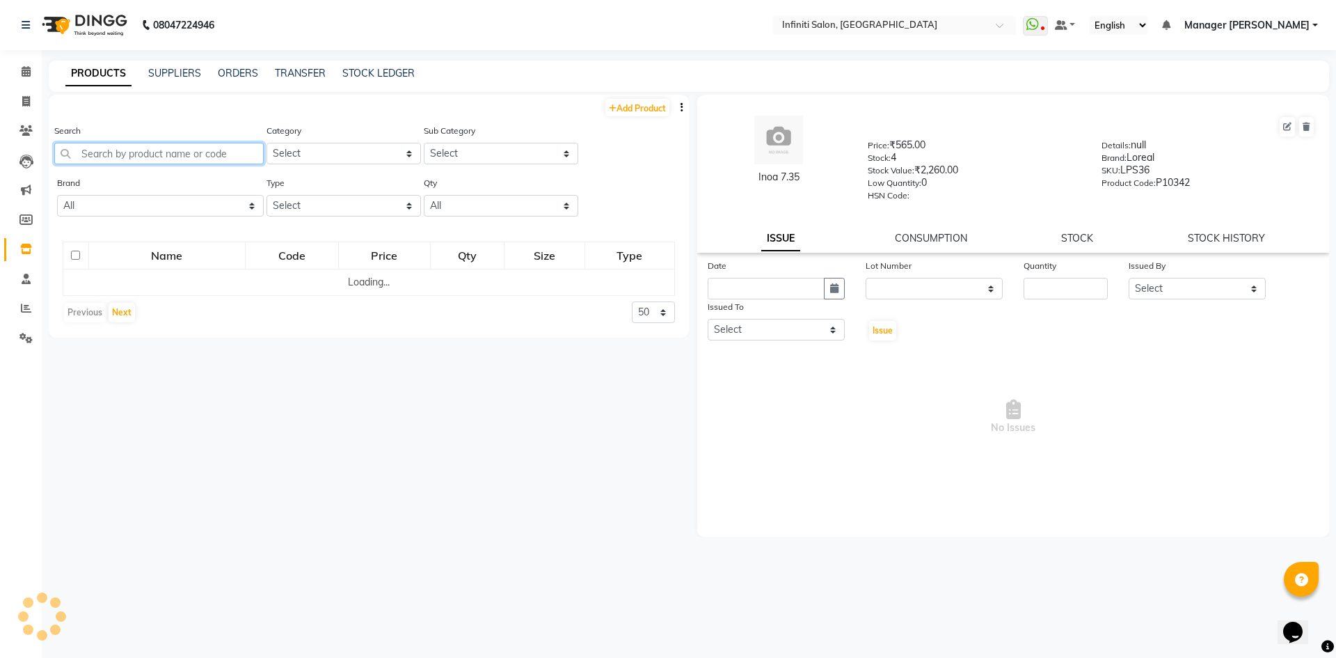
click at [191, 158] on input "text" at bounding box center [159, 154] width 210 height 22
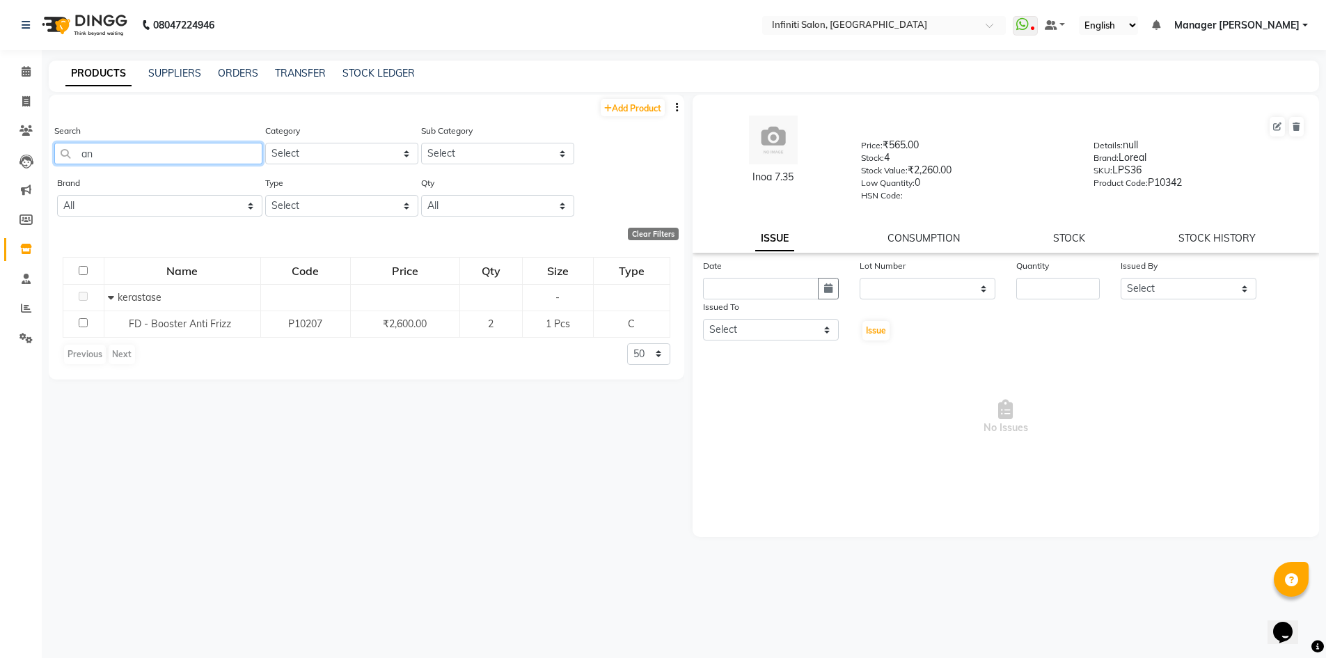
type input "a"
type input "3"
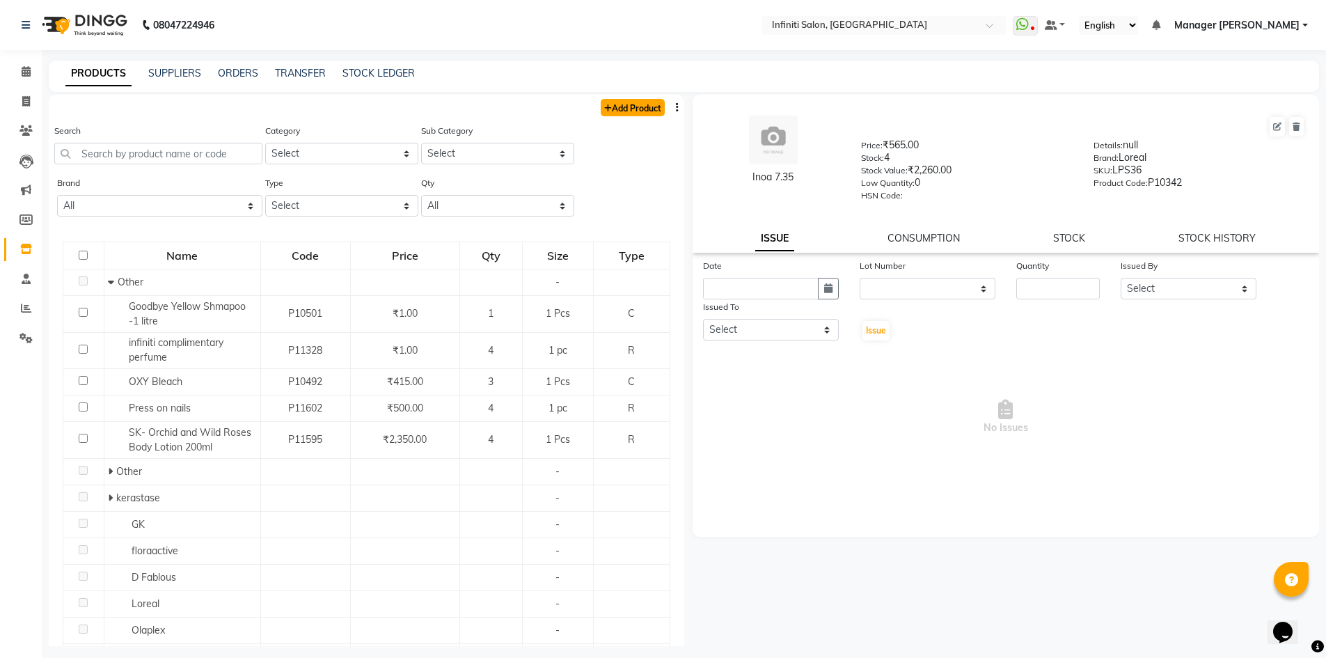
click at [622, 109] on link "Add Product" at bounding box center [633, 107] width 64 height 17
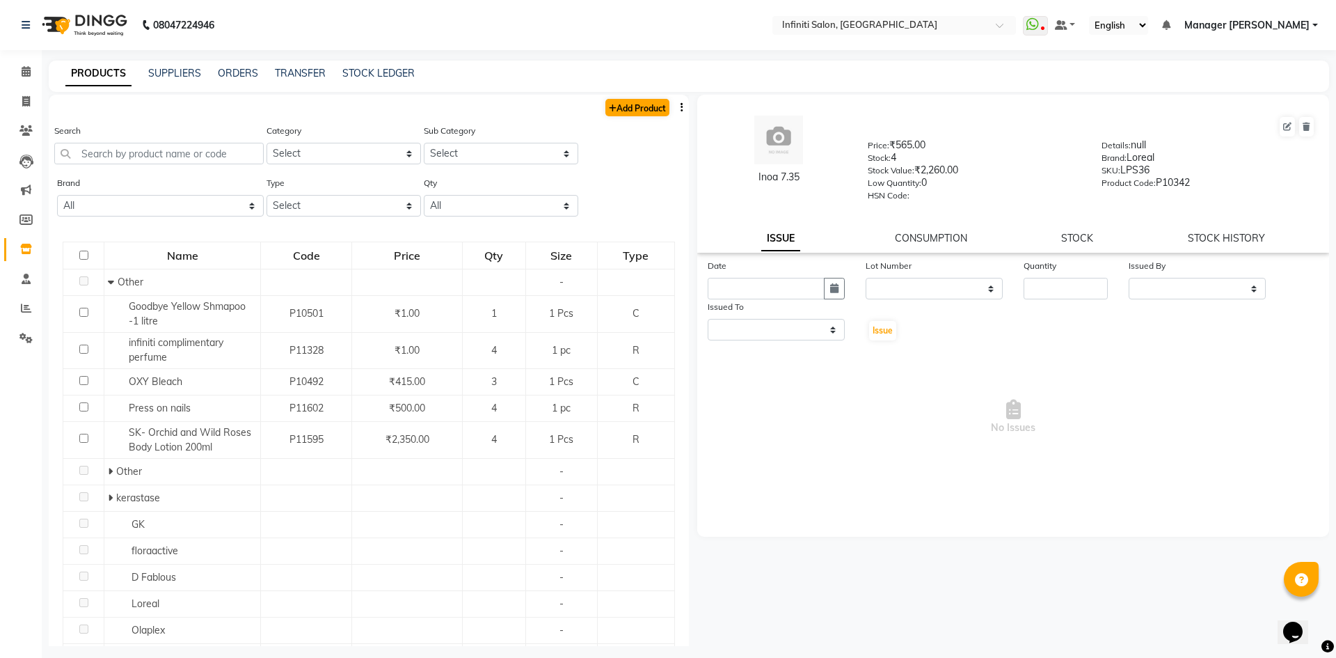
select select "true"
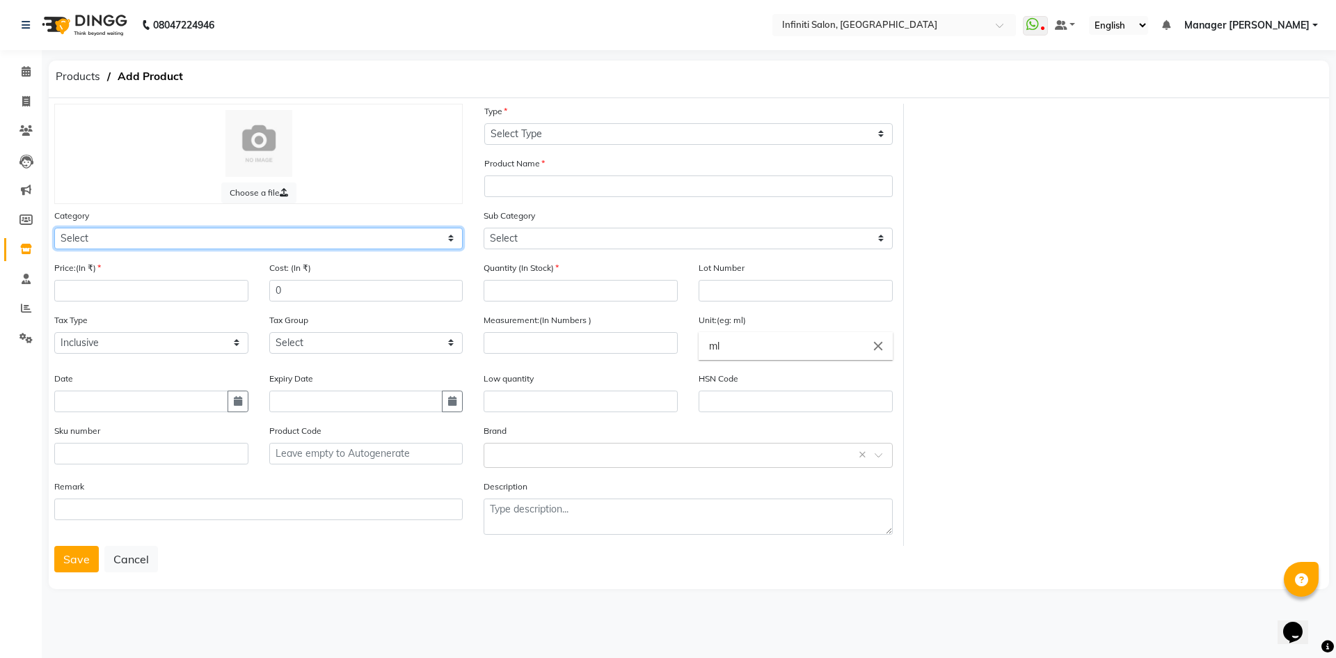
click at [193, 242] on select "Select Hair Skin Appliances [PERSON_NAME] Waxing Disposable Hands and Feet KANP…" at bounding box center [258, 239] width 409 height 22
select select "903101100"
click at [54, 228] on select "Select Hair Skin Appliances [PERSON_NAME] Waxing Disposable Hands and Feet KANP…" at bounding box center [258, 239] width 409 height 22
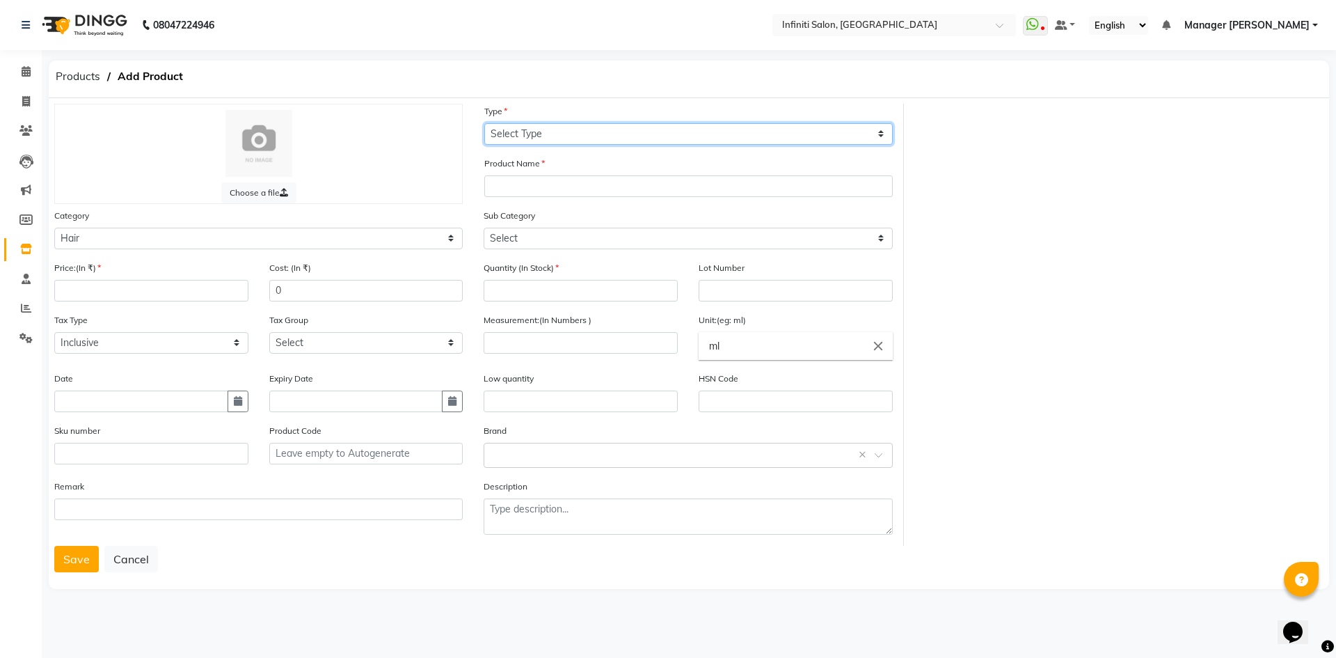
click at [569, 136] on select "Select Type Both Retail Consumable" at bounding box center [688, 134] width 409 height 22
select select "B"
click at [484, 123] on select "Select Type Both Retail Consumable" at bounding box center [688, 134] width 409 height 22
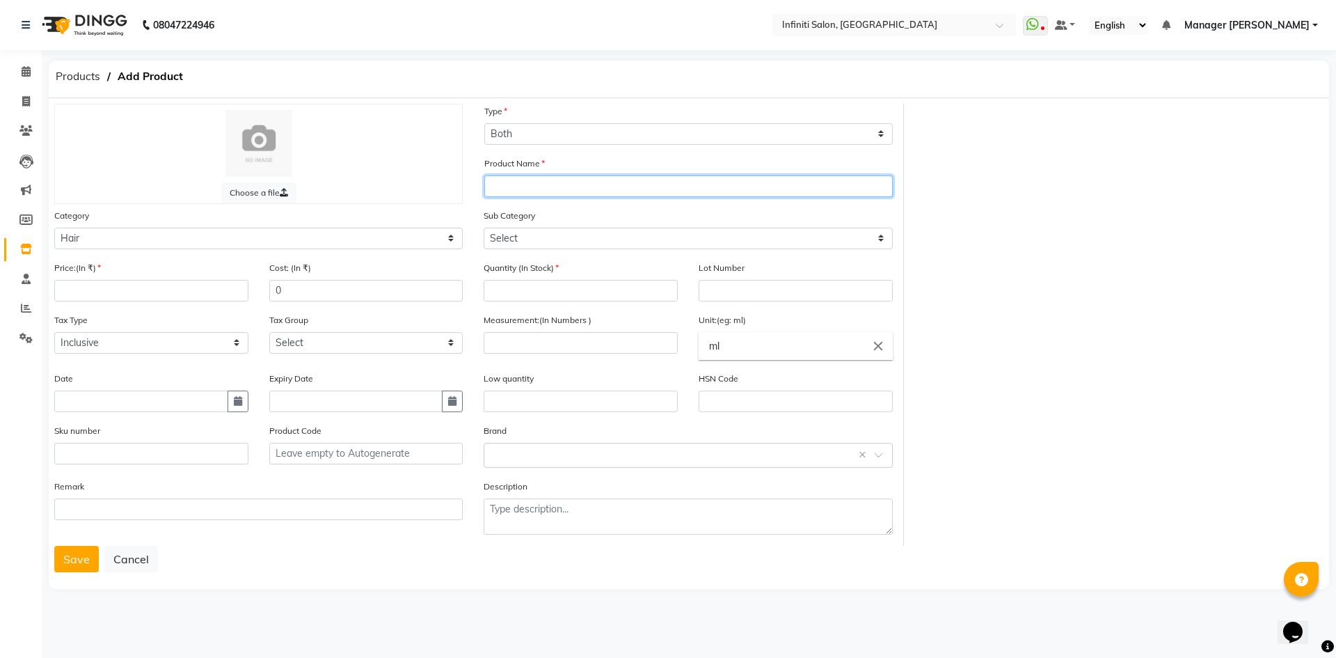
click at [561, 190] on input "text" at bounding box center [688, 186] width 409 height 22
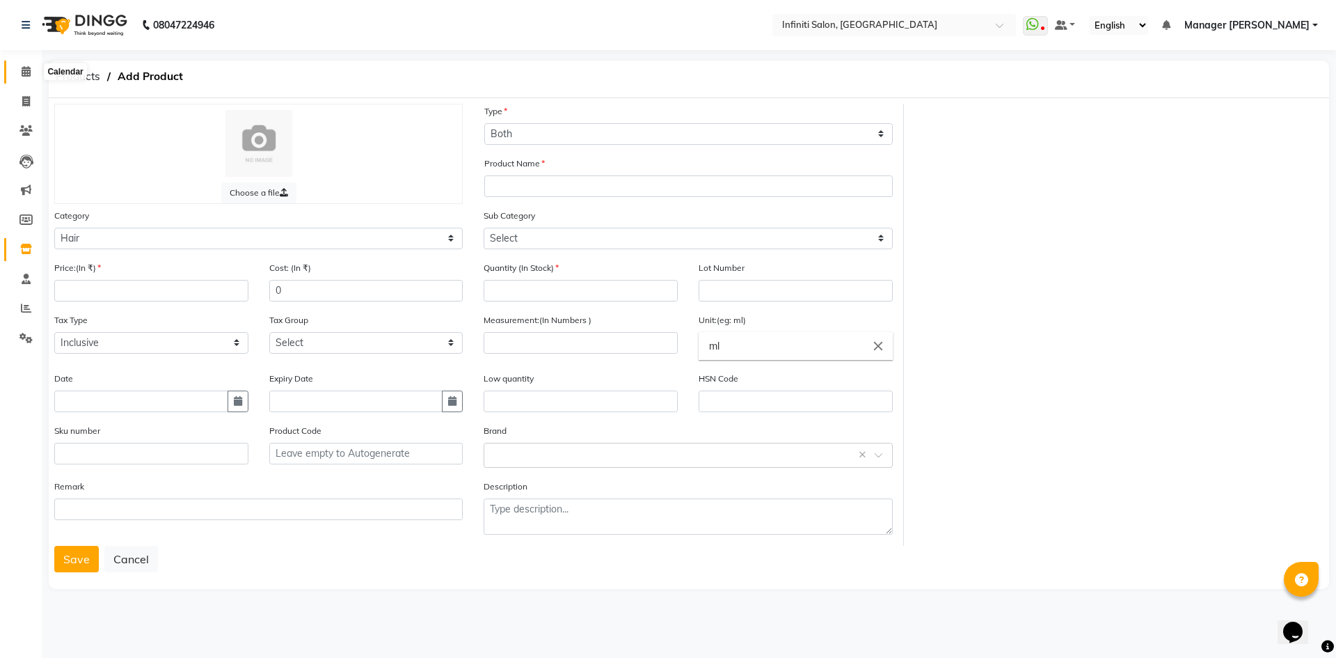
click at [23, 68] on icon at bounding box center [26, 71] width 9 height 10
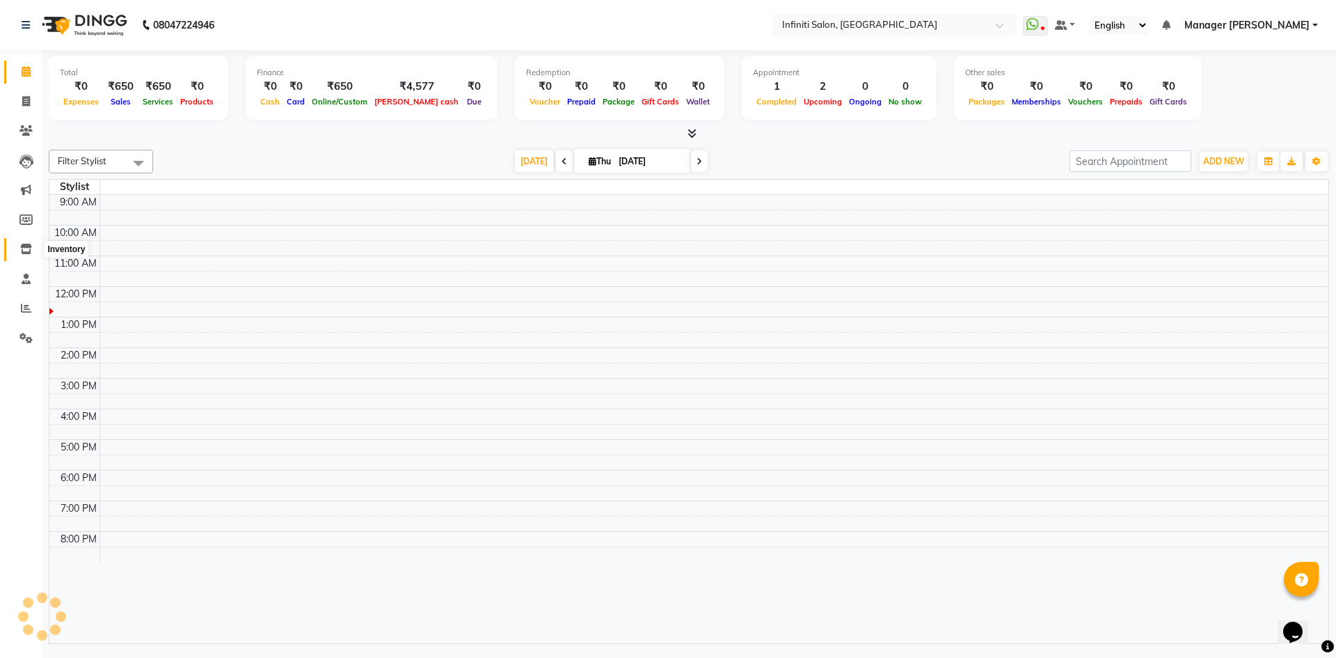
click at [16, 249] on span at bounding box center [26, 250] width 24 height 16
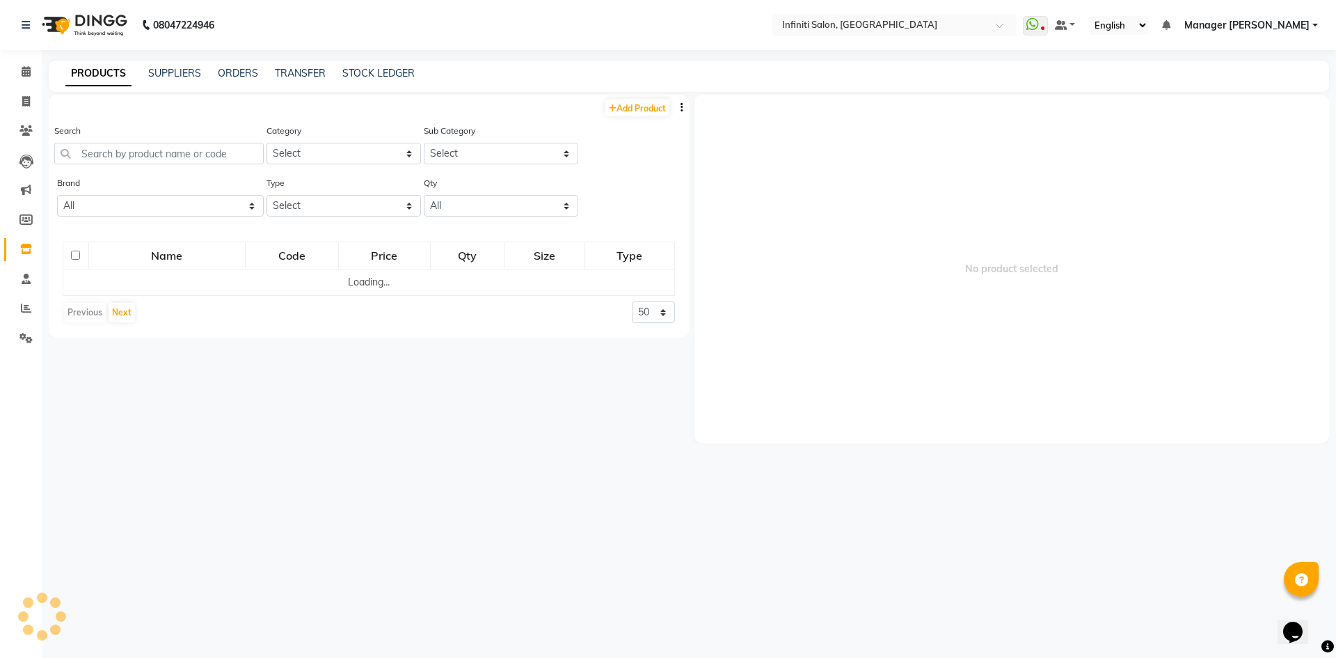
click at [152, 142] on div "Search" at bounding box center [159, 143] width 210 height 41
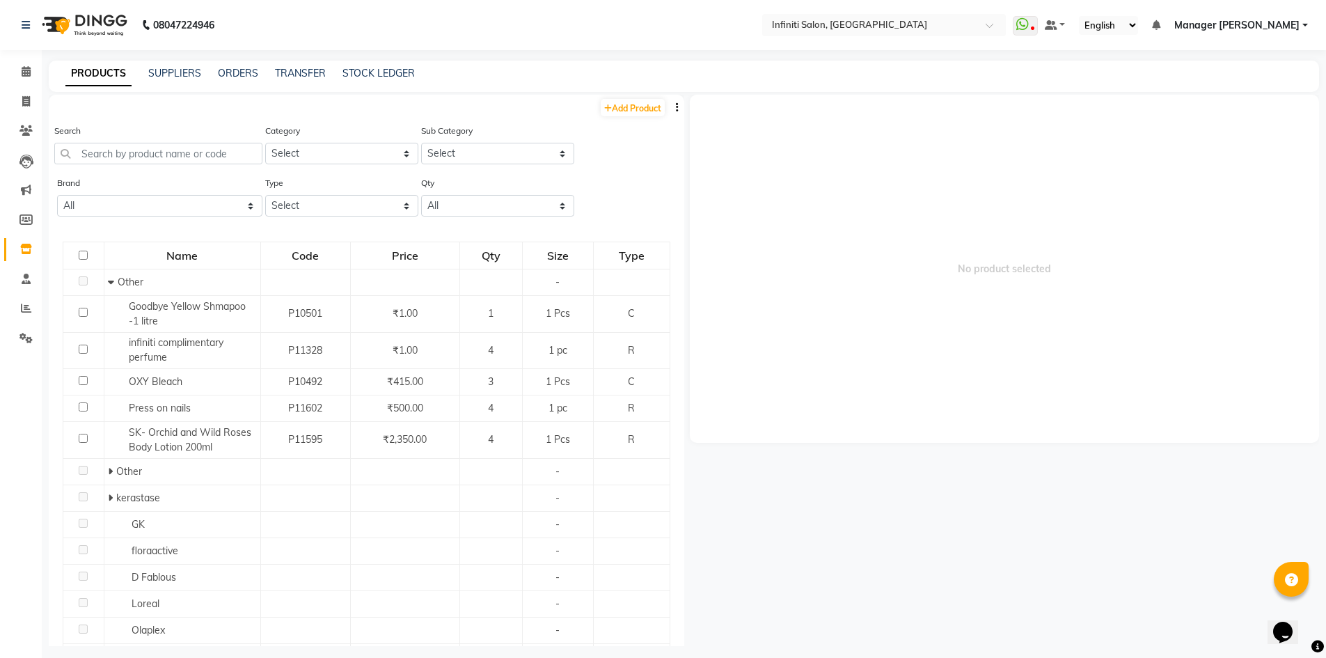
click at [152, 142] on div "Search" at bounding box center [158, 143] width 208 height 41
click at [152, 148] on input "text" at bounding box center [158, 154] width 208 height 22
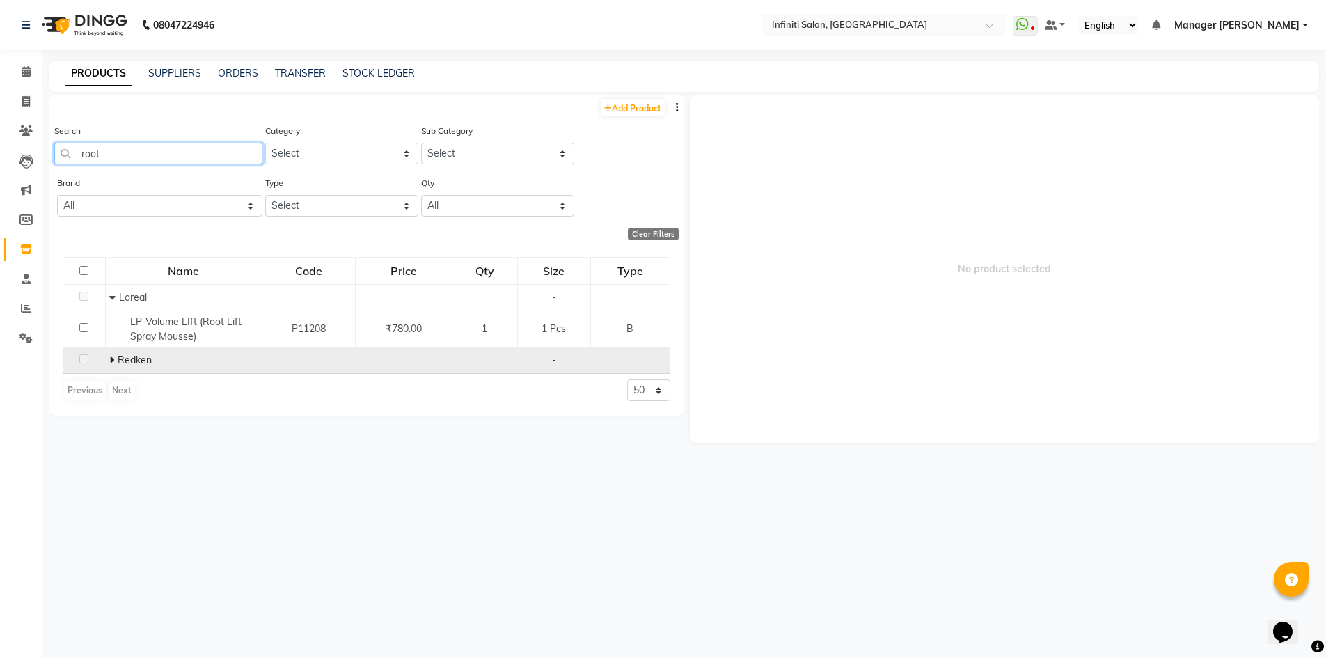
type input "root"
click at [112, 359] on icon at bounding box center [111, 360] width 5 height 10
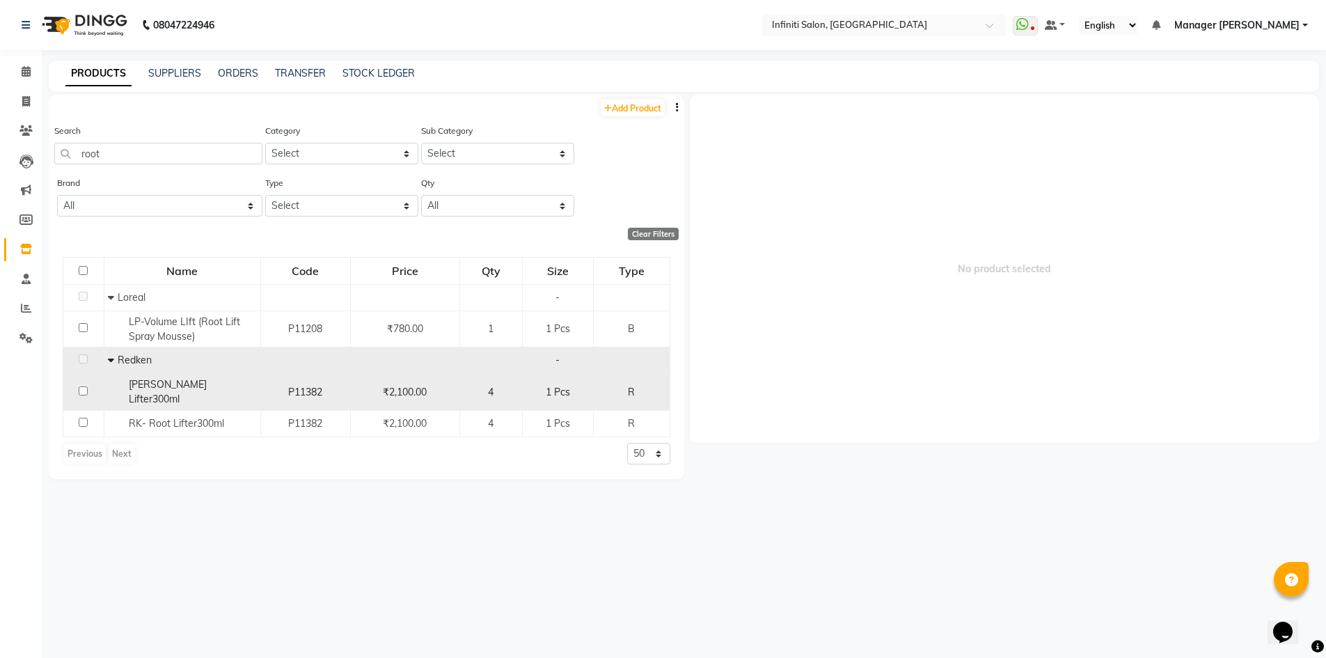
click at [84, 386] on input "checkbox" at bounding box center [83, 390] width 9 height 9
checkbox input "true"
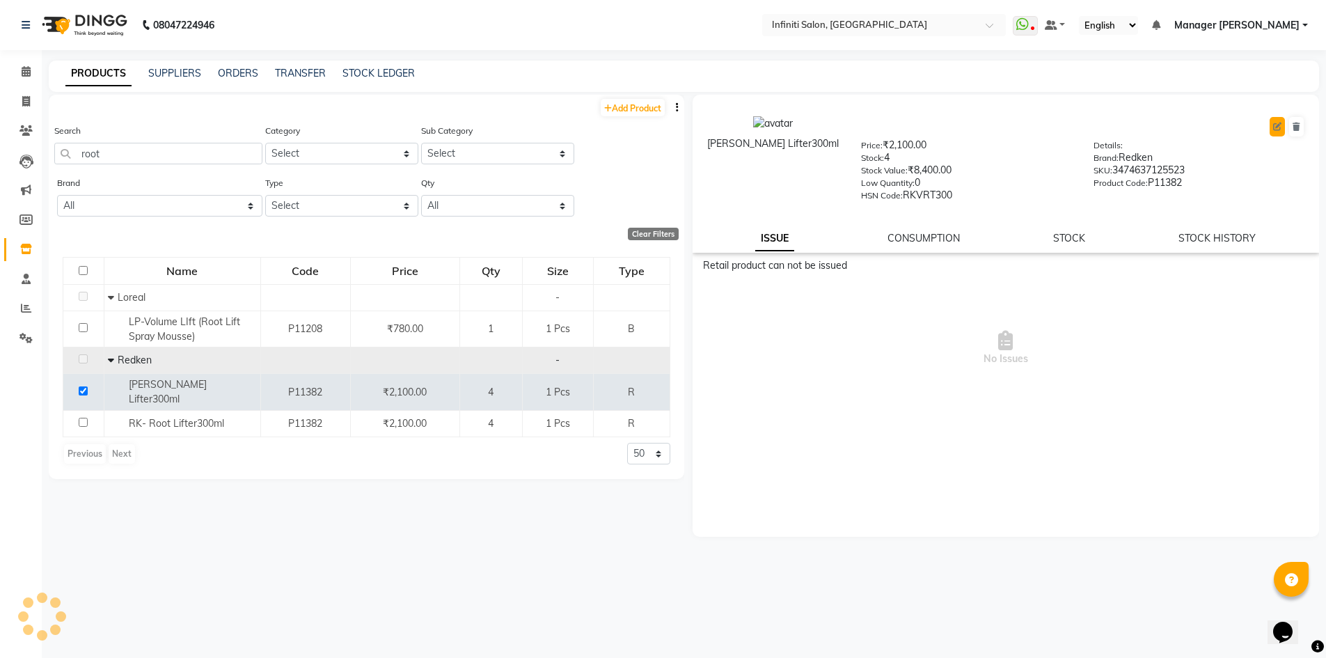
click at [1275, 127] on icon at bounding box center [1277, 127] width 8 height 8
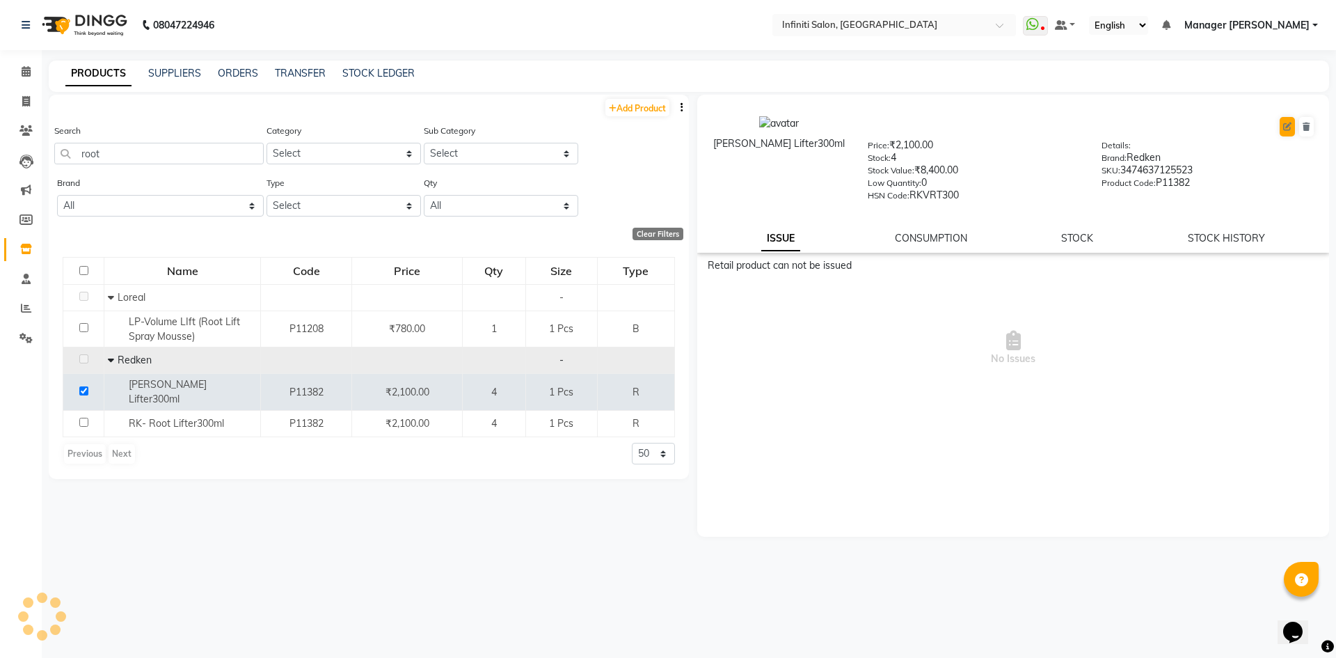
select select "R"
select select "903103150"
select select "true"
select select "2495"
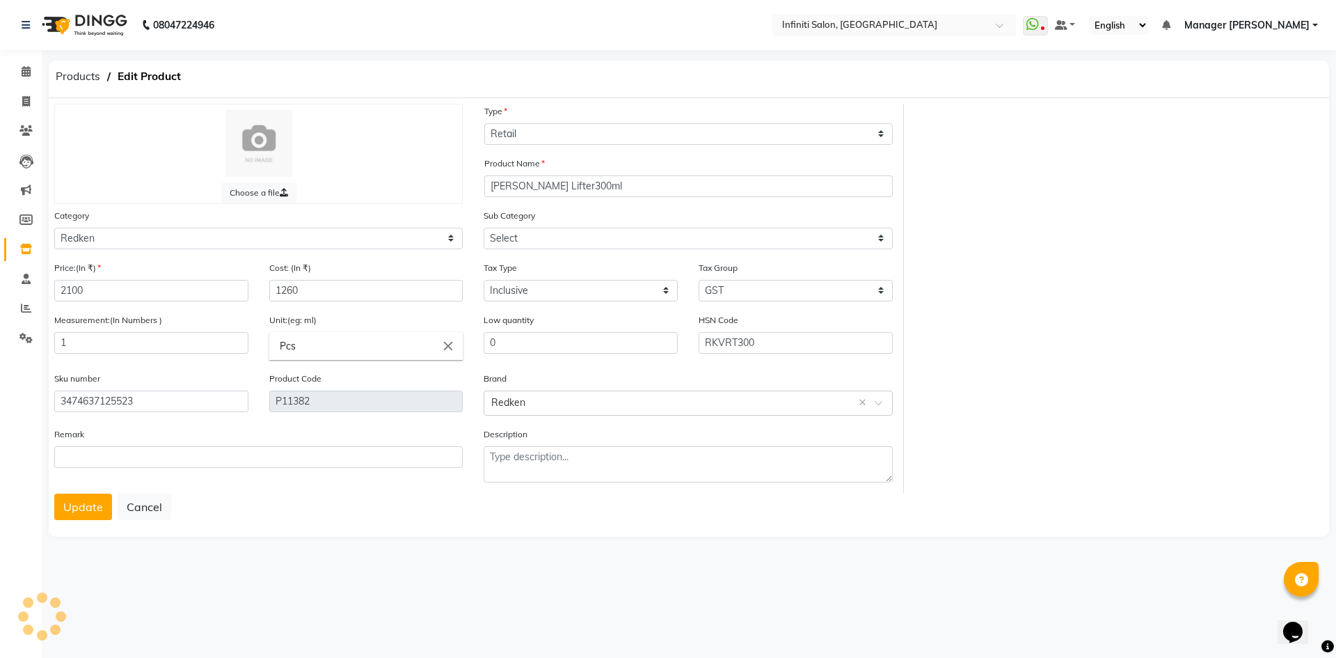
select select "9031031501"
click at [68, 511] on button "Update" at bounding box center [83, 506] width 58 height 26
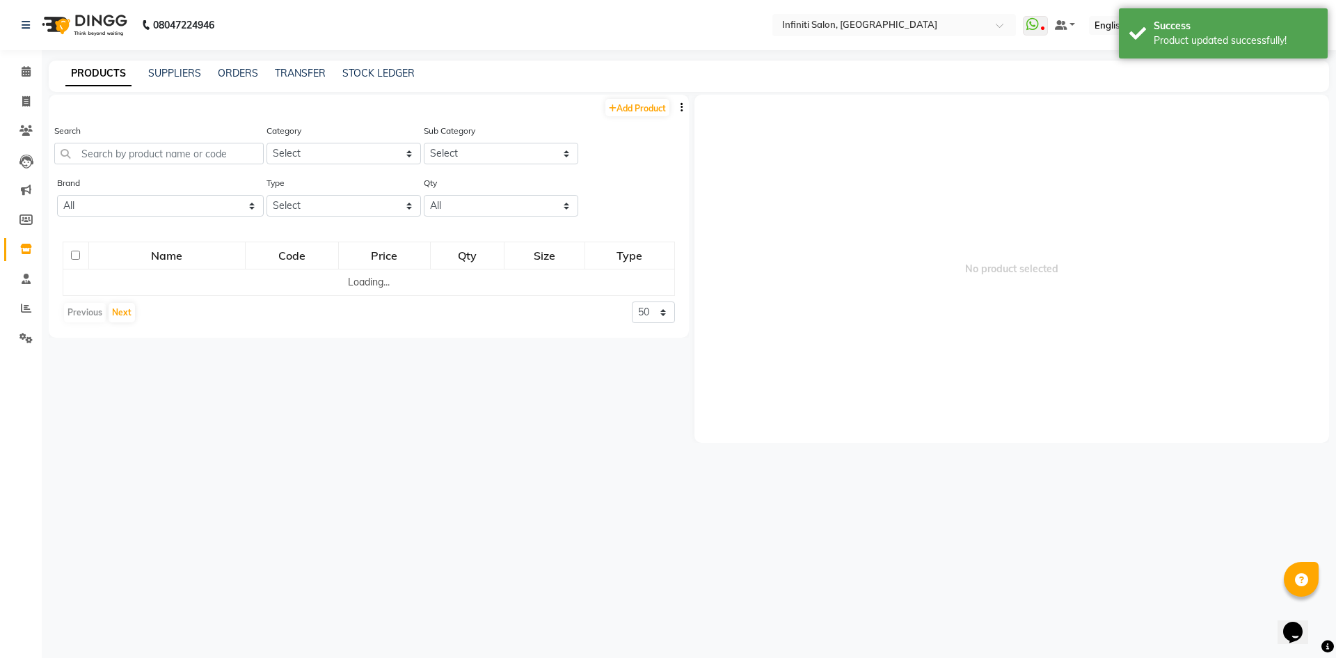
click at [155, 142] on div "Search" at bounding box center [159, 143] width 210 height 41
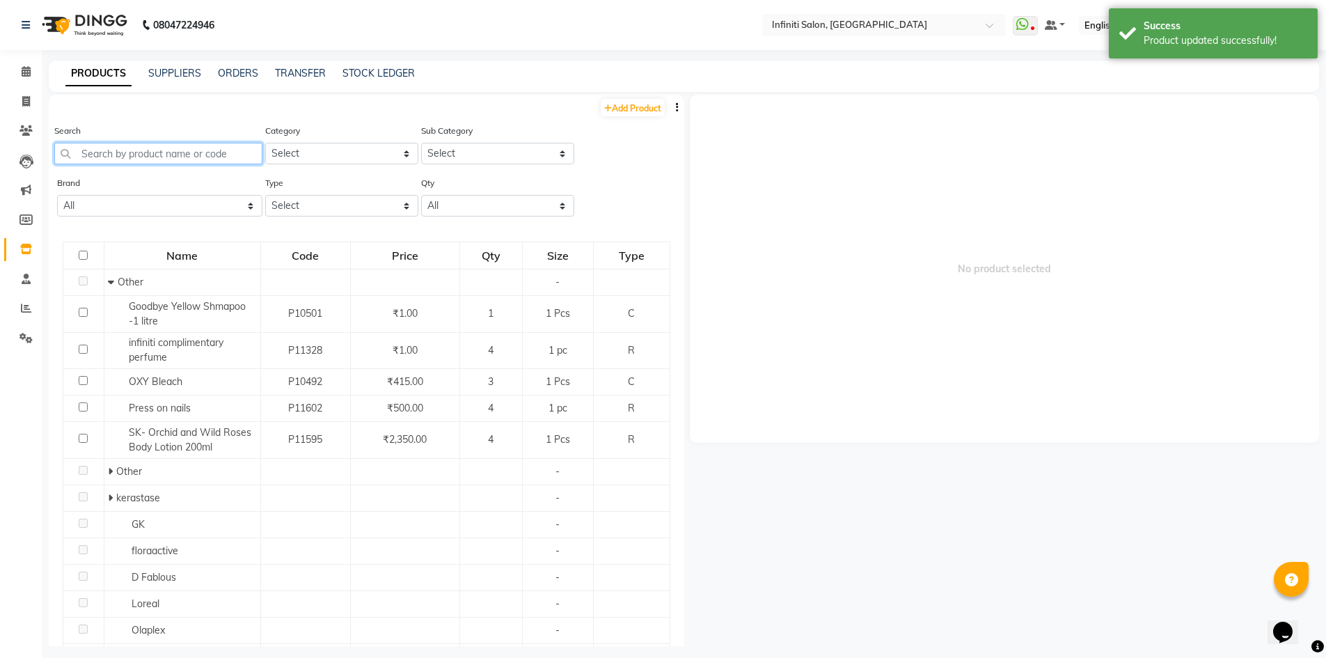
click at [153, 157] on input "text" at bounding box center [158, 154] width 208 height 22
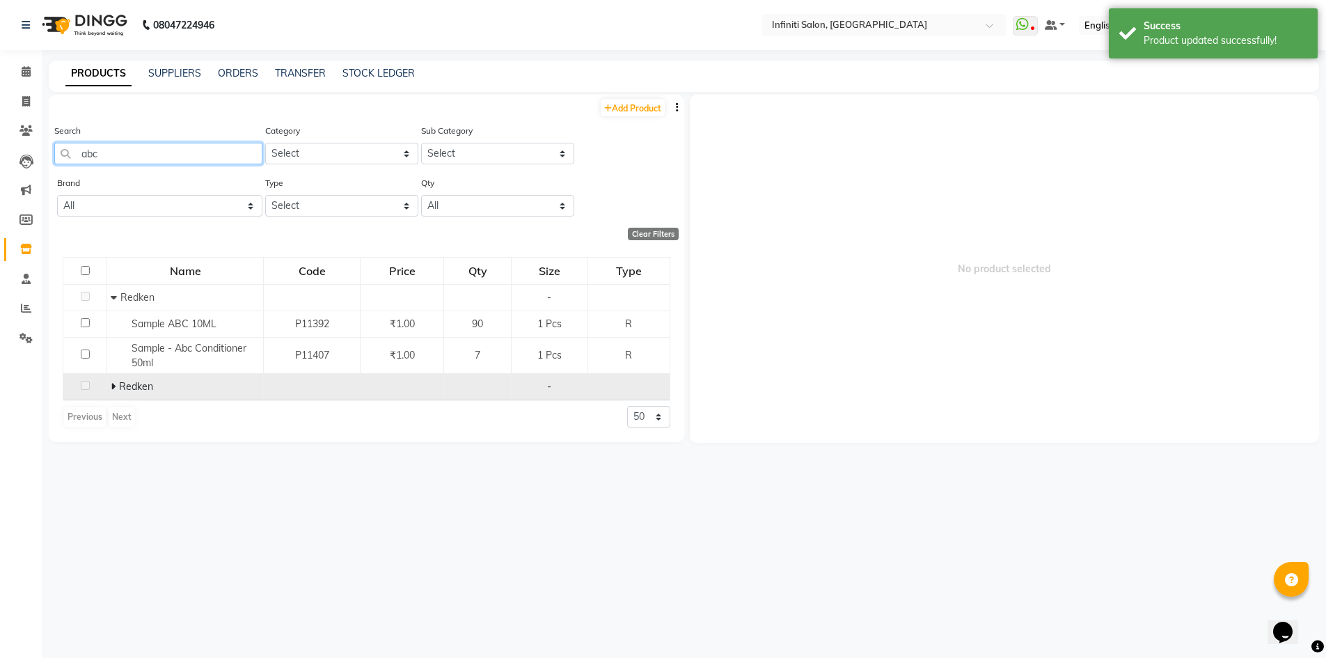
type input "abc"
click at [112, 388] on icon at bounding box center [113, 386] width 5 height 10
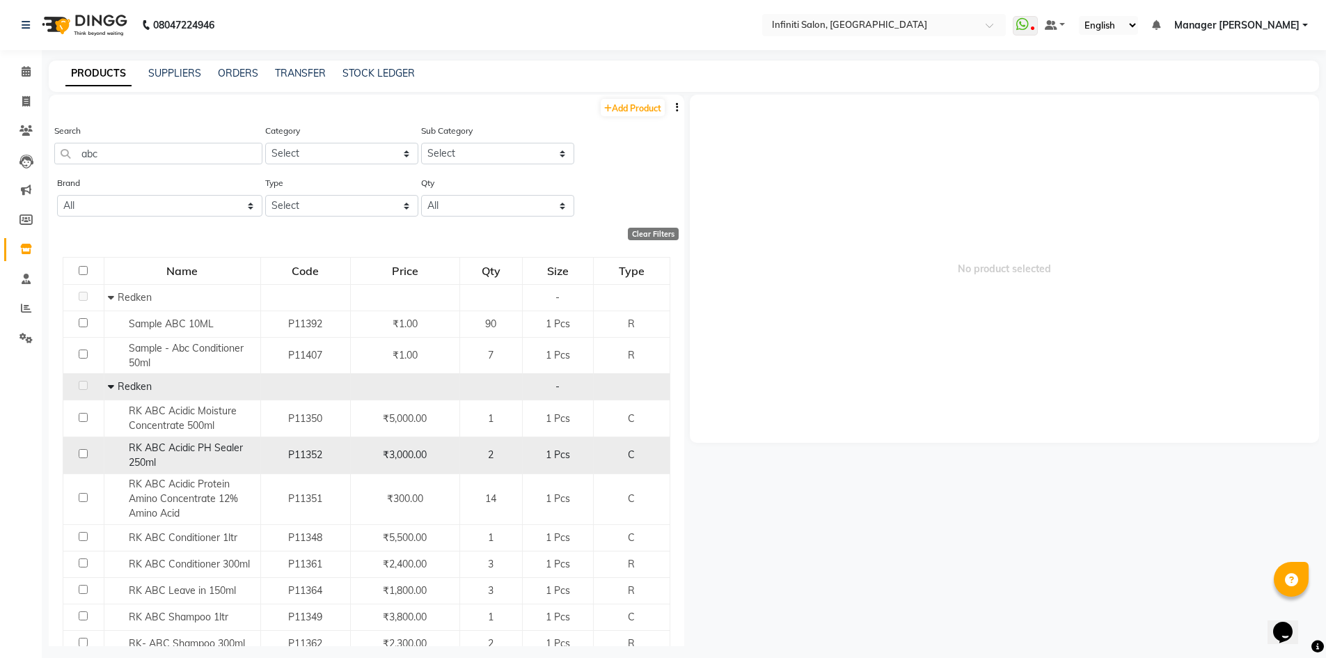
scroll to position [53, 0]
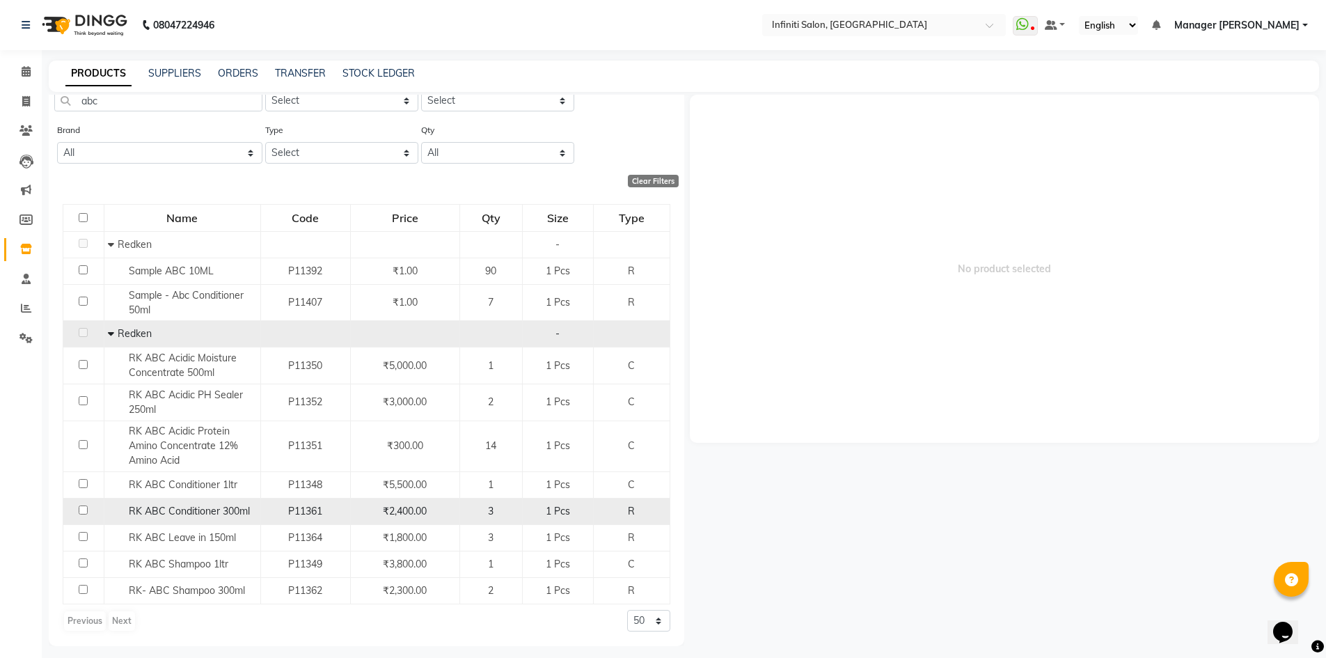
click at [83, 513] on input "checkbox" at bounding box center [83, 509] width 9 height 9
checkbox input "true"
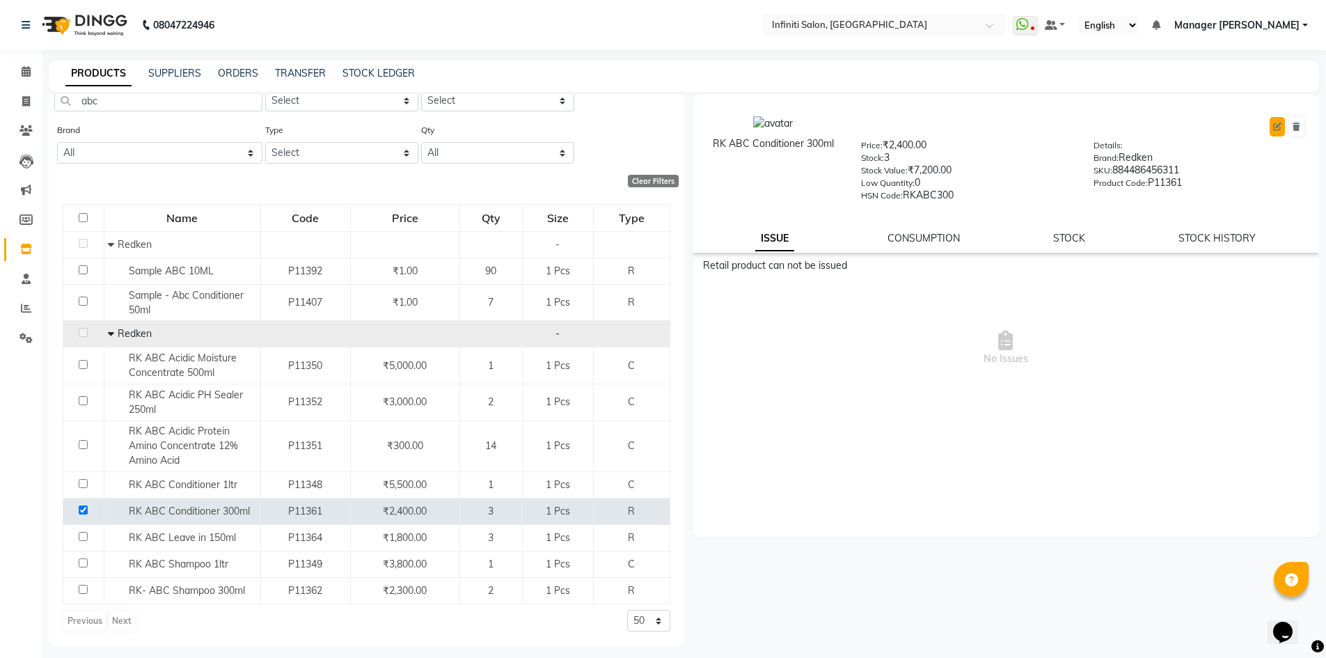
click at [1282, 125] on button at bounding box center [1277, 126] width 15 height 19
select select "R"
select select "true"
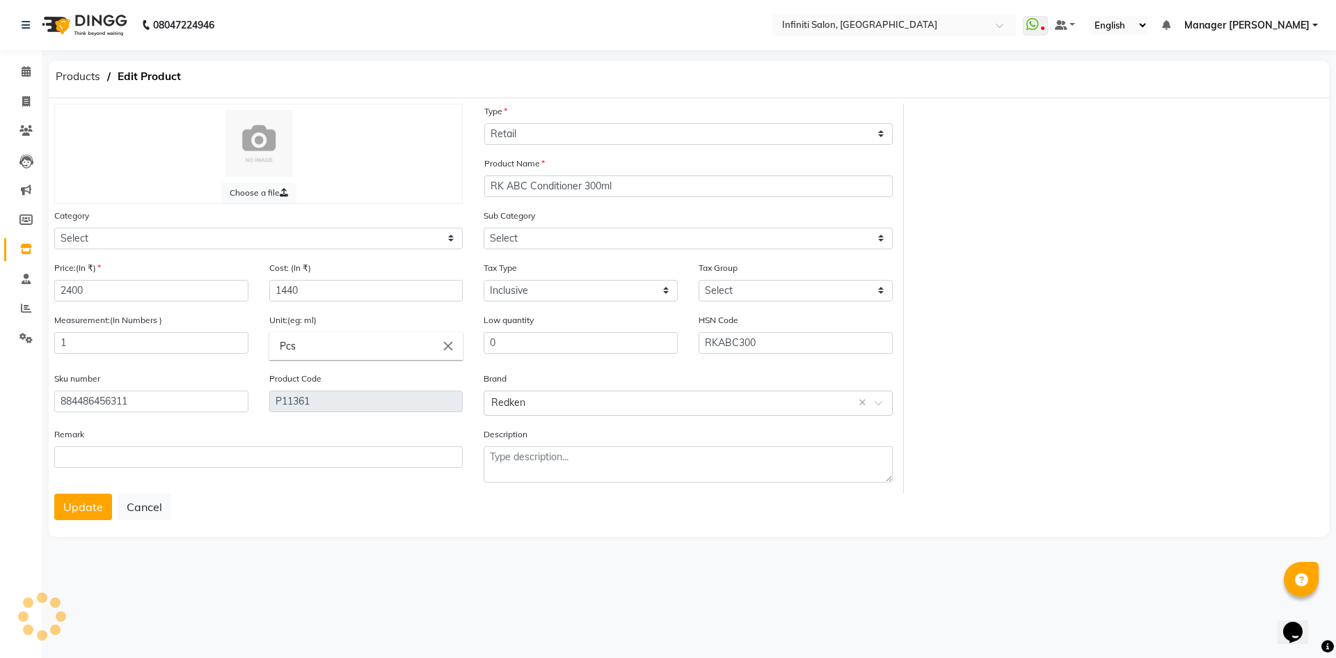
select select "903103150"
select select "2495"
select select "9031031501"
click at [24, 70] on icon at bounding box center [26, 71] width 9 height 10
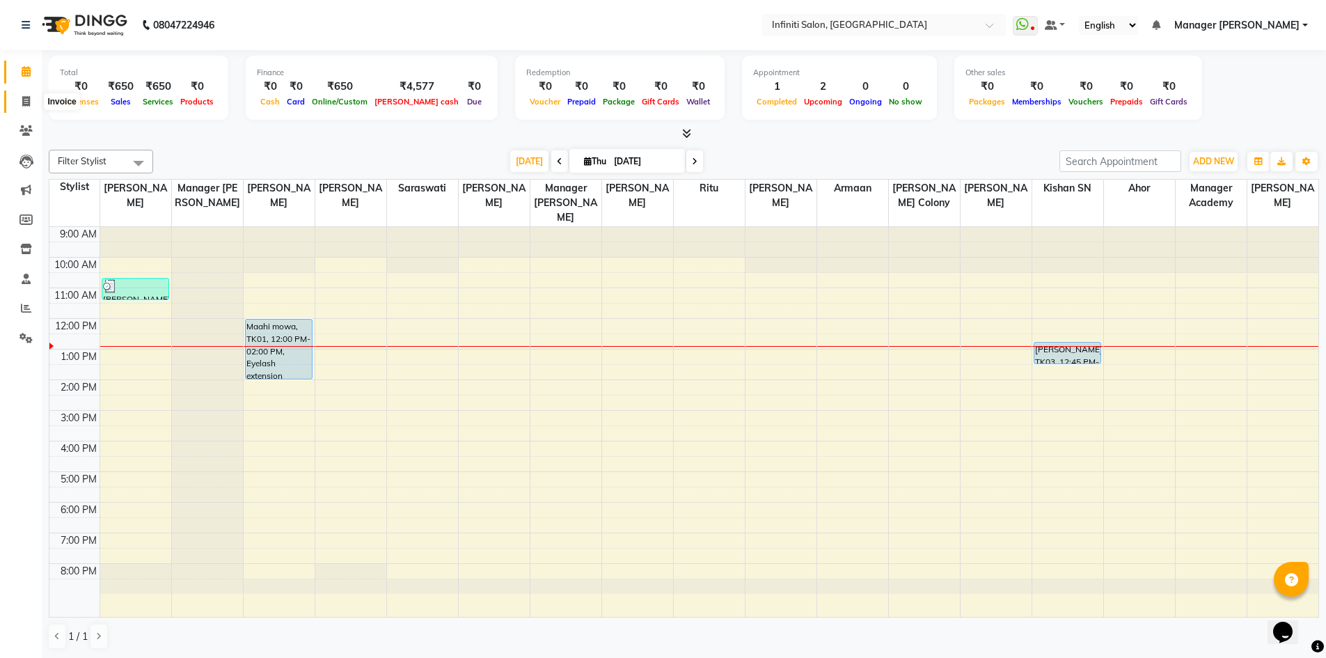
click at [31, 100] on span at bounding box center [26, 102] width 24 height 16
select select "5804"
select select "service"
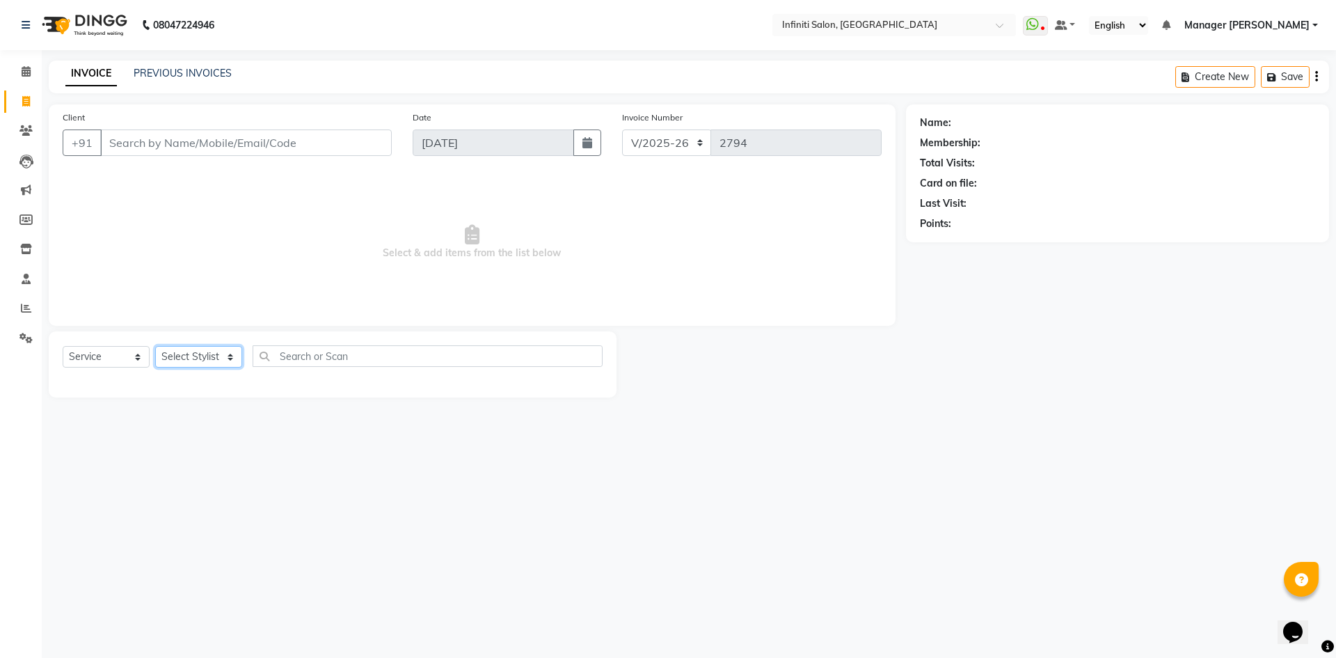
click at [210, 361] on select "Select Stylist" at bounding box center [198, 357] width 87 height 22
select select "40845"
click at [155, 346] on select "Select Stylist [PERSON_NAME] Ahor Armaan [PERSON_NAME] [PERSON_NAME] [PERSON_NA…" at bounding box center [201, 357] width 93 height 22
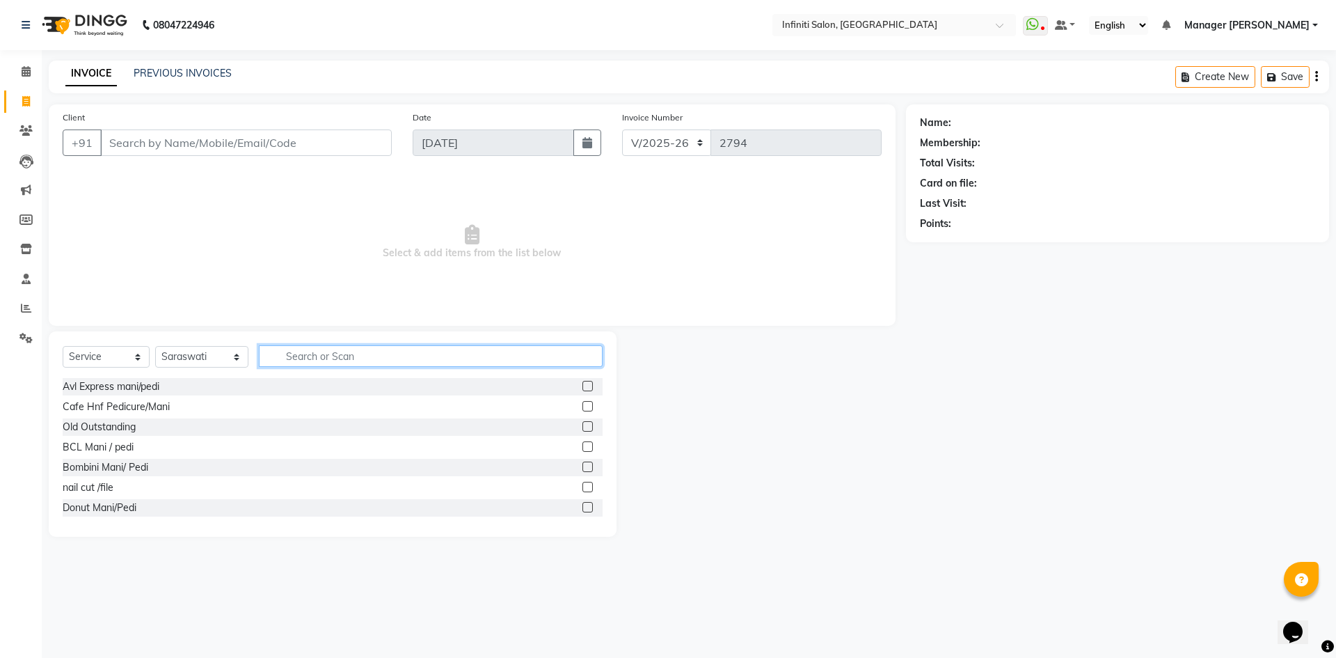
click at [284, 354] on input "text" at bounding box center [431, 356] width 344 height 22
click at [583, 445] on label at bounding box center [588, 446] width 10 height 10
click at [583, 445] on input "checkbox" at bounding box center [587, 447] width 9 height 9
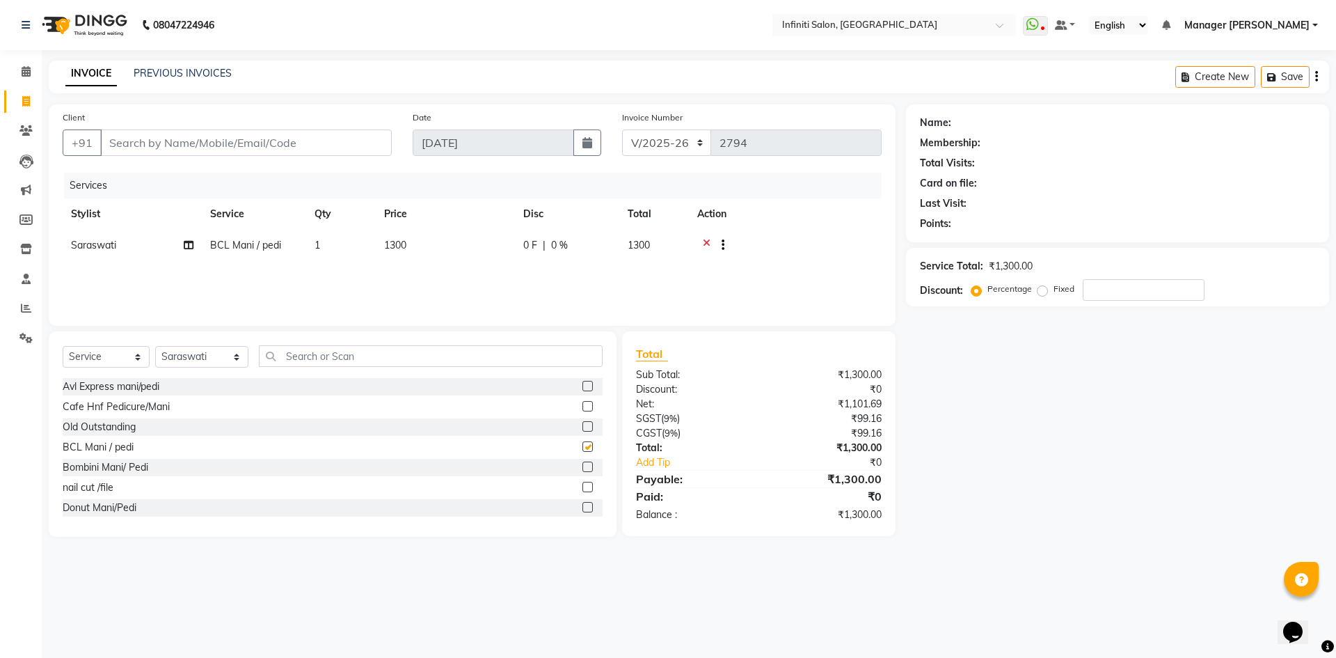
checkbox input "false"
click at [402, 253] on td "1300" at bounding box center [445, 247] width 139 height 34
select select "40845"
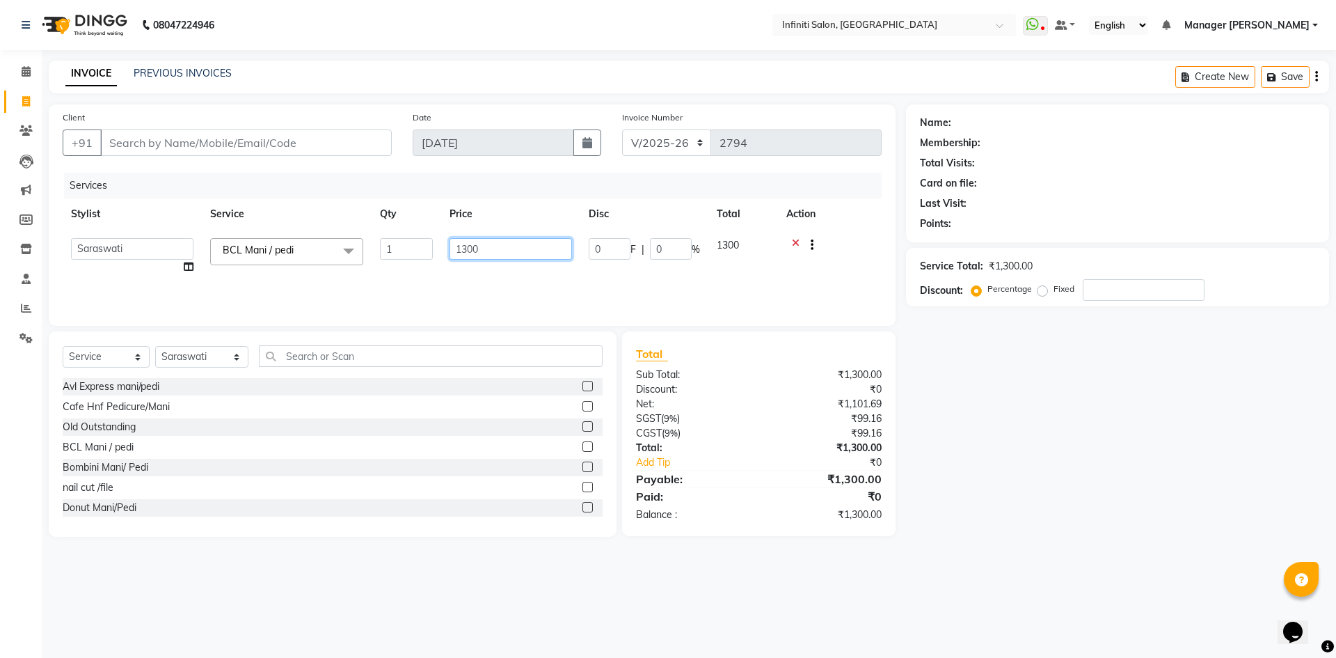
click at [469, 247] on input "1300" at bounding box center [511, 249] width 123 height 22
type input "1000"
click at [509, 299] on div "Services Stylist Service Qty Price Disc Total Action Abhi singh Ahor Armaan Ayu…" at bounding box center [472, 242] width 819 height 139
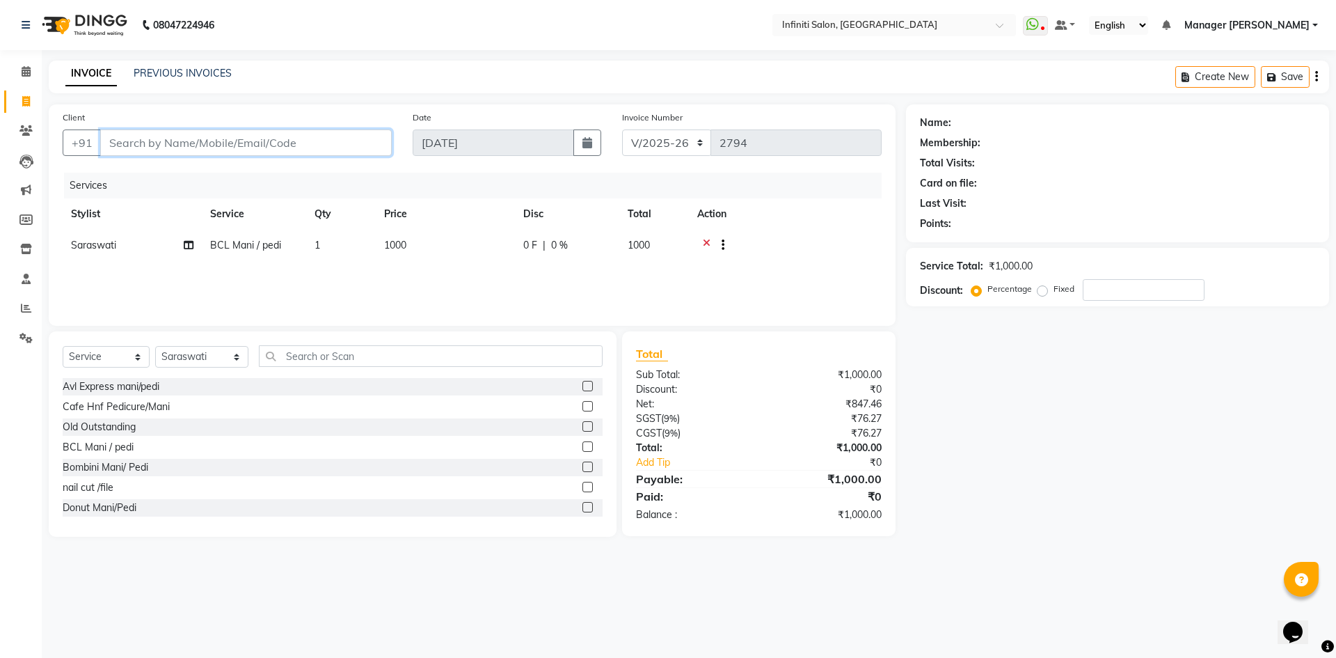
click at [151, 137] on input "Client" at bounding box center [246, 142] width 292 height 26
type input "9"
type input "0"
type input "9"
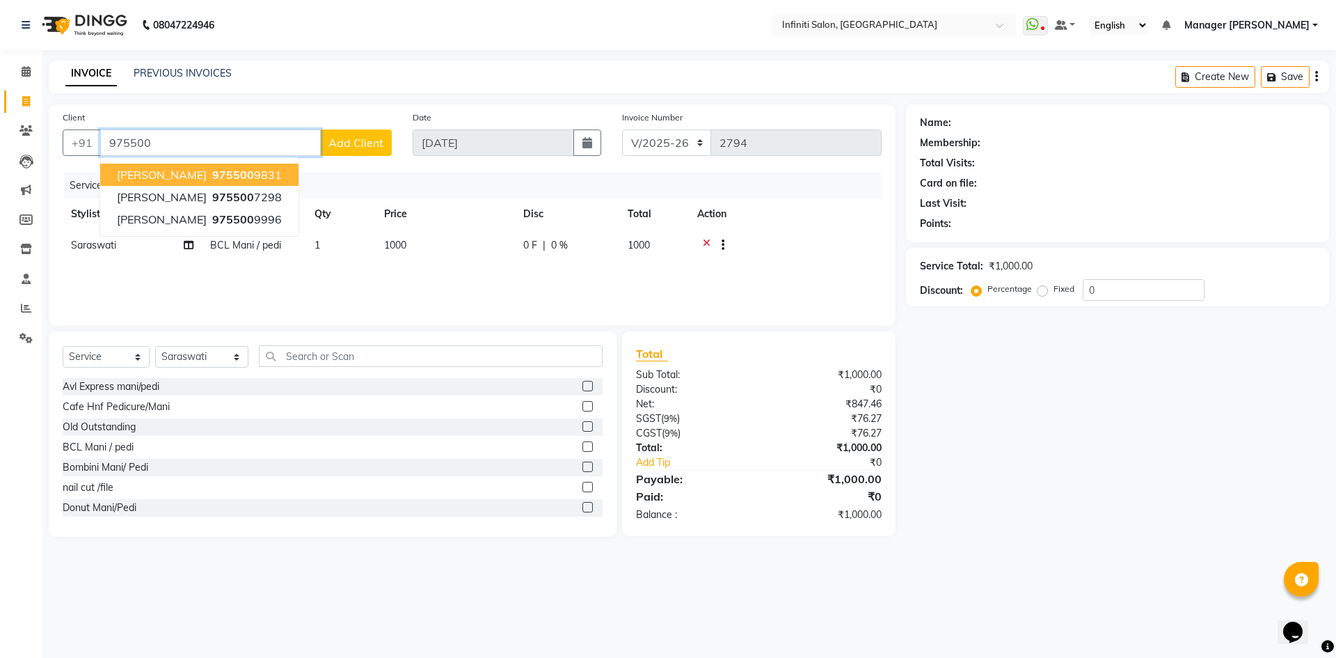
click at [238, 180] on ngb-highlight "975500 9831" at bounding box center [246, 175] width 72 height 14
type input "9755009831"
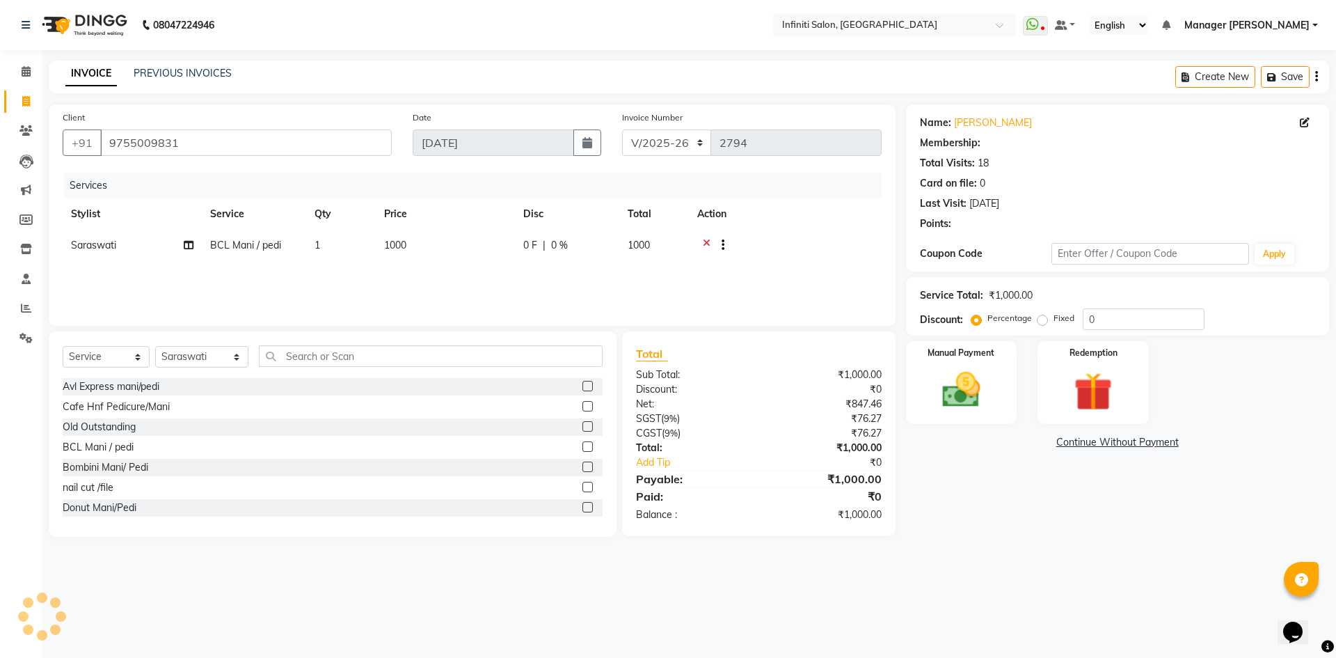
select select "1: Object"
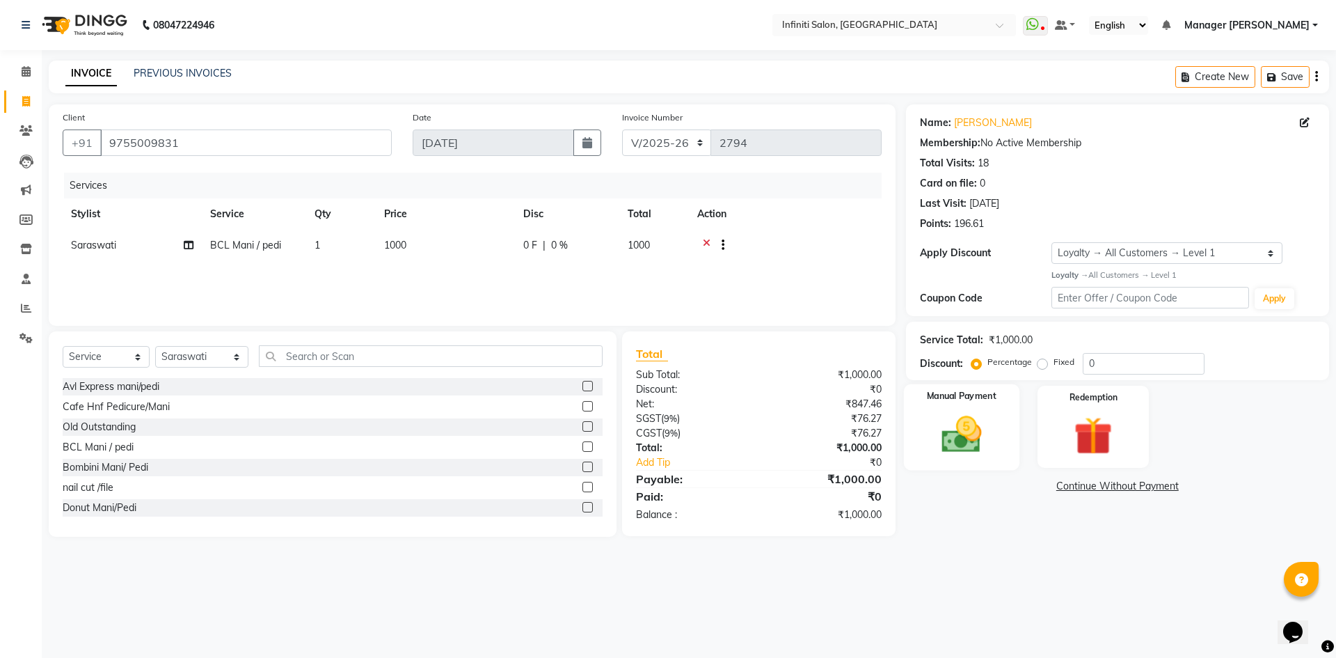
click at [962, 447] on img at bounding box center [961, 434] width 65 height 46
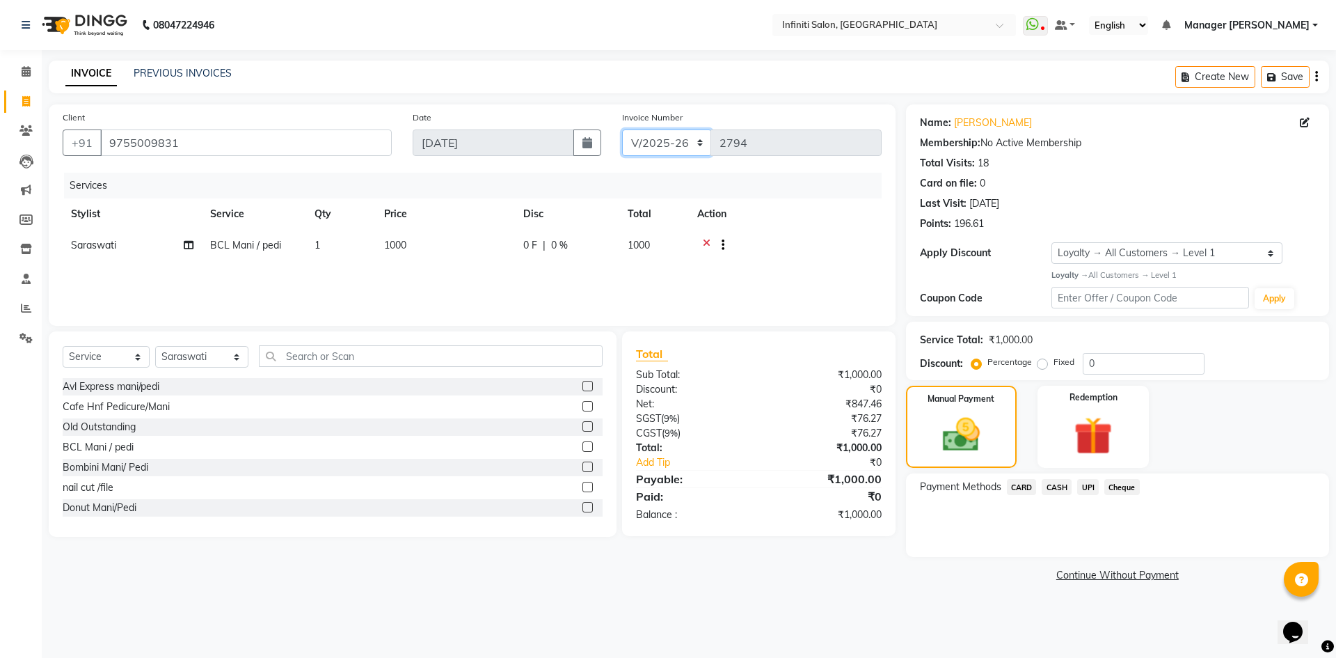
click at [670, 143] on select "CI/2025-26 V/2025-26" at bounding box center [667, 142] width 90 height 26
select select "7942"
click at [622, 129] on select "CI/2025-26 V/2025-26" at bounding box center [667, 142] width 90 height 26
type input "0312"
click at [1068, 489] on span "CASH" at bounding box center [1057, 487] width 30 height 16
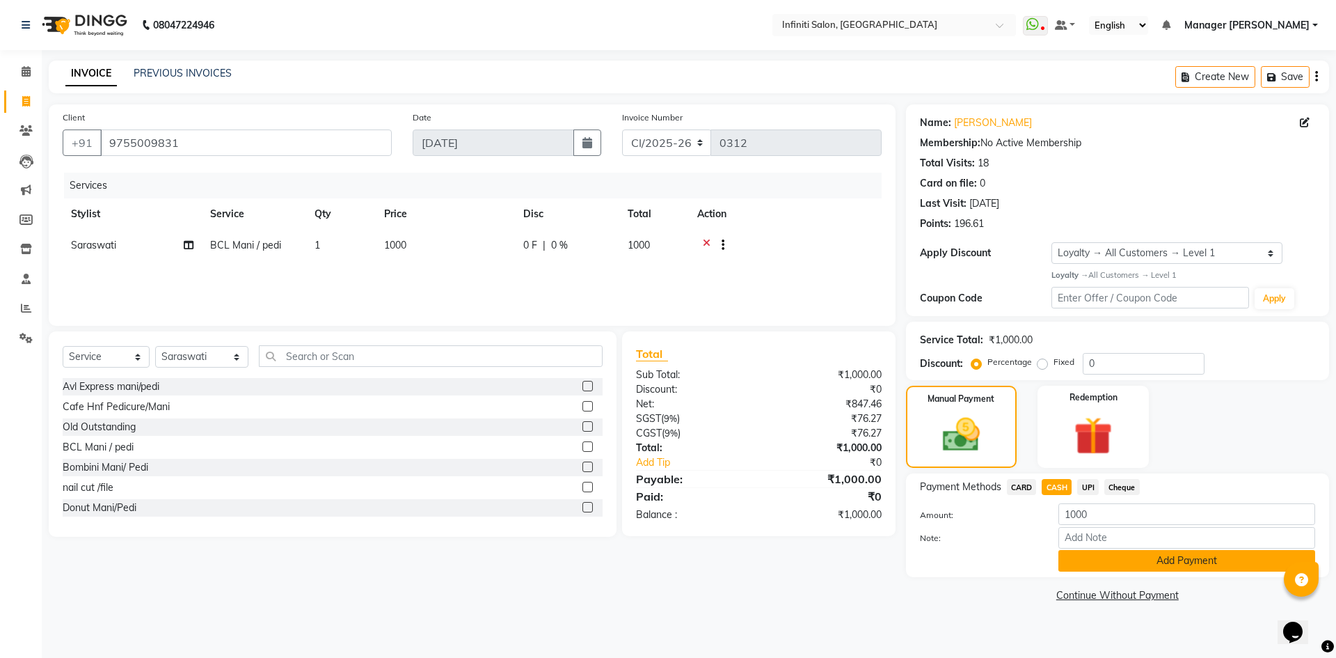
click at [1117, 561] on button "Add Payment" at bounding box center [1187, 561] width 257 height 22
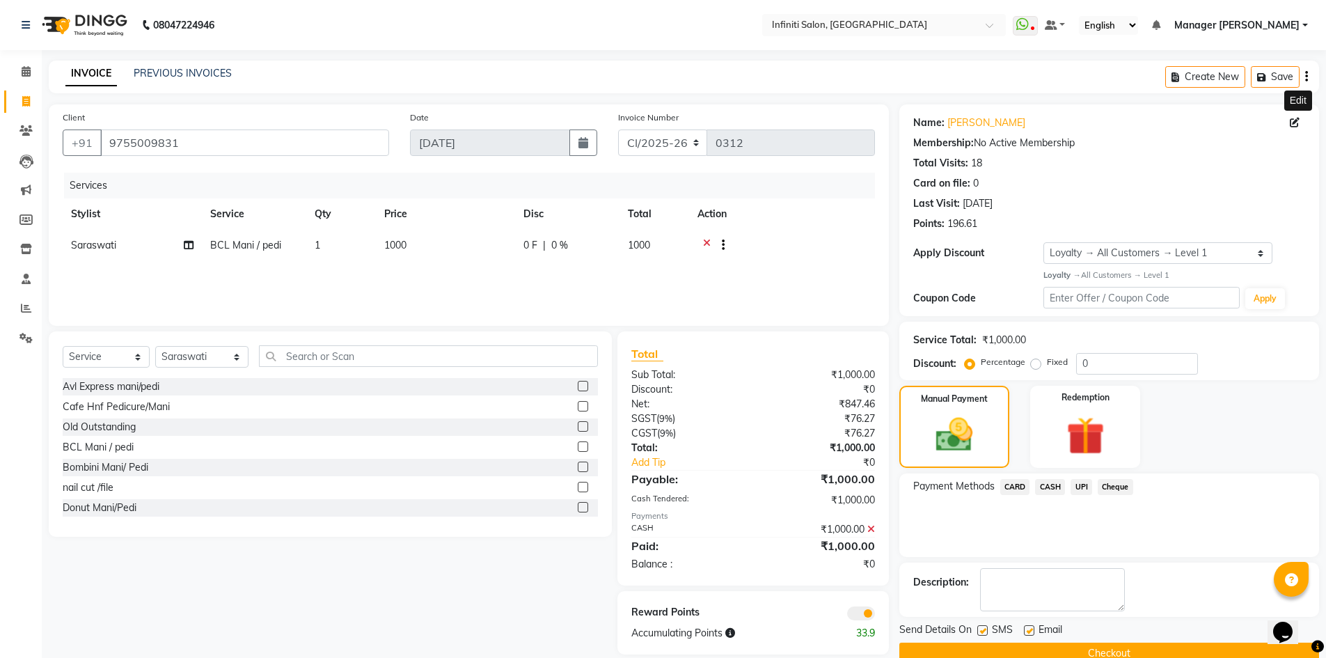
click at [1295, 123] on icon at bounding box center [1295, 123] width 10 height 10
select select "female"
select select "37048"
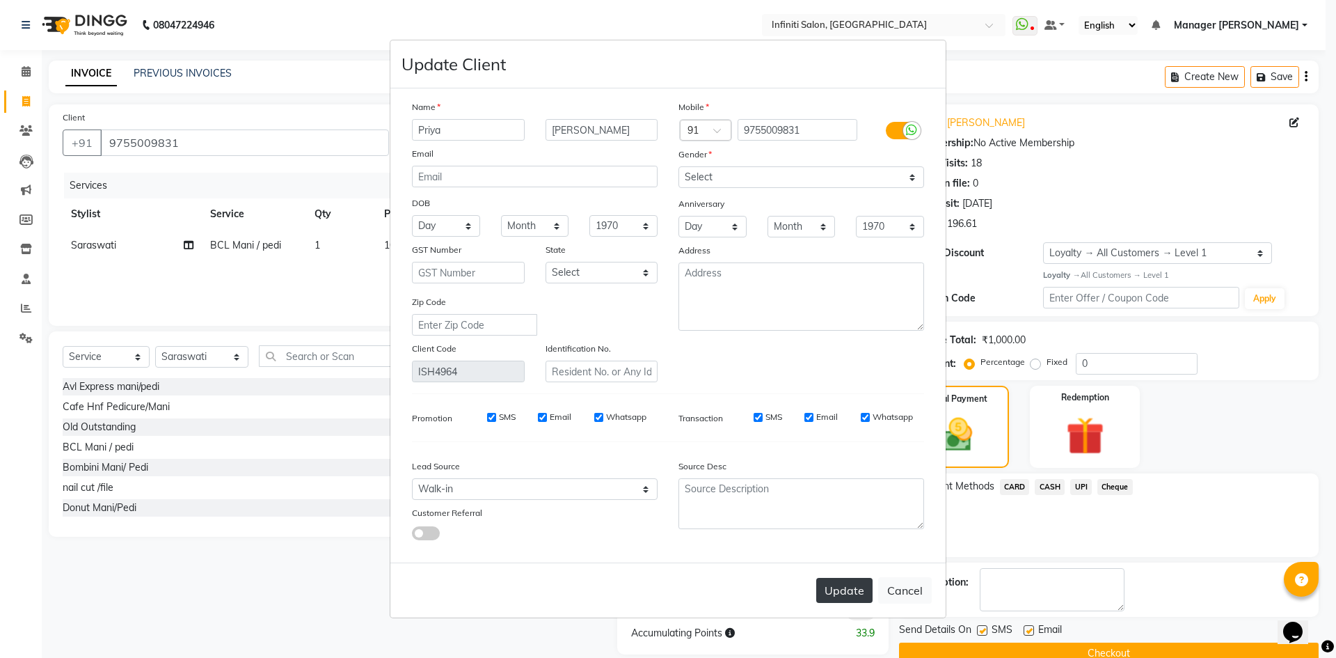
click at [834, 587] on button "Update" at bounding box center [844, 590] width 56 height 25
select select
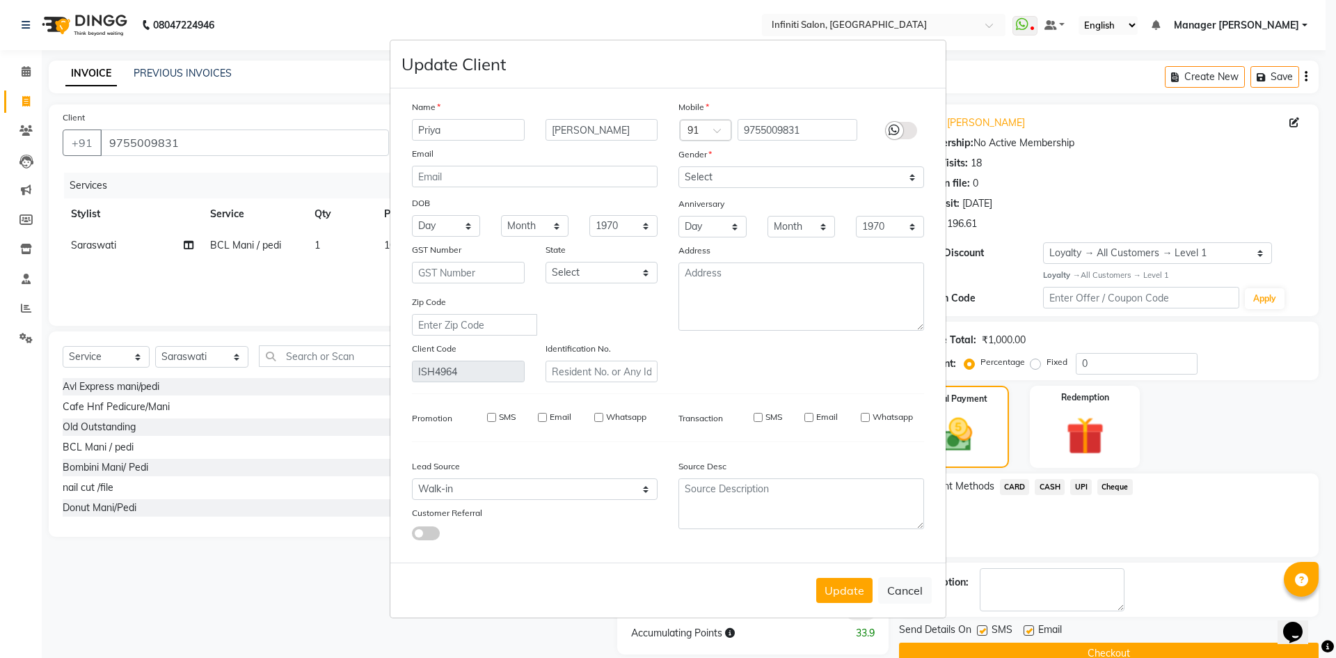
select select
checkbox input "false"
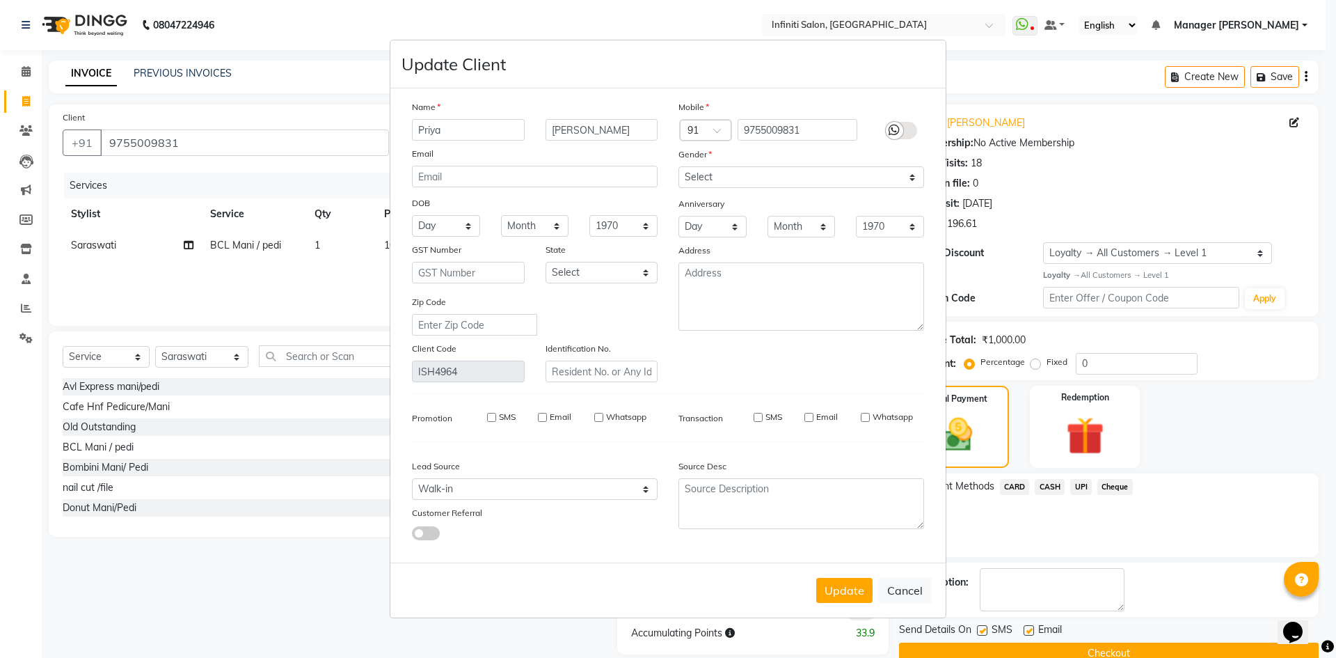
checkbox input "false"
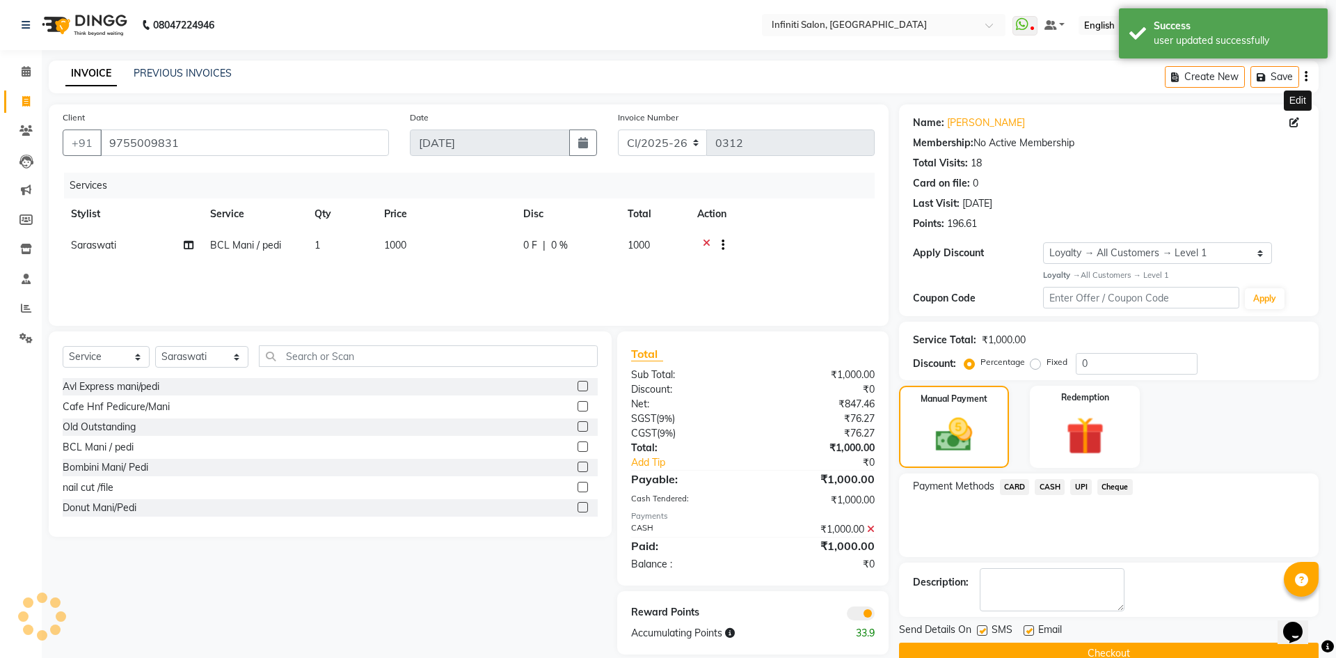
select select "1: Object"
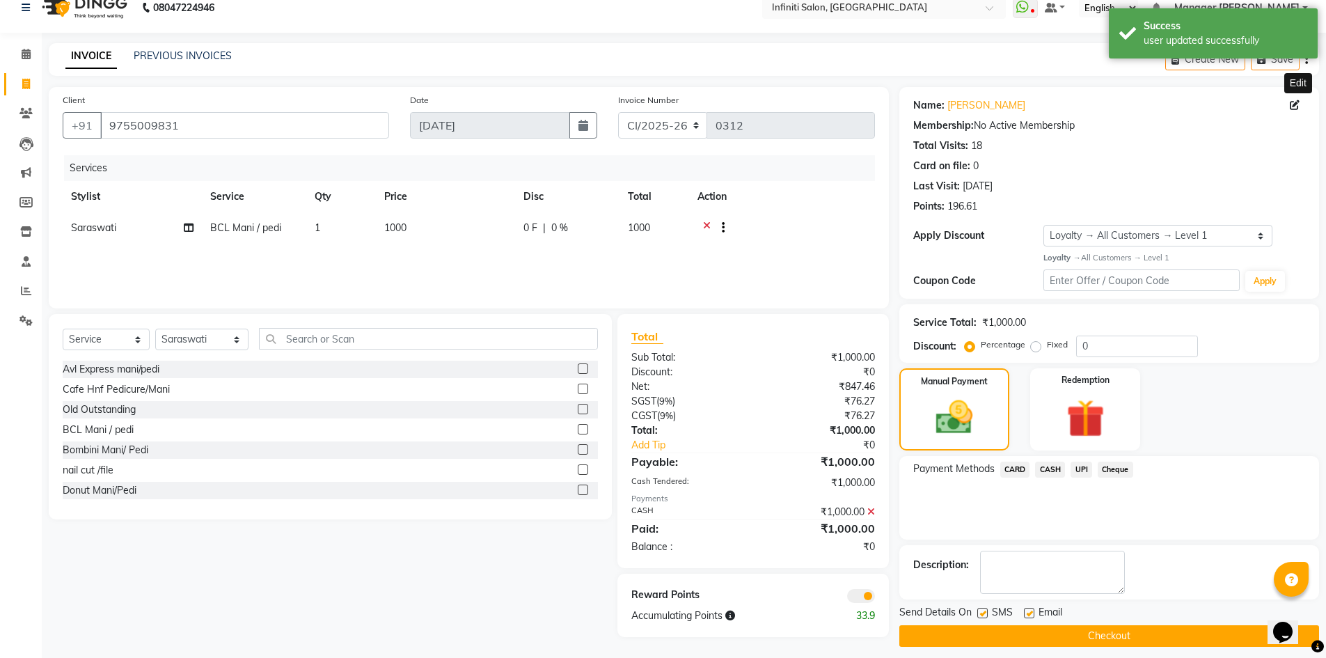
scroll to position [27, 0]
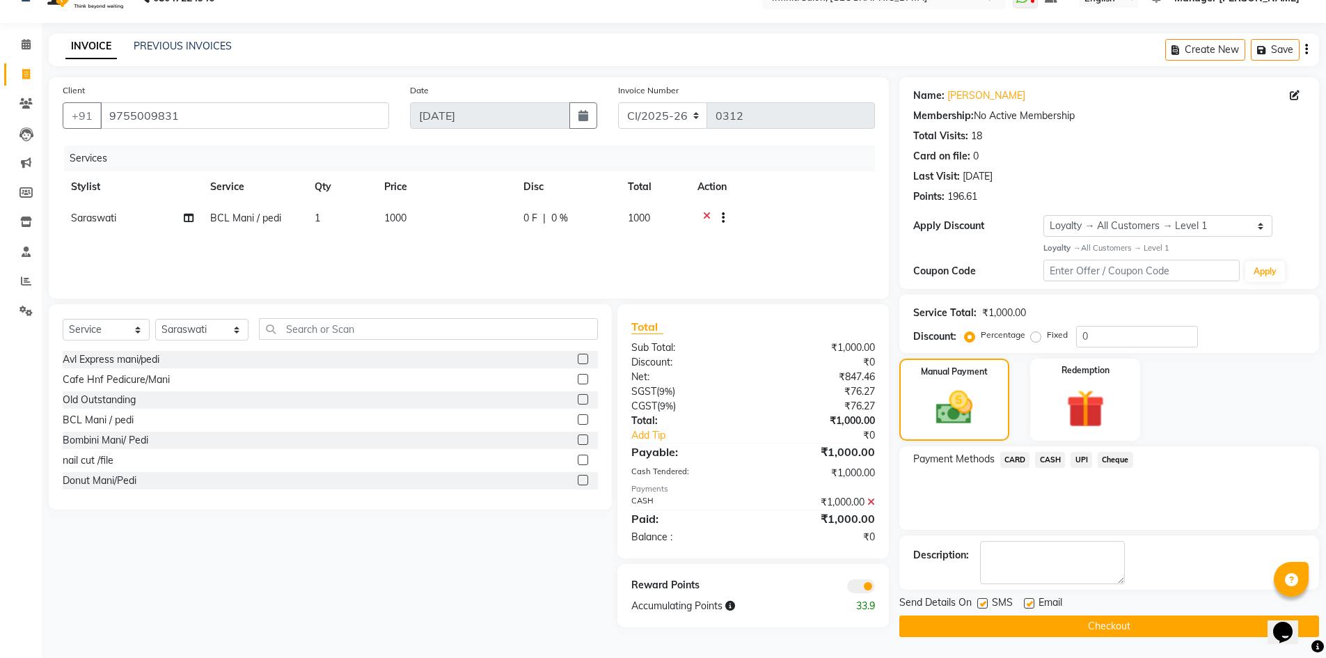
click at [1137, 629] on button "Checkout" at bounding box center [1109, 626] width 420 height 22
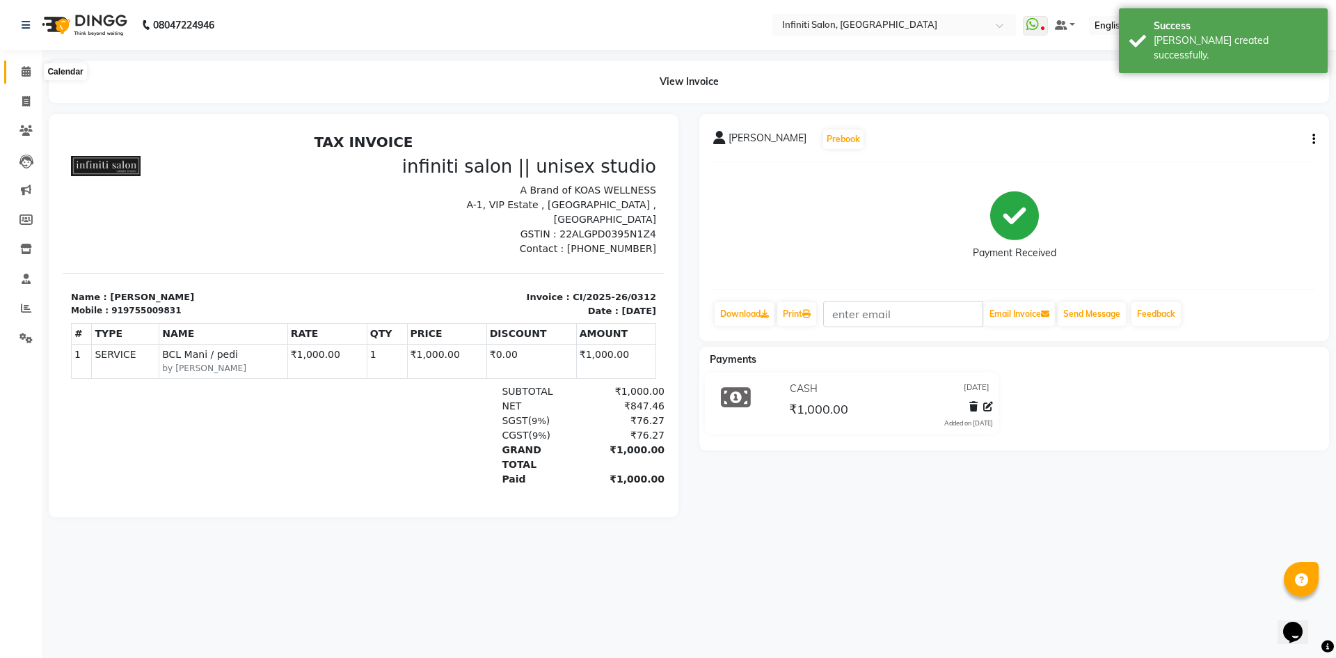
click at [26, 74] on icon at bounding box center [26, 71] width 9 height 10
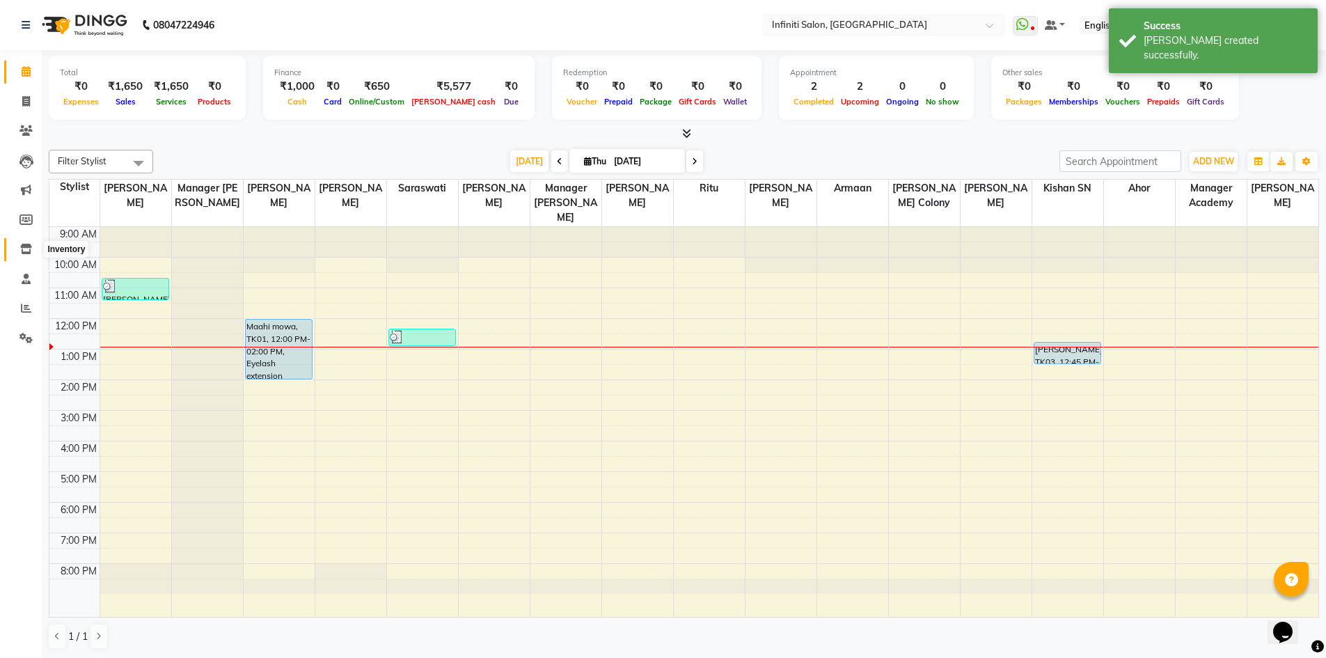
click at [27, 242] on span at bounding box center [26, 250] width 24 height 16
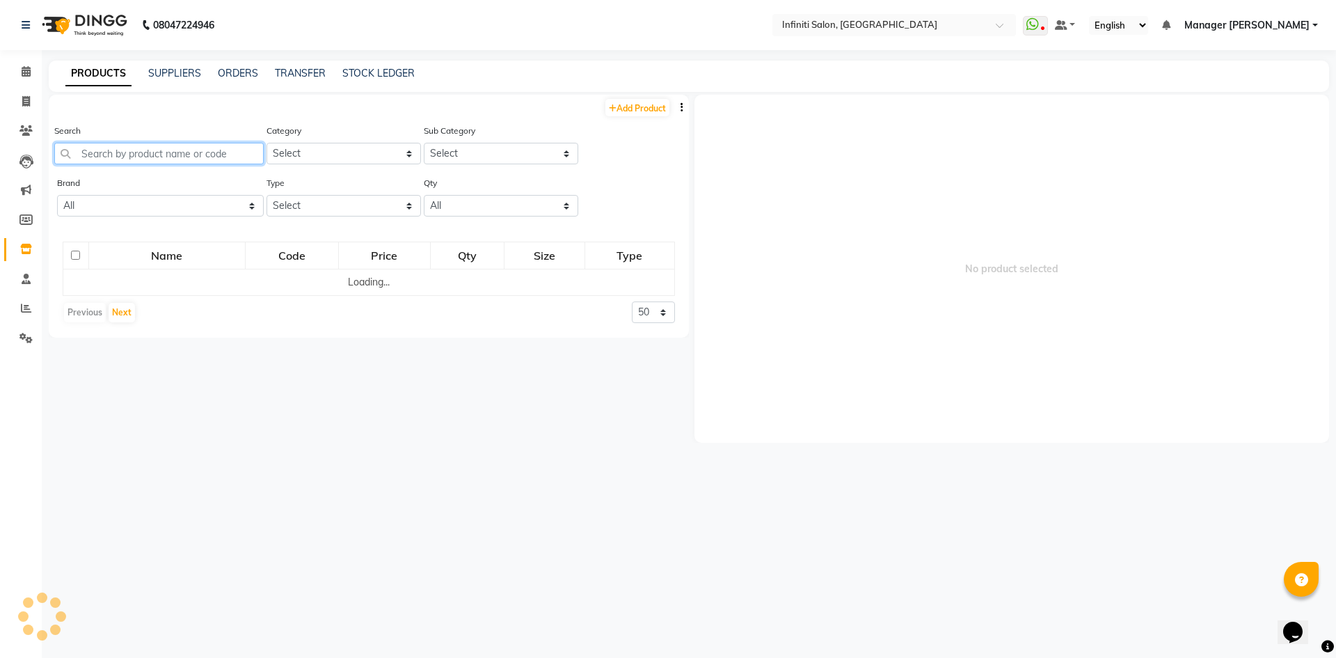
click at [168, 153] on input "text" at bounding box center [159, 154] width 210 height 22
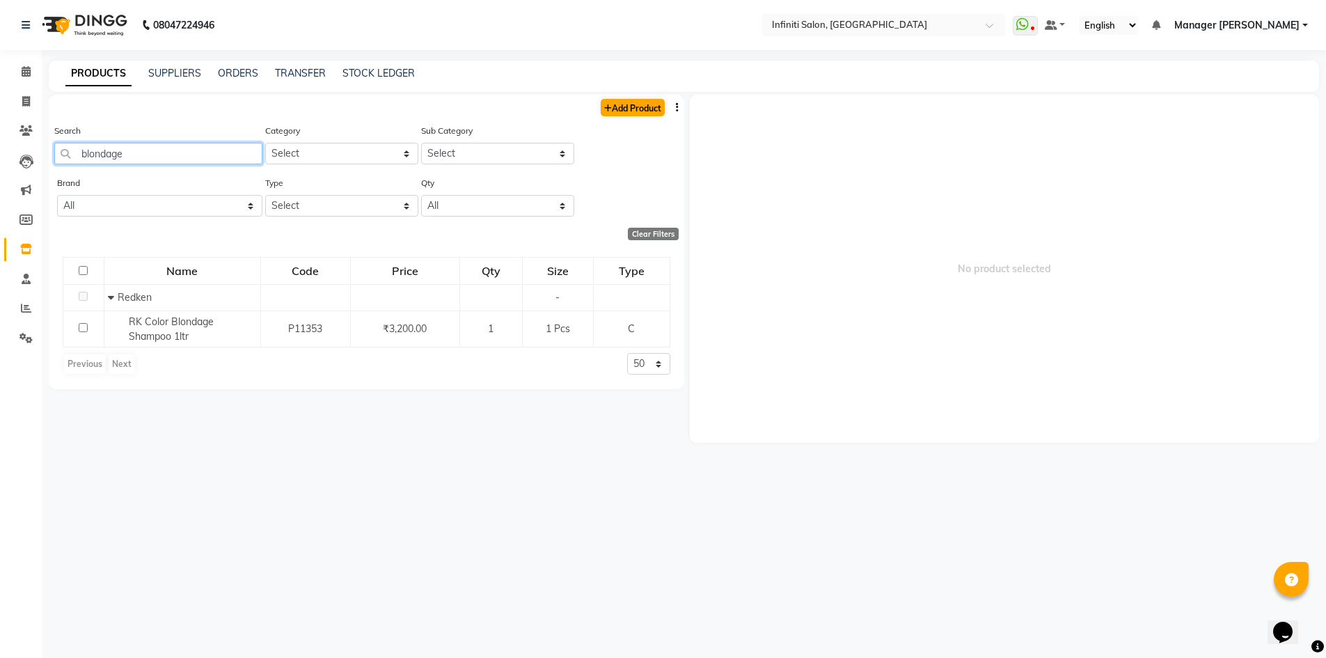
type input "blondage"
click at [630, 109] on link "Add Product" at bounding box center [633, 107] width 64 height 17
select select "true"
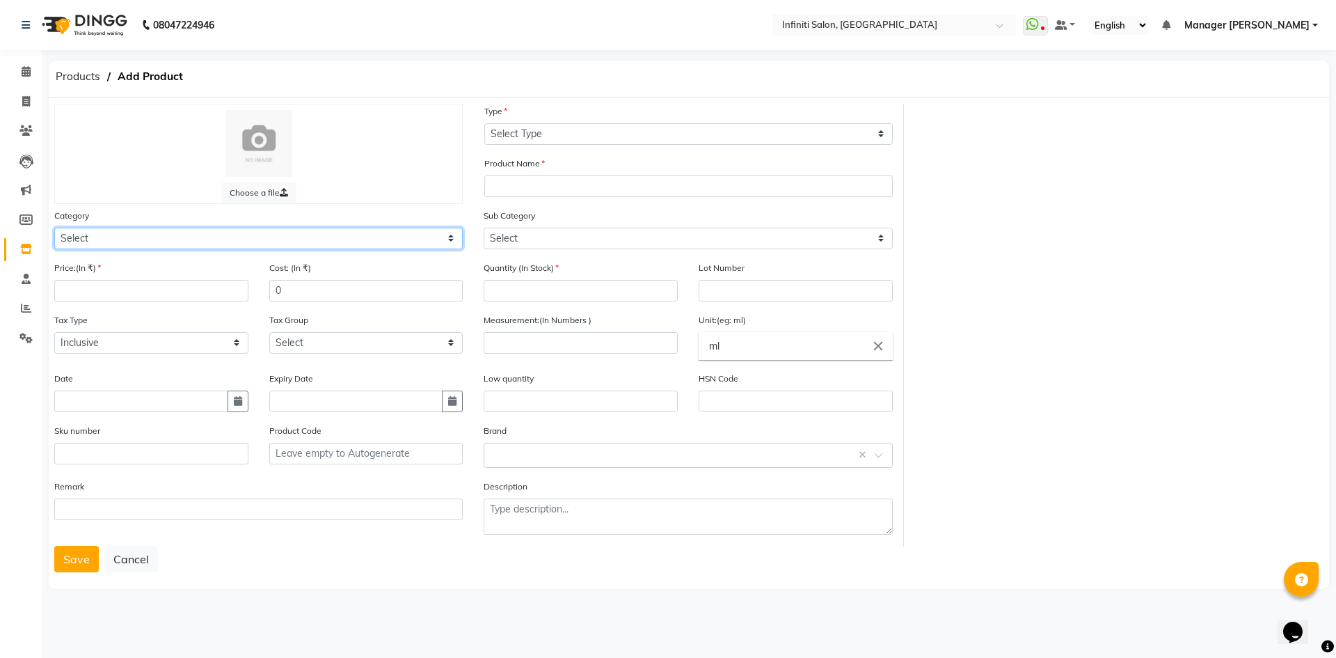
click at [285, 234] on select "Select Hair Skin Appliances Beard Waxing Disposable Hands and Feet KANPEKI Aest…" at bounding box center [258, 239] width 409 height 22
select select "903101100"
click at [54, 228] on select "Select Hair Skin Appliances Beard Waxing Disposable Hands and Feet KANPEKI Aest…" at bounding box center [258, 239] width 409 height 22
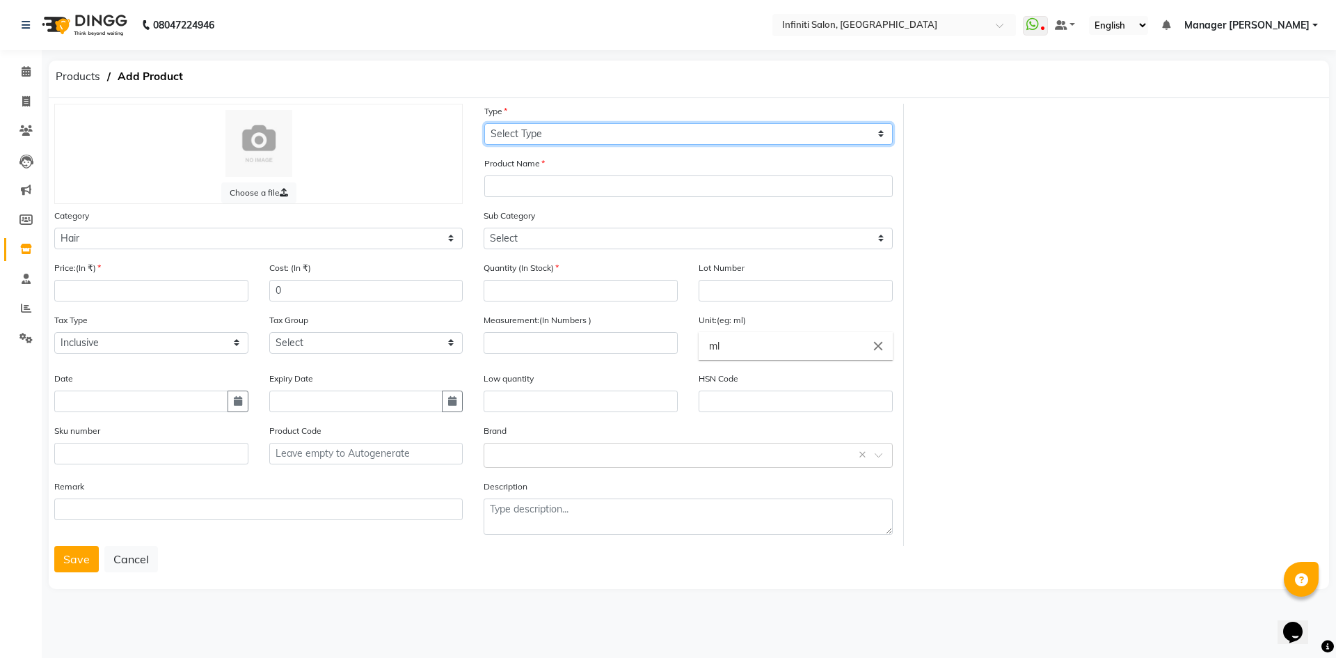
click at [669, 141] on select "Select Type Both Retail Consumable" at bounding box center [688, 134] width 409 height 22
select select "R"
click at [484, 123] on select "Select Type Both Retail Consumable" at bounding box center [688, 134] width 409 height 22
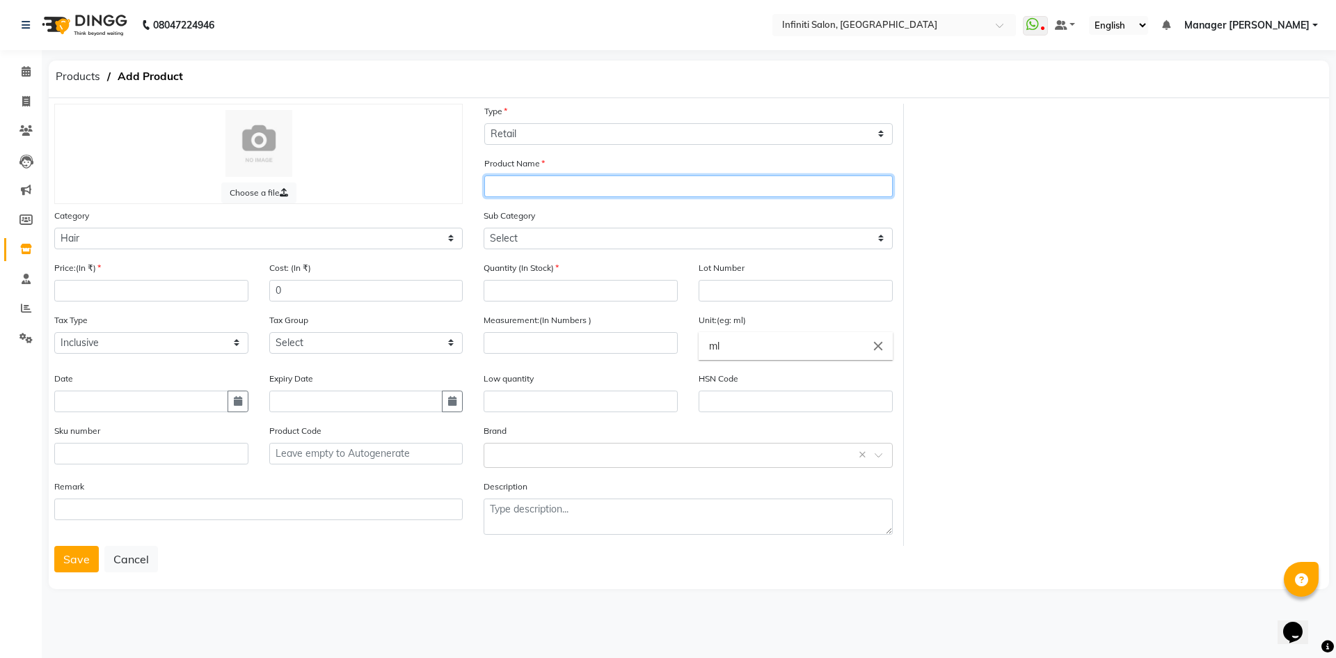
click at [545, 177] on input "text" at bounding box center [688, 186] width 409 height 22
type input "RK- Blondage Shampoo 300ml"
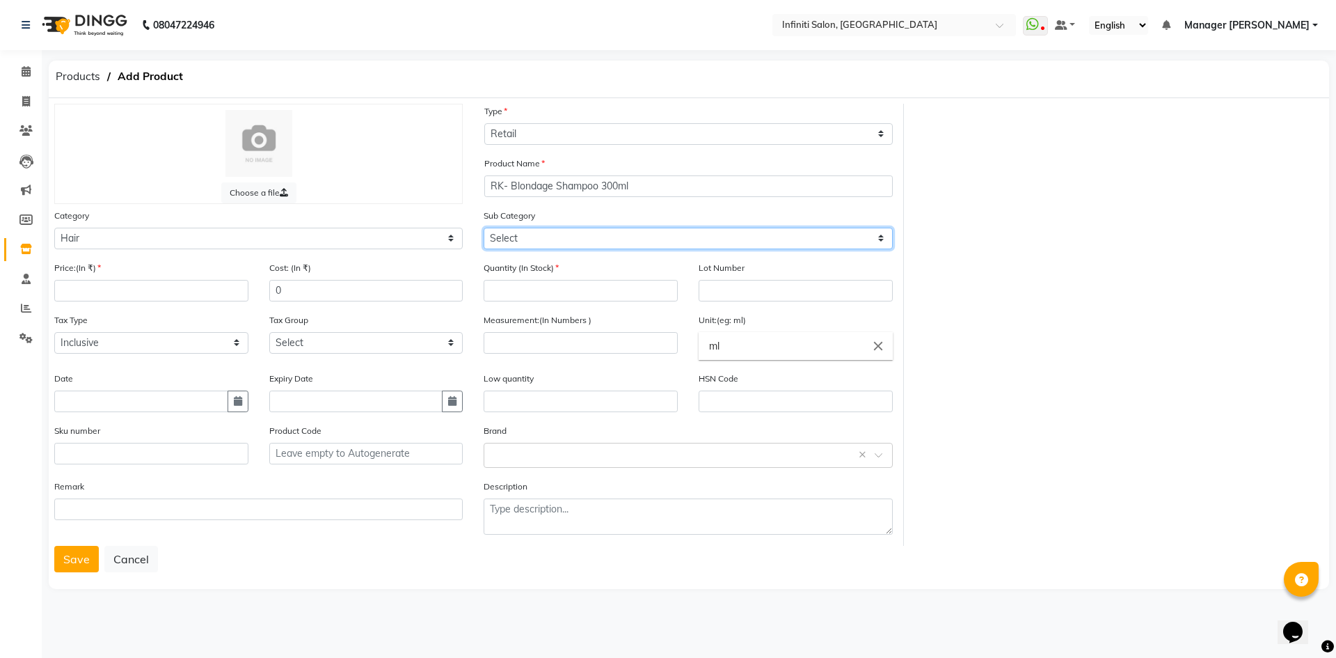
click at [538, 242] on select "Select Other kerastase GK floraactive D Fablous Loreal Olaplex Hair Originals I…" at bounding box center [688, 239] width 409 height 22
select select "903101133"
click at [484, 228] on select "Select Other kerastase GK floraactive D Fablous Loreal Olaplex Hair Originals I…" at bounding box center [688, 239] width 409 height 22
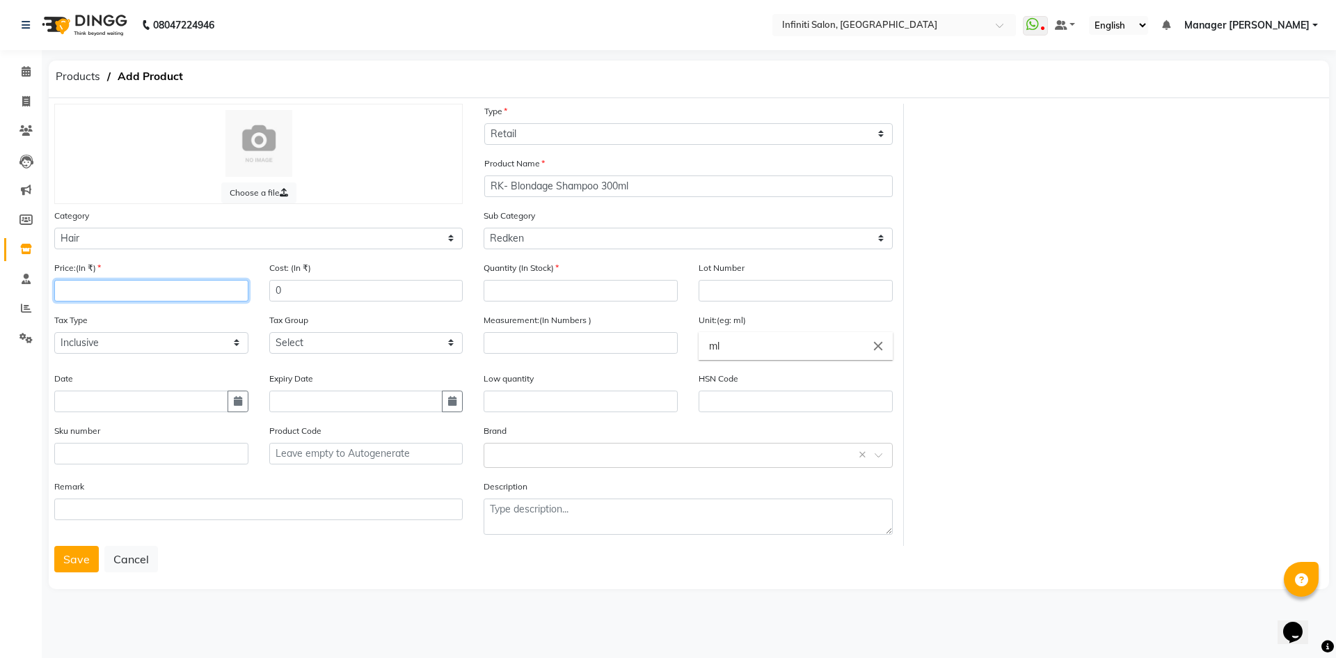
click at [161, 283] on input "number" at bounding box center [151, 291] width 194 height 22
type input "2000"
click at [330, 554] on div "Save Cancel" at bounding box center [689, 559] width 1270 height 26
click at [150, 456] on input "text" at bounding box center [151, 454] width 194 height 22
type input "3474636977062"
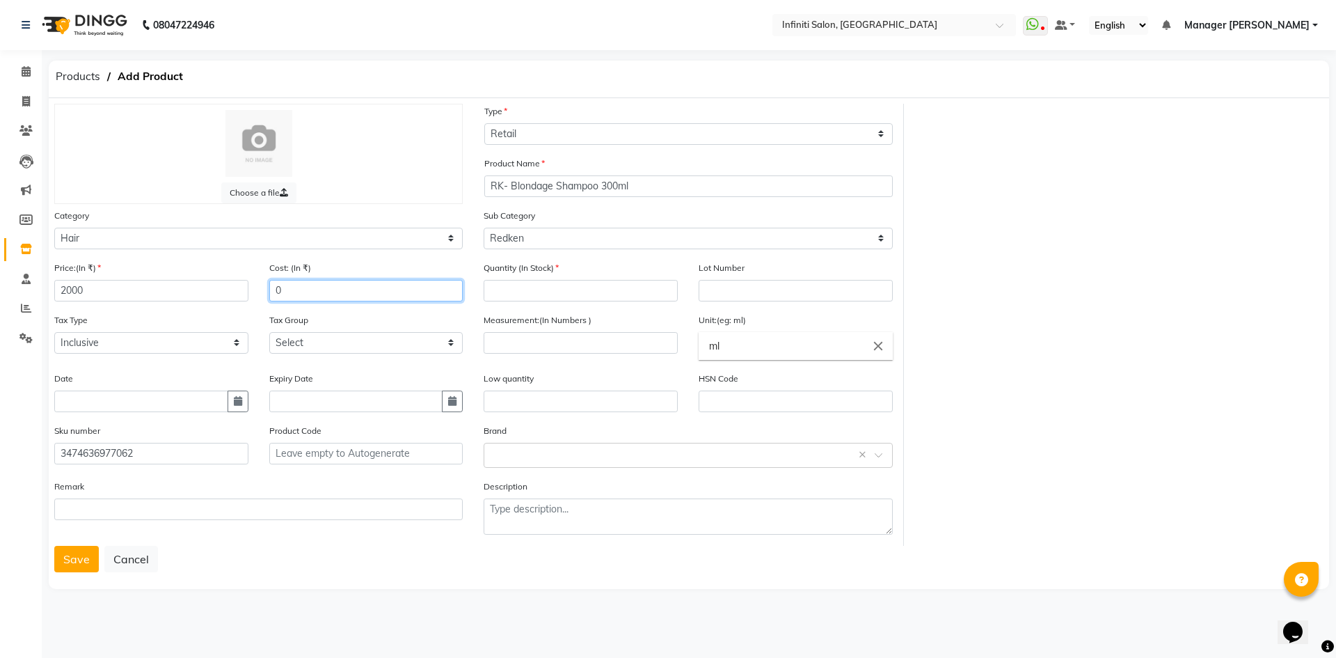
click at [371, 290] on input "0" at bounding box center [366, 291] width 194 height 22
type input "1200"
click at [548, 296] on input "number" at bounding box center [581, 291] width 194 height 22
type input "0"
click at [1180, 299] on div "Choose a file Type Select Type Both Retail Consumable Product Name RK- Blondage…" at bounding box center [689, 325] width 1290 height 442
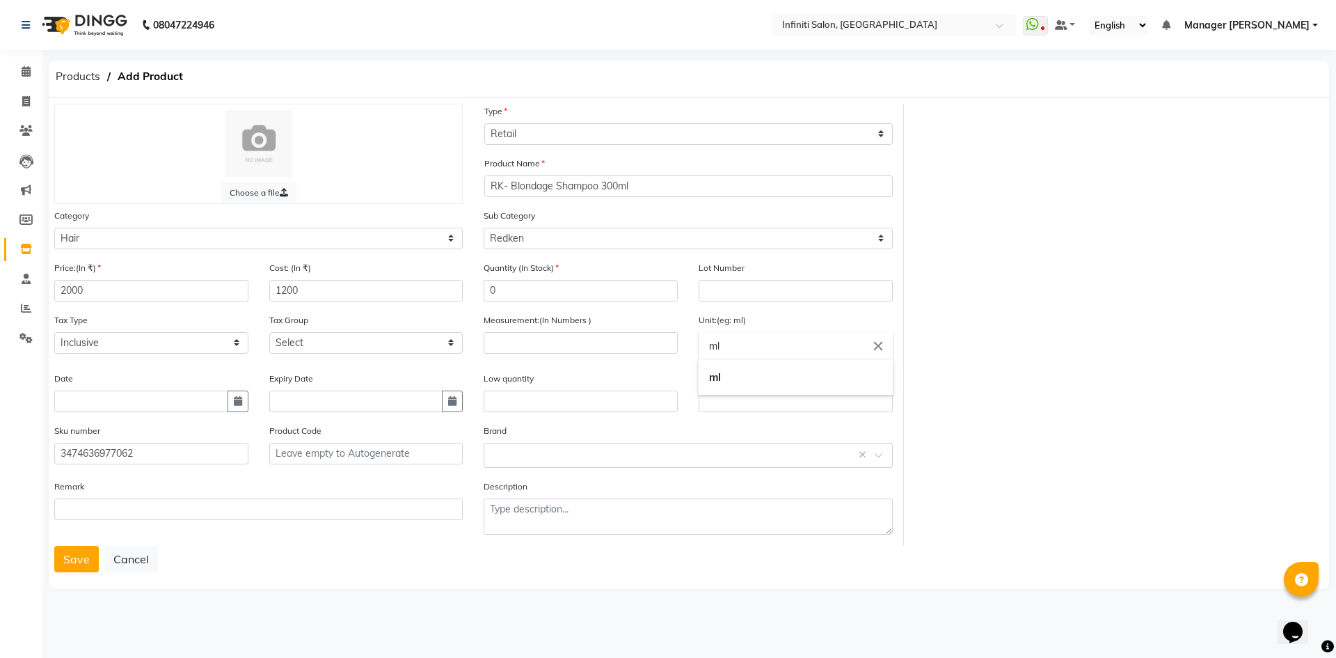
click at [739, 348] on input "ml" at bounding box center [796, 346] width 194 height 28
type input "m"
type input "pc"
click at [752, 372] on link "pc" at bounding box center [796, 377] width 194 height 35
click at [592, 342] on input "number" at bounding box center [581, 343] width 194 height 22
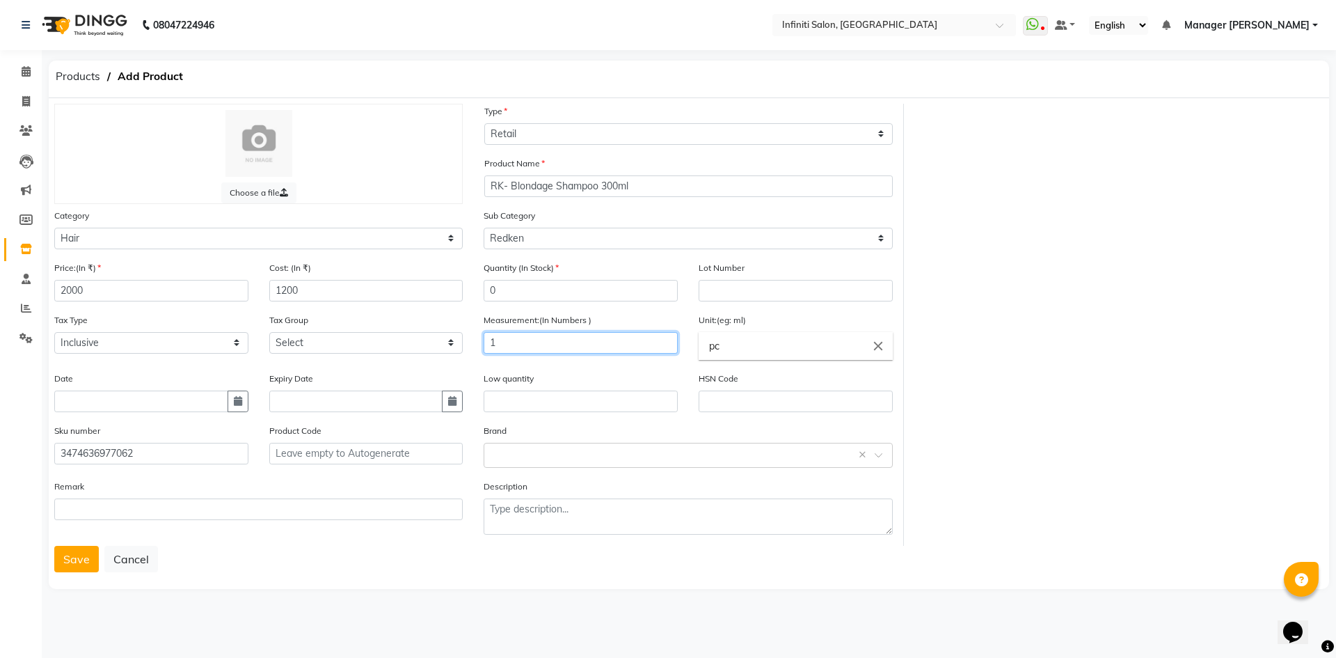
type input "1"
click at [1048, 331] on div "Choose a file Type Select Type Both Retail Consumable Product Name RK- Blondage…" at bounding box center [689, 325] width 1290 height 442
click at [564, 463] on div "Select brand or add custom brand ×" at bounding box center [688, 455] width 409 height 25
click at [555, 488] on div "Redken" at bounding box center [687, 493] width 407 height 26
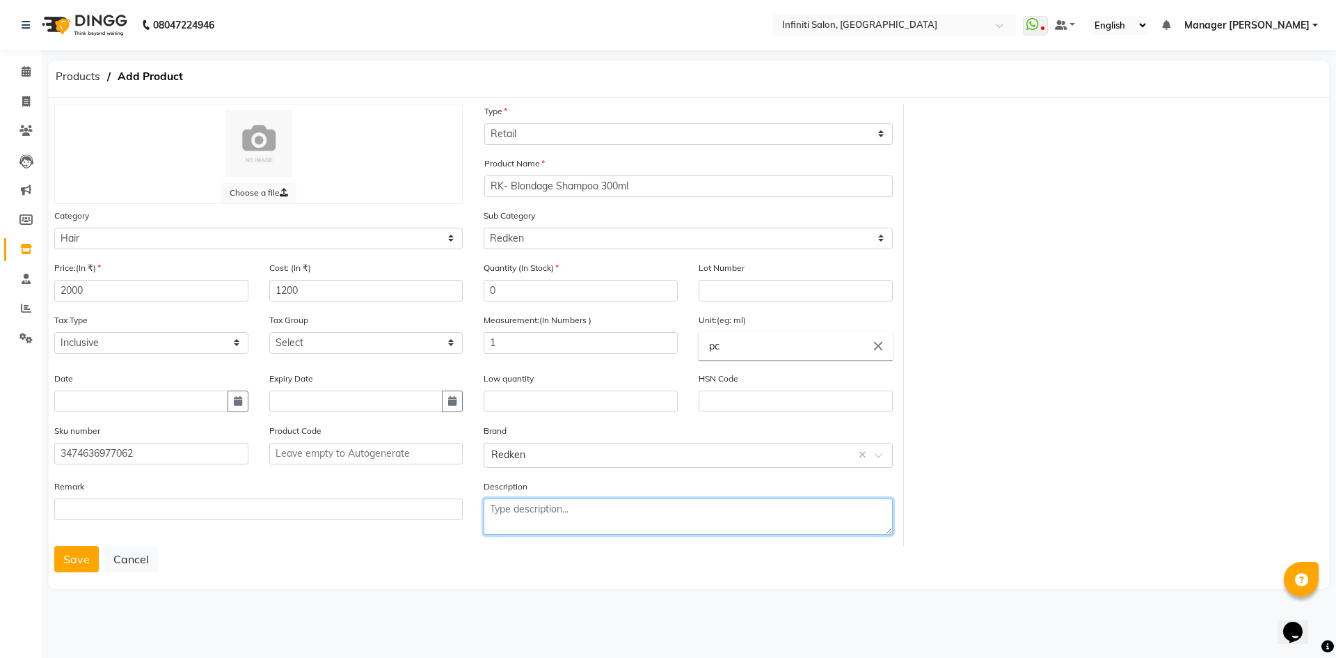
click at [562, 523] on textarea at bounding box center [688, 516] width 409 height 36
type textarea "null"
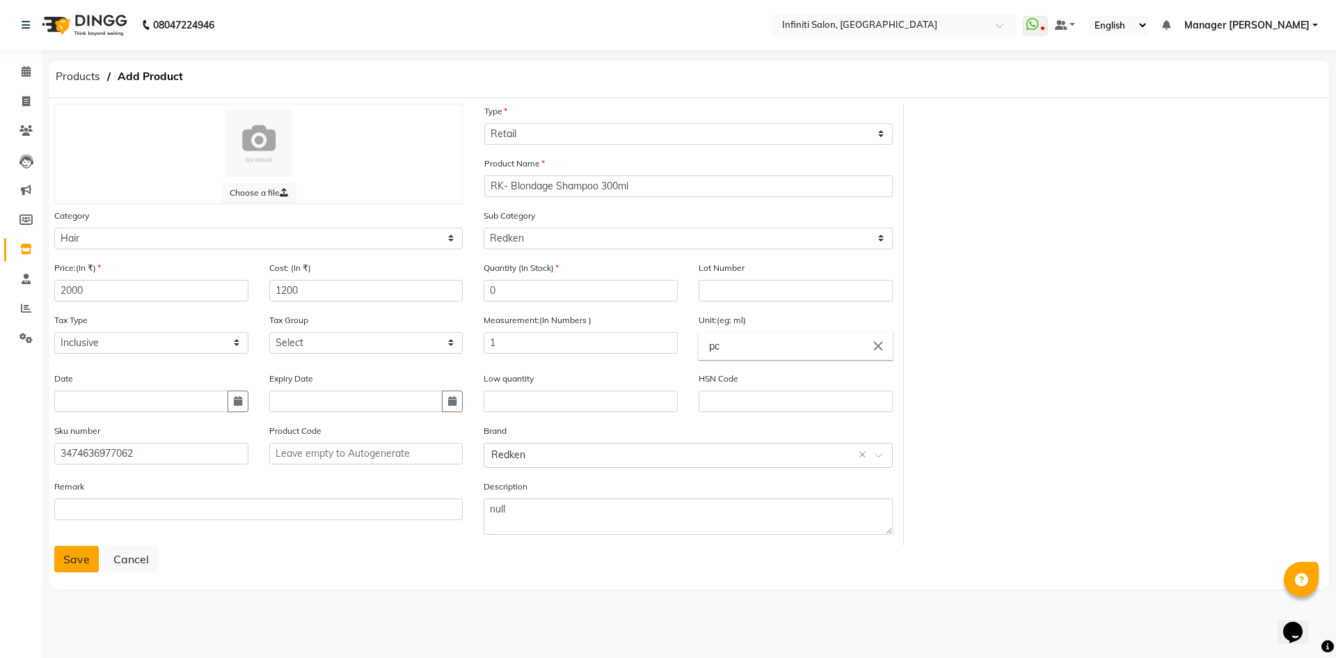
click at [75, 561] on button "Save" at bounding box center [76, 559] width 45 height 26
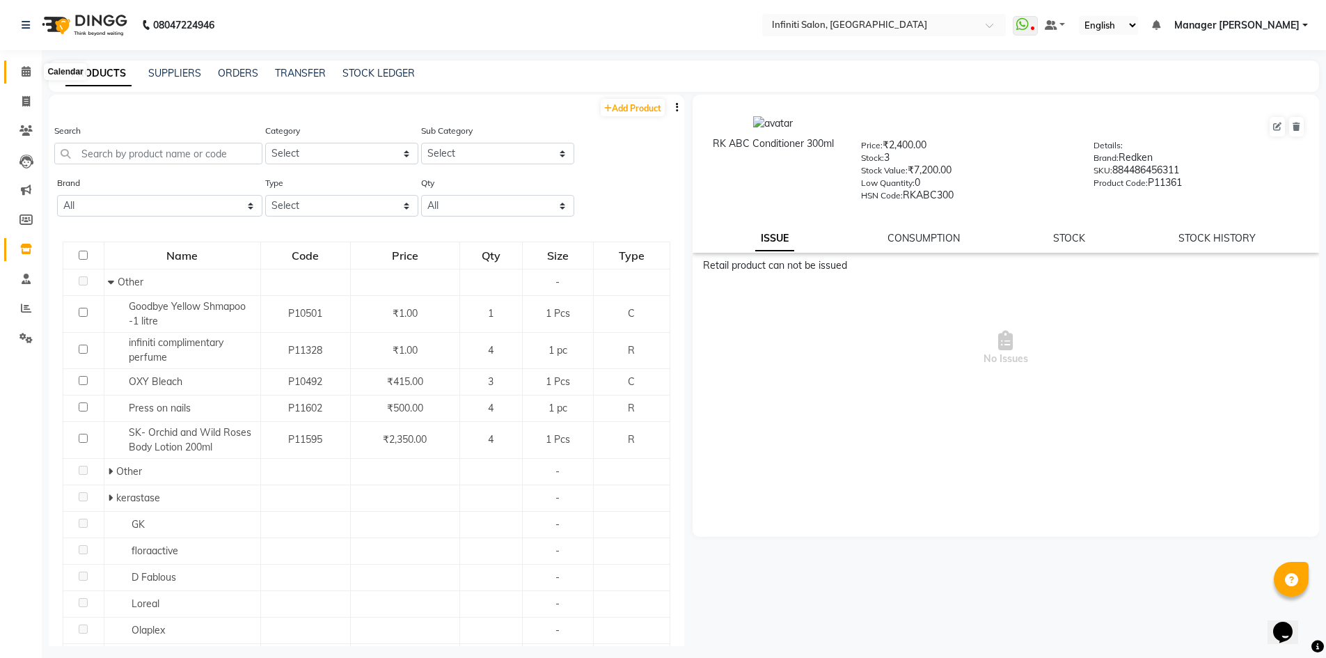
click at [28, 73] on icon at bounding box center [26, 71] width 9 height 10
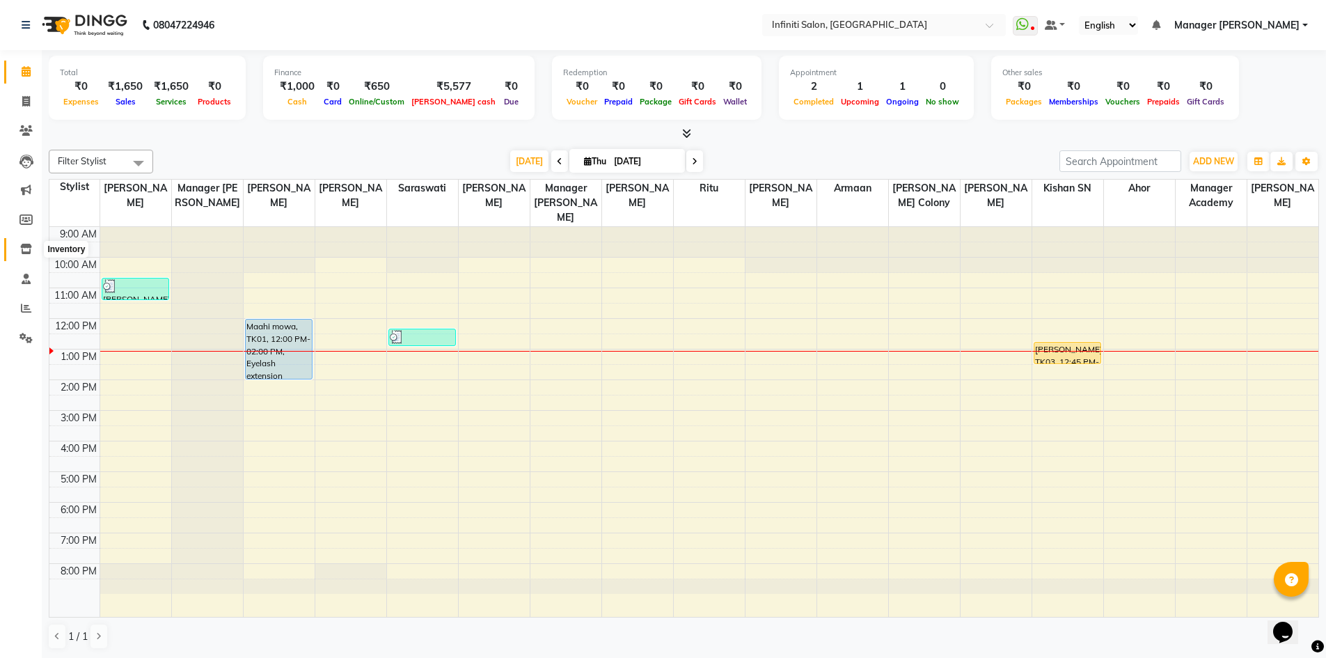
click at [24, 251] on icon at bounding box center [26, 249] width 12 height 10
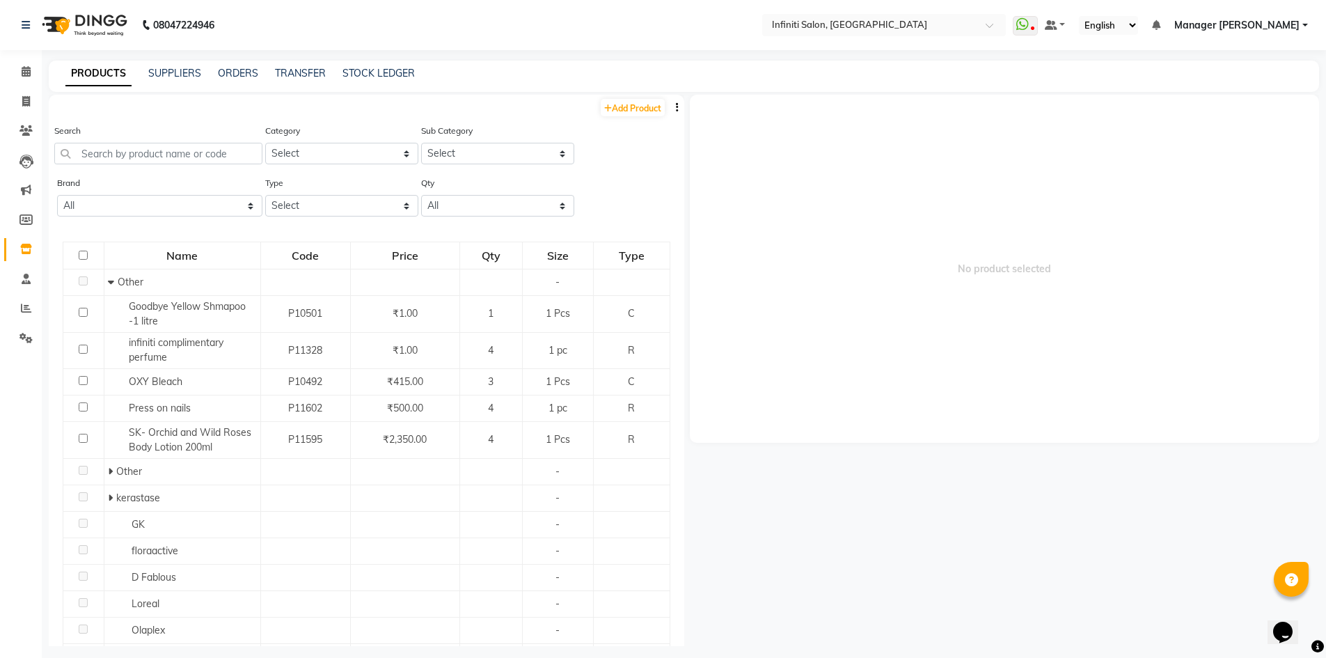
click at [600, 98] on div "Add Product" at bounding box center [366, 106] width 635 height 23
click at [629, 110] on link "Add Product" at bounding box center [633, 107] width 64 height 17
select select "true"
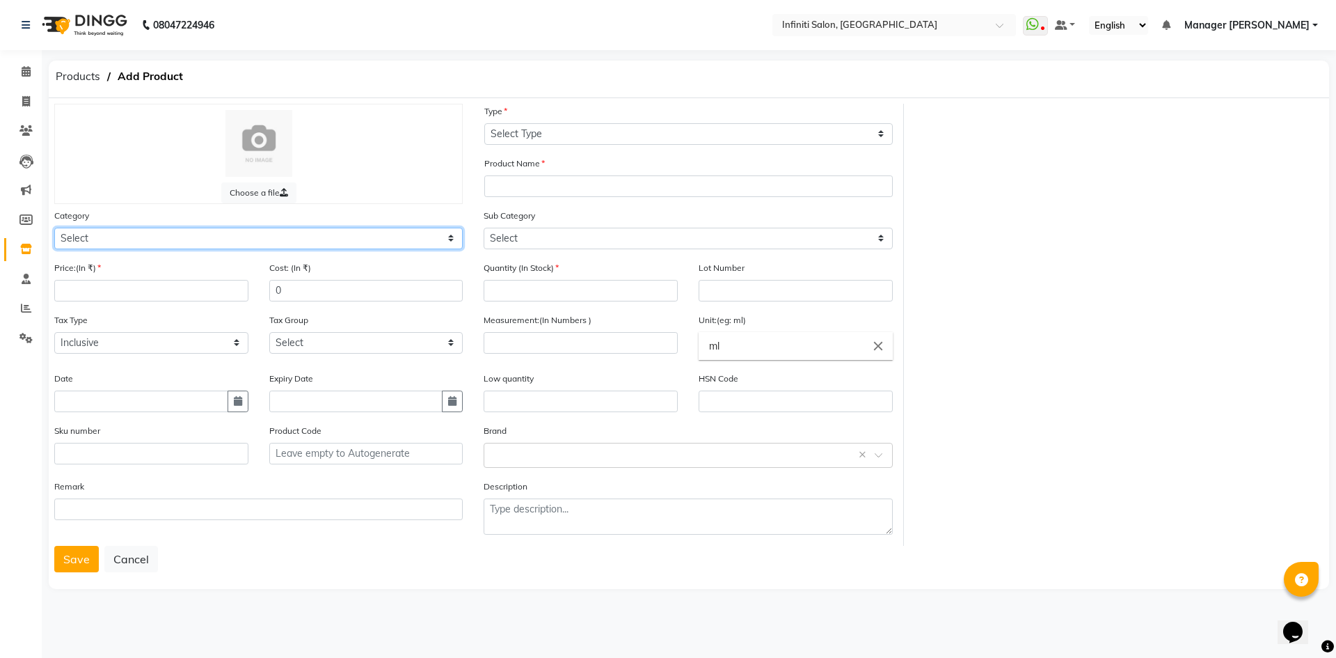
click at [210, 235] on select "Select Hair Skin Appliances Beard Waxing Disposable Hands and Feet KANPEKI Aest…" at bounding box center [258, 239] width 409 height 22
select select "903101100"
click at [54, 228] on select "Select Hair Skin Appliances Beard Waxing Disposable Hands and Feet KANPEKI Aest…" at bounding box center [258, 239] width 409 height 22
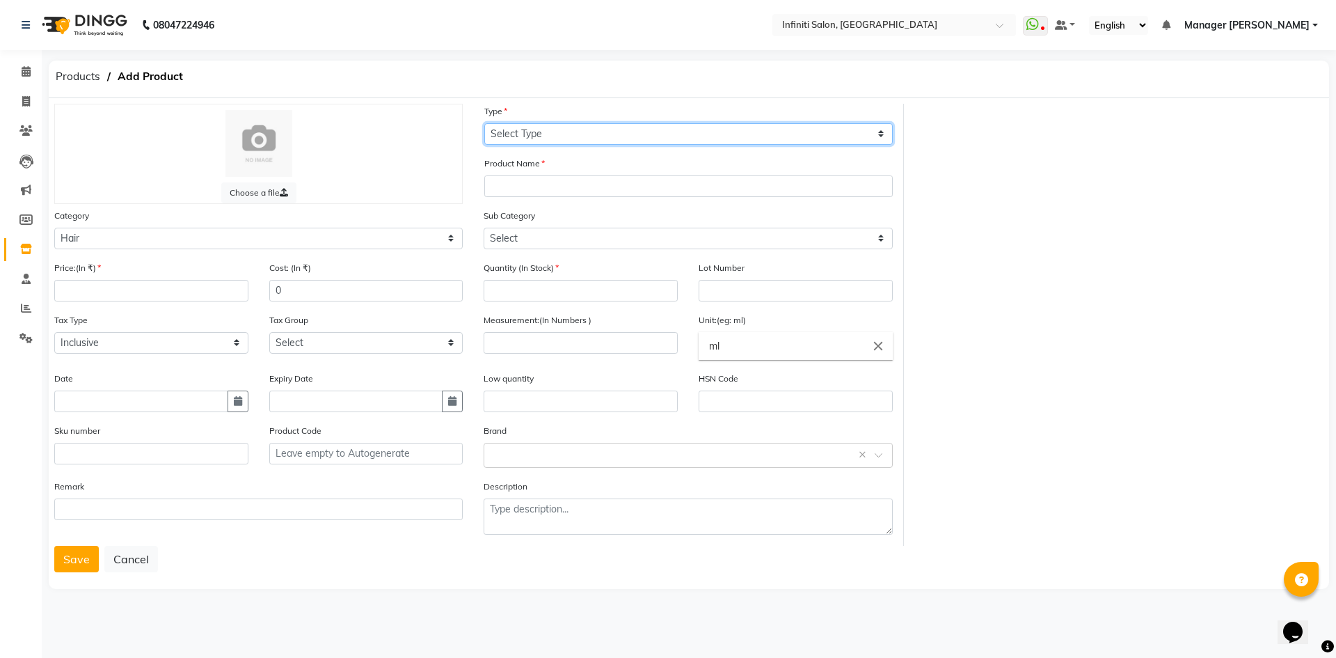
click at [601, 134] on select "Select Type Both Retail Consumable" at bounding box center [688, 134] width 409 height 22
select select "R"
click at [484, 123] on select "Select Type Both Retail Consumable" at bounding box center [688, 134] width 409 height 22
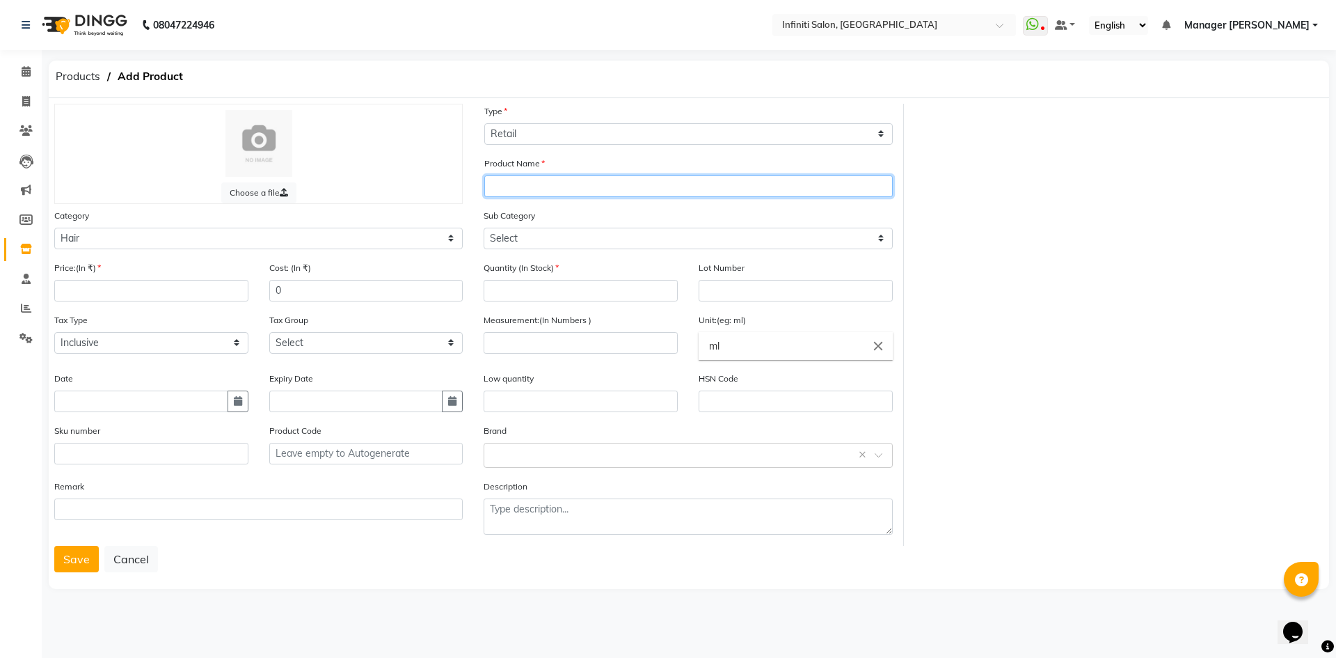
click at [508, 193] on input "text" at bounding box center [688, 186] width 409 height 22
type input "K"
paste input "Premiere-Bain Decalcifiant 250ML"
type input "Premiere-Bain Decalcifiant 500ML"
click at [1061, 224] on div "Choose a file Type Select Type Both Retail Consumable Product Name Premiere-Bai…" at bounding box center [689, 325] width 1290 height 442
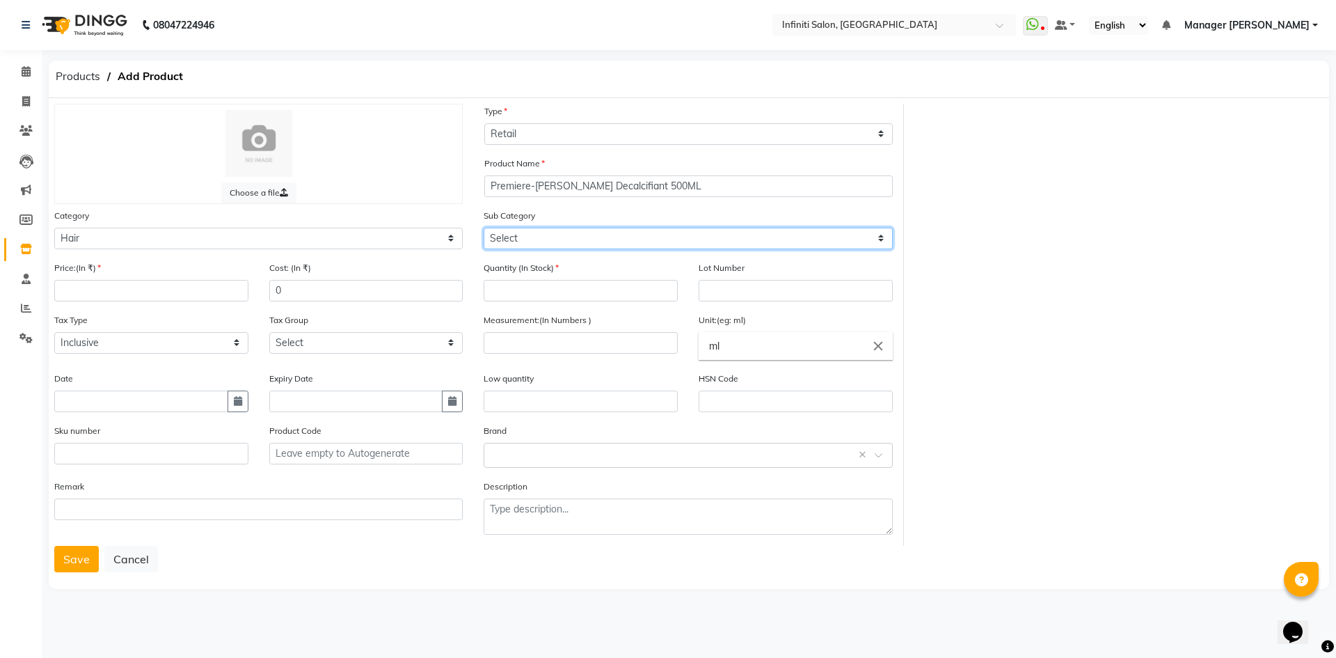
click at [587, 239] on select "Select Other kerastase GK floraactive D Fablous Loreal Olaplex Hair Originals I…" at bounding box center [688, 239] width 409 height 22
select select "903101133"
click at [484, 228] on select "Select Other kerastase GK floraactive D Fablous Loreal Olaplex Hair Originals I…" at bounding box center [688, 239] width 409 height 22
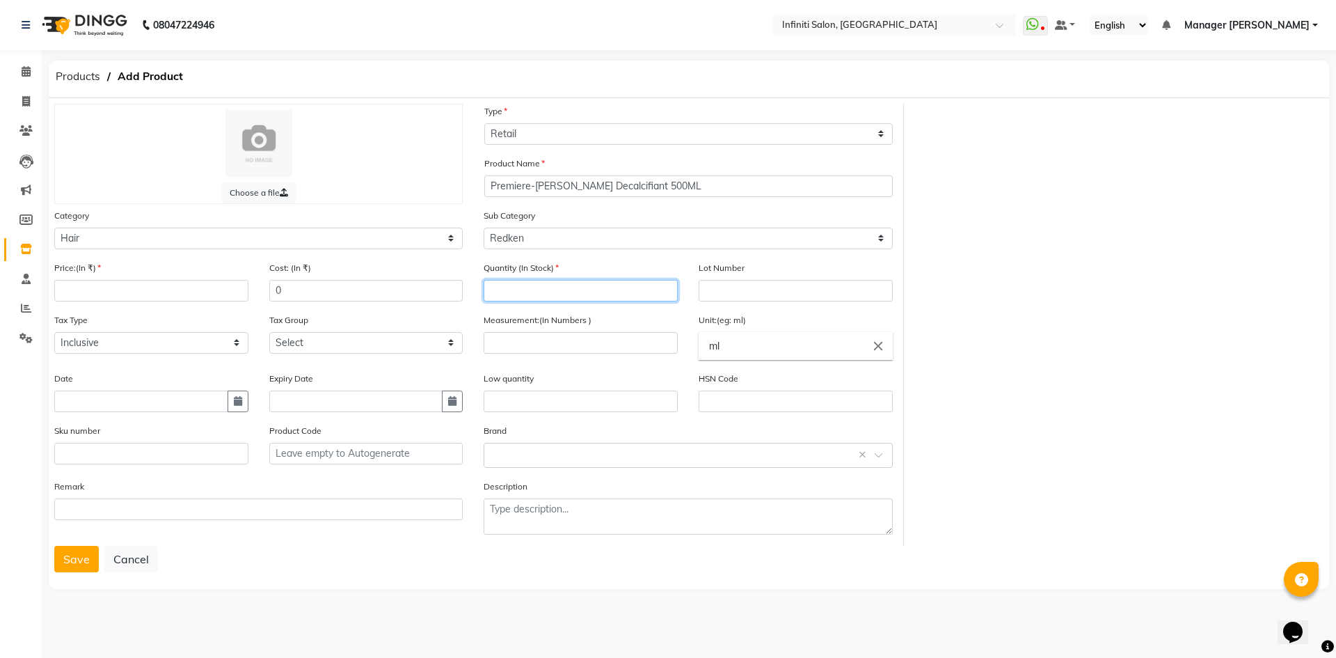
click at [521, 291] on input "number" at bounding box center [581, 291] width 194 height 22
type input "0"
click at [1175, 285] on div "Choose a file Type Select Type Both Retail Consumable Product Name Premiere-Bai…" at bounding box center [689, 325] width 1290 height 442
click at [744, 353] on input "ml" at bounding box center [796, 346] width 194 height 28
type input "m"
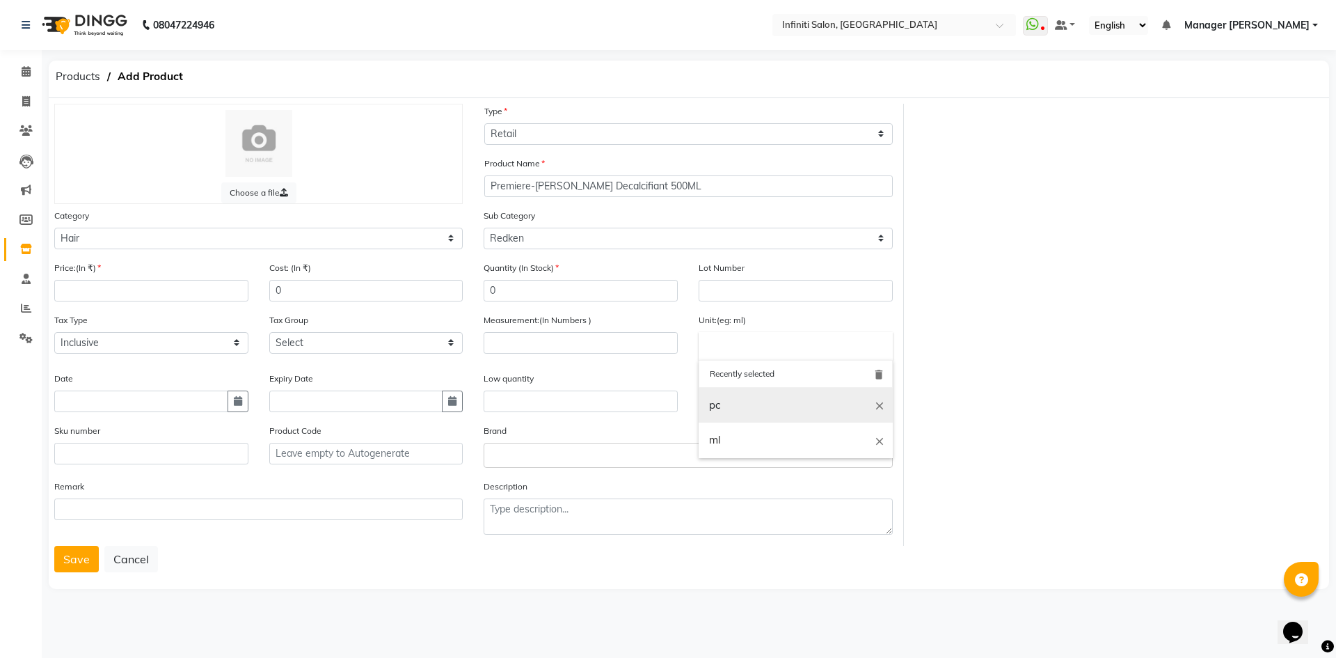
click at [739, 400] on link "pc" at bounding box center [796, 405] width 194 height 35
type input "pc"
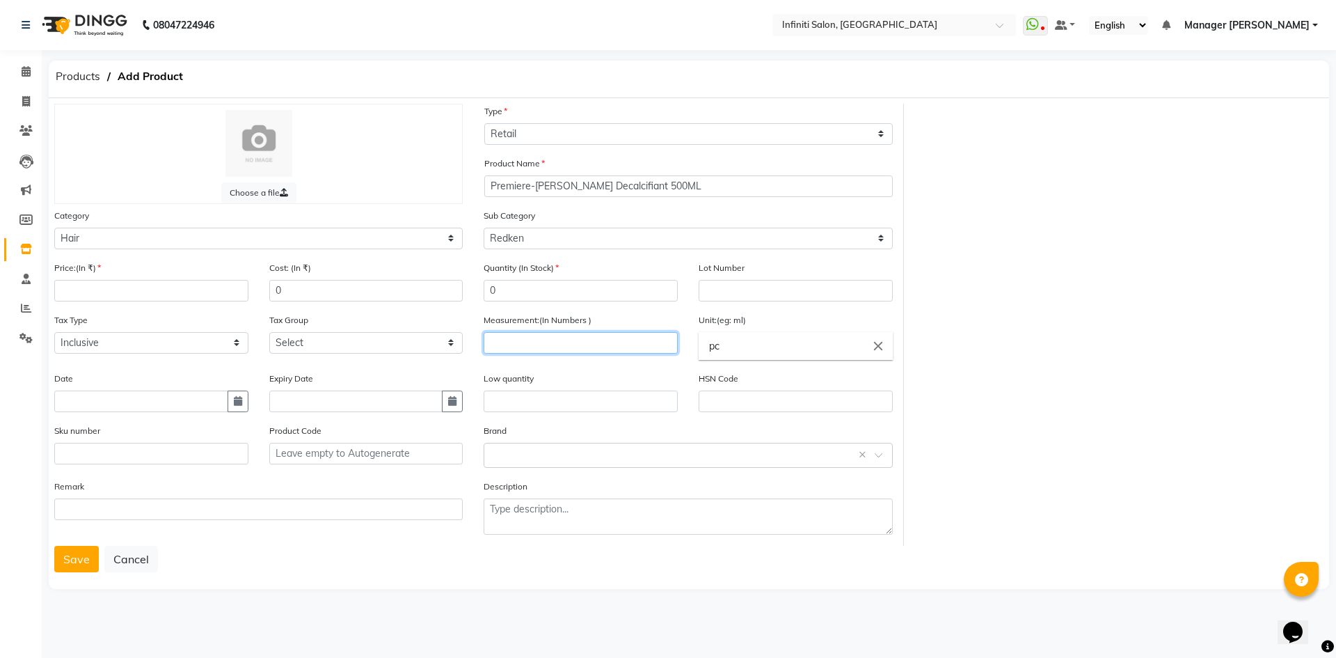
click at [591, 335] on input "number" at bounding box center [581, 343] width 194 height 22
type input "1"
click at [1032, 370] on div "Choose a file Type Select Type Both Retail Consumable Product Name Premiere-Bai…" at bounding box center [689, 325] width 1290 height 442
click at [560, 438] on div "Brand Select brand or add custom brand ×" at bounding box center [688, 445] width 409 height 45
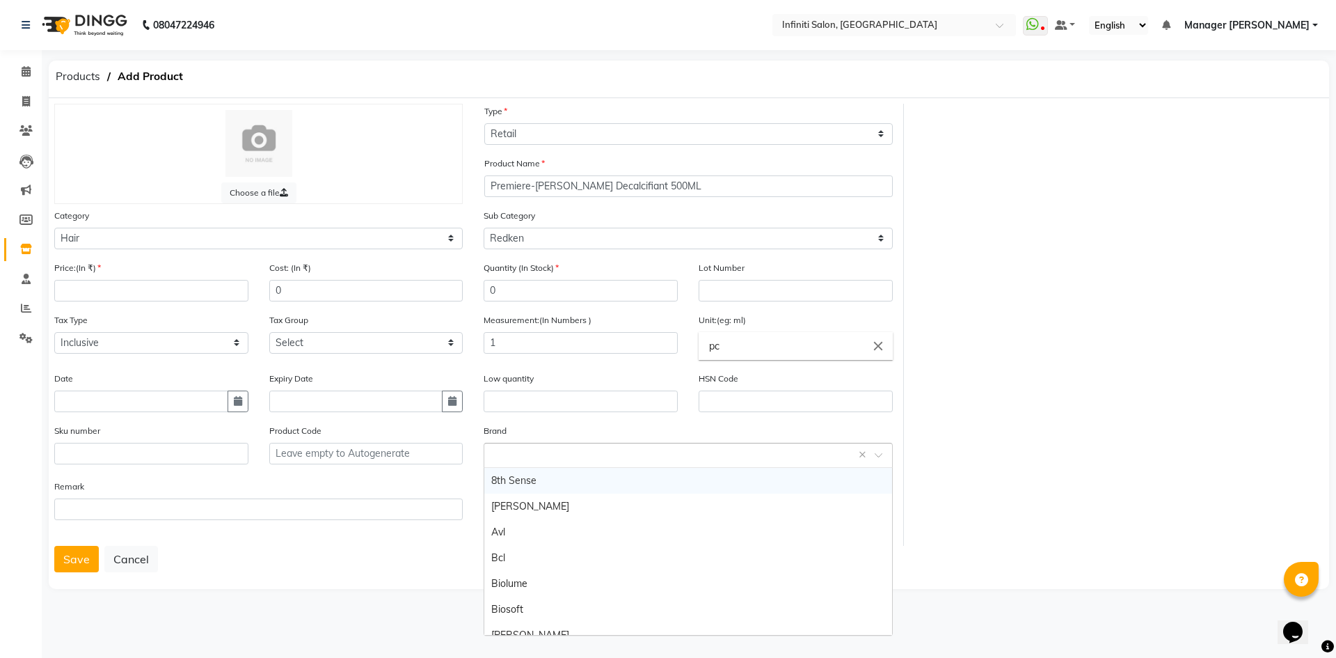
click at [560, 452] on input "text" at bounding box center [673, 454] width 365 height 15
type input "RED"
click at [558, 475] on div "Redken" at bounding box center [687, 481] width 407 height 26
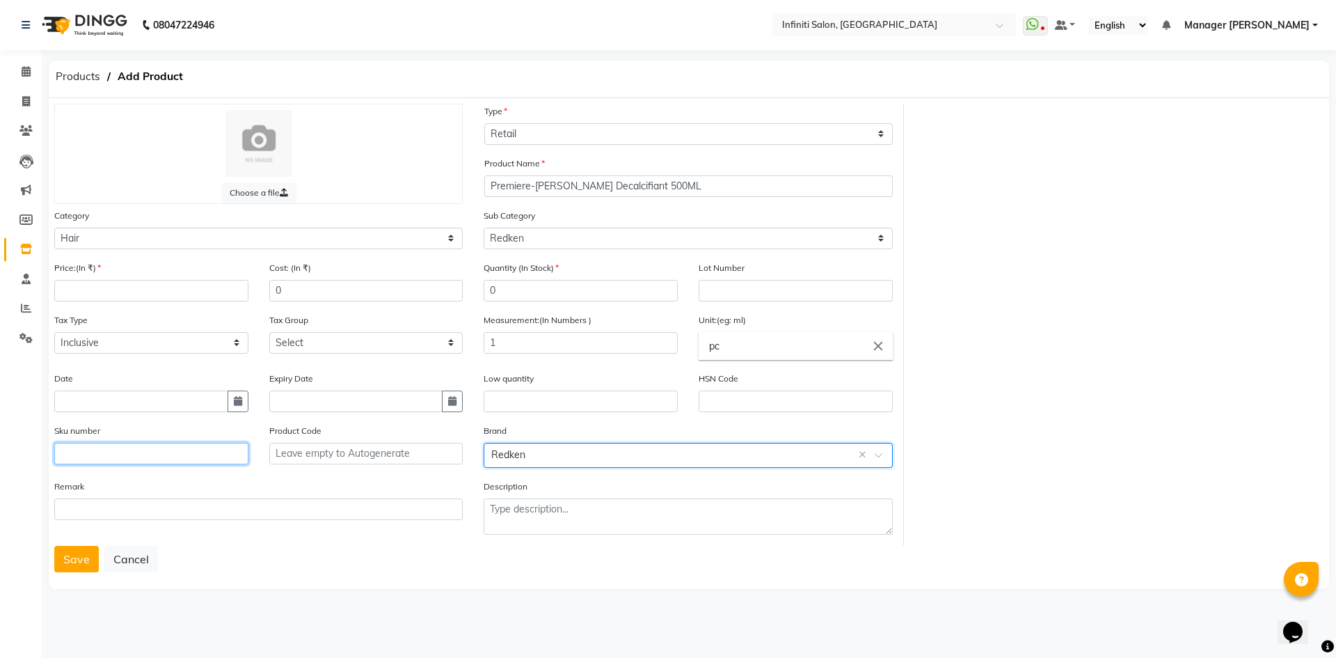
click at [93, 456] on input "text" at bounding box center [151, 454] width 194 height 22
type input "3474637212568"
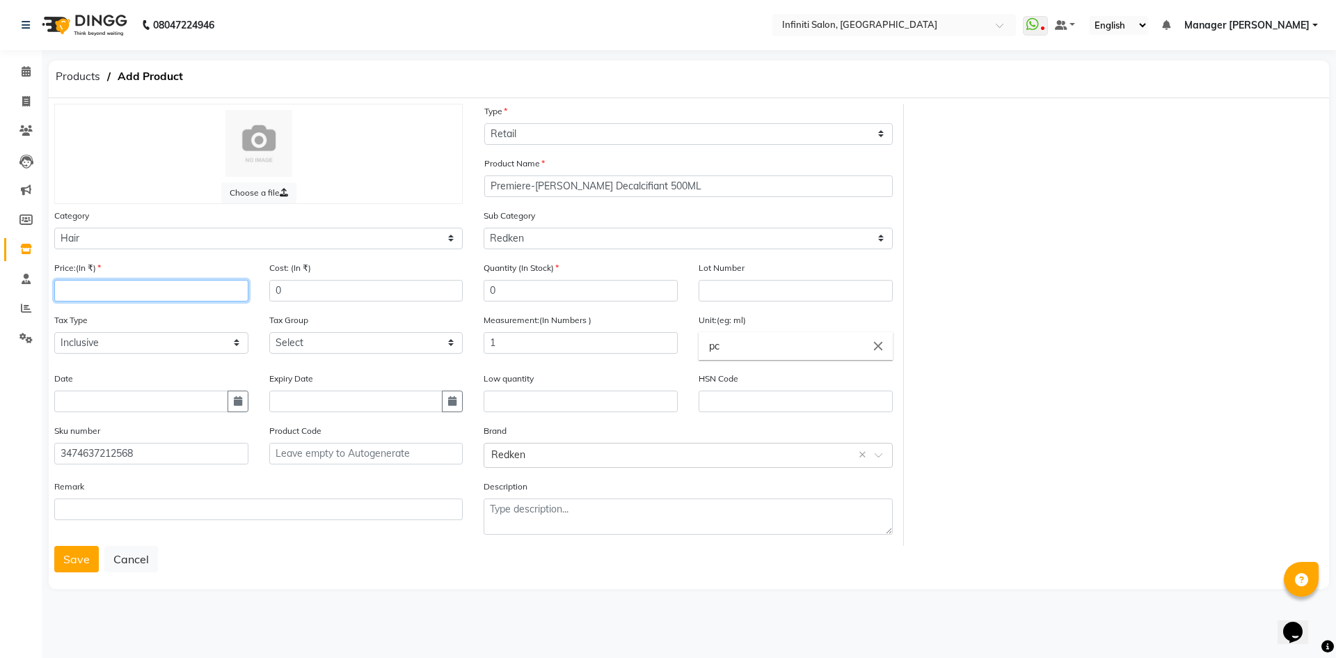
click at [89, 290] on input "number" at bounding box center [151, 291] width 194 height 22
type input "5700"
click at [325, 297] on input "0" at bounding box center [366, 291] width 194 height 22
type input "3990"
click at [1104, 420] on div "Choose a file Type Select Type Both Retail Consumable Product Name Premiere-Bai…" at bounding box center [689, 325] width 1290 height 442
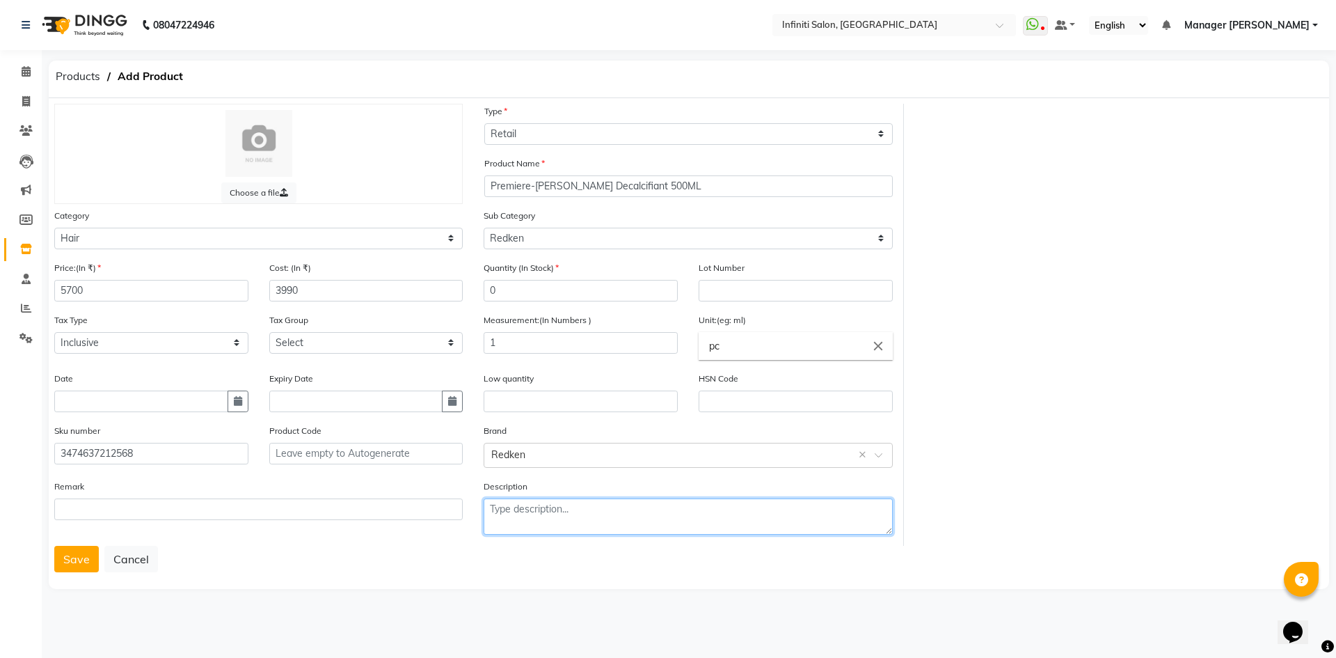
click at [592, 528] on textarea at bounding box center [688, 516] width 409 height 36
type textarea "NULL"
click at [1080, 309] on div "Choose a file Type Select Type Both Retail Consumable Product Name Premiere-Bai…" at bounding box center [689, 325] width 1290 height 442
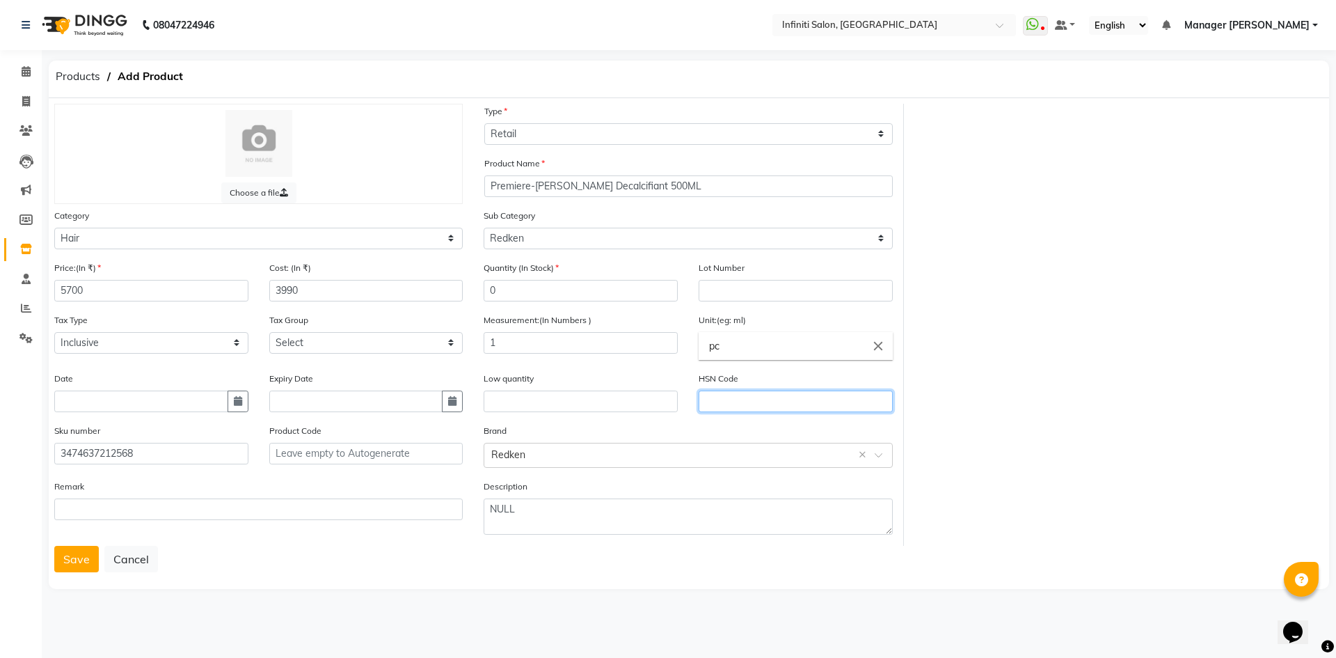
click at [771, 400] on input "text" at bounding box center [796, 401] width 194 height 22
type input "33051090"
click at [986, 355] on div "Choose a file Type Select Type Both Retail Consumable Product Name Premiere-Bai…" at bounding box center [689, 325] width 1290 height 442
click at [617, 450] on input "text" at bounding box center [673, 454] width 365 height 15
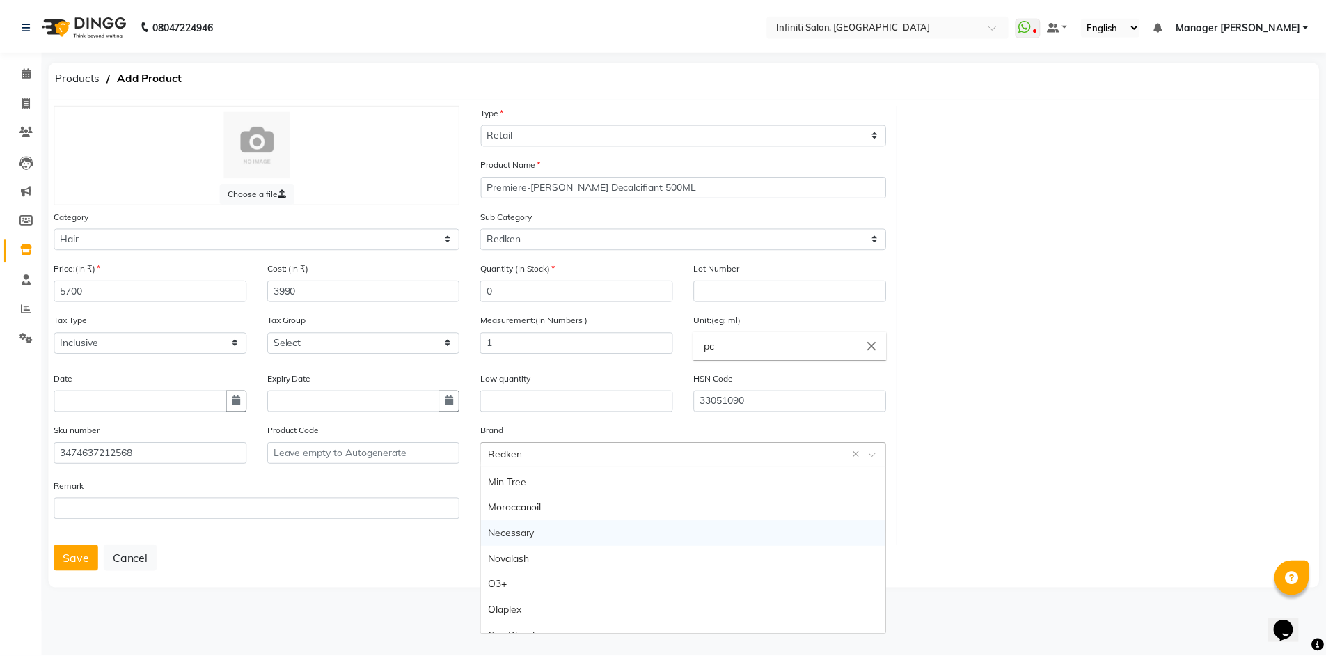
scroll to position [325, 0]
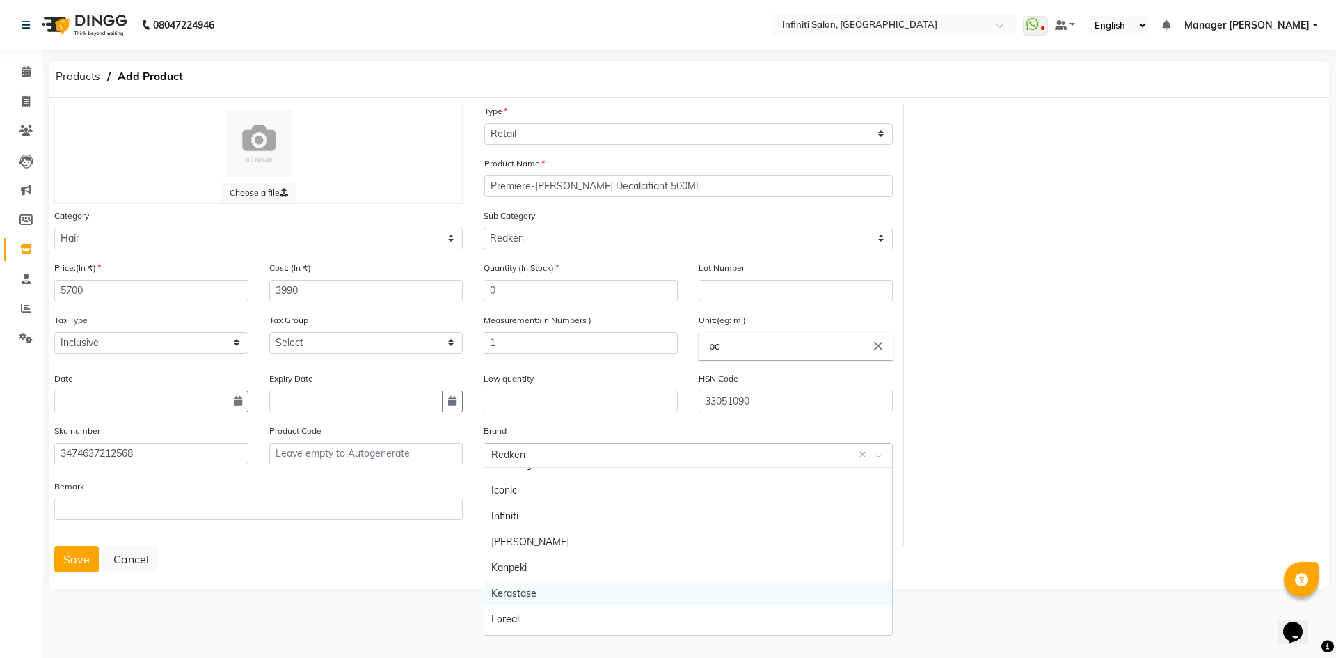
click at [608, 585] on div "Kerastase" at bounding box center [687, 593] width 407 height 26
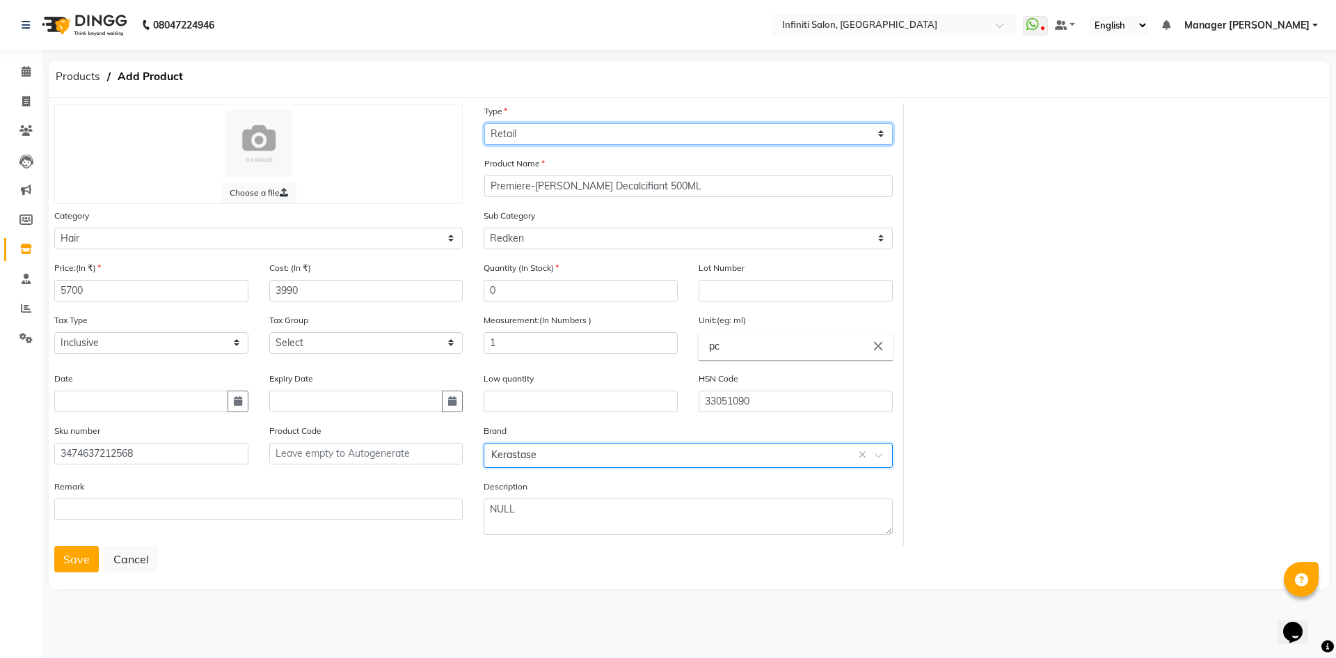
click at [578, 124] on select "Select Type Both Retail Consumable" at bounding box center [688, 134] width 409 height 22
click at [484, 123] on select "Select Type Both Retail Consumable" at bounding box center [688, 134] width 409 height 22
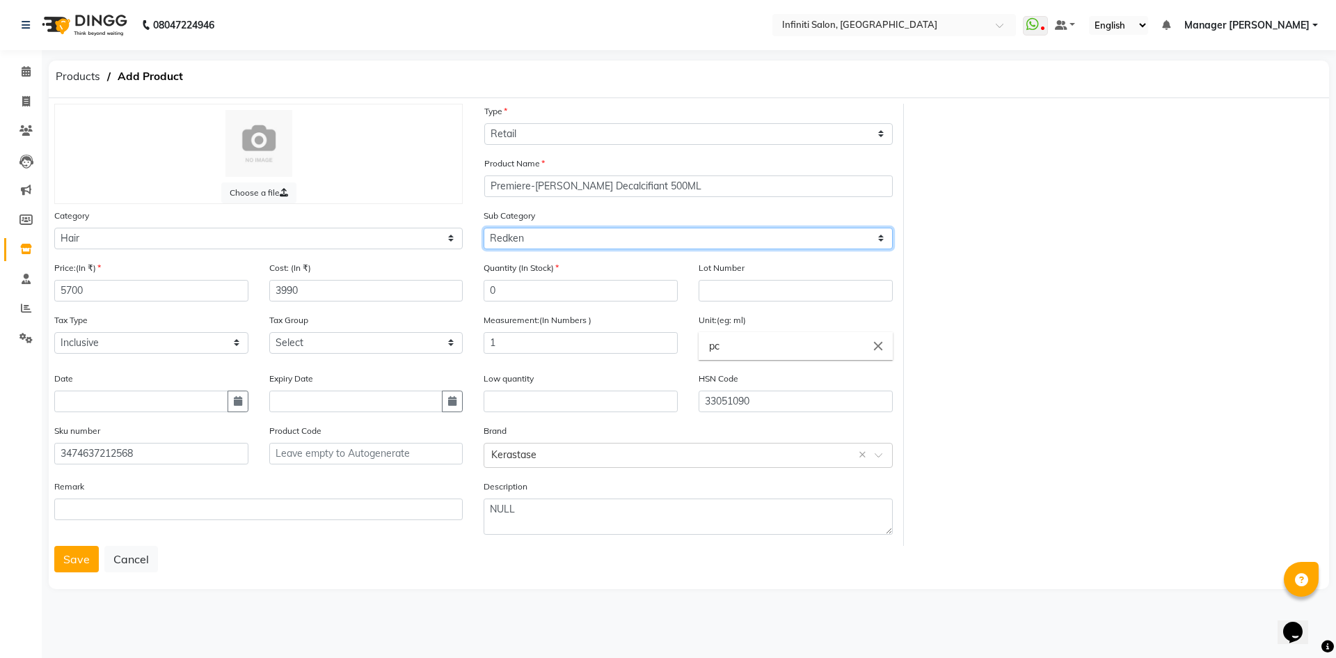
click at [558, 236] on select "Select Other kerastase GK floraactive D Fablous Loreal Olaplex Hair Originals I…" at bounding box center [688, 239] width 409 height 22
select select "903101113"
click at [484, 228] on select "Select Other kerastase GK floraactive D Fablous Loreal Olaplex Hair Originals I…" at bounding box center [688, 239] width 409 height 22
click at [1259, 260] on div "Choose a file Type Select Type Both Retail Consumable Product Name Premiere-Bai…" at bounding box center [689, 325] width 1290 height 442
click at [80, 562] on button "Save" at bounding box center [76, 559] width 45 height 26
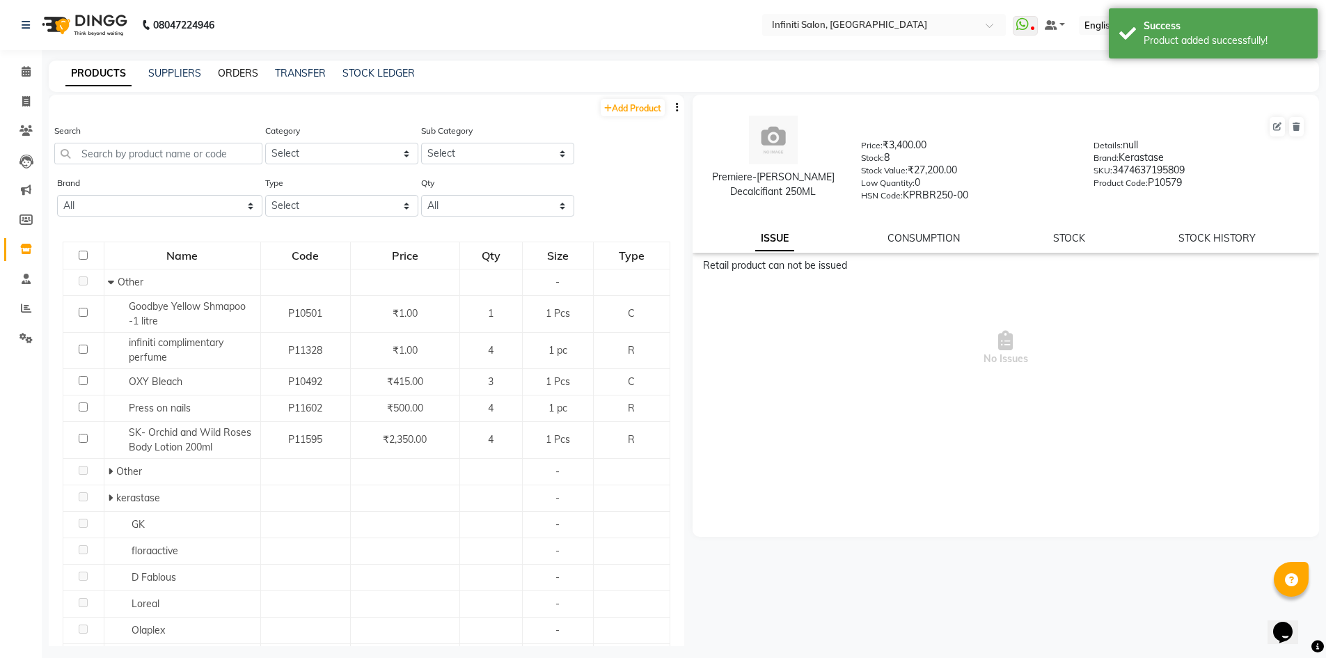
click at [225, 74] on link "ORDERS" at bounding box center [238, 73] width 40 height 13
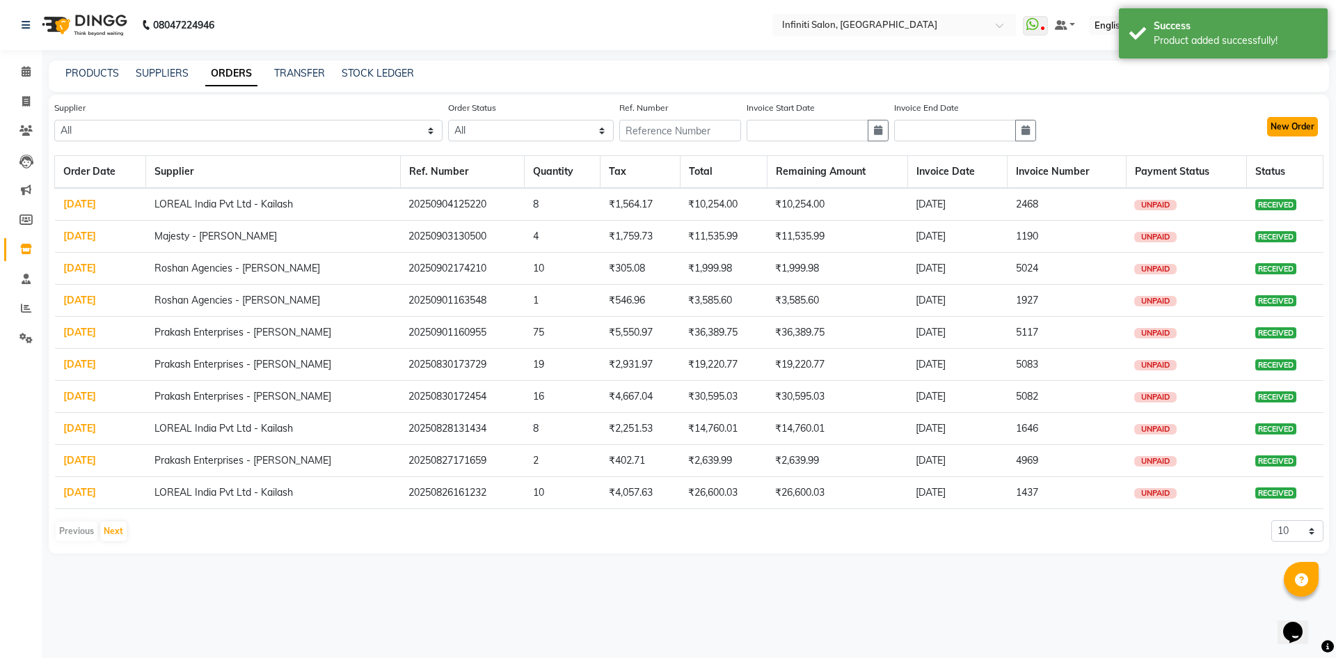
click at [1310, 126] on button "New Order" at bounding box center [1292, 126] width 51 height 19
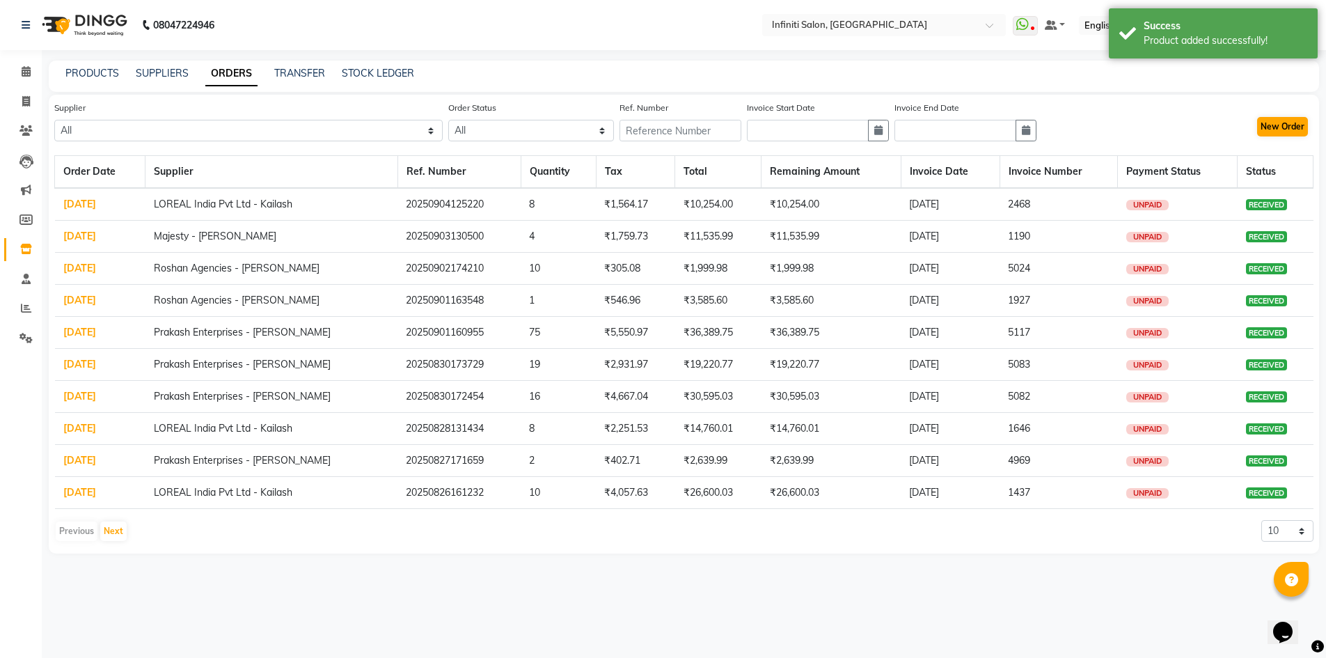
select select "true"
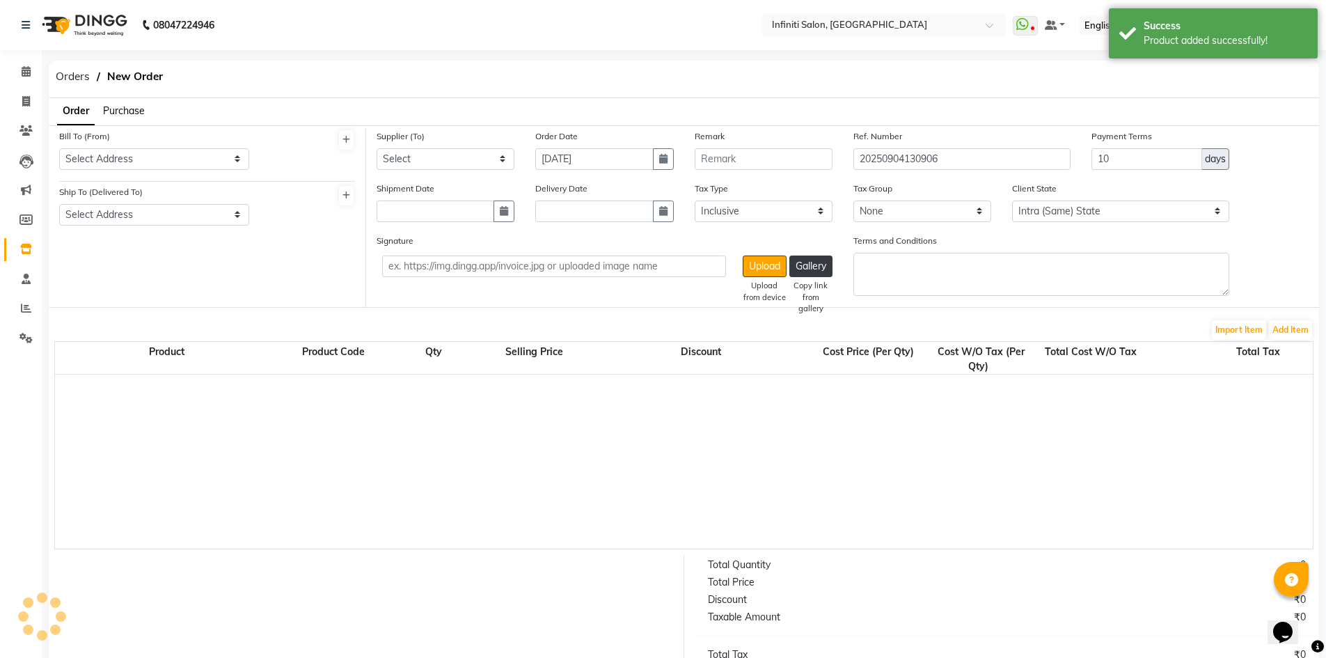
select select "2495"
click at [179, 152] on select "Select Address Shop 1" at bounding box center [154, 159] width 190 height 22
select select "821"
click at [59, 148] on select "Select Address Shop 1" at bounding box center [154, 159] width 190 height 22
click at [161, 208] on select "Select Address Shop 1" at bounding box center [154, 215] width 190 height 22
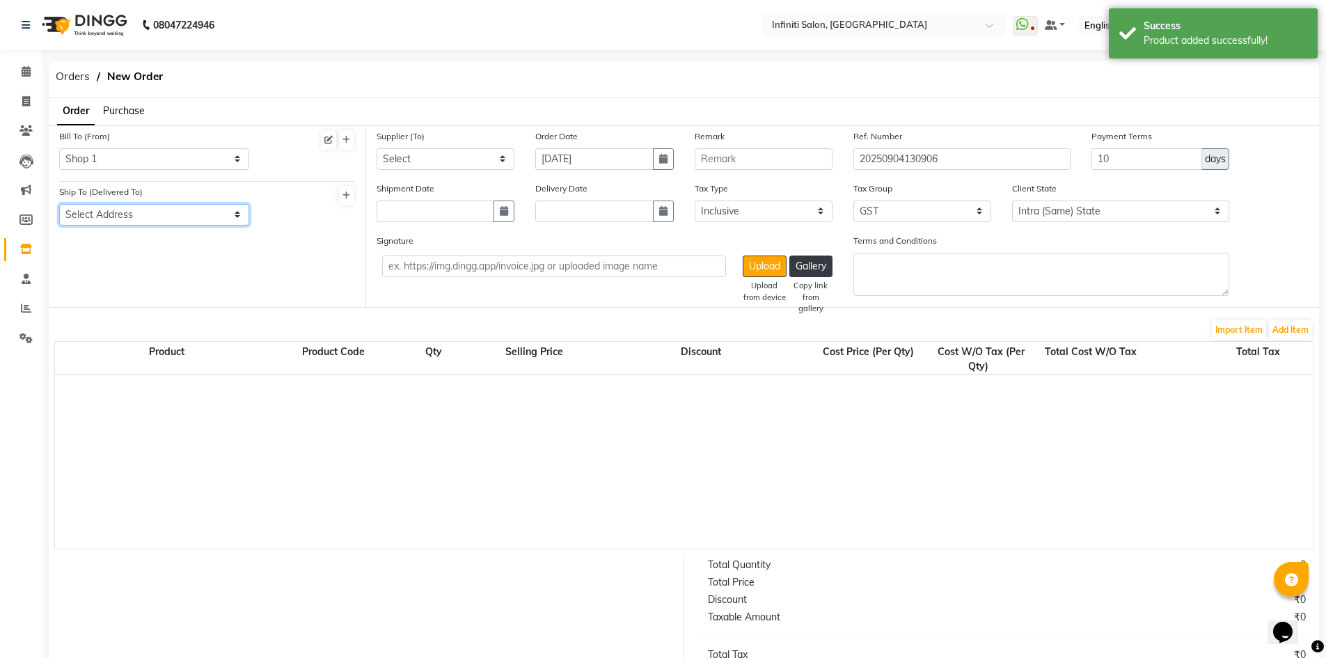
select select "822"
click at [59, 204] on select "Select Address Shop 1" at bounding box center [154, 215] width 190 height 22
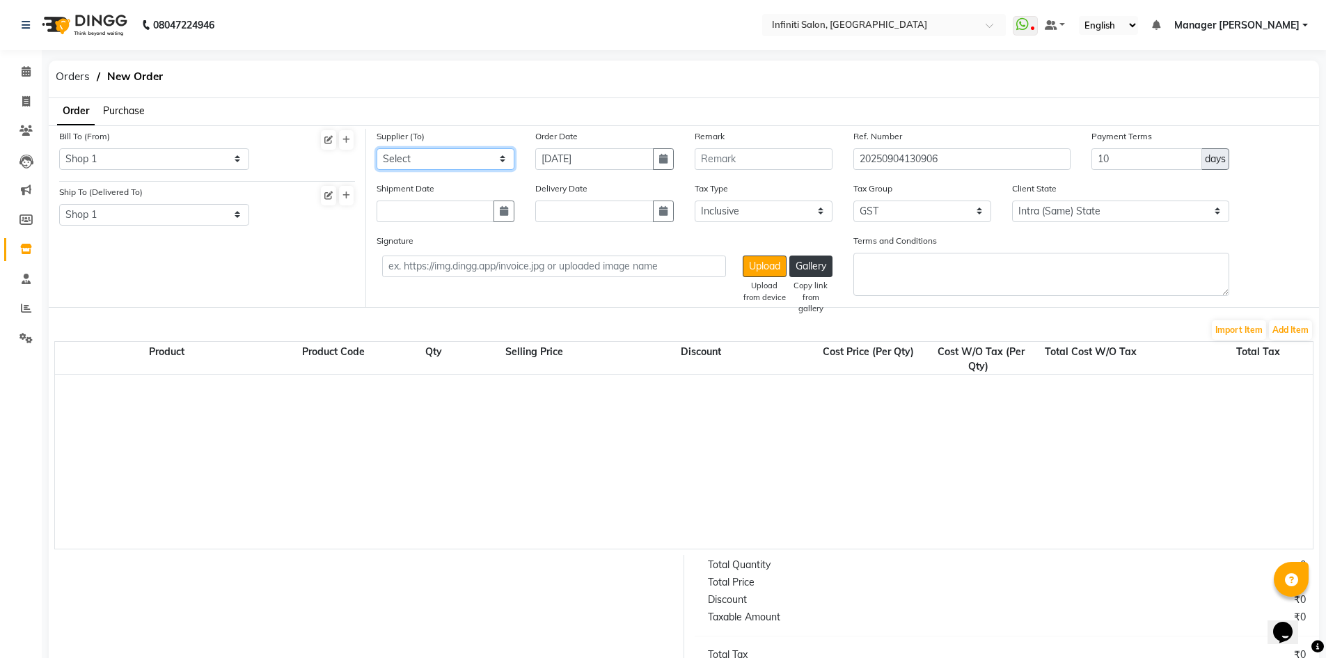
click at [481, 157] on select "Select Roshan Agencies - Roshan Ahuja Prakash Enterprises - Vicky Ahuja LOREAL …" at bounding box center [446, 159] width 138 height 22
select select "1956"
click at [377, 148] on select "Select Roshan Agencies - Roshan Ahuja Prakash Enterprises - Vicky Ahuja LOREAL …" at bounding box center [446, 159] width 138 height 22
click at [1150, 161] on input "10" at bounding box center [1146, 159] width 111 height 22
type input "1"
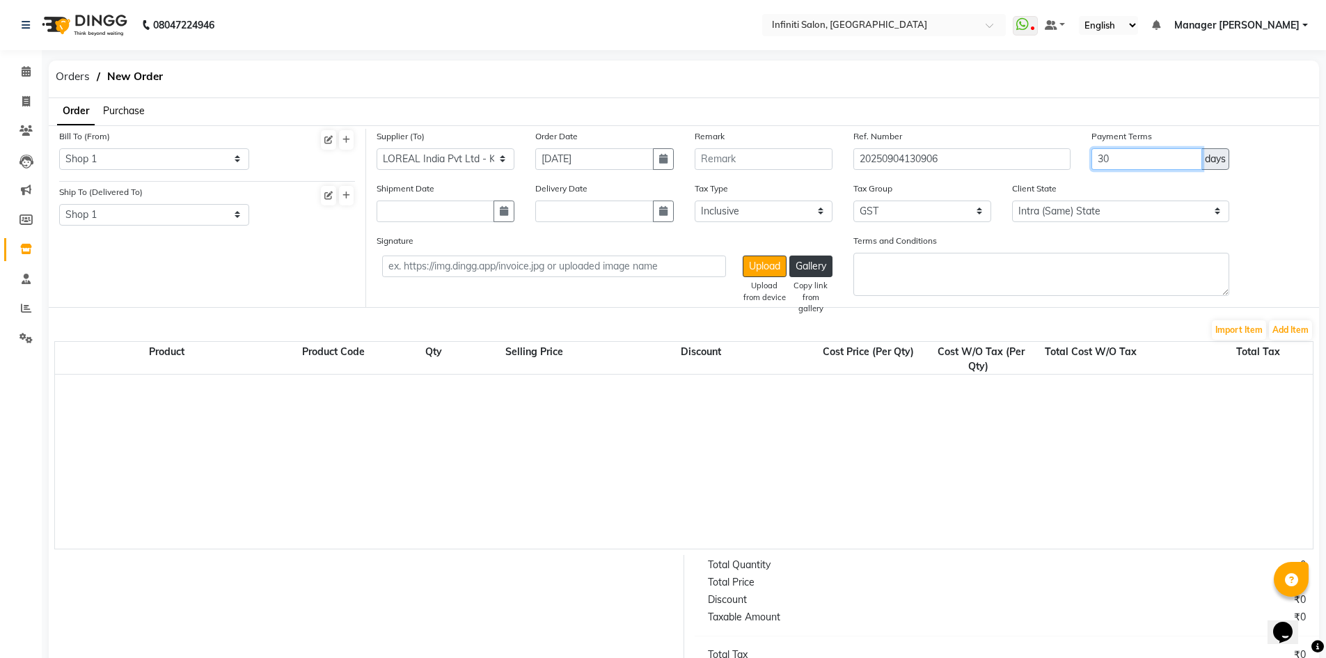
type input "30"
click at [1293, 326] on button "Add Item" at bounding box center [1290, 329] width 43 height 19
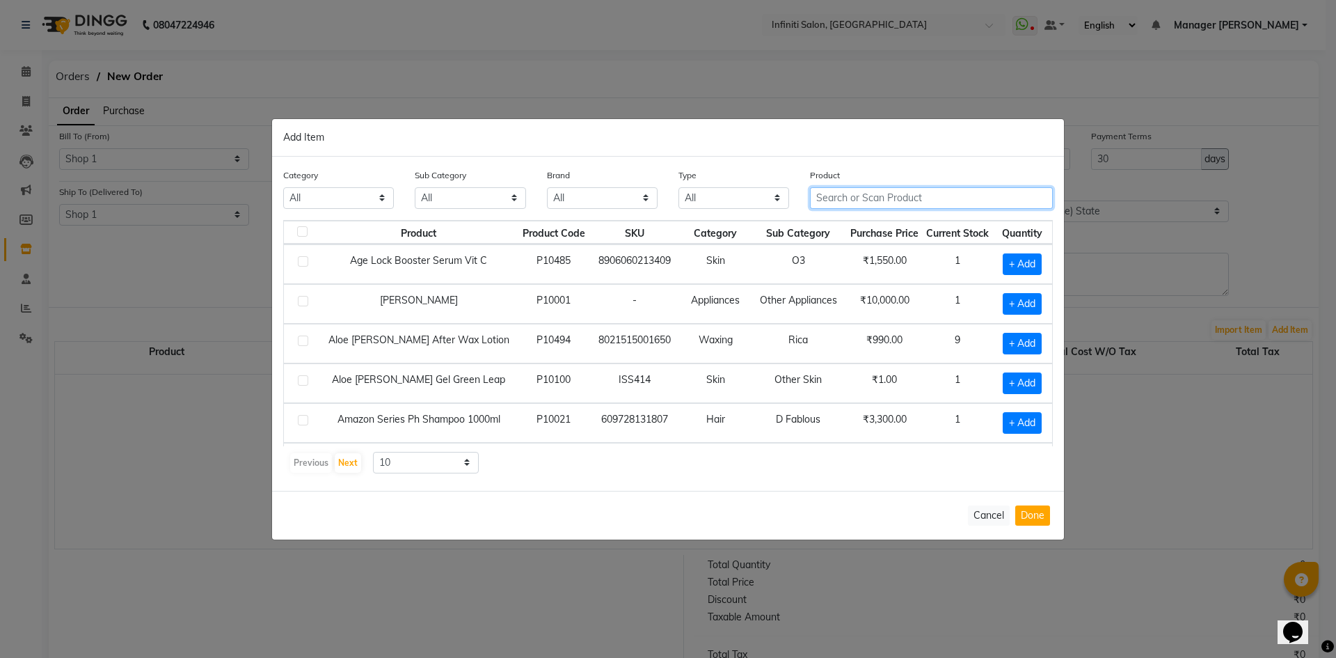
click at [955, 191] on input "text" at bounding box center [931, 198] width 243 height 22
type input "3474637219659"
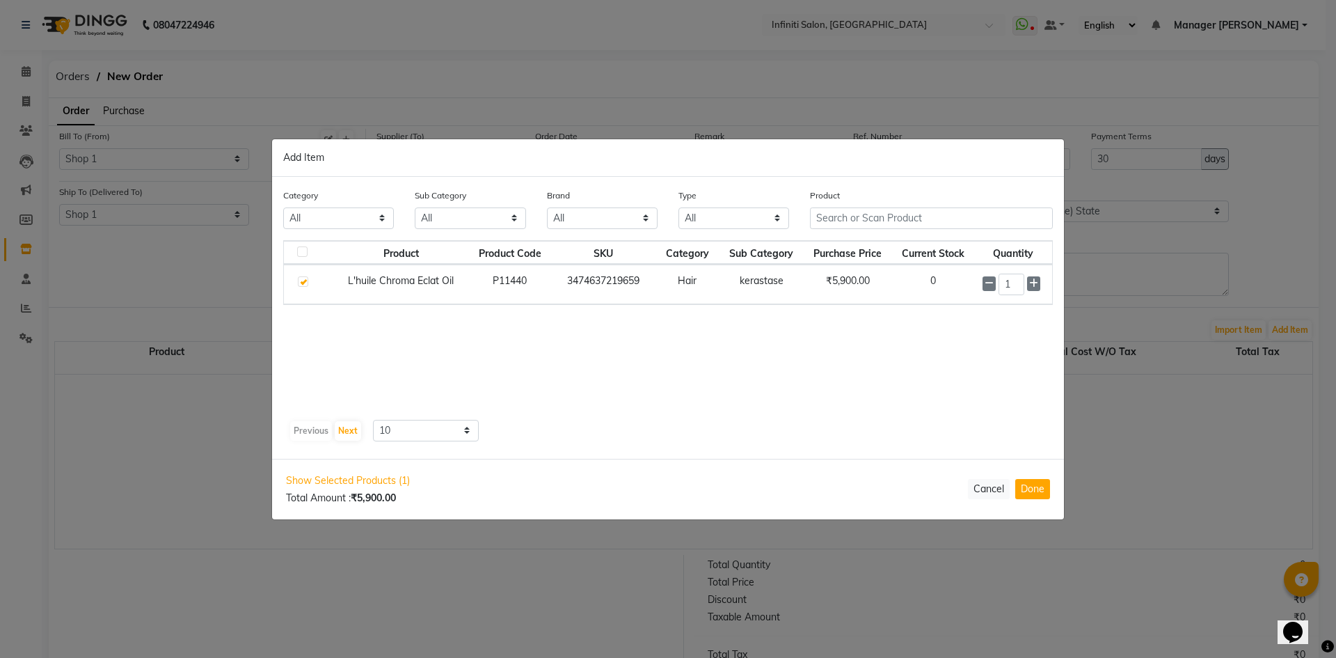
click at [842, 383] on div "Product Product Code SKU Category Sub Category Purchase Price Current Stock Qua…" at bounding box center [668, 327] width 770 height 174
click at [1034, 283] on icon at bounding box center [1033, 283] width 9 height 10
type input "2"
click at [1029, 487] on button "Done" at bounding box center [1033, 489] width 35 height 20
select select "2495"
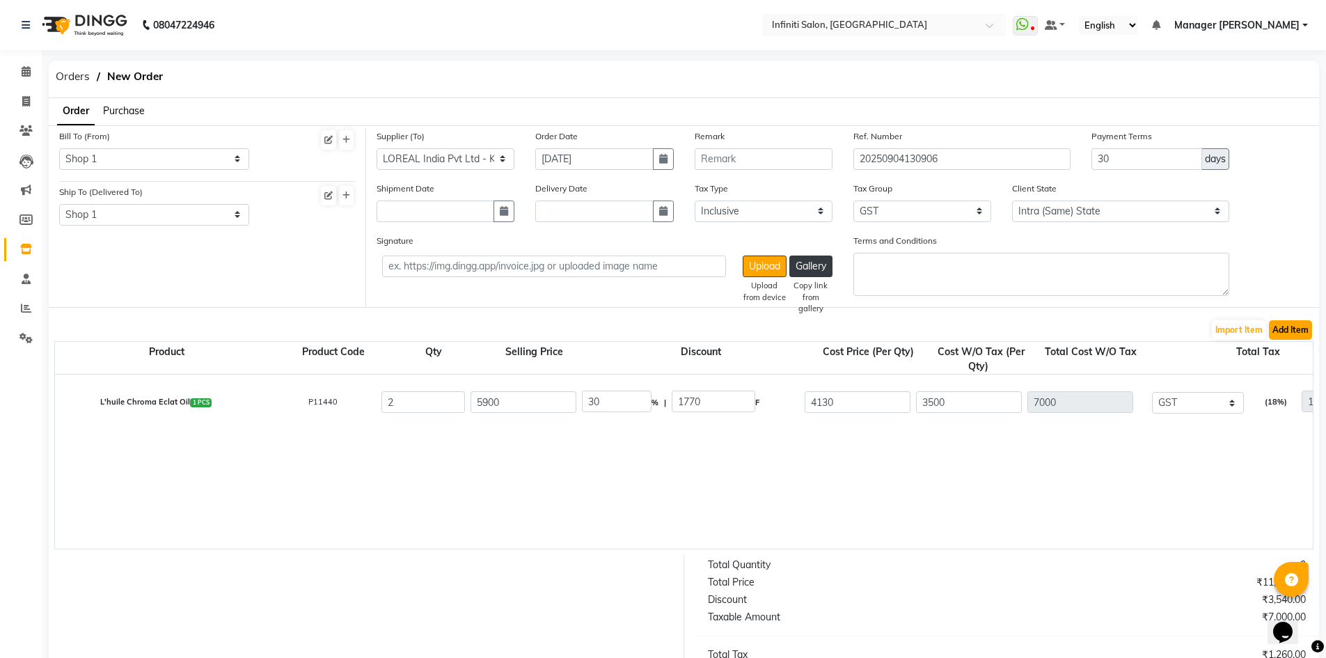
click at [1298, 323] on button "Add Item" at bounding box center [1290, 329] width 43 height 19
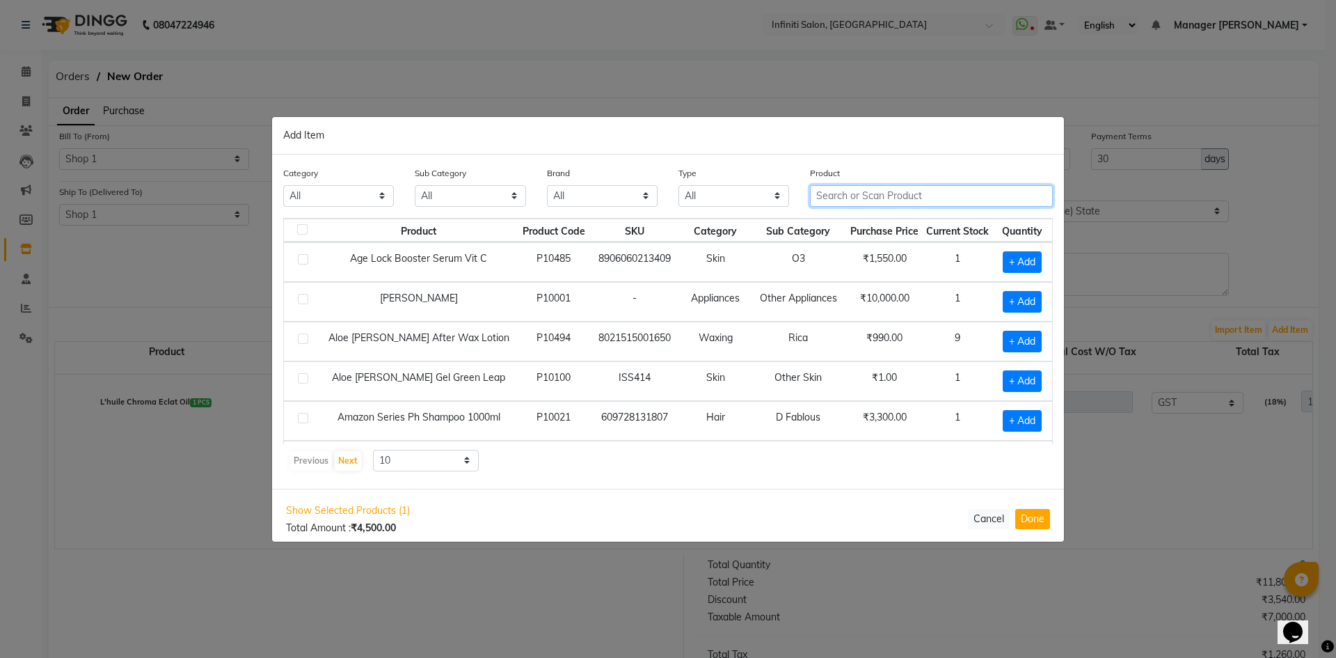
click at [922, 192] on input "text" at bounding box center [931, 196] width 243 height 22
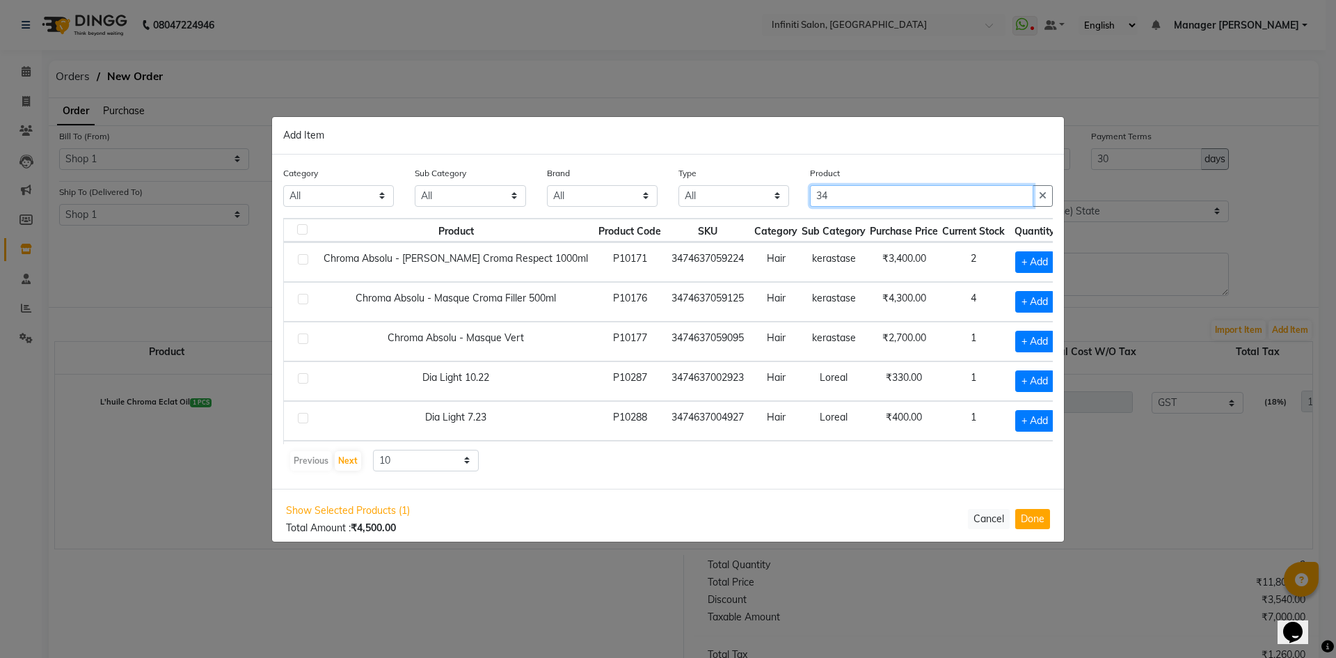
type input "3"
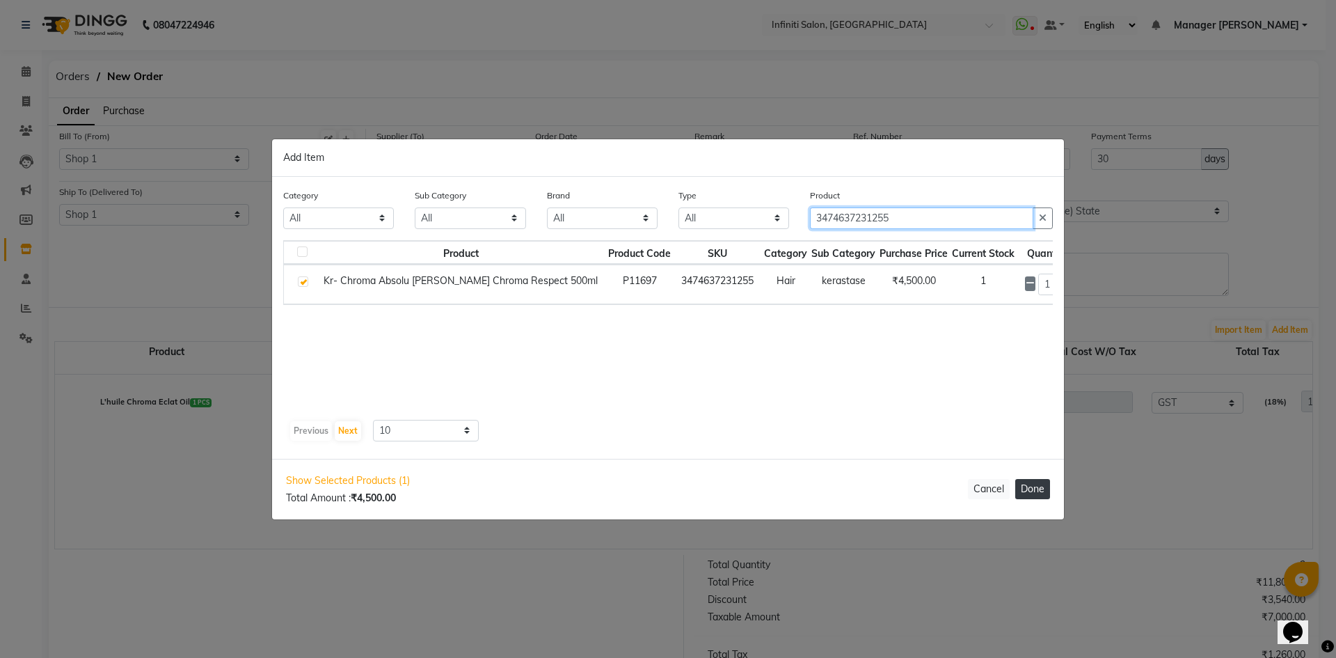
type input "3474637231255"
click at [1024, 483] on button "Done" at bounding box center [1033, 489] width 35 height 20
select select "2495"
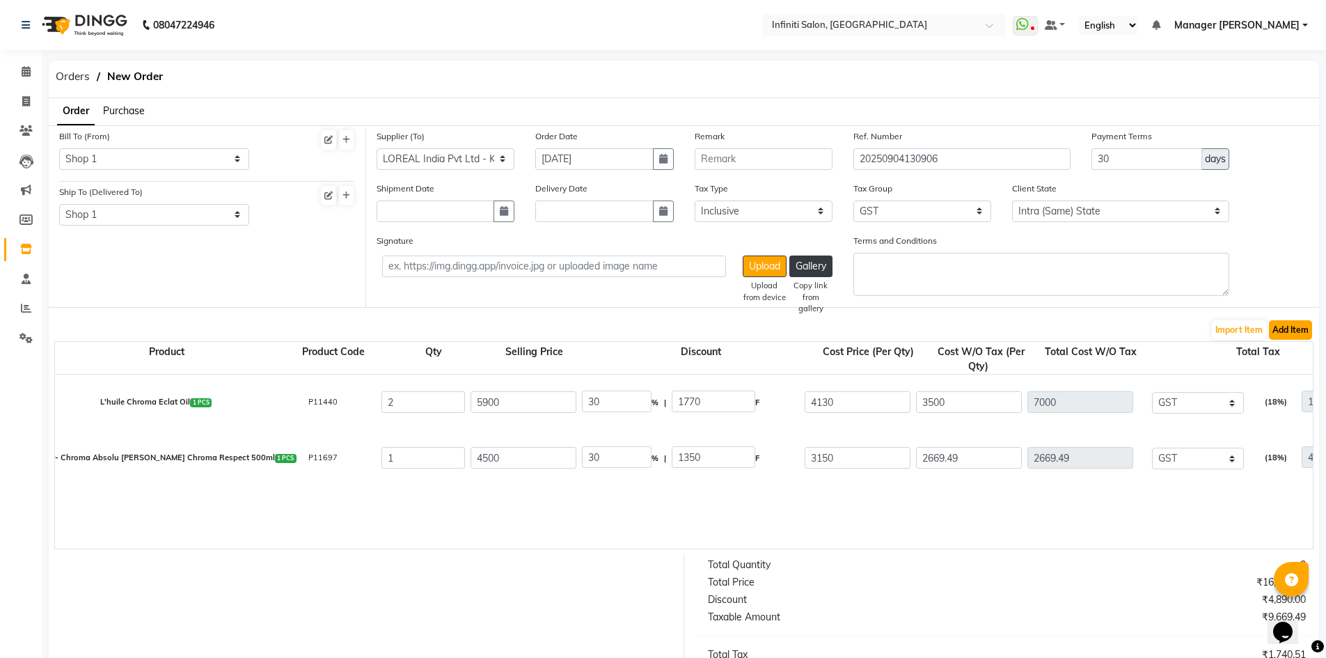
click at [1286, 327] on button "Add Item" at bounding box center [1290, 329] width 43 height 19
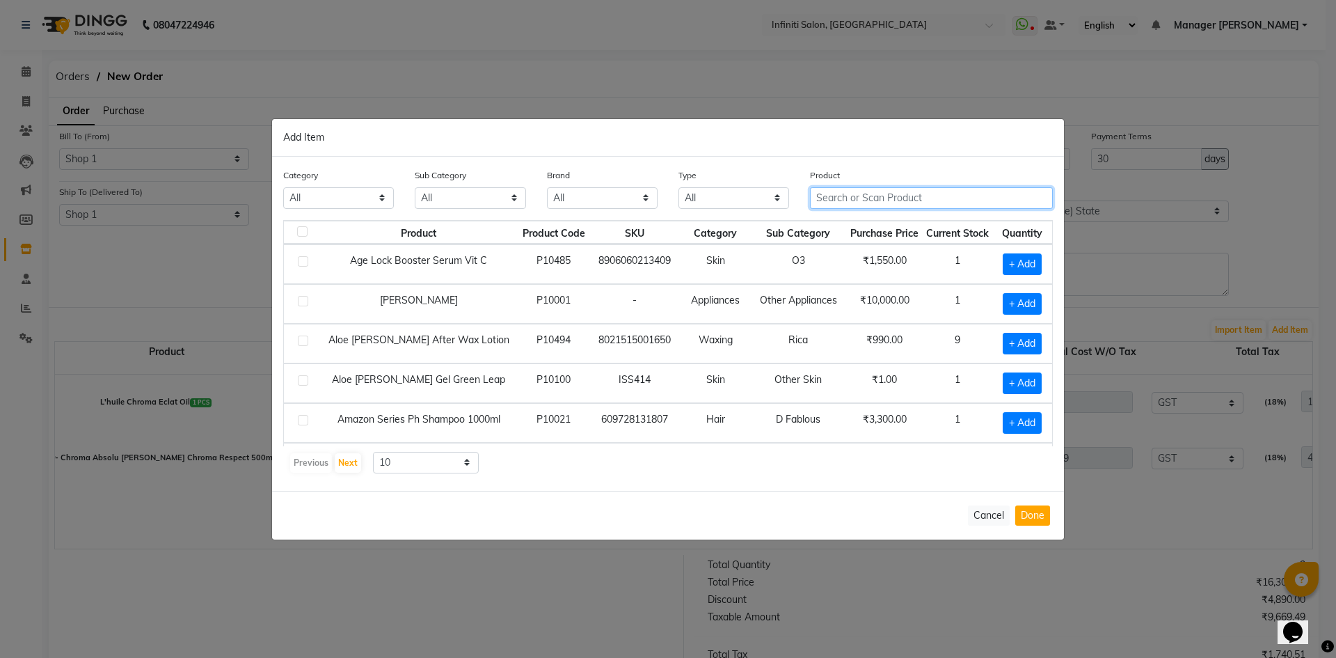
click at [881, 195] on input "text" at bounding box center [931, 198] width 243 height 22
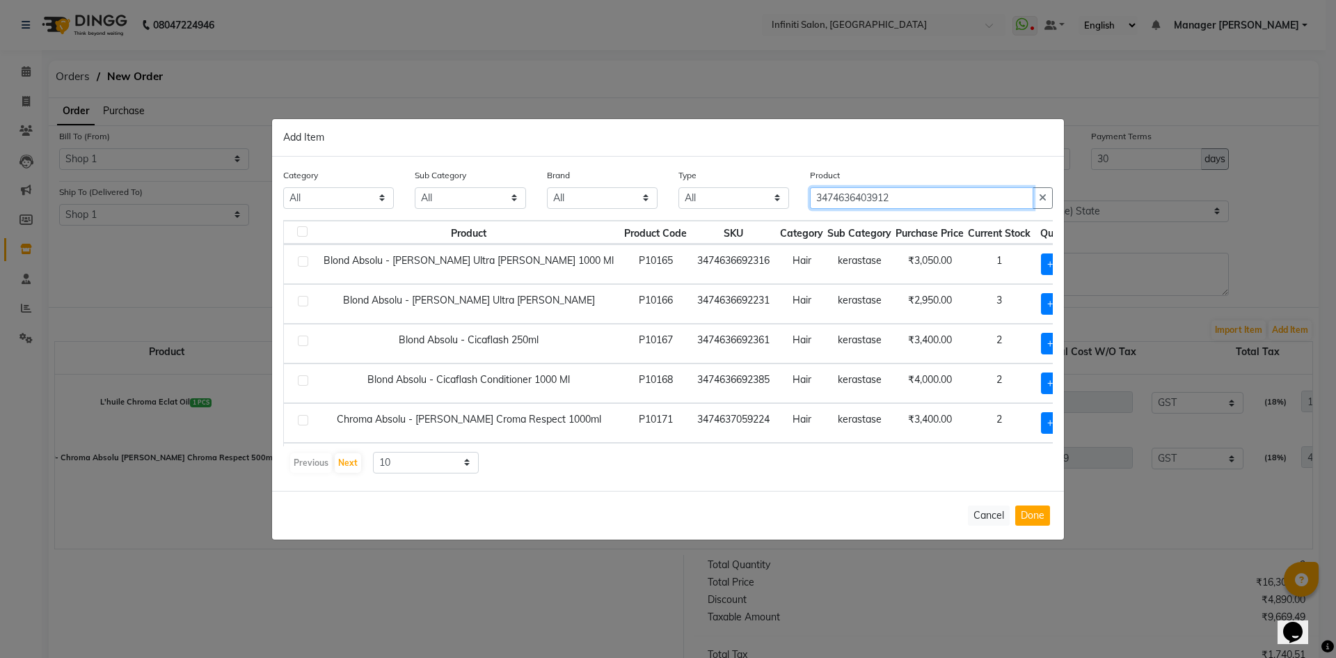
click at [940, 192] on input "3474636403912" at bounding box center [921, 198] width 223 height 22
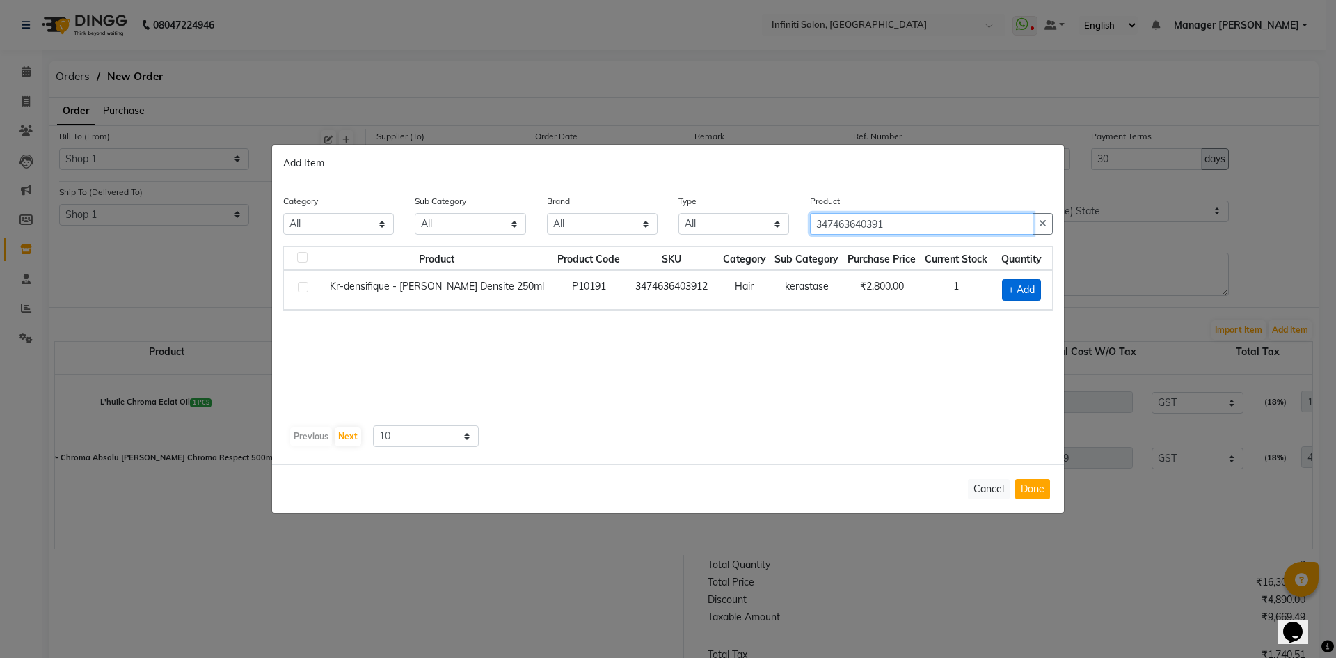
type input "347463640391"
click at [1018, 291] on span "+ Add" at bounding box center [1021, 290] width 39 height 22
checkbox input "true"
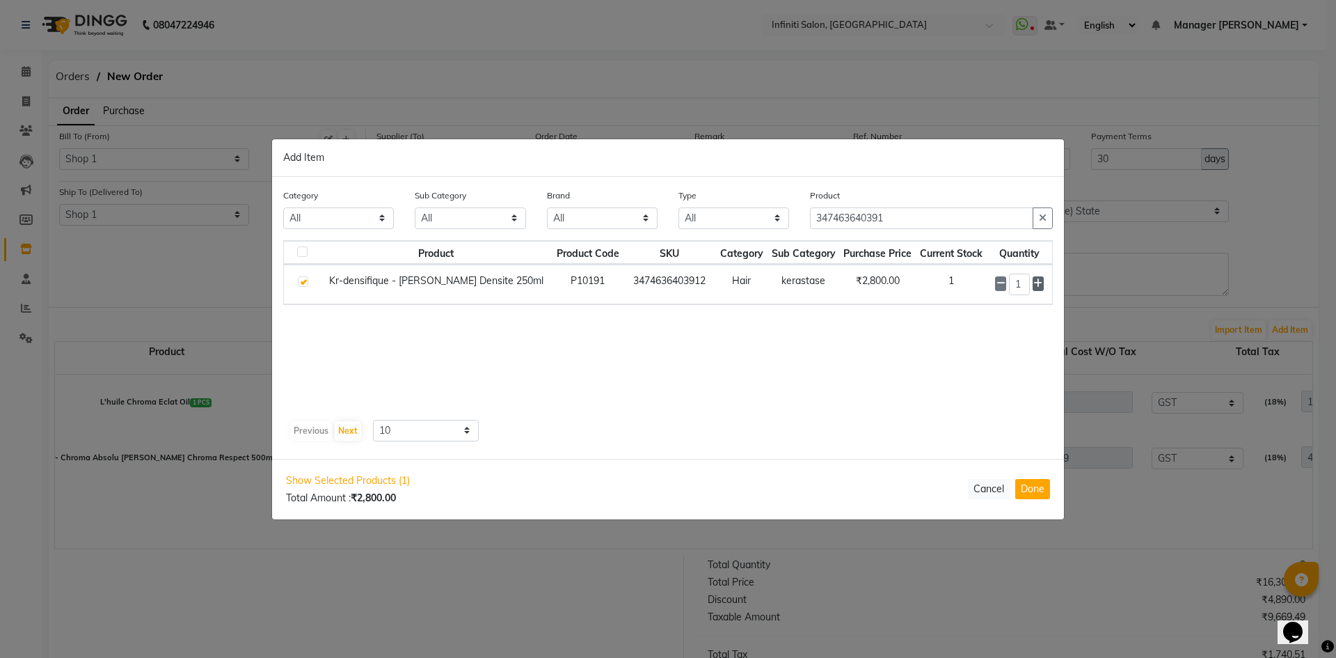
click at [1038, 283] on icon at bounding box center [1038, 283] width 9 height 10
type input "3"
click at [1038, 490] on button "Done" at bounding box center [1033, 489] width 35 height 20
select select "2495"
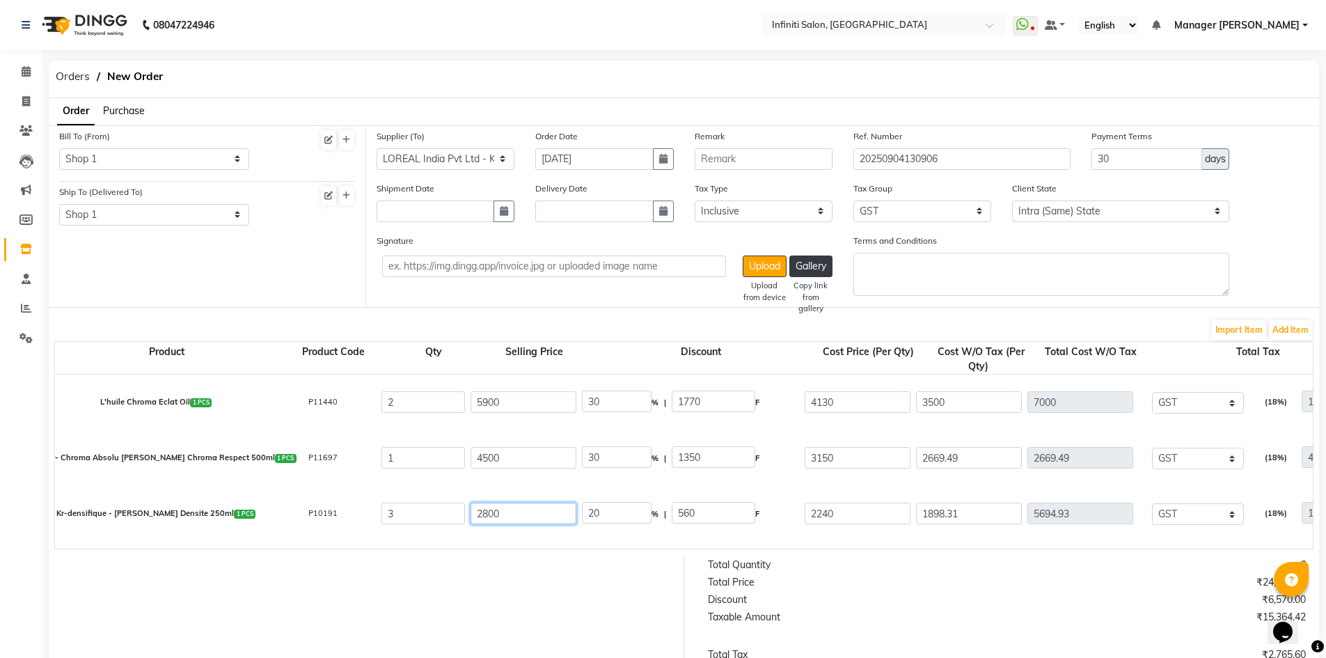
click at [512, 512] on input "2800" at bounding box center [524, 514] width 106 height 22
type input "280"
type input "200"
type input "28"
type input "2000"
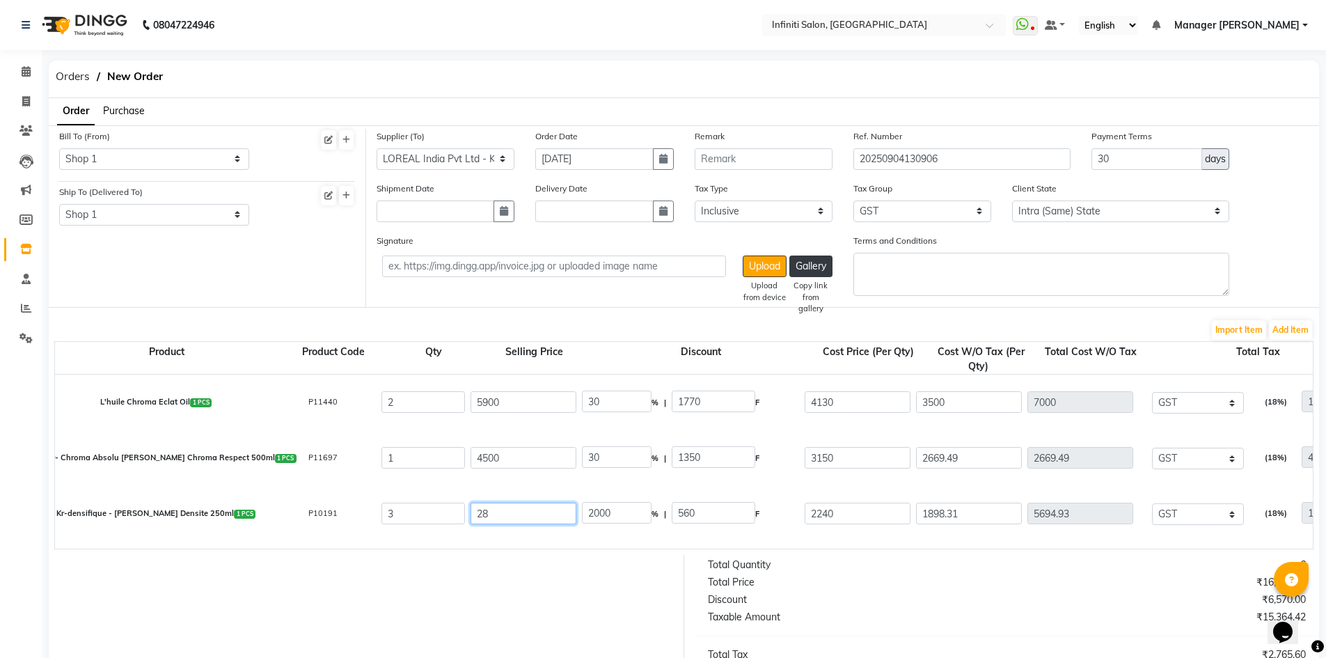
type input "2"
type input "28000"
type input "2"
type input "28000"
type input "29"
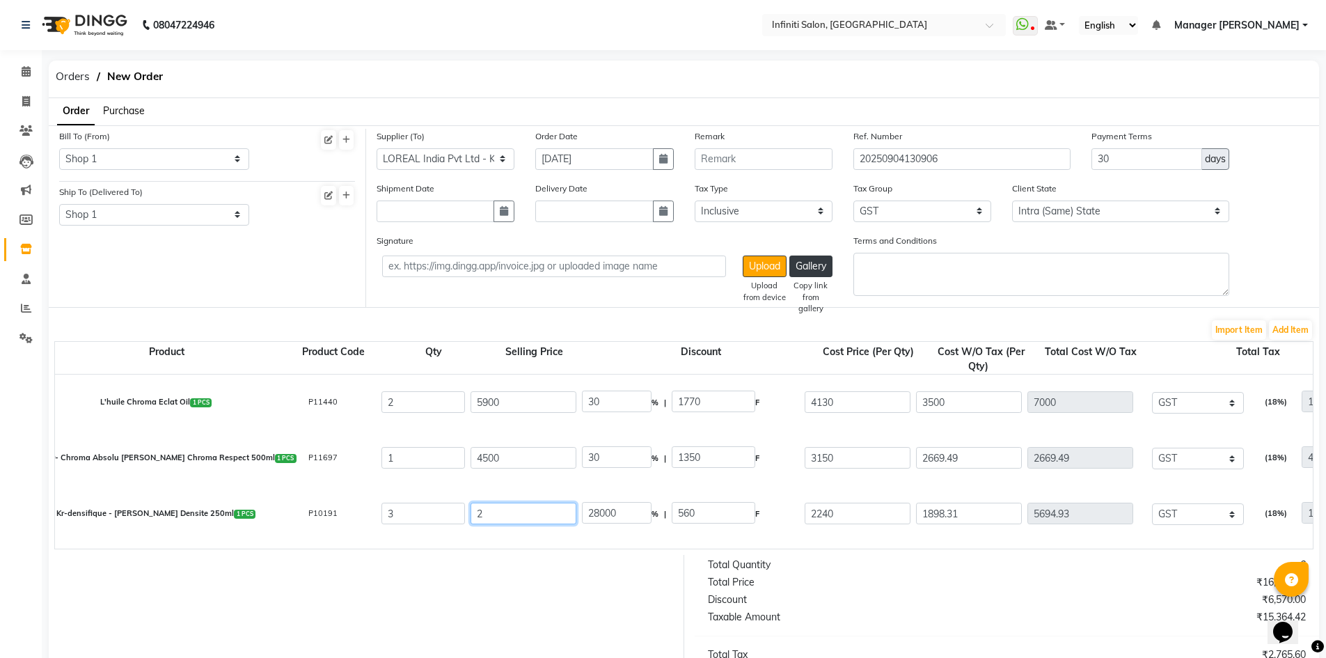
type input "1931.03"
type input "295"
type input "189.83"
type input "2950"
type input "18.98"
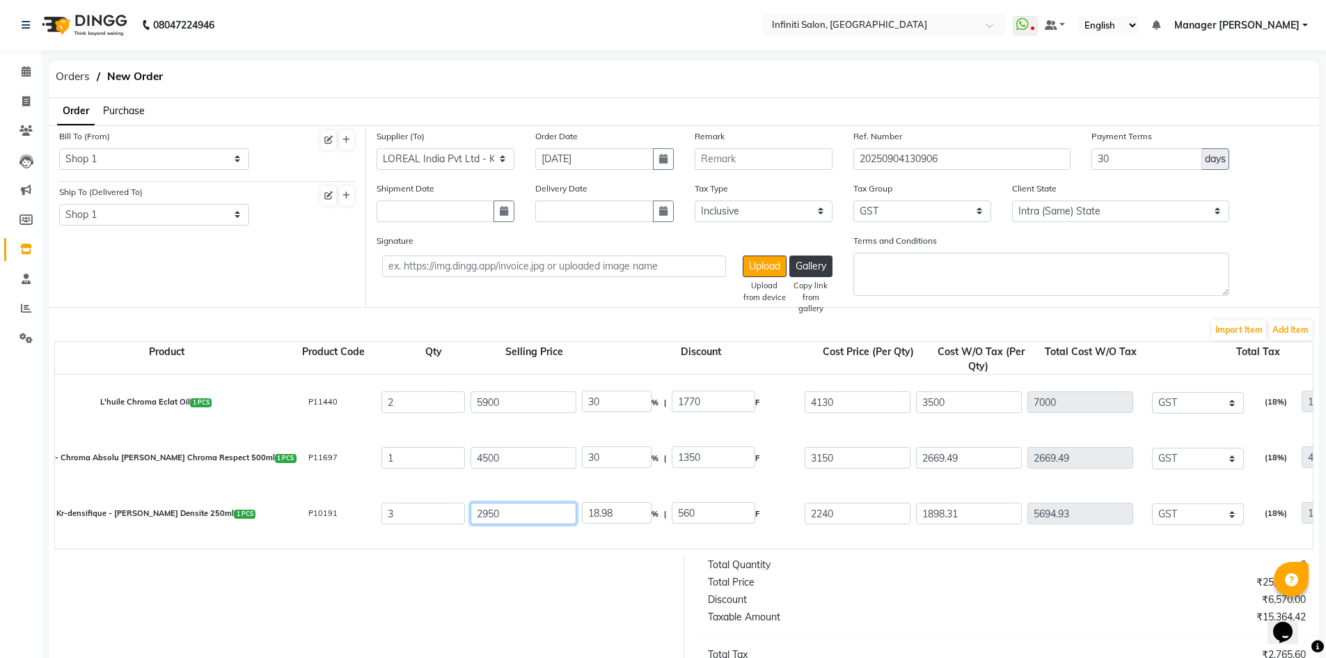
type input "2950"
type input "24.07"
type input "710"
click at [1297, 322] on button "Add Item" at bounding box center [1290, 329] width 43 height 19
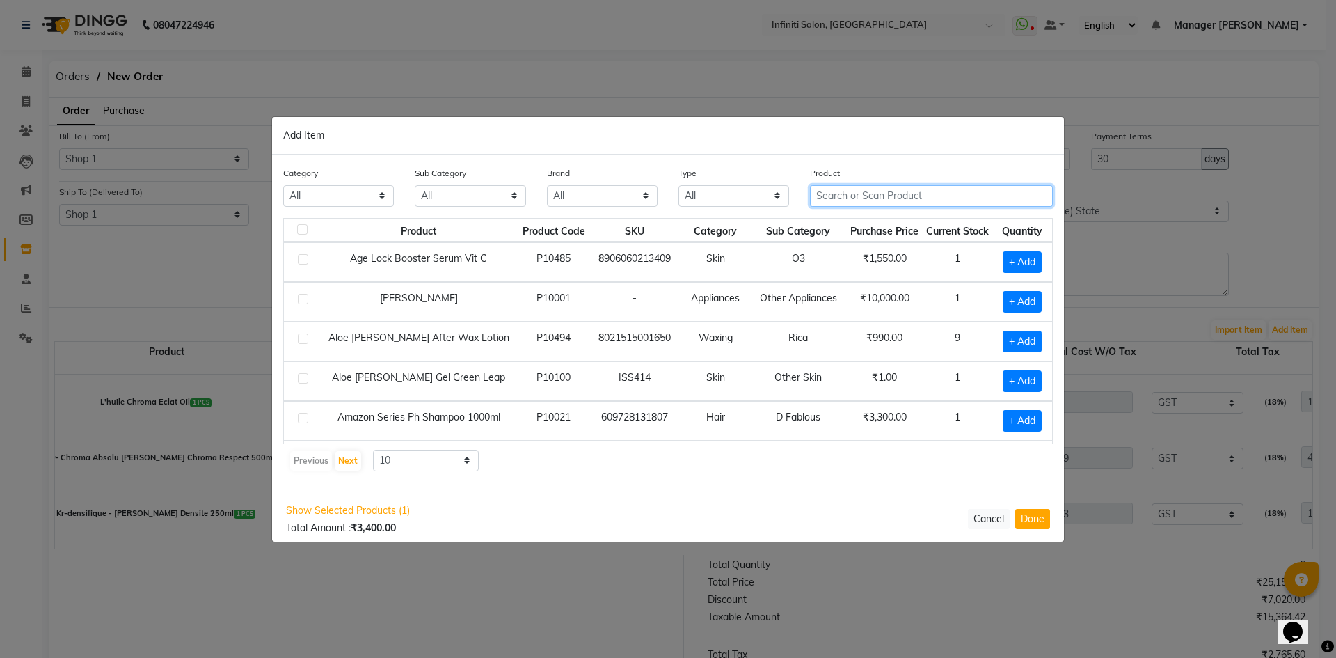
click at [892, 191] on input "text" at bounding box center [931, 196] width 243 height 22
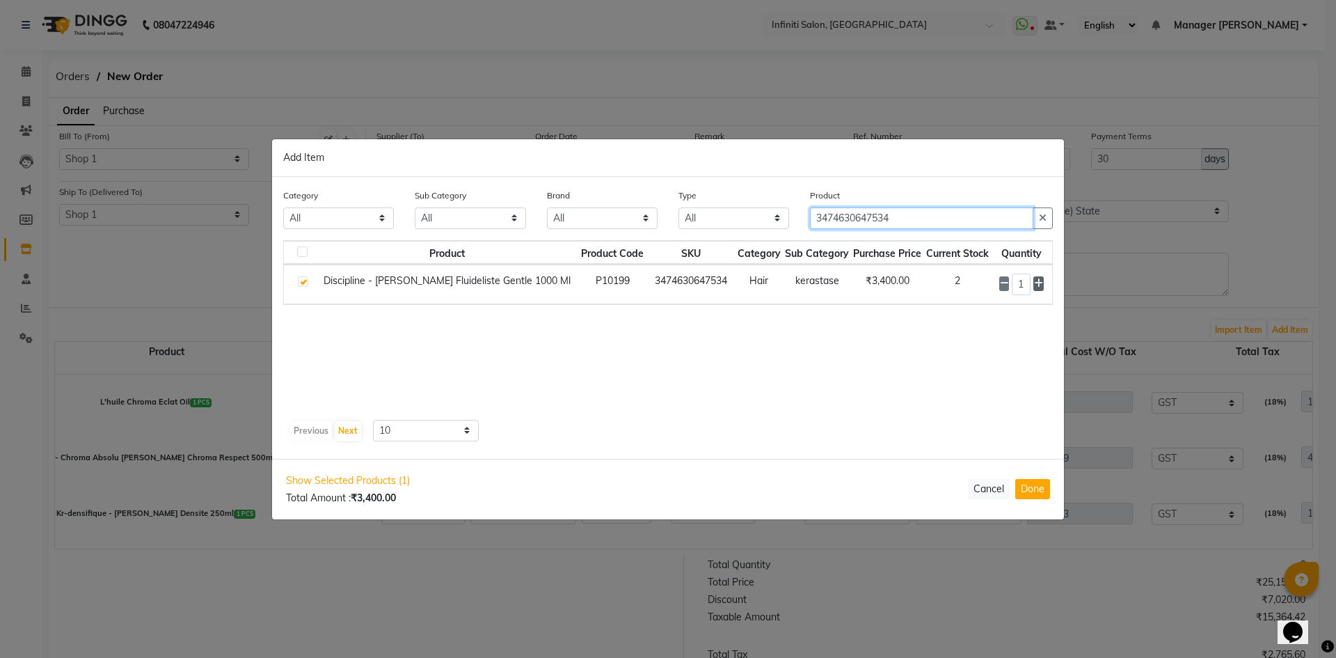
type input "3474630647534"
click at [1036, 284] on icon at bounding box center [1038, 283] width 9 height 10
type input "2"
click at [1040, 485] on button "Done" at bounding box center [1033, 489] width 35 height 20
select select "2495"
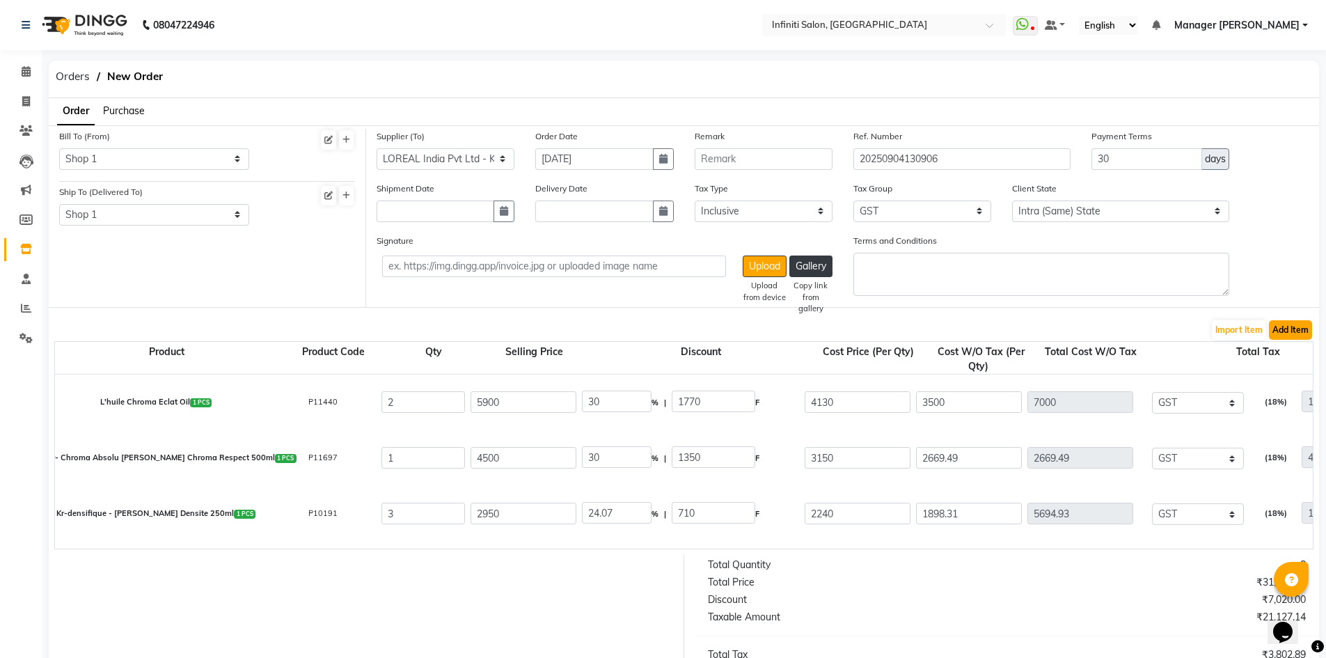
click at [1290, 326] on button "Add Item" at bounding box center [1290, 329] width 43 height 19
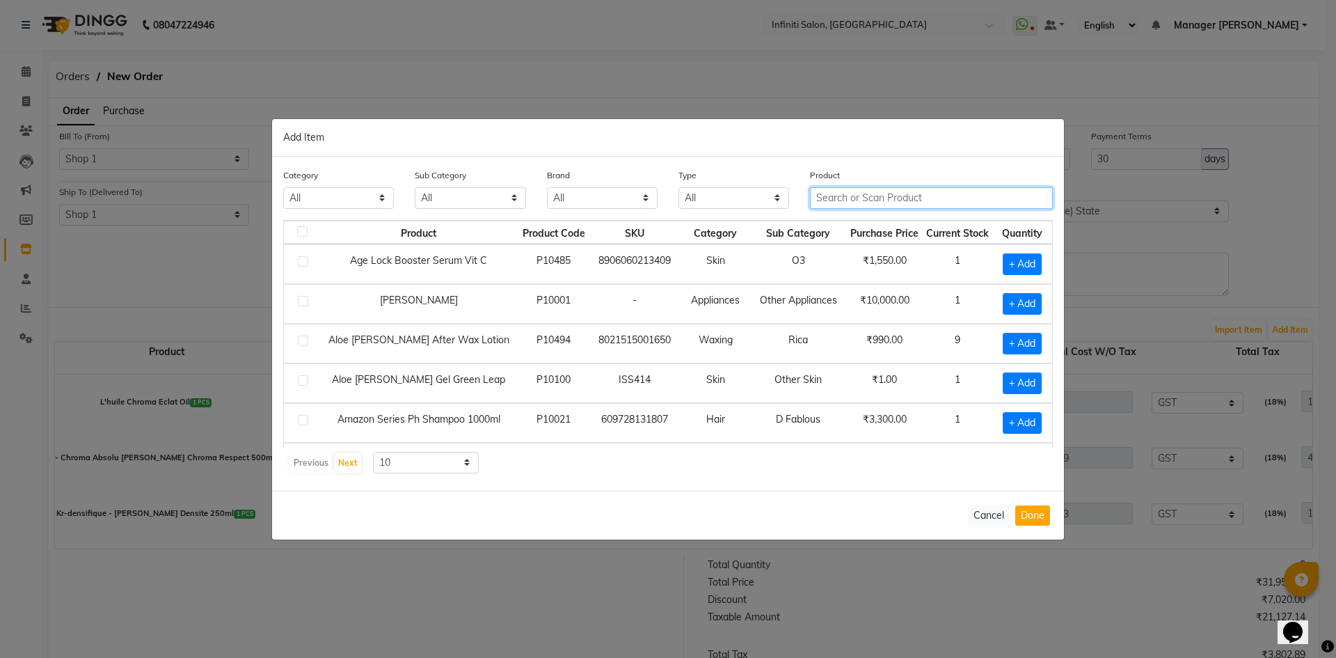
click at [988, 202] on input "text" at bounding box center [931, 198] width 243 height 22
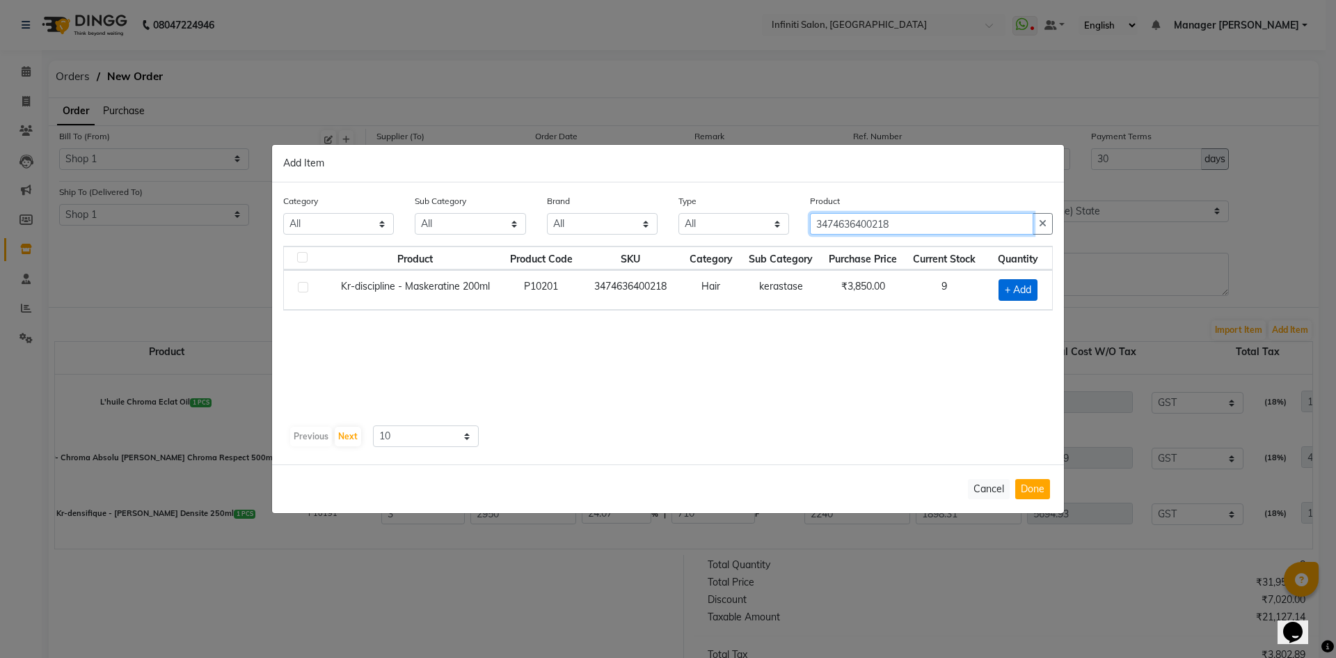
type input "3474636400218"
click at [1021, 281] on span "+ Add" at bounding box center [1018, 290] width 39 height 22
checkbox input "true"
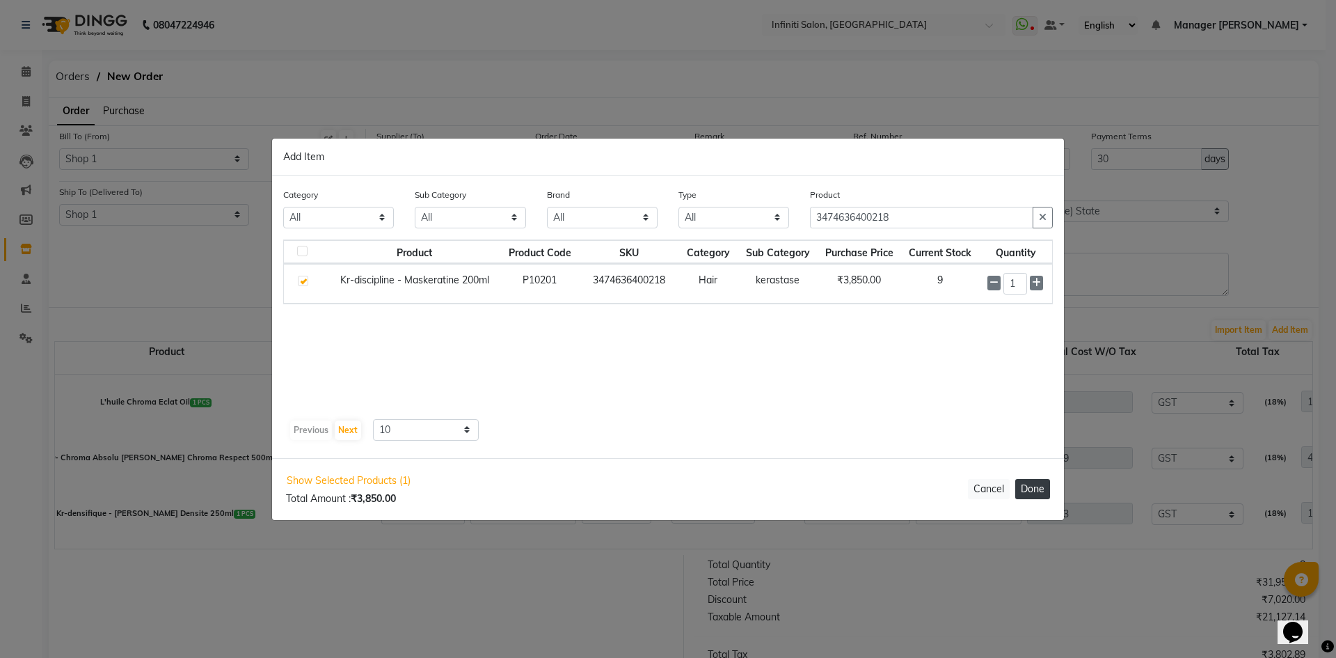
click at [1033, 482] on button "Done" at bounding box center [1033, 489] width 35 height 20
select select "2495"
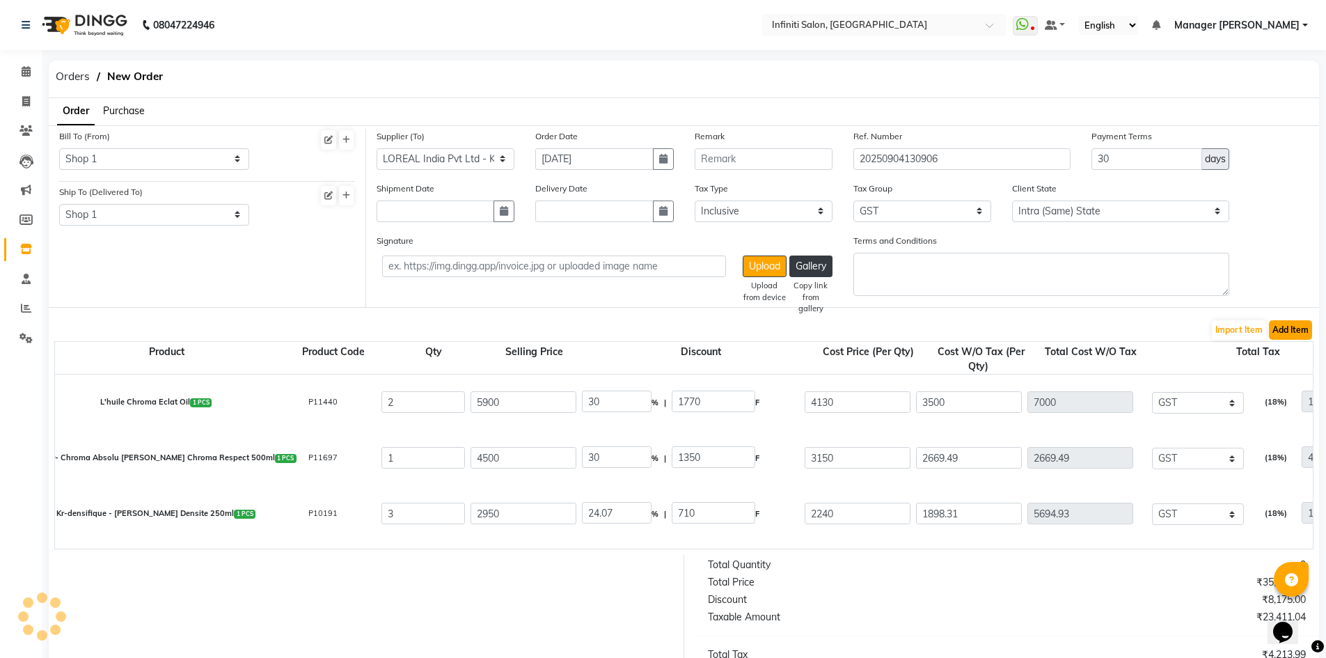
click at [1295, 327] on button "Add Item" at bounding box center [1290, 329] width 43 height 19
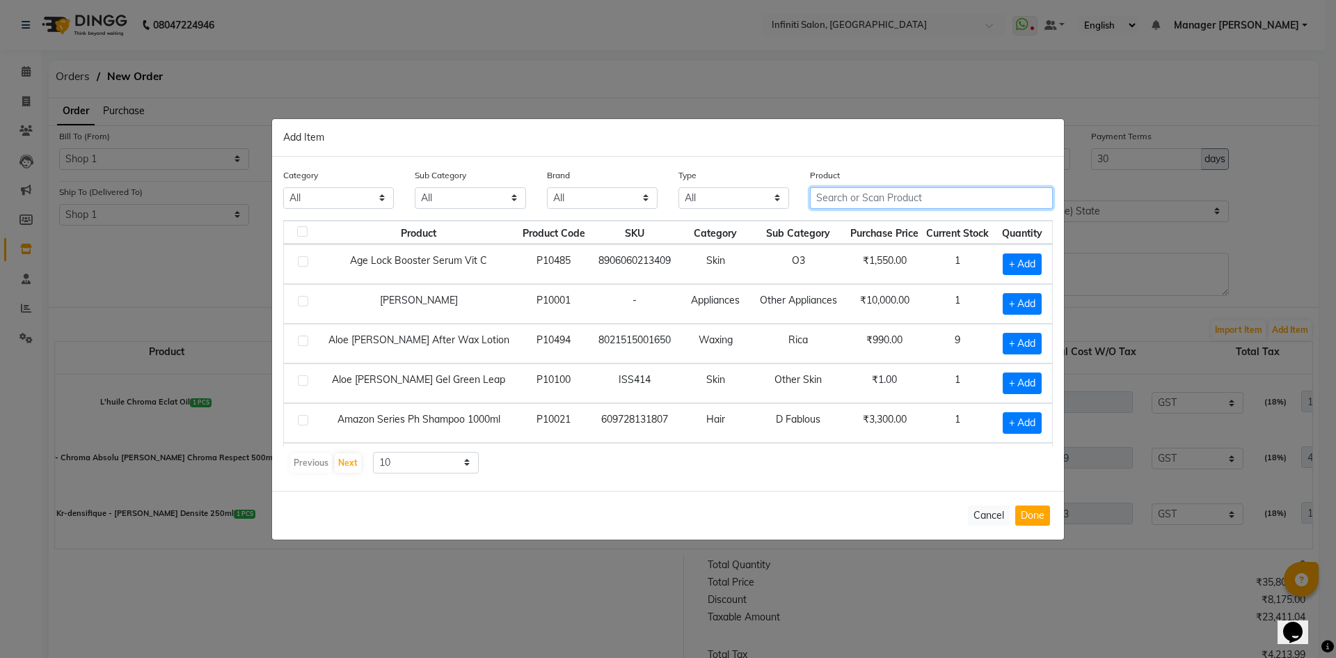
click at [972, 195] on input "text" at bounding box center [931, 198] width 243 height 22
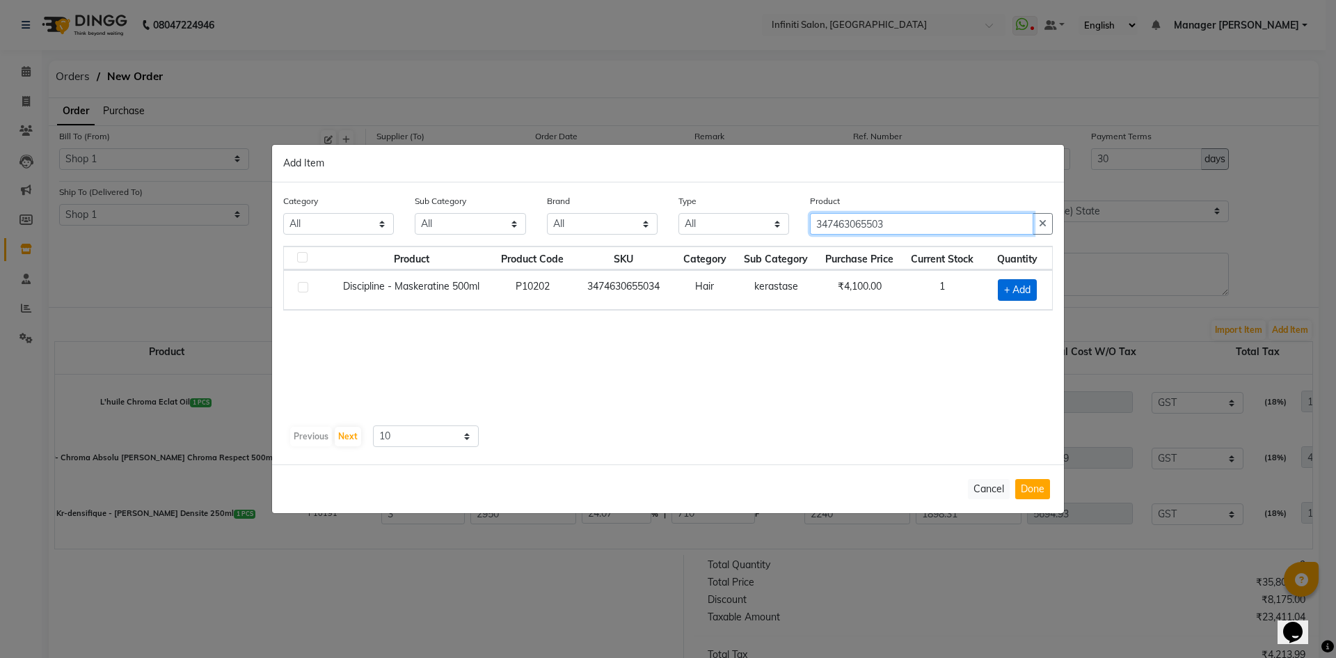
type input "347463065503"
click at [1022, 292] on span "+ Add" at bounding box center [1017, 290] width 39 height 22
checkbox input "true"
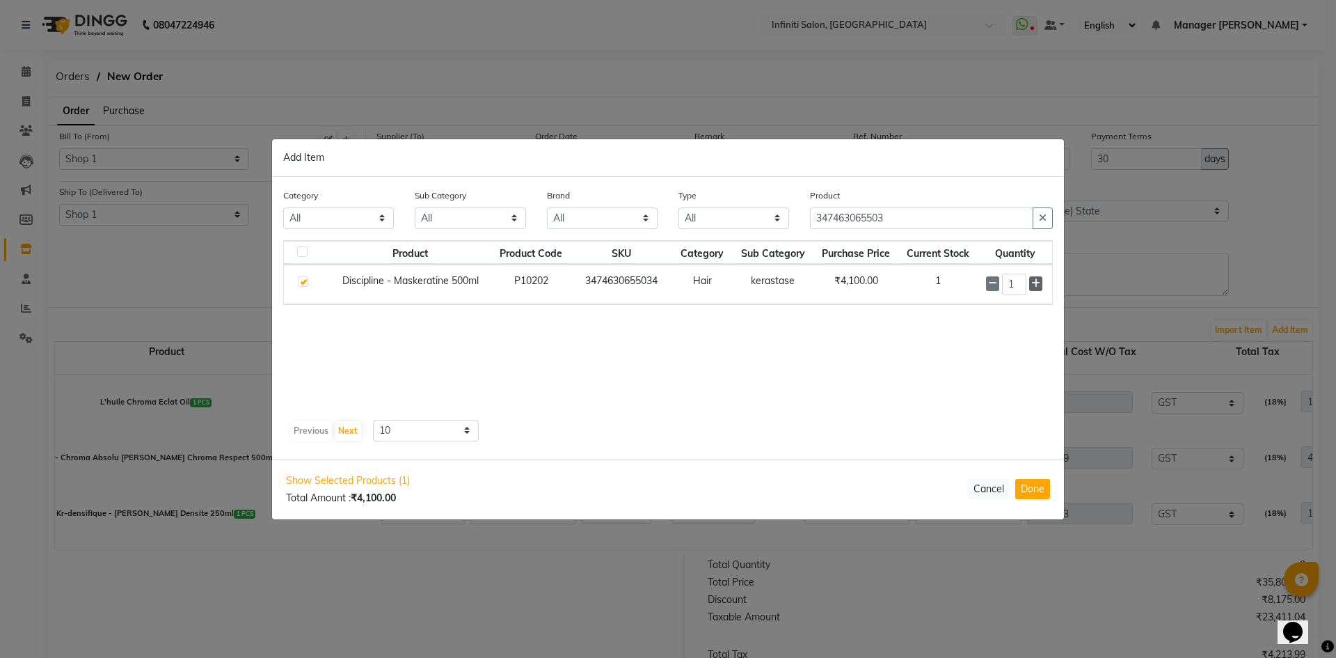
click at [1036, 280] on icon at bounding box center [1036, 283] width 9 height 10
type input "4"
click at [1043, 487] on button "Done" at bounding box center [1033, 489] width 35 height 20
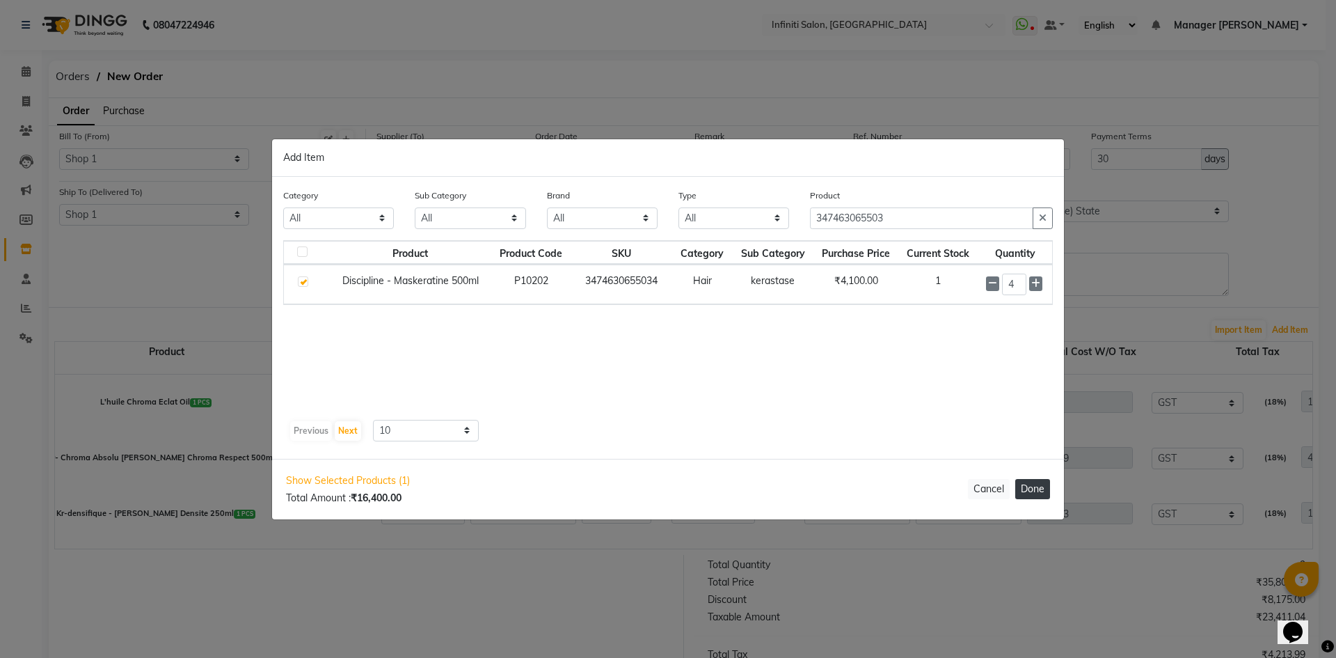
select select "2495"
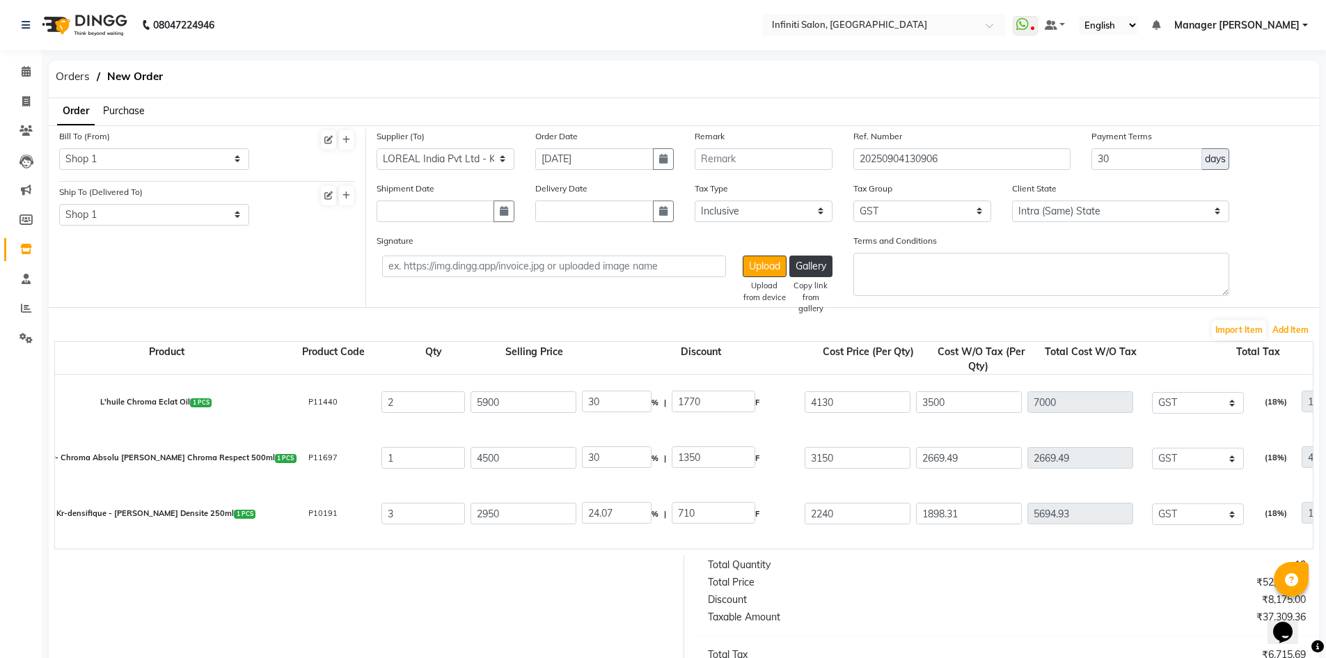
scroll to position [160, 0]
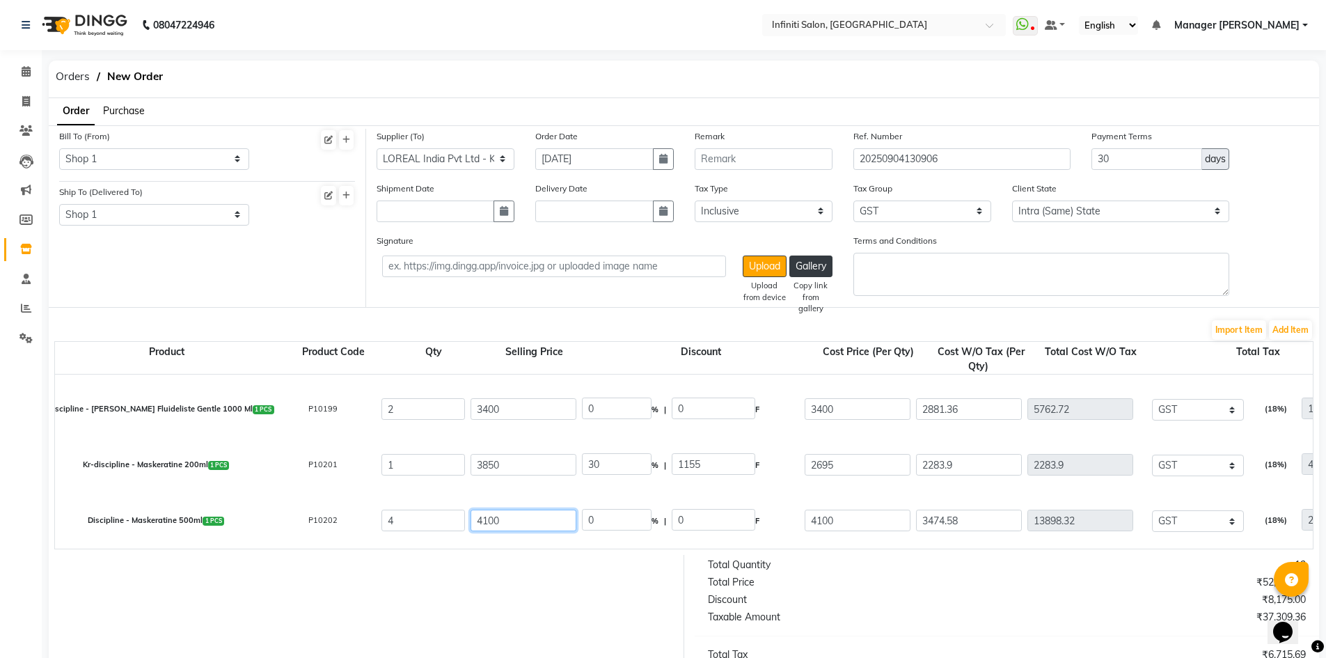
click at [534, 519] on input "4100" at bounding box center [524, 521] width 106 height 22
type input "4300"
type input "4.65"
type input "200"
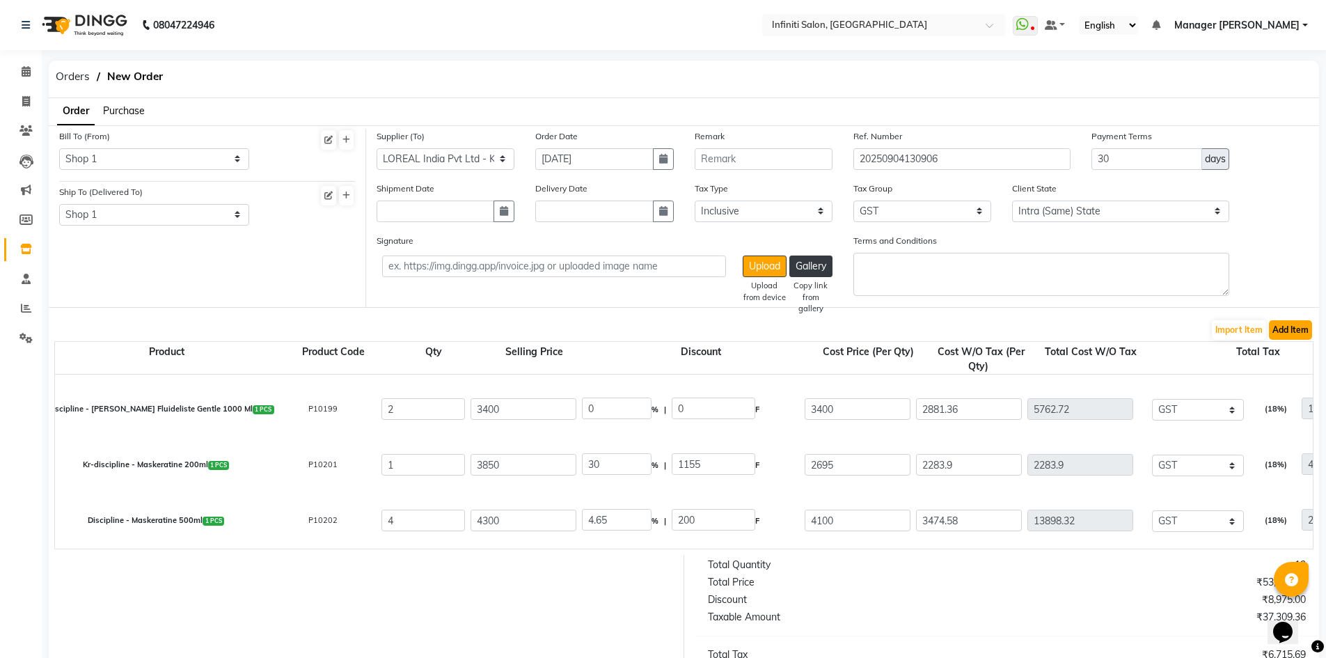
click at [1293, 333] on button "Add Item" at bounding box center [1290, 329] width 43 height 19
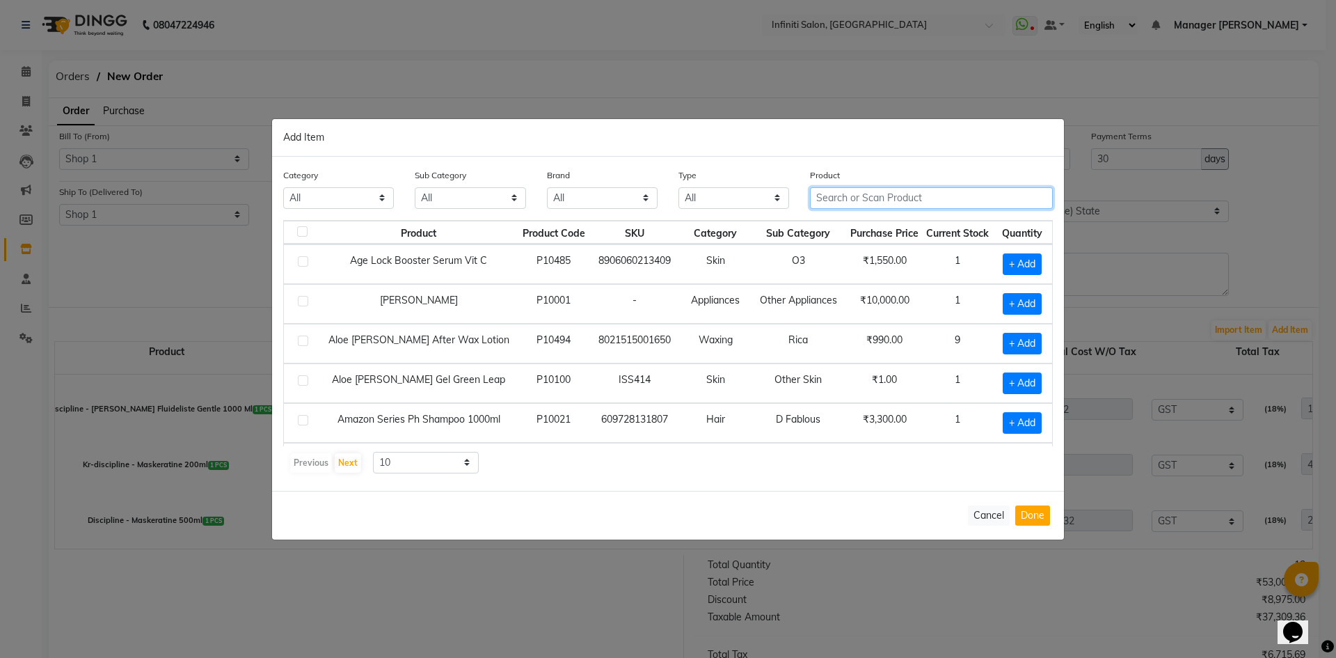
click at [876, 192] on input "text" at bounding box center [931, 198] width 243 height 22
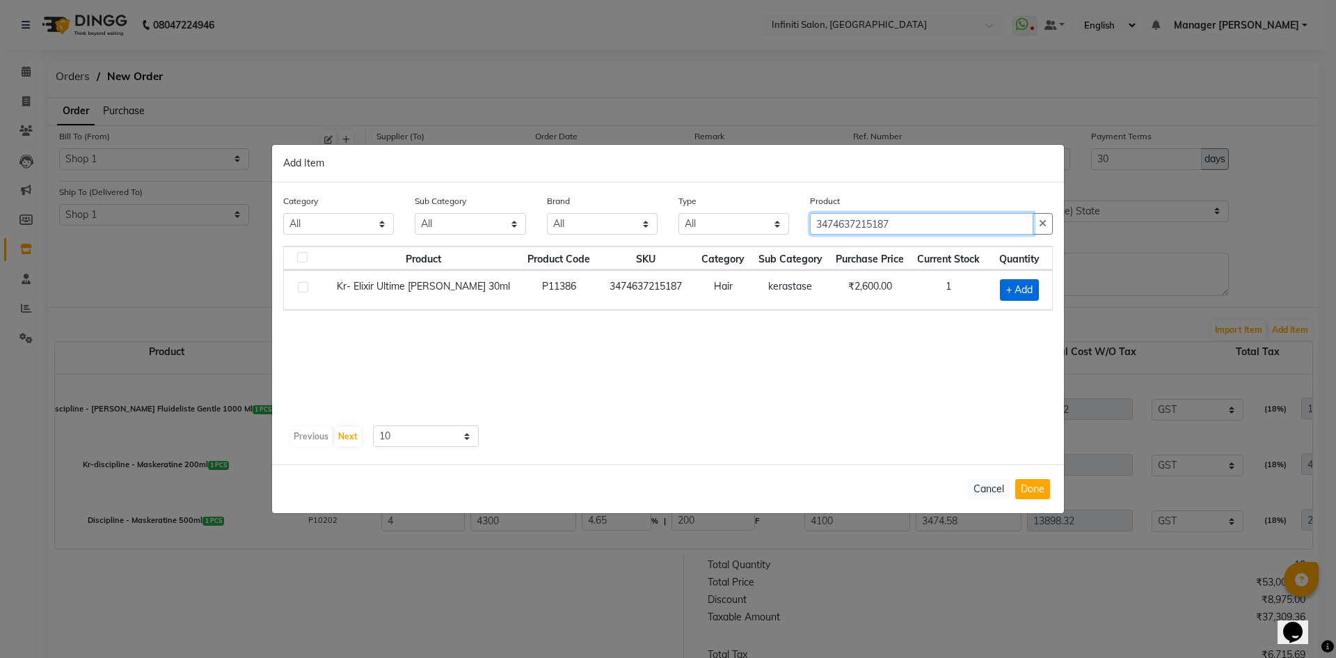
type input "3474637215187"
click at [1033, 287] on span "+ Add" at bounding box center [1019, 290] width 39 height 22
checkbox input "true"
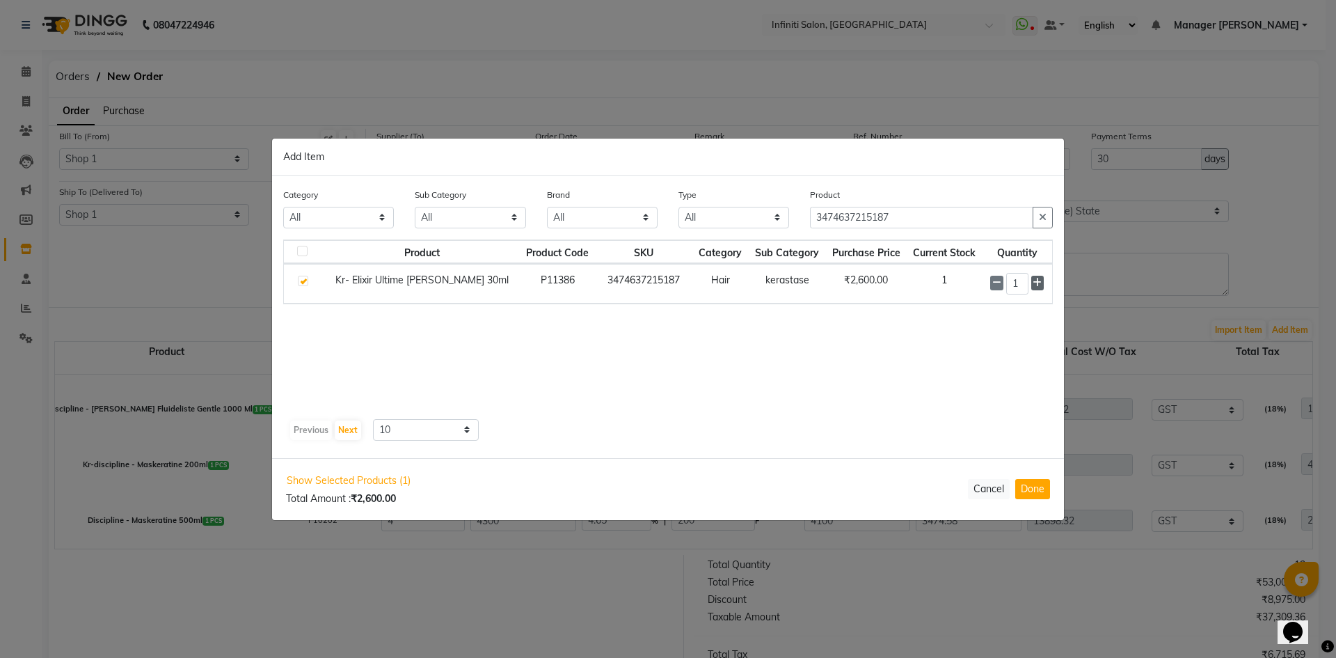
click at [1035, 287] on icon at bounding box center [1037, 283] width 9 height 10
type input "3"
click at [1025, 486] on button "Done" at bounding box center [1033, 489] width 35 height 20
select select "2495"
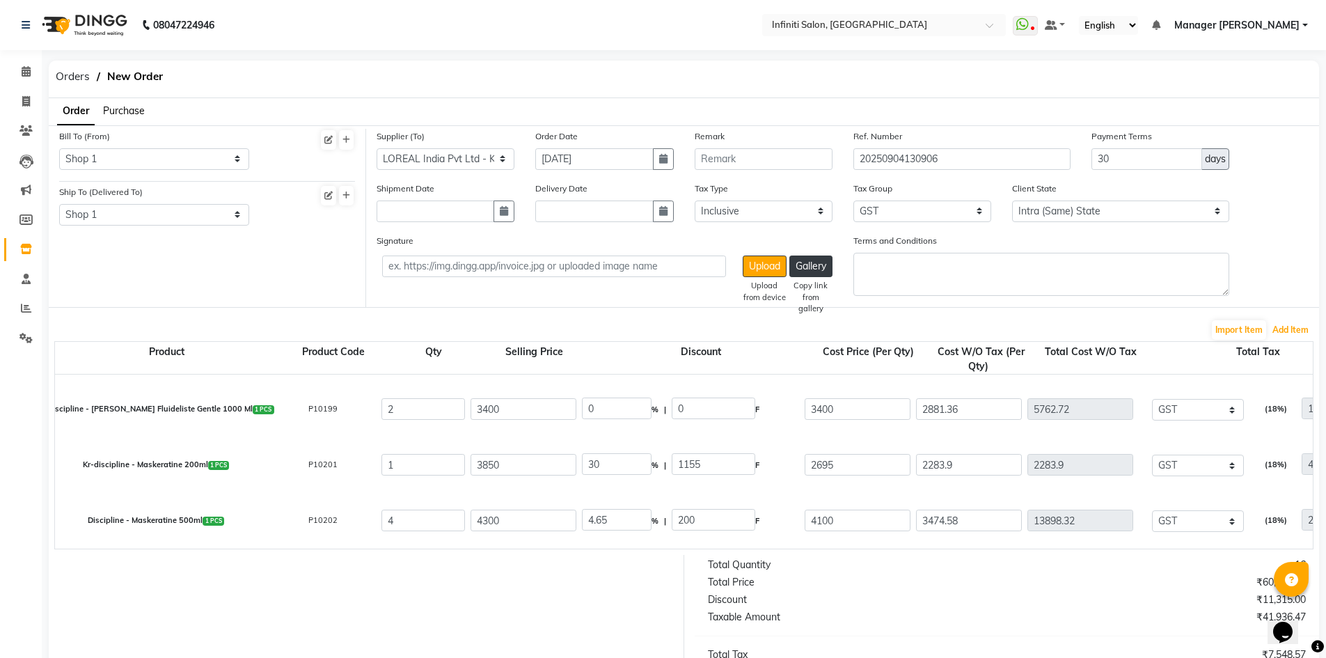
scroll to position [216, 0]
click at [487, 518] on input "2600" at bounding box center [524, 521] width 106 height 22
type input "200"
type input "390"
type input "2700"
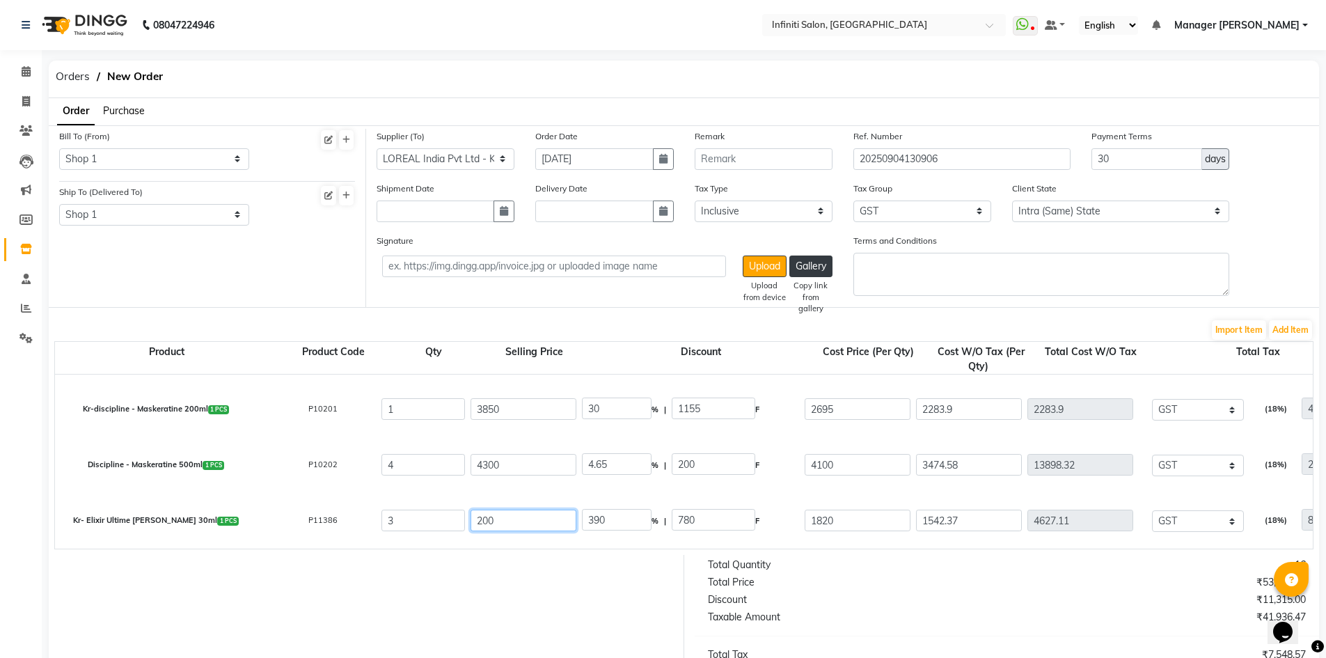
type input "28.89"
type input "2700"
type input "32.59"
type input "880"
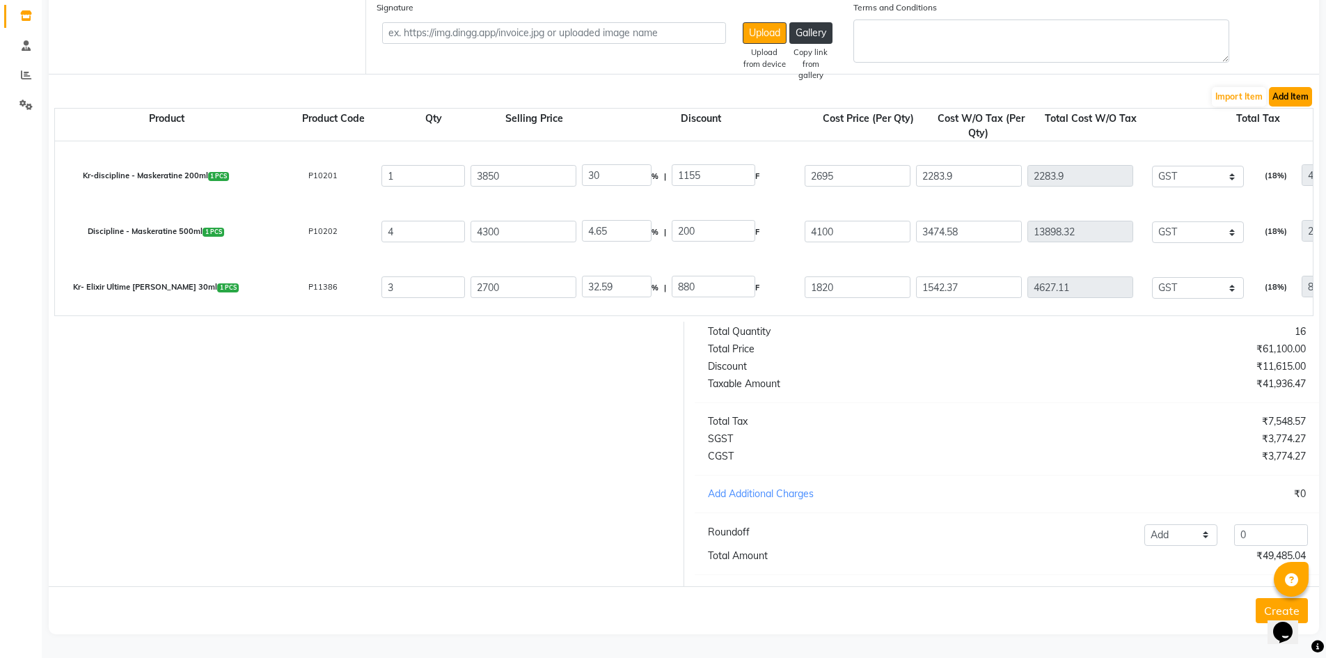
click at [1278, 87] on button "Add Item" at bounding box center [1290, 96] width 43 height 19
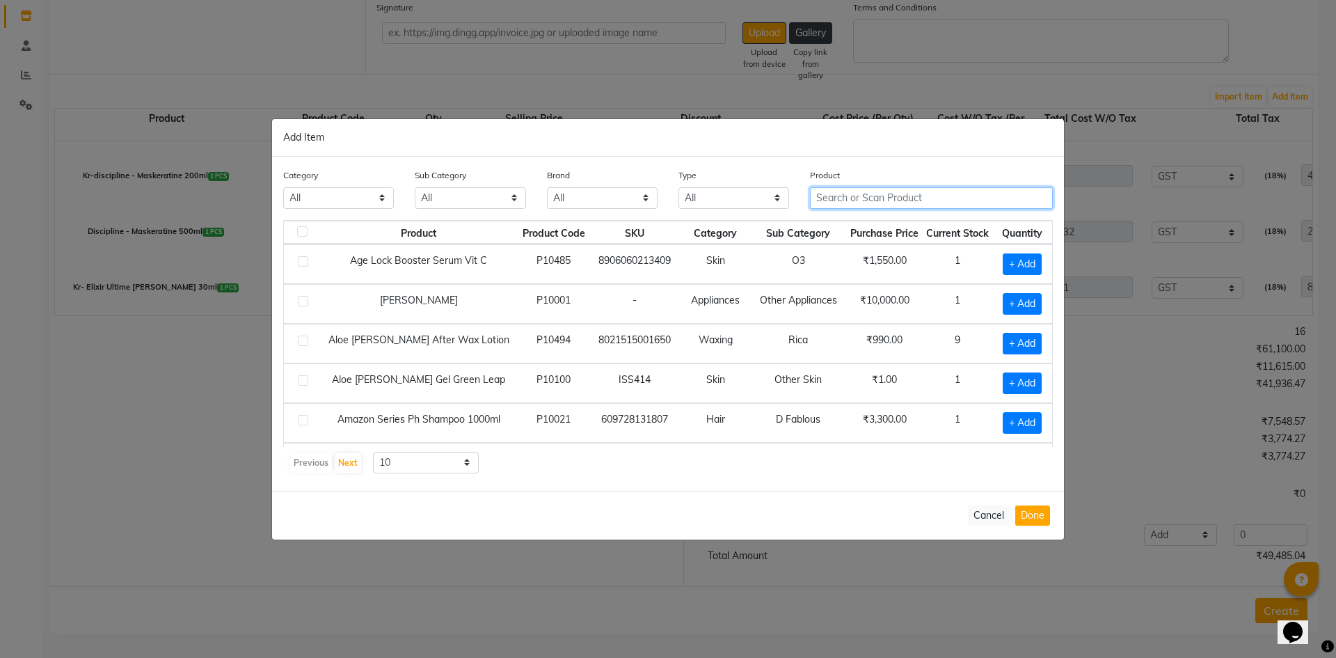
click at [944, 191] on input "text" at bounding box center [931, 198] width 243 height 22
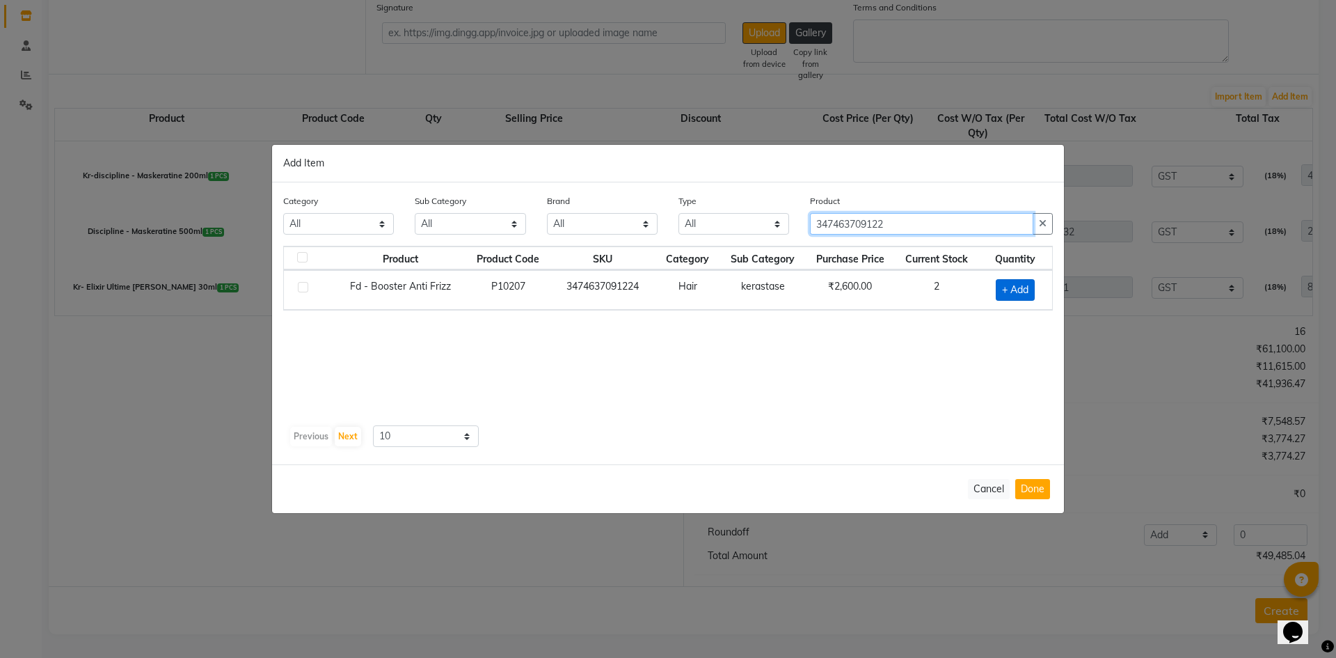
type input "347463709122"
click at [1007, 287] on span "+ Add" at bounding box center [1015, 290] width 39 height 22
checkbox input "true"
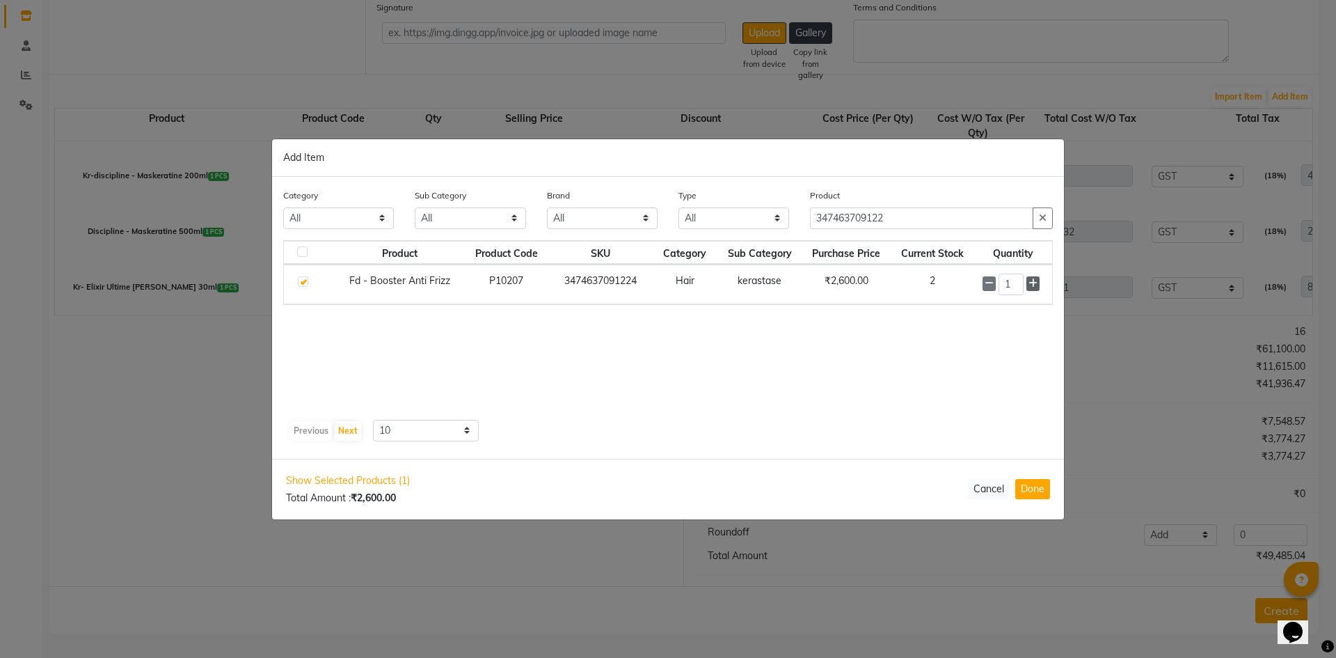
click at [1029, 281] on icon at bounding box center [1033, 283] width 9 height 10
type input "4"
click at [1018, 484] on button "Done" at bounding box center [1033, 489] width 35 height 20
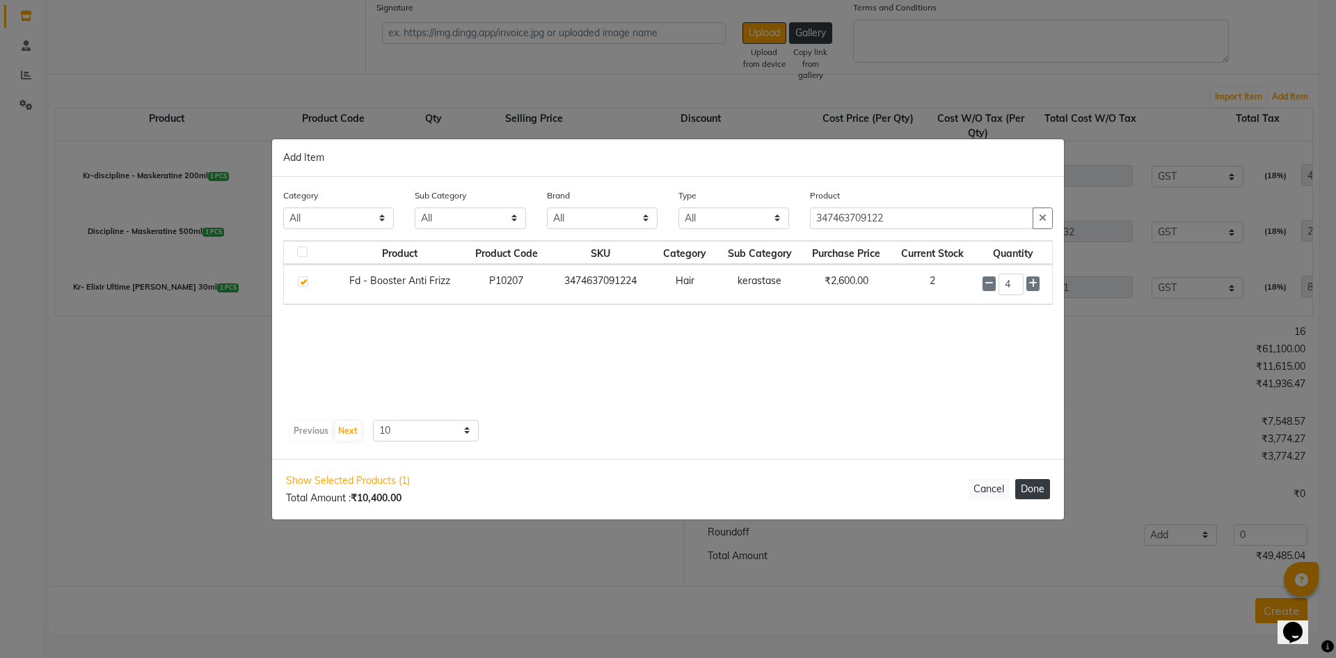
select select "2495"
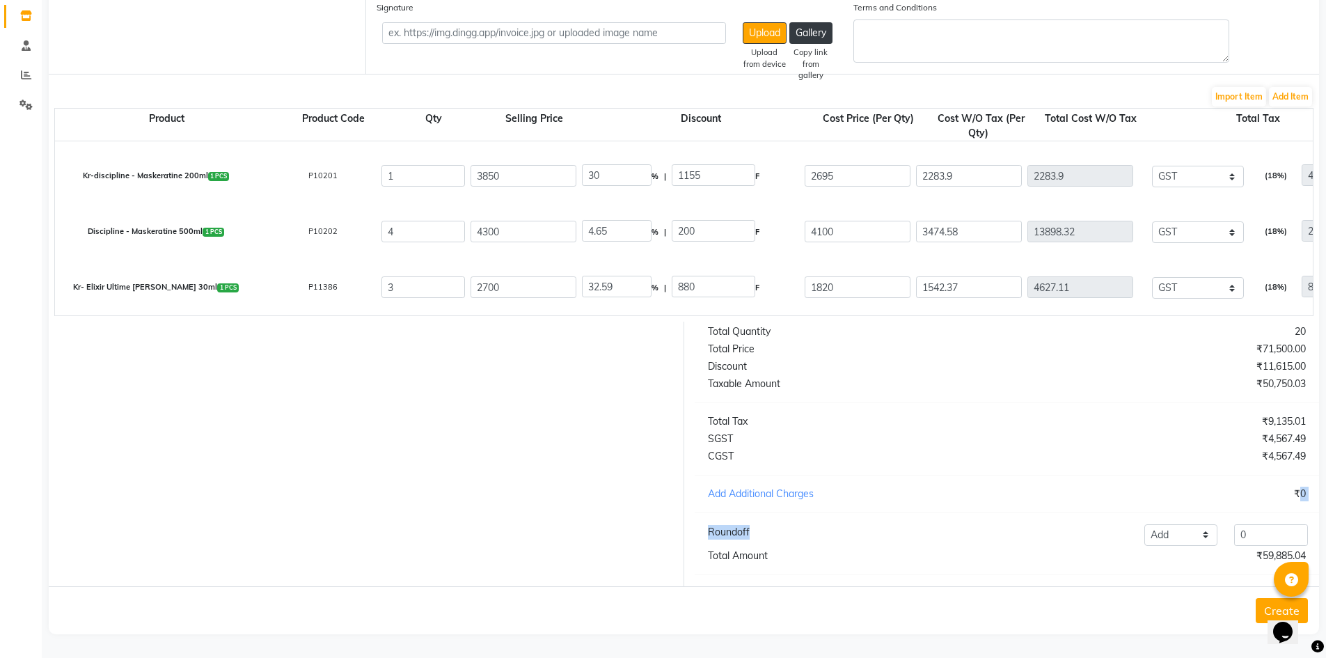
drag, startPoint x: 1036, startPoint y: 491, endPoint x: 1251, endPoint y: 654, distance: 269.9
click at [1251, 654] on main "Orders New Order Order Purchase Bill To (From) Select Address Shop 1 Ship To (D…" at bounding box center [684, 242] width 1284 height 830
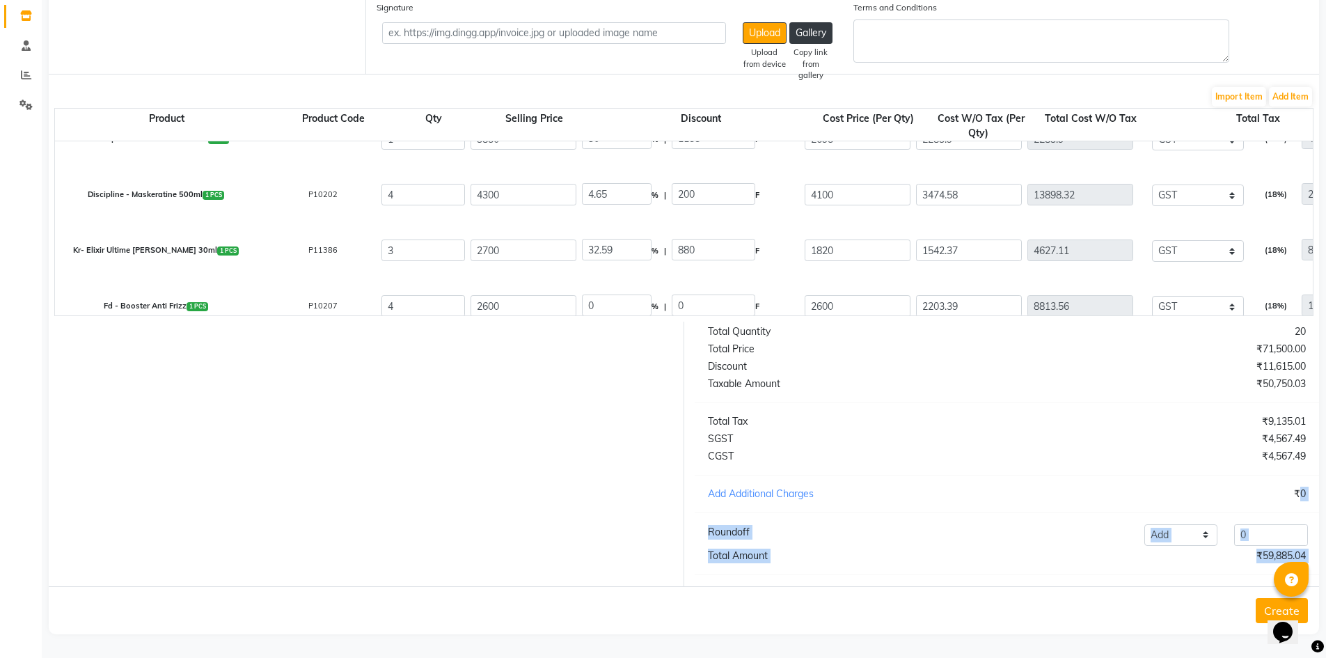
scroll to position [271, 0]
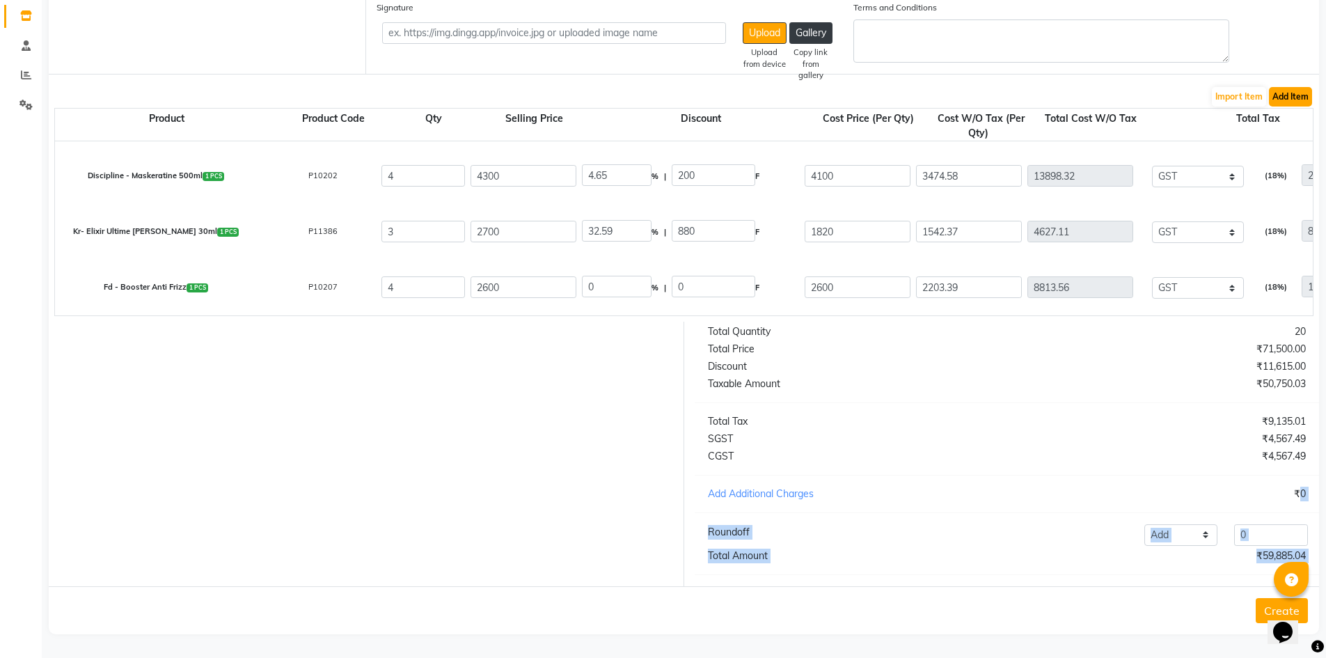
click at [1294, 94] on button "Add Item" at bounding box center [1290, 96] width 43 height 19
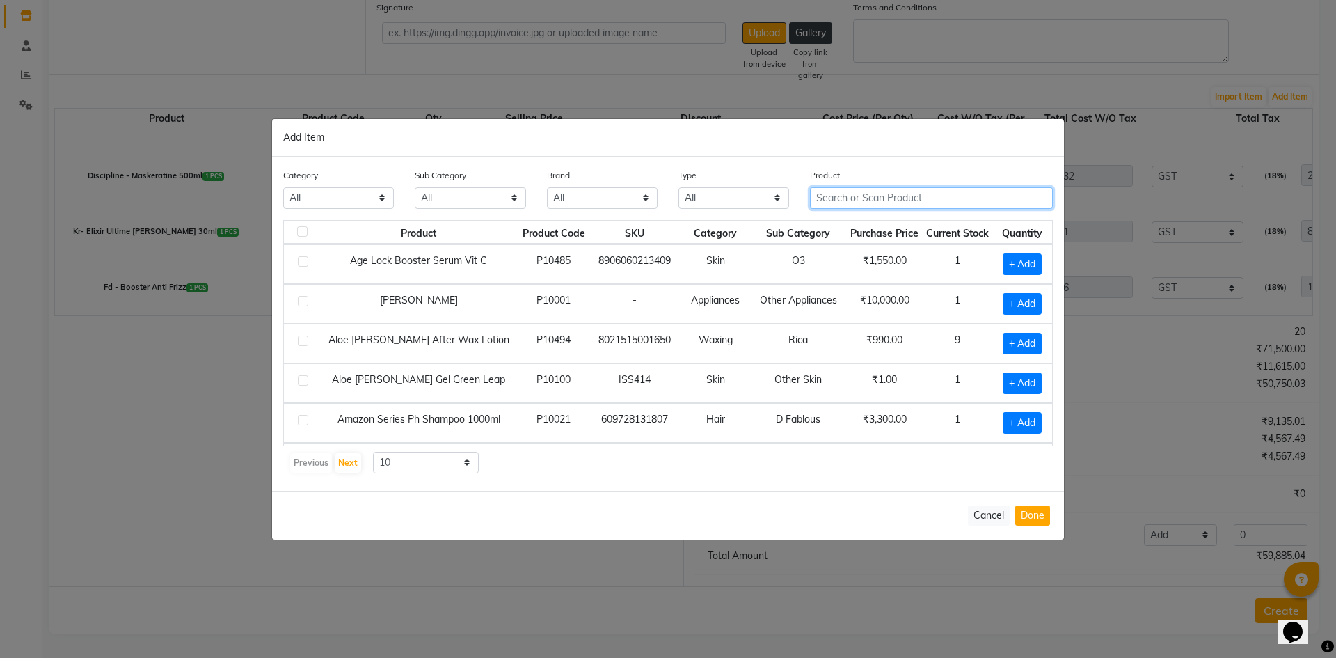
click at [947, 194] on input "text" at bounding box center [931, 198] width 243 height 22
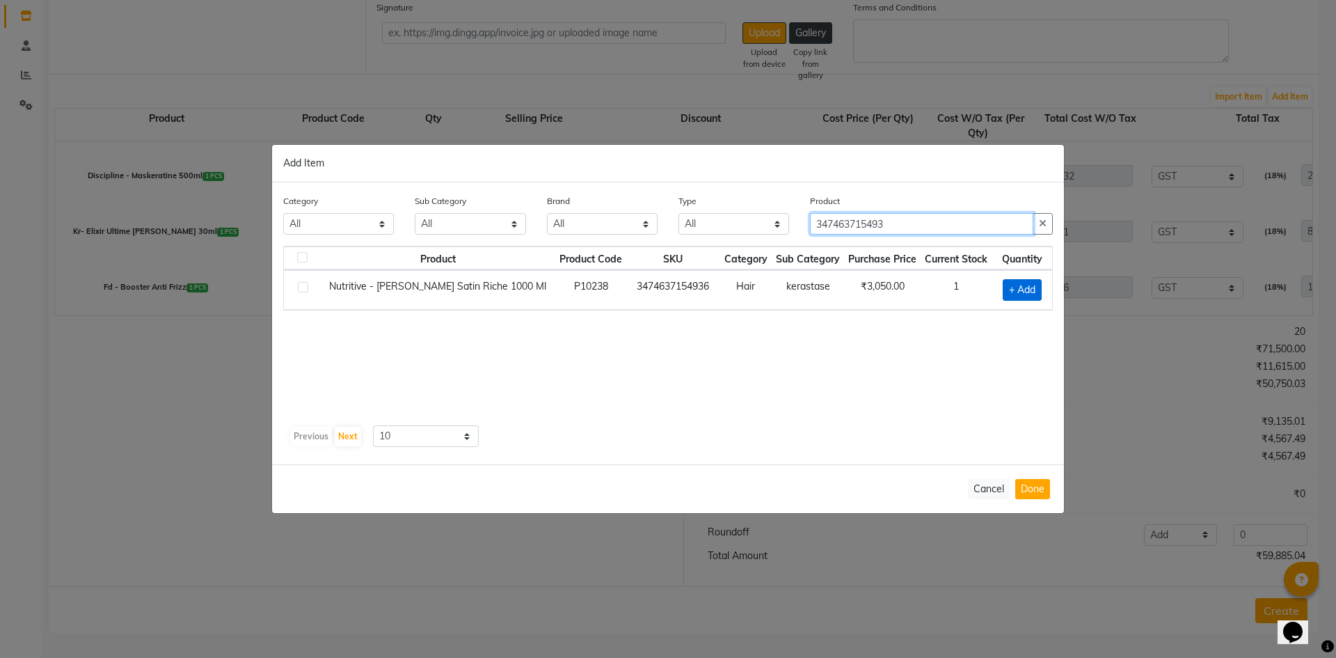
type input "347463715493"
click at [1016, 279] on span "+ Add" at bounding box center [1022, 290] width 39 height 22
checkbox input "true"
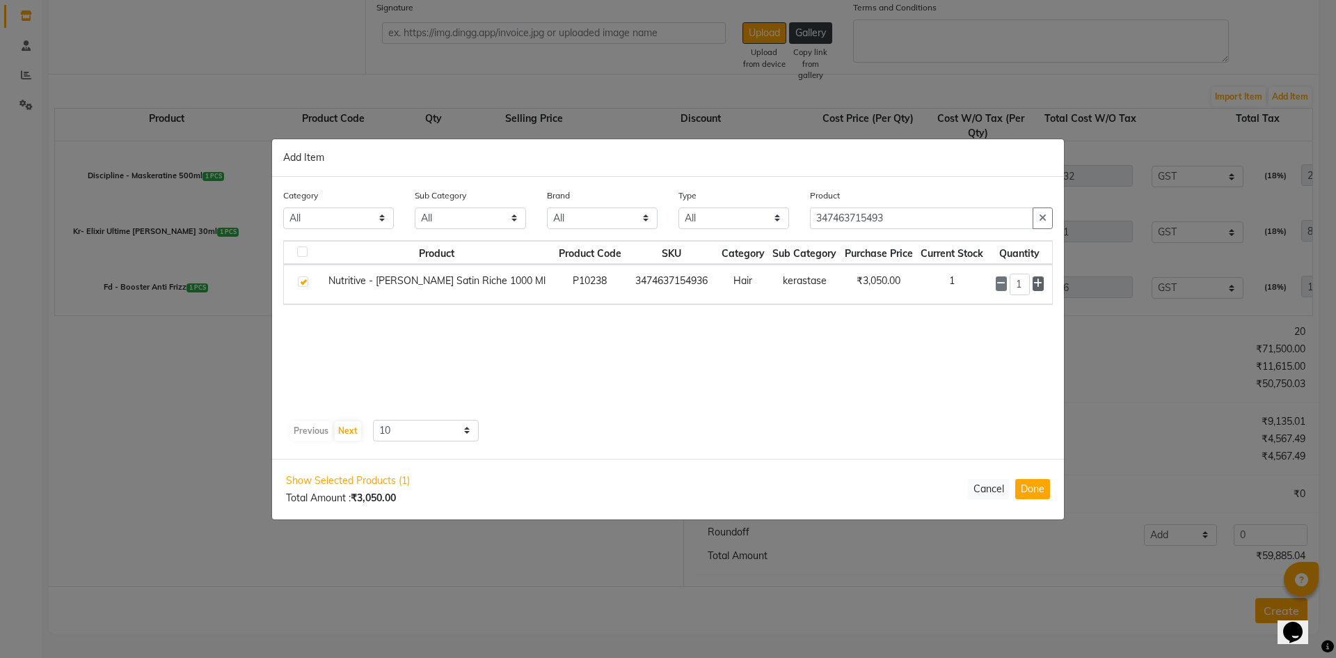
click at [1036, 284] on icon at bounding box center [1038, 283] width 9 height 10
type input "2"
drag, startPoint x: 1028, startPoint y: 484, endPoint x: 1036, endPoint y: 485, distance: 8.4
click at [1036, 485] on button "Done" at bounding box center [1033, 489] width 35 height 20
select select "2495"
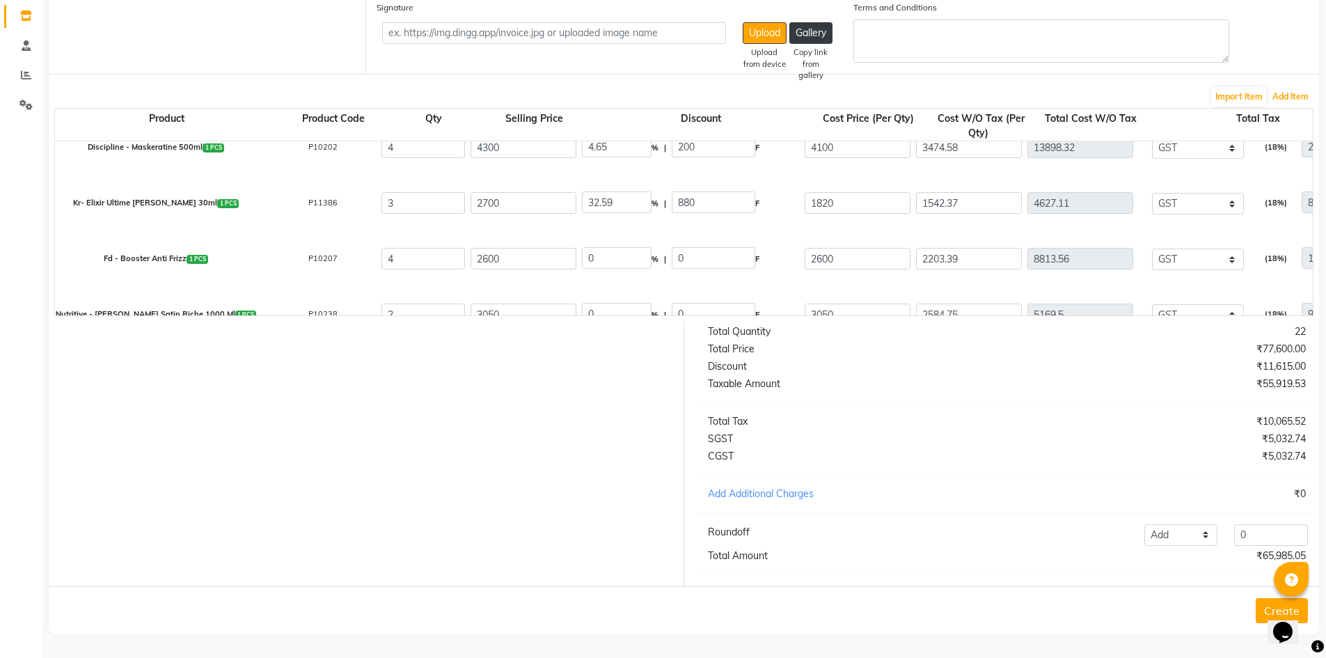
scroll to position [327, 0]
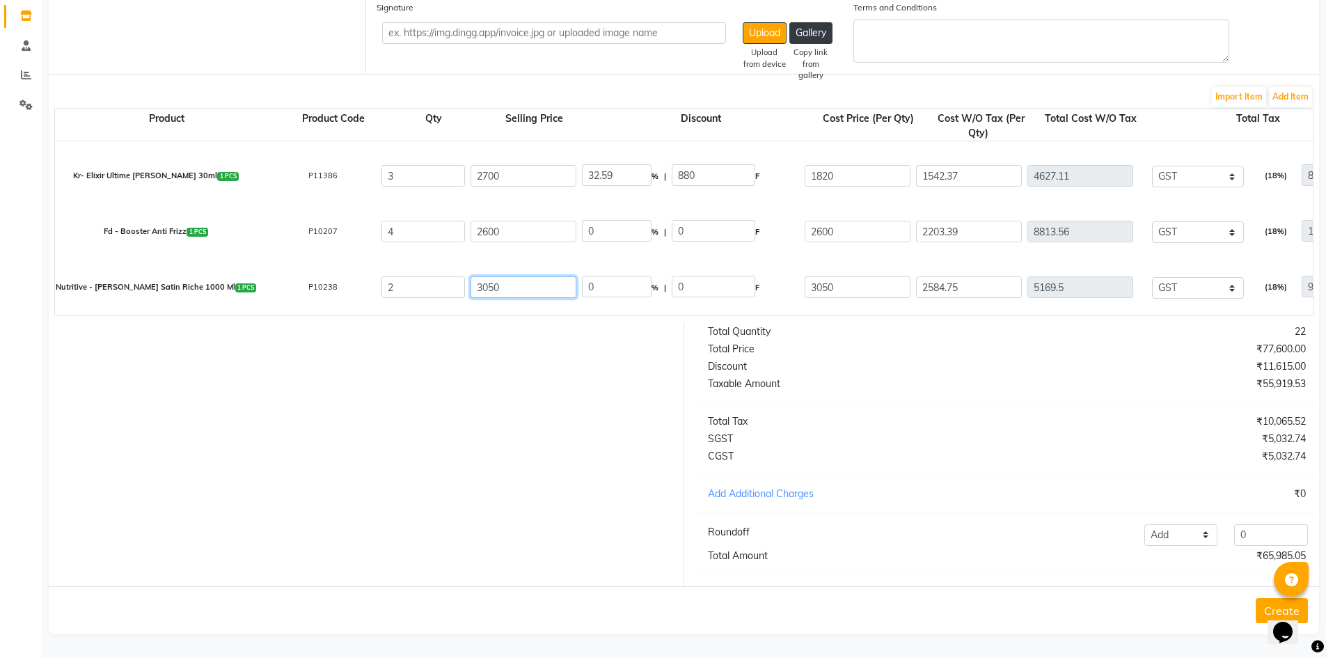
click at [512, 276] on input "3050" at bounding box center [524, 287] width 106 height 22
type input "3400"
type input "10.29"
type input "350"
click at [422, 425] on div at bounding box center [361, 454] width 646 height 264
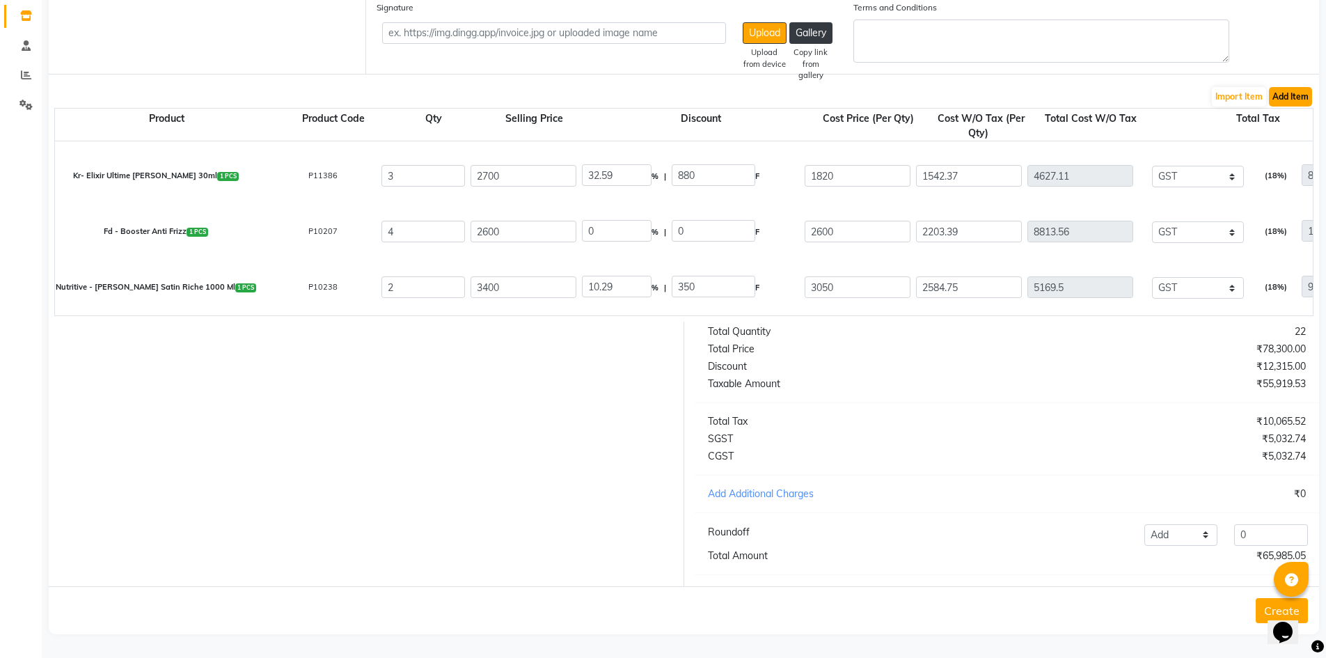
click at [1292, 87] on button "Add Item" at bounding box center [1290, 96] width 43 height 19
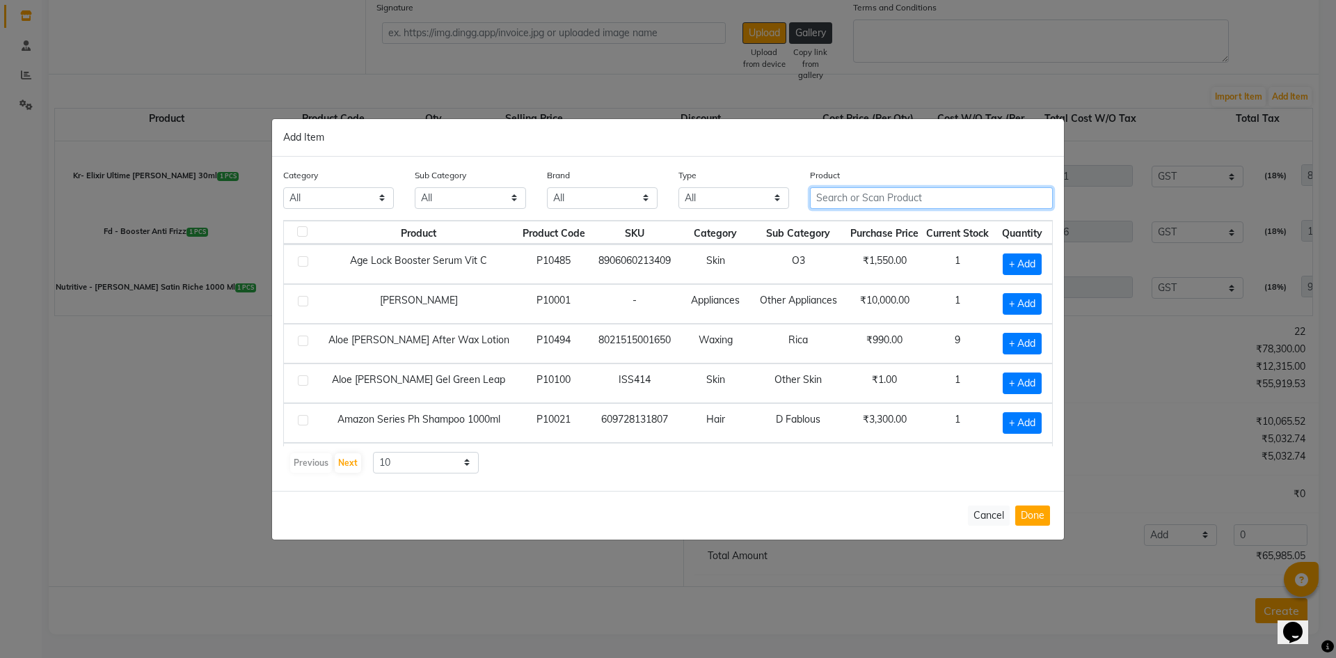
click at [881, 207] on input "text" at bounding box center [931, 198] width 243 height 22
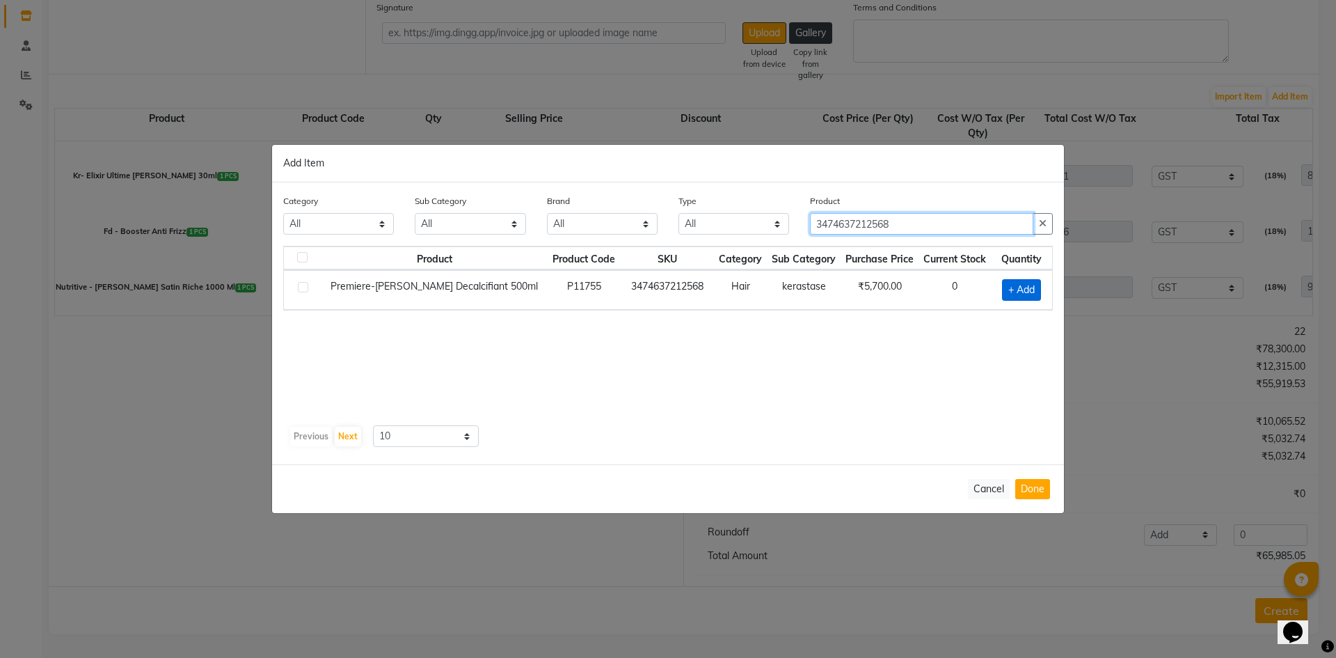
type input "3474637212568"
click at [1025, 282] on span "+ Add" at bounding box center [1021, 290] width 39 height 22
checkbox input "true"
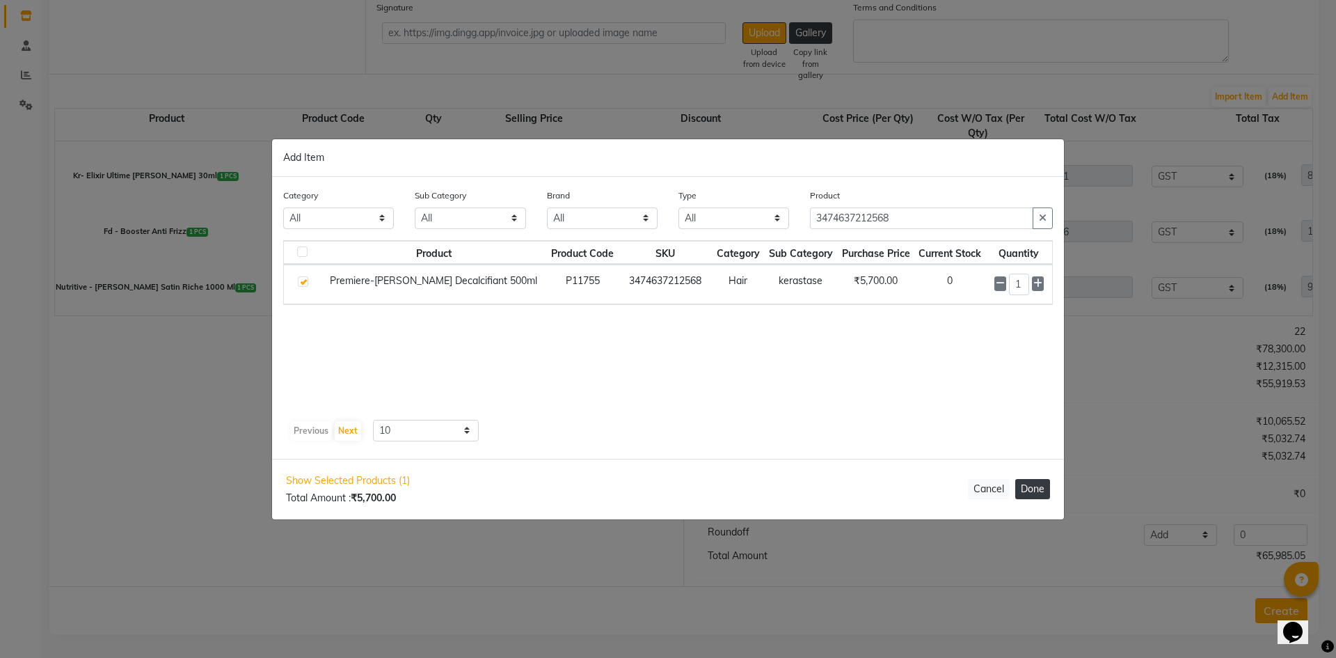
click at [1037, 486] on button "Done" at bounding box center [1033, 489] width 35 height 20
select select "2495"
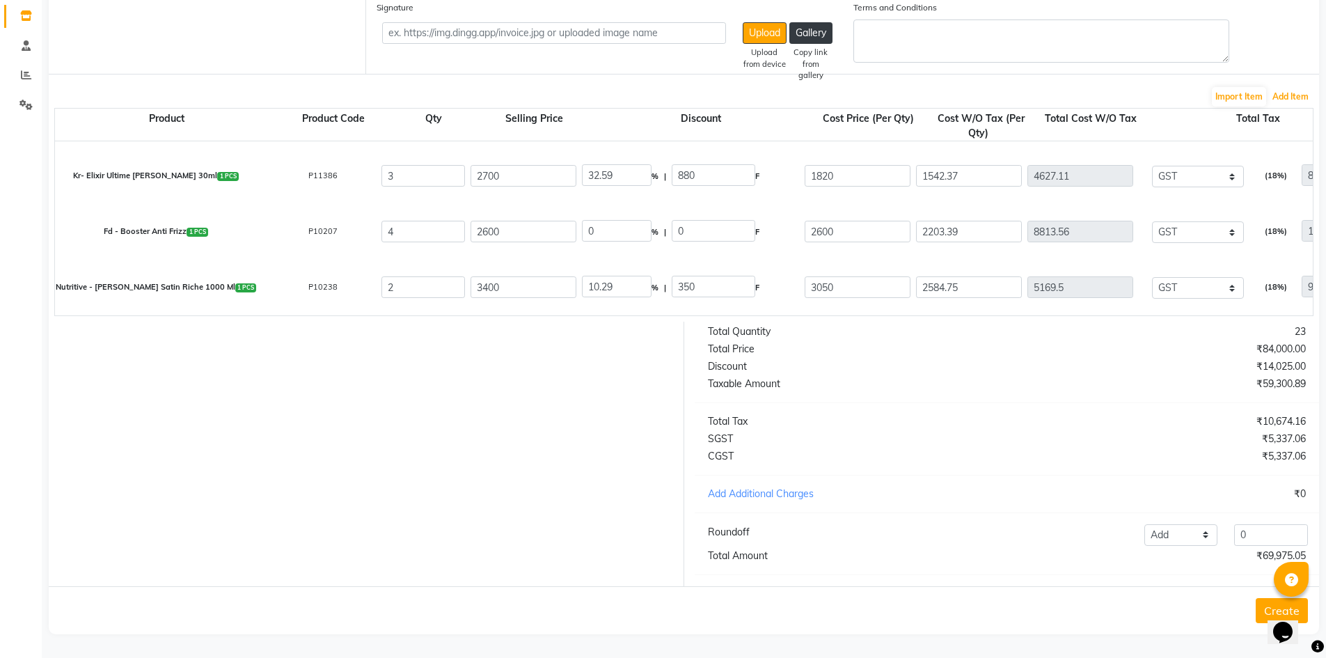
scroll to position [383, 0]
click at [1287, 87] on button "Add Item" at bounding box center [1290, 96] width 43 height 19
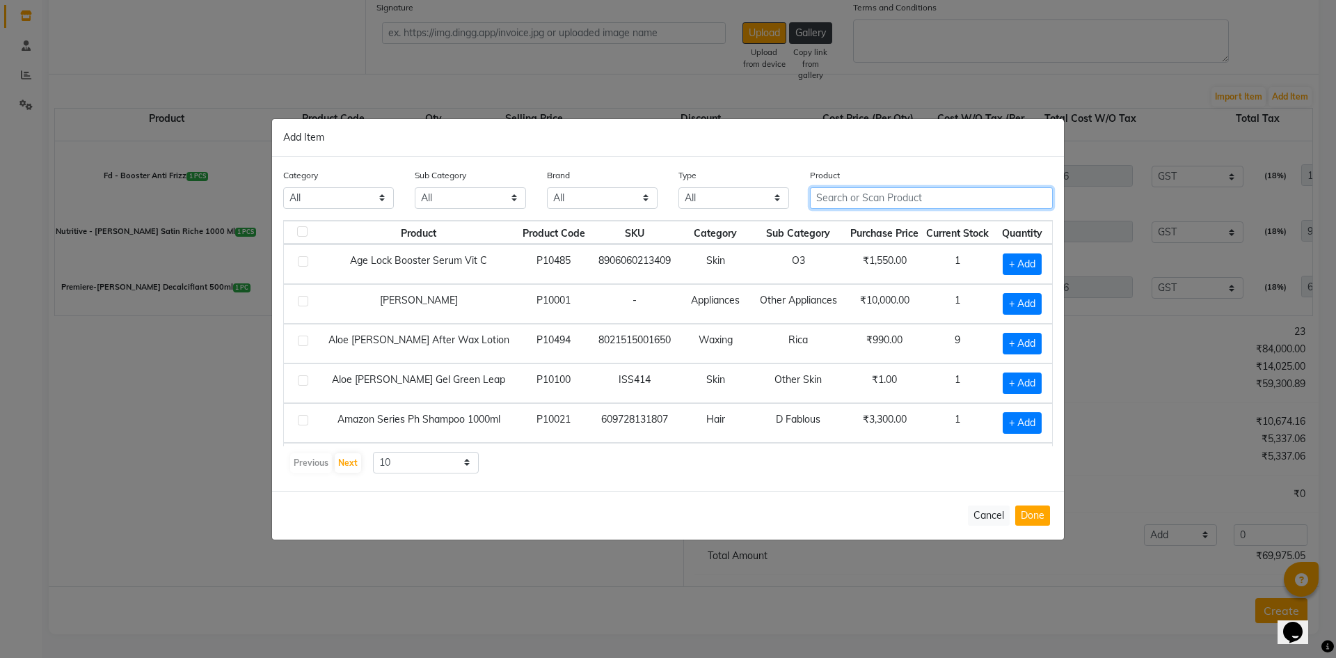
click at [944, 205] on input "text" at bounding box center [931, 198] width 243 height 22
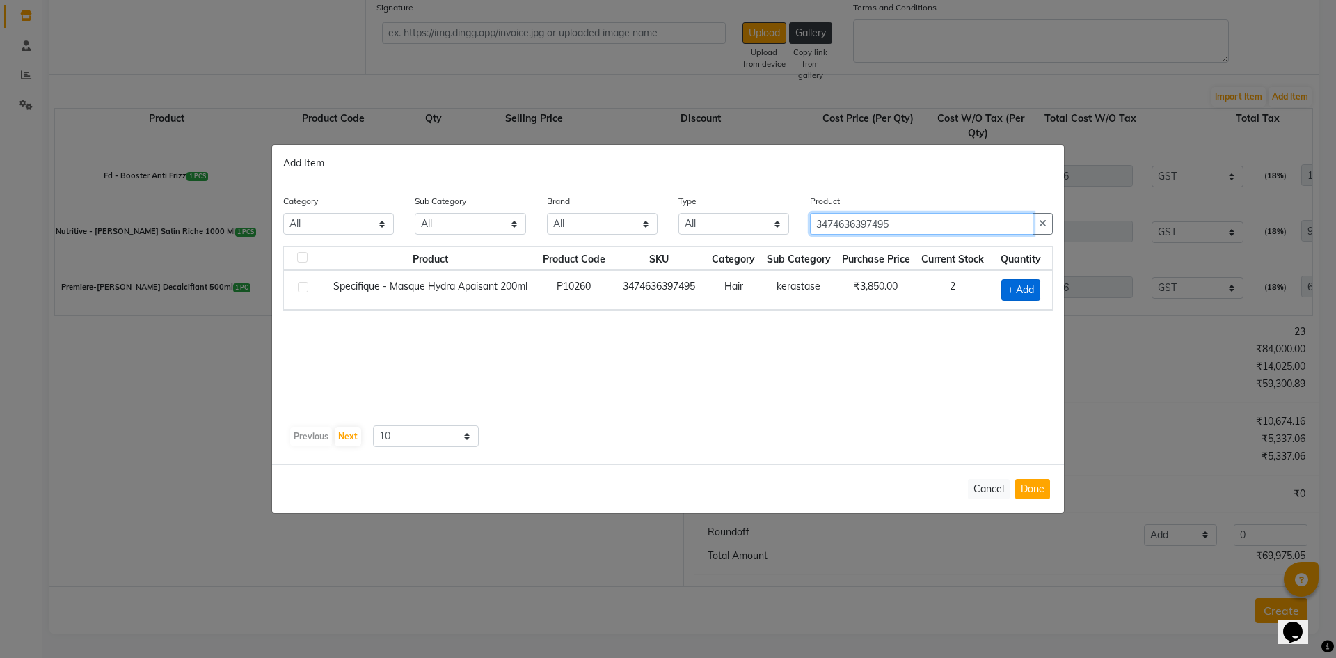
type input "3474636397495"
click at [1011, 290] on span "+ Add" at bounding box center [1021, 290] width 39 height 22
checkbox input "true"
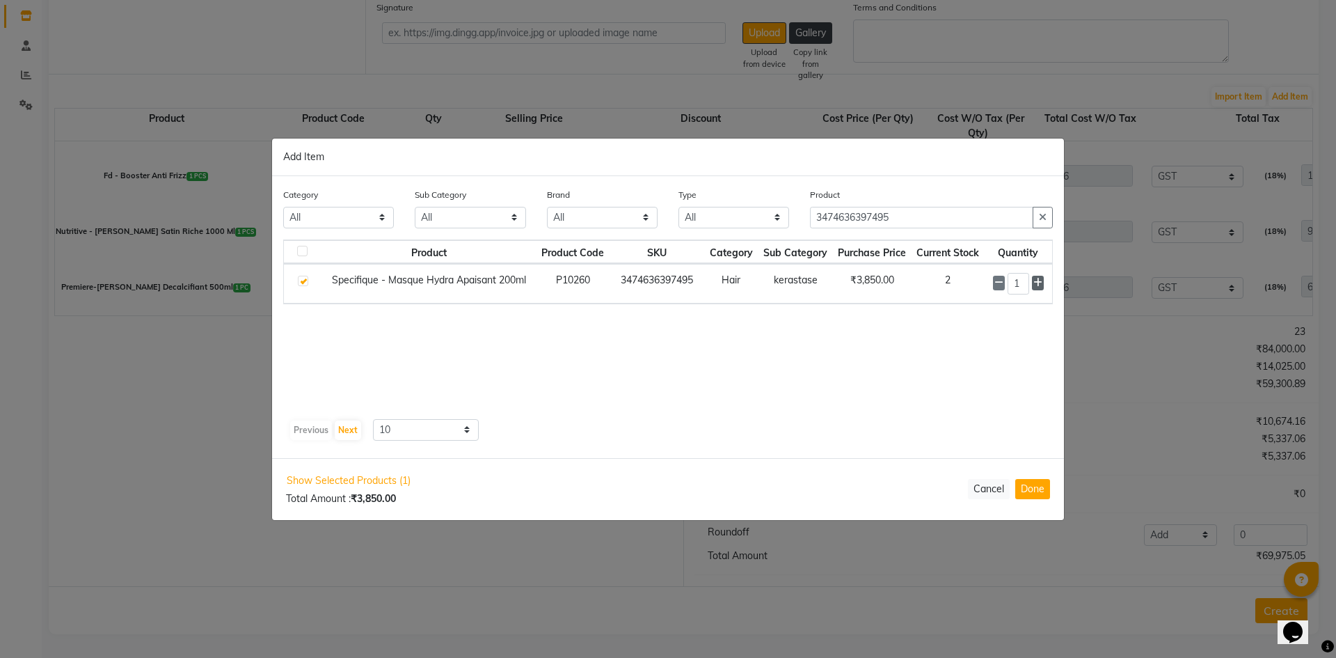
click at [1041, 283] on icon at bounding box center [1038, 283] width 9 height 10
type input "3"
click at [1030, 493] on button "Done" at bounding box center [1033, 489] width 35 height 20
select select "2495"
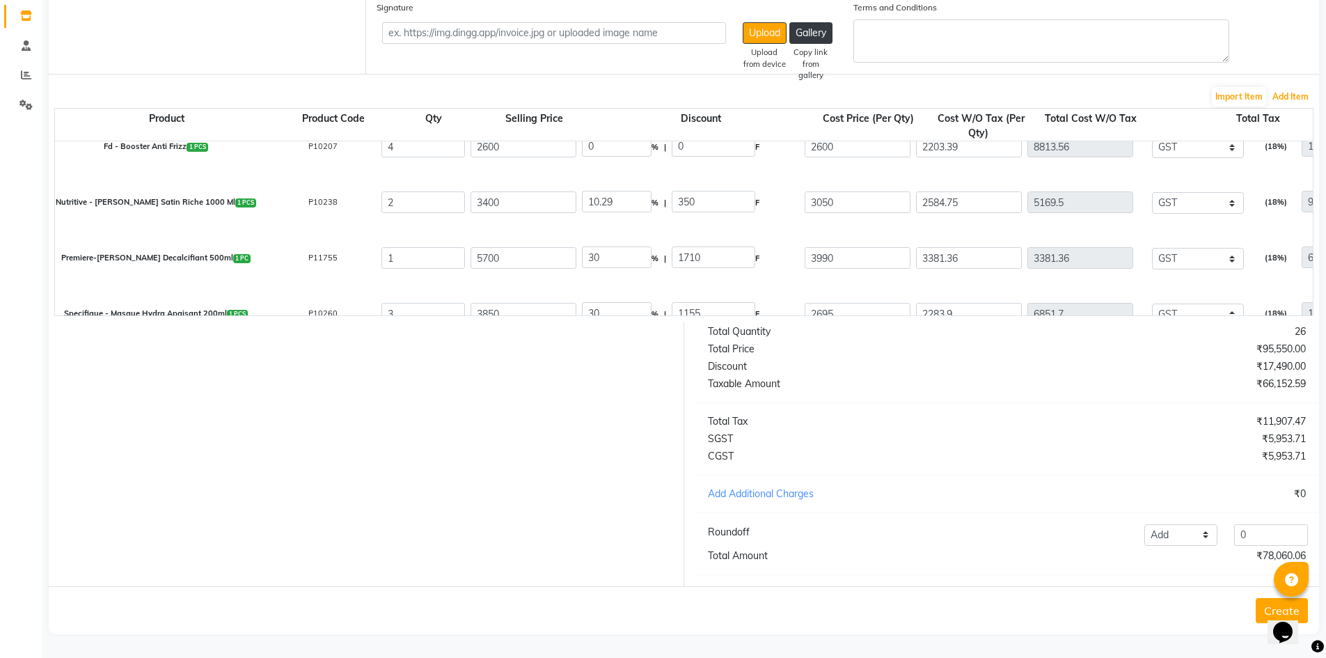
scroll to position [439, 0]
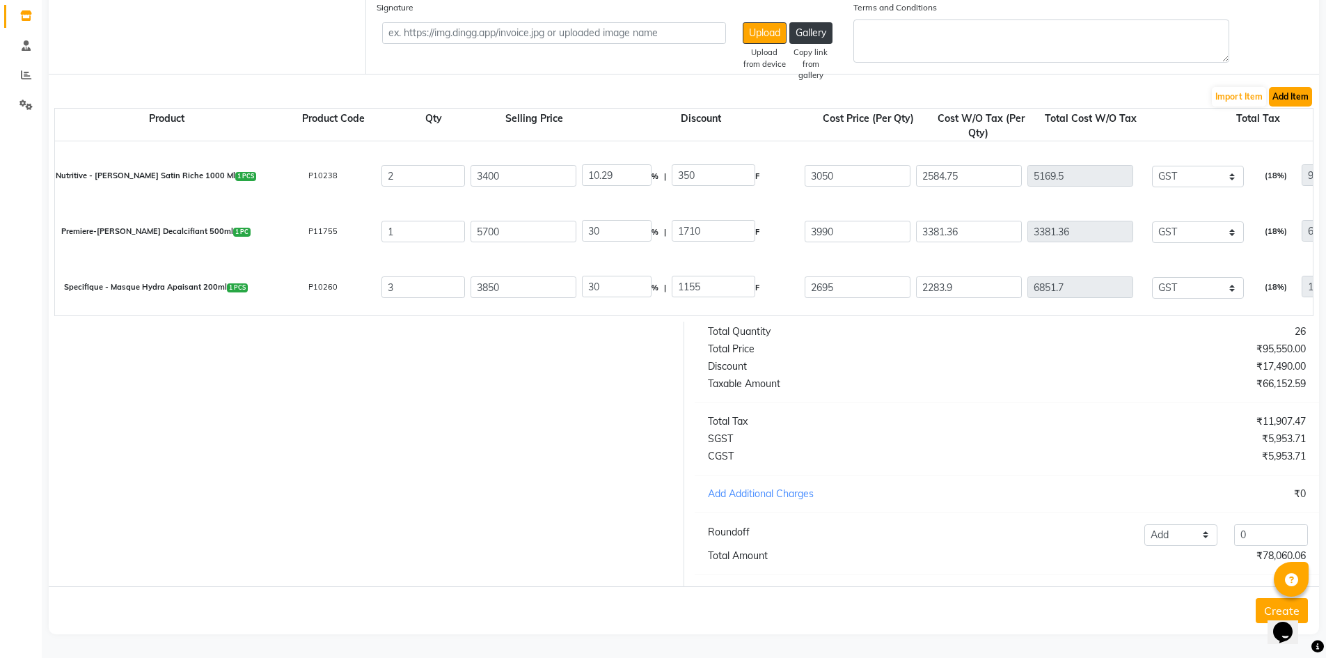
click at [1283, 90] on button "Add Item" at bounding box center [1290, 96] width 43 height 19
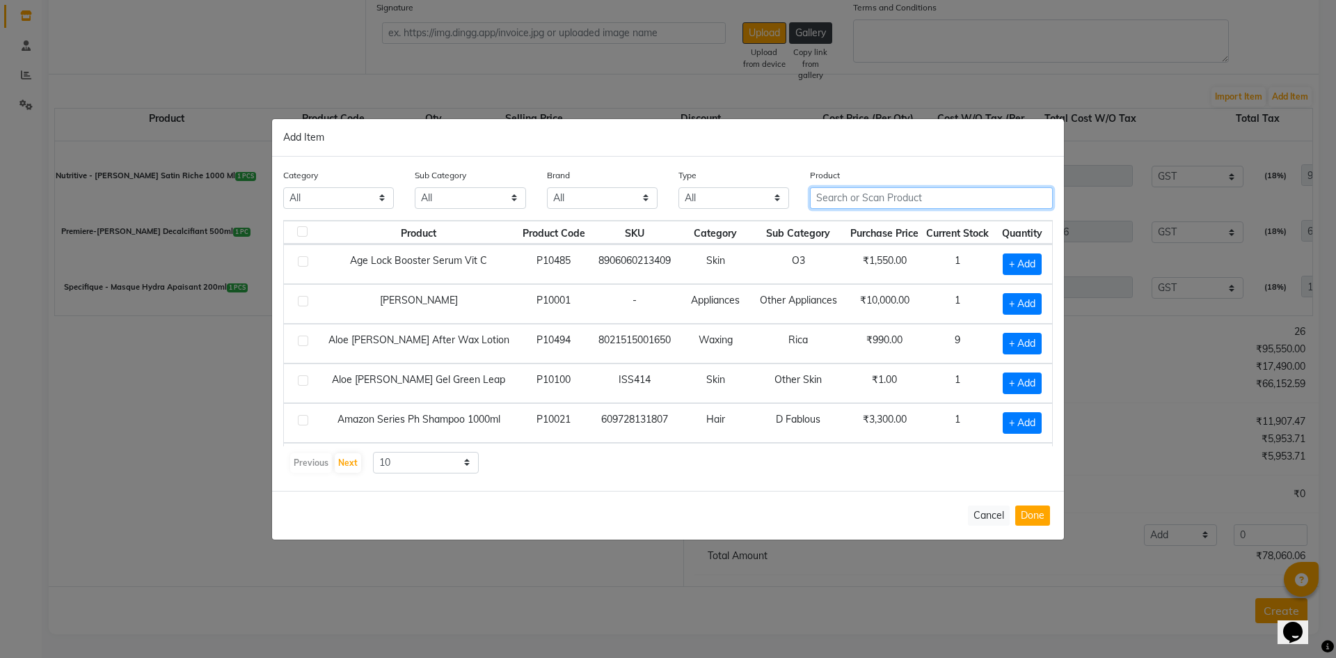
click at [871, 194] on input "text" at bounding box center [931, 198] width 243 height 22
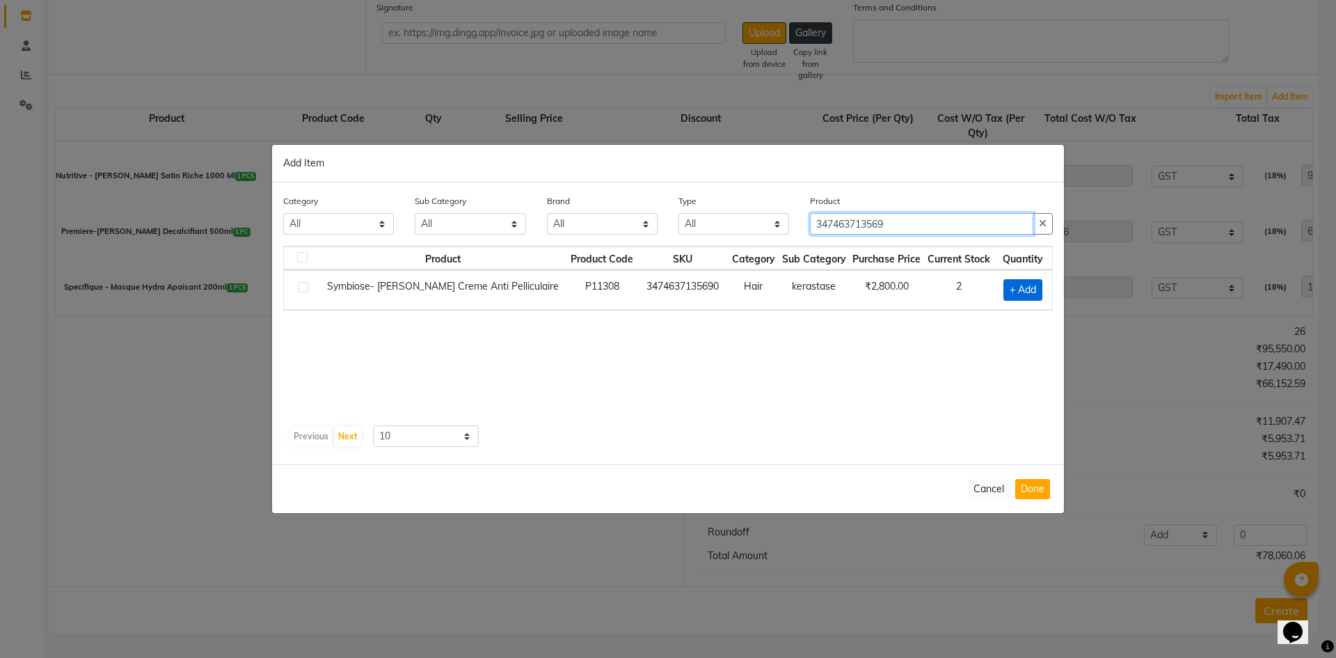
type input "347463713569"
click at [1006, 287] on span "+ Add" at bounding box center [1023, 290] width 39 height 22
checkbox input "true"
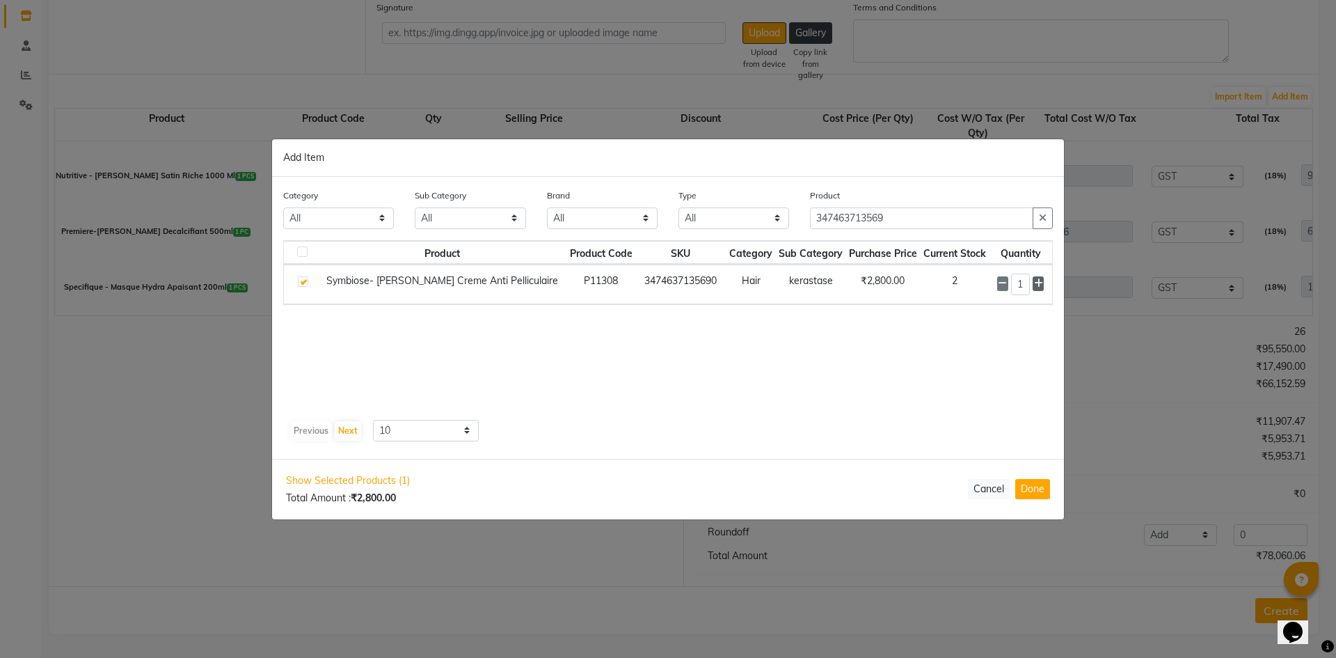
click at [1041, 283] on icon at bounding box center [1038, 283] width 9 height 10
type input "2"
click at [1030, 482] on button "Done" at bounding box center [1033, 489] width 35 height 20
select select "2495"
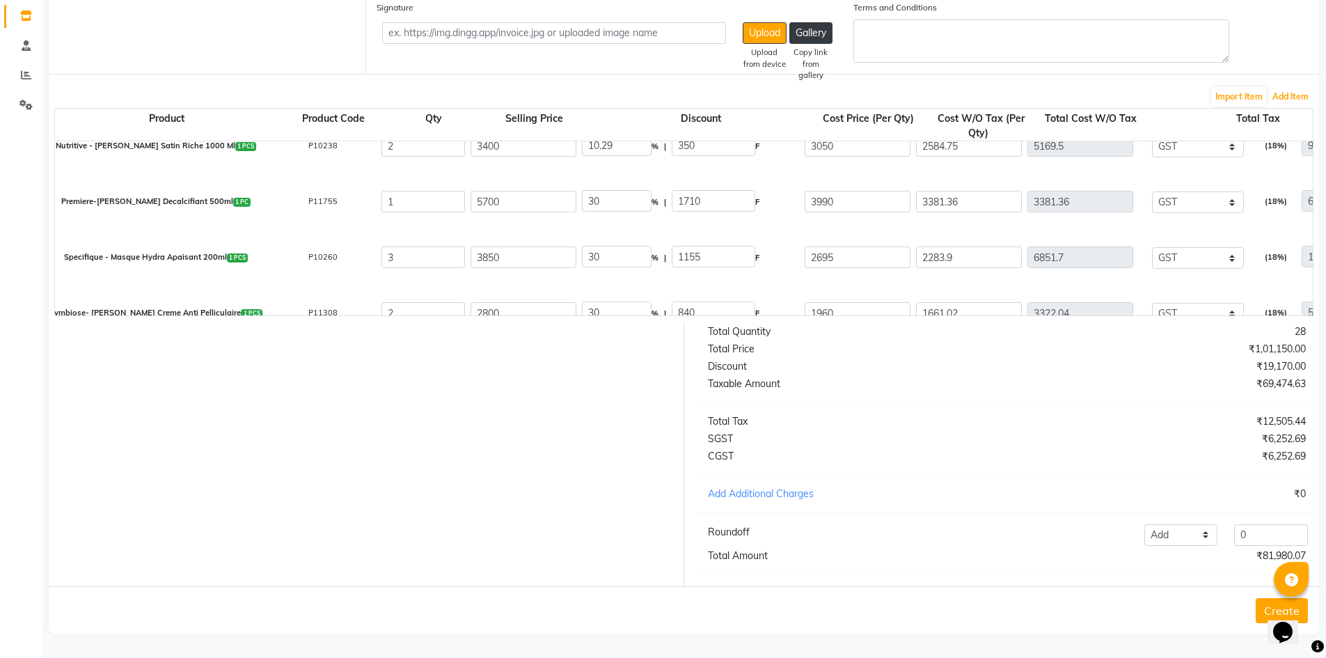
scroll to position [494, 0]
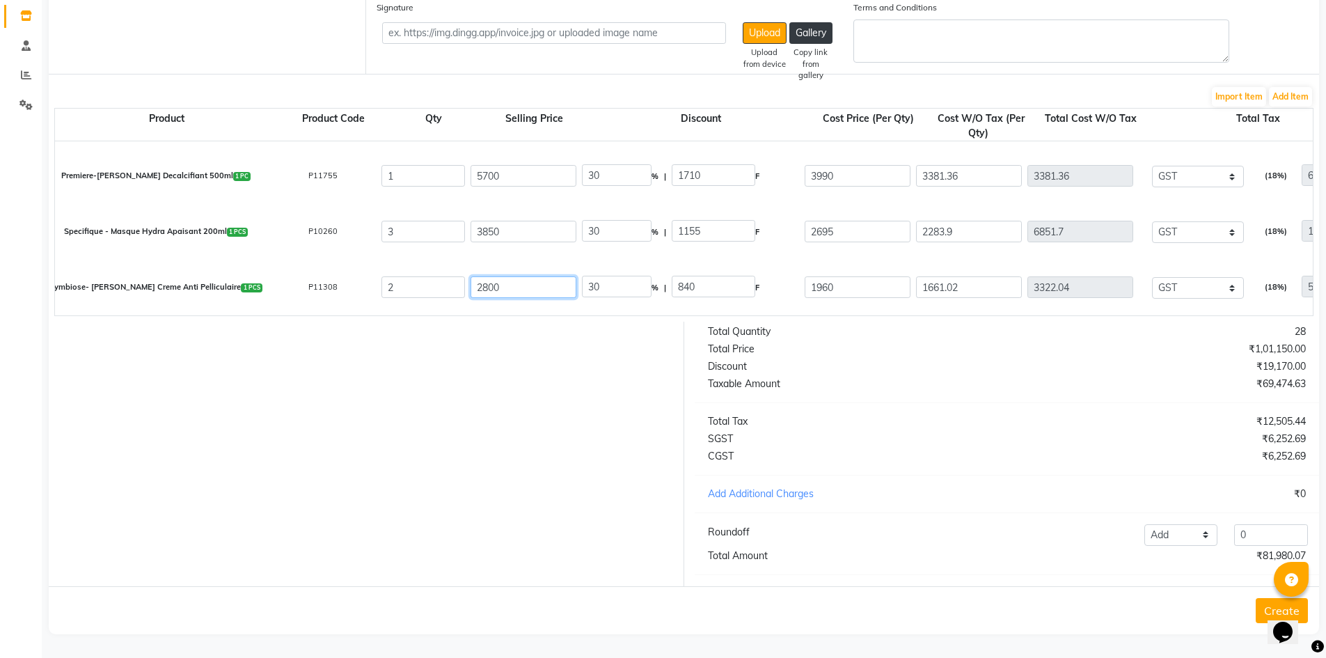
click at [491, 277] on input "2800" at bounding box center [524, 287] width 106 height 22
type input "280"
type input "300"
type input "20"
type input "4200"
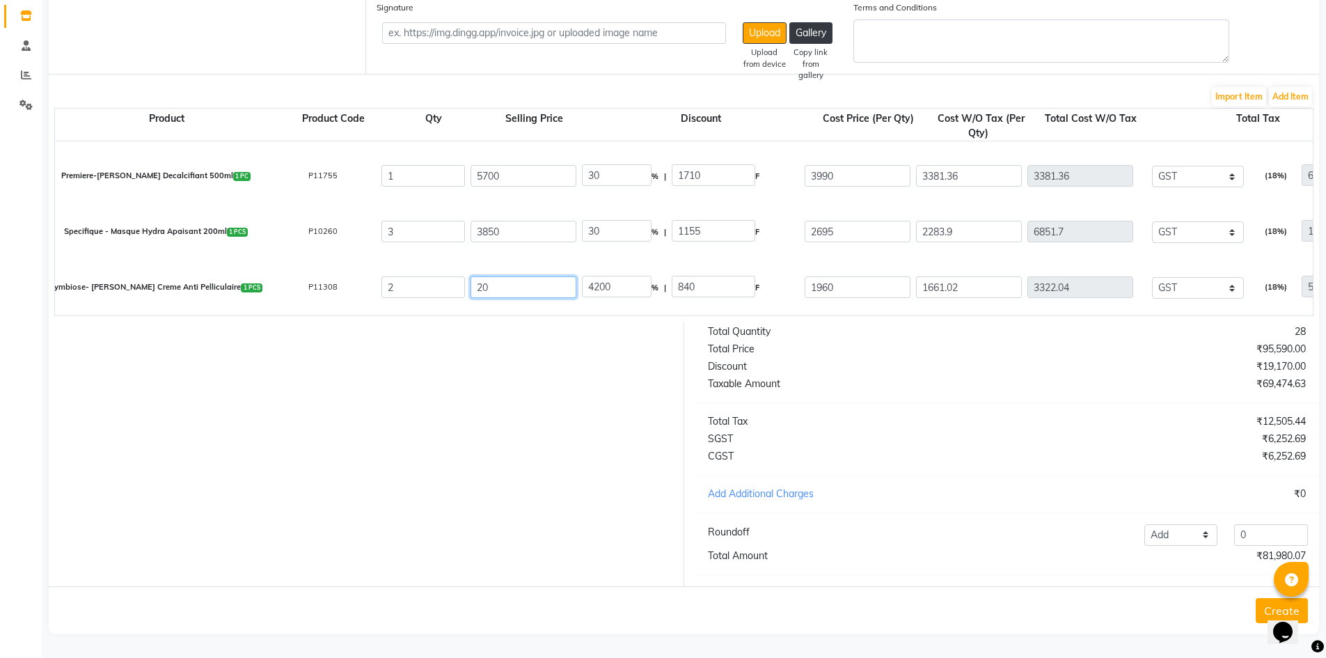
type input "290"
type input "289.66"
type input "2950"
type input "28.47"
type input "2950"
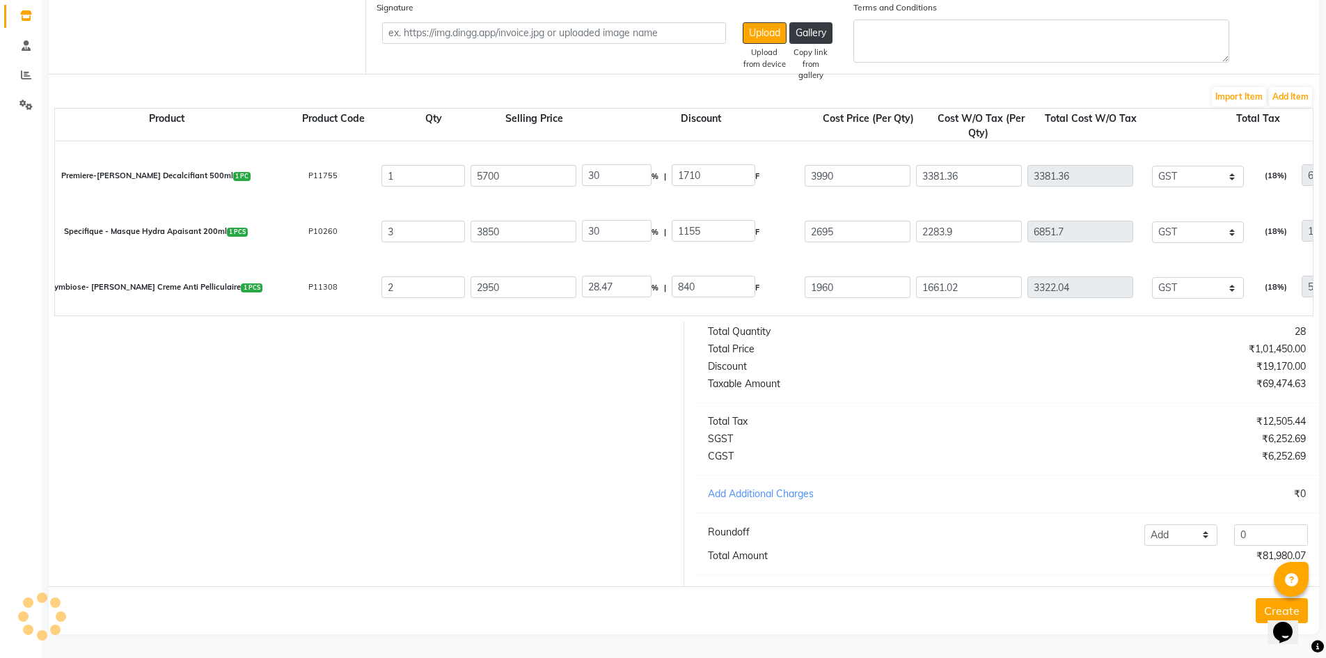
type input "33.56"
type input "990"
click at [471, 439] on div at bounding box center [361, 454] width 646 height 264
click at [627, 276] on input "33.56" at bounding box center [617, 287] width 70 height 22
type input "30"
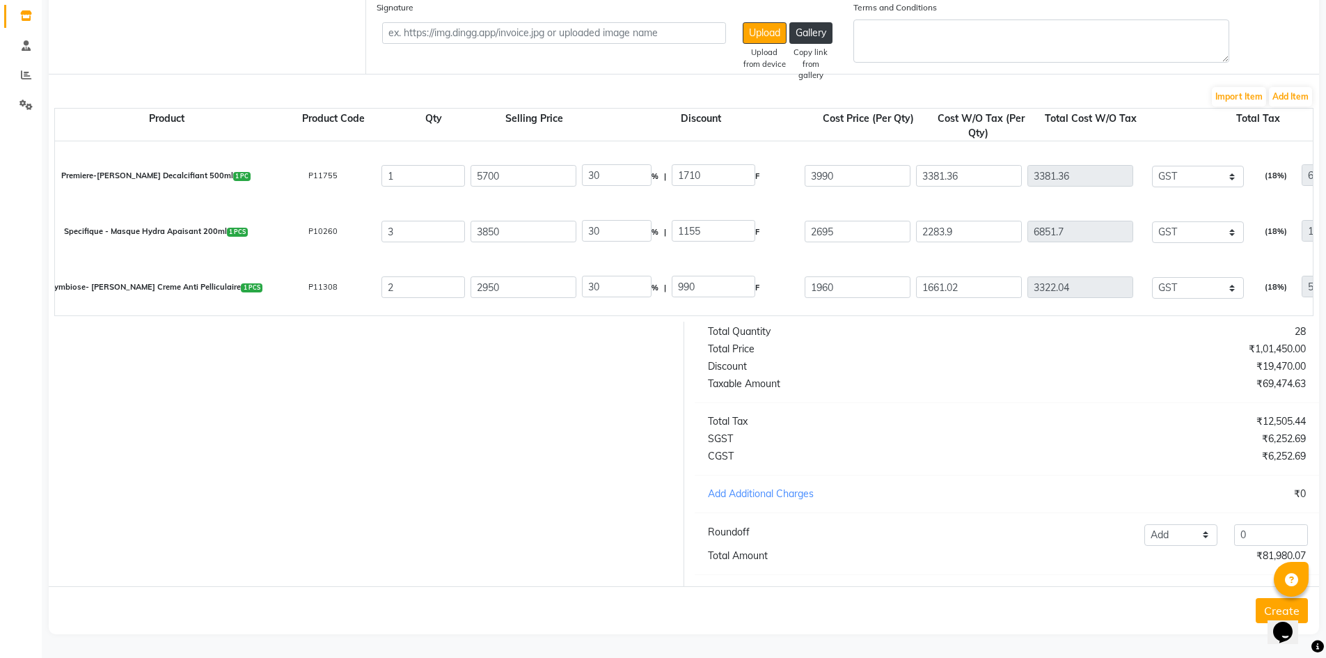
type input "885"
type input "2065"
type input "1750"
type input "3500"
type input "630"
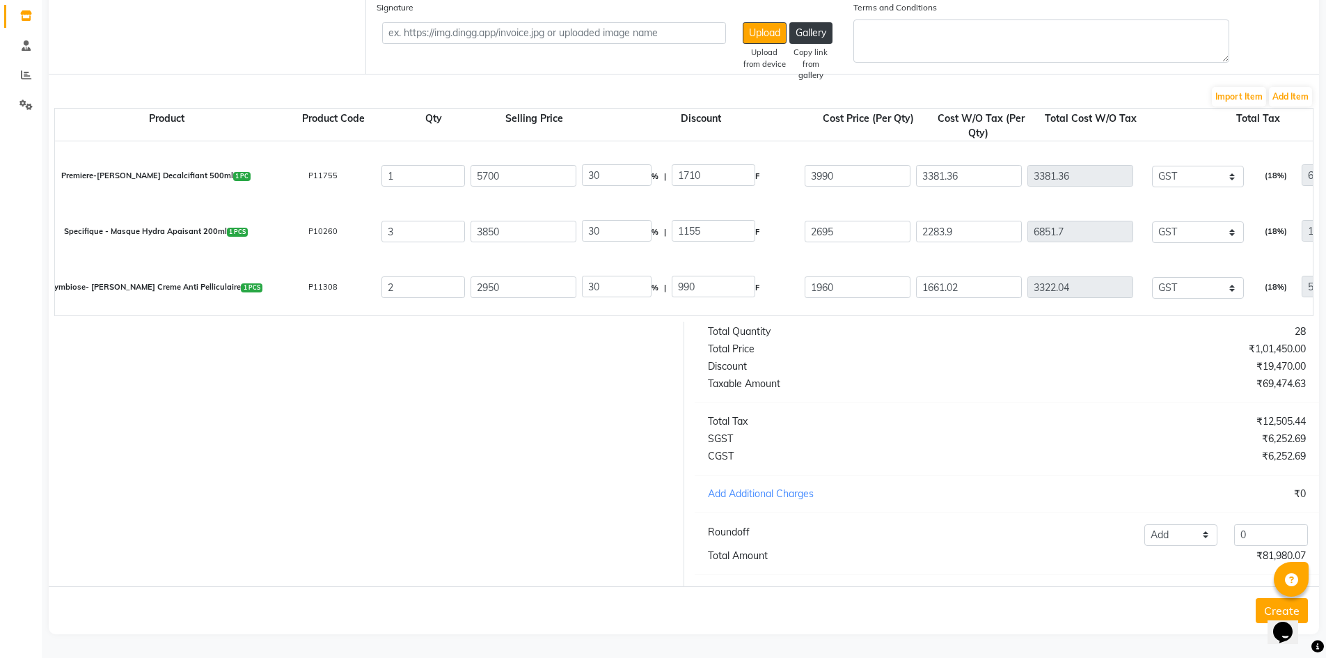
type input "4130"
click at [620, 420] on div at bounding box center [361, 454] width 646 height 264
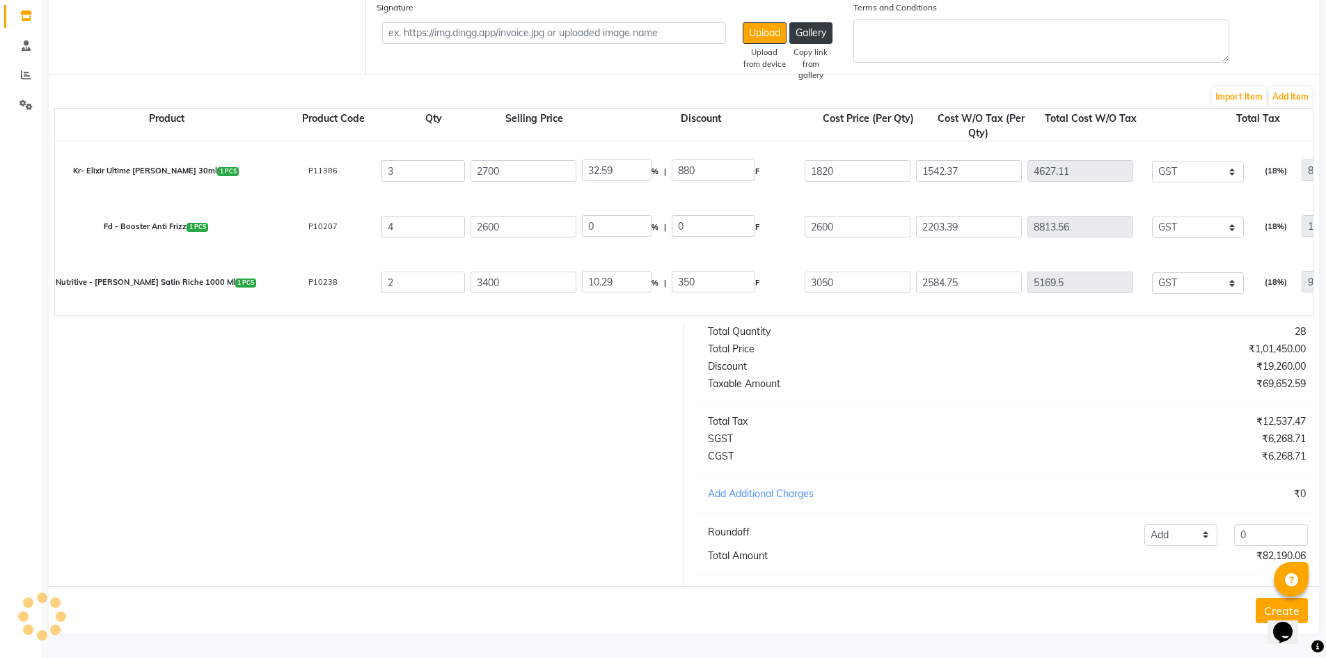
scroll to position [169, 0]
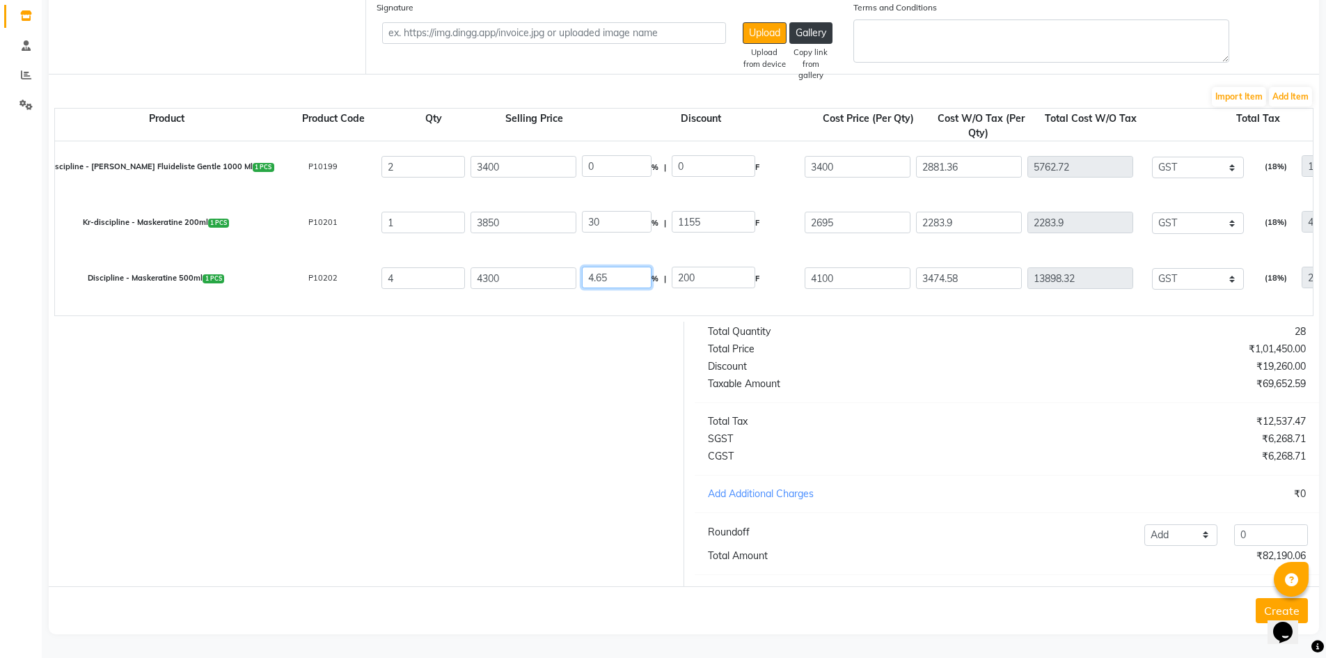
click at [631, 270] on input "4.65" at bounding box center [617, 278] width 70 height 22
type input "4"
type input "0"
type input "4300"
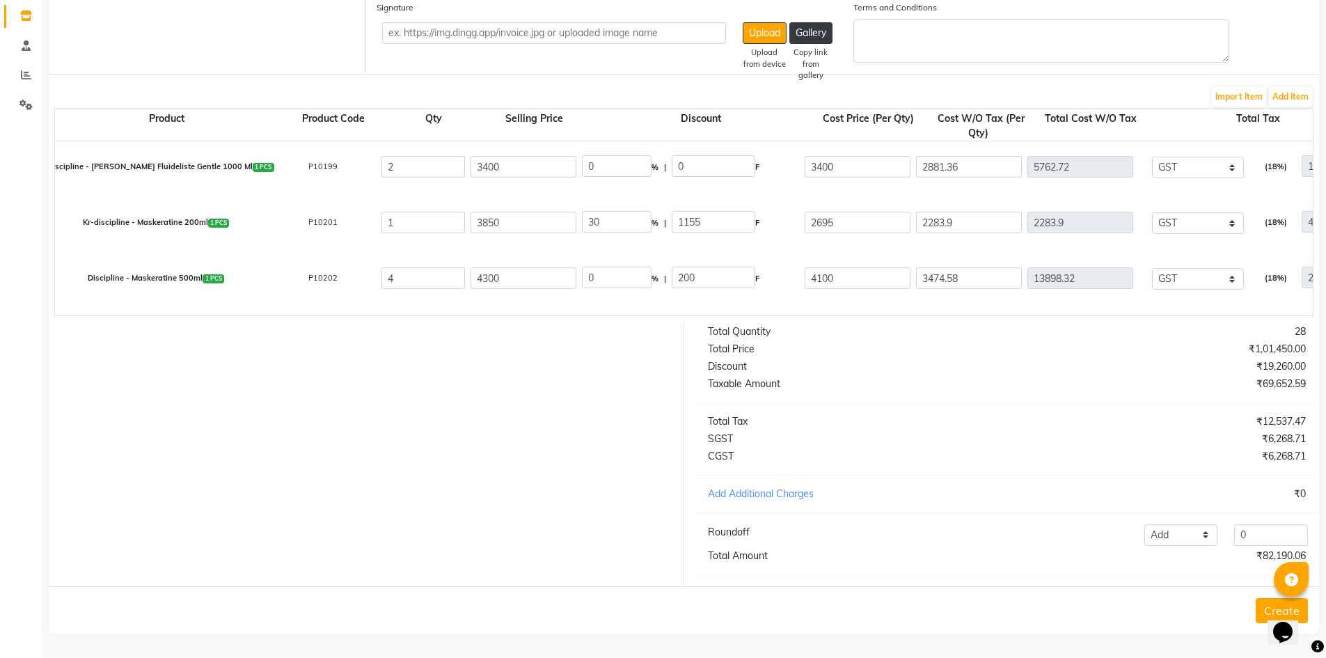
type input "3644.07"
type input "14576.28"
type input "2623.73"
type input "17200.01"
click at [308, 473] on div at bounding box center [361, 454] width 646 height 264
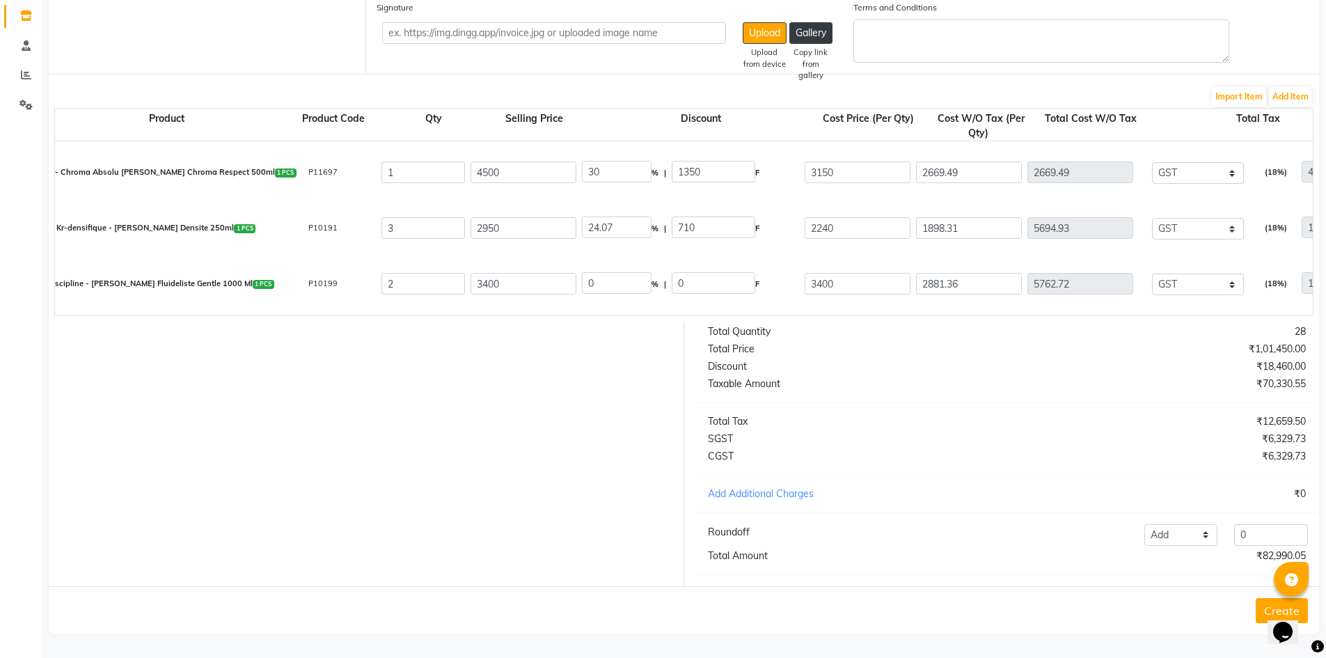
scroll to position [7, 0]
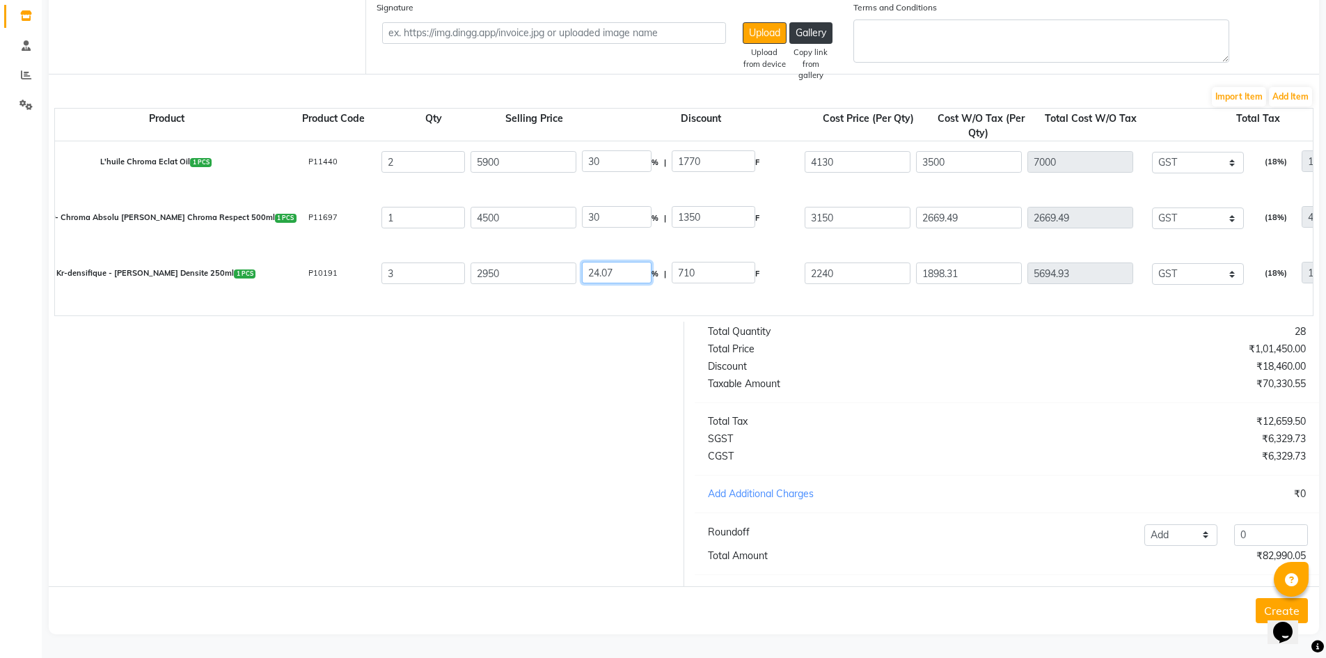
click at [624, 262] on input "24.07" at bounding box center [617, 273] width 70 height 22
type input "2"
type input "30"
type input "885"
type input "2065"
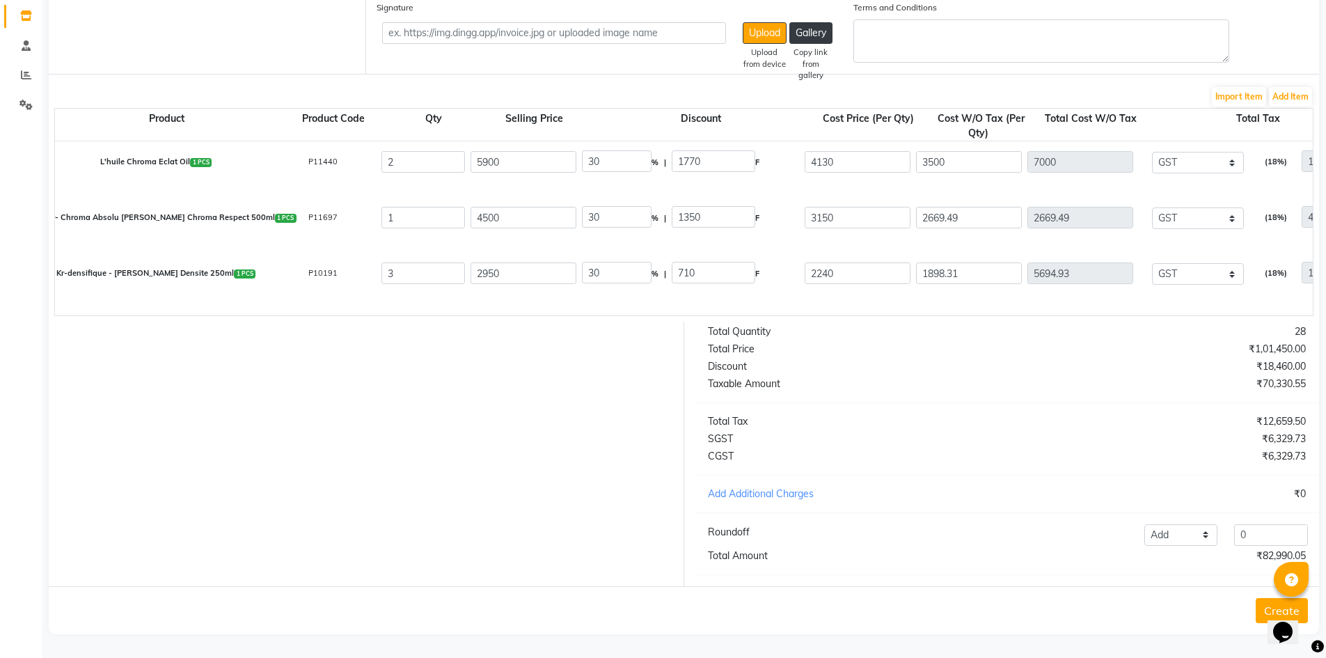
type input "1750"
click at [536, 457] on div at bounding box center [361, 454] width 646 height 264
click at [617, 209] on input "30" at bounding box center [617, 217] width 70 height 22
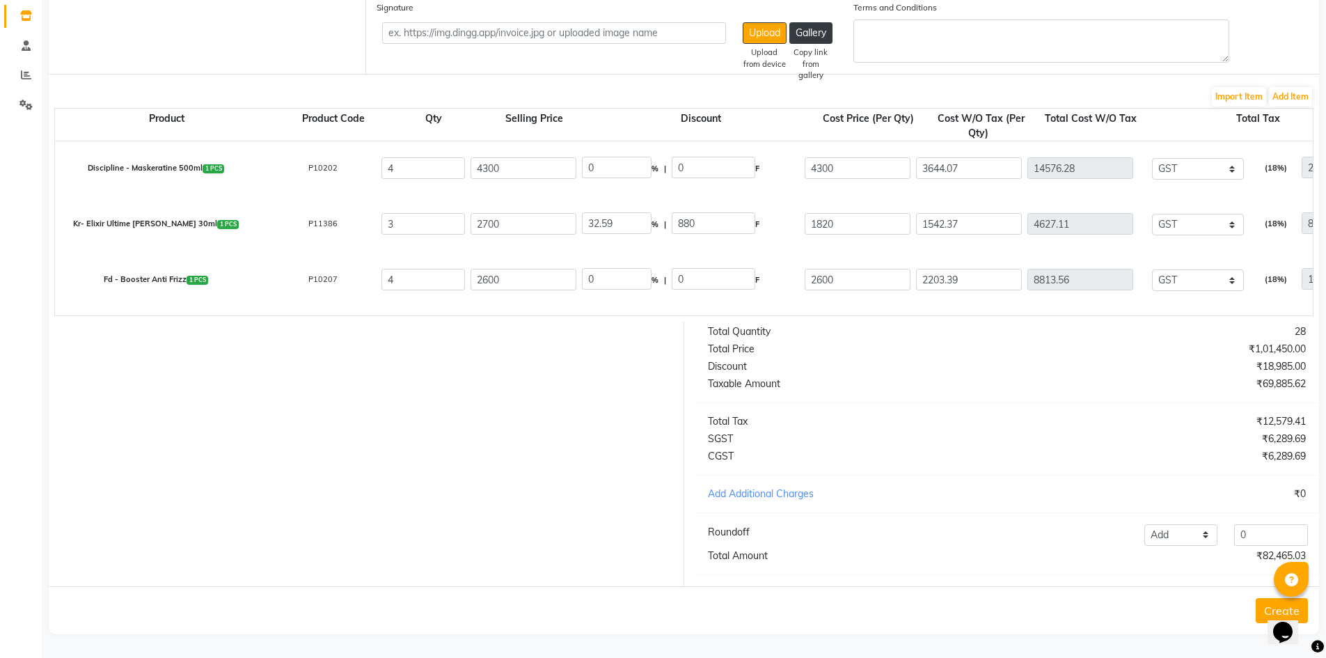
scroll to position [332, 0]
click at [648, 164] on input "32.59" at bounding box center [617, 170] width 70 height 22
click at [619, 271] on input "10.29" at bounding box center [617, 282] width 70 height 22
click at [594, 379] on div at bounding box center [361, 454] width 646 height 264
click at [635, 159] on input "32.59" at bounding box center [617, 170] width 70 height 22
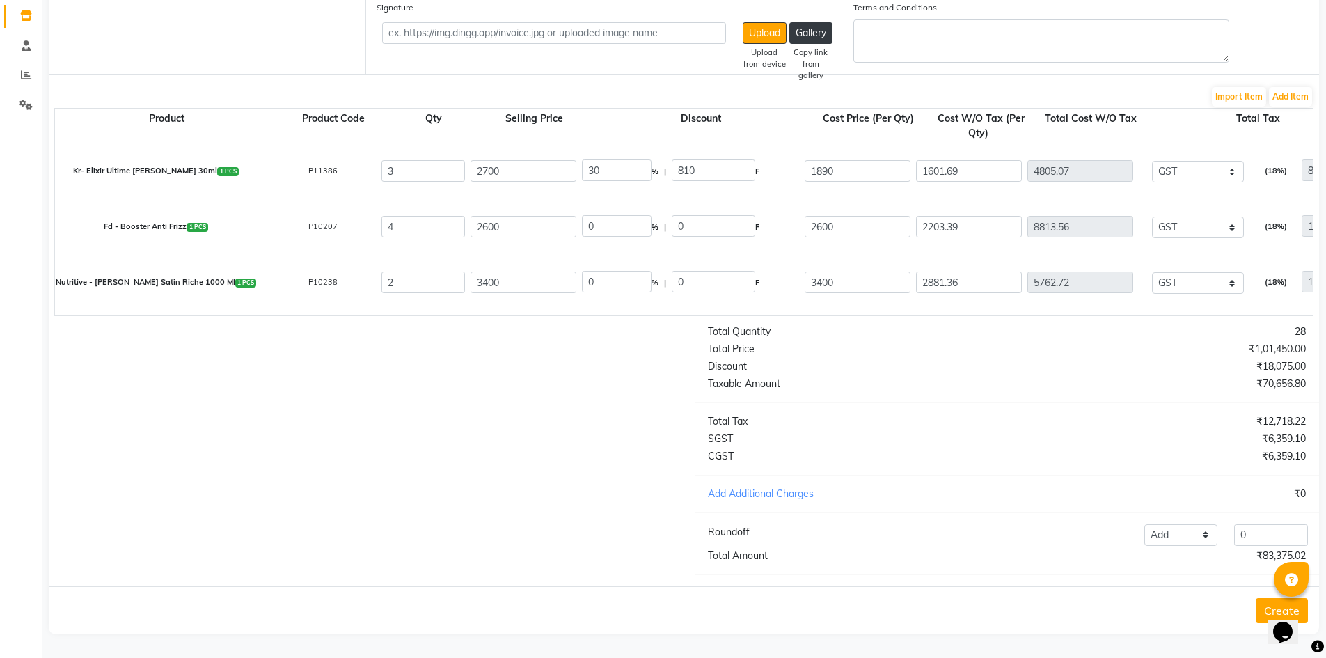
click at [500, 411] on div at bounding box center [361, 454] width 646 height 264
click at [1263, 608] on button "Create" at bounding box center [1282, 610] width 52 height 25
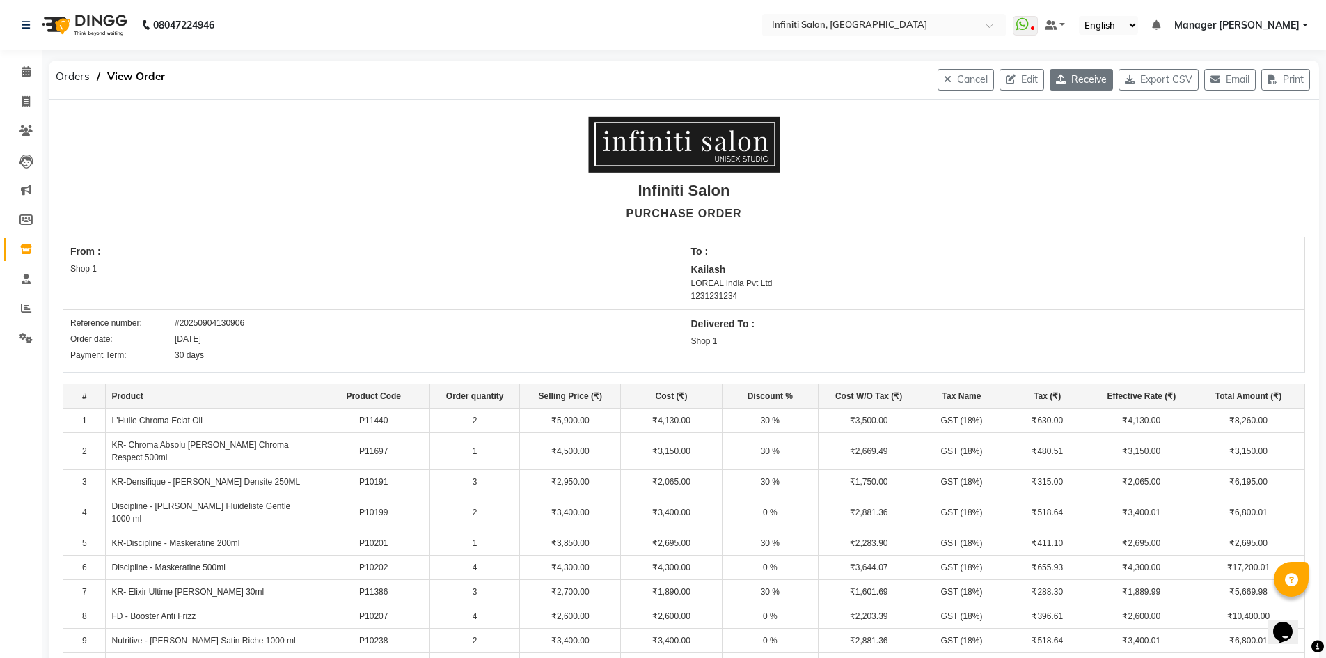
click at [1059, 79] on icon "button" at bounding box center [1063, 79] width 15 height 10
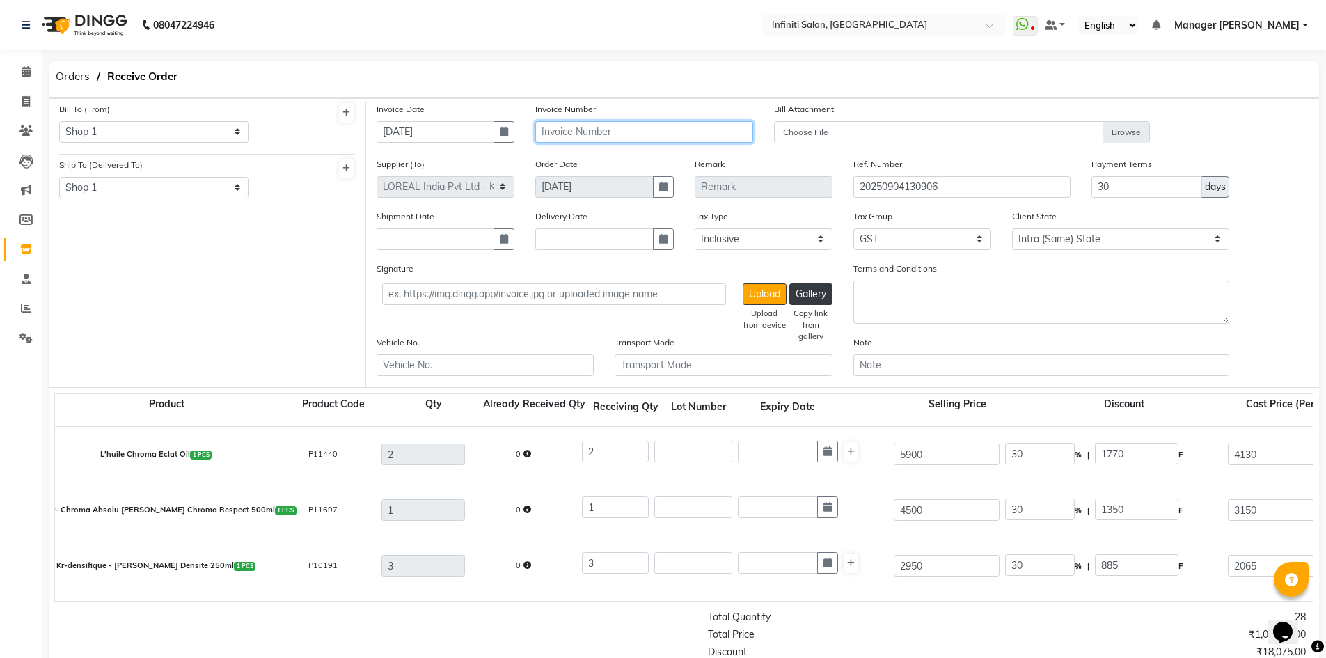
click at [667, 132] on input "text" at bounding box center [643, 132] width 217 height 22
click at [238, 287] on div "Bill To (From) Select Address Shop 1 Ship To (Delivered To) Select Address Shop…" at bounding box center [207, 244] width 317 height 285
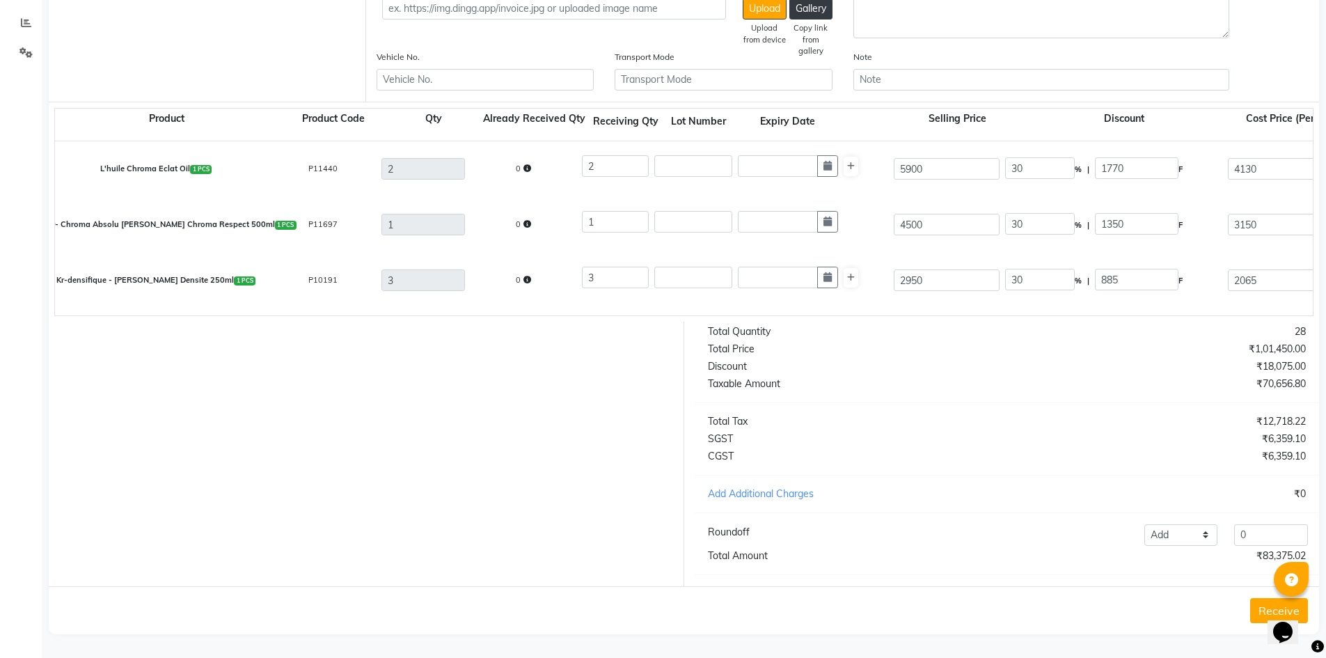
click at [1257, 603] on button "Receive" at bounding box center [1279, 610] width 58 height 25
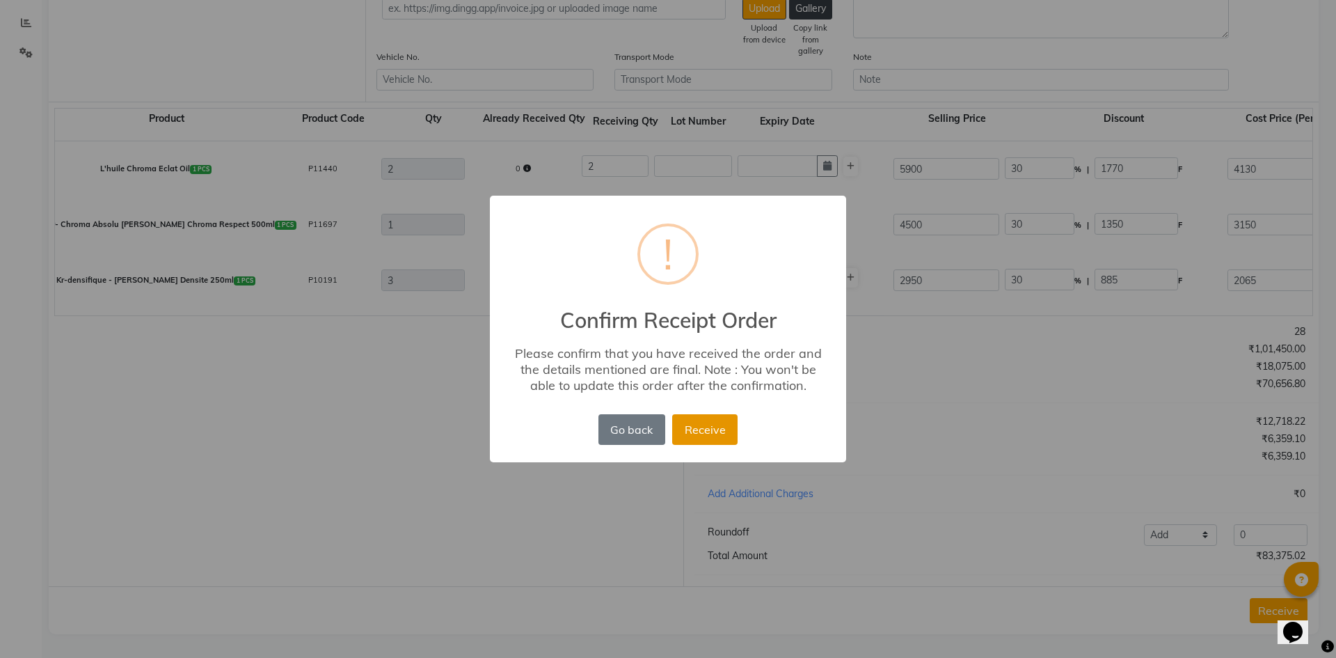
click at [723, 432] on button "Receive" at bounding box center [704, 429] width 65 height 31
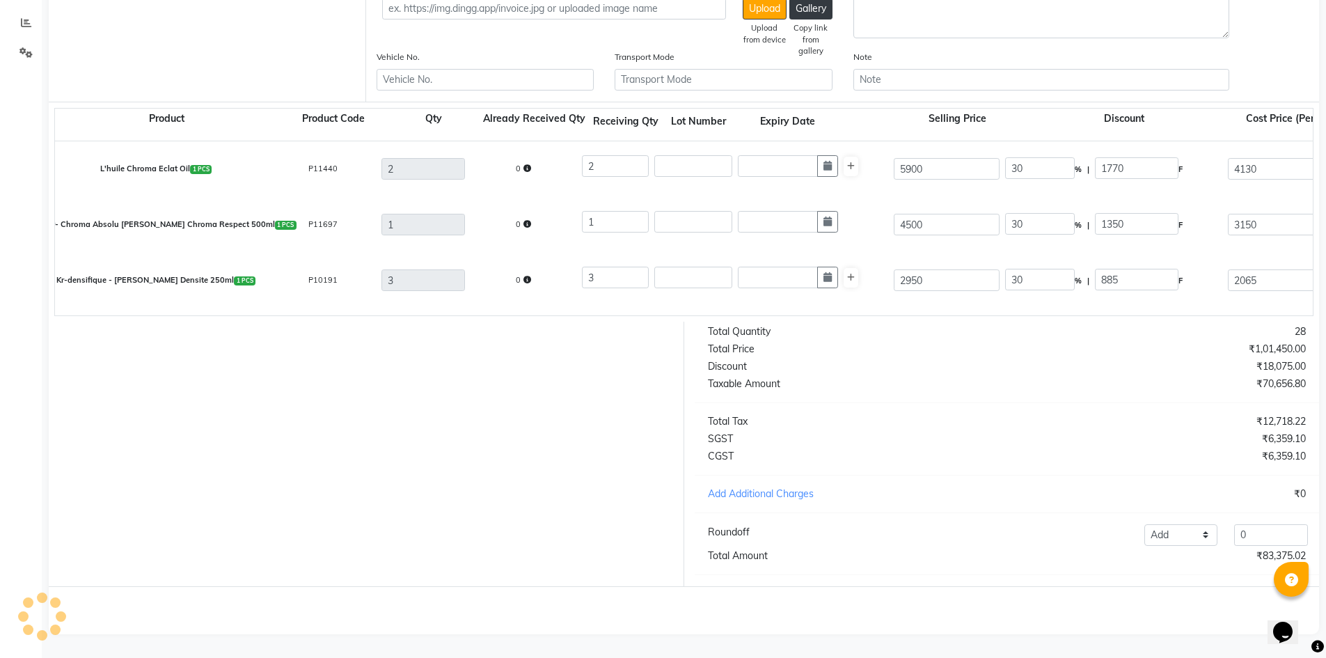
scroll to position [0, 0]
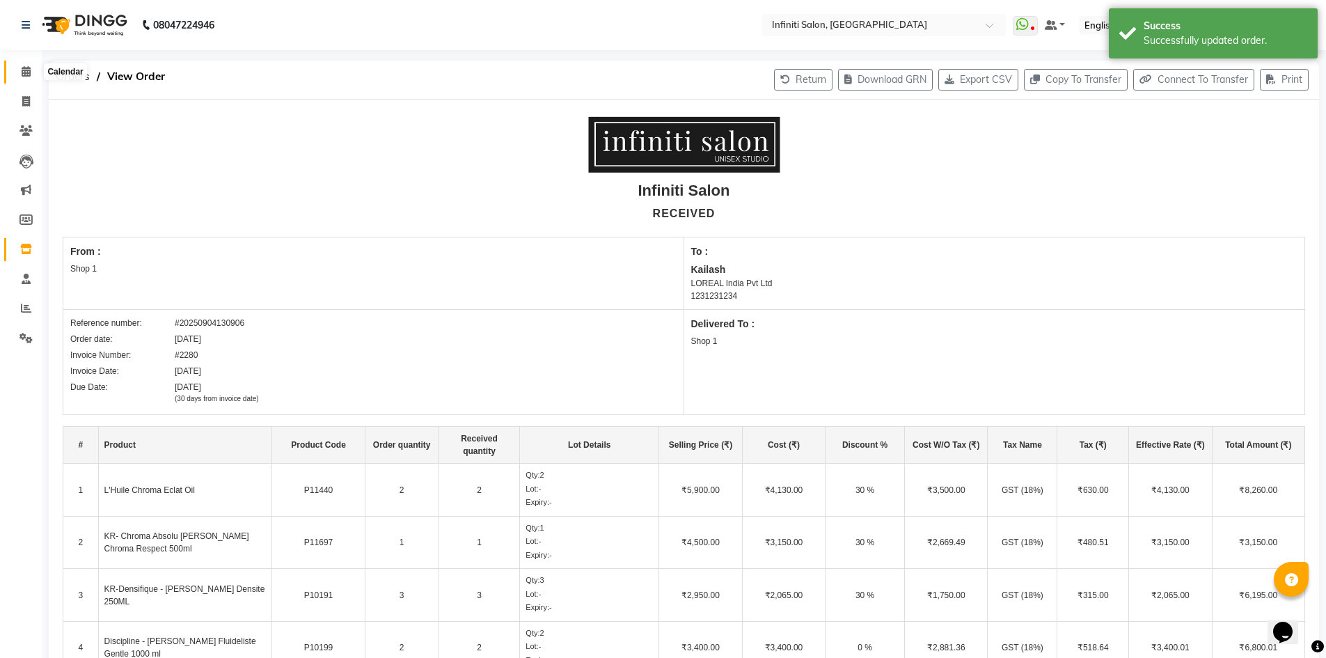
click at [29, 71] on icon at bounding box center [26, 71] width 9 height 10
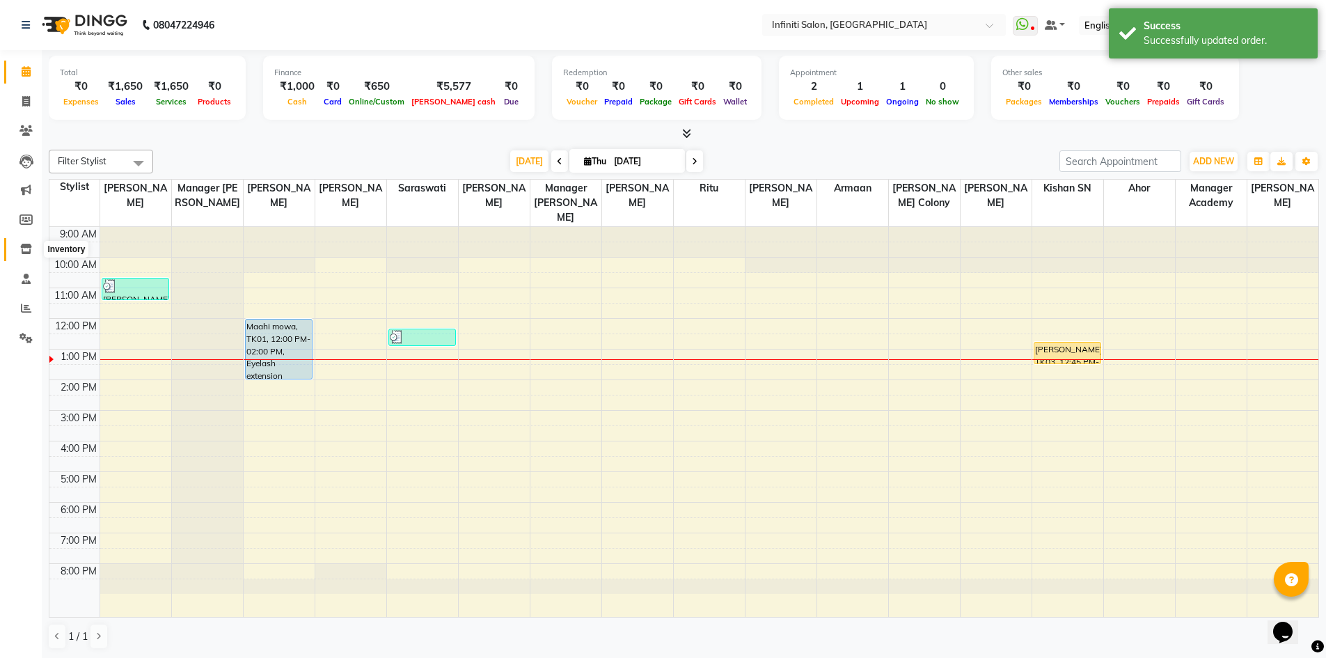
click at [31, 248] on icon at bounding box center [26, 249] width 12 height 10
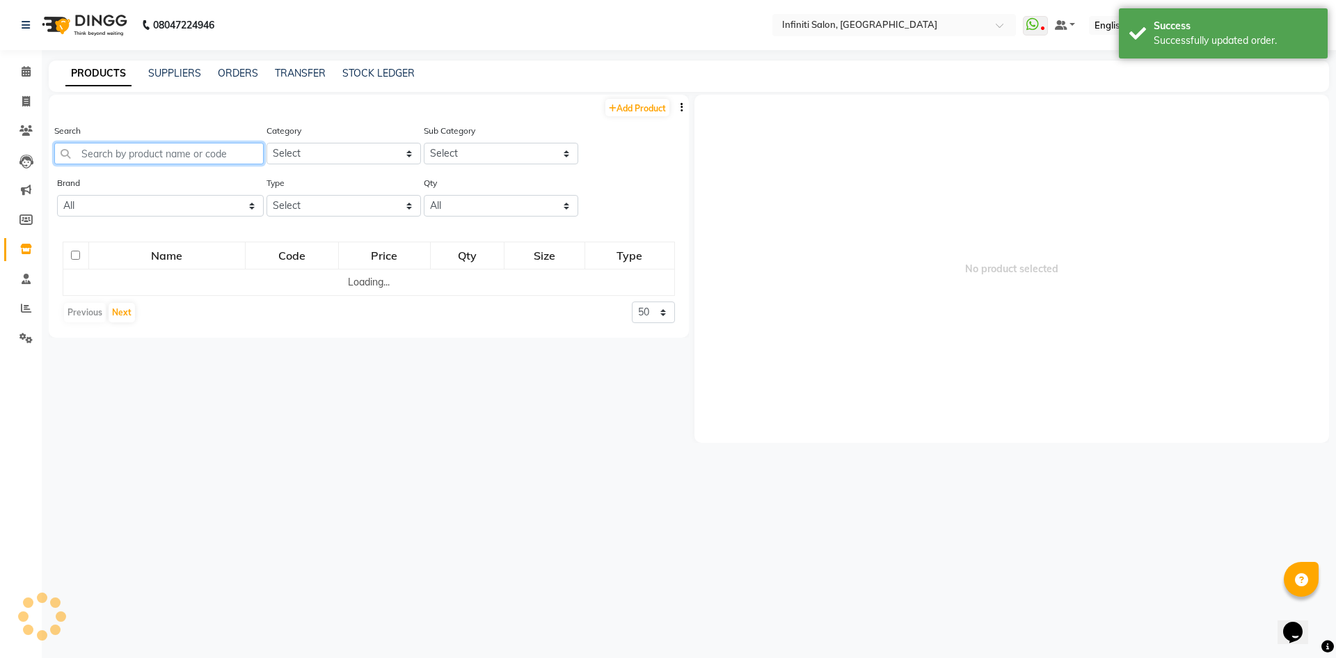
click at [217, 146] on input "text" at bounding box center [159, 154] width 210 height 22
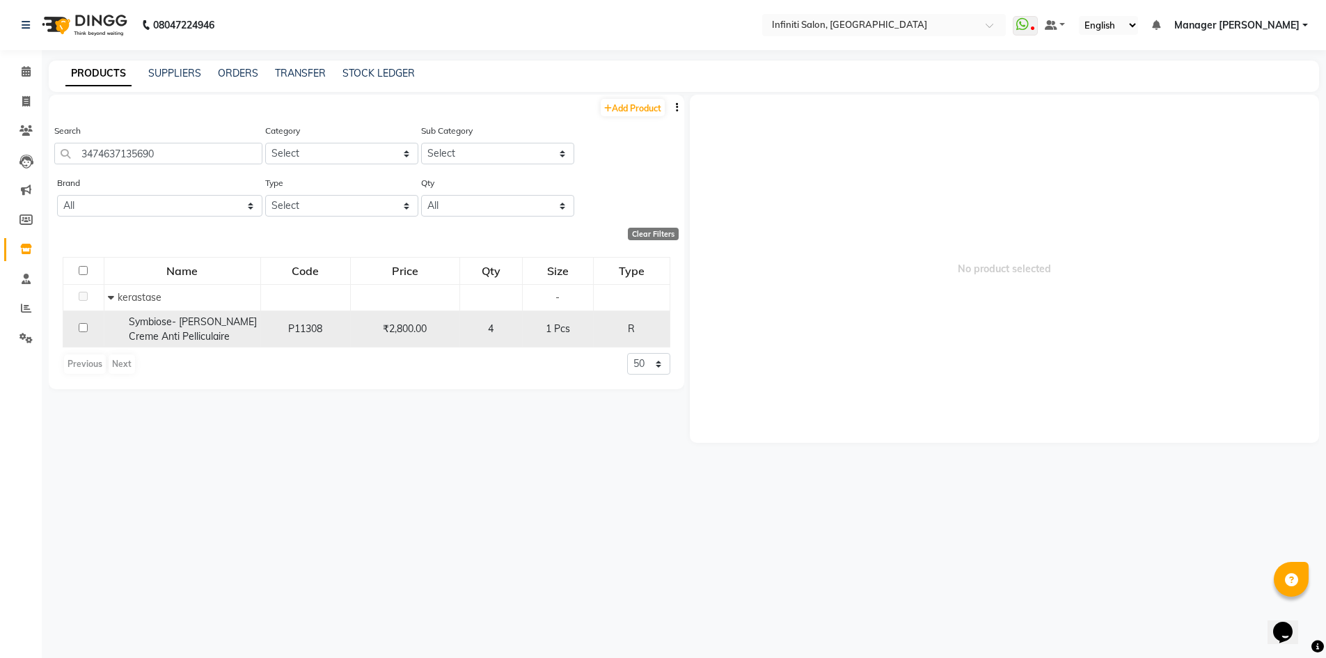
click at [79, 329] on input "checkbox" at bounding box center [83, 327] width 9 height 9
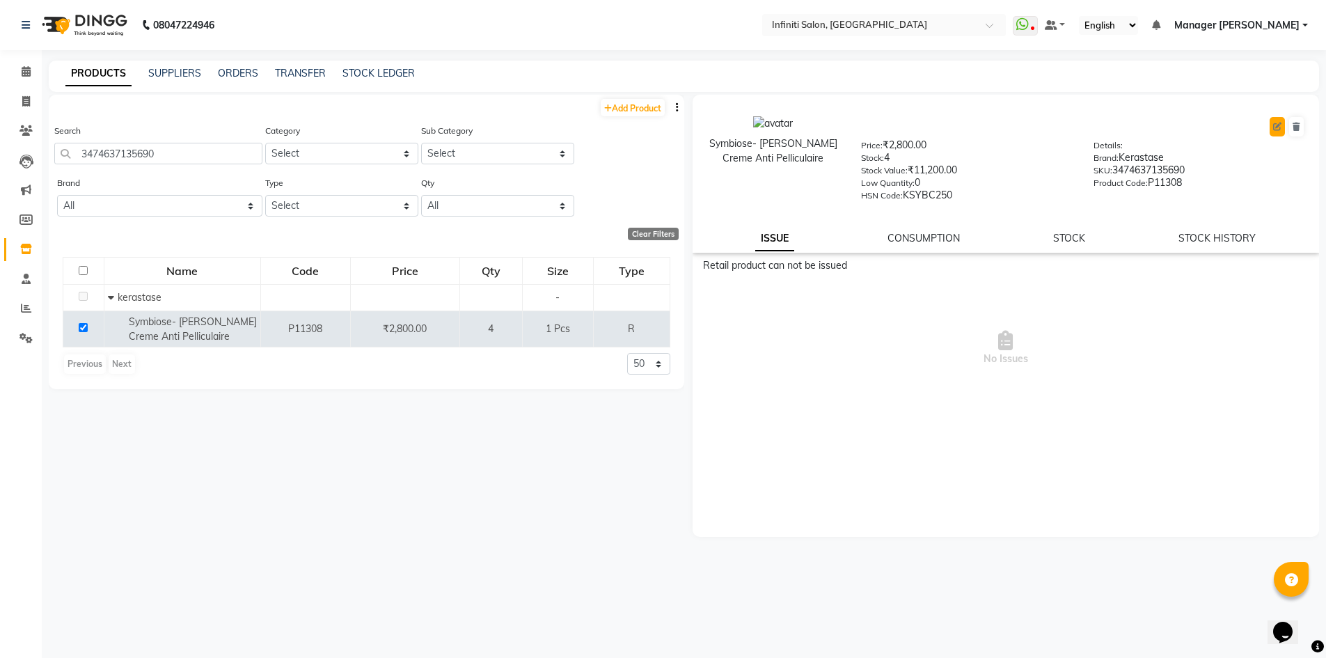
click at [1279, 125] on icon at bounding box center [1277, 127] width 8 height 8
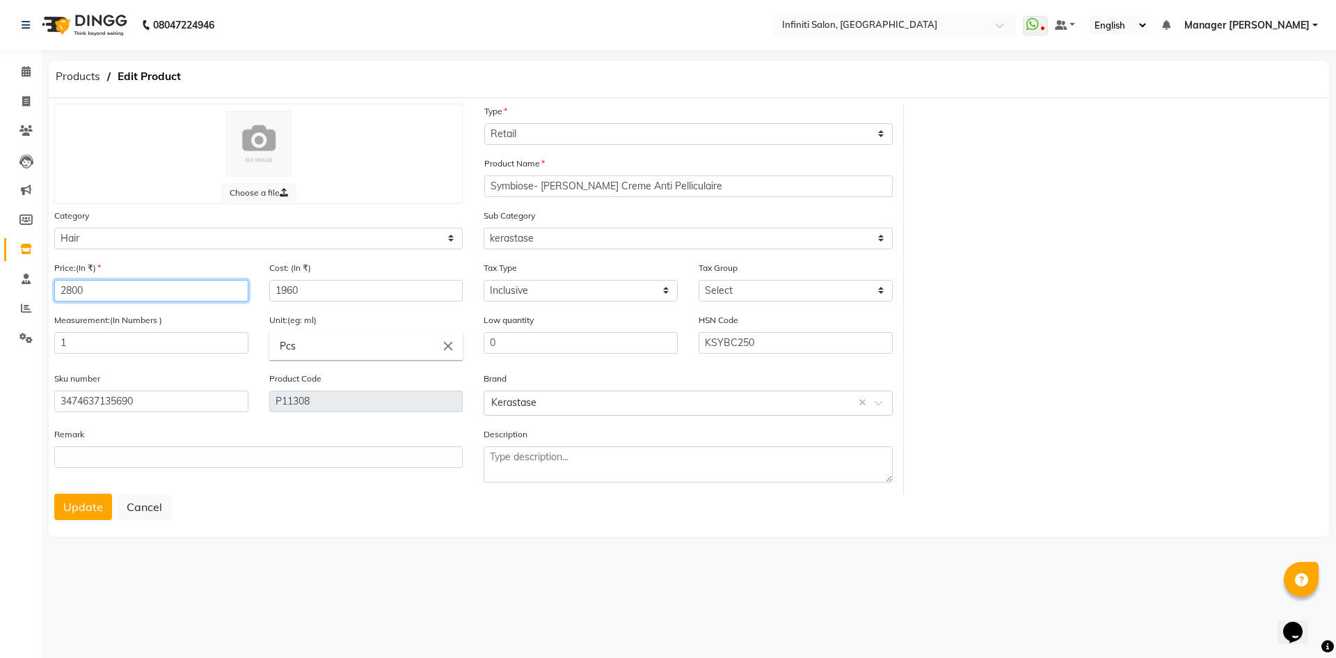
click at [108, 287] on input "2800" at bounding box center [151, 291] width 194 height 22
click at [340, 286] on input "1960" at bounding box center [366, 291] width 194 height 22
click at [95, 507] on button "Update" at bounding box center [83, 506] width 58 height 26
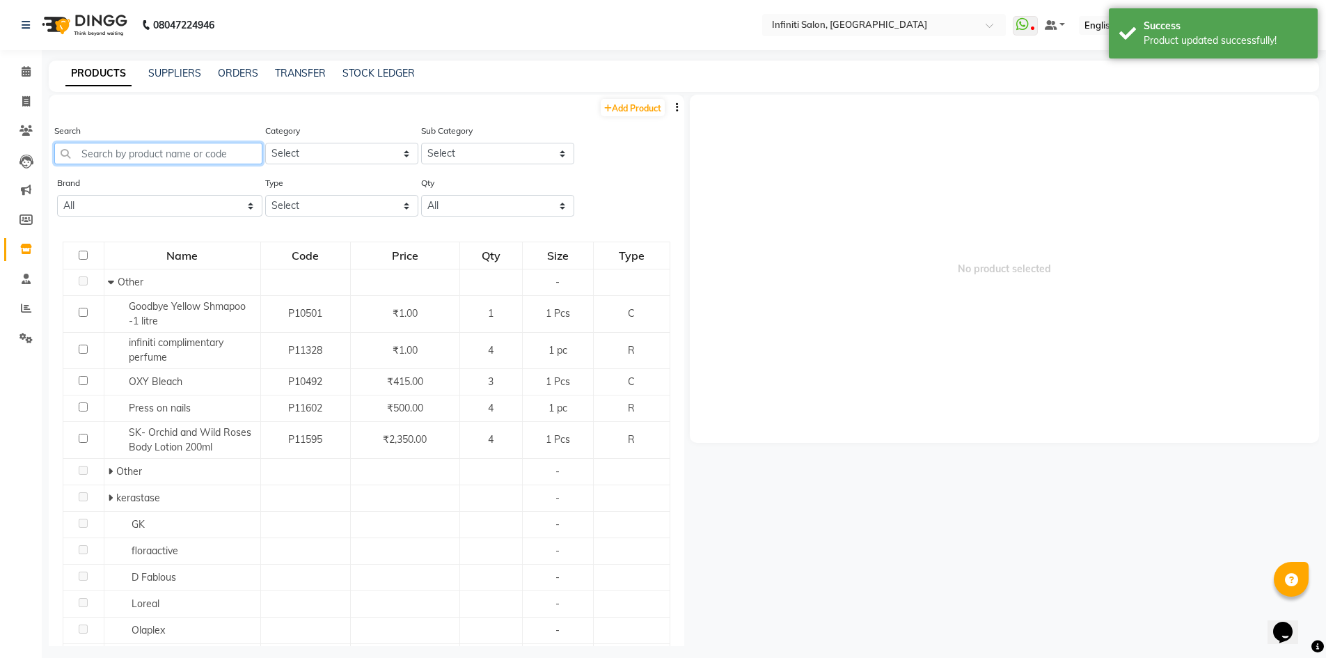
click at [194, 157] on input "text" at bounding box center [158, 154] width 208 height 22
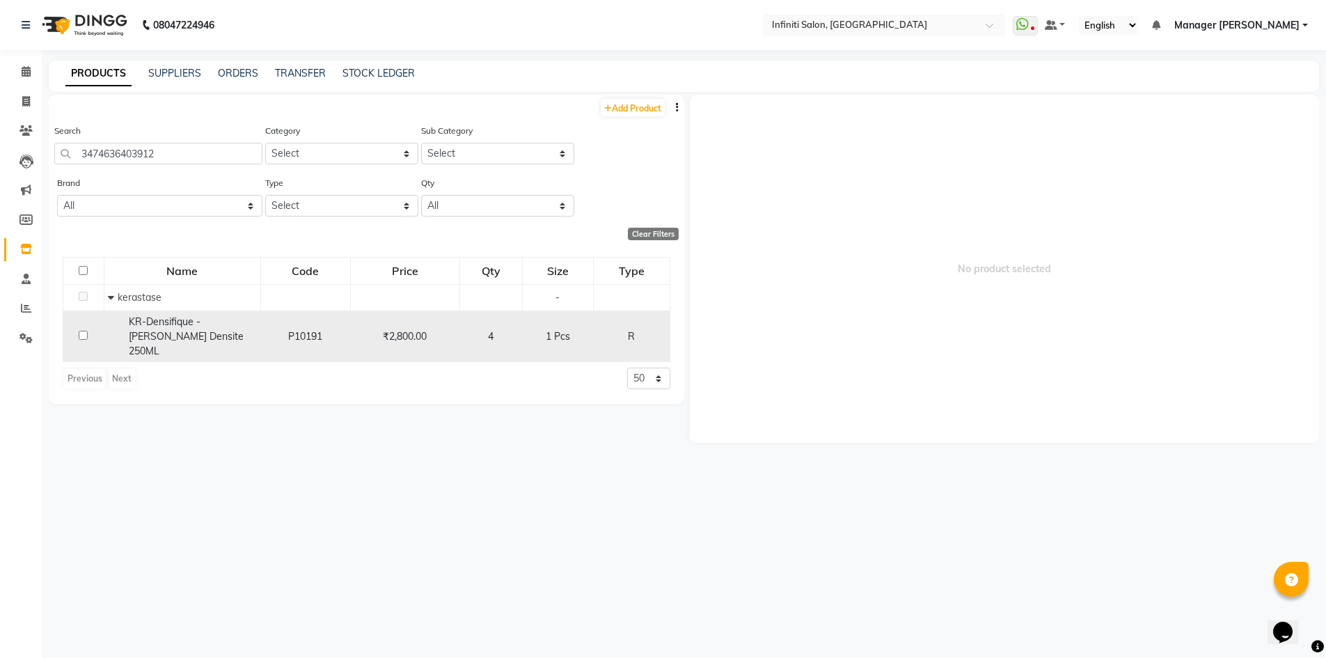
click at [87, 331] on input "checkbox" at bounding box center [83, 335] width 9 height 9
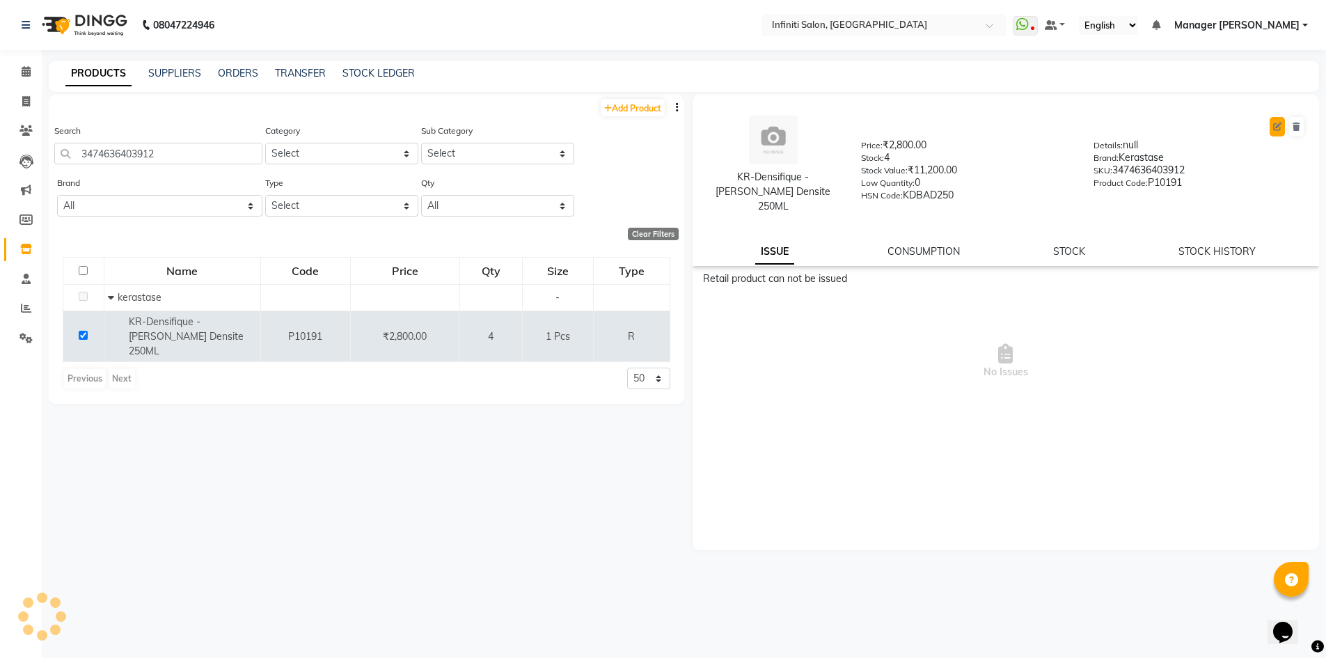
click at [1275, 128] on icon at bounding box center [1277, 127] width 8 height 8
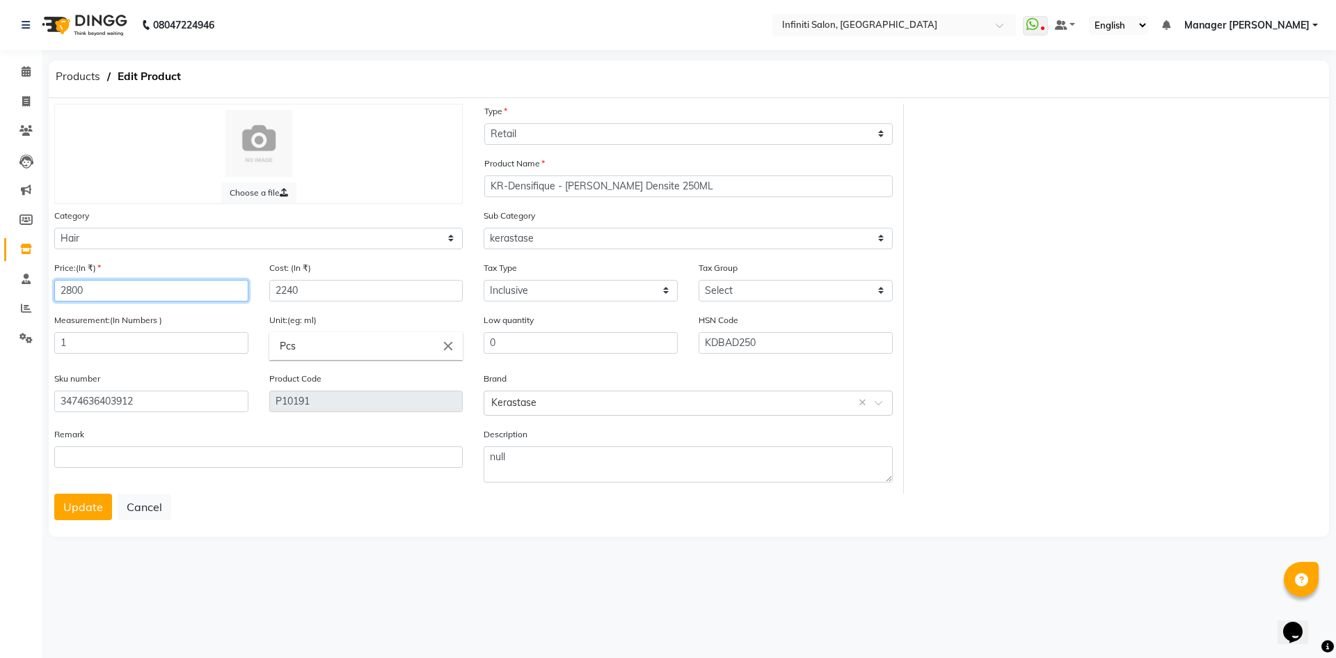
click at [141, 288] on input "2800" at bounding box center [151, 291] width 194 height 22
click at [358, 285] on input "2240" at bounding box center [366, 291] width 194 height 22
click at [80, 499] on button "Update" at bounding box center [83, 506] width 58 height 26
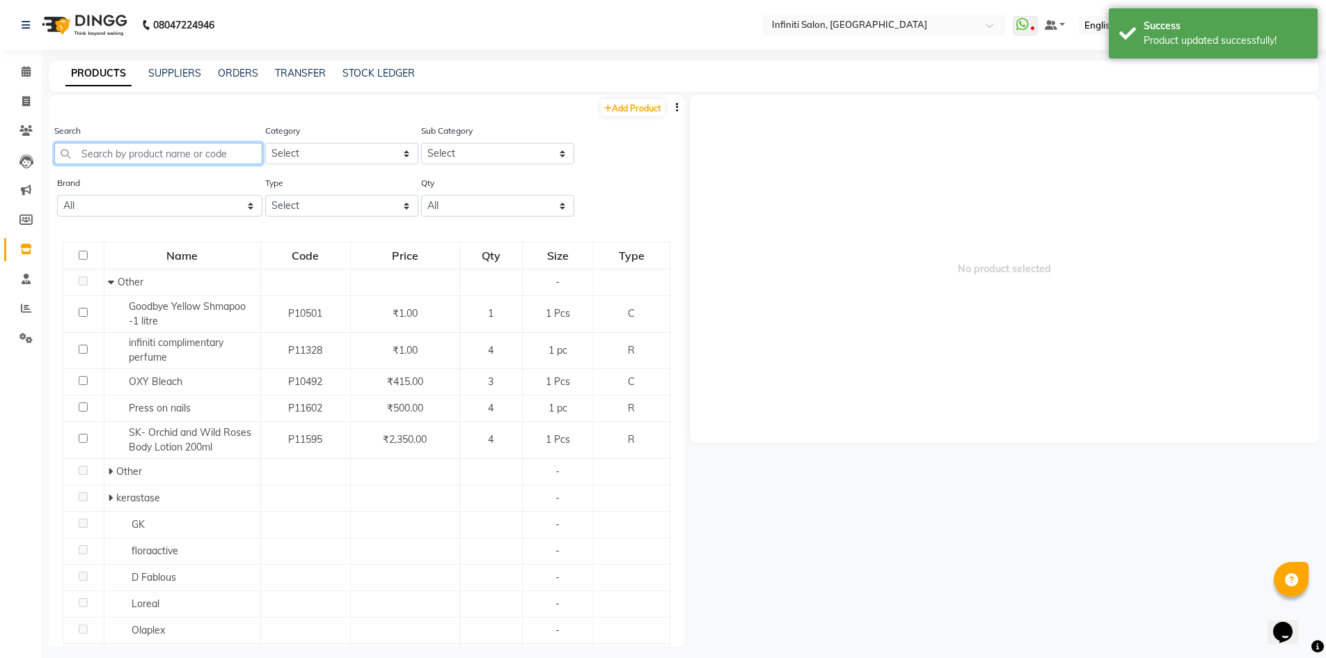
click at [176, 155] on input "text" at bounding box center [158, 154] width 208 height 22
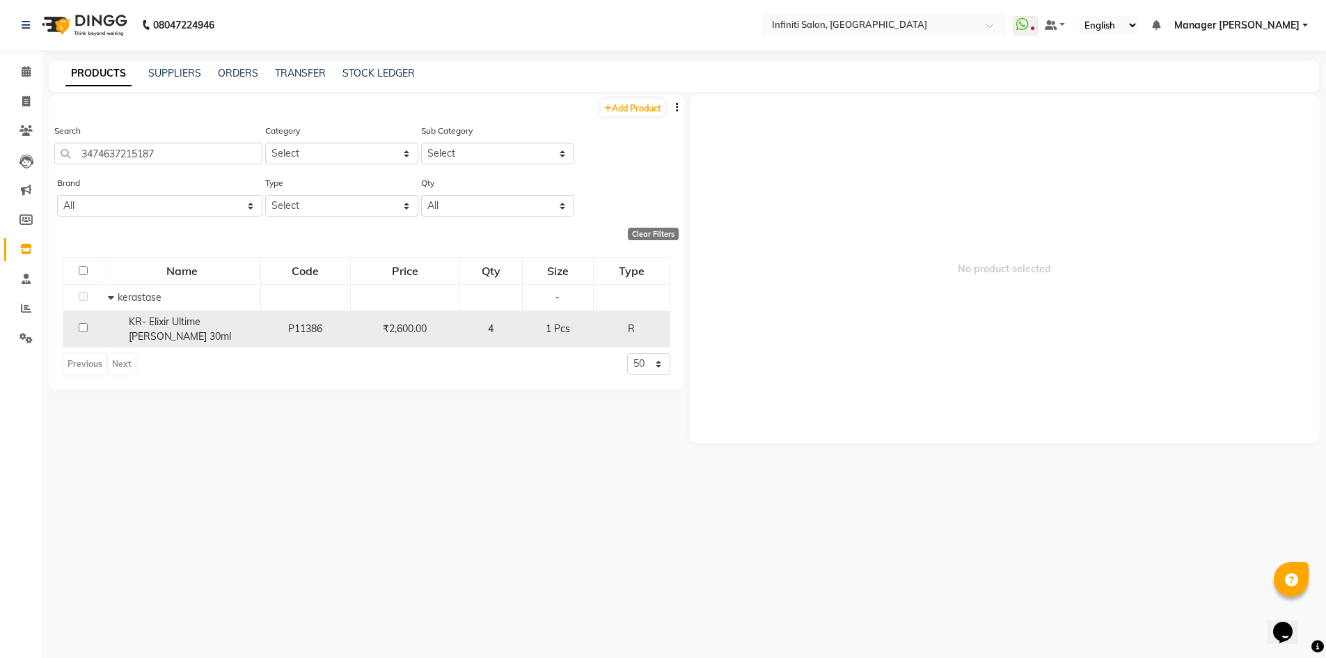
click at [82, 325] on input "checkbox" at bounding box center [83, 327] width 9 height 9
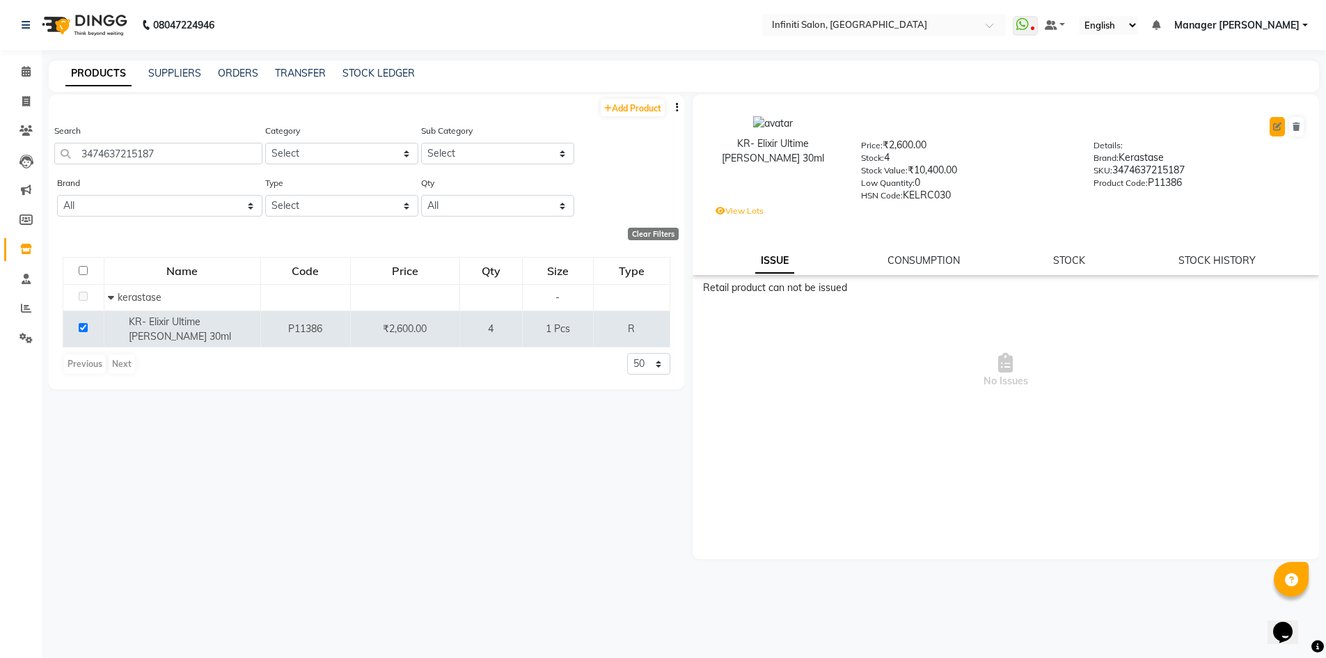
click at [1277, 125] on icon at bounding box center [1277, 127] width 8 height 8
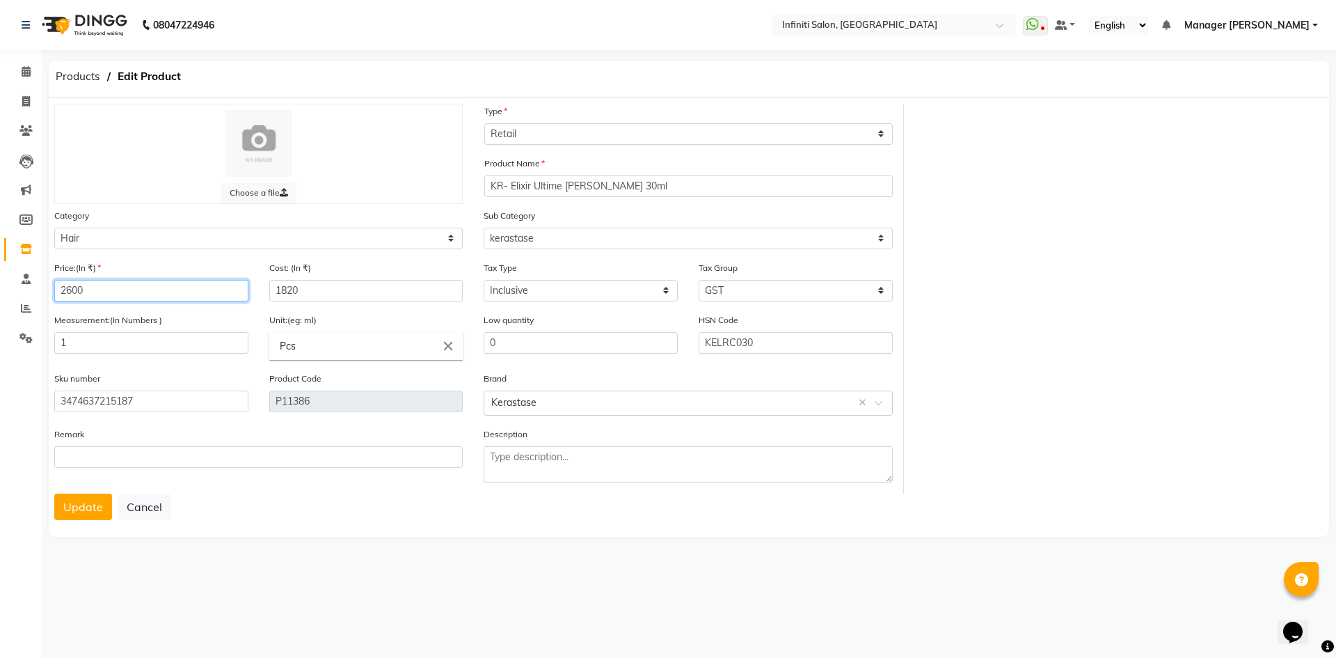
click at [73, 288] on input "2600" at bounding box center [151, 291] width 194 height 22
click at [343, 291] on input "1820" at bounding box center [366, 291] width 194 height 22
click at [66, 506] on button "Update" at bounding box center [83, 506] width 58 height 26
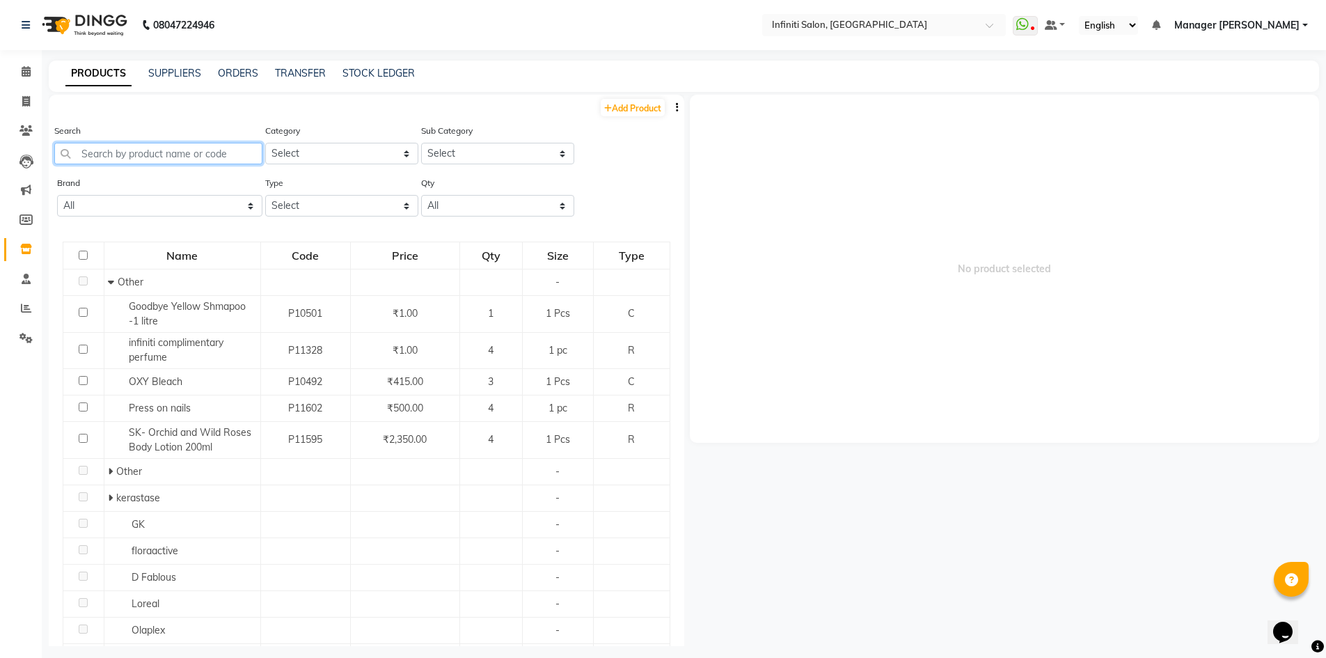
click at [190, 154] on input "text" at bounding box center [158, 154] width 208 height 22
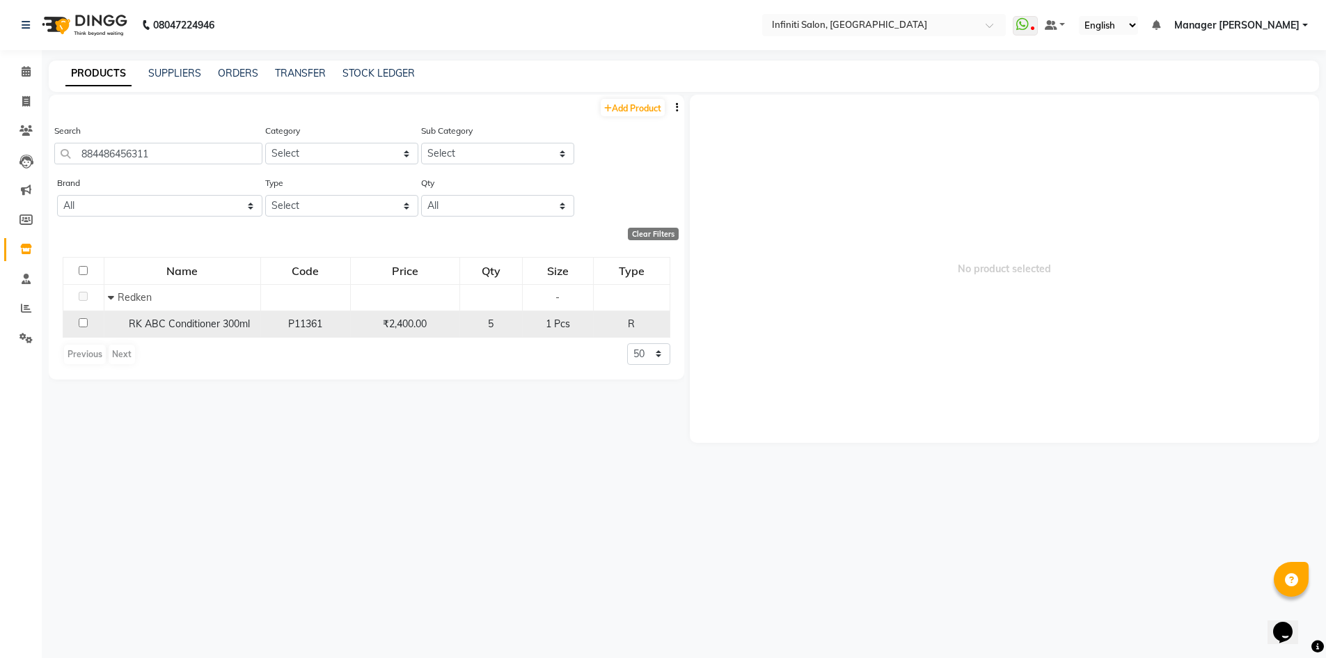
click at [85, 323] on input "checkbox" at bounding box center [83, 322] width 9 height 9
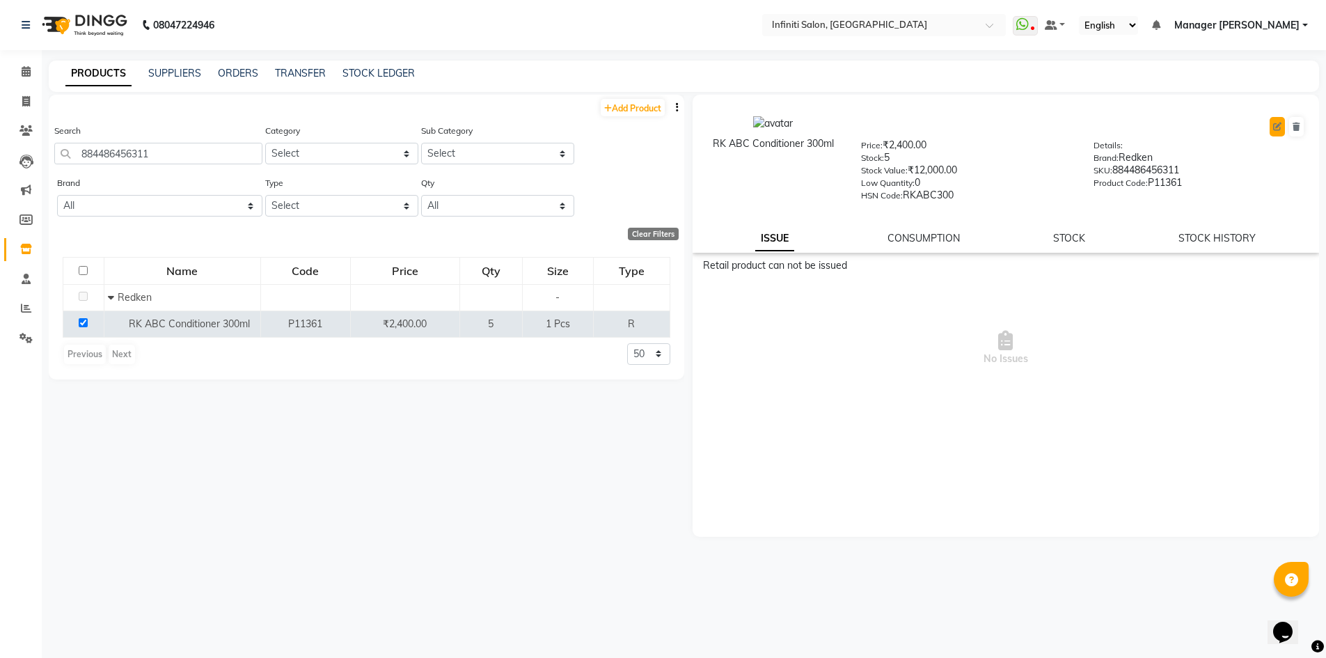
click at [1277, 128] on icon at bounding box center [1277, 127] width 8 height 8
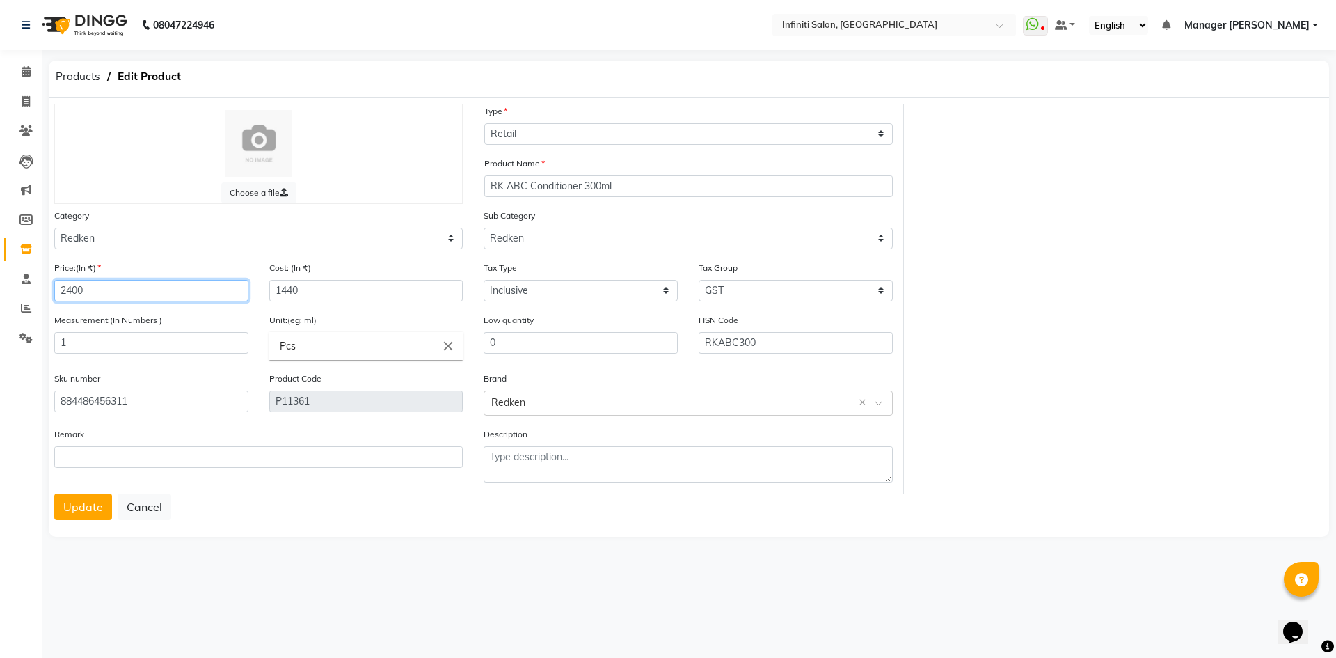
click at [71, 287] on input "2400" at bounding box center [151, 291] width 194 height 22
click at [285, 555] on main "Products Edit Product Choose a file Type Select Type Both Retail Consumable Pro…" at bounding box center [689, 311] width 1295 height 500
click at [372, 294] on input "1440" at bounding box center [366, 291] width 194 height 22
click at [81, 504] on button "Update" at bounding box center [83, 506] width 58 height 26
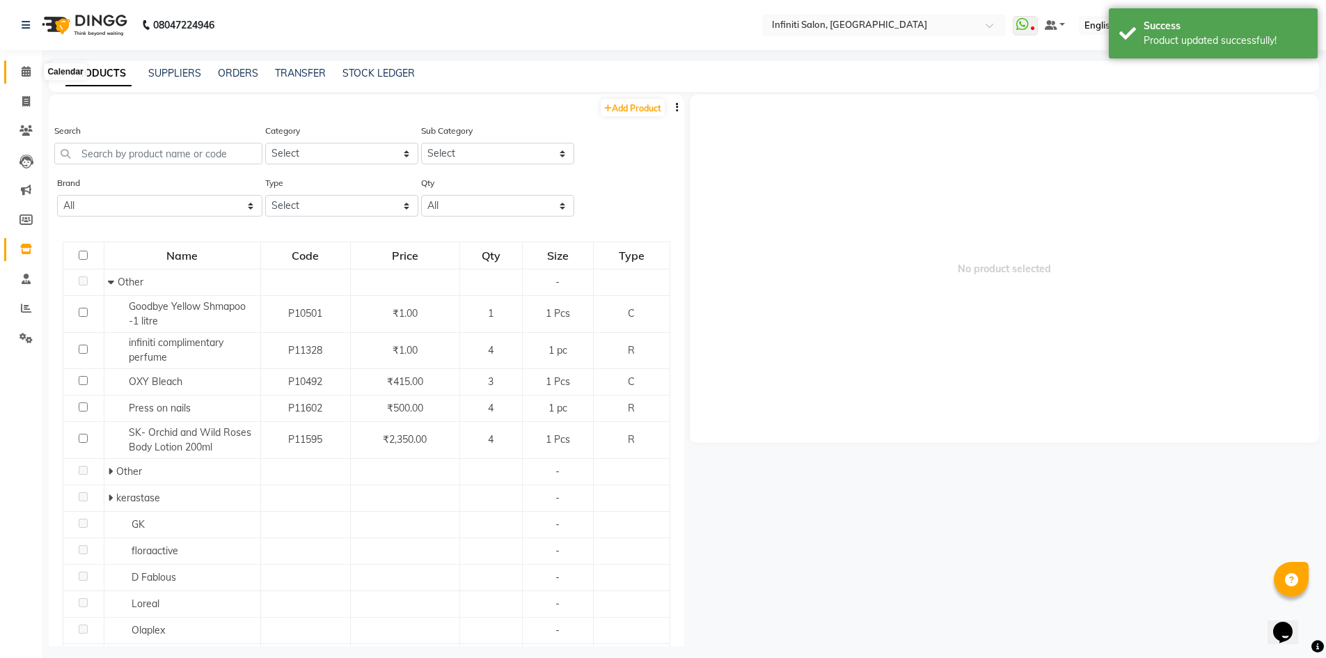
click at [31, 78] on span at bounding box center [26, 72] width 24 height 16
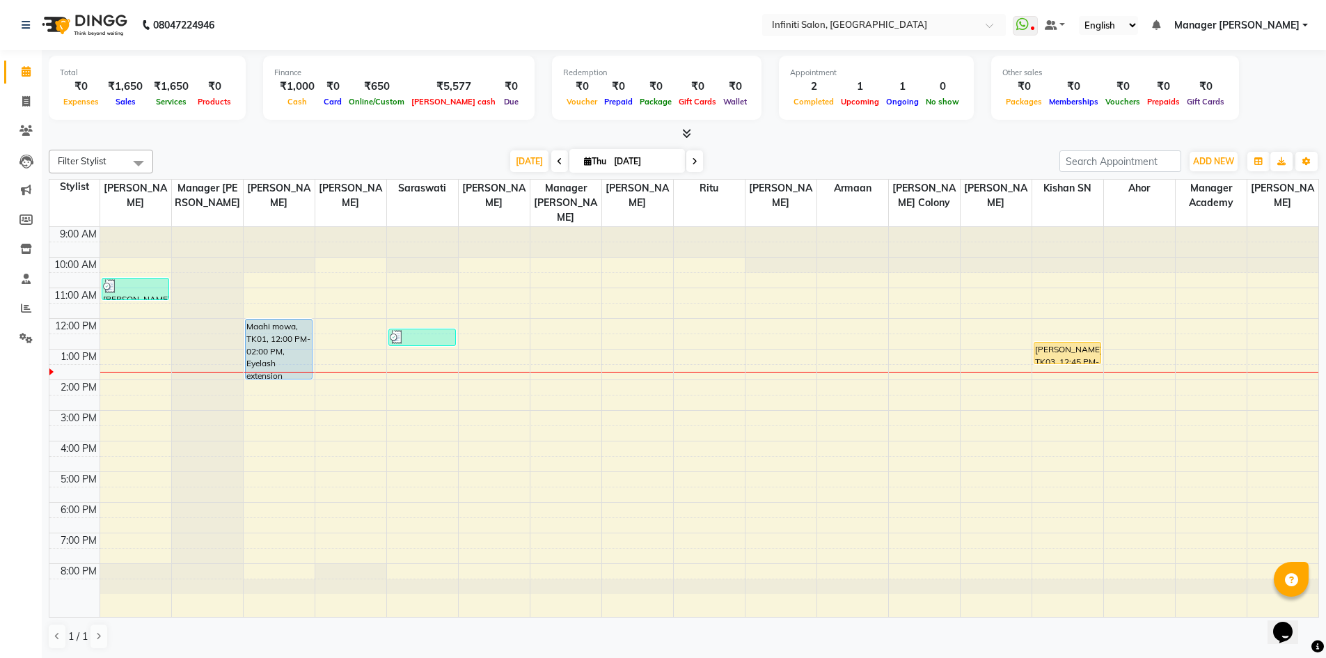
click at [24, 89] on li "Invoice" at bounding box center [21, 102] width 42 height 30
click at [26, 96] on icon at bounding box center [26, 101] width 8 height 10
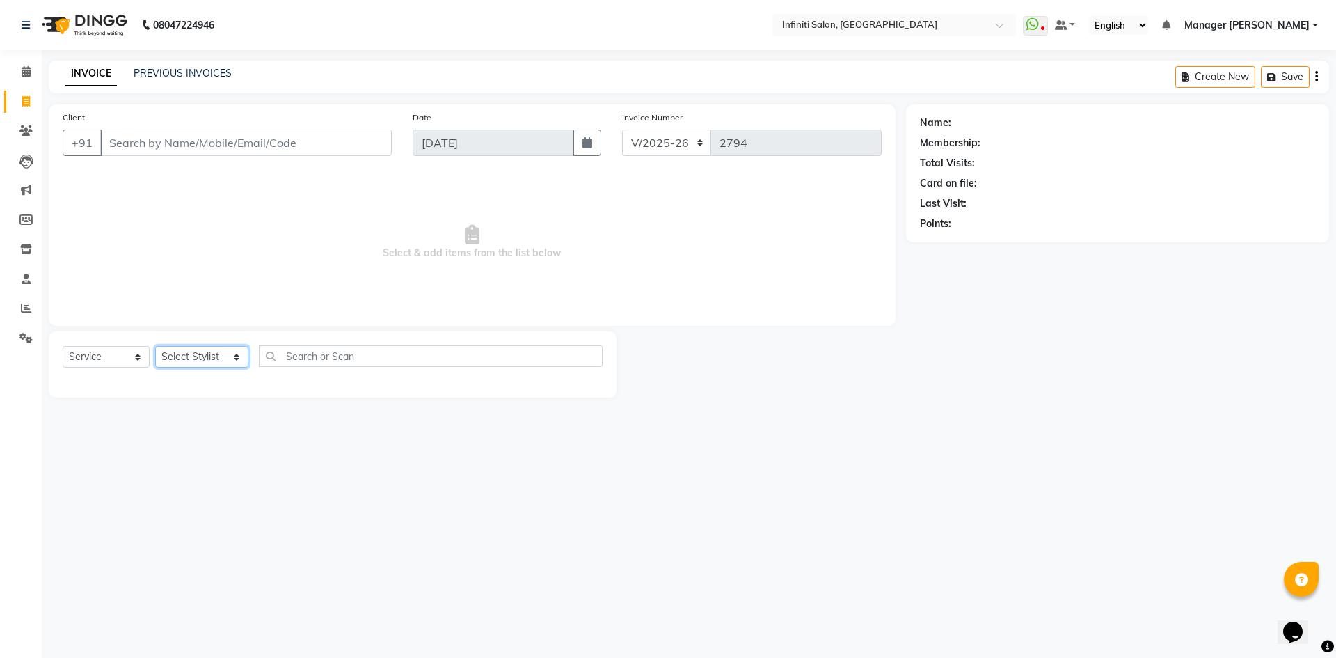
click at [212, 347] on select "Select Stylist [PERSON_NAME] Ahor Armaan [PERSON_NAME] [PERSON_NAME] [PERSON_NA…" at bounding box center [201, 357] width 93 height 22
click at [155, 346] on select "Select Stylist [PERSON_NAME] Ahor Armaan [PERSON_NAME] [PERSON_NAME] [PERSON_NA…" at bounding box center [201, 357] width 93 height 22
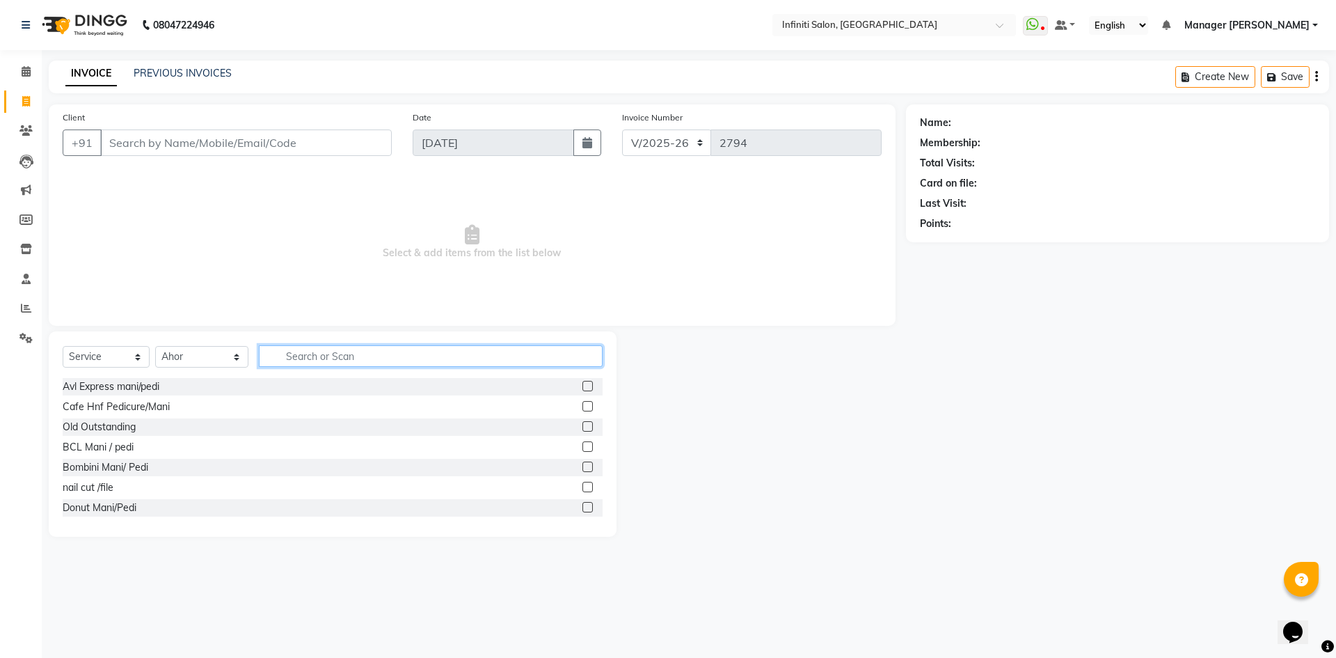
click at [394, 347] on input "text" at bounding box center [431, 356] width 344 height 22
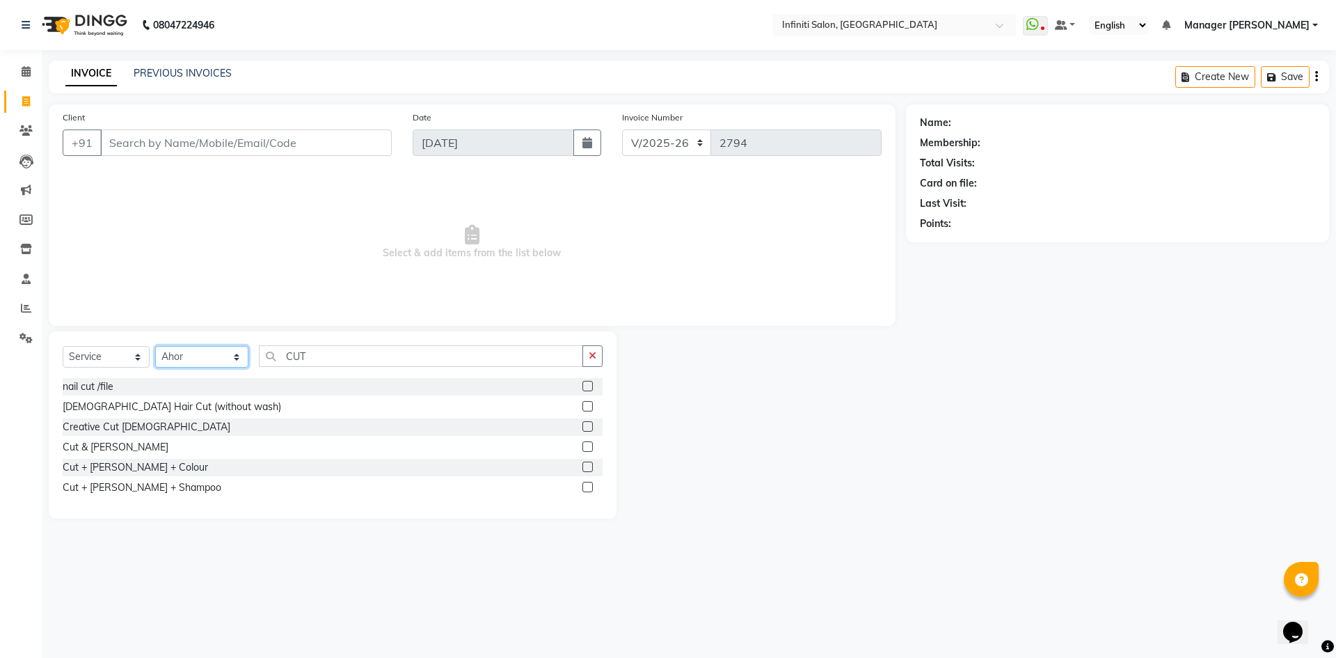
click at [217, 357] on select "Select Stylist [PERSON_NAME] Ahor Armaan [PERSON_NAME] [PERSON_NAME] [PERSON_NA…" at bounding box center [201, 357] width 93 height 22
click at [155, 346] on select "Select Stylist [PERSON_NAME] Ahor Armaan [PERSON_NAME] [PERSON_NAME] [PERSON_NA…" at bounding box center [201, 357] width 93 height 22
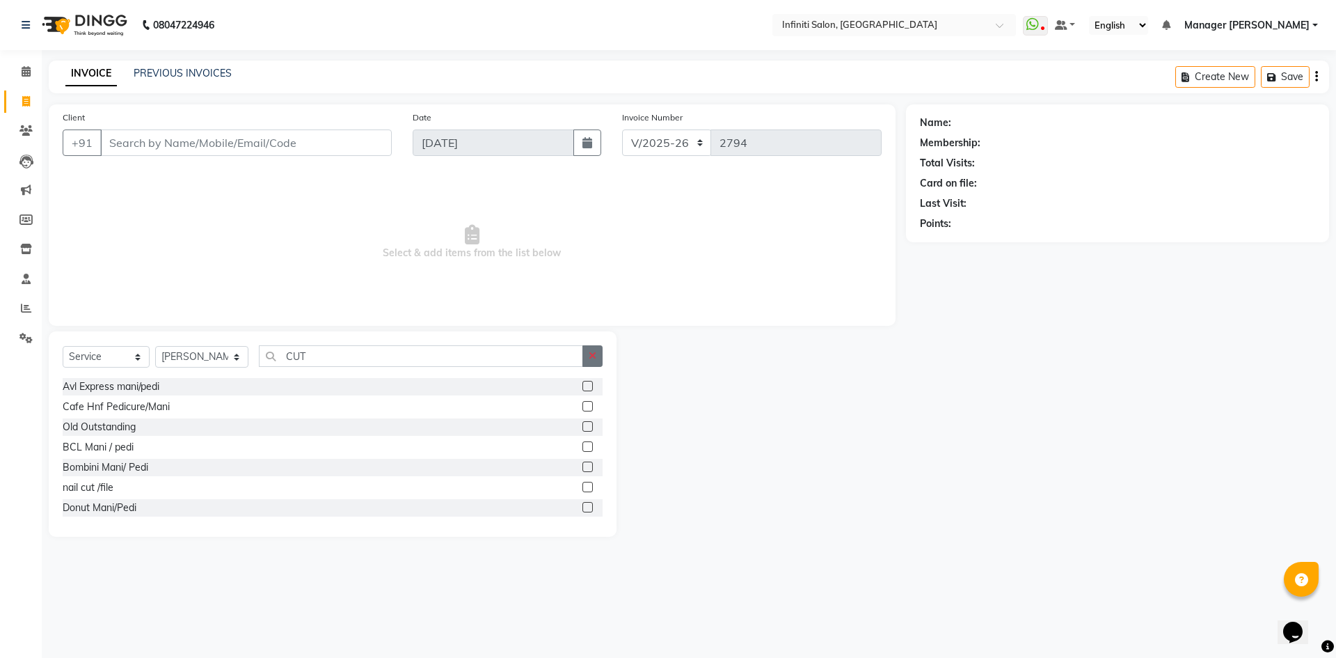
click at [590, 354] on icon "button" at bounding box center [593, 356] width 8 height 10
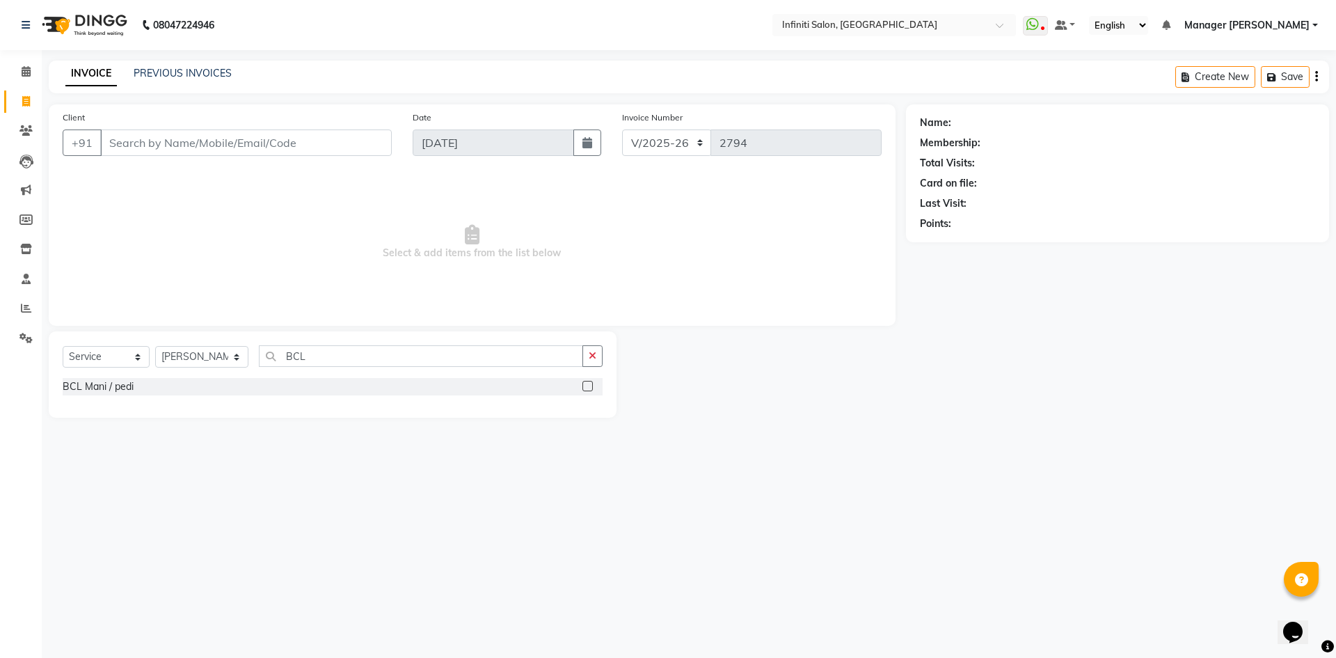
click at [589, 390] on label at bounding box center [588, 386] width 10 height 10
click at [589, 390] on input "checkbox" at bounding box center [587, 386] width 9 height 9
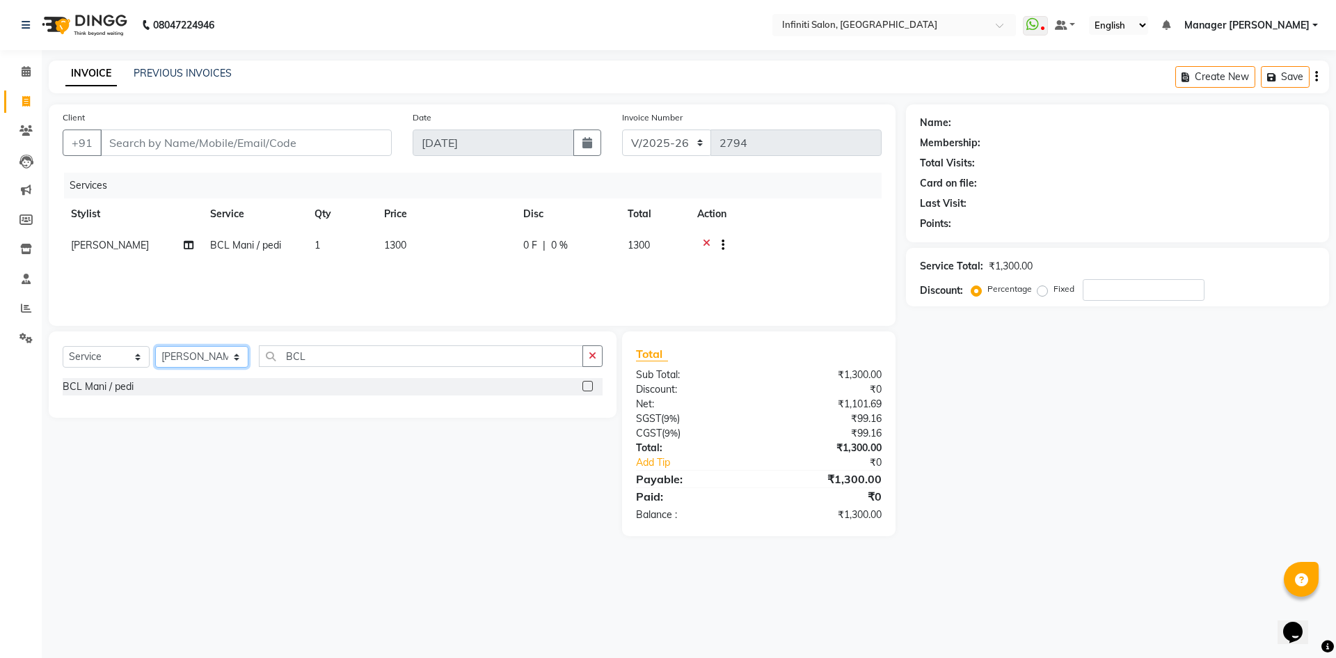
click at [211, 364] on select "Select Stylist [PERSON_NAME] Ahor Armaan [PERSON_NAME] [PERSON_NAME] [PERSON_NA…" at bounding box center [201, 357] width 93 height 22
click at [155, 346] on select "Select Stylist [PERSON_NAME] Ahor Armaan [PERSON_NAME] [PERSON_NAME] [PERSON_NA…" at bounding box center [201, 357] width 93 height 22
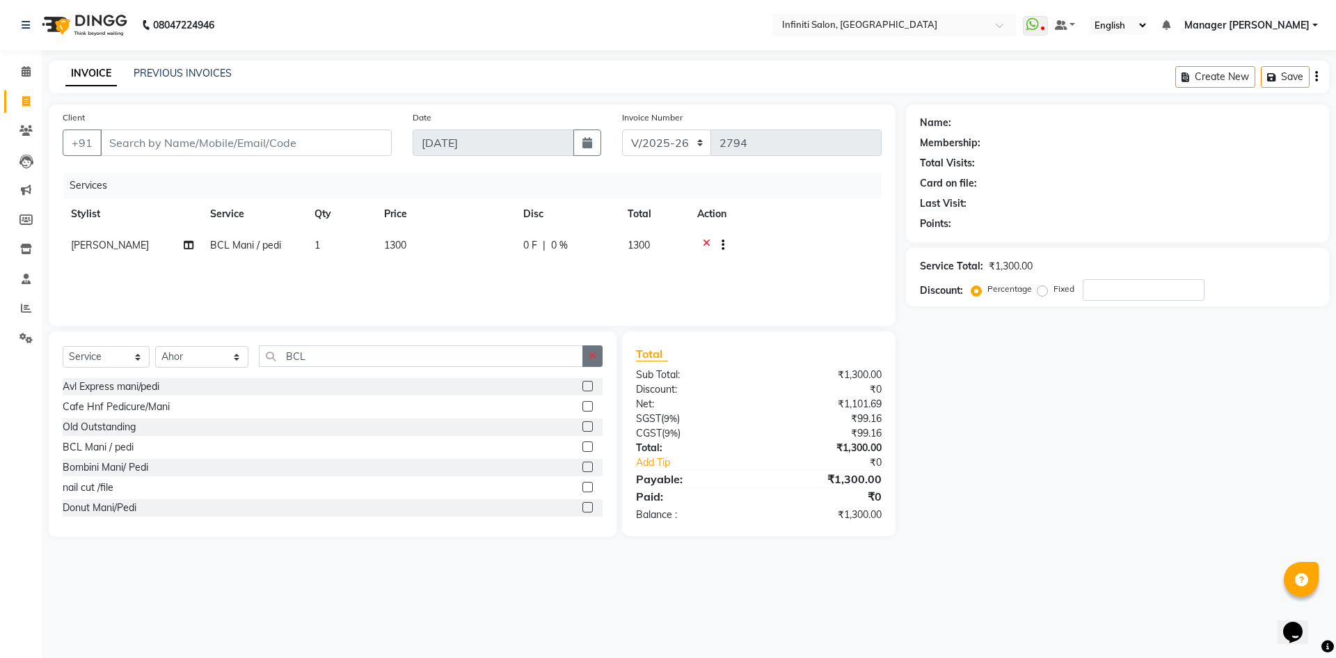
click at [595, 356] on icon "button" at bounding box center [593, 356] width 8 height 10
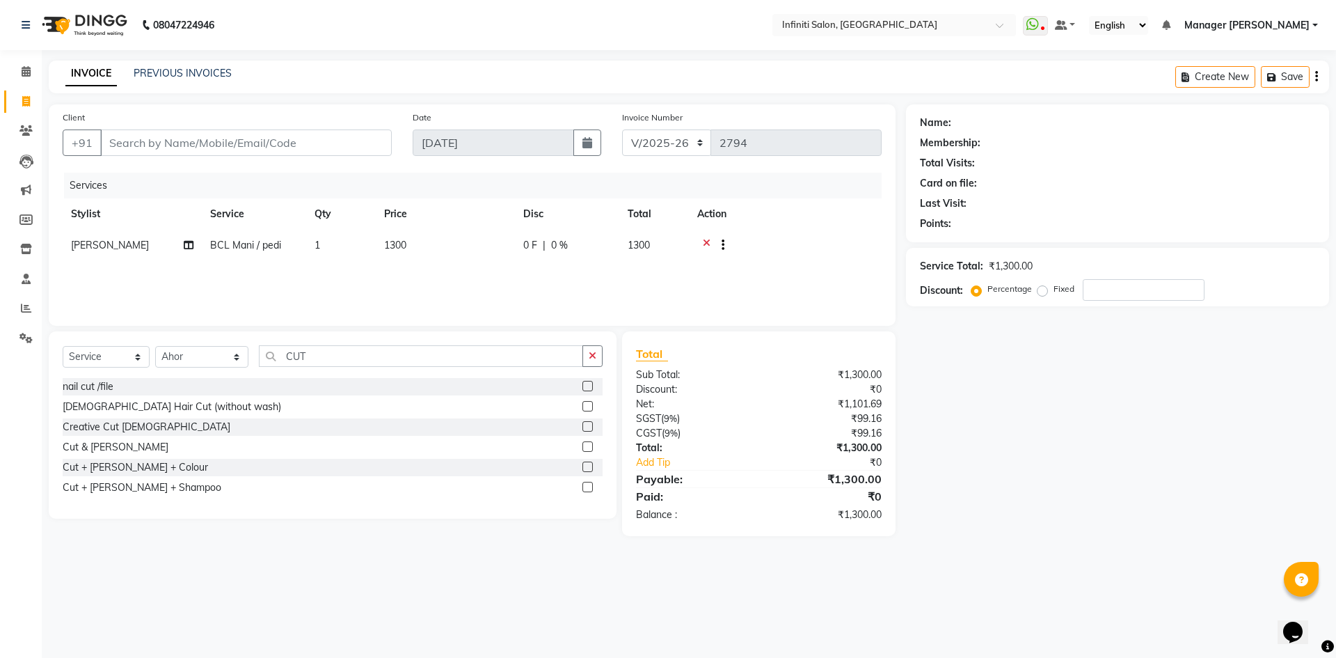
click at [585, 404] on label at bounding box center [588, 406] width 10 height 10
click at [585, 404] on input "checkbox" at bounding box center [587, 406] width 9 height 9
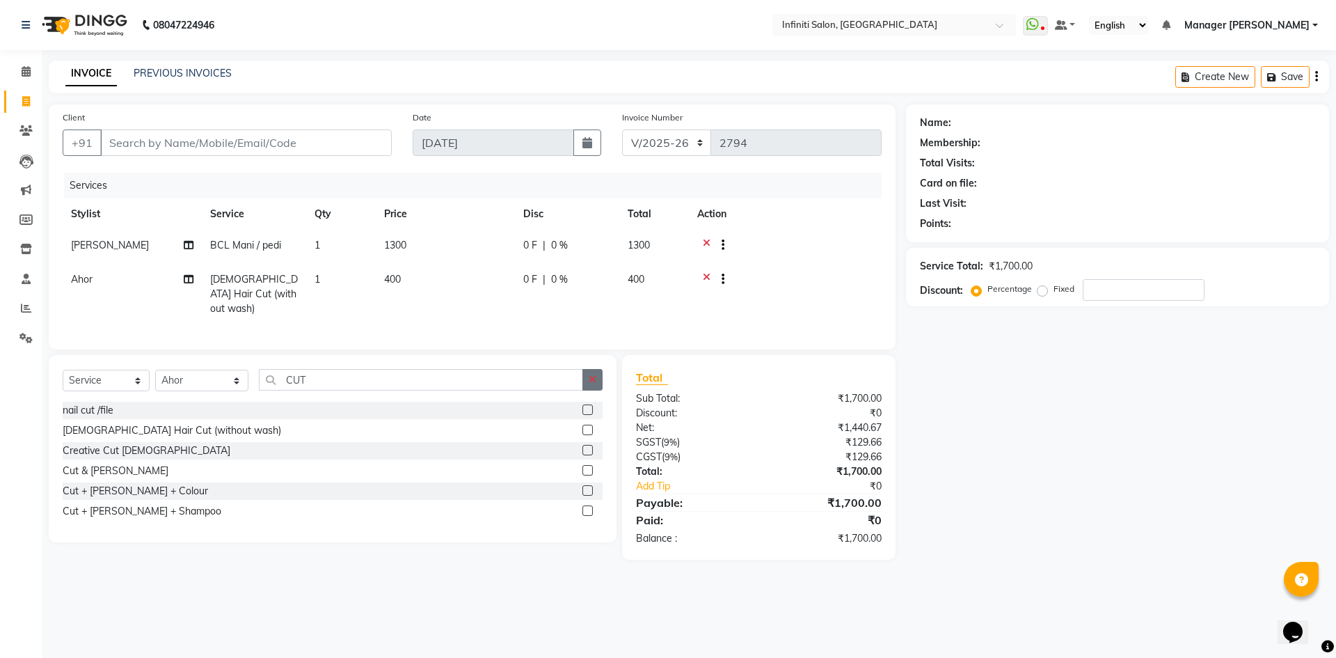
click at [590, 374] on icon "button" at bounding box center [593, 379] width 8 height 10
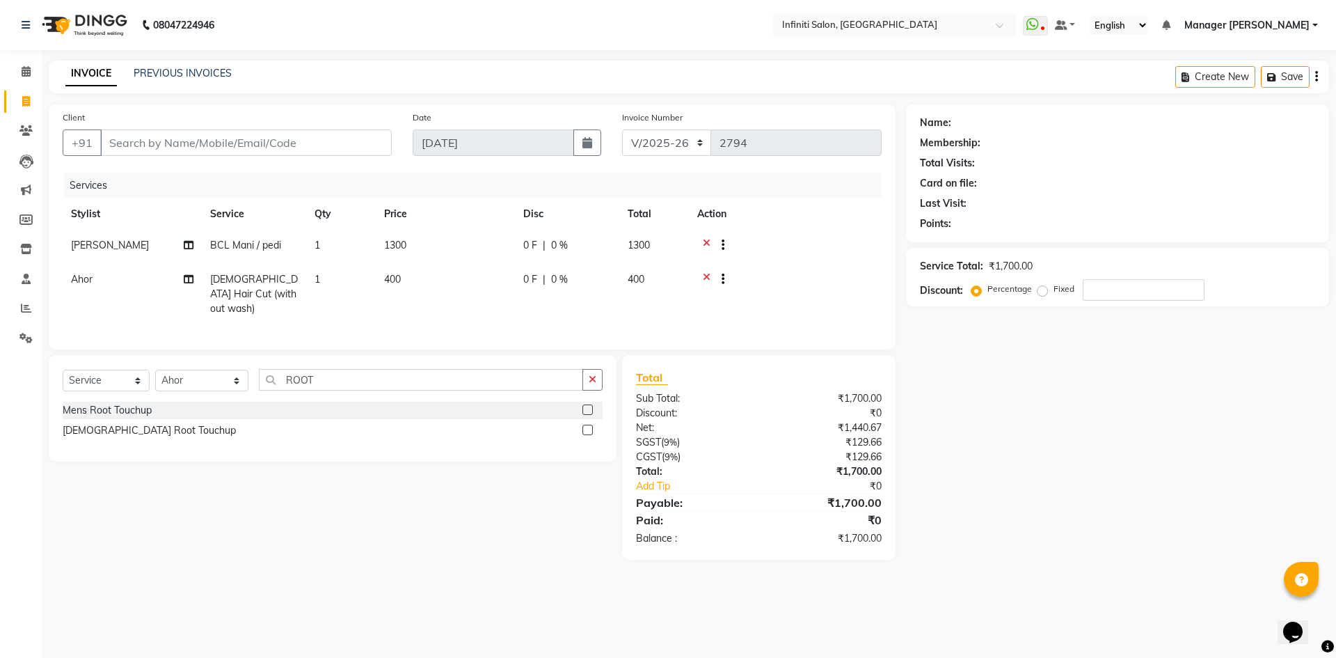
click at [592, 404] on label at bounding box center [588, 409] width 10 height 10
click at [592, 406] on input "checkbox" at bounding box center [587, 410] width 9 height 9
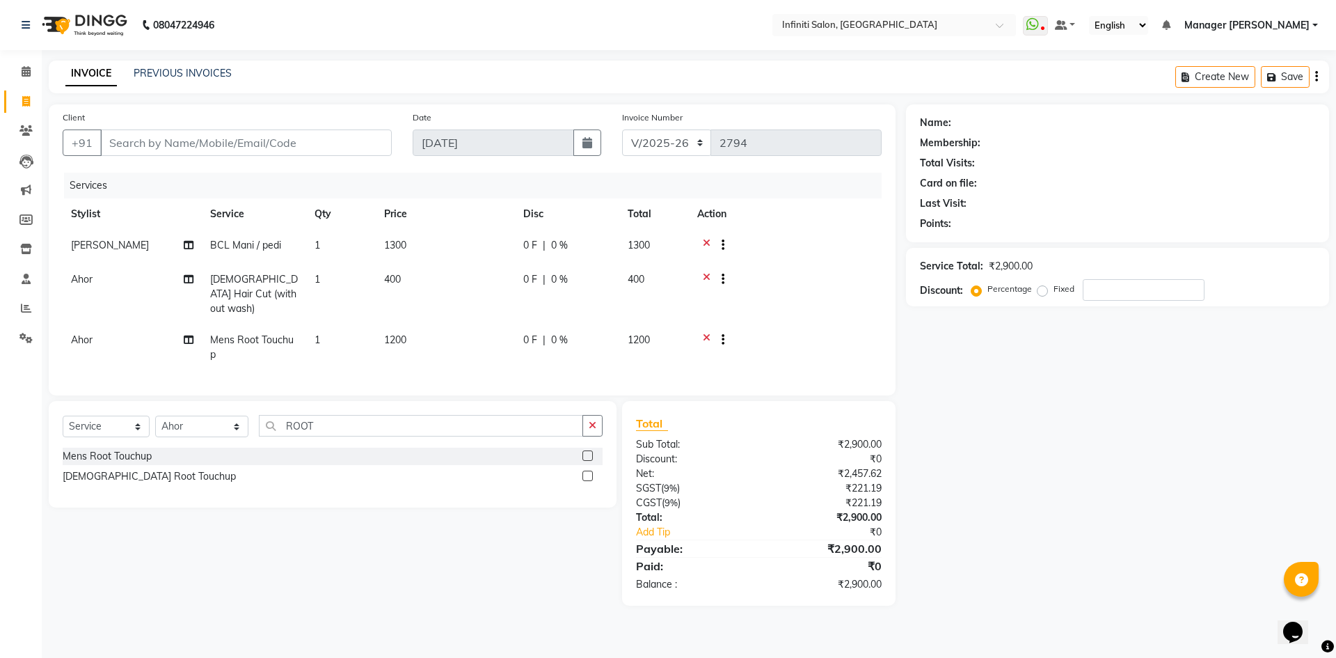
click at [414, 324] on td "1200" at bounding box center [445, 347] width 139 height 46
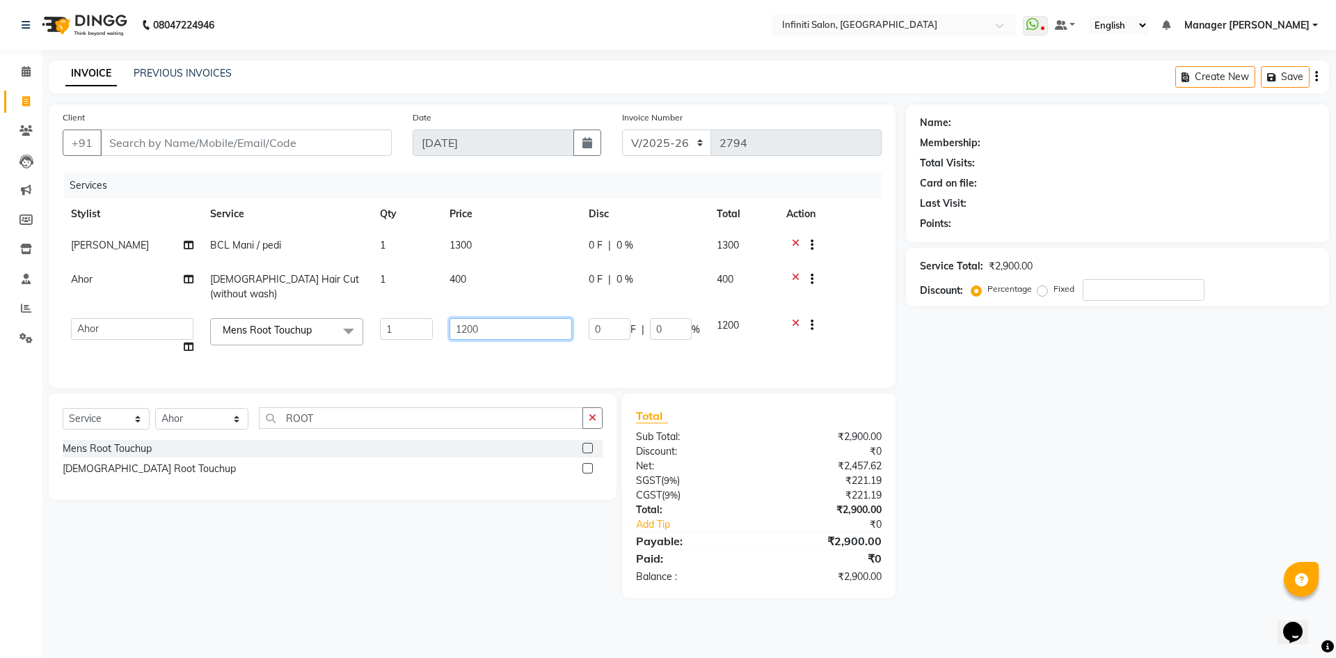
click at [467, 318] on input "1200" at bounding box center [511, 329] width 123 height 22
click at [364, 635] on div "08047224946 Select Location × Infiniti Salon, Shankar Nagar WhatsApp Status ✕ S…" at bounding box center [668, 329] width 1336 height 658
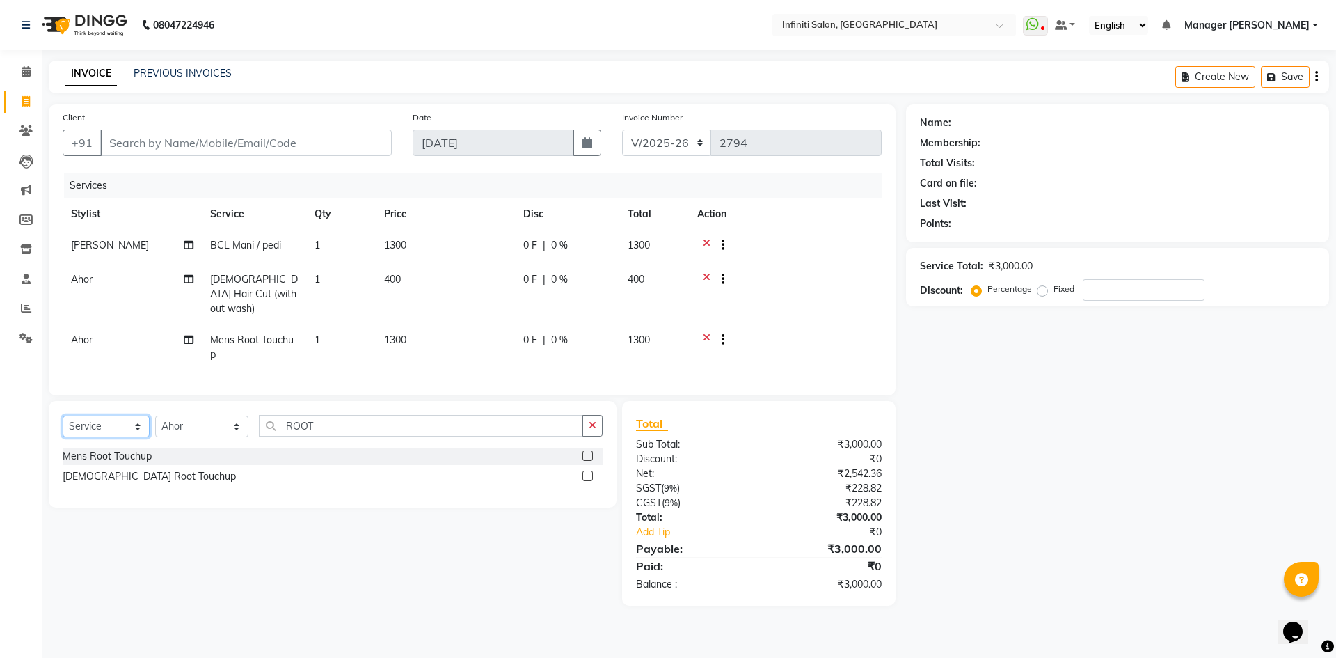
click at [86, 428] on select "Select Service Product Membership Package Voucher Prepaid Gift Card" at bounding box center [106, 427] width 87 height 22
click at [63, 416] on select "Select Service Product Membership Package Voucher Prepaid Gift Card" at bounding box center [106, 427] width 87 height 22
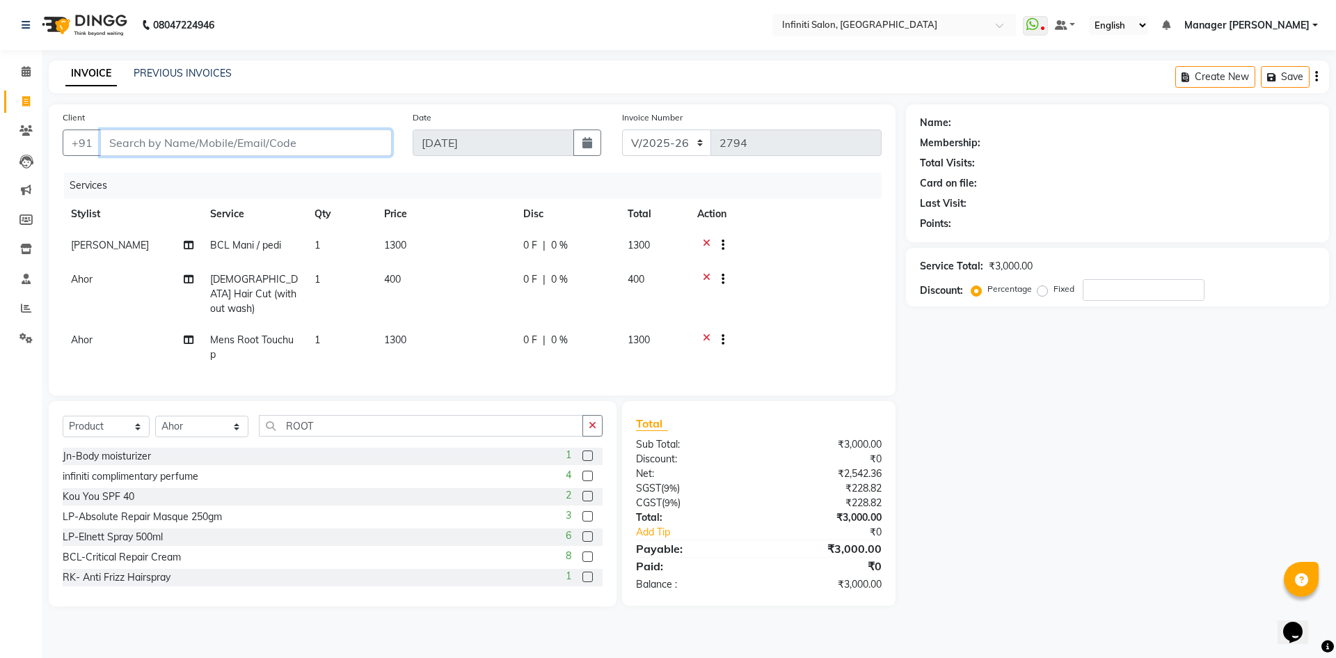
click at [299, 143] on input "Client" at bounding box center [246, 142] width 292 height 26
click at [598, 416] on button "button" at bounding box center [593, 426] width 20 height 22
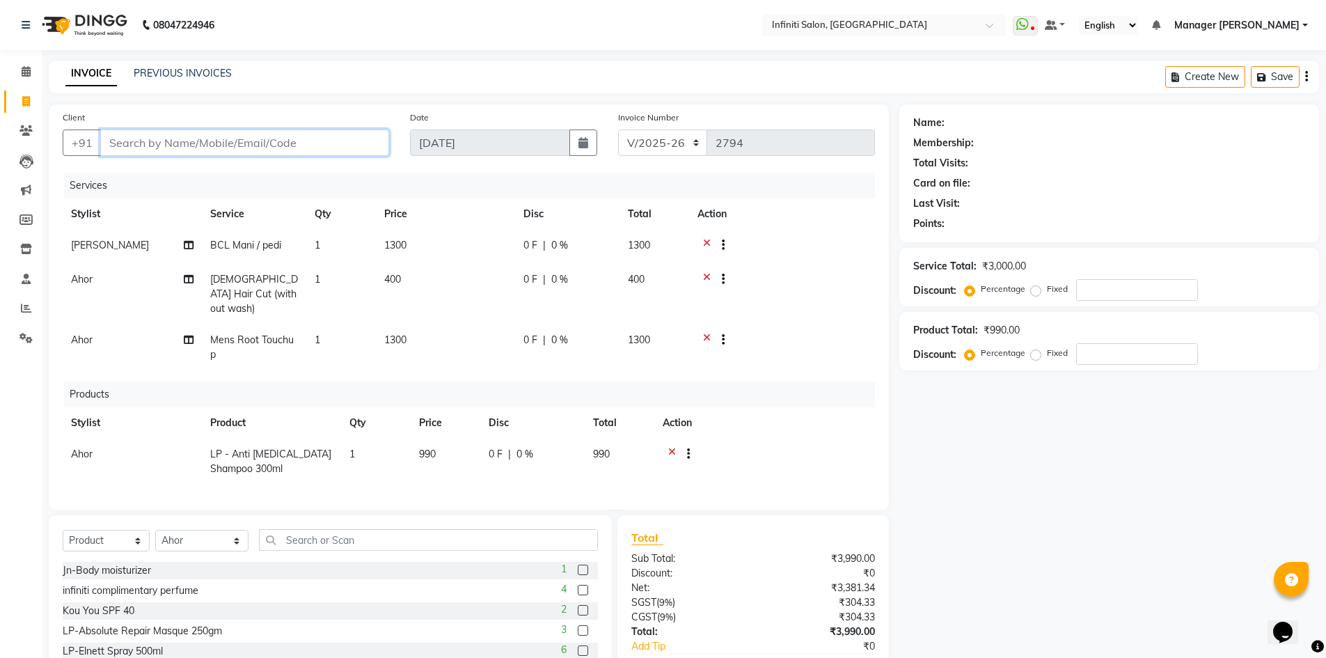
click at [262, 136] on input "Client" at bounding box center [244, 142] width 289 height 26
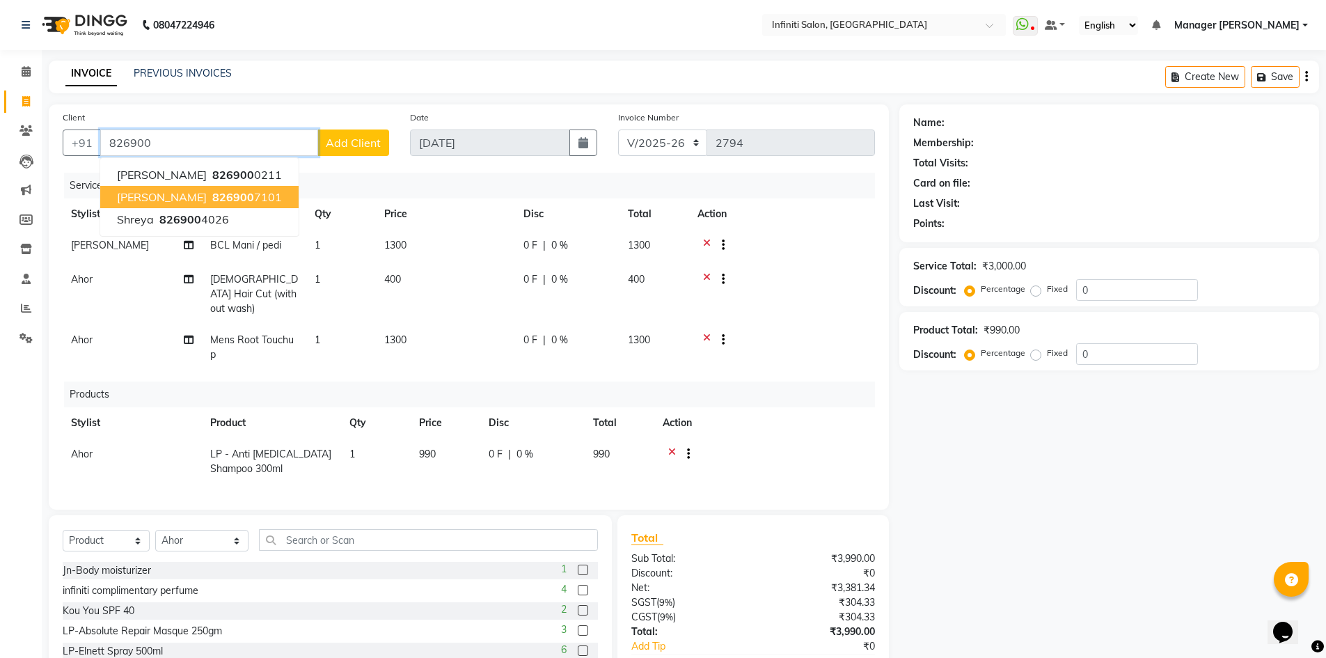
click at [146, 193] on span "AVINASH Singh" at bounding box center [162, 197] width 90 height 14
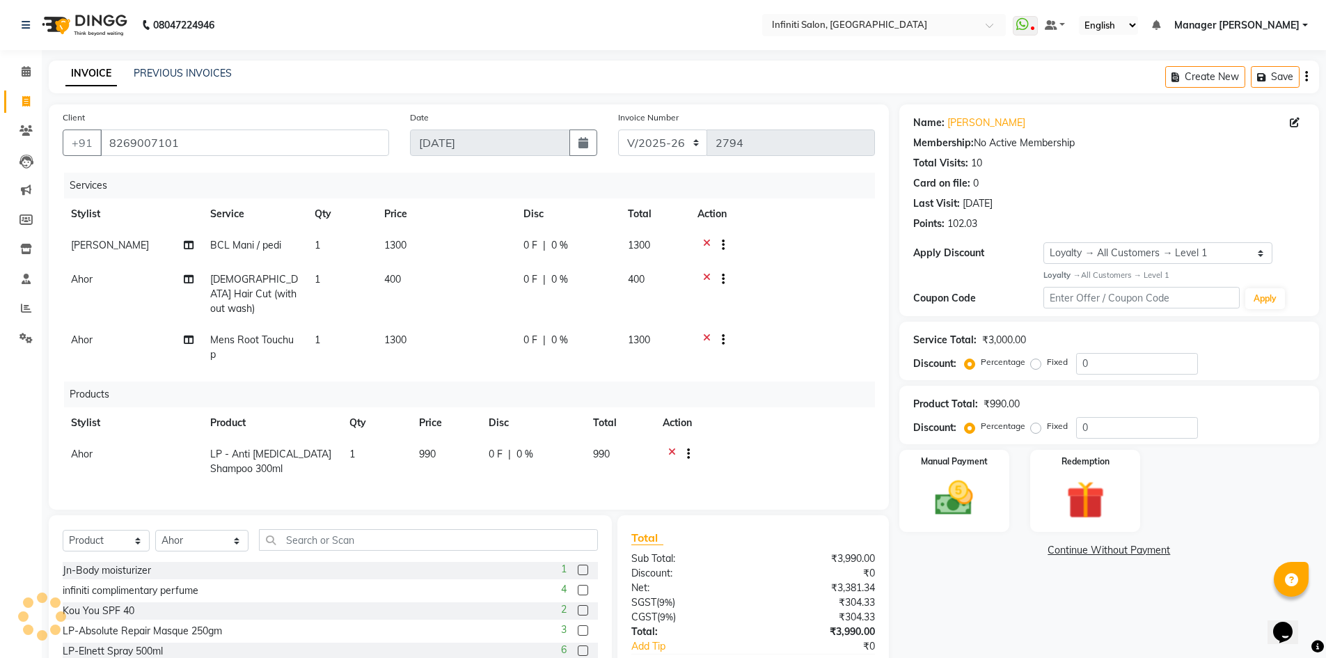
click at [413, 242] on td "1300" at bounding box center [445, 247] width 139 height 34
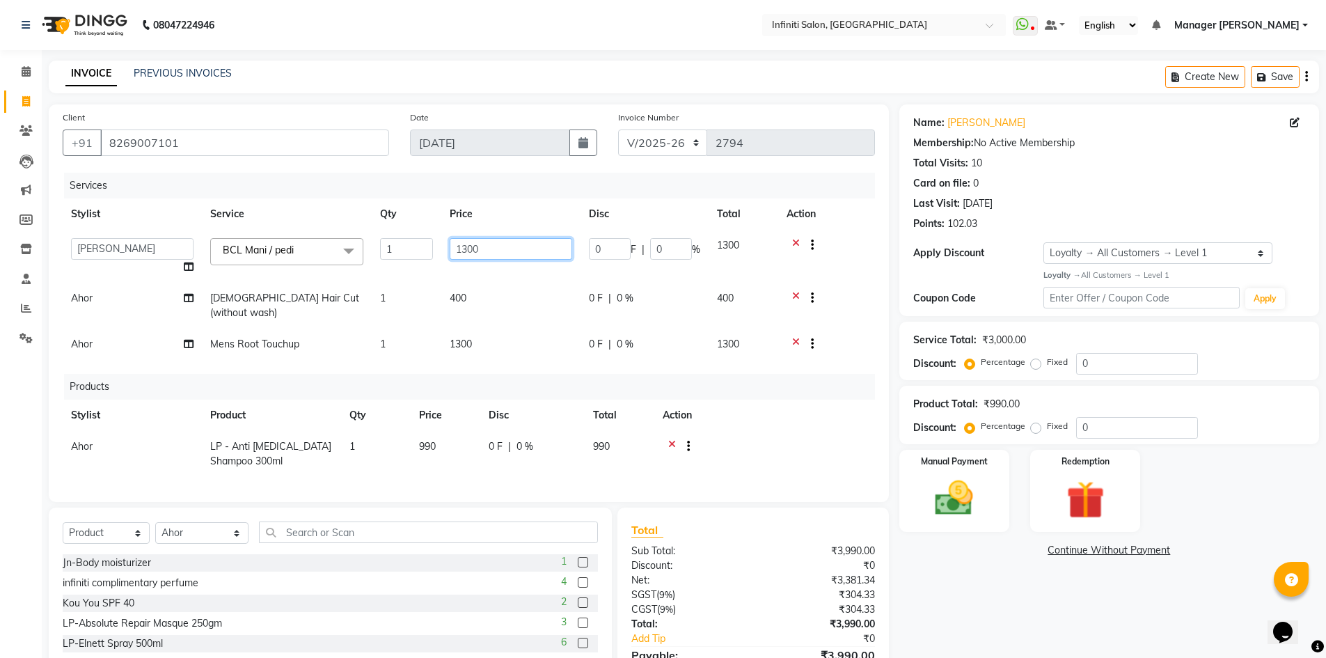
click at [471, 248] on input "1300" at bounding box center [511, 249] width 123 height 22
click at [952, 560] on div "Name: Avinash Singh Membership: No Active Membership Total Visits: 10 Card on f…" at bounding box center [1114, 408] width 430 height 608
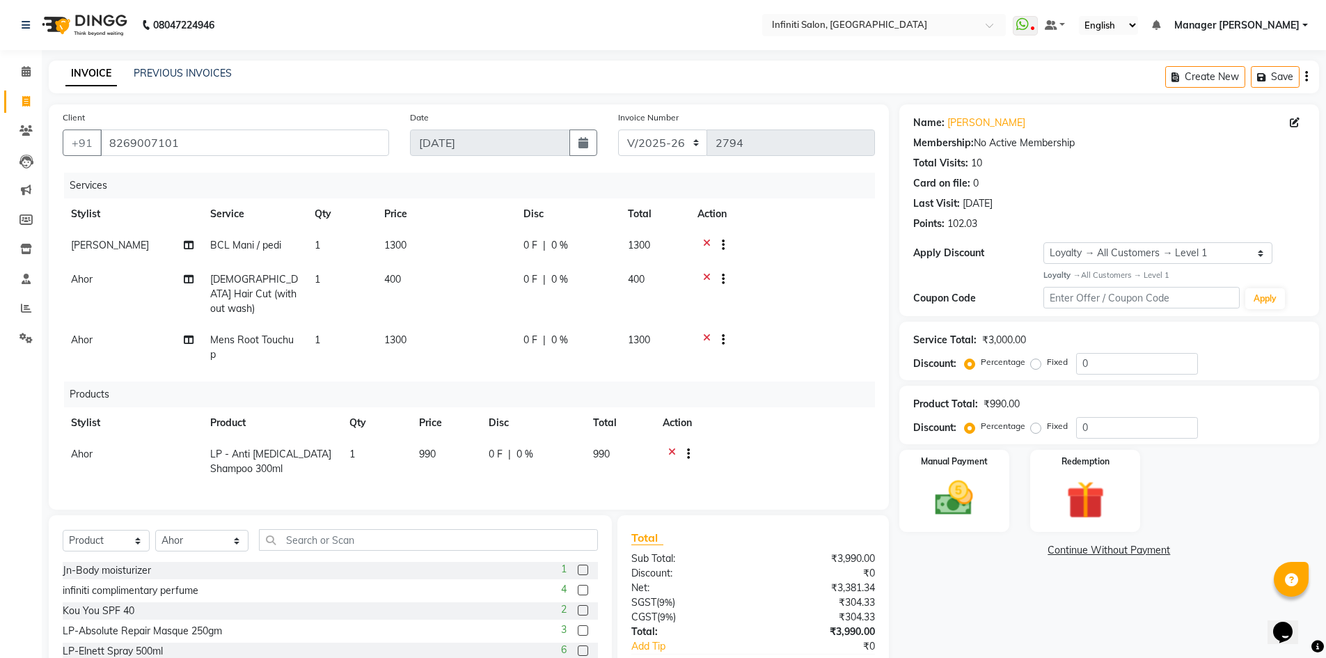
click at [554, 246] on span "0 %" at bounding box center [559, 245] width 17 height 15
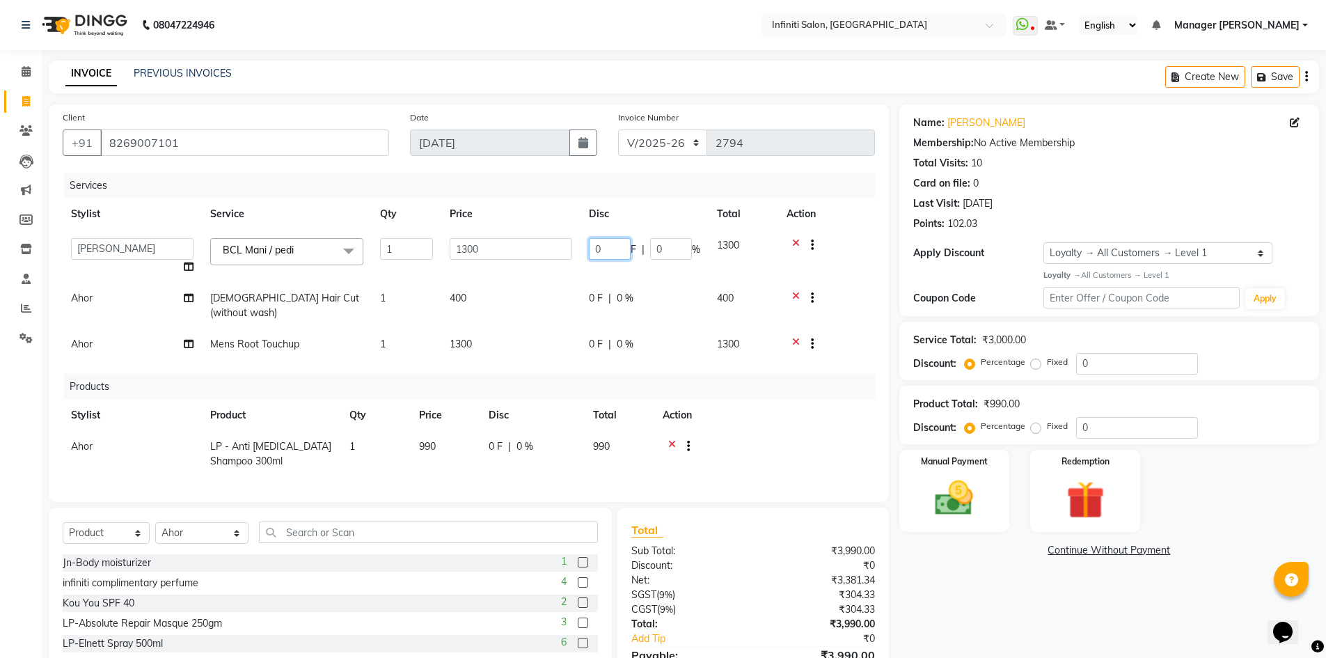
click at [613, 251] on input "0" at bounding box center [610, 249] width 42 height 22
click at [1025, 622] on div "Name: Avinash Singh Membership: No Active Membership Total Visits: 10 Card on f…" at bounding box center [1114, 408] width 430 height 608
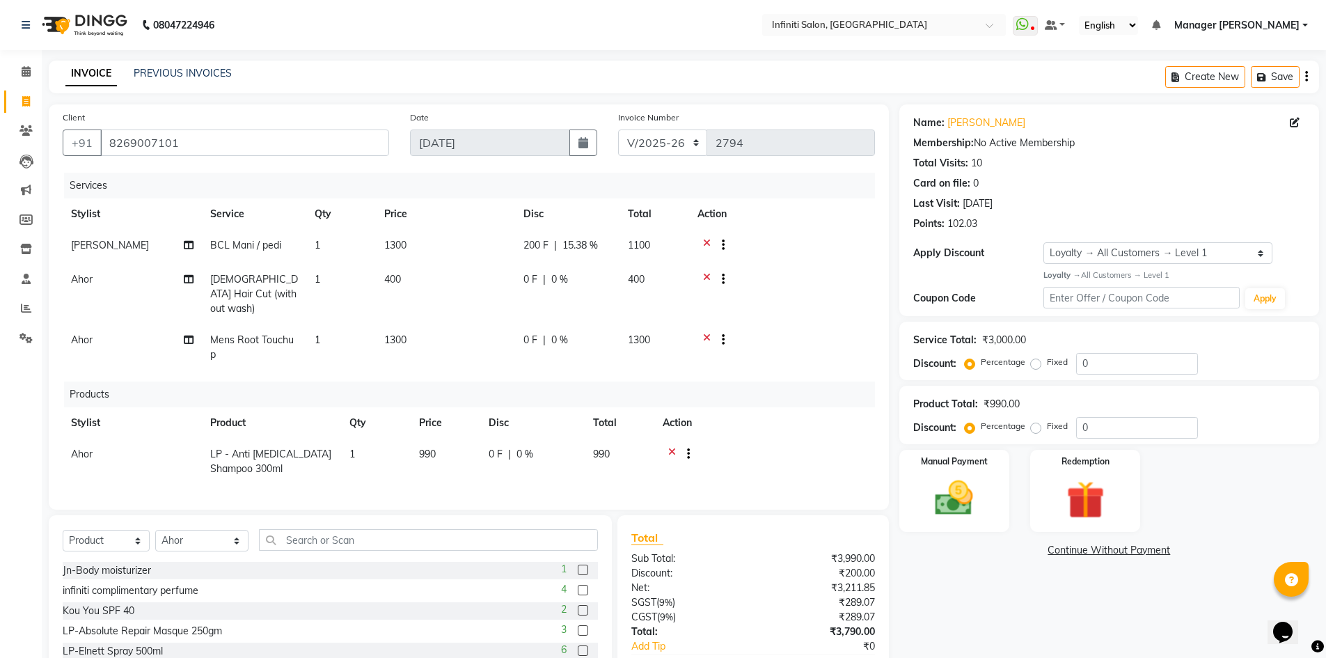
scroll to position [79, 0]
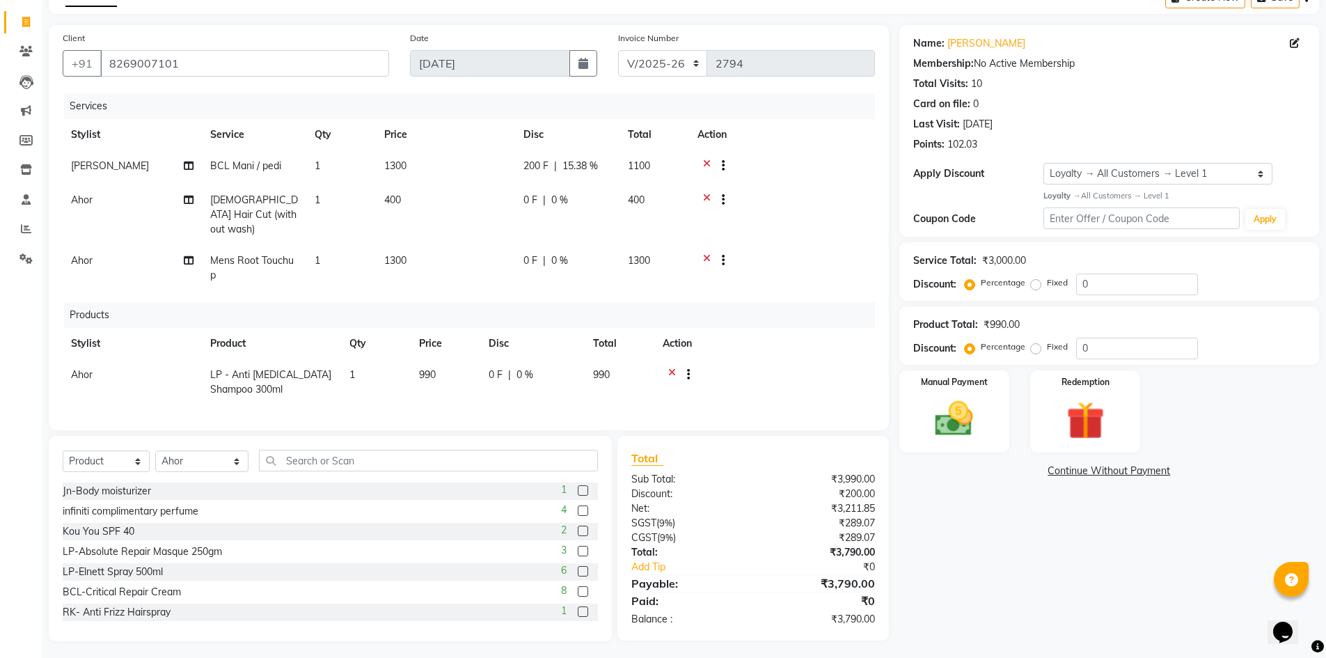
click at [544, 173] on span "200 F" at bounding box center [535, 166] width 25 height 15
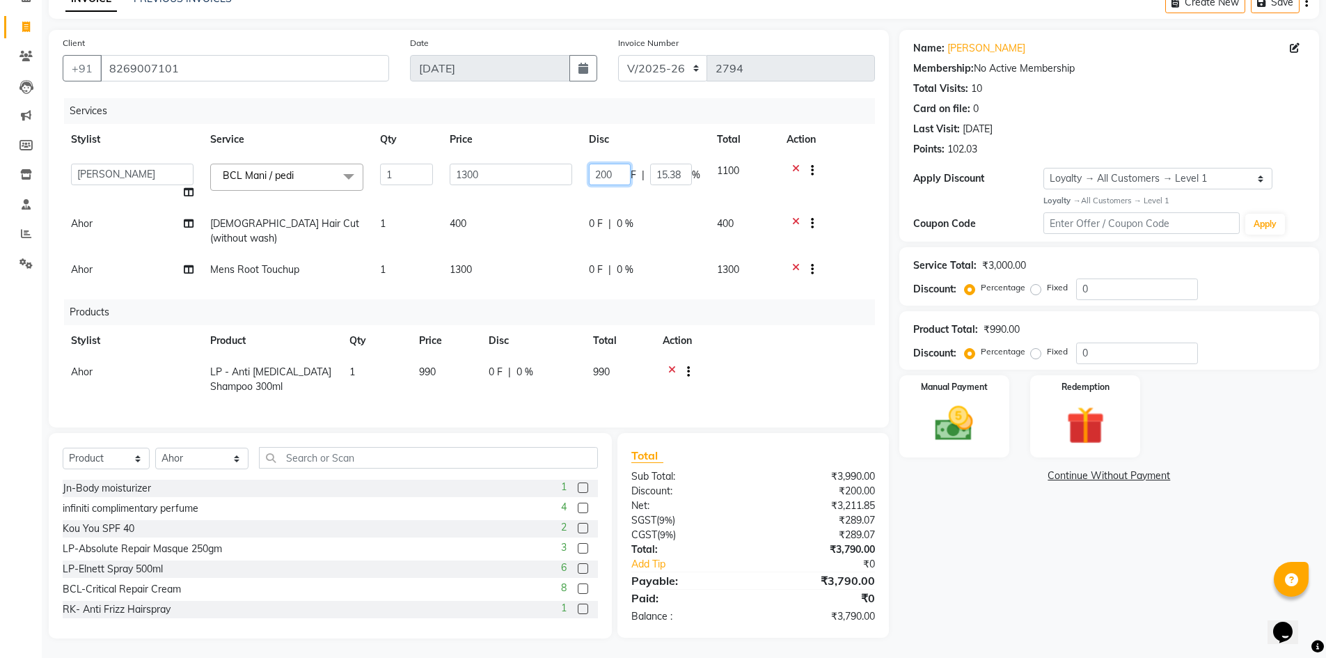
click at [599, 173] on input "200" at bounding box center [610, 175] width 42 height 22
click at [1041, 563] on div "Name: Avinash Singh Membership: No Active Membership Total Visits: 10 Card on f…" at bounding box center [1114, 334] width 430 height 608
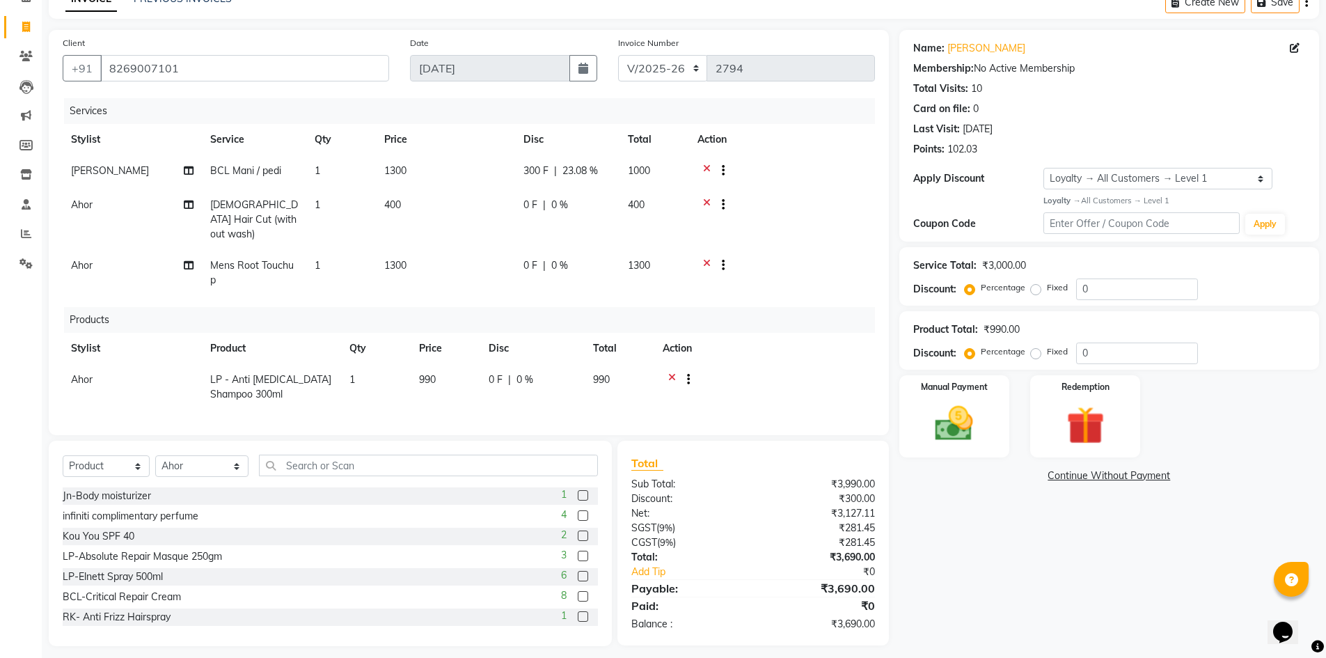
scroll to position [79, 0]
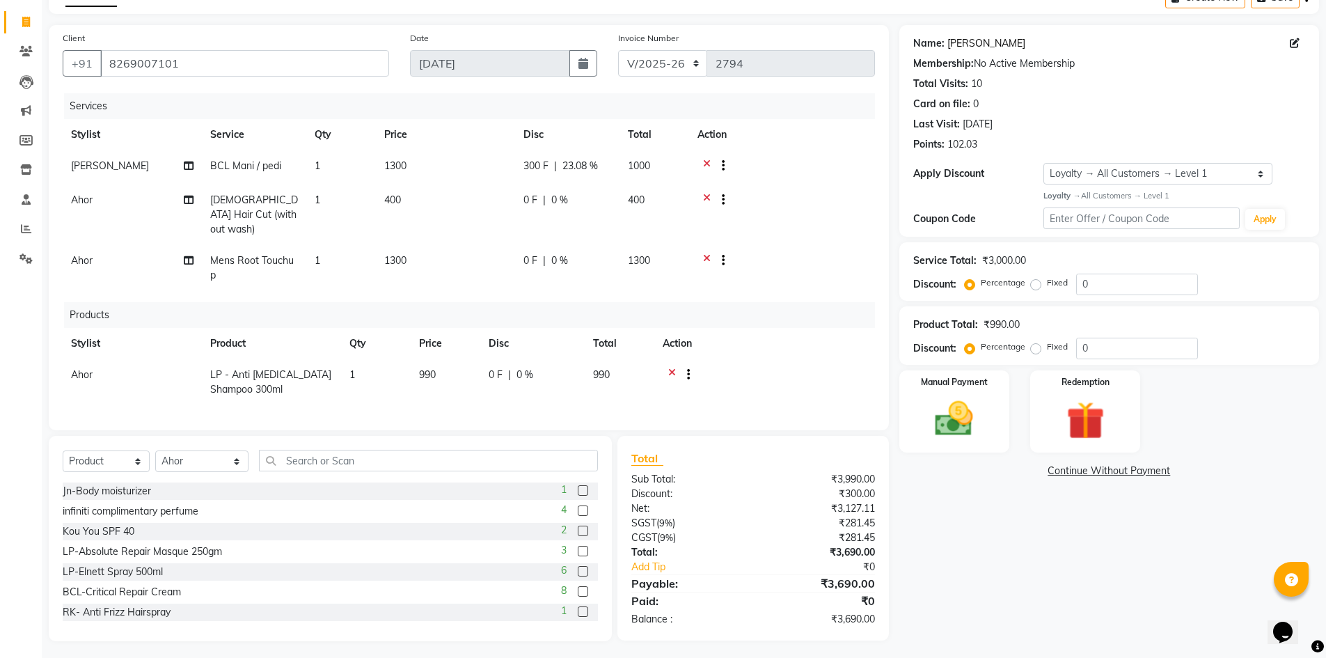
click at [947, 47] on link "Avinash Singh" at bounding box center [986, 43] width 78 height 15
click at [564, 194] on span "0 %" at bounding box center [559, 200] width 17 height 15
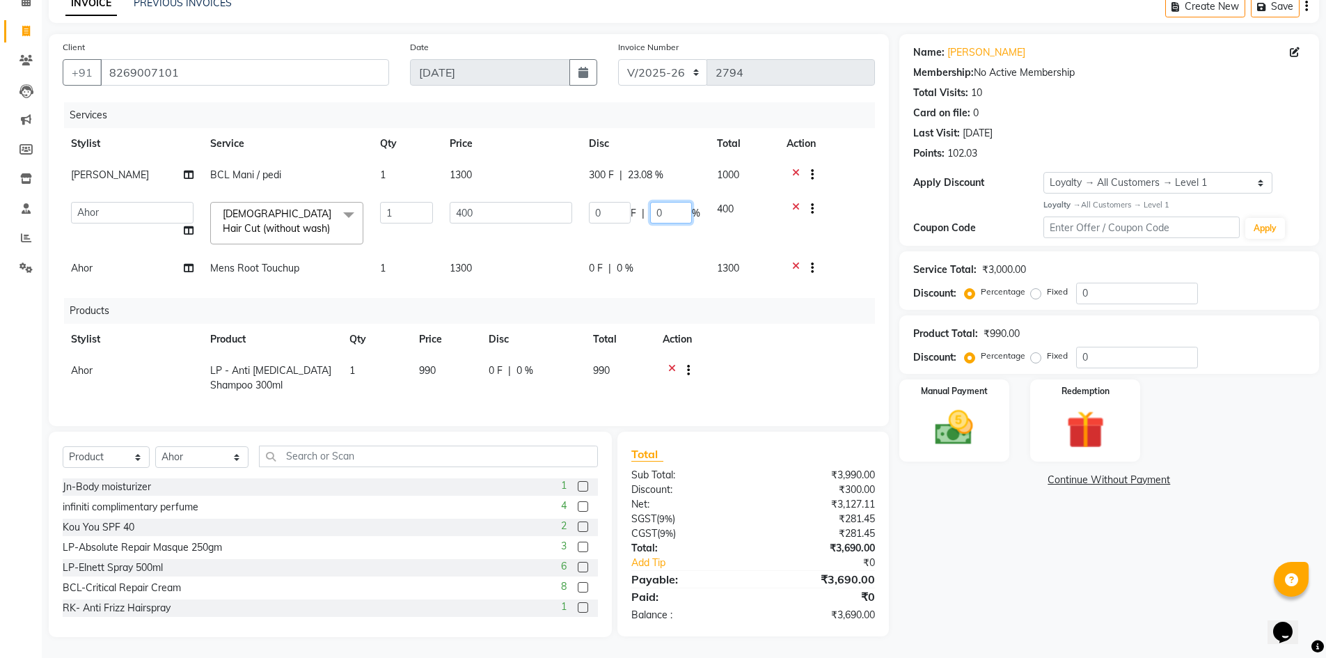
click at [670, 206] on input "0" at bounding box center [671, 213] width 42 height 22
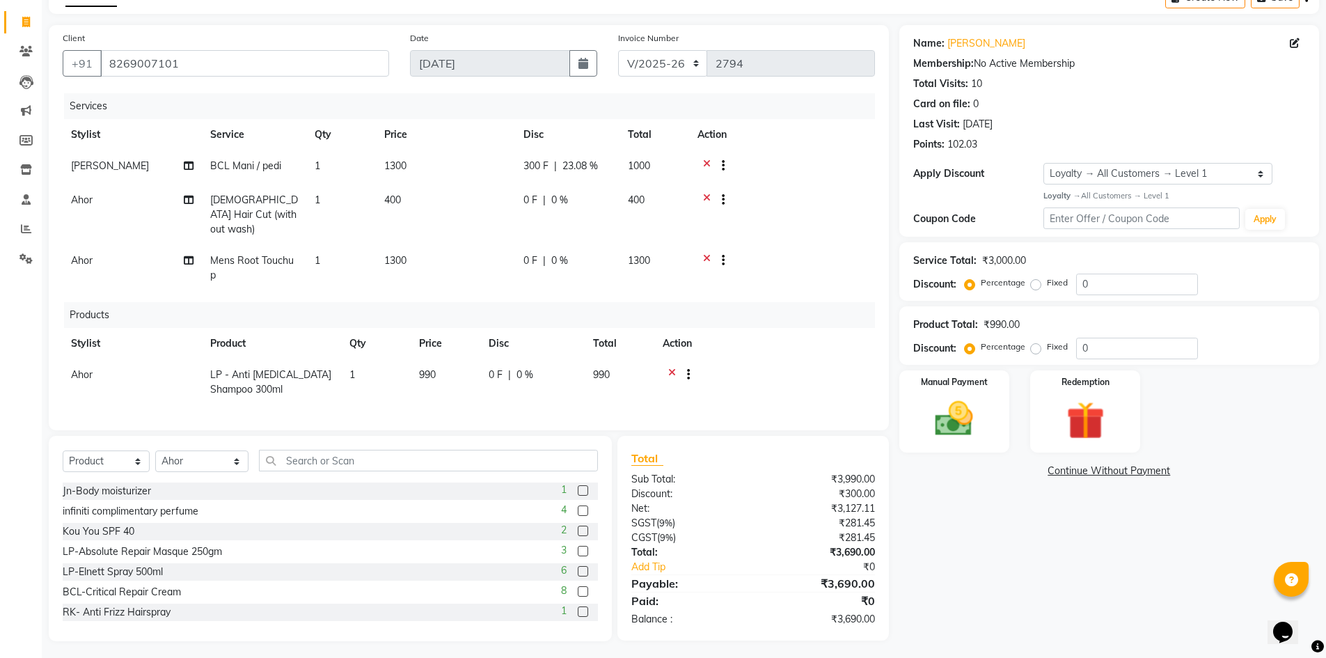
click at [963, 514] on div "Name: Avinash Singh Membership: No Active Membership Total Visits: 10 Card on f…" at bounding box center [1114, 333] width 430 height 616
click at [536, 368] on td "0 F | 0 %" at bounding box center [532, 382] width 104 height 46
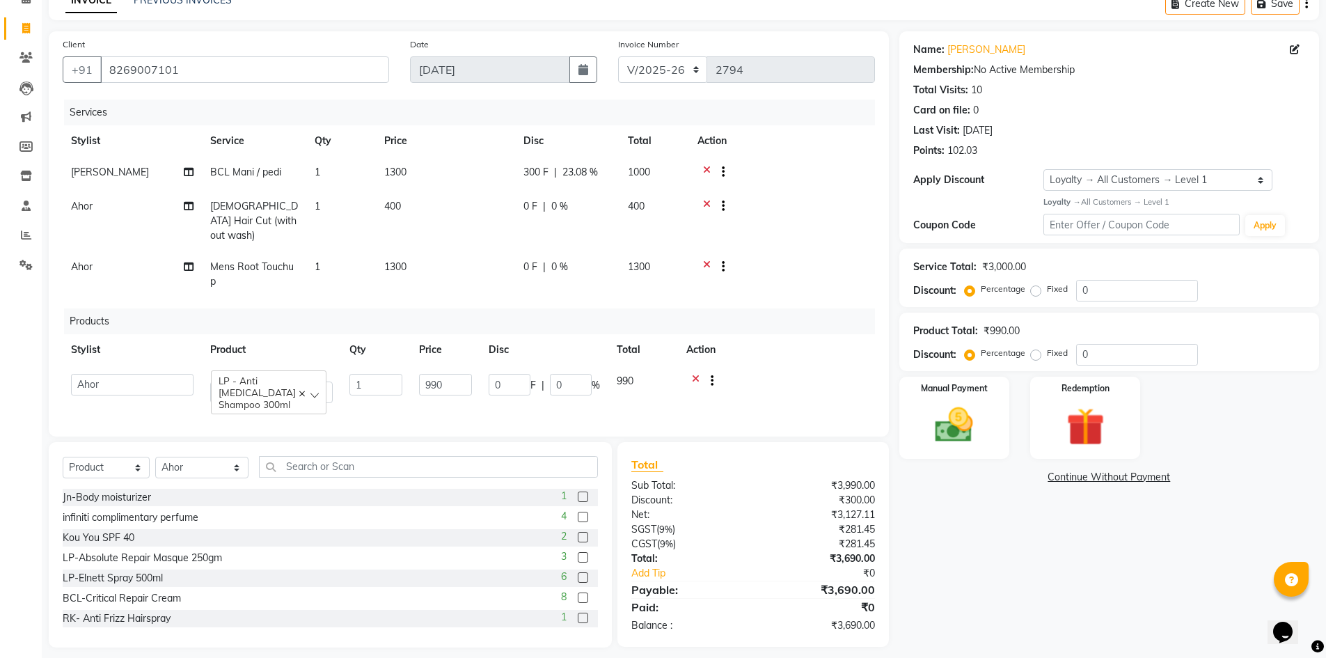
click at [869, 369] on td at bounding box center [776, 388] width 197 height 46
click at [992, 441] on div "Manual Payment" at bounding box center [953, 417] width 115 height 86
click at [1083, 477] on span "UPI" at bounding box center [1082, 478] width 22 height 16
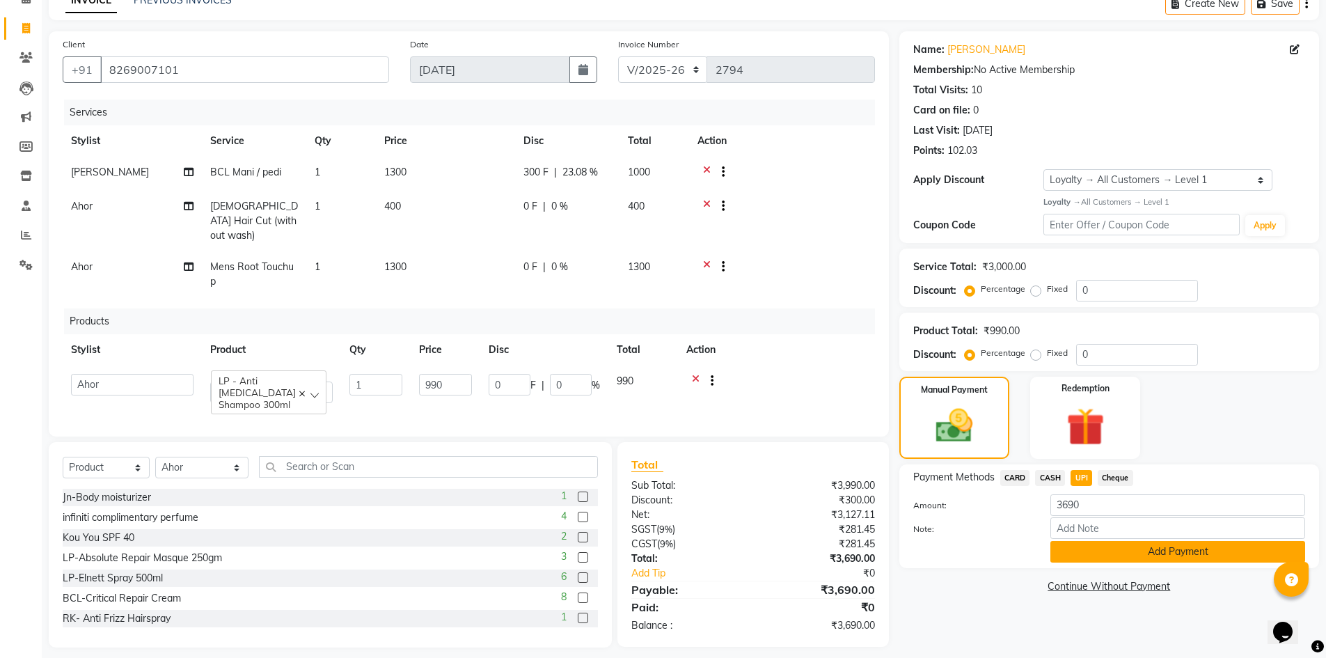
click at [1125, 554] on button "Add Payment" at bounding box center [1177, 552] width 255 height 22
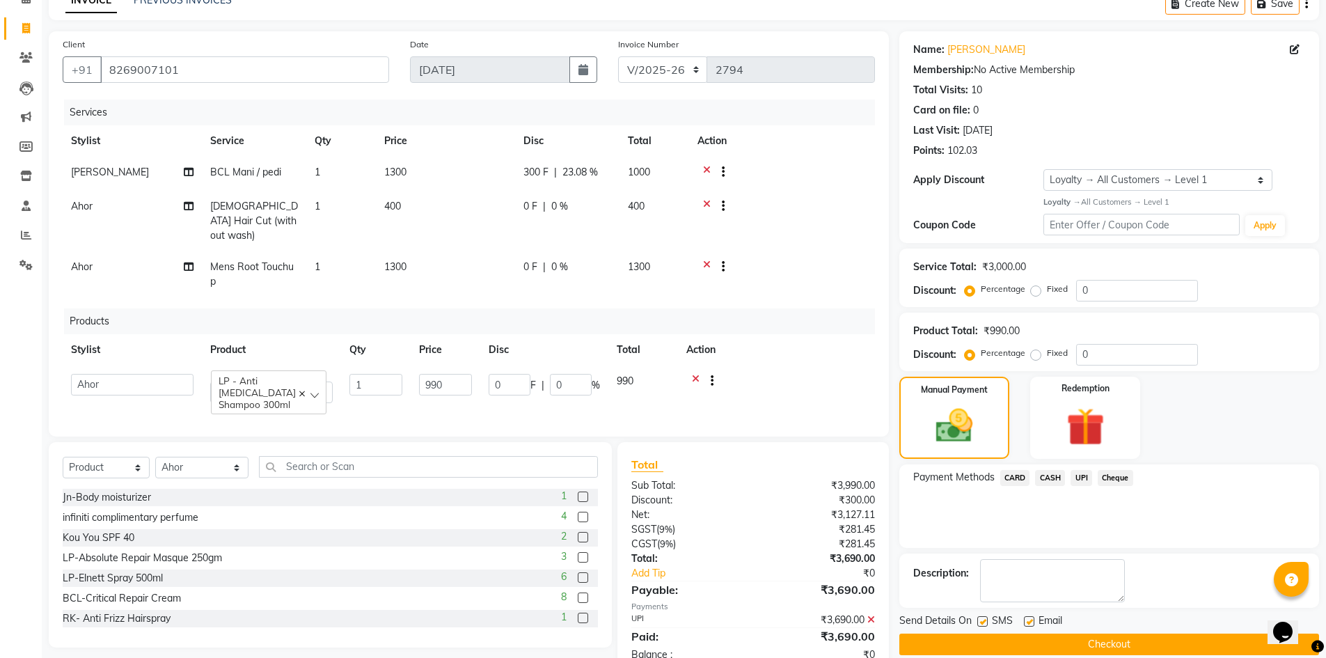
scroll to position [171, 0]
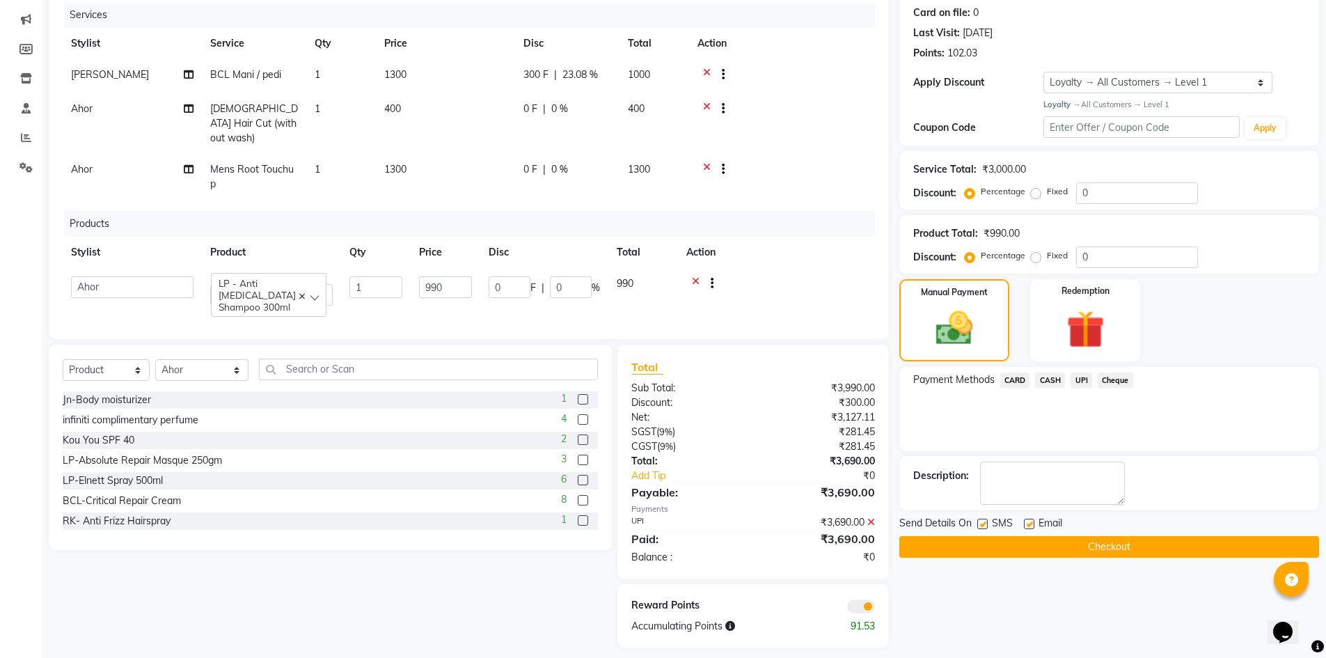
click at [990, 542] on button "Checkout" at bounding box center [1109, 547] width 420 height 22
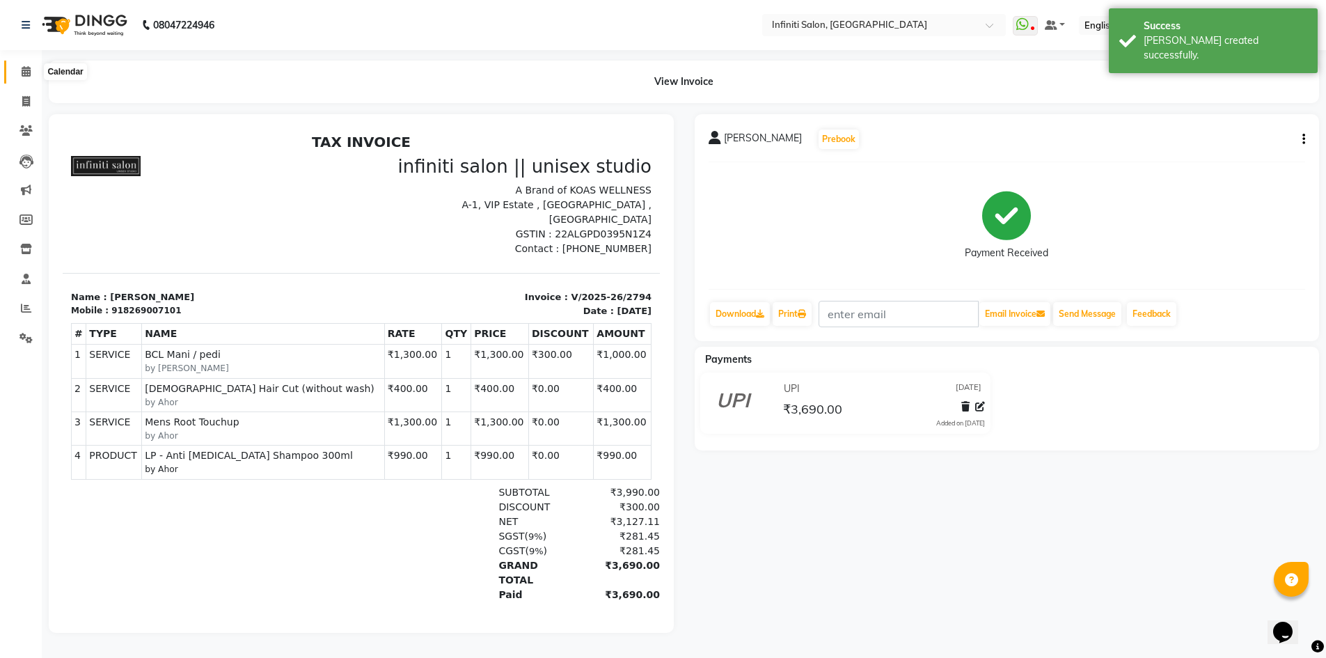
click at [16, 77] on span at bounding box center [26, 72] width 24 height 16
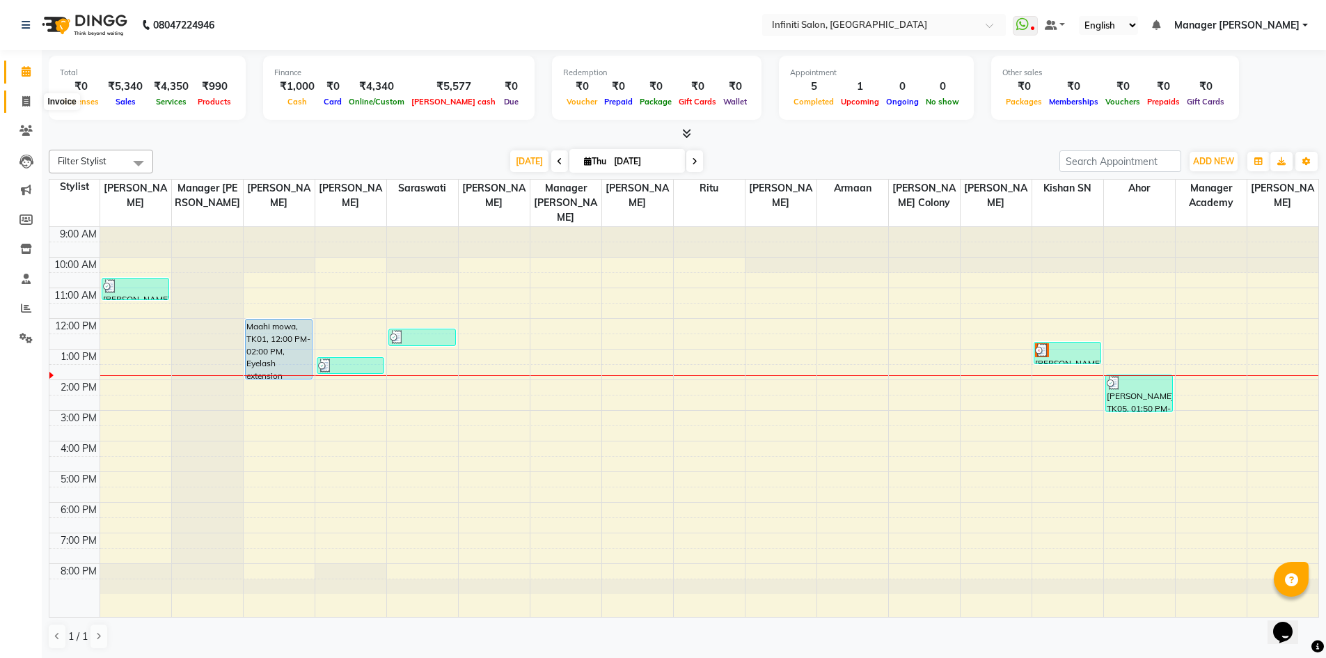
click at [27, 94] on span at bounding box center [26, 102] width 24 height 16
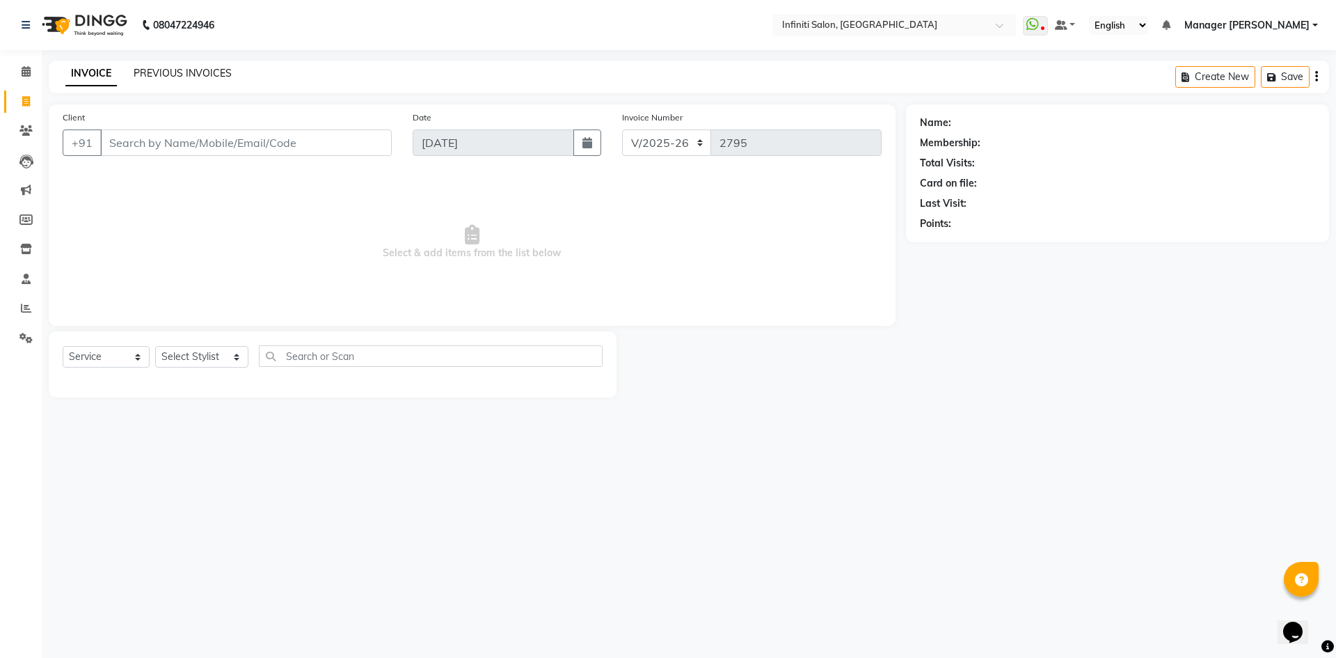
click at [198, 74] on link "PREVIOUS INVOICES" at bounding box center [183, 73] width 98 height 13
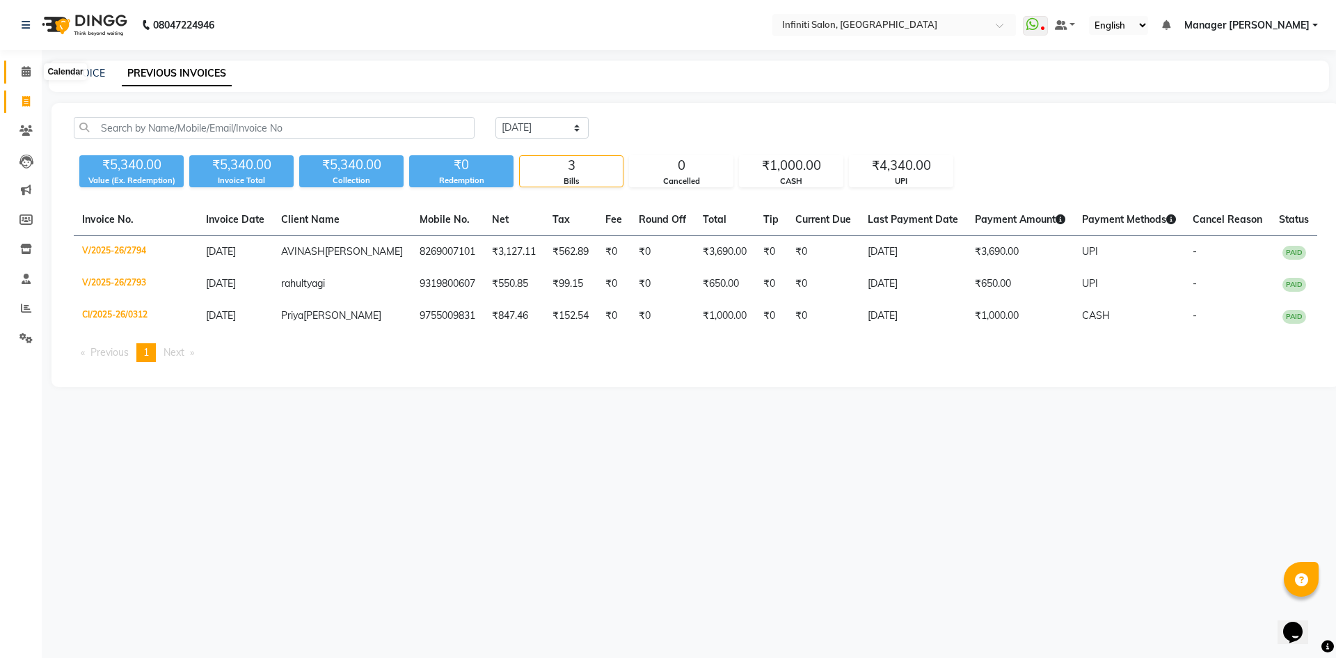
click at [18, 76] on span at bounding box center [26, 72] width 24 height 16
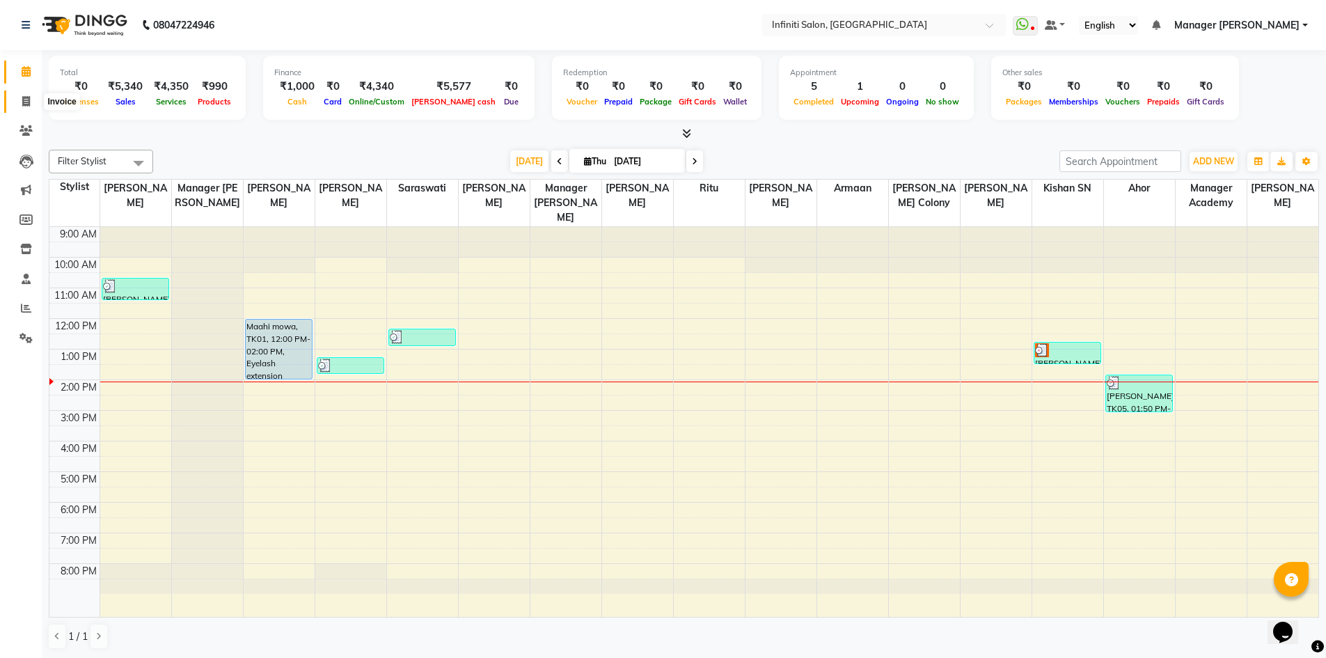
click at [33, 95] on span at bounding box center [26, 102] width 24 height 16
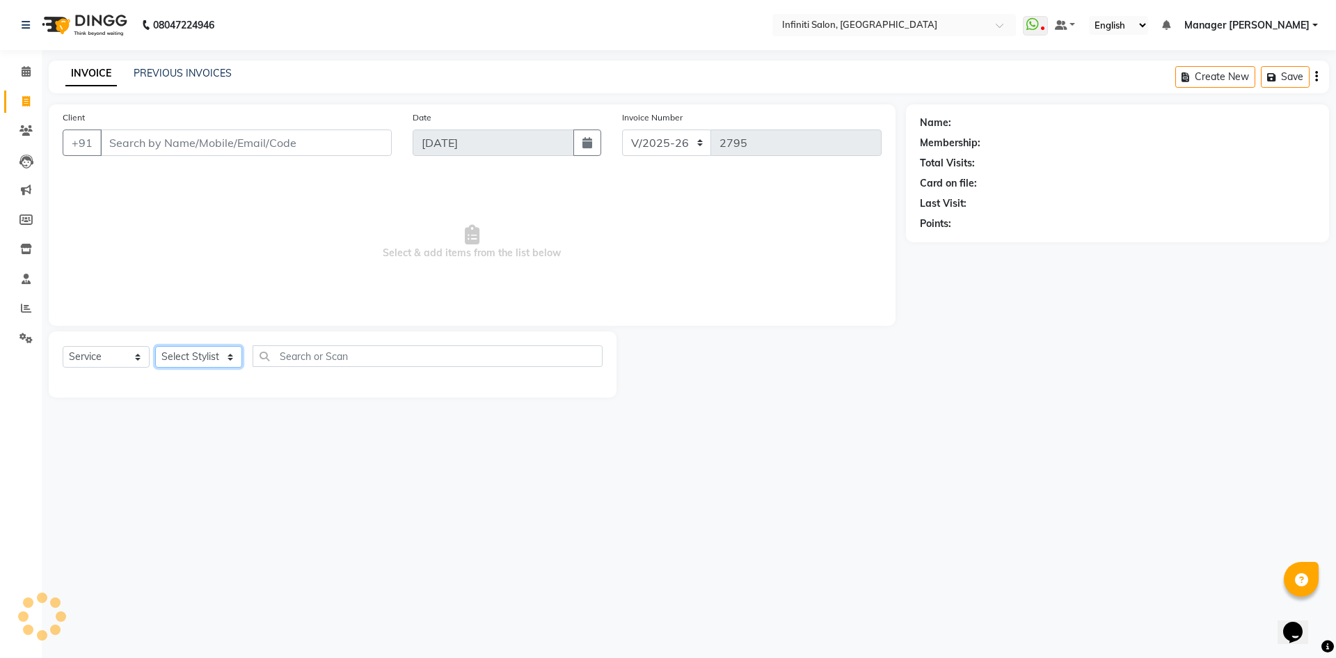
click at [202, 363] on select "Select Stylist" at bounding box center [198, 357] width 87 height 22
click at [155, 346] on select "Select Stylist [PERSON_NAME] Ahor Armaan [PERSON_NAME] [PERSON_NAME] [PERSON_NA…" at bounding box center [201, 357] width 93 height 22
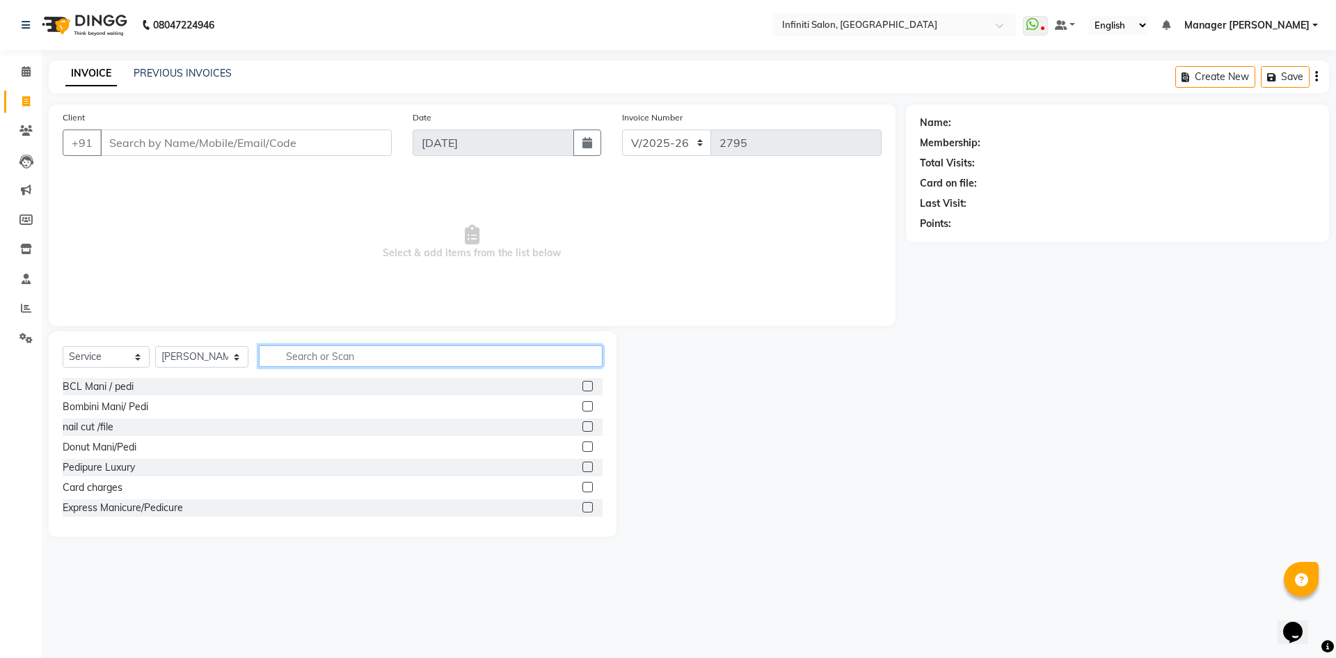
click at [324, 350] on input "text" at bounding box center [431, 356] width 344 height 22
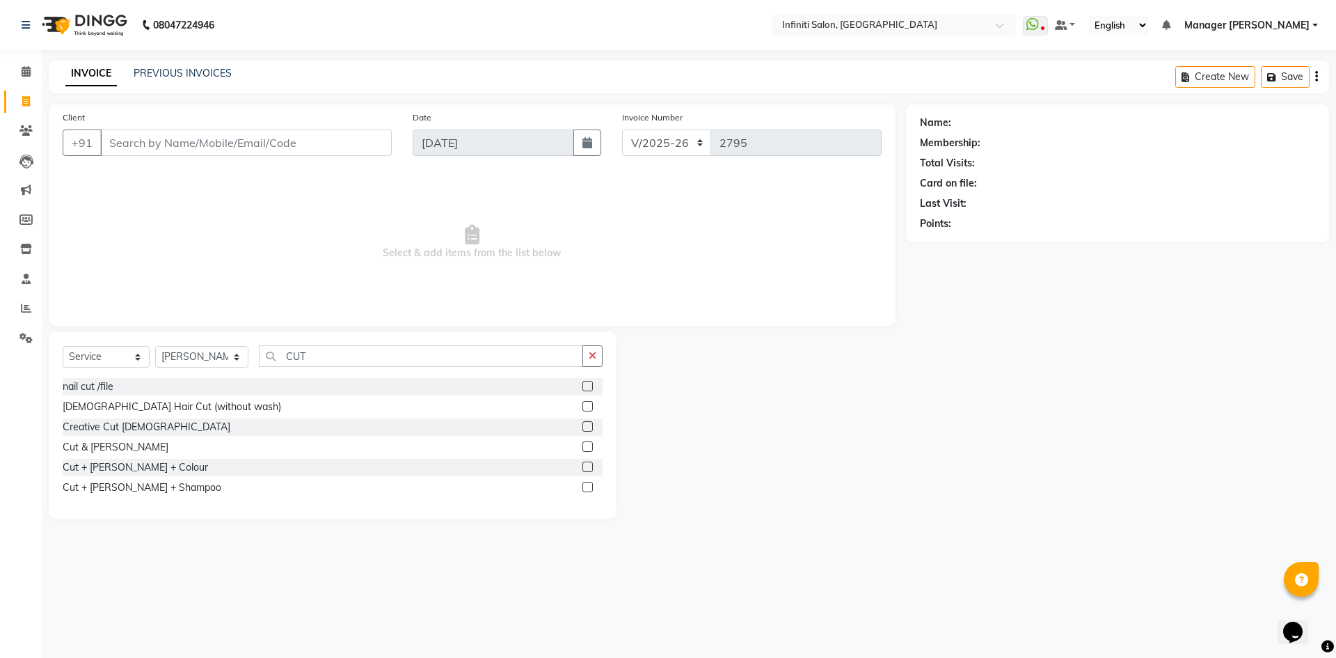
click at [582, 408] on div "[DEMOGRAPHIC_DATA] Hair Cut (without wash)" at bounding box center [333, 406] width 540 height 17
click at [587, 409] on label at bounding box center [588, 406] width 10 height 10
click at [587, 409] on input "checkbox" at bounding box center [587, 406] width 9 height 9
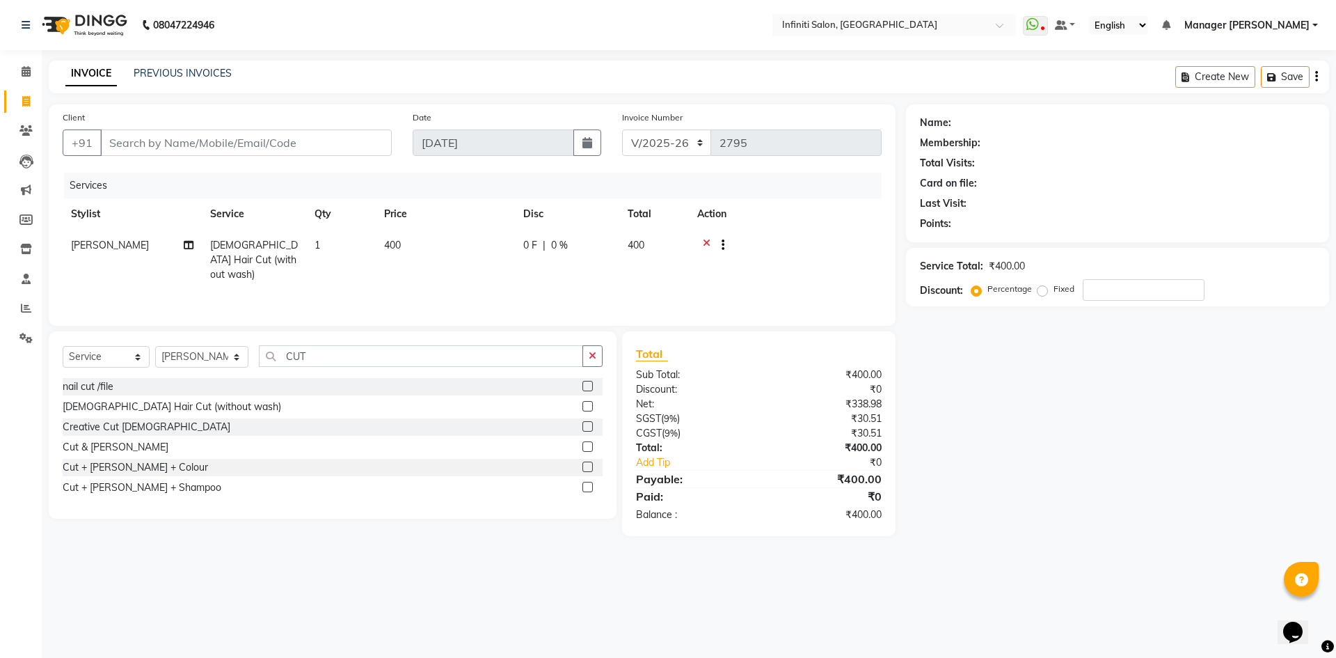
click at [401, 249] on span "400" at bounding box center [392, 245] width 17 height 13
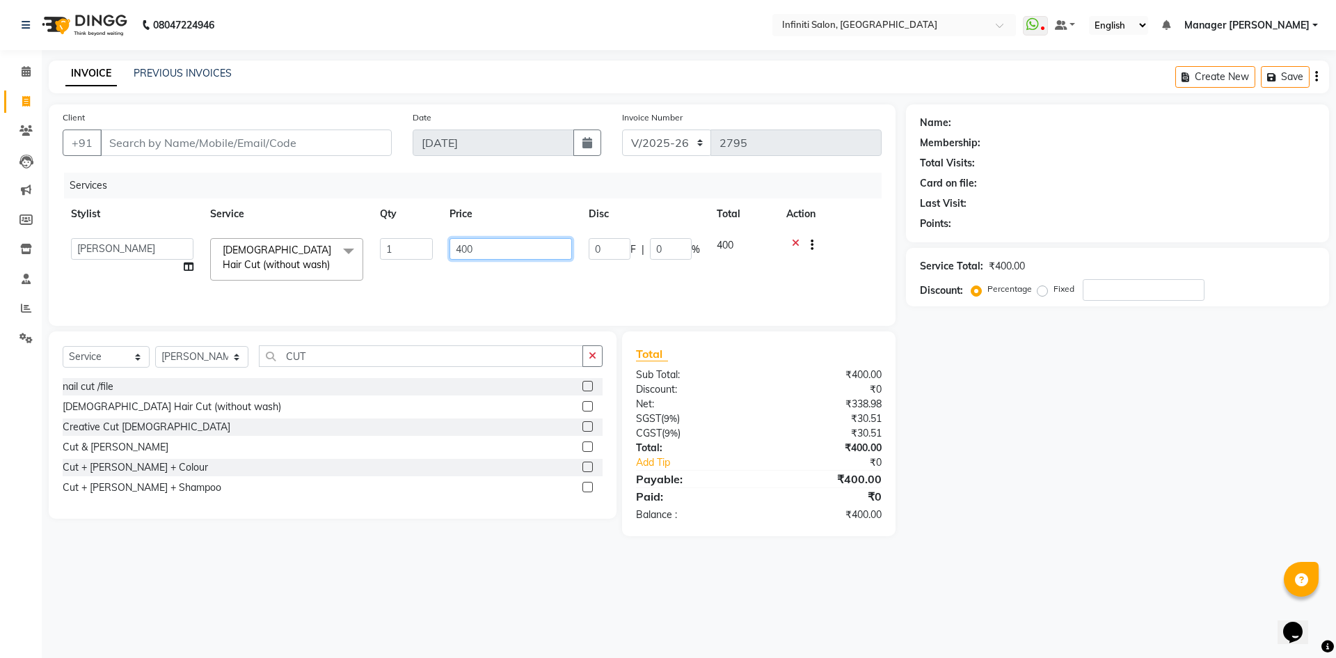
click at [506, 247] on input "400" at bounding box center [511, 249] width 123 height 22
click at [303, 141] on input "Client" at bounding box center [246, 142] width 292 height 26
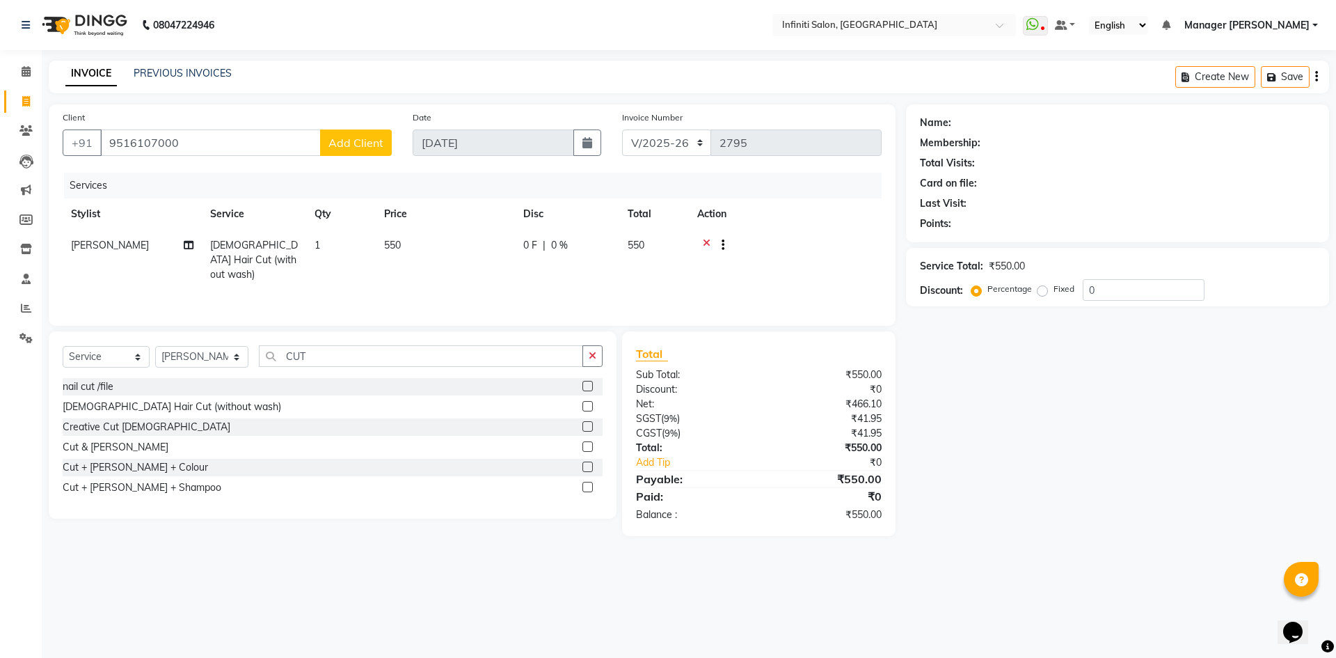
click at [379, 139] on span "Add Client" at bounding box center [356, 143] width 55 height 14
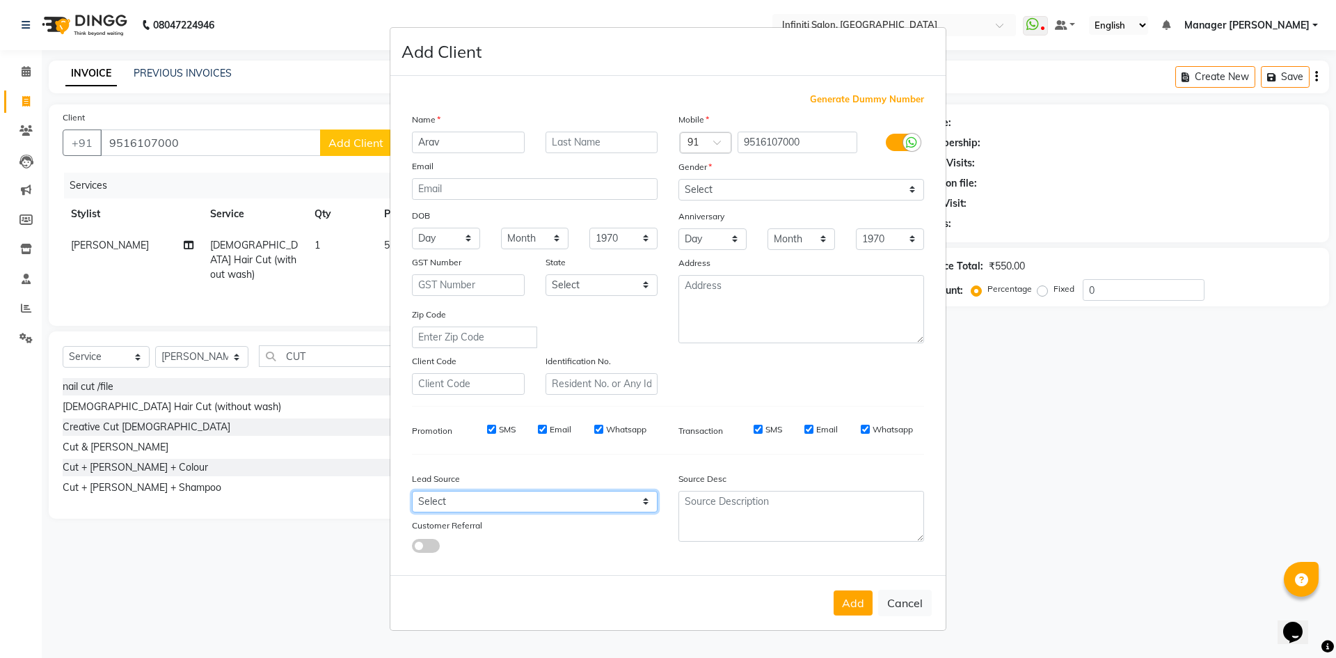
click at [459, 500] on select "Select Walk-in Facebook JustDial Google Other Instagram Repeated YouTube Referr…" at bounding box center [535, 502] width 246 height 22
click at [412, 491] on select "Select Walk-in Facebook JustDial Google Other Instagram Repeated YouTube Referr…" at bounding box center [535, 502] width 246 height 22
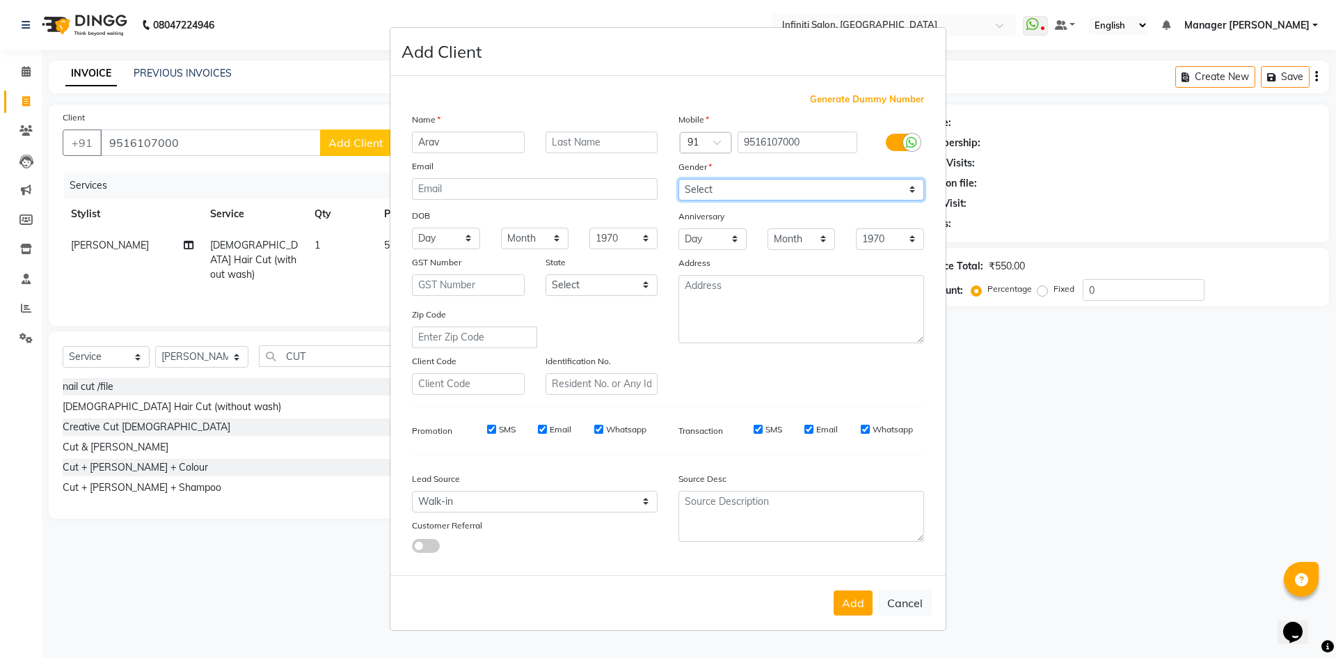
click at [734, 188] on select "Select Male Female Other Prefer Not To Say" at bounding box center [802, 190] width 246 height 22
click at [679, 179] on select "Select Male Female Other Prefer Not To Say" at bounding box center [802, 190] width 246 height 22
click at [858, 594] on button "Add" at bounding box center [853, 602] width 39 height 25
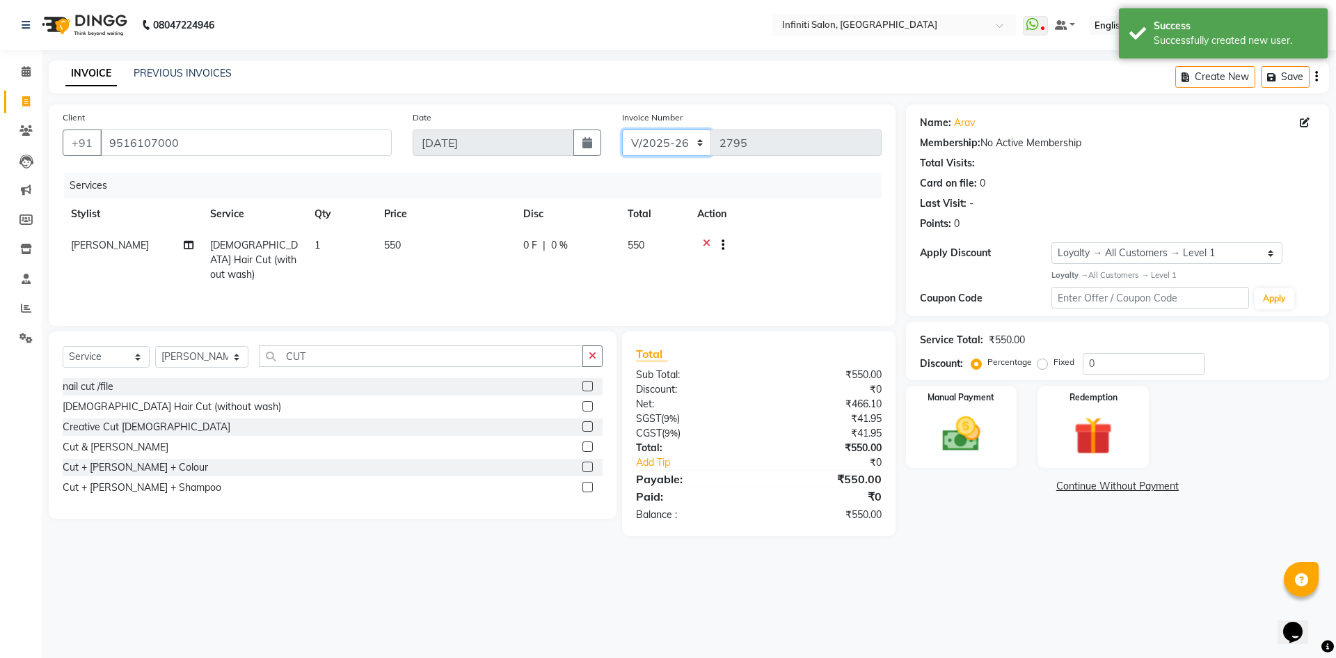
click at [655, 139] on select "CI/2025-26 V/2025-26" at bounding box center [667, 142] width 90 height 26
click at [622, 129] on select "CI/2025-26 V/2025-26" at bounding box center [667, 142] width 90 height 26
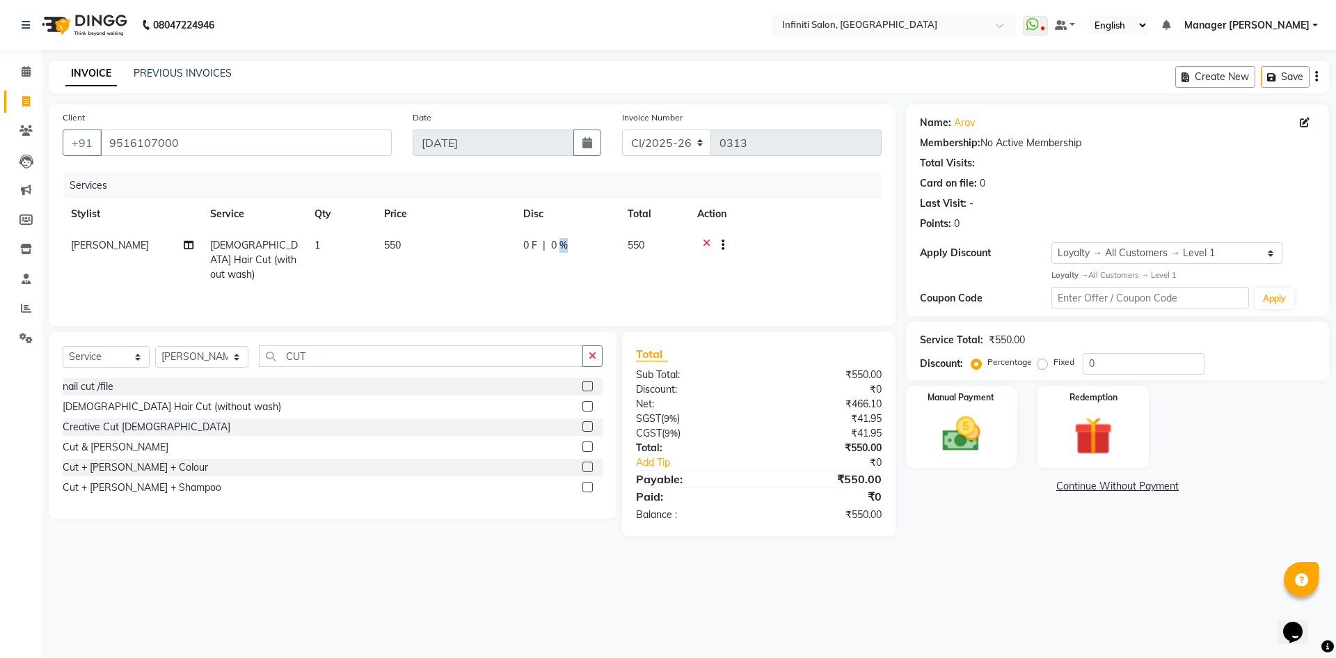
click at [564, 251] on span "0 %" at bounding box center [559, 245] width 17 height 15
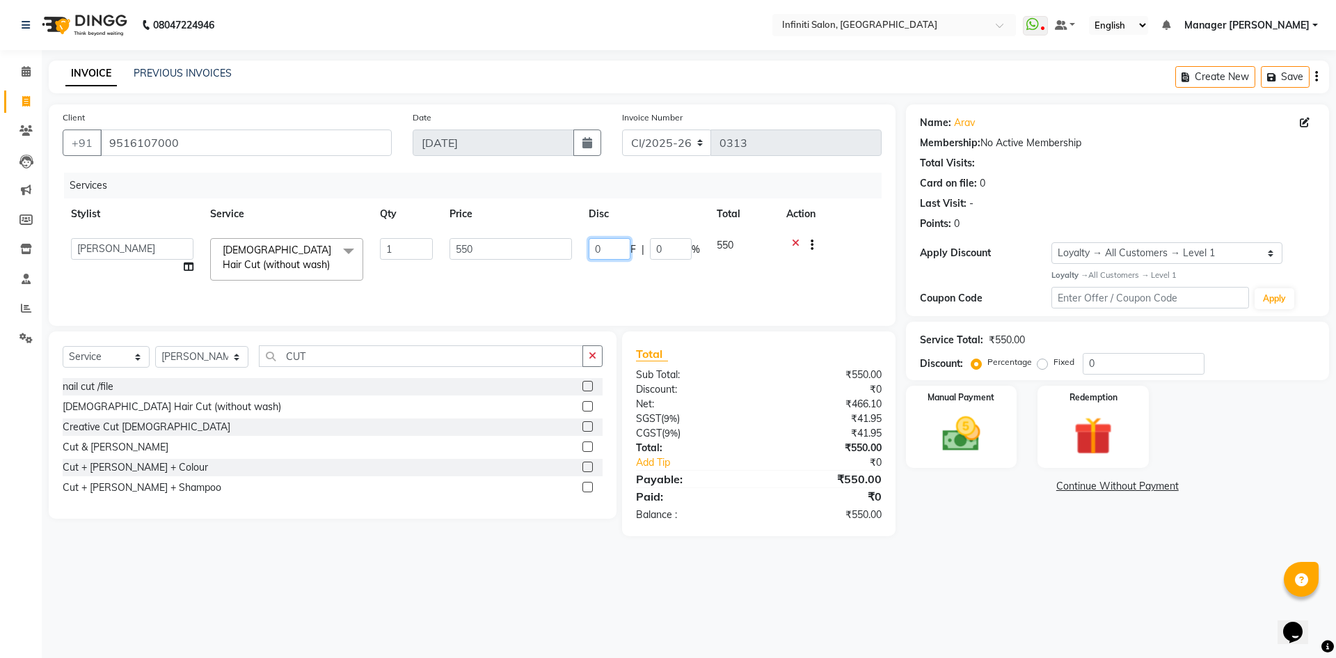
click at [619, 244] on input "0" at bounding box center [610, 249] width 42 height 22
click at [605, 601] on div "08047224946 Select Location × Infiniti Salon, Shankar Nagar WhatsApp Status ✕ S…" at bounding box center [668, 329] width 1336 height 658
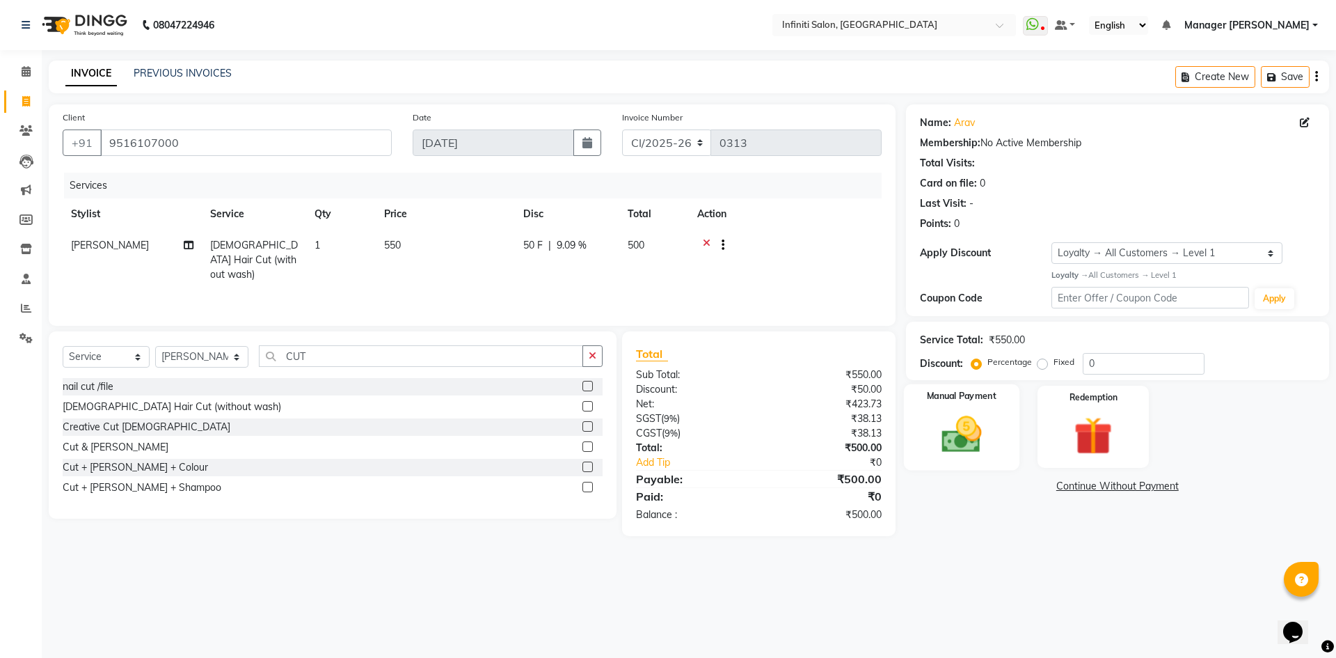
click at [965, 446] on img at bounding box center [961, 434] width 65 height 46
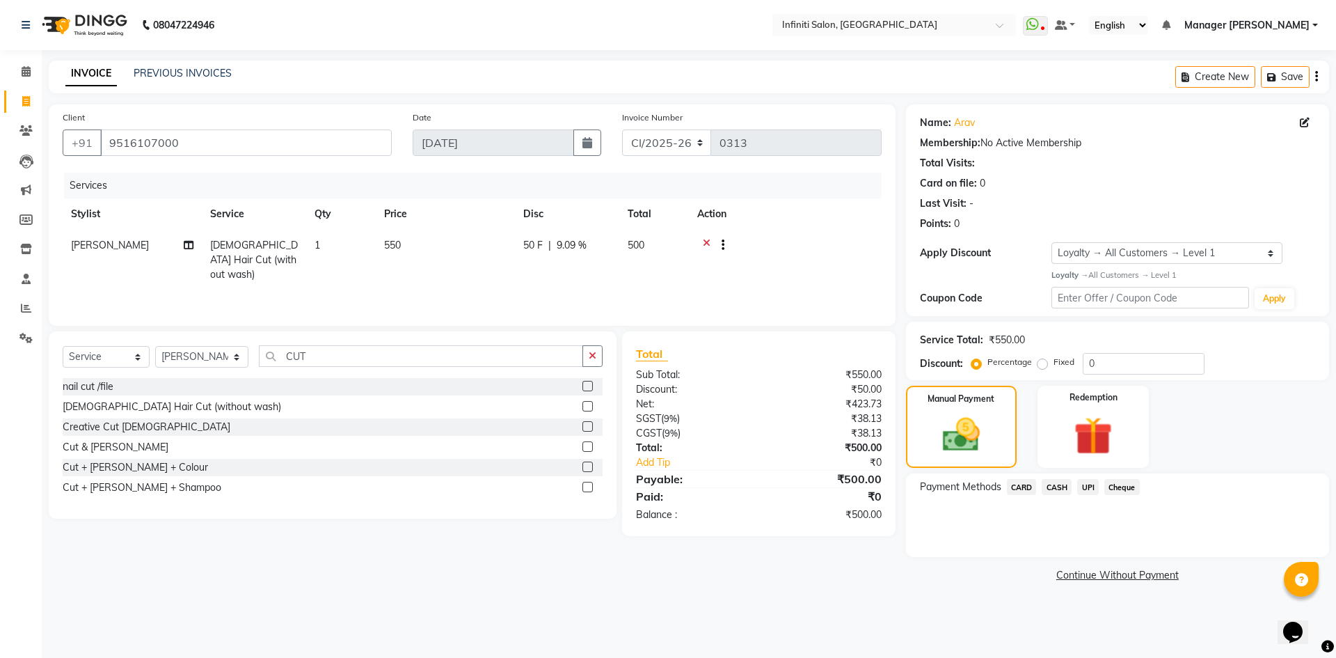
click at [1059, 480] on span "CASH" at bounding box center [1057, 487] width 30 height 16
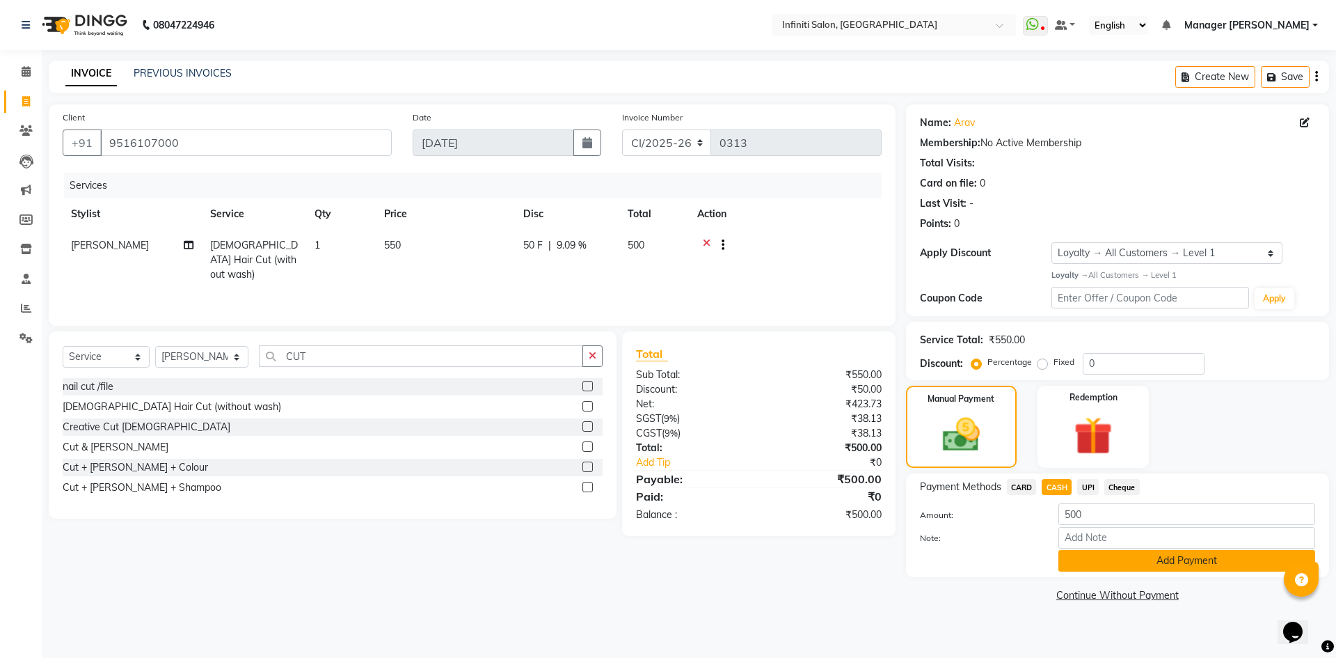
click at [1096, 567] on button "Add Payment" at bounding box center [1187, 561] width 257 height 22
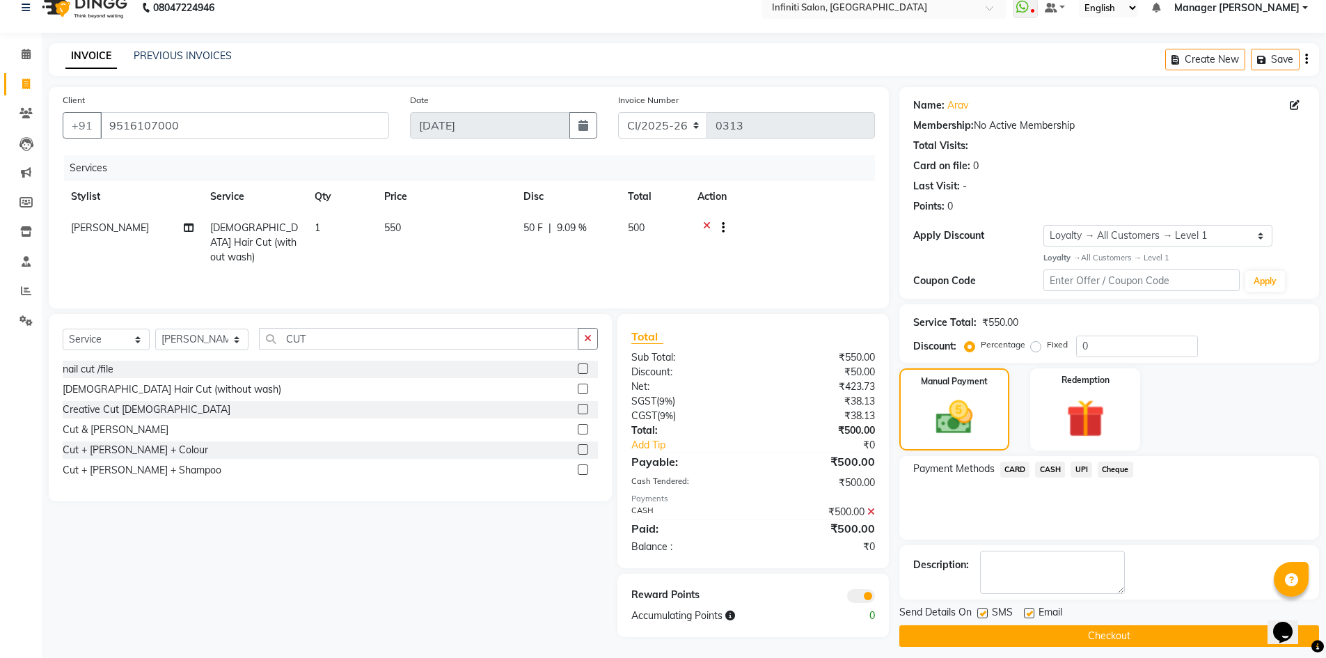
scroll to position [27, 0]
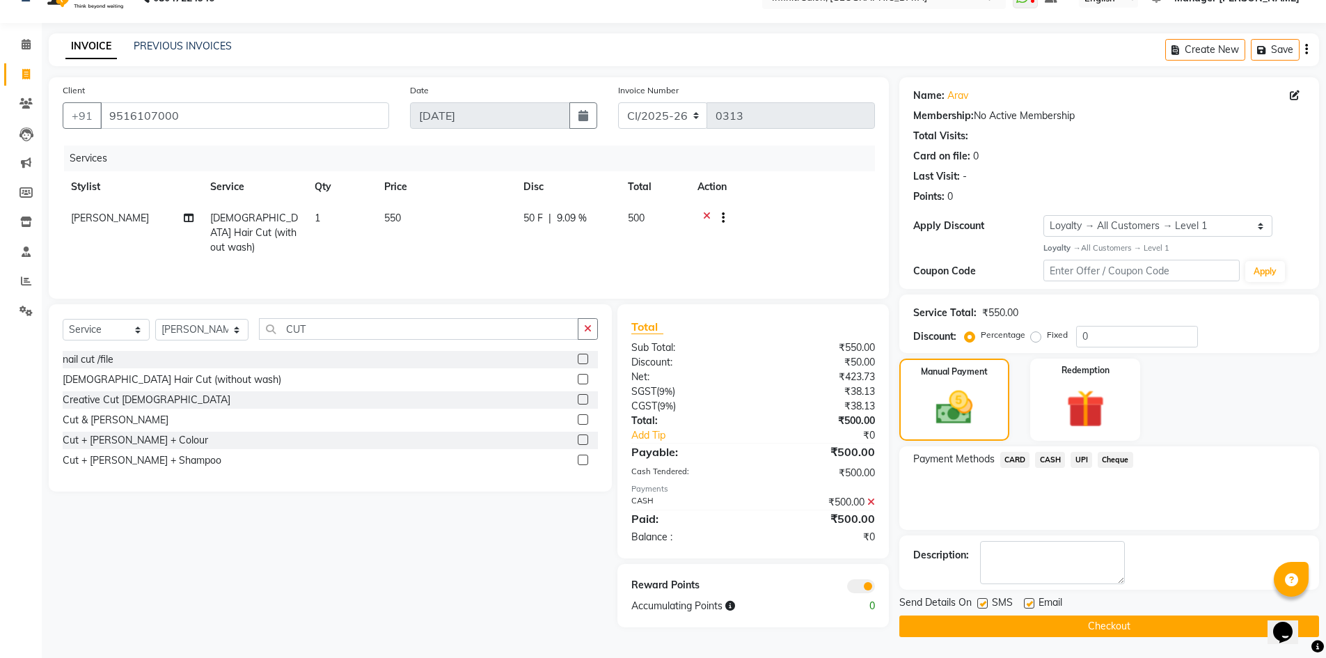
click at [1045, 621] on button "Checkout" at bounding box center [1109, 626] width 420 height 22
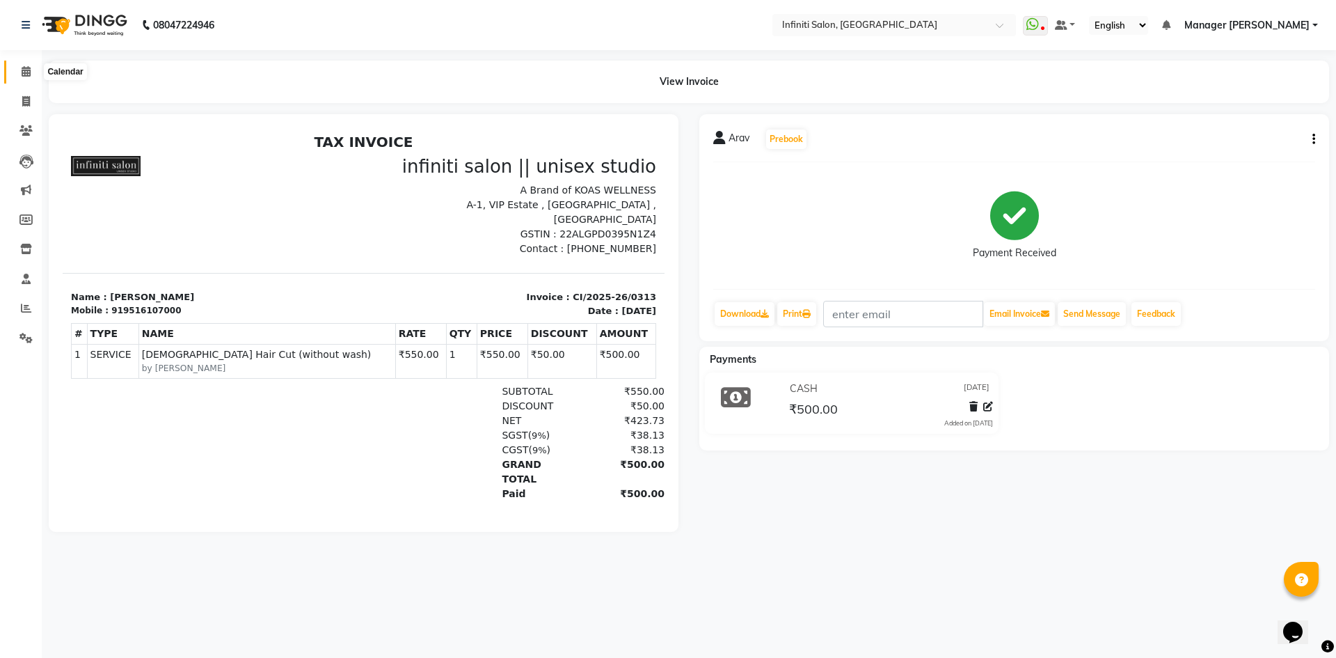
click at [22, 74] on icon at bounding box center [26, 71] width 9 height 10
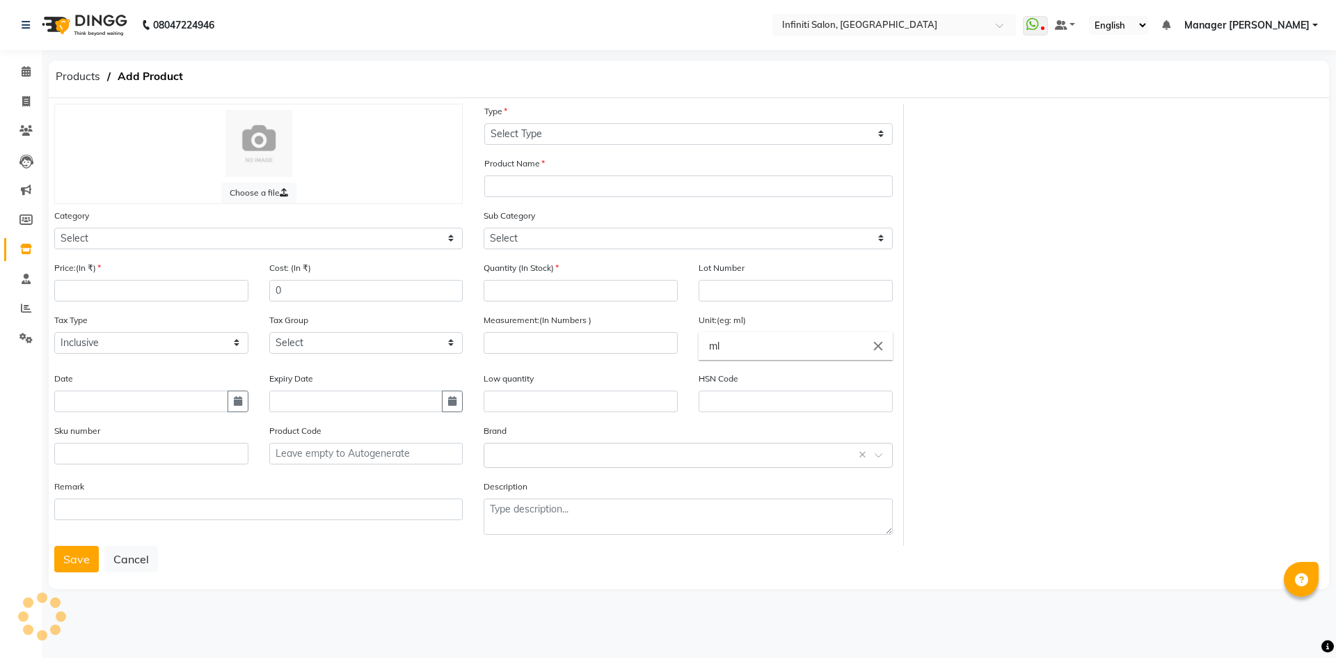
select select "true"
click at [24, 125] on icon at bounding box center [25, 130] width 13 height 10
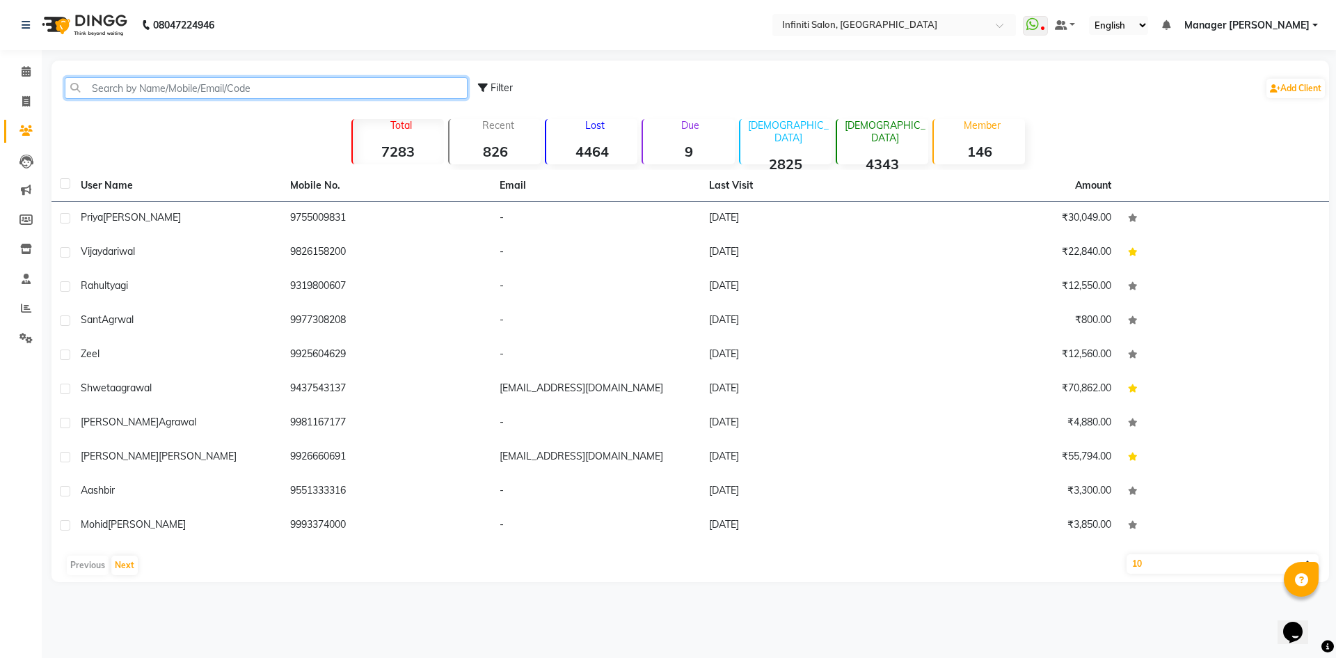
click at [184, 89] on input "text" at bounding box center [266, 88] width 403 height 22
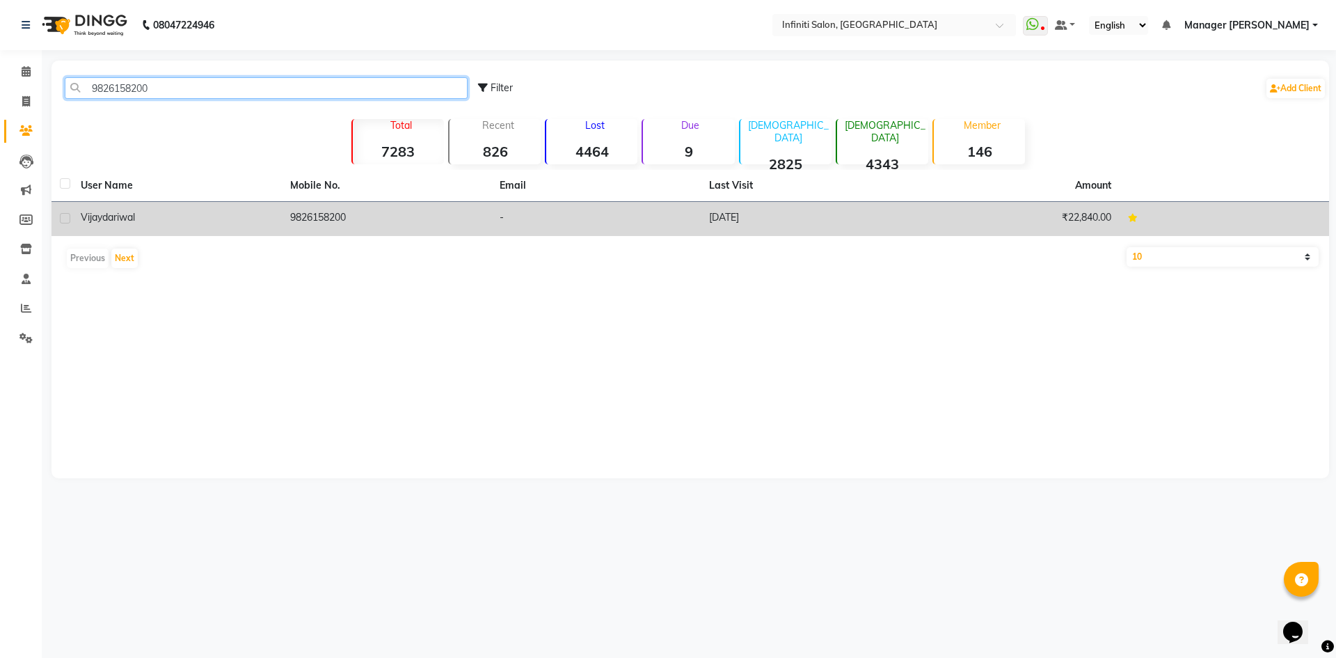
type input "9826158200"
click at [183, 228] on td "[PERSON_NAME]" at bounding box center [177, 219] width 210 height 34
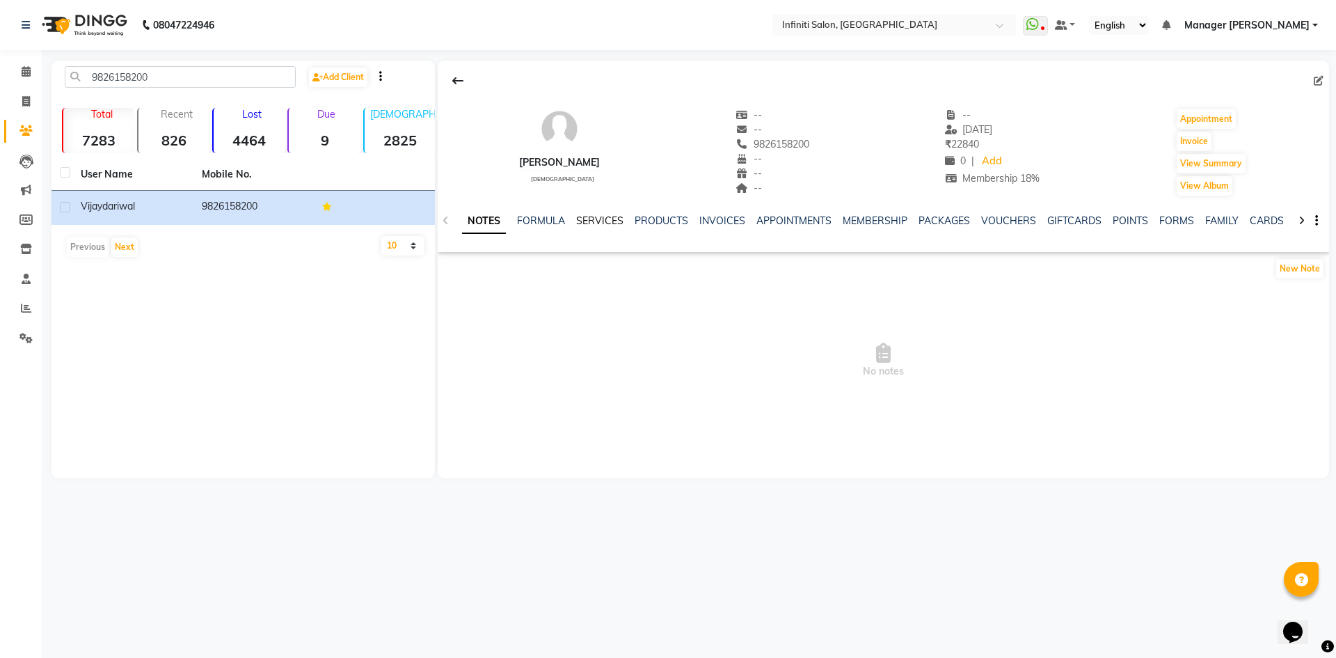
click at [609, 216] on link "SERVICES" at bounding box center [599, 220] width 47 height 13
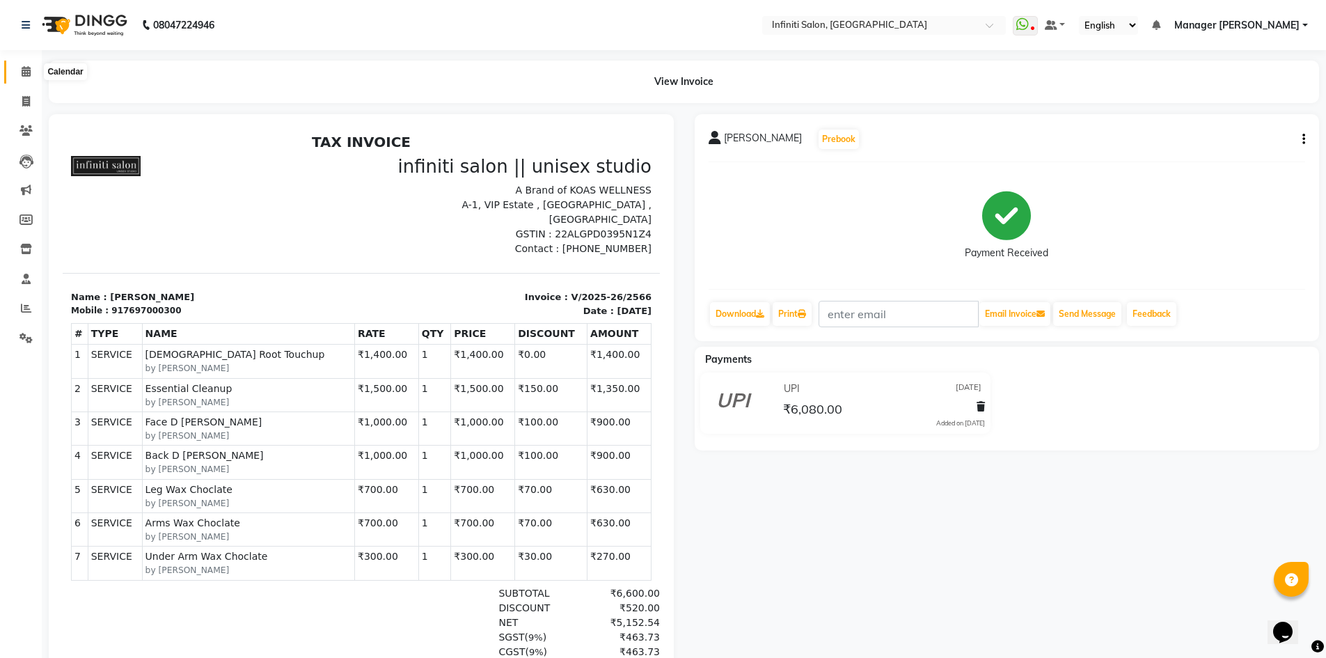
click at [27, 73] on icon at bounding box center [26, 71] width 9 height 10
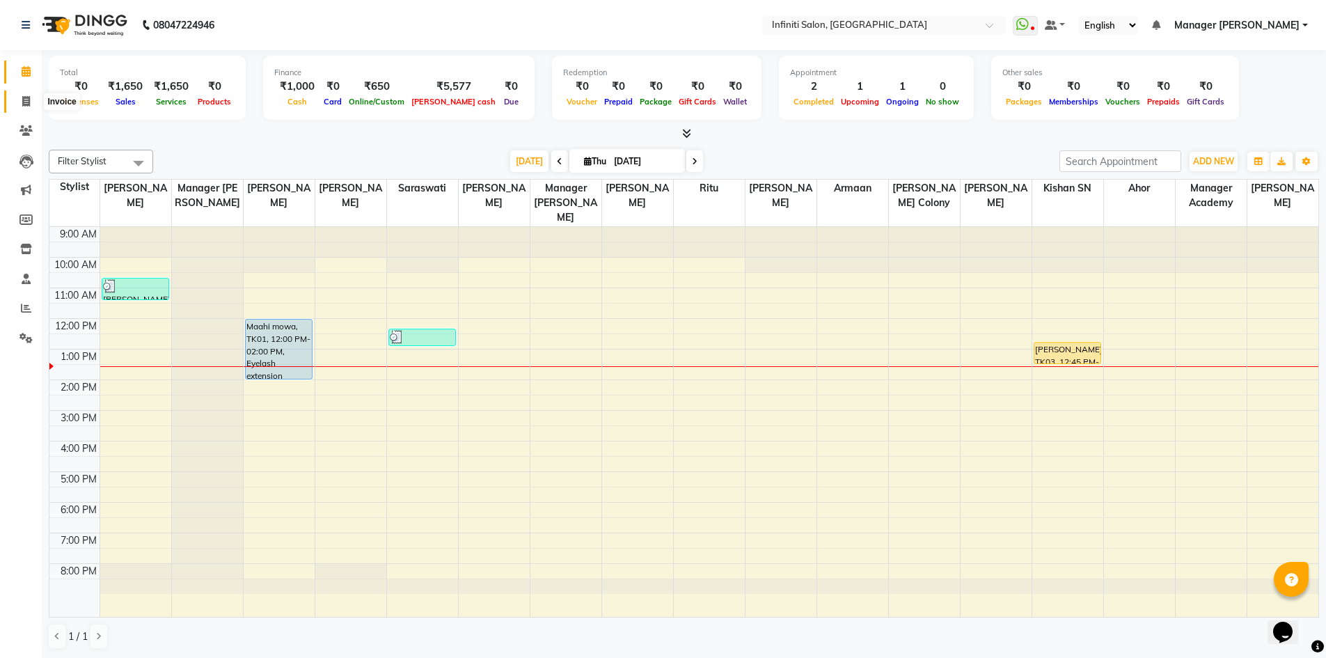
click at [24, 102] on icon at bounding box center [26, 101] width 8 height 10
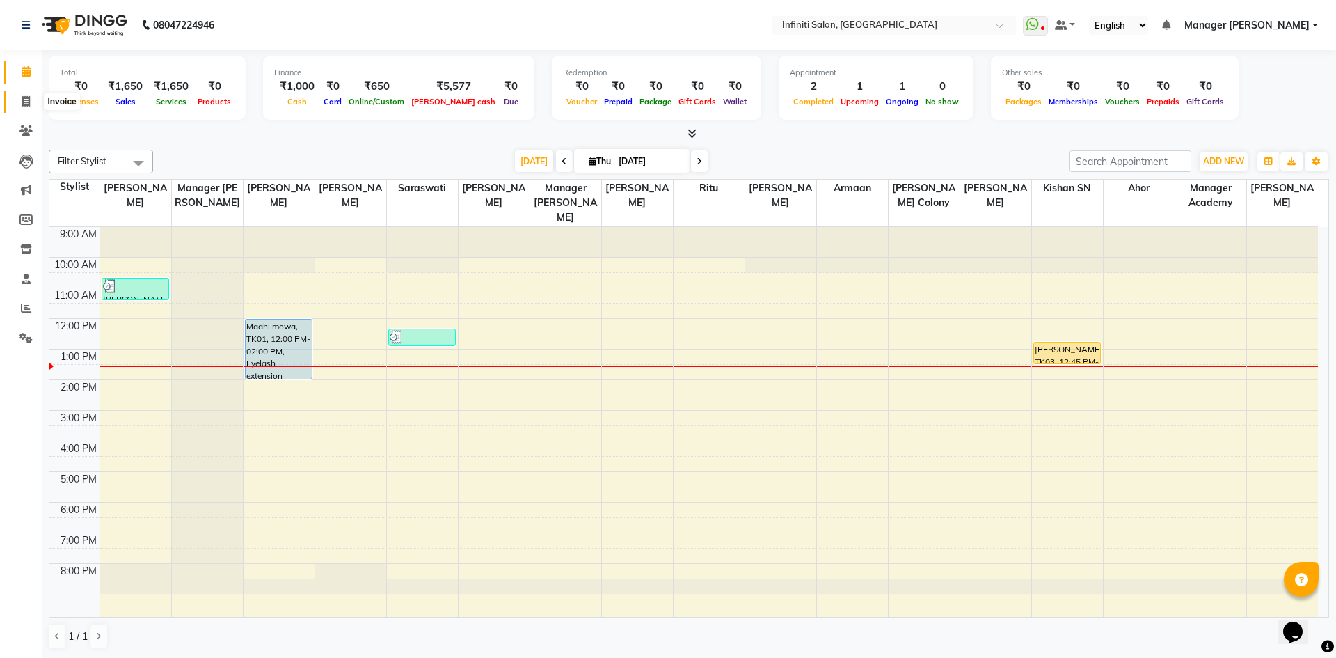
select select "5804"
select select "service"
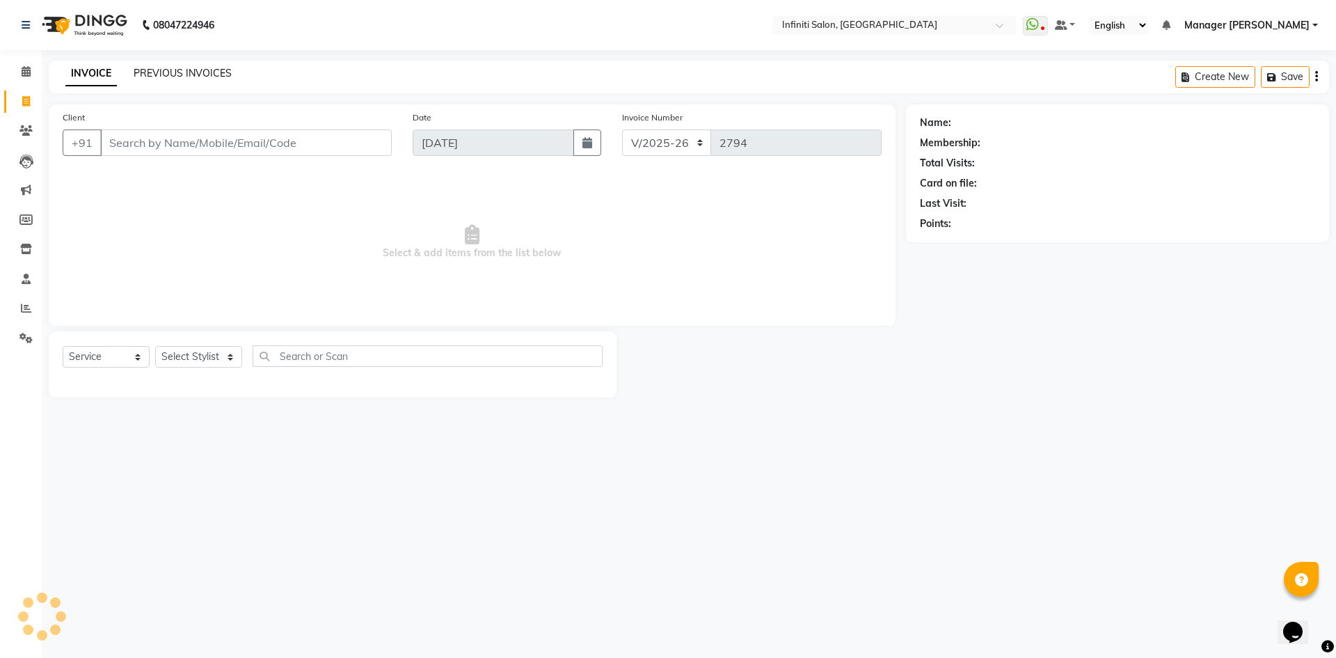
click at [177, 76] on link "PREVIOUS INVOICES" at bounding box center [183, 73] width 98 height 13
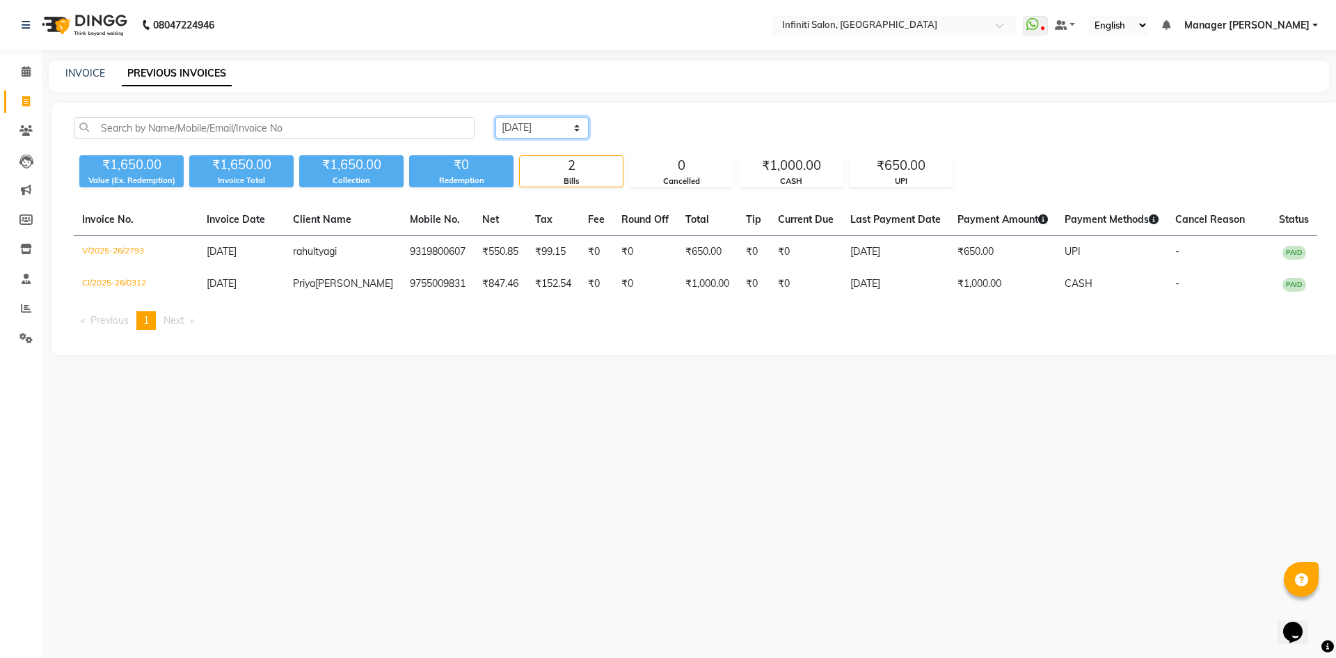
click at [532, 120] on select "[DATE] [DATE] Custom Range" at bounding box center [542, 128] width 93 height 22
select select "range"
click at [496, 117] on select "[DATE] [DATE] Custom Range" at bounding box center [542, 128] width 93 height 22
click at [634, 132] on input "[DATE]" at bounding box center [655, 127] width 97 height 19
select select "9"
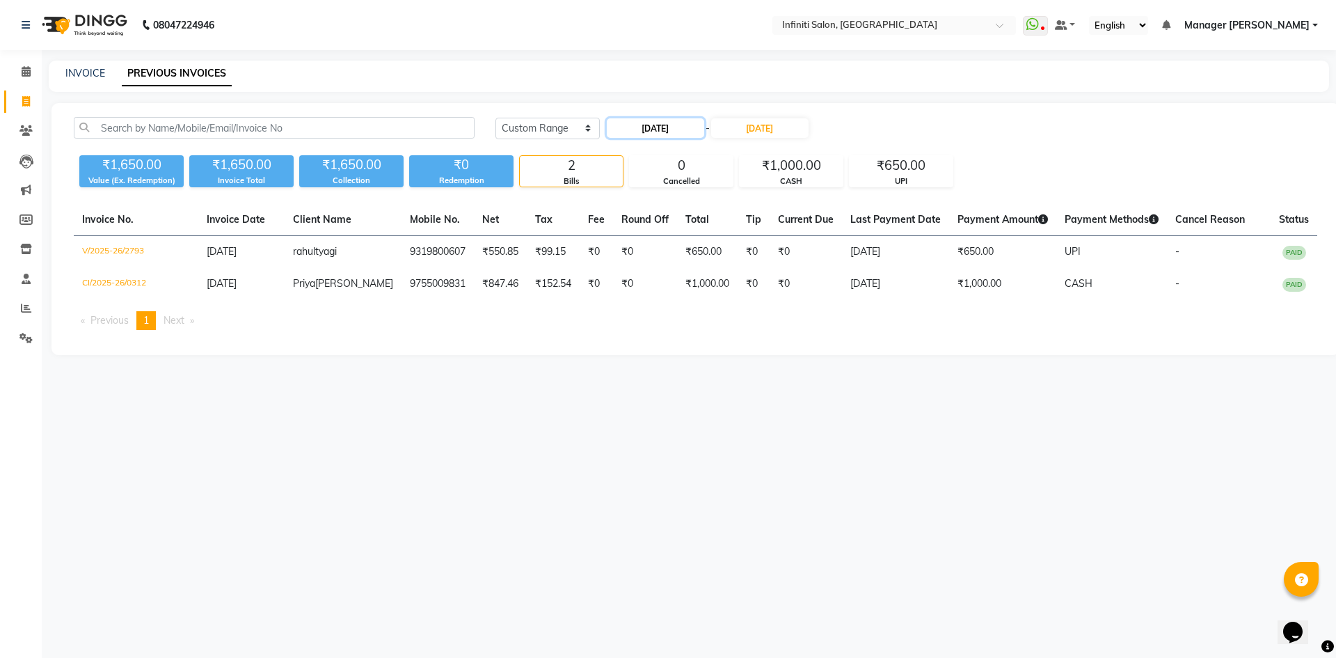
select select "2025"
click at [663, 153] on select "Jan Feb Mar Apr May Jun [DATE] Aug Sep Oct Nov Dec" at bounding box center [661, 153] width 53 height 21
select select "8"
click at [635, 143] on select "Jan Feb Mar Apr May Jun [DATE] Aug Sep Oct Nov Dec" at bounding box center [661, 153] width 53 height 21
click at [704, 262] on div "22" at bounding box center [711, 266] width 22 height 22
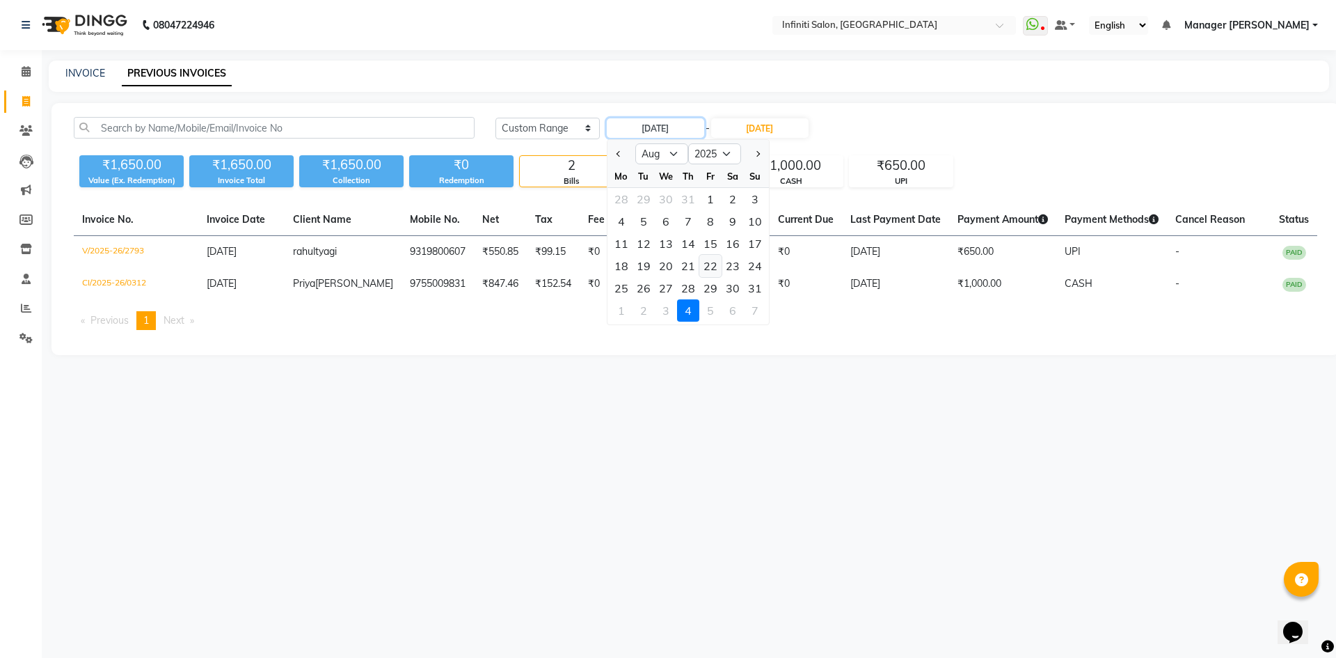
type input "[DATE]"
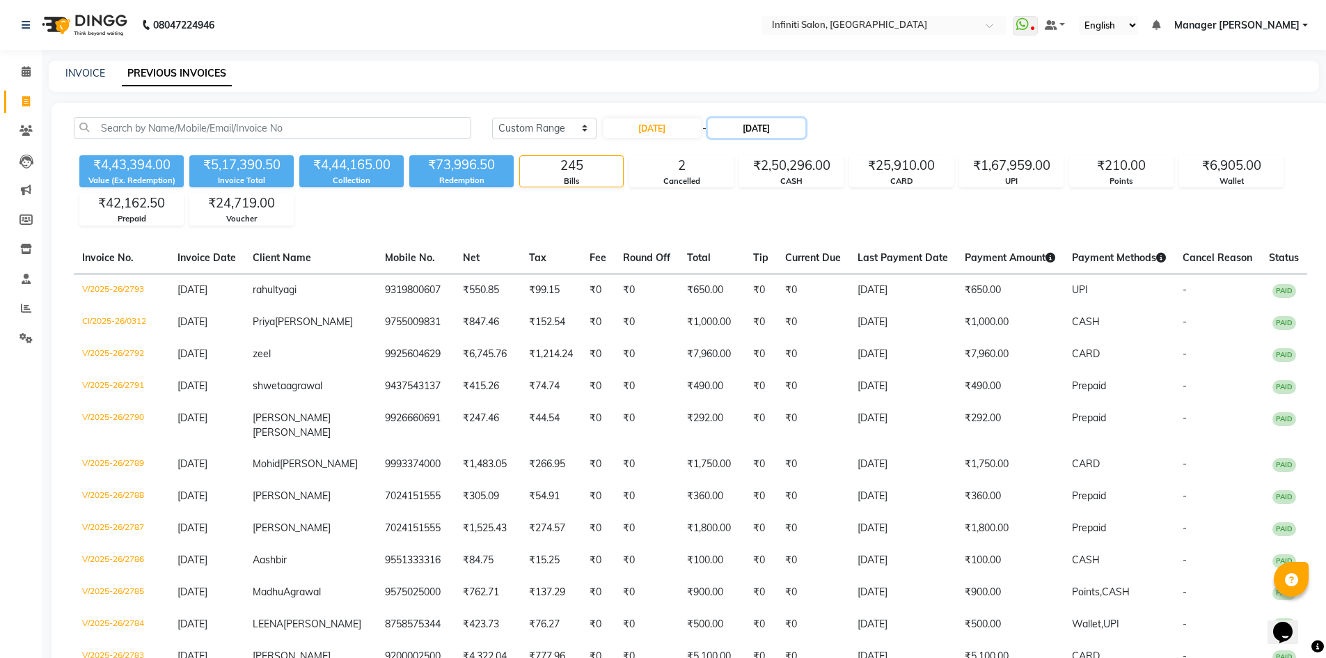
click at [750, 124] on input "[DATE]" at bounding box center [756, 127] width 97 height 19
select select "9"
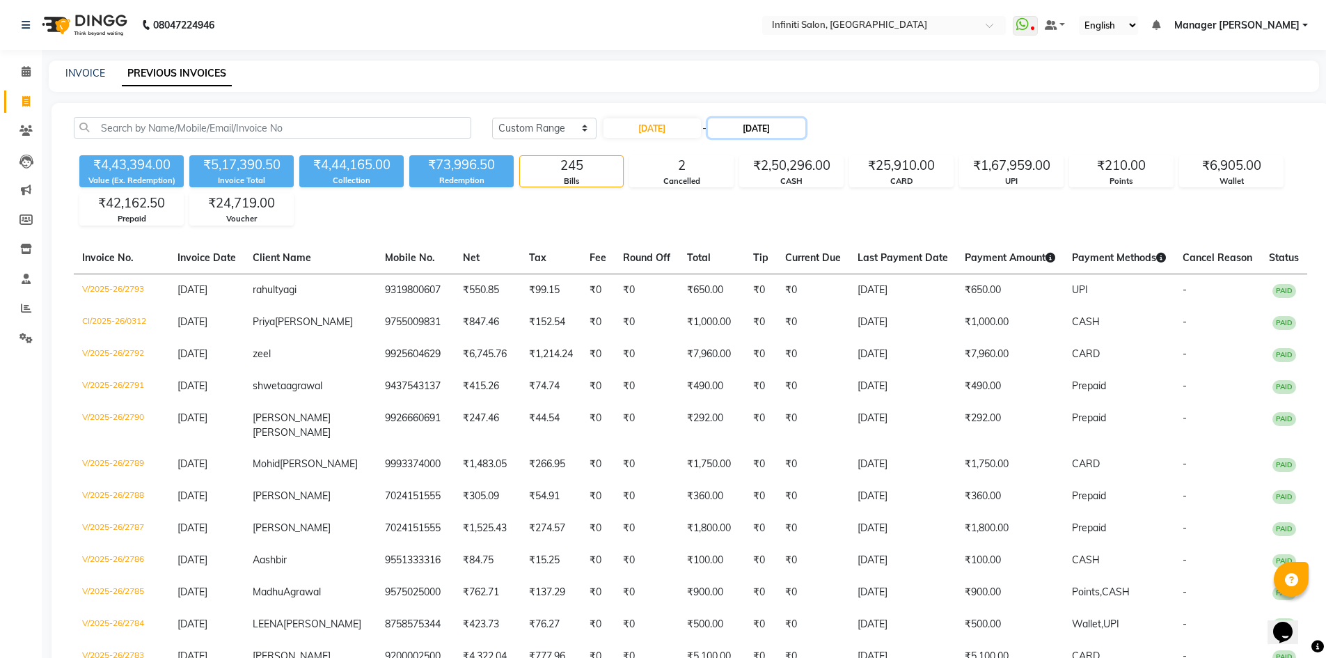
click at [763, 120] on input "[DATE]" at bounding box center [756, 127] width 97 height 19
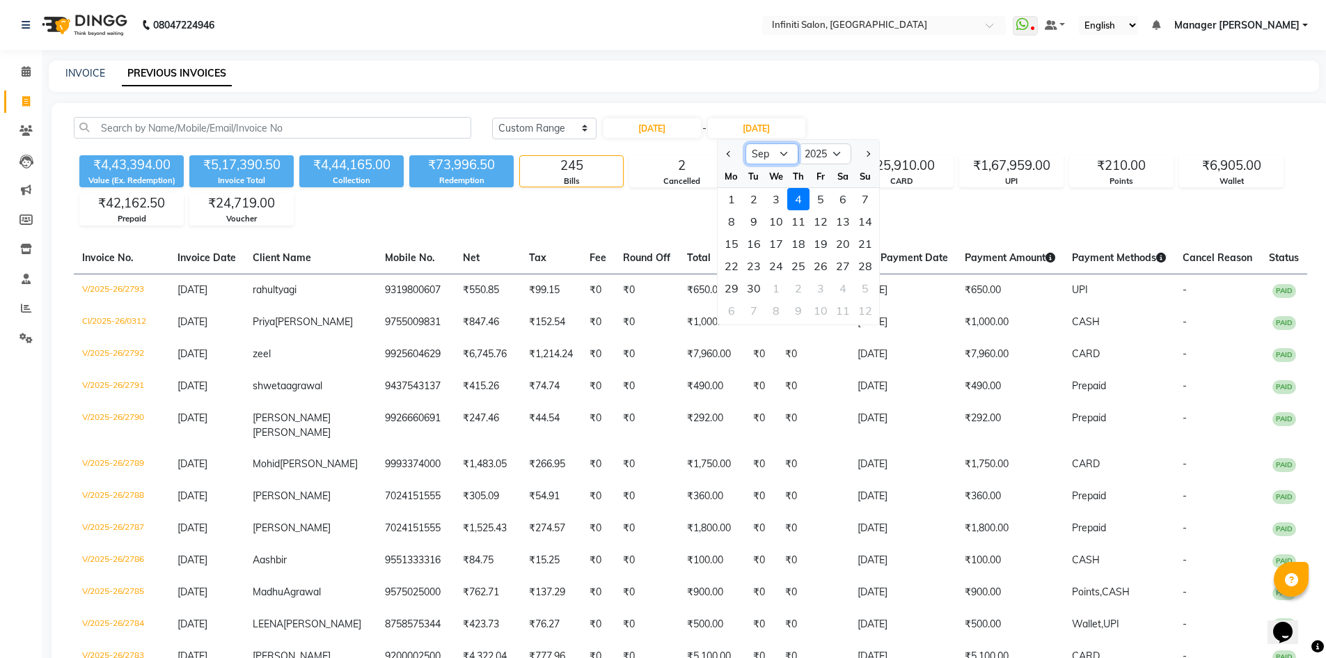
click at [769, 160] on select "Aug Sep Oct Nov Dec" at bounding box center [771, 153] width 53 height 21
select select "8"
click at [745, 143] on select "Aug Sep Oct Nov Dec" at bounding box center [771, 153] width 53 height 21
click at [812, 265] on div "22" at bounding box center [820, 266] width 22 height 22
type input "[DATE]"
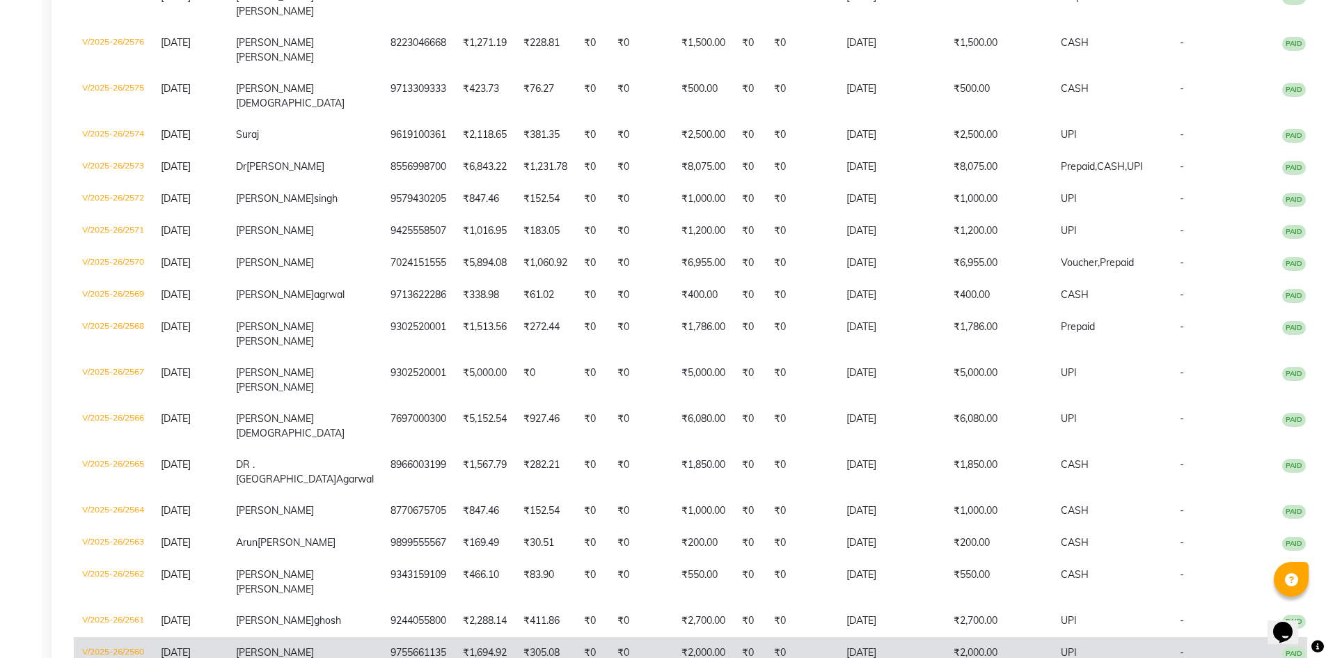
scroll to position [832, 0]
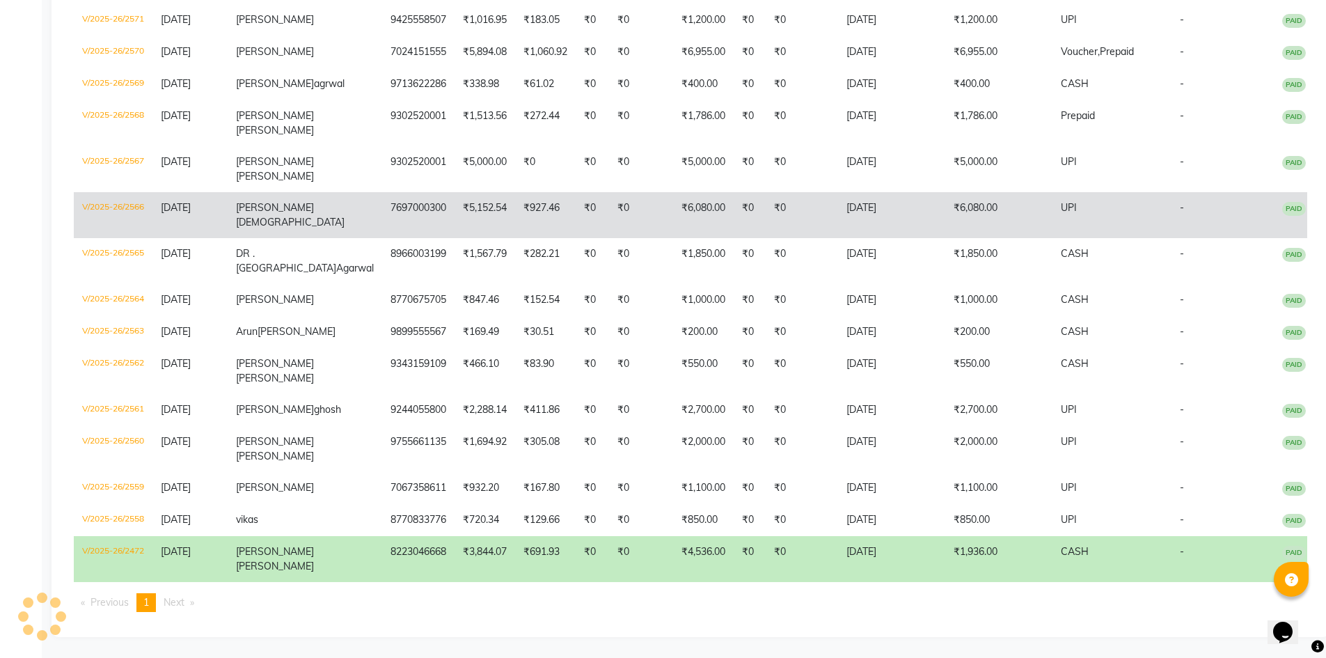
click at [333, 219] on td "[PERSON_NAME]" at bounding box center [305, 215] width 155 height 46
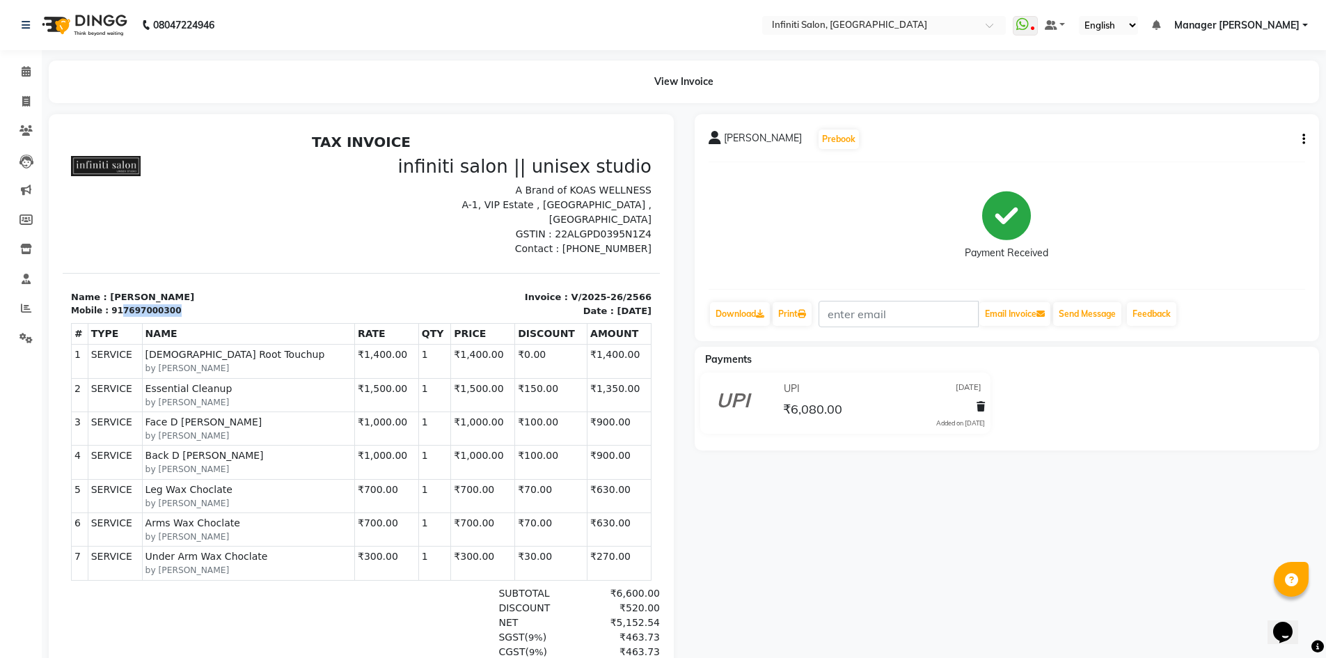
drag, startPoint x: 114, startPoint y: 295, endPoint x: 200, endPoint y: 294, distance: 86.3
click at [200, 304] on div "Mobile : 917697000300" at bounding box center [212, 310] width 282 height 13
copy div "7697000300"
click at [26, 125] on span at bounding box center [26, 131] width 24 height 16
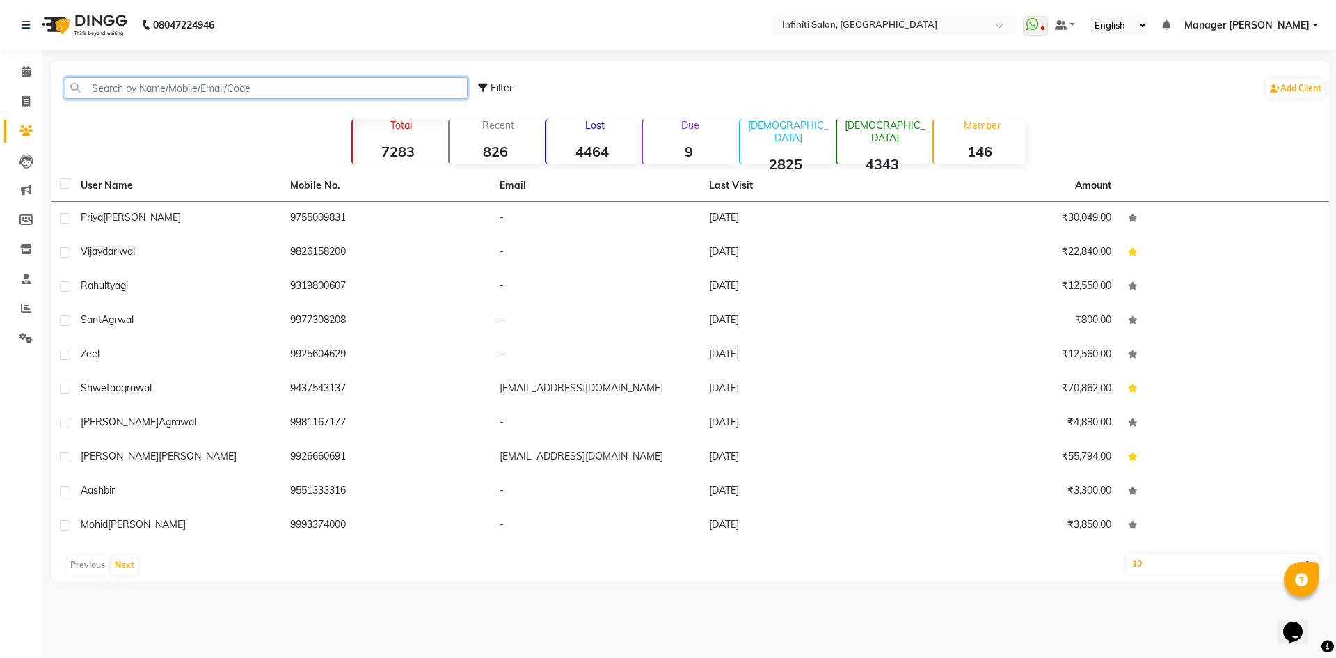
click at [182, 83] on input "text" at bounding box center [266, 88] width 403 height 22
paste input "7697000300"
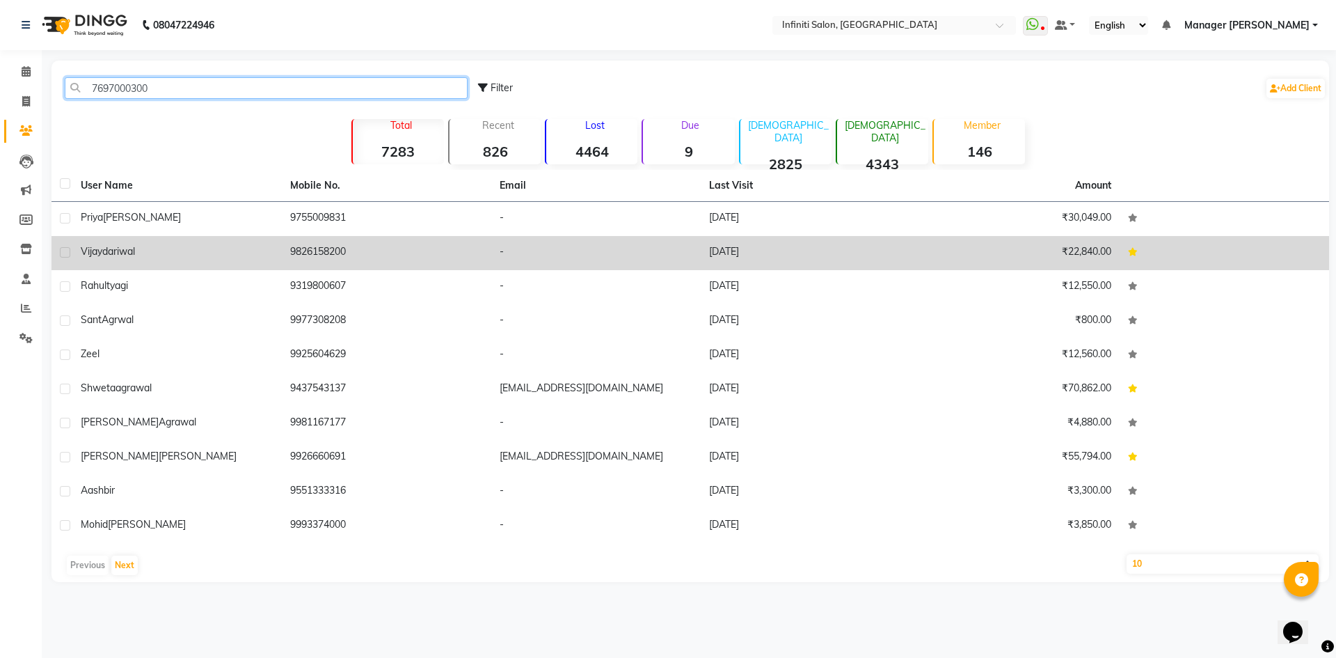
type input "7697000300"
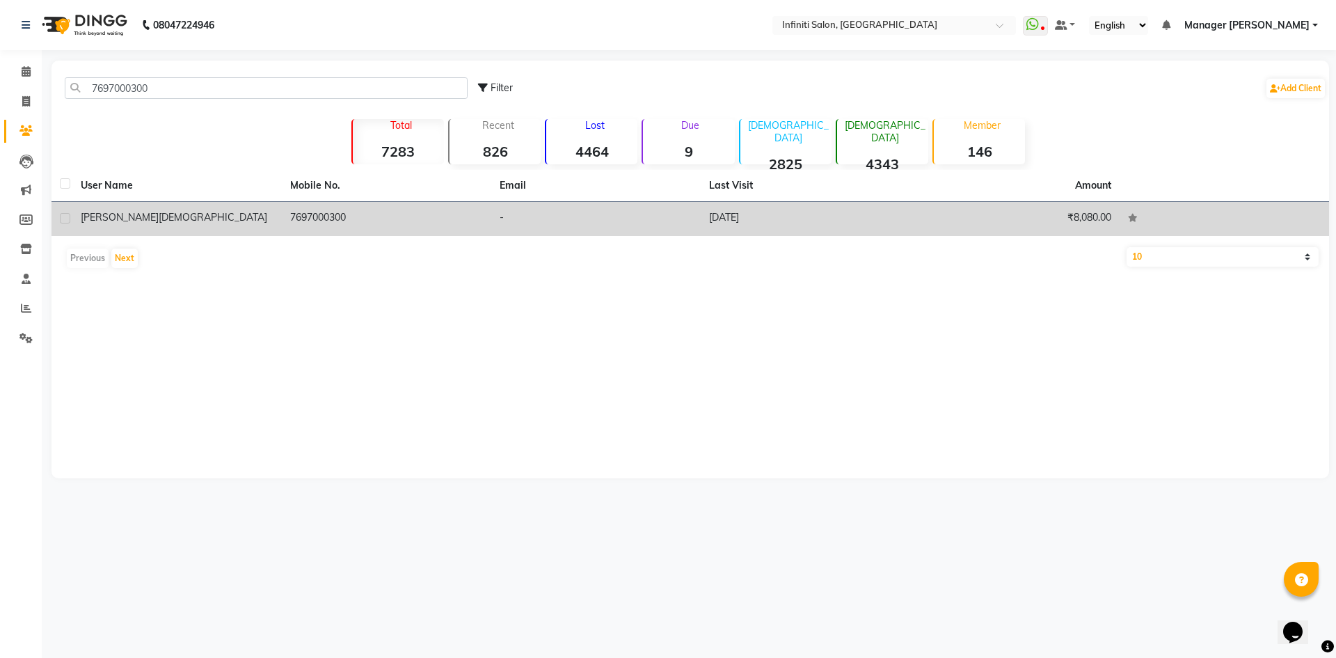
click at [331, 203] on td "7697000300" at bounding box center [387, 219] width 210 height 34
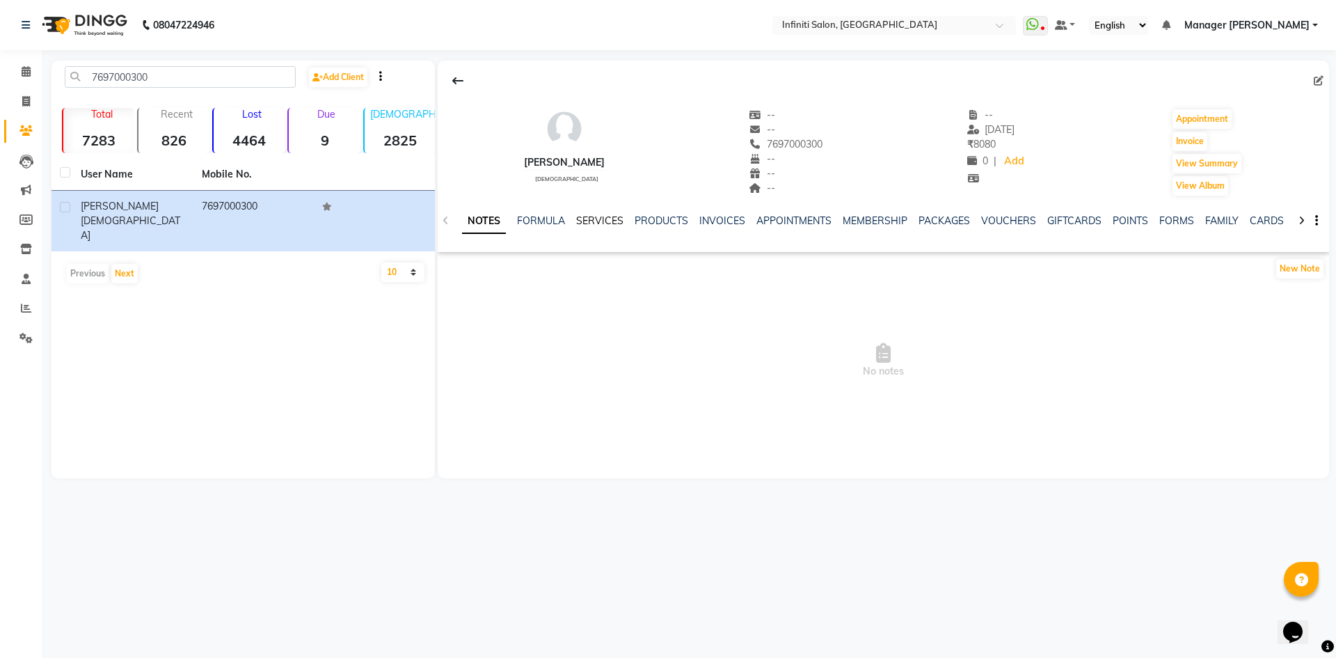
click at [606, 222] on link "SERVICES" at bounding box center [599, 220] width 47 height 13
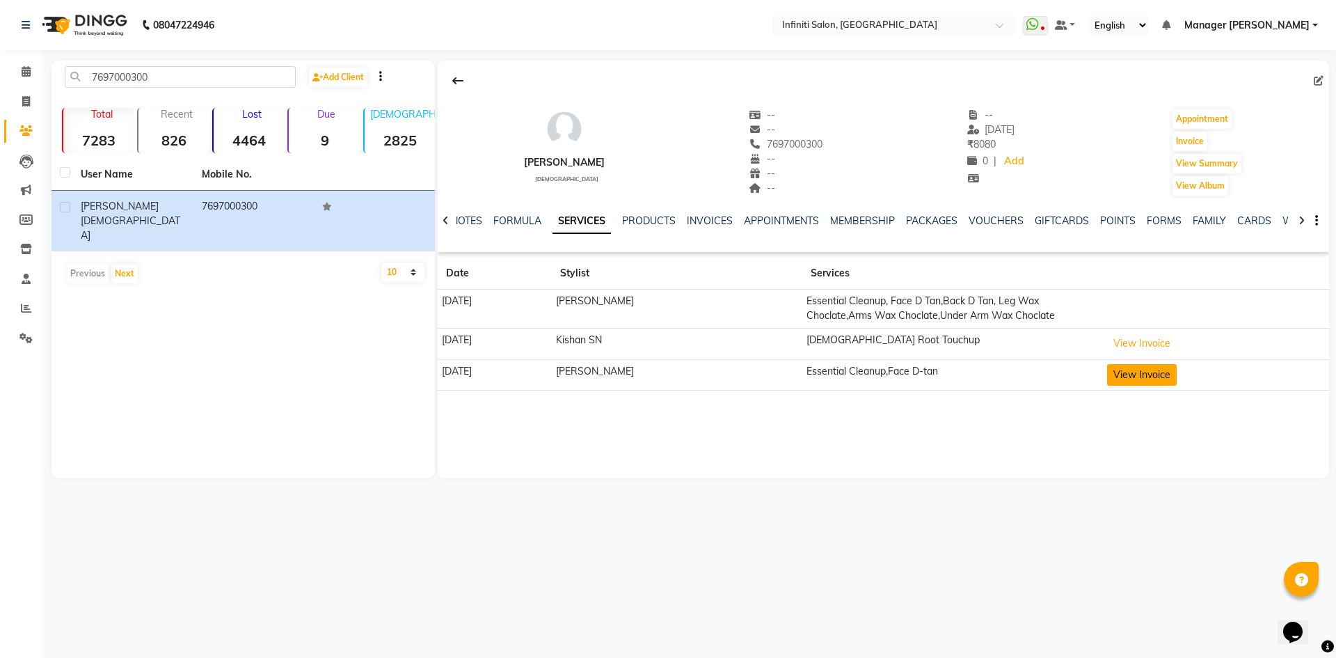
click at [1125, 382] on button "View Invoice" at bounding box center [1142, 375] width 70 height 22
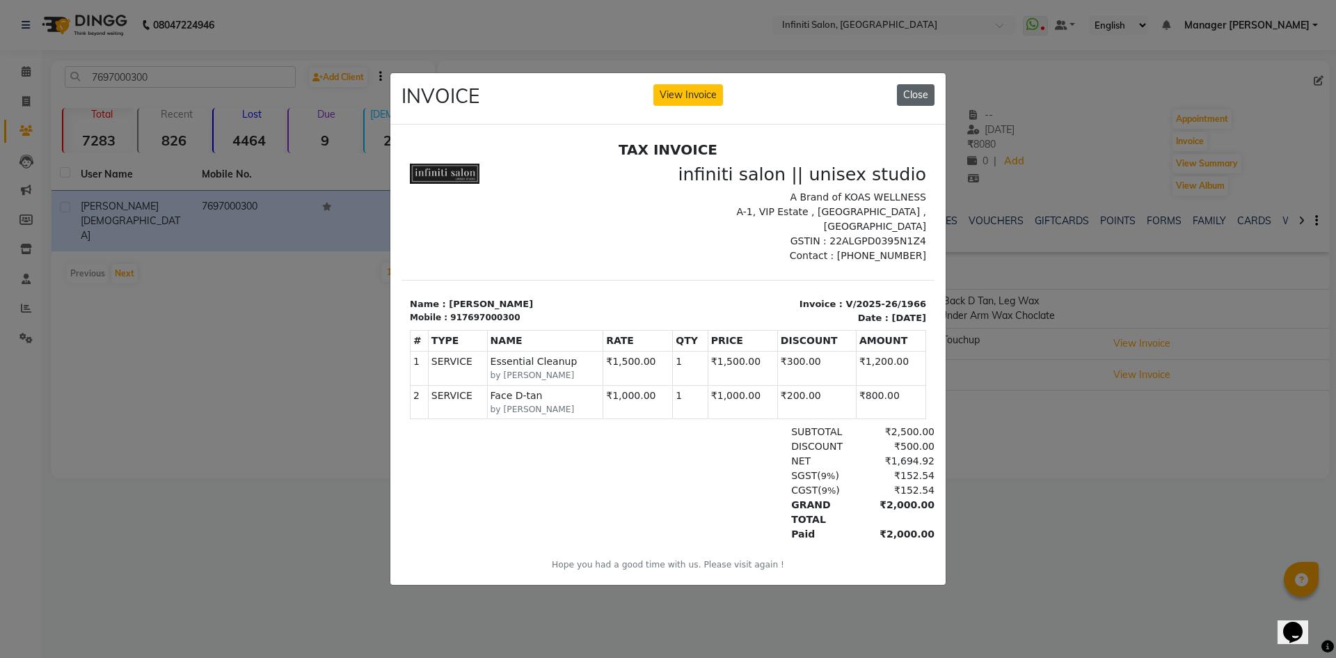
click at [909, 97] on button "Close" at bounding box center [916, 95] width 38 height 22
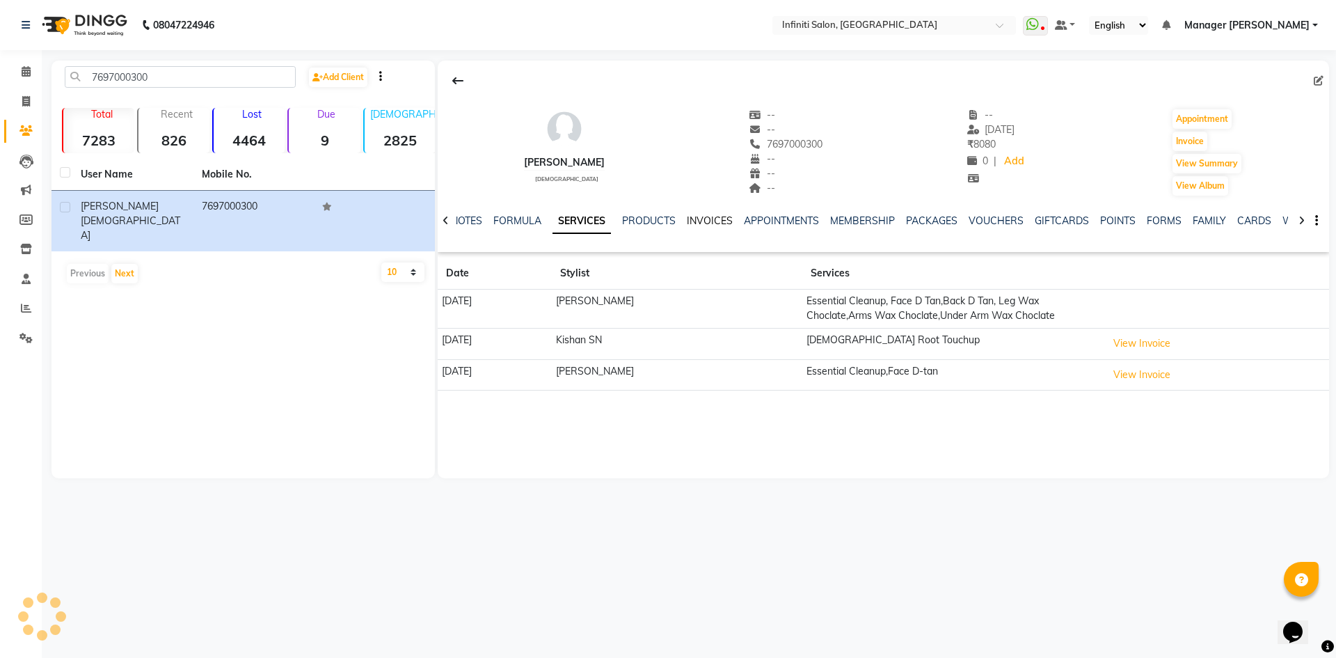
click at [690, 220] on link "INVOICES" at bounding box center [710, 220] width 46 height 13
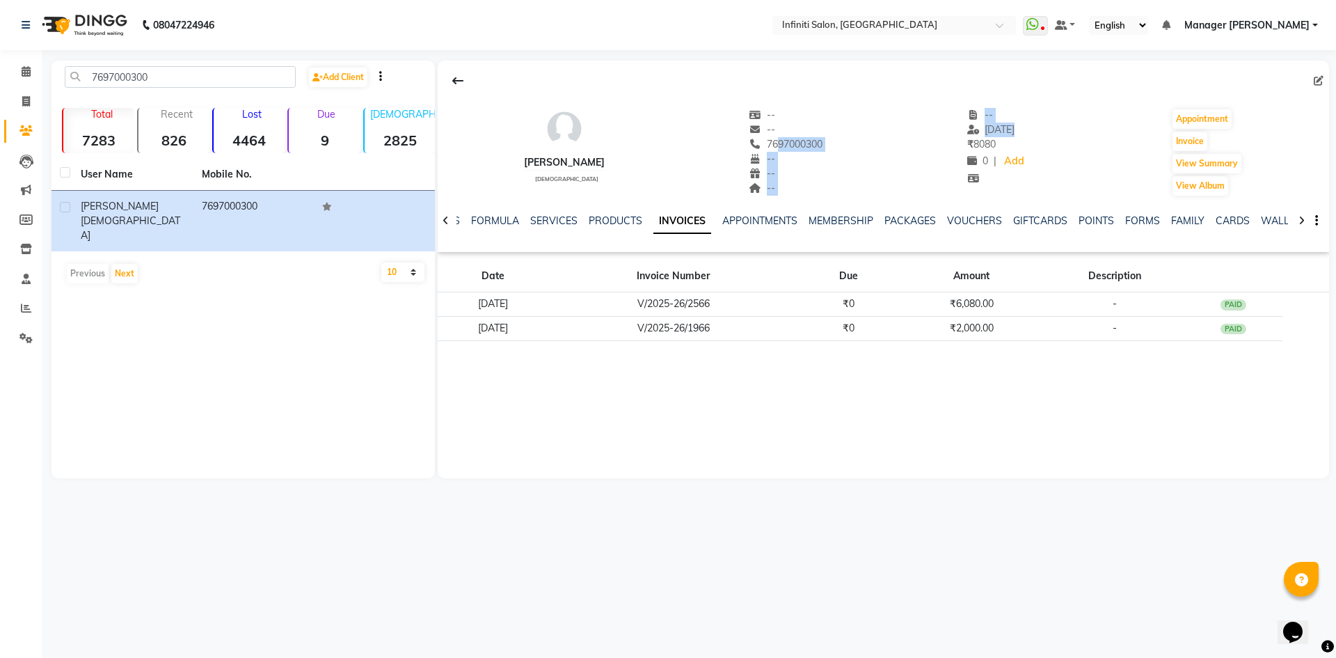
drag, startPoint x: 745, startPoint y: 141, endPoint x: 924, endPoint y: 141, distance: 178.9
click at [924, 141] on div "Joyce Jain female -- -- 7697000300 Mobile No. -- -- -- -- 22-08-2025 ₹ 8080 0 |…" at bounding box center [884, 145] width 892 height 103
click at [883, 142] on div "Joyce Jain female -- -- 7697000300 -- -- -- -- 22-08-2025 ₹ 8080 0 | Add Appoin…" at bounding box center [884, 145] width 892 height 103
drag, startPoint x: 745, startPoint y: 138, endPoint x: 894, endPoint y: 146, distance: 148.5
click at [894, 146] on div "Joyce Jain female -- -- 7697000300 -- -- -- -- 22-08-2025 ₹ 8080 0 | Add Appoin…" at bounding box center [884, 145] width 892 height 103
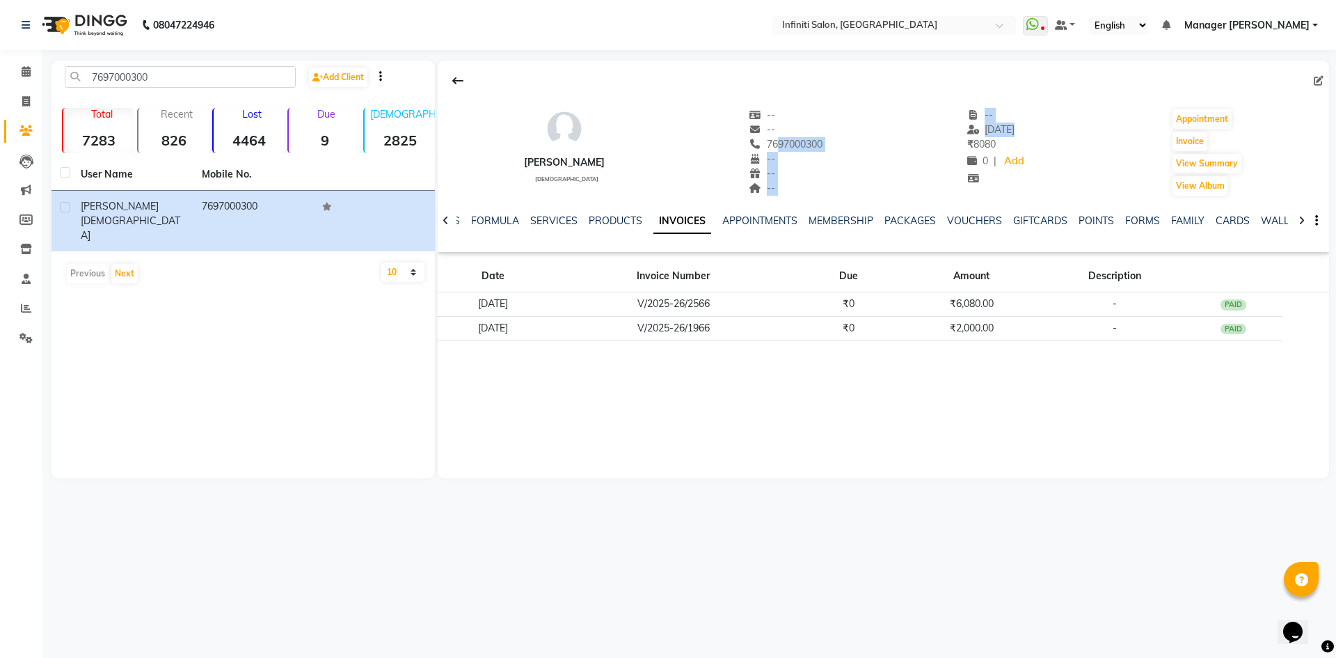
click at [859, 147] on div "Joyce Jain female -- -- 7697000300 -- -- -- -- 22-08-2025 ₹ 8080 0 | Add Appoin…" at bounding box center [884, 145] width 892 height 103
drag, startPoint x: 745, startPoint y: 143, endPoint x: 839, endPoint y: 143, distance: 94.0
click at [839, 143] on div "Joyce Jain female -- -- 7697000300 -- -- -- -- 22-08-2025 ₹ 8080 0 | Add Appoin…" at bounding box center [884, 145] width 892 height 103
copy span "7697000300"
click at [24, 100] on icon at bounding box center [26, 101] width 8 height 10
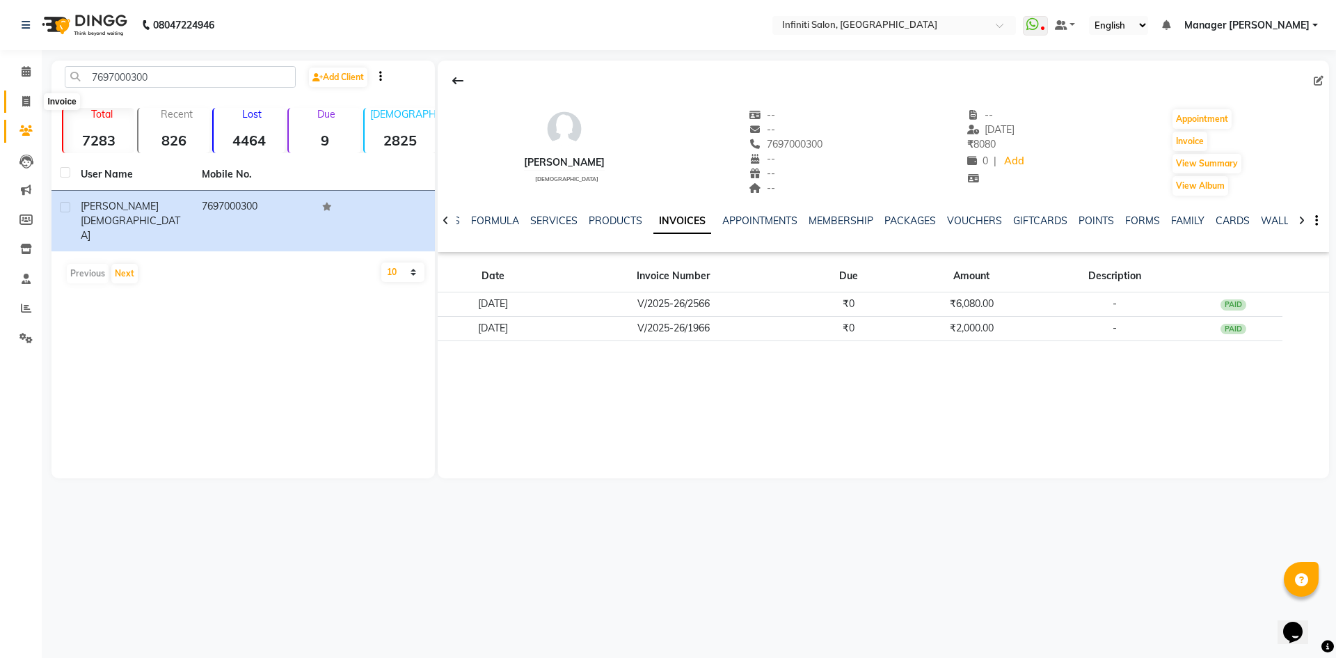
select select "service"
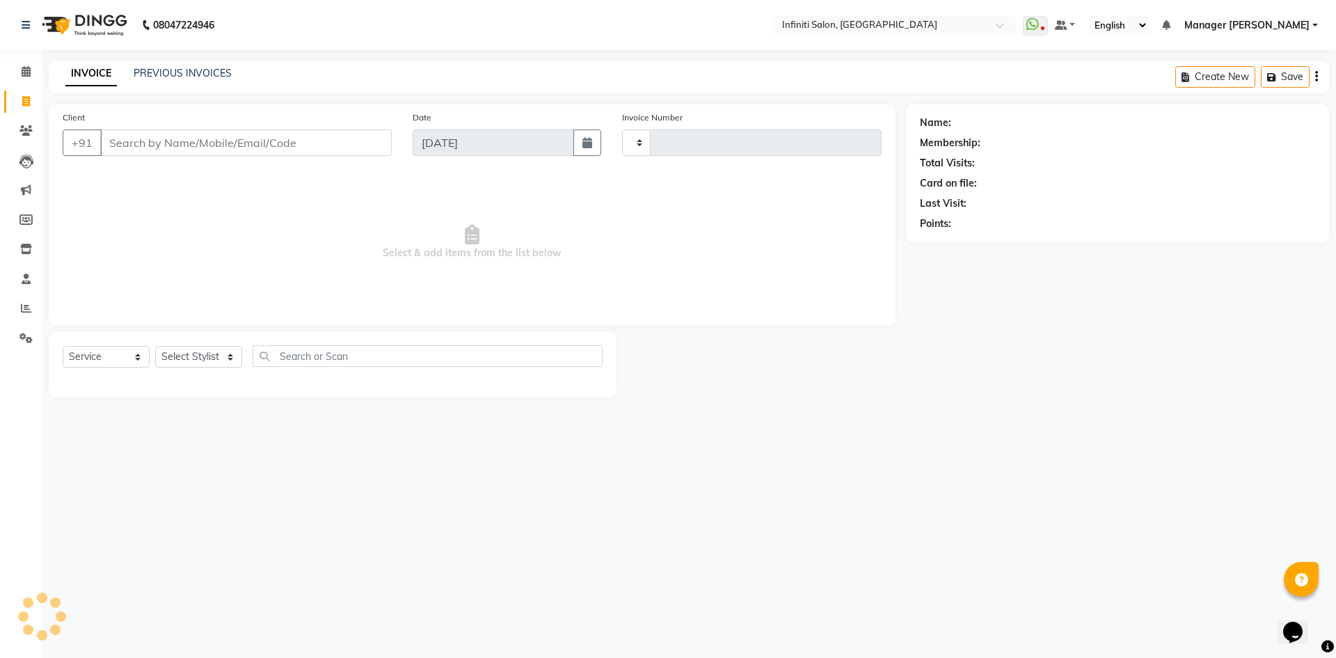
type input "2794"
select select "5804"
click at [187, 139] on input "Client" at bounding box center [246, 142] width 292 height 26
type input "7697000300"
select select "1: Object"
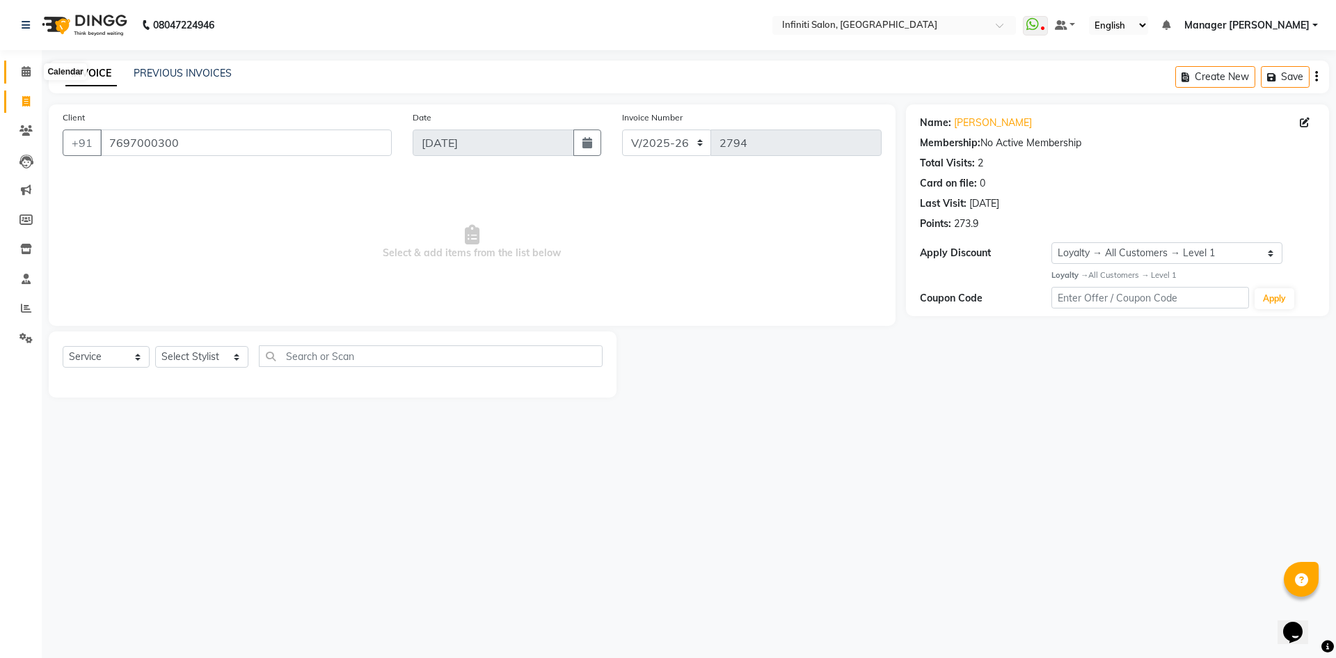
click at [22, 72] on icon at bounding box center [26, 71] width 9 height 10
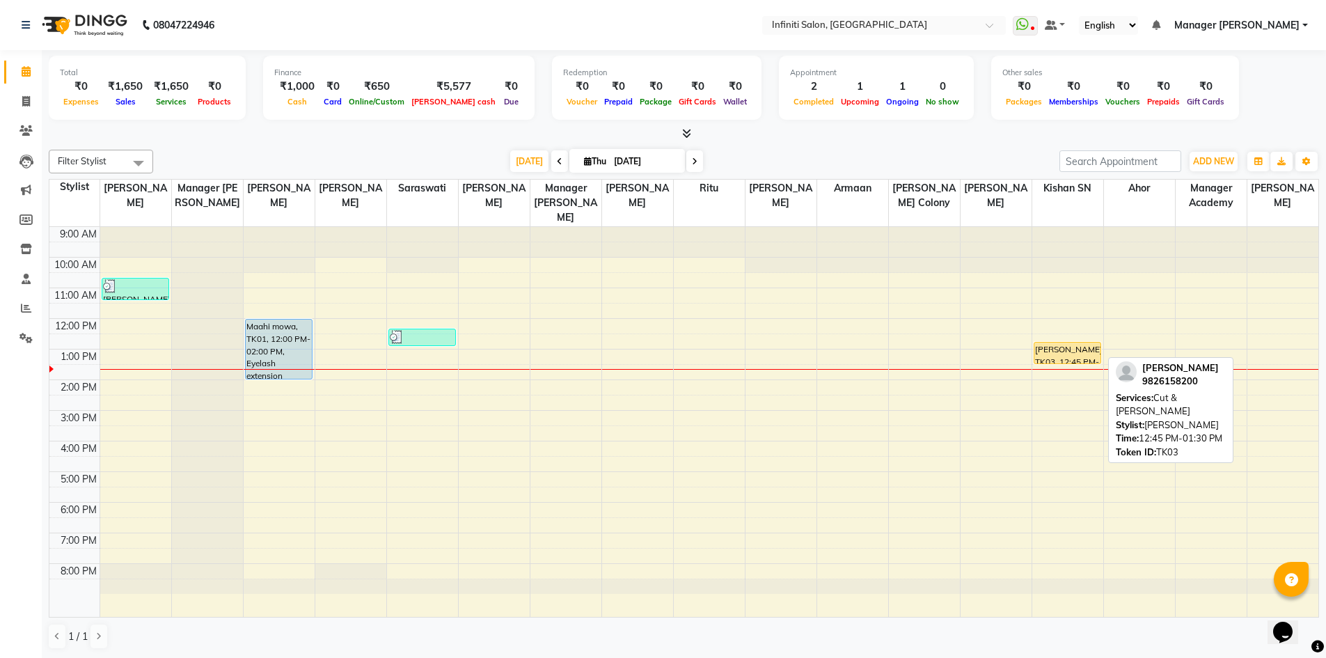
click at [1079, 361] on div at bounding box center [1067, 364] width 66 height 6
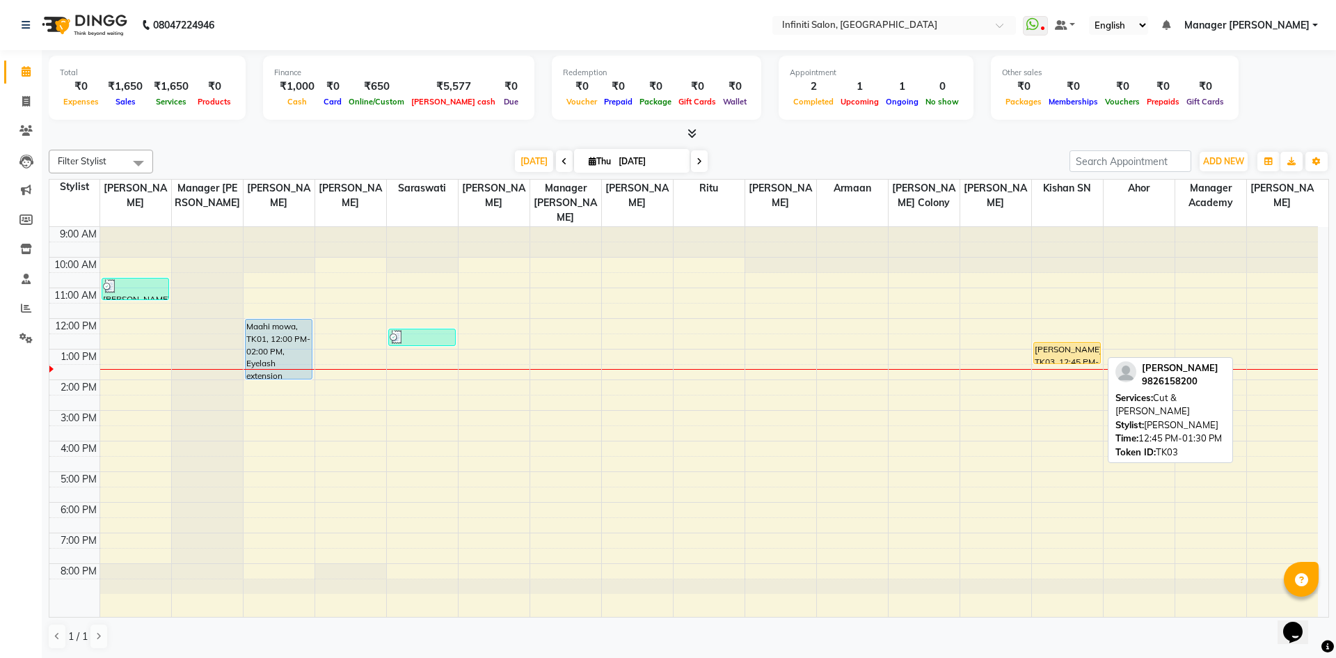
select select "3"
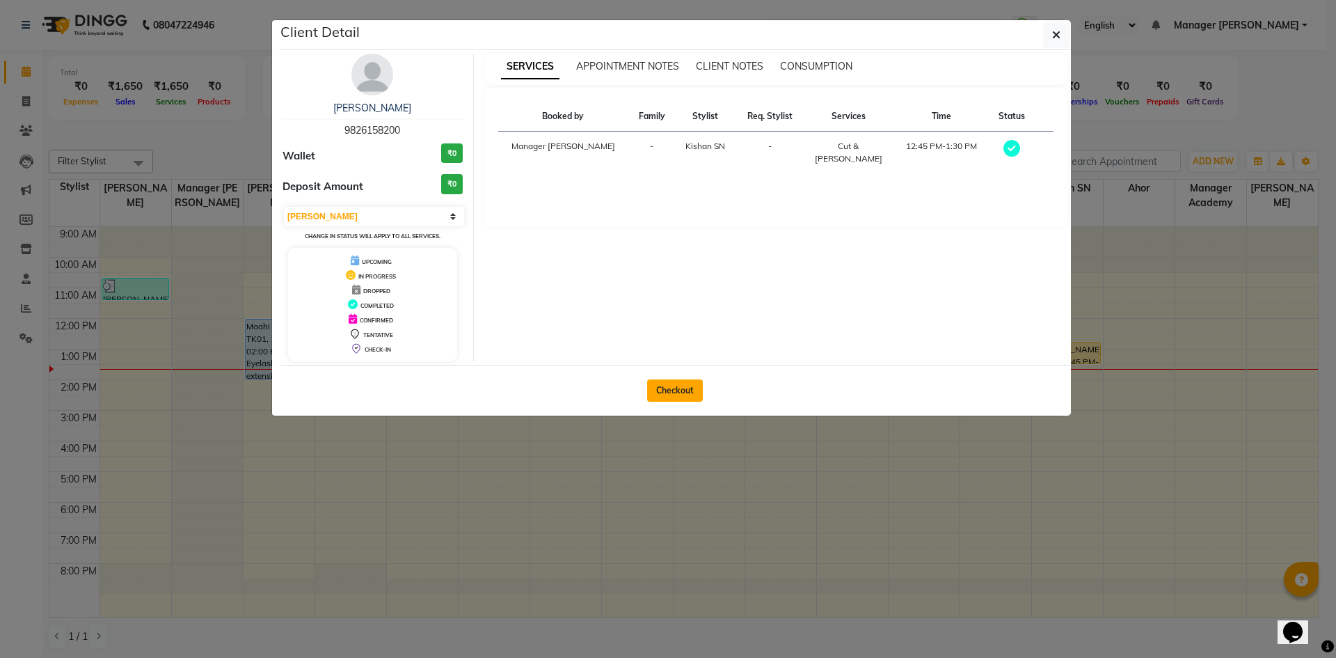
click at [656, 391] on button "Checkout" at bounding box center [675, 390] width 56 height 22
select select "service"
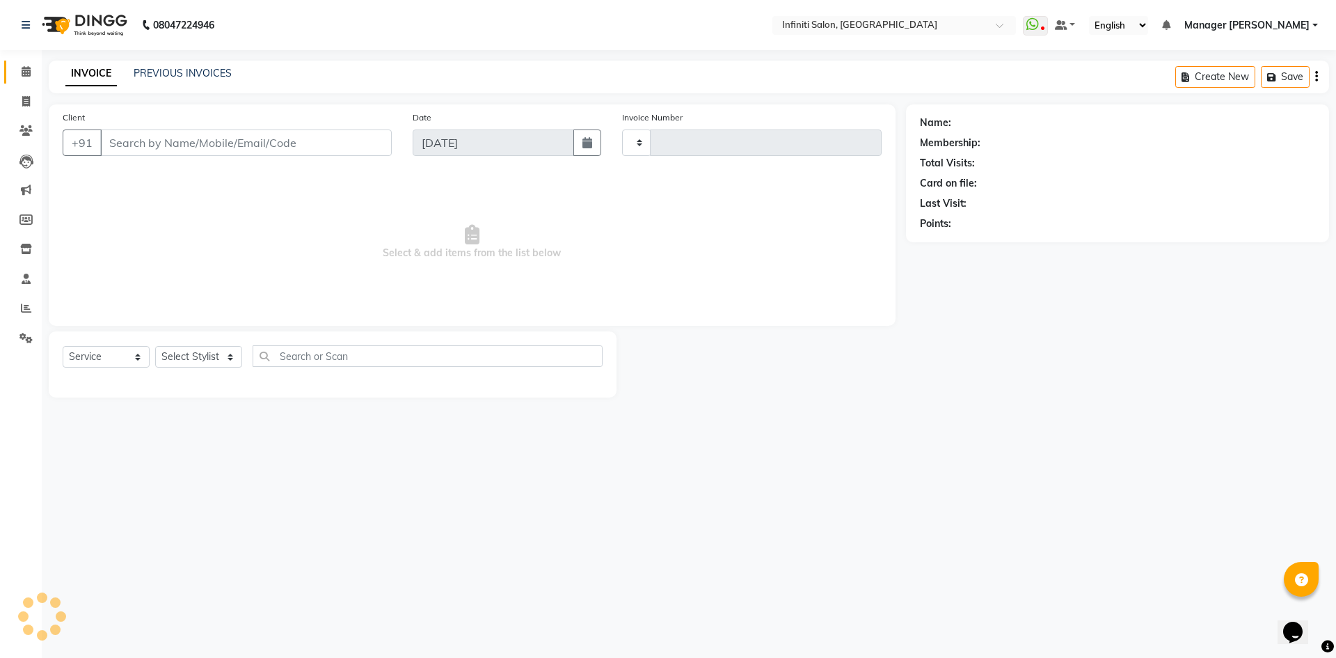
type input "2794"
select select "5804"
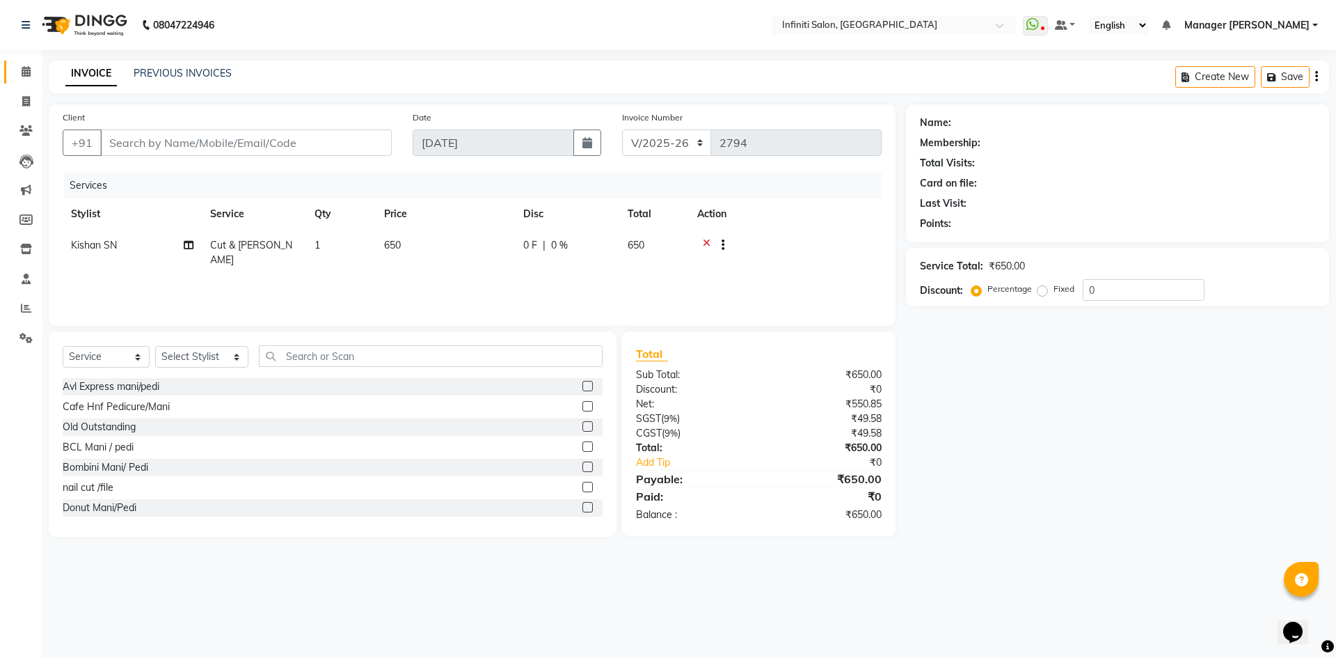
type input "9826158200"
select select "85146"
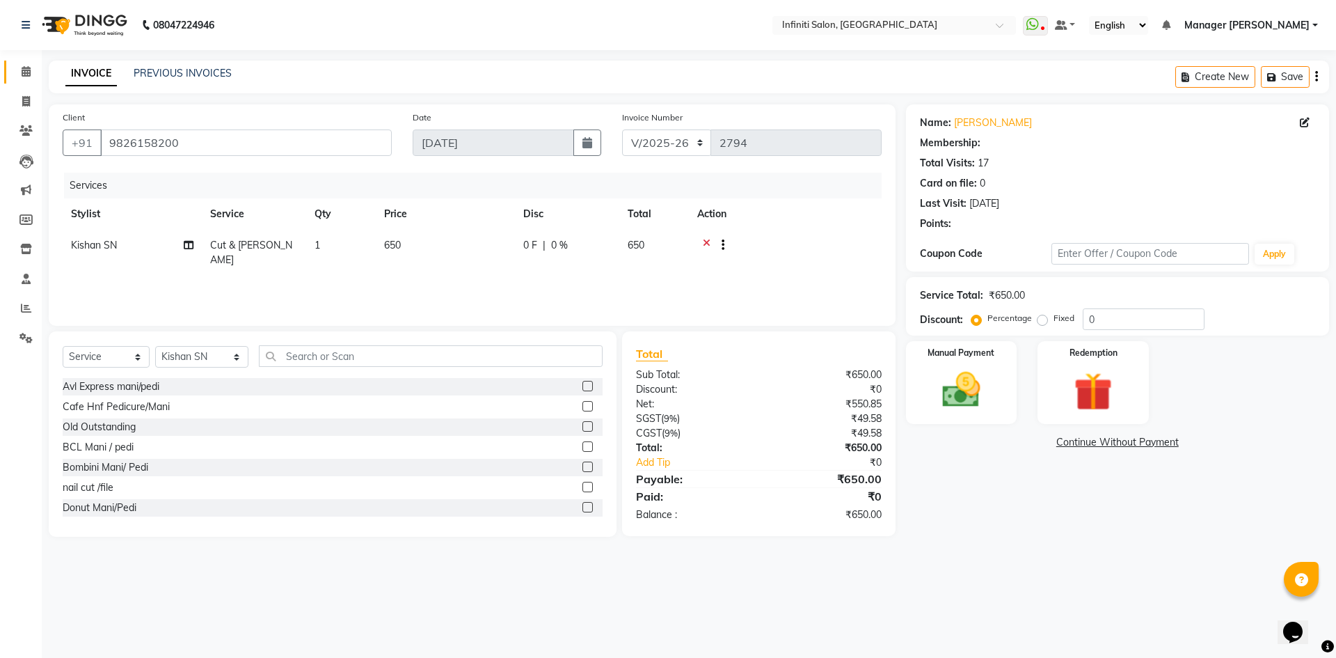
type input "18"
select select "2: Object"
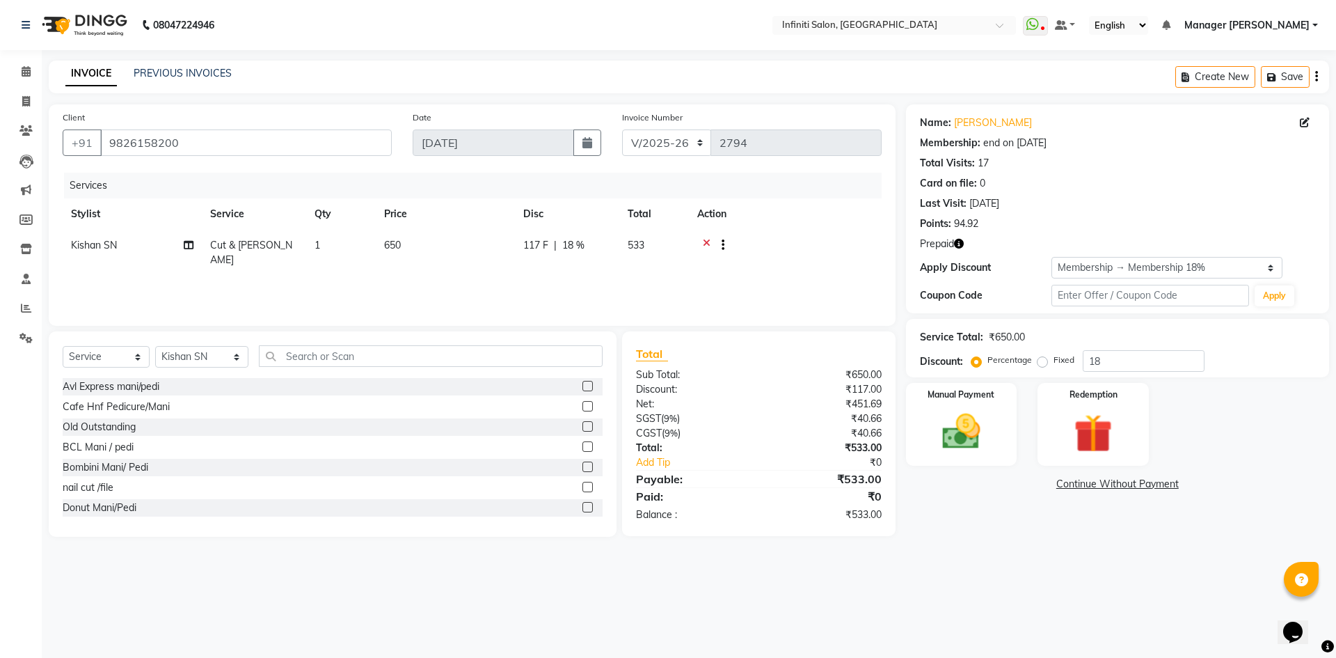
click at [704, 241] on icon at bounding box center [707, 246] width 8 height 17
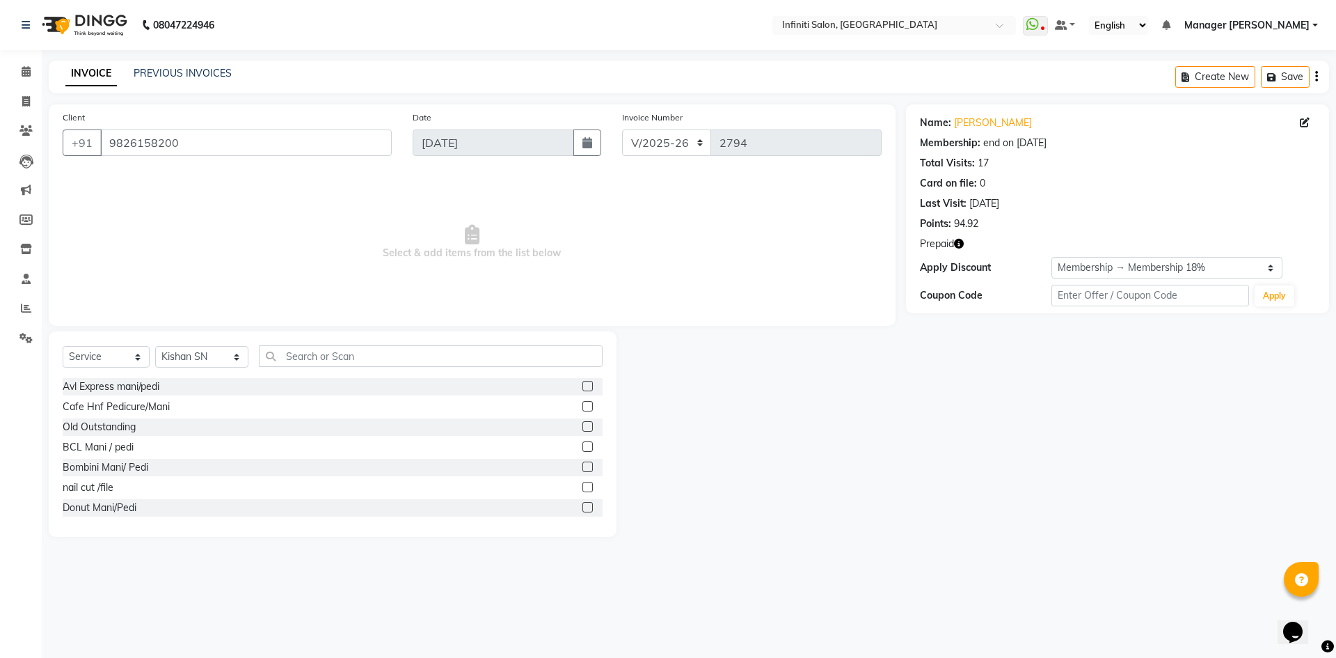
click at [452, 343] on div "Select Service Product Membership Package Voucher Prepaid Gift Card Select Styl…" at bounding box center [333, 433] width 568 height 205
click at [440, 348] on input "text" at bounding box center [431, 356] width 344 height 22
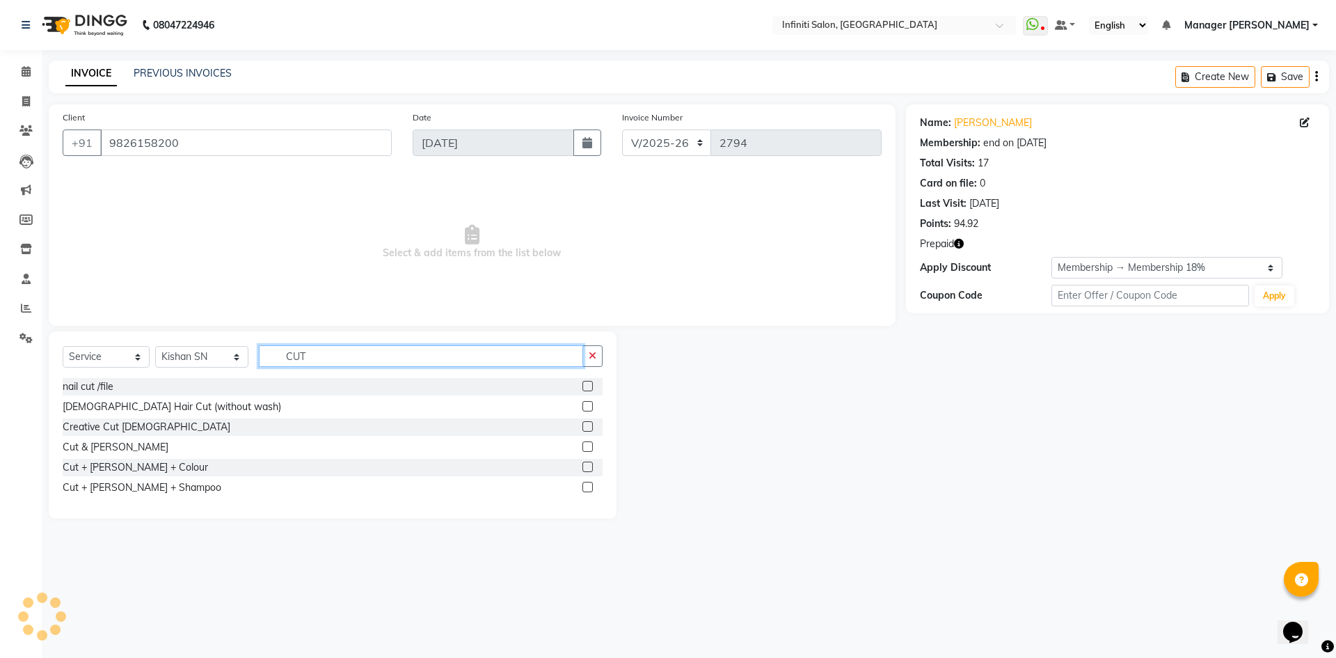
type input "CUT"
click at [590, 409] on label at bounding box center [588, 406] width 10 height 10
click at [590, 409] on input "checkbox" at bounding box center [587, 406] width 9 height 9
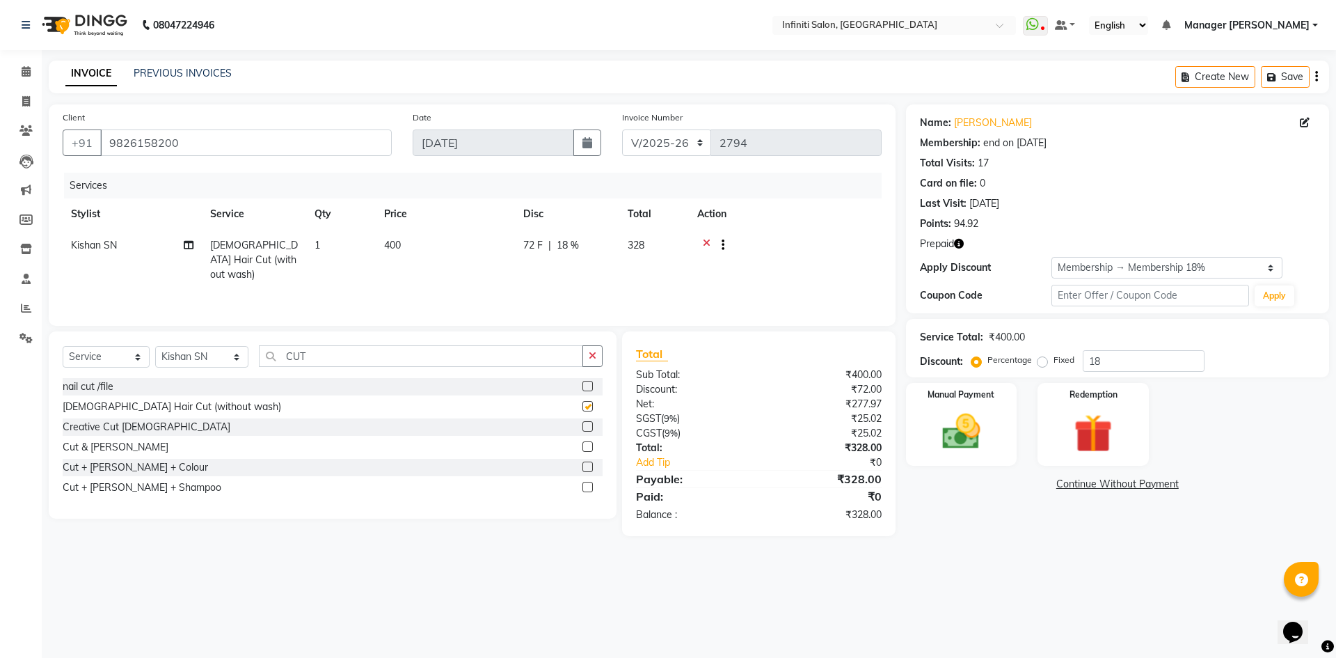
checkbox input "false"
click at [414, 254] on td "400" at bounding box center [445, 260] width 139 height 61
select select "85146"
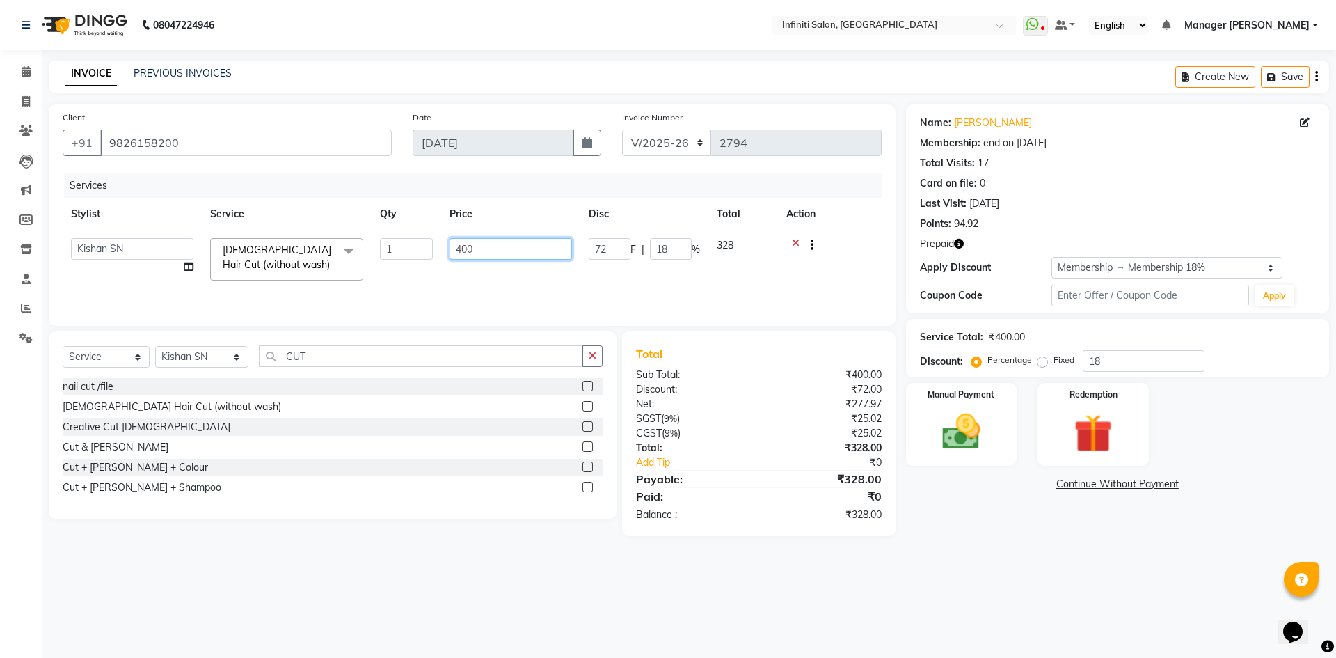
click at [508, 246] on input "400" at bounding box center [511, 249] width 123 height 22
type input "4"
type input "550"
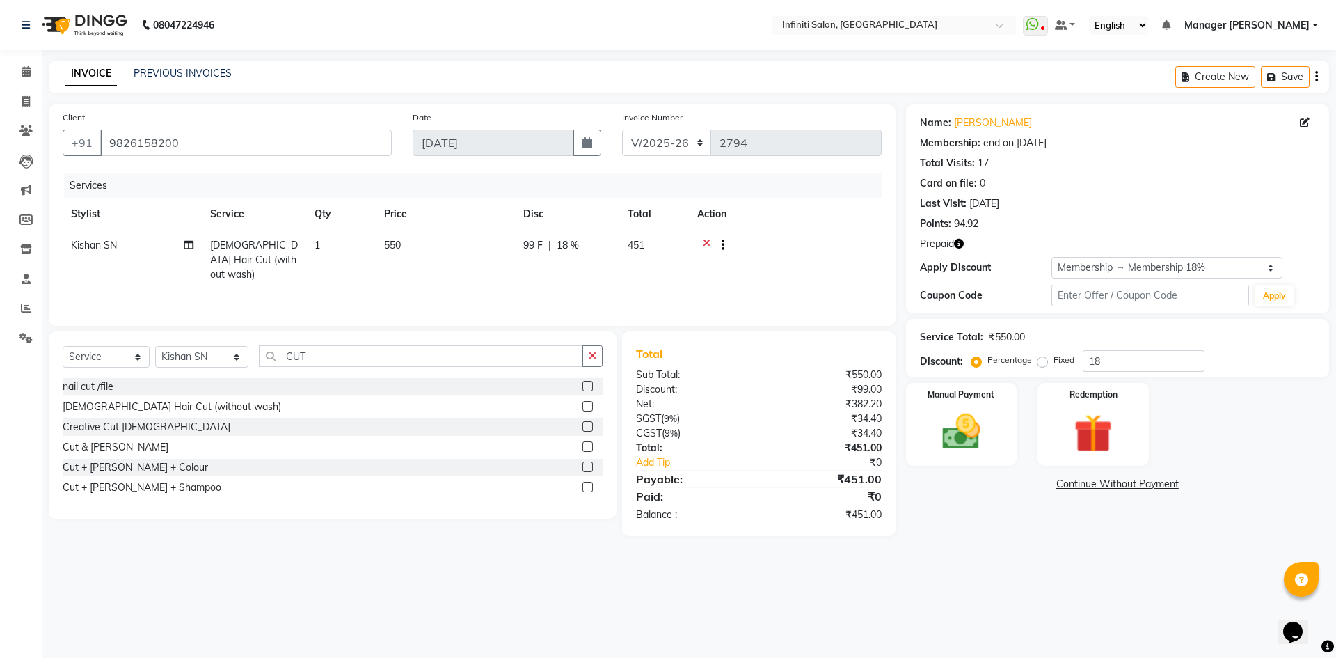
click at [461, 580] on div "08047224946 Select Location × Infiniti Salon, Shankar Nagar WhatsApp Status ✕ S…" at bounding box center [668, 329] width 1336 height 658
click at [960, 239] on icon "button" at bounding box center [959, 244] width 10 height 10
click at [1137, 364] on input "18" at bounding box center [1144, 361] width 122 height 22
type input "1"
type input "0"
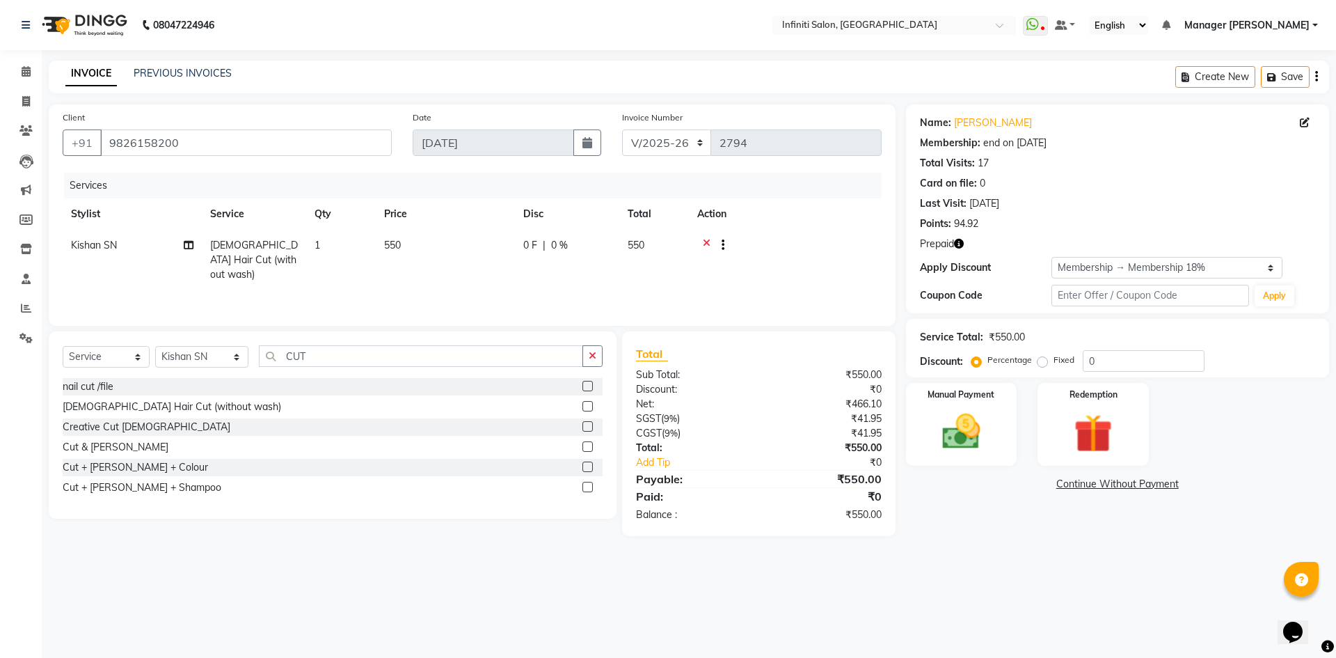
click at [860, 607] on div "08047224946 Select Location × Infiniti Salon, Shankar Nagar WhatsApp Status ✕ S…" at bounding box center [668, 329] width 1336 height 658
click at [1232, 264] on select "Select Membership → Membership 18% Loyalty → All Customers → Level 1" at bounding box center [1167, 268] width 231 height 22
select select "0:"
click at [1052, 257] on select "Select Membership → Membership 18% Loyalty → All Customers → Level 1" at bounding box center [1167, 268] width 231 height 22
click at [187, 248] on icon at bounding box center [189, 245] width 10 height 10
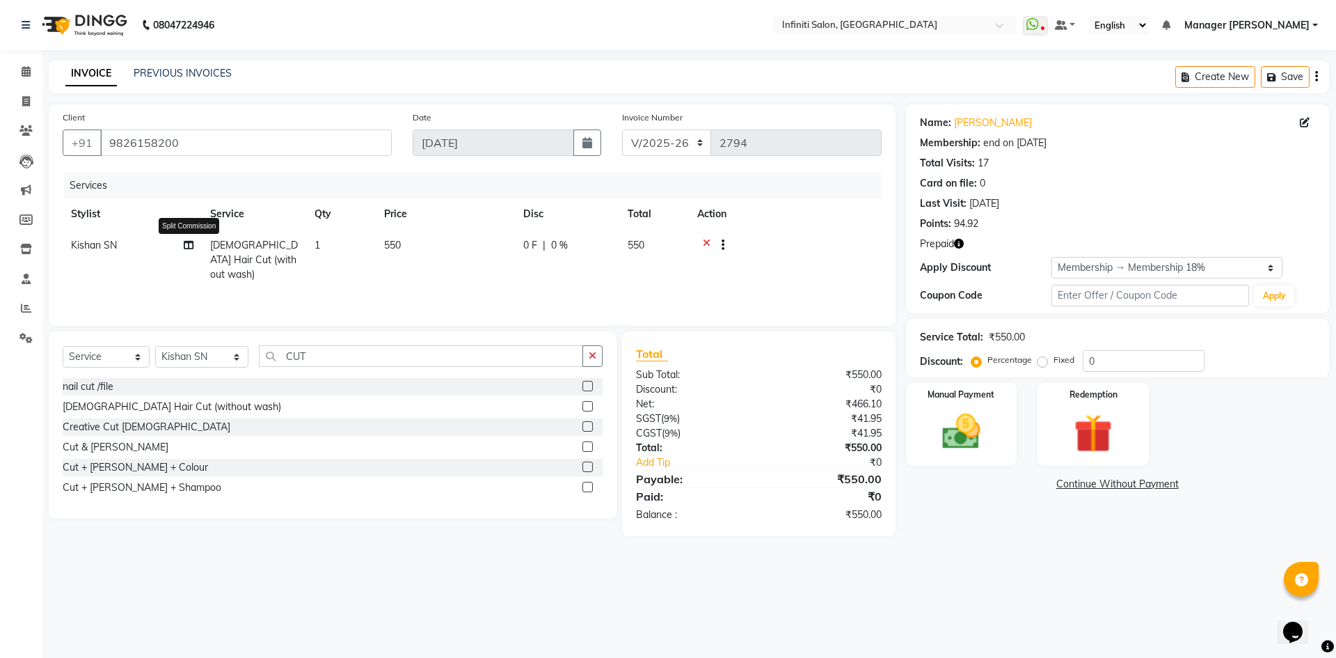
select select "85146"
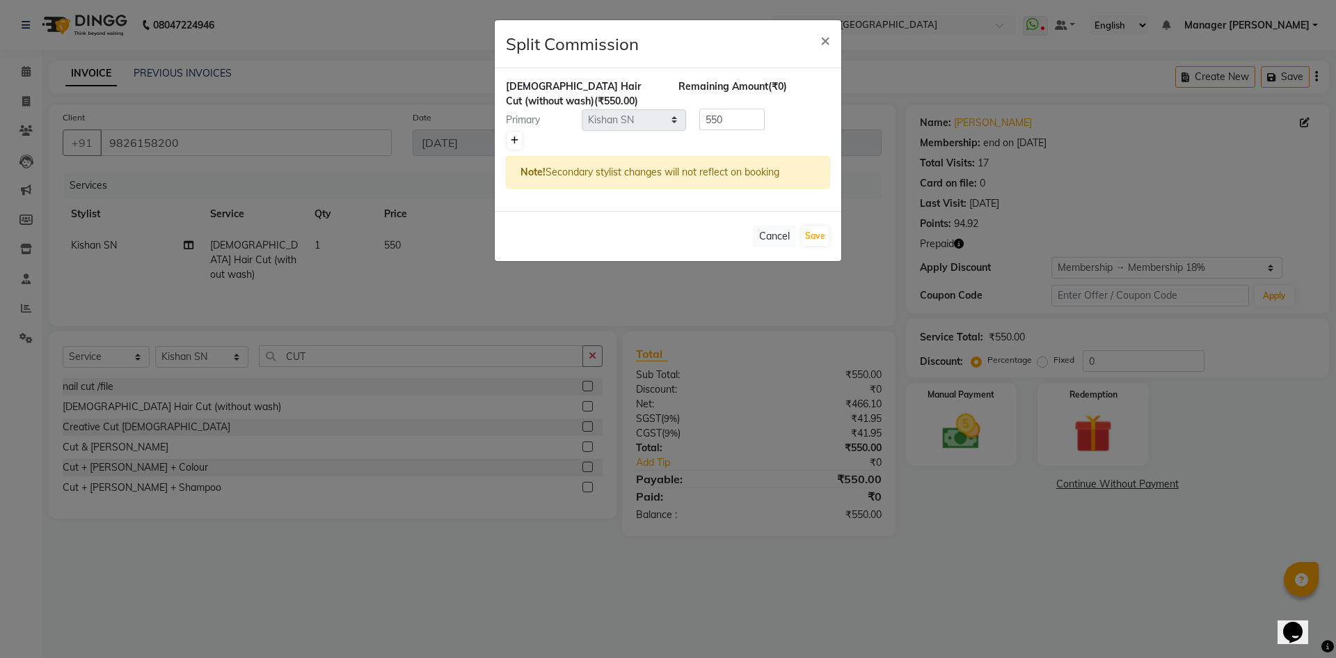
click at [514, 141] on icon at bounding box center [515, 140] width 8 height 8
type input "275"
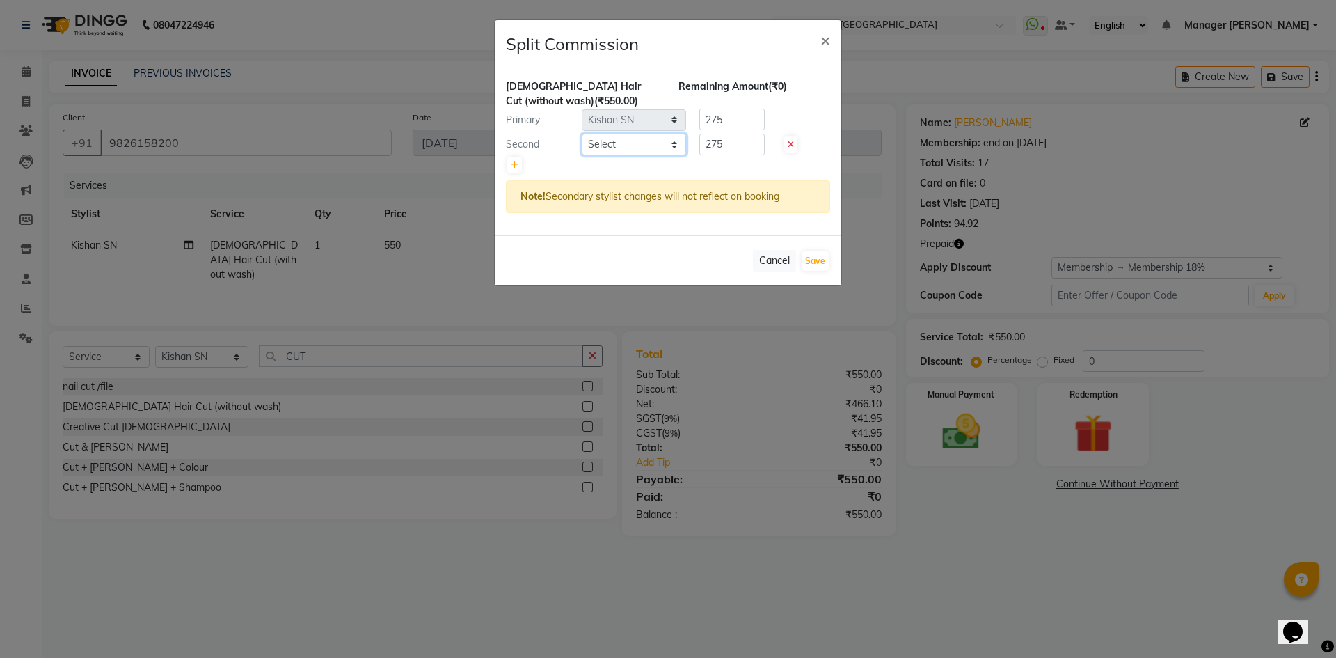
click at [618, 143] on select "Select Abhi singh Ahor Armaan Ayush Chandu Ishwar Jaspreet Khilesh Kishan SN Ma…" at bounding box center [634, 145] width 104 height 22
select select "79157"
click at [582, 134] on select "Select Abhi singh Ahor Armaan Ayush Chandu Ishwar Jaspreet Khilesh Kishan SN Ma…" at bounding box center [634, 145] width 104 height 22
click at [748, 147] on input "275" at bounding box center [732, 145] width 65 height 22
type input "2"
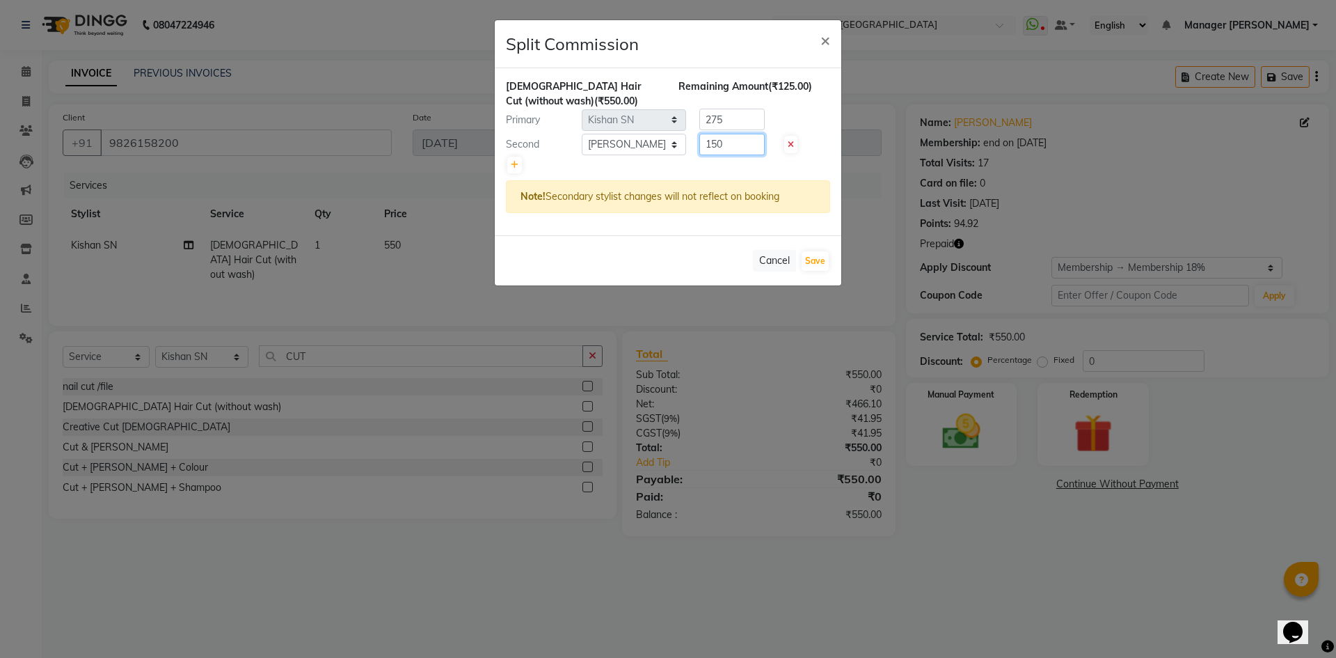
type input "150"
click at [704, 276] on div "Cancel Save" at bounding box center [668, 260] width 347 height 50
click at [726, 110] on input "275" at bounding box center [732, 120] width 65 height 22
type input "2"
type input "400"
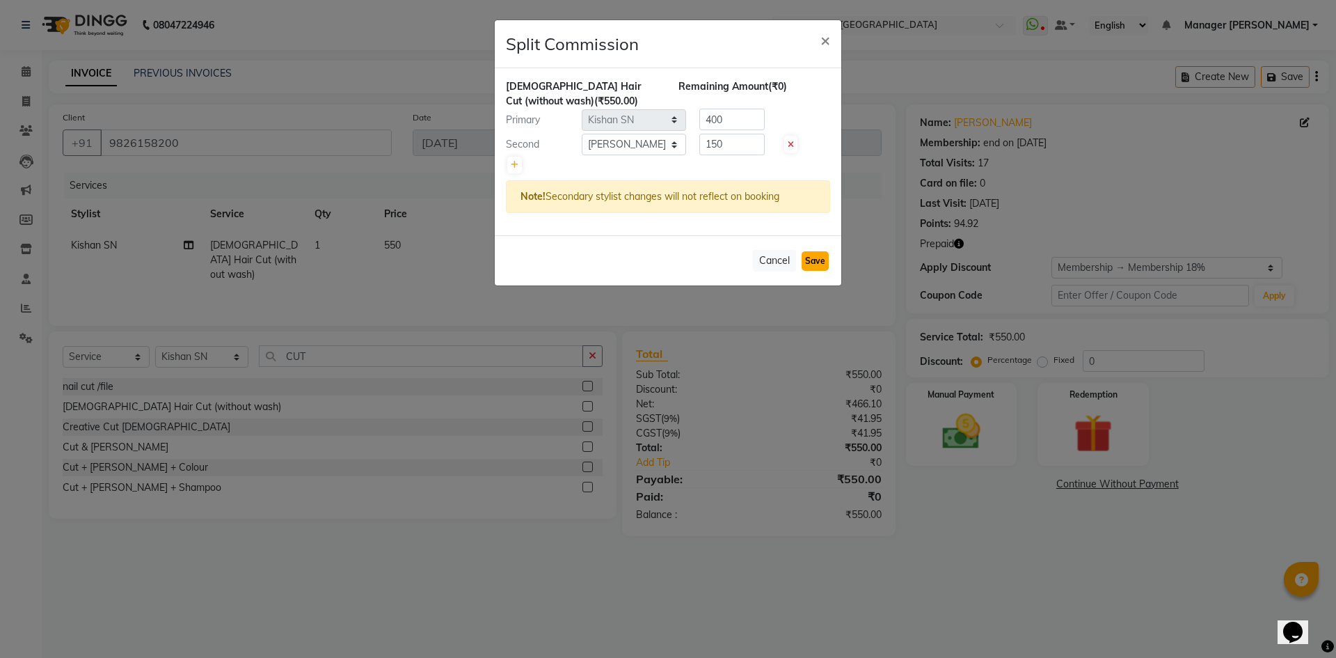
click at [808, 258] on button "Save" at bounding box center [815, 260] width 27 height 19
select select "Select"
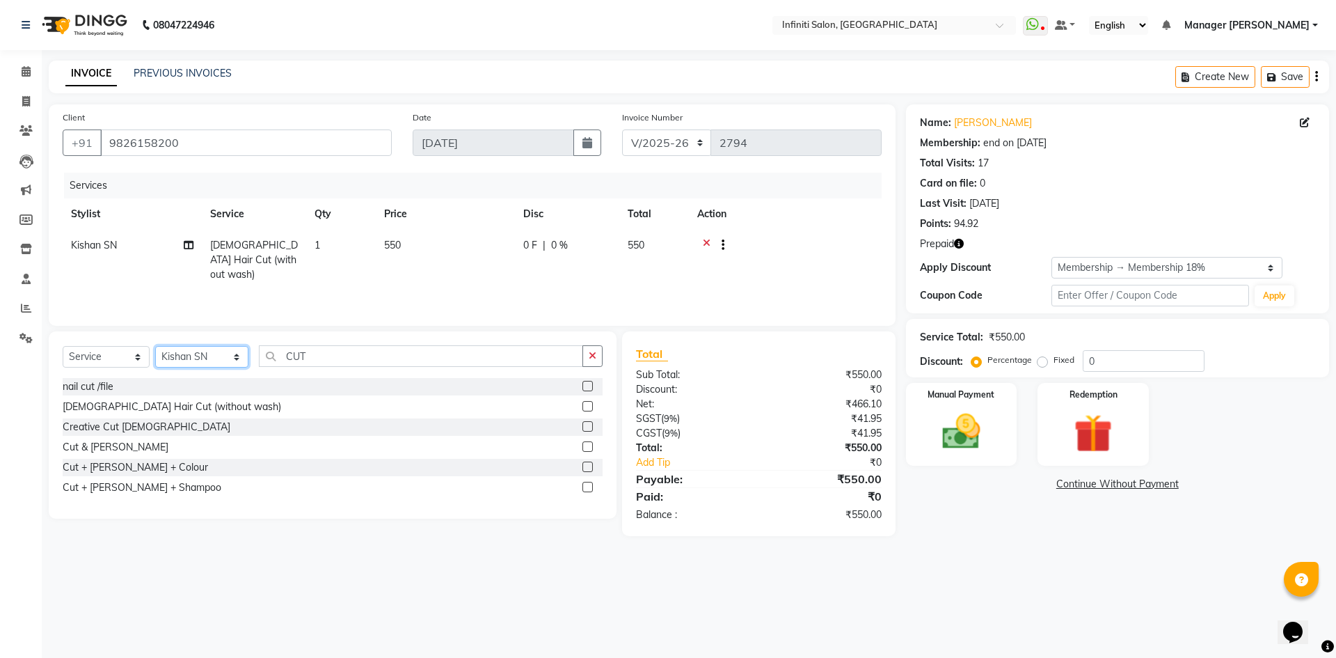
click at [215, 354] on select "Select Stylist Abhi singh Ahor Armaan Ayush Chandu Ishwar Jaspreet Khilesh Kish…" at bounding box center [201, 357] width 93 height 22
select select "79157"
click at [155, 346] on select "Select Stylist Abhi singh Ahor Armaan Ayush Chandu Ishwar Jaspreet Khilesh Kish…" at bounding box center [201, 357] width 93 height 22
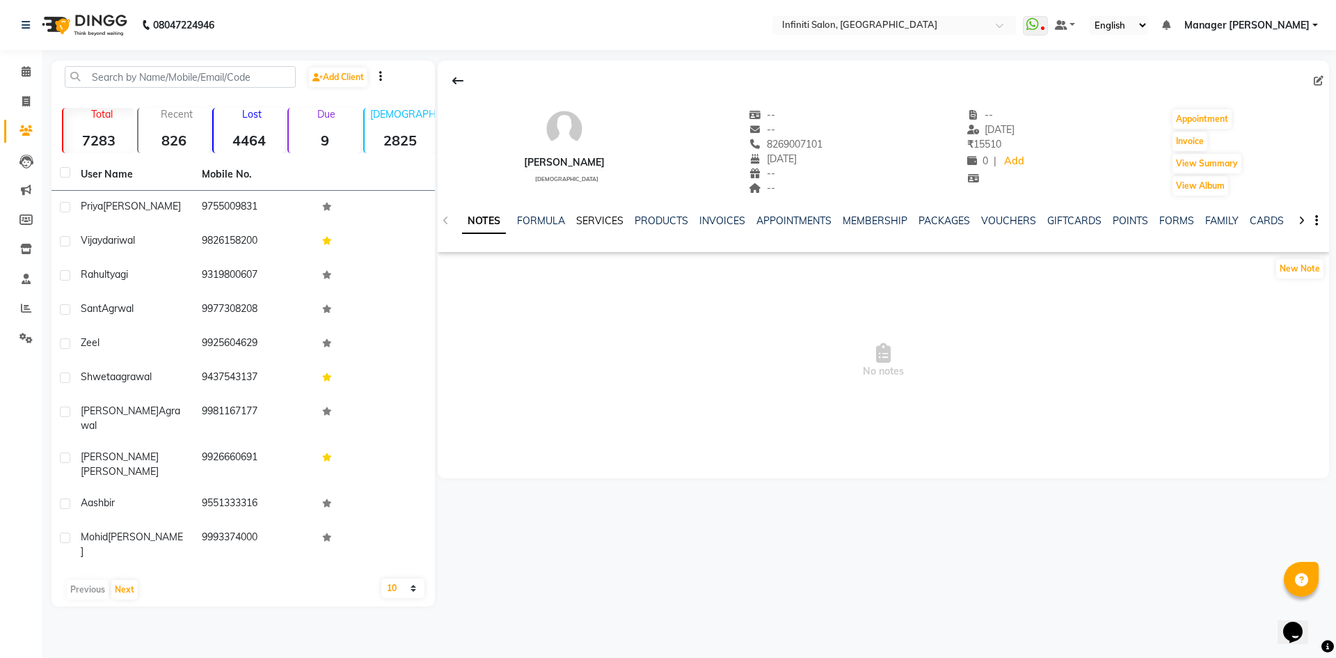
click at [596, 223] on link "SERVICES" at bounding box center [599, 220] width 47 height 13
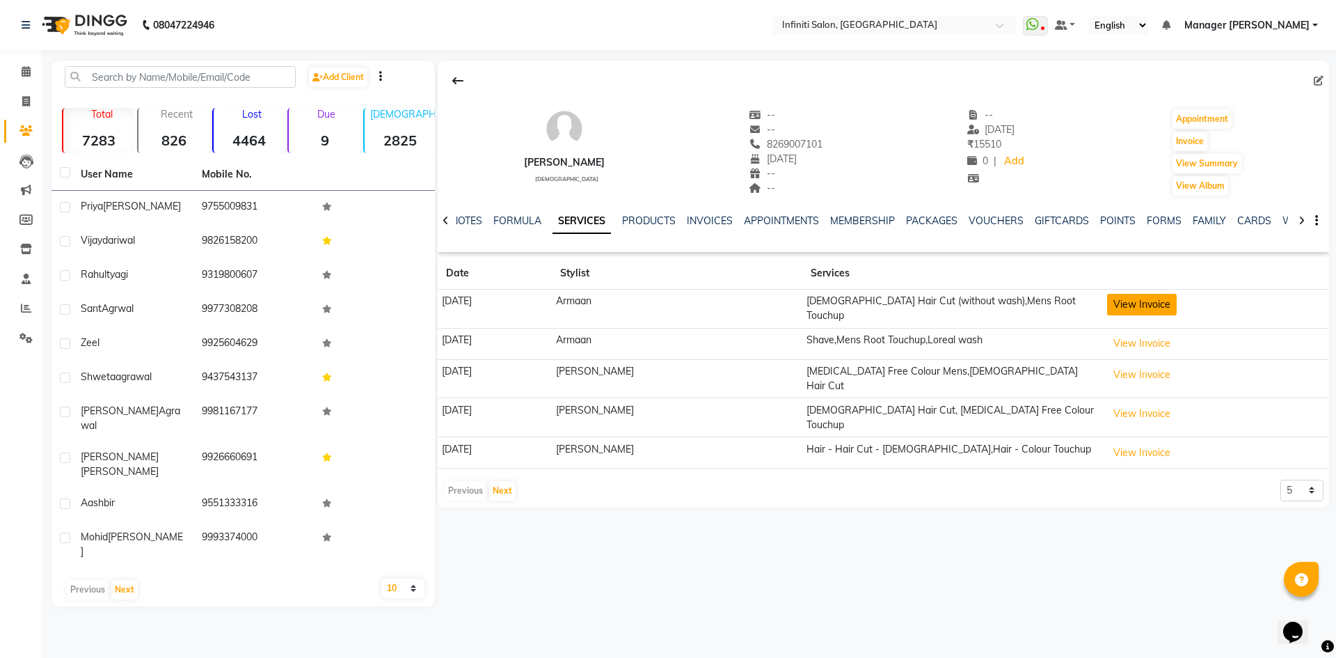
click at [1153, 309] on button "View Invoice" at bounding box center [1142, 305] width 70 height 22
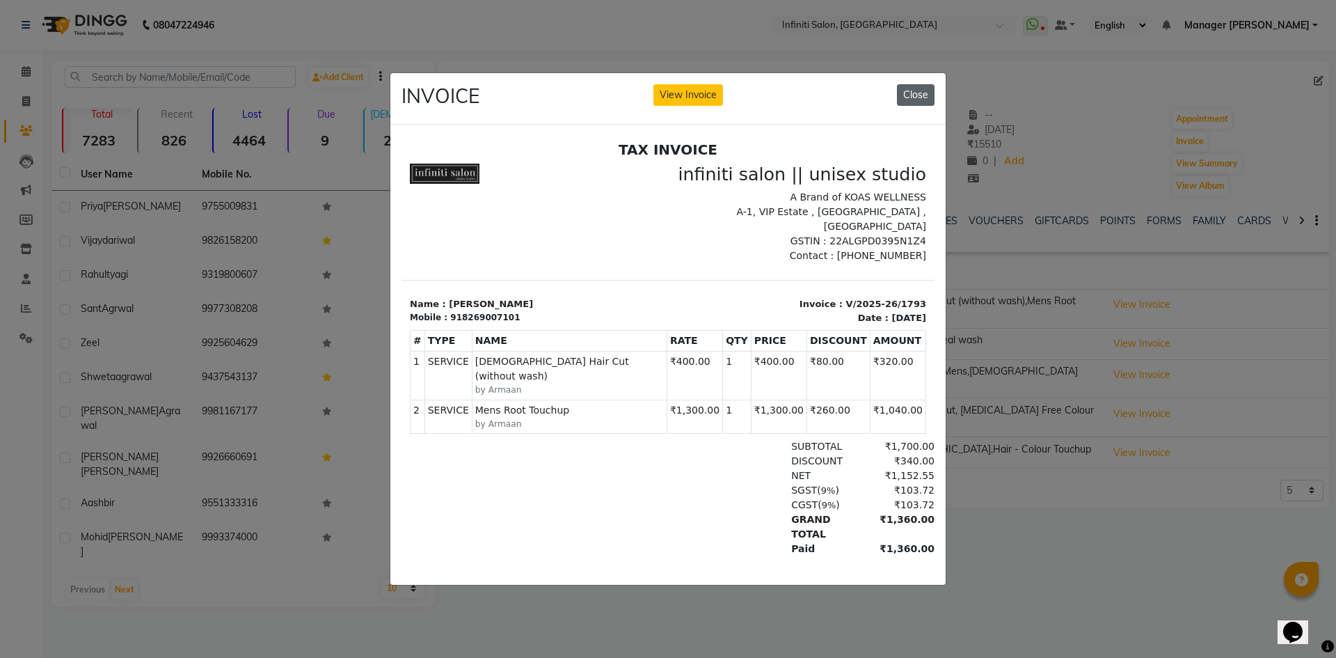
click at [917, 95] on button "Close" at bounding box center [916, 95] width 38 height 22
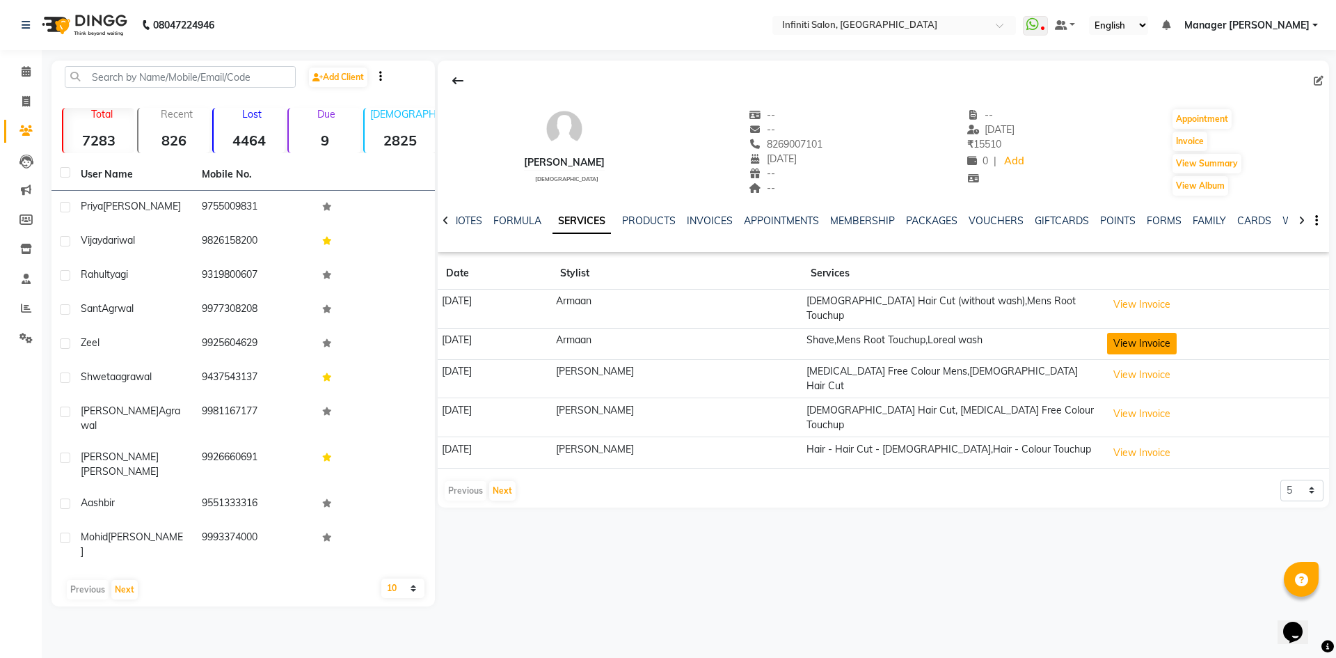
click at [1139, 333] on button "View Invoice" at bounding box center [1142, 344] width 70 height 22
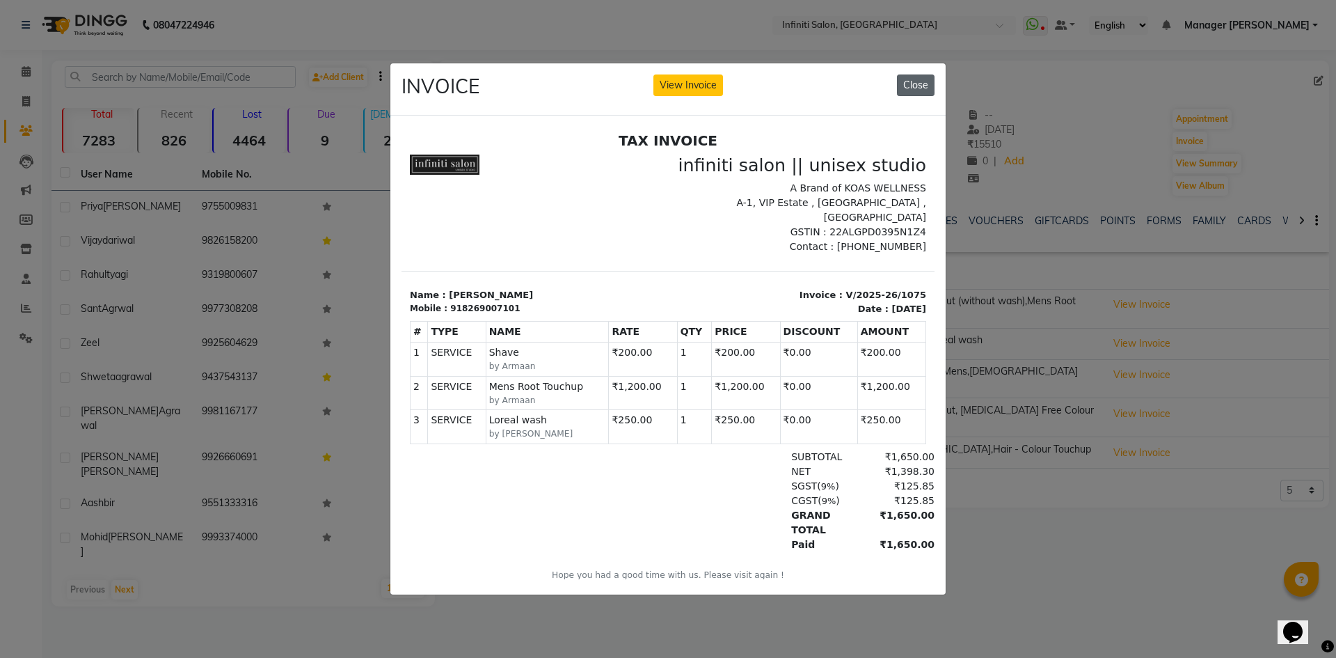
click at [919, 74] on button "Close" at bounding box center [916, 85] width 38 height 22
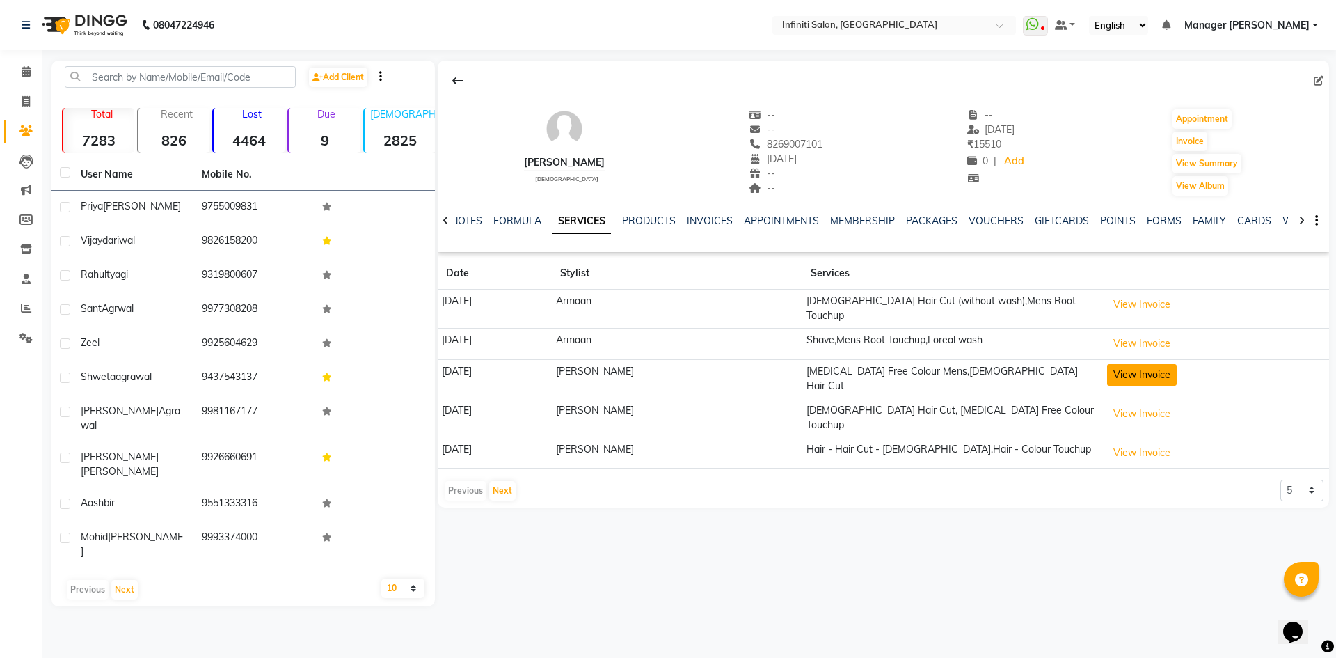
click at [1132, 374] on button "View Invoice" at bounding box center [1142, 375] width 70 height 22
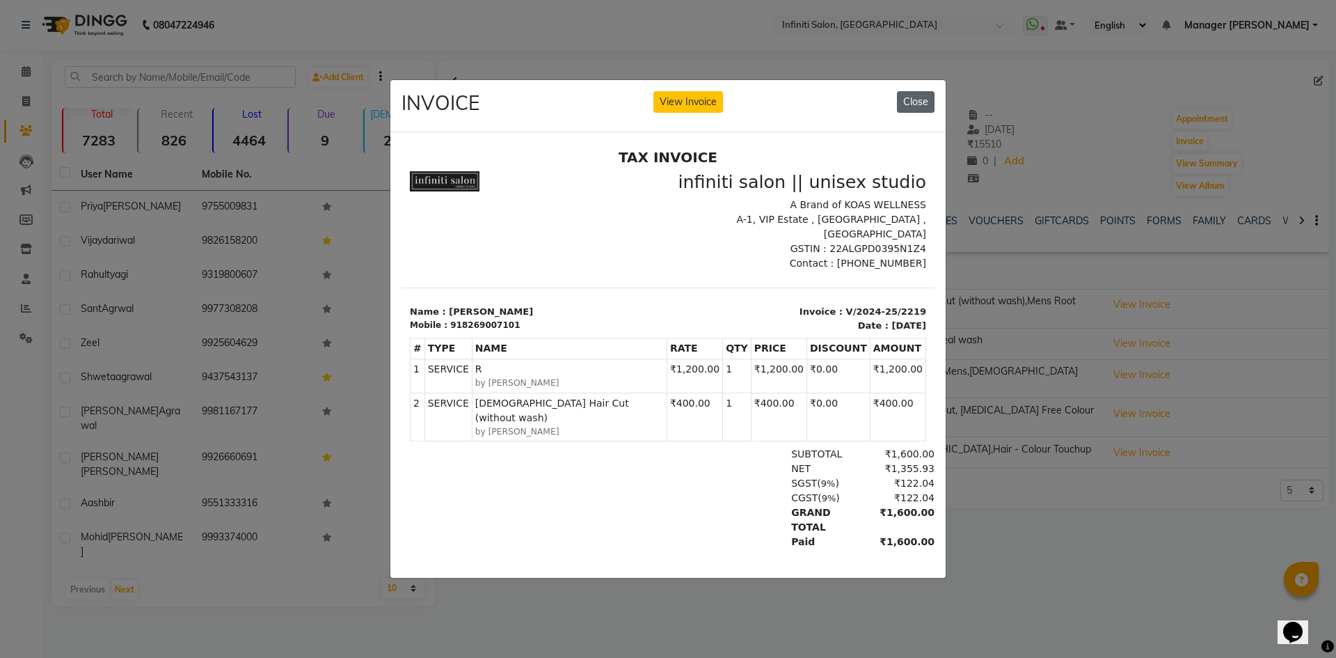
click at [928, 94] on button "Close" at bounding box center [916, 102] width 38 height 22
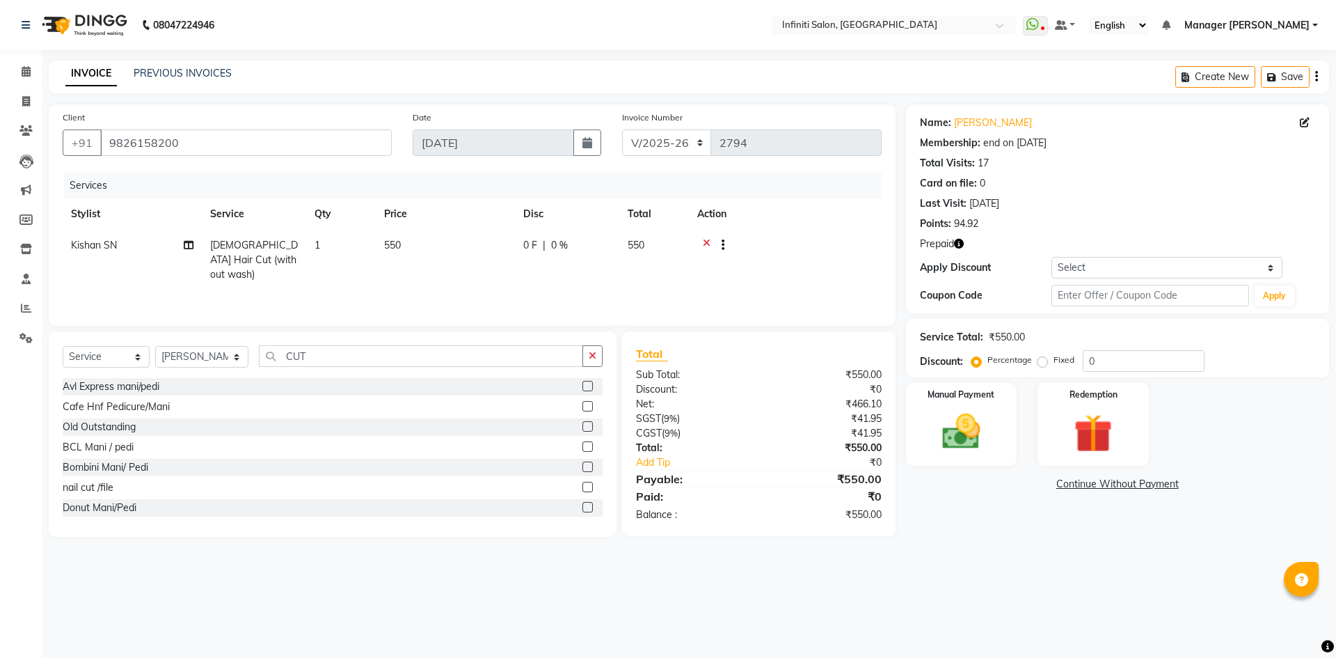
select select "5804"
select select "service"
select select "79157"
click at [597, 356] on icon "button" at bounding box center [593, 356] width 8 height 10
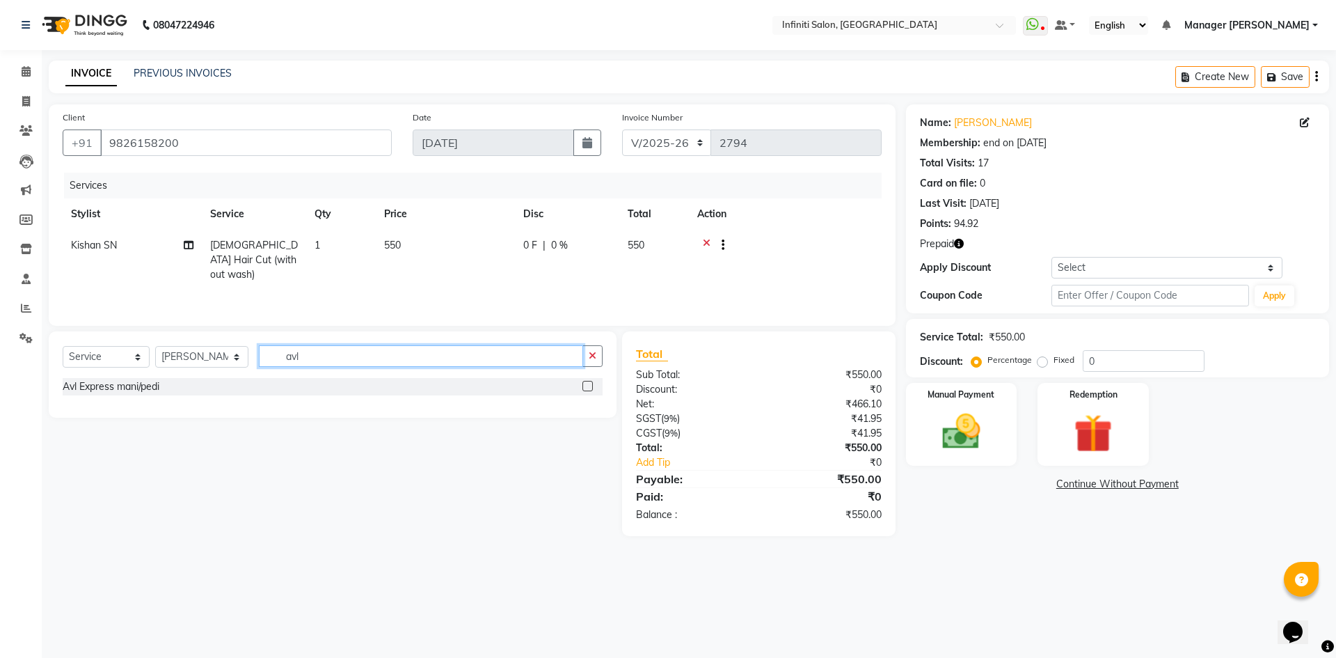
type input "avl"
click at [589, 384] on label at bounding box center [588, 386] width 10 height 10
click at [589, 384] on input "checkbox" at bounding box center [587, 386] width 9 height 9
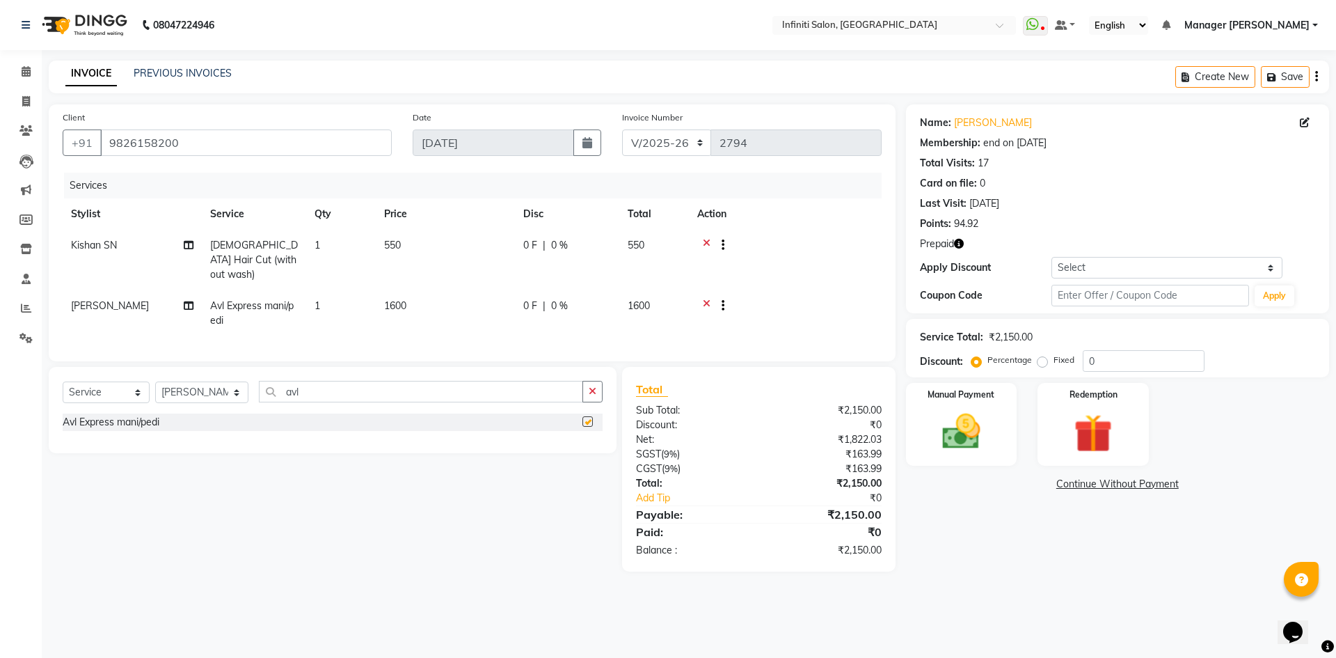
checkbox input "false"
click at [535, 299] on span "0 F" at bounding box center [530, 306] width 14 height 15
select select "79157"
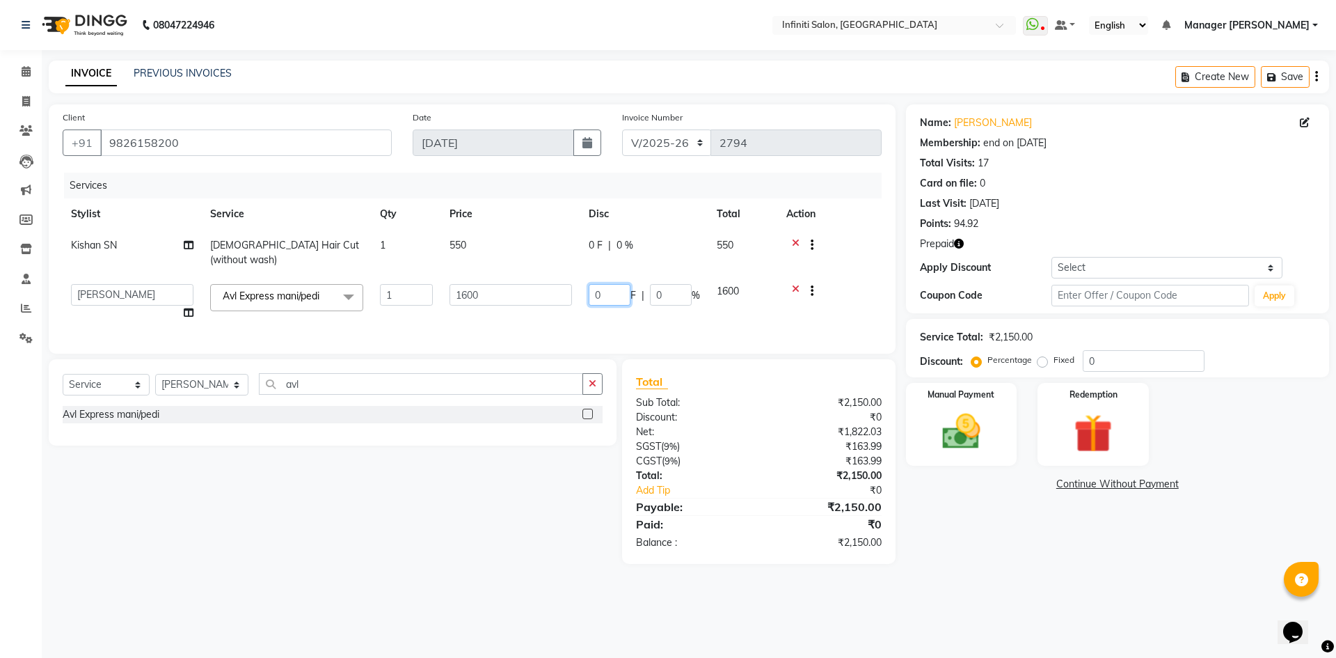
click at [622, 287] on input "0" at bounding box center [610, 295] width 42 height 22
type input "100"
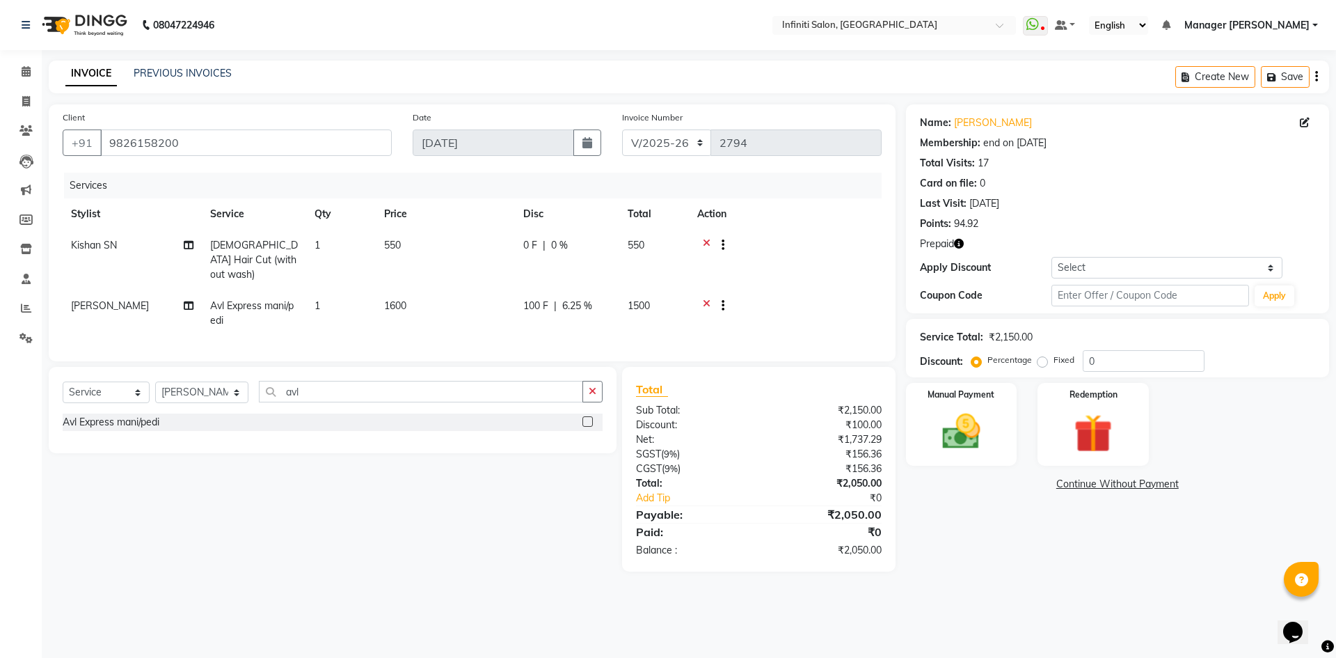
click at [444, 585] on div "08047224946 Select Location × Infiniti Salon, [GEOGRAPHIC_DATA] WhatsApp Status…" at bounding box center [668, 329] width 1336 height 658
click at [655, 137] on select "CI/2025-26 V/2025-26" at bounding box center [667, 142] width 90 height 26
select select "7942"
click at [622, 129] on select "CI/2025-26 V/2025-26" at bounding box center [667, 142] width 90 height 26
type input "0313"
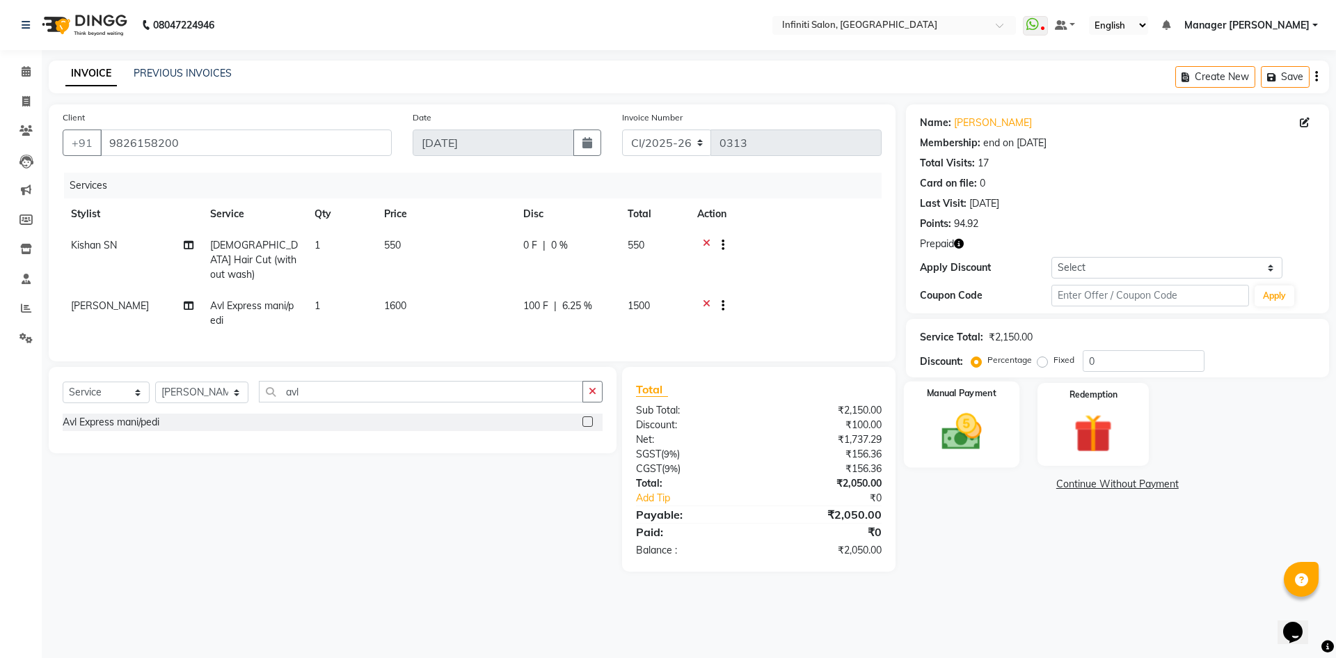
click at [939, 435] on img at bounding box center [961, 432] width 65 height 46
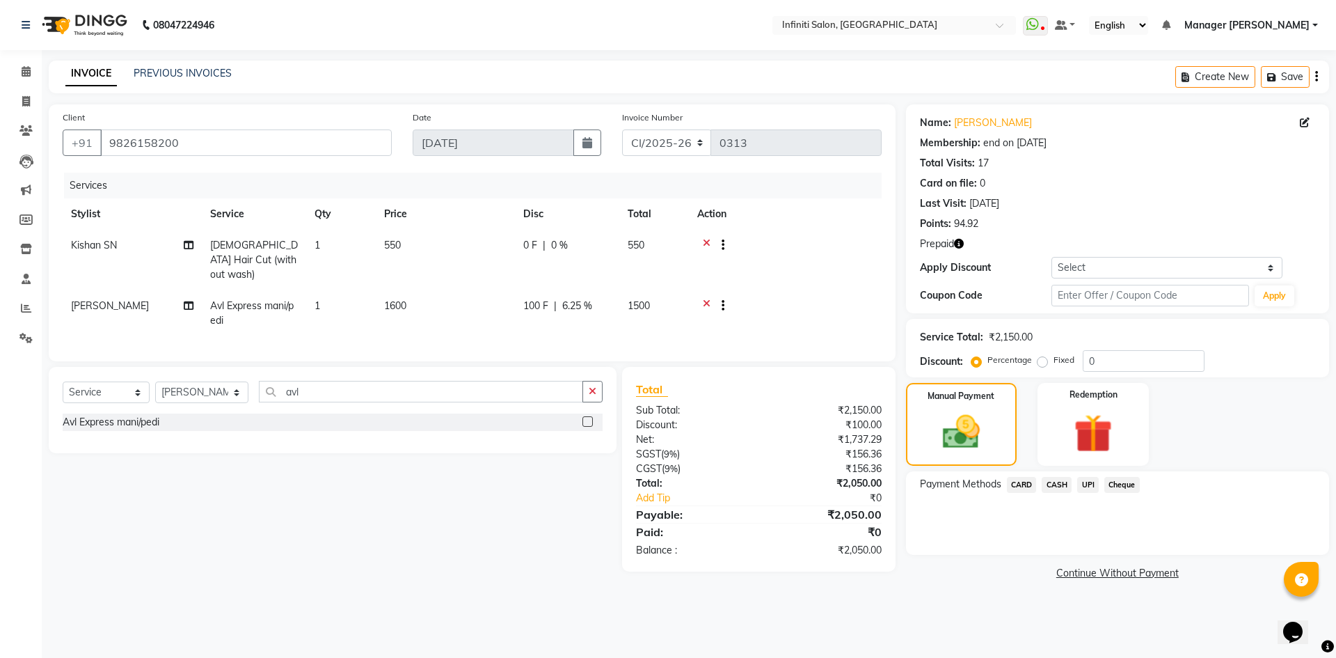
click at [1058, 486] on span "CASH" at bounding box center [1057, 485] width 30 height 16
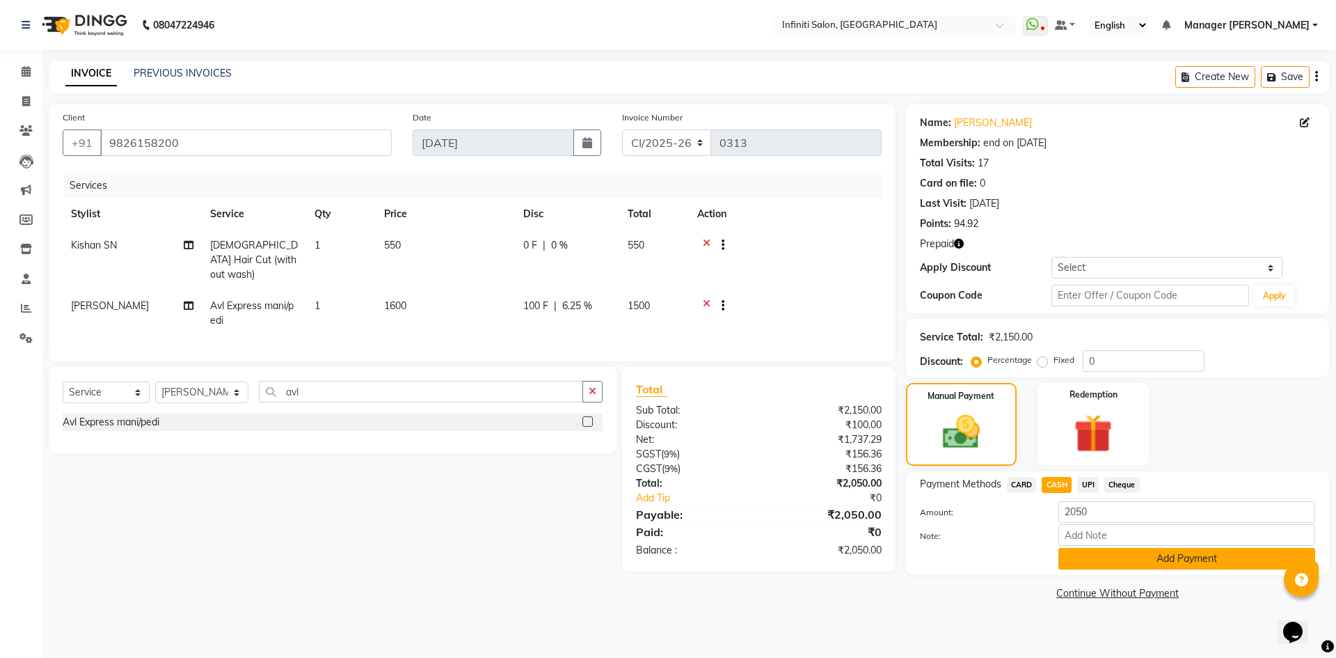
click at [1092, 562] on button "Add Payment" at bounding box center [1187, 559] width 257 height 22
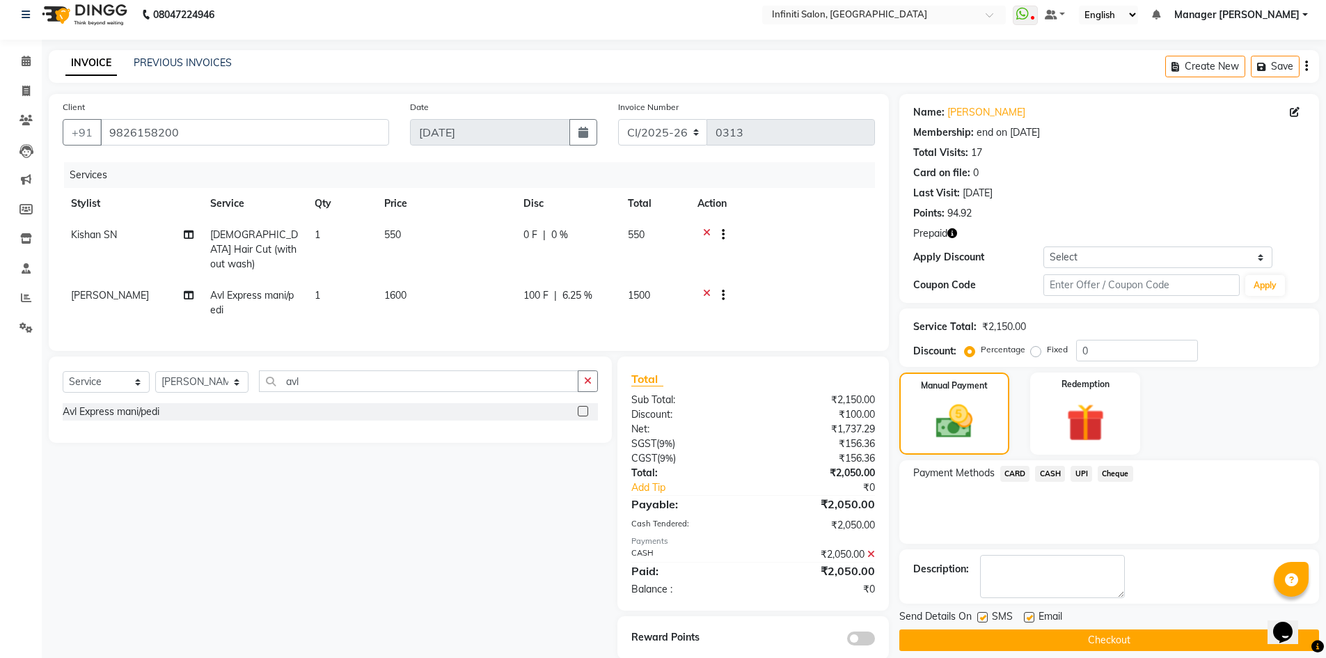
scroll to position [29, 0]
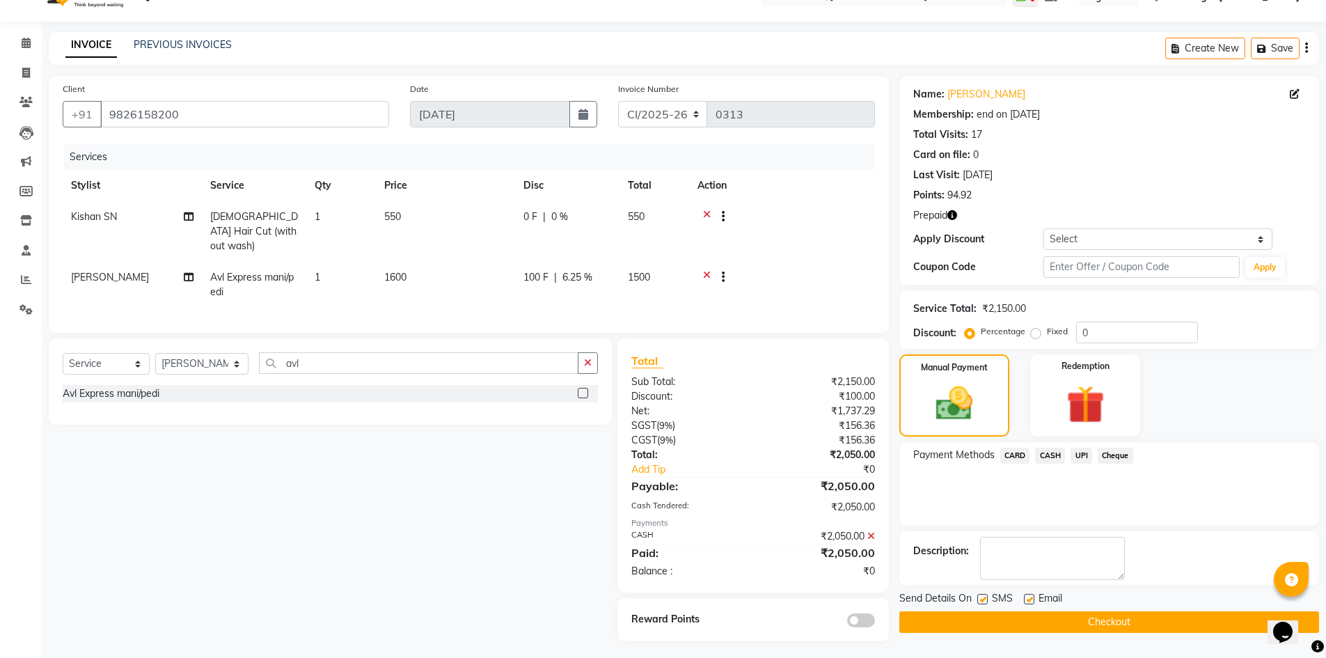
click at [1012, 625] on button "Checkout" at bounding box center [1109, 622] width 420 height 22
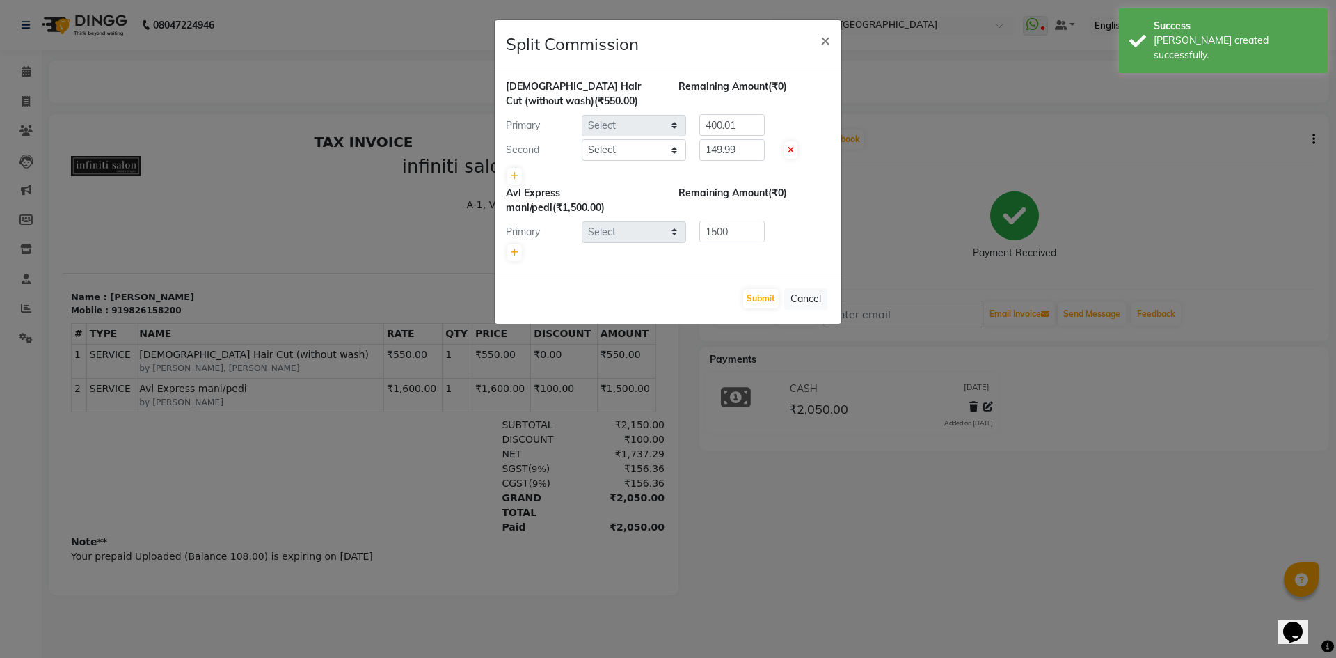
select select "85146"
select select "79157"
click at [757, 301] on button "Submit" at bounding box center [760, 298] width 35 height 19
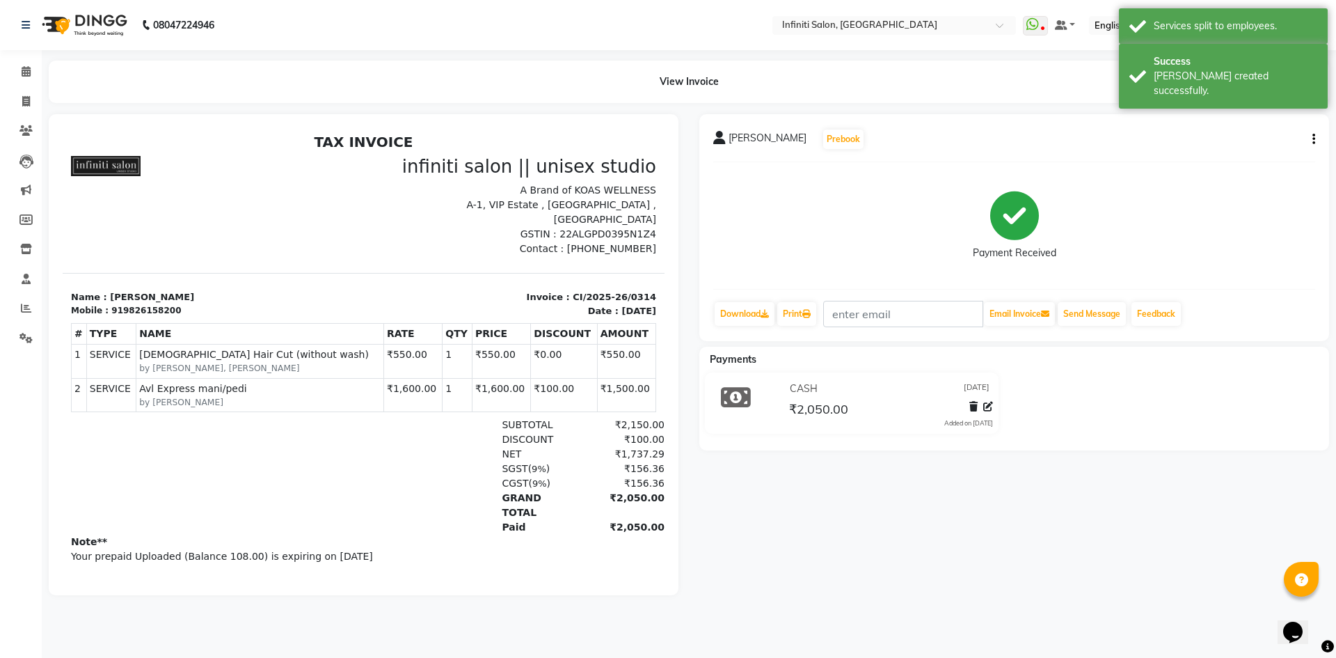
click at [1316, 136] on div "[PERSON_NAME] Prebook Payment Received Download Print Email Invoice Send Messag…" at bounding box center [1015, 227] width 630 height 227
drag, startPoint x: 116, startPoint y: 293, endPoint x: 151, endPoint y: 299, distance: 35.4
click at [187, 304] on div "Mobile : 919826158200" at bounding box center [213, 310] width 285 height 13
copy div "9826158200"
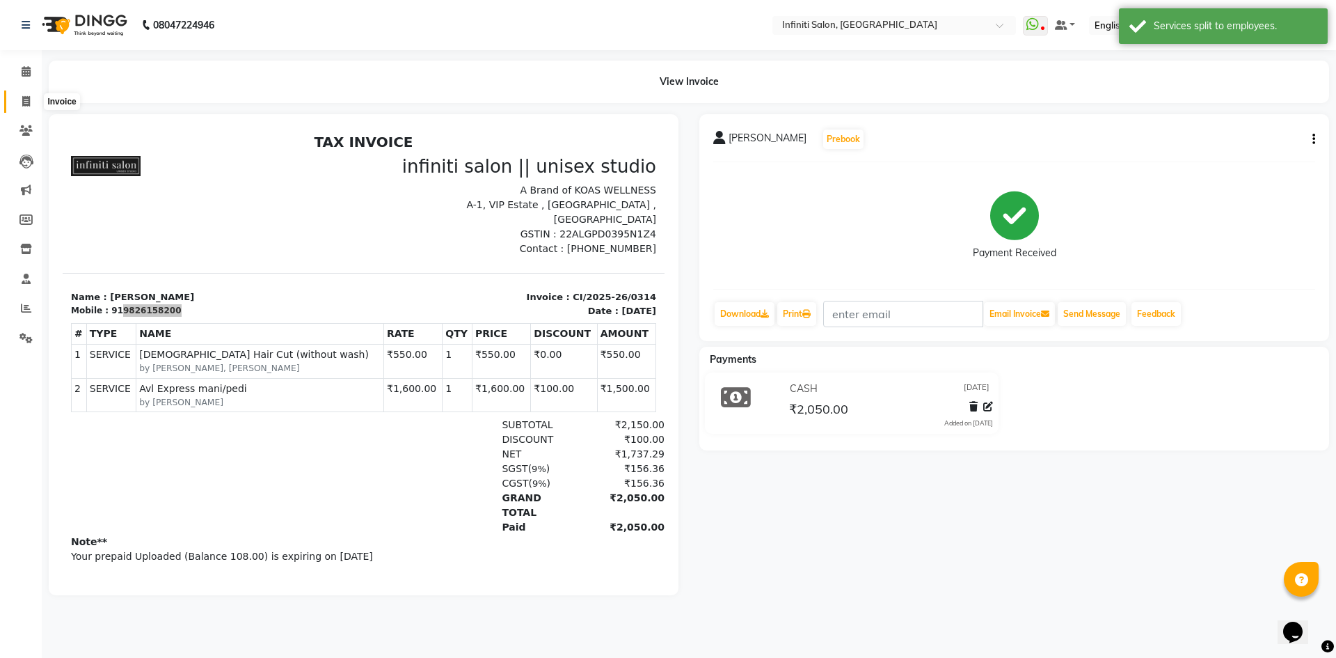
click at [33, 94] on span at bounding box center [26, 102] width 24 height 16
select select "5804"
select select "service"
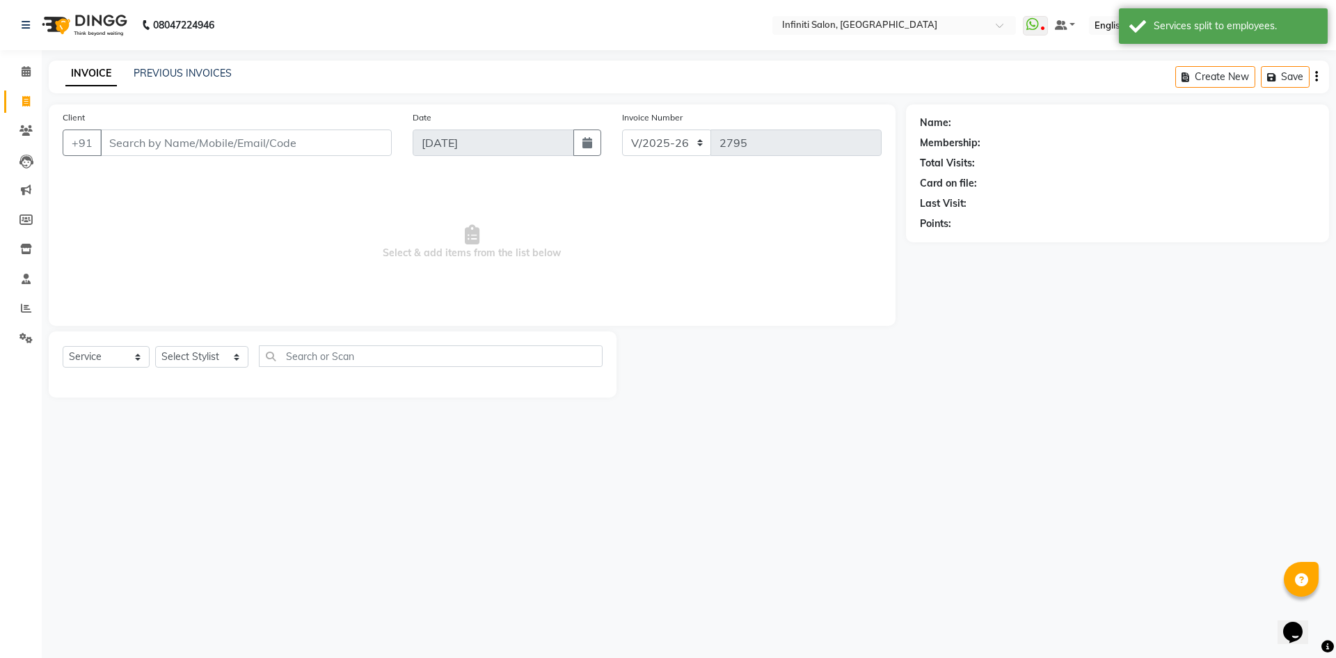
click at [175, 148] on input "Client" at bounding box center [246, 142] width 292 height 26
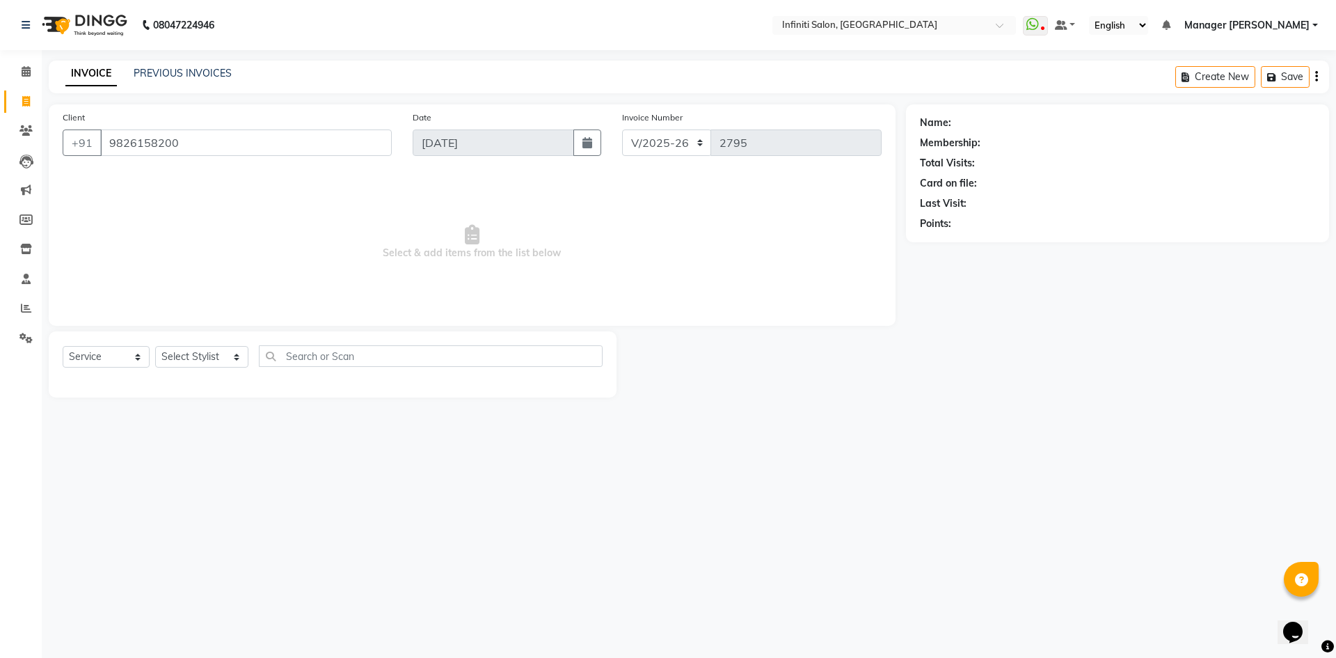
type input "9826158200"
select select "2: Object"
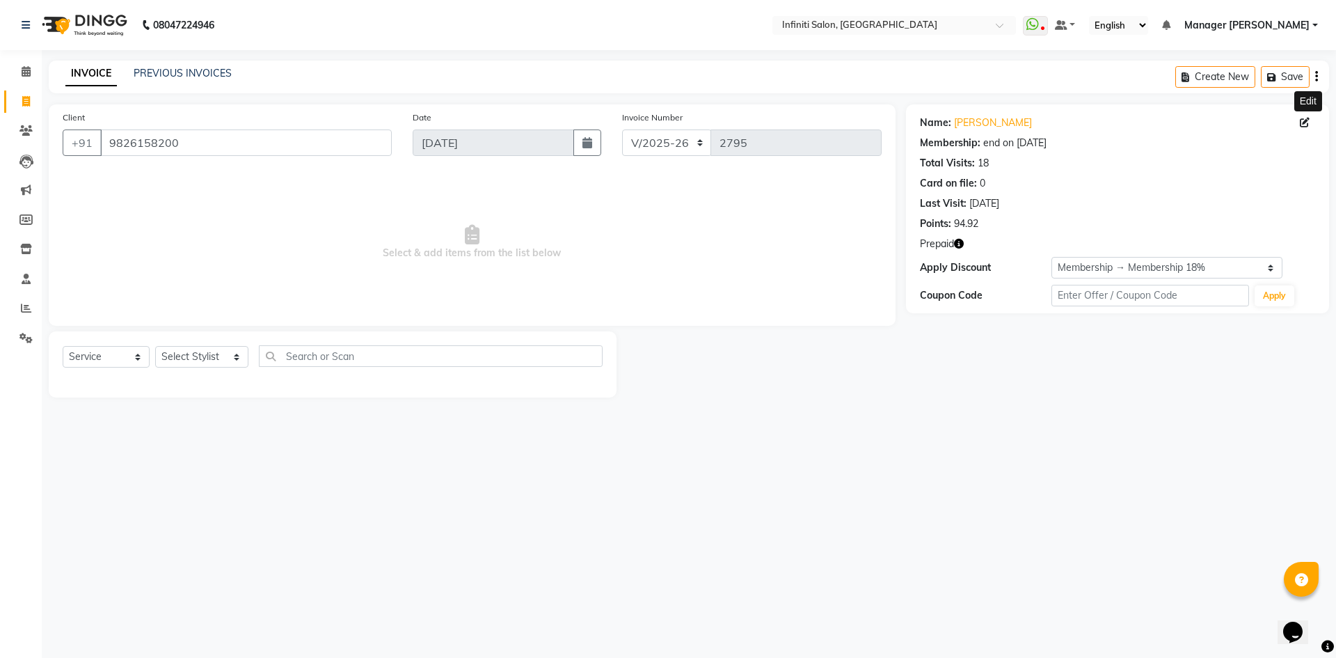
click at [1306, 125] on icon at bounding box center [1305, 123] width 10 height 10
select select "[DEMOGRAPHIC_DATA]"
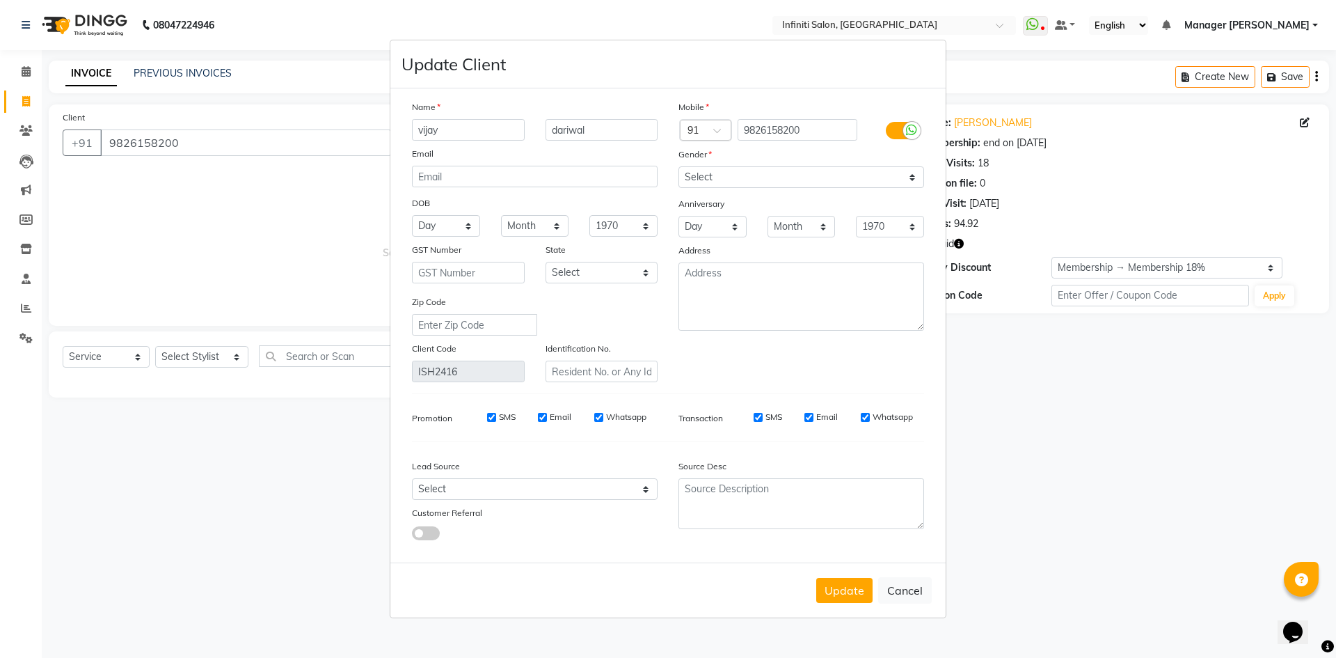
click at [564, 473] on div "Lead Source" at bounding box center [535, 468] width 267 height 19
click at [579, 491] on select "Select Walk-in Facebook JustDial Google Other Instagram Repeated YouTube Referr…" at bounding box center [535, 489] width 246 height 22
select select "37056"
click at [412, 478] on select "Select Walk-in Facebook JustDial Google Other Instagram Repeated YouTube Referr…" at bounding box center [535, 489] width 246 height 22
click at [824, 581] on button "Update" at bounding box center [844, 590] width 56 height 25
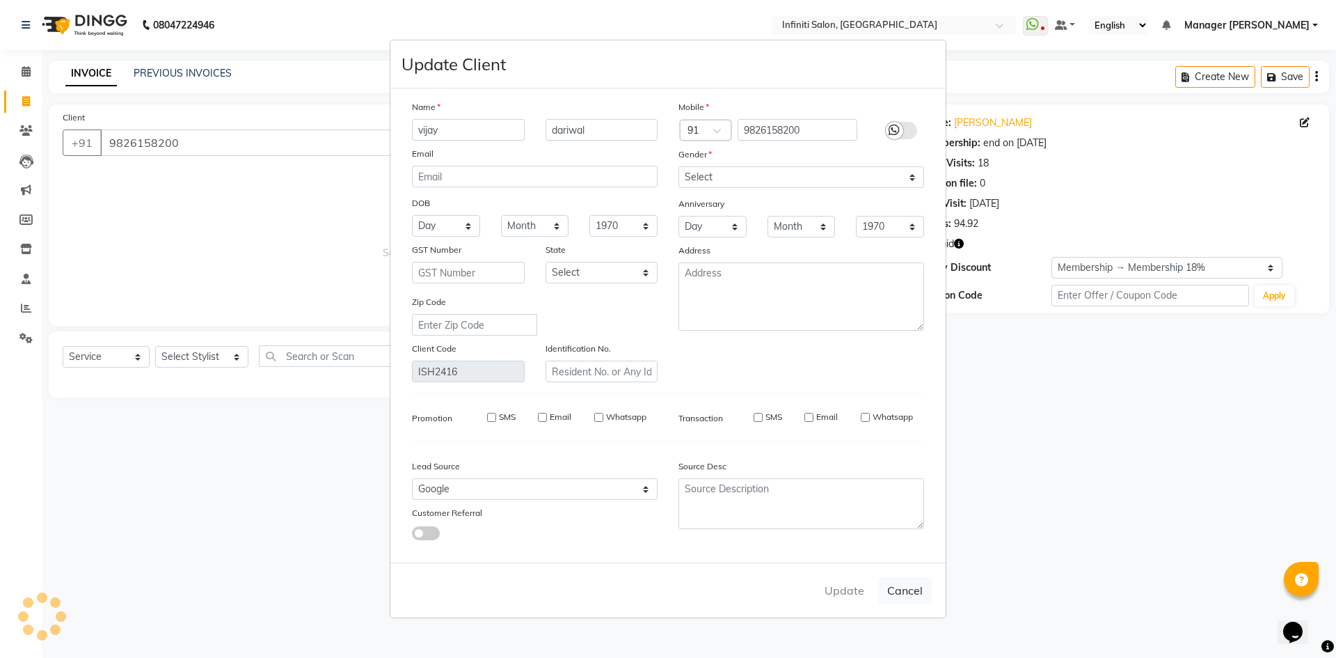
select select
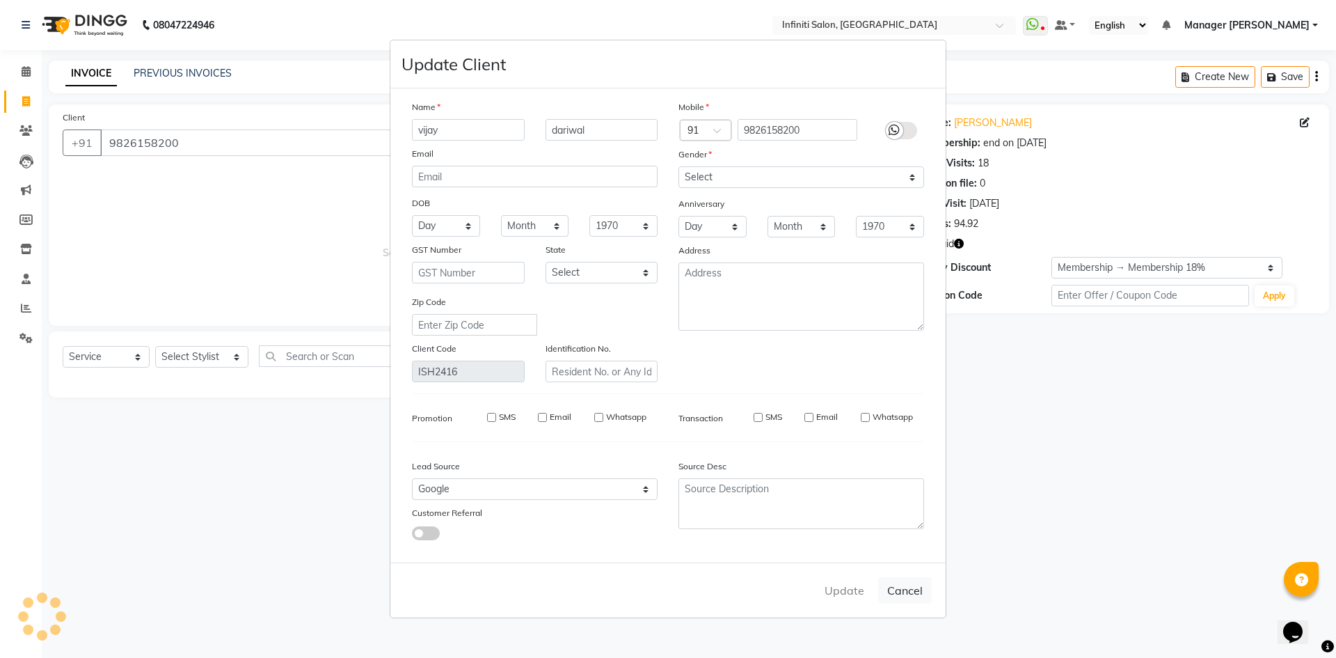
select select
checkbox input "false"
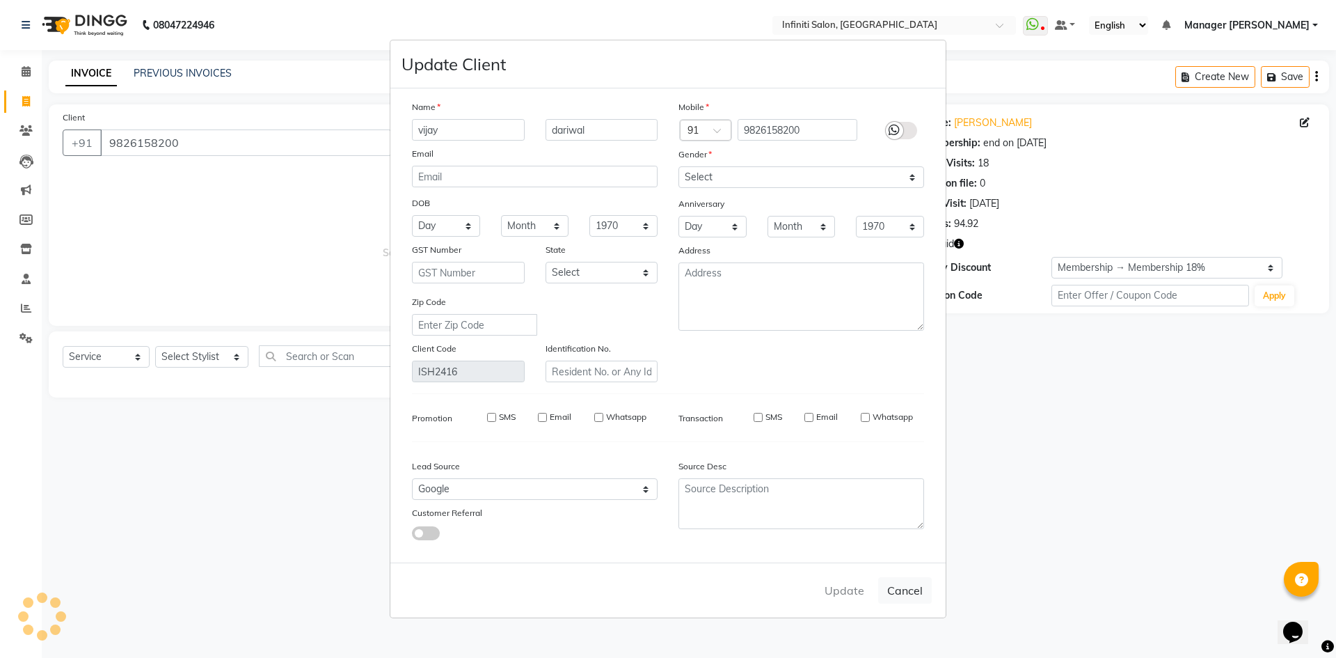
checkbox input "false"
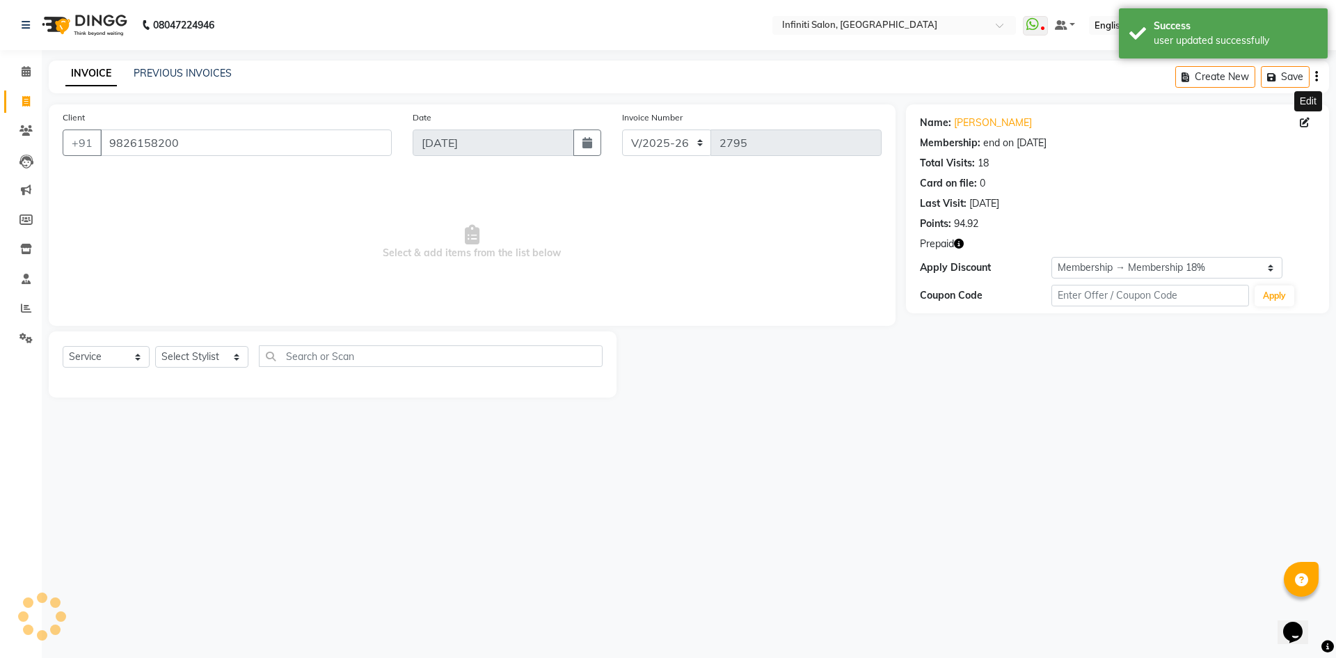
select select "3: Object"
click at [22, 74] on icon at bounding box center [26, 71] width 9 height 10
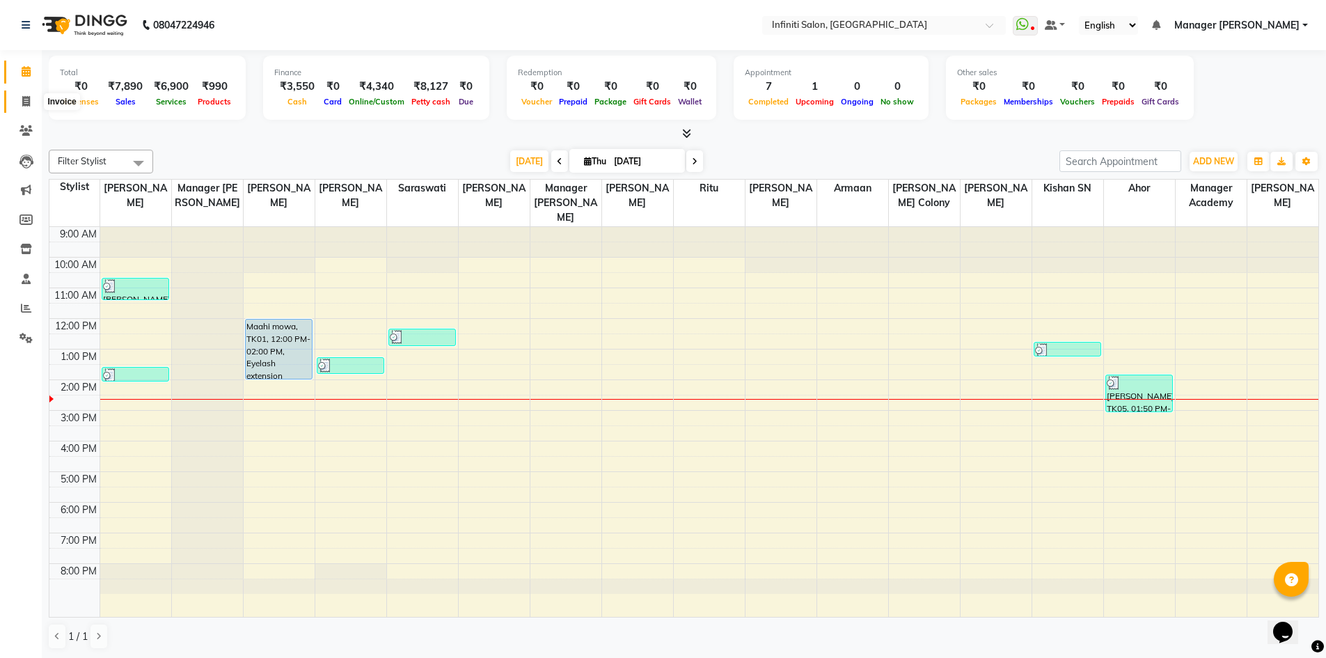
click at [19, 101] on span at bounding box center [26, 102] width 24 height 16
select select "5804"
select select "service"
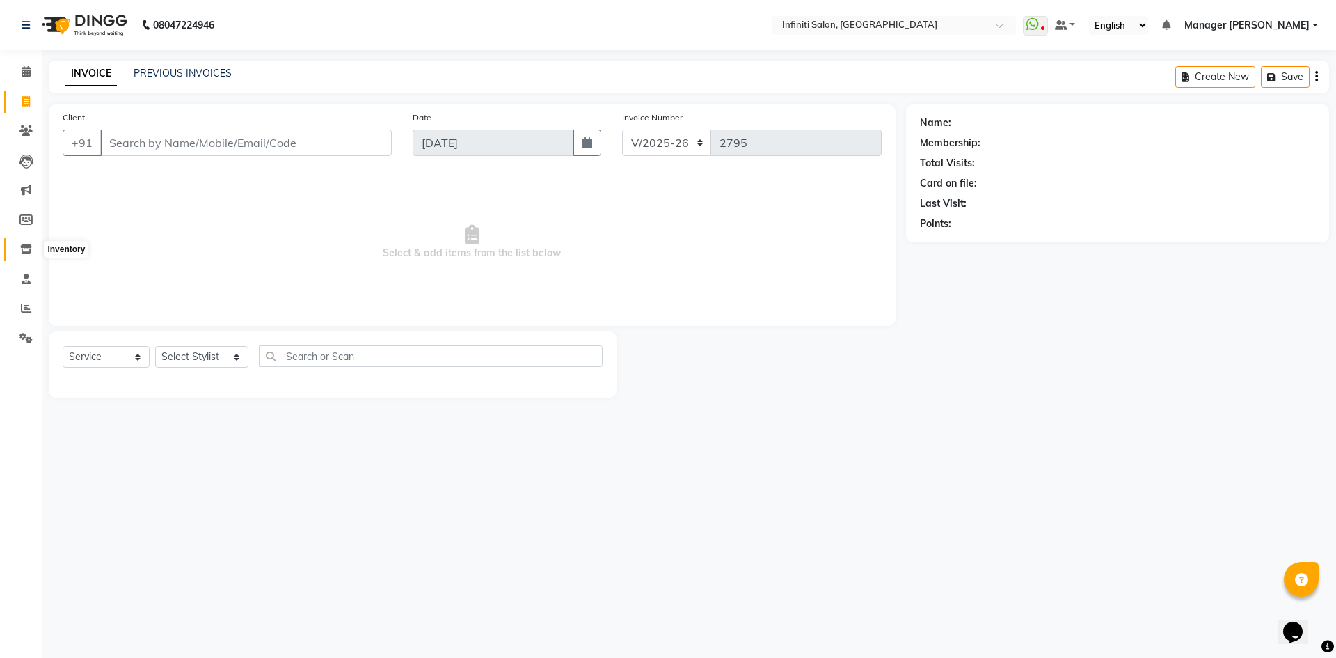
click at [20, 251] on icon at bounding box center [26, 249] width 12 height 10
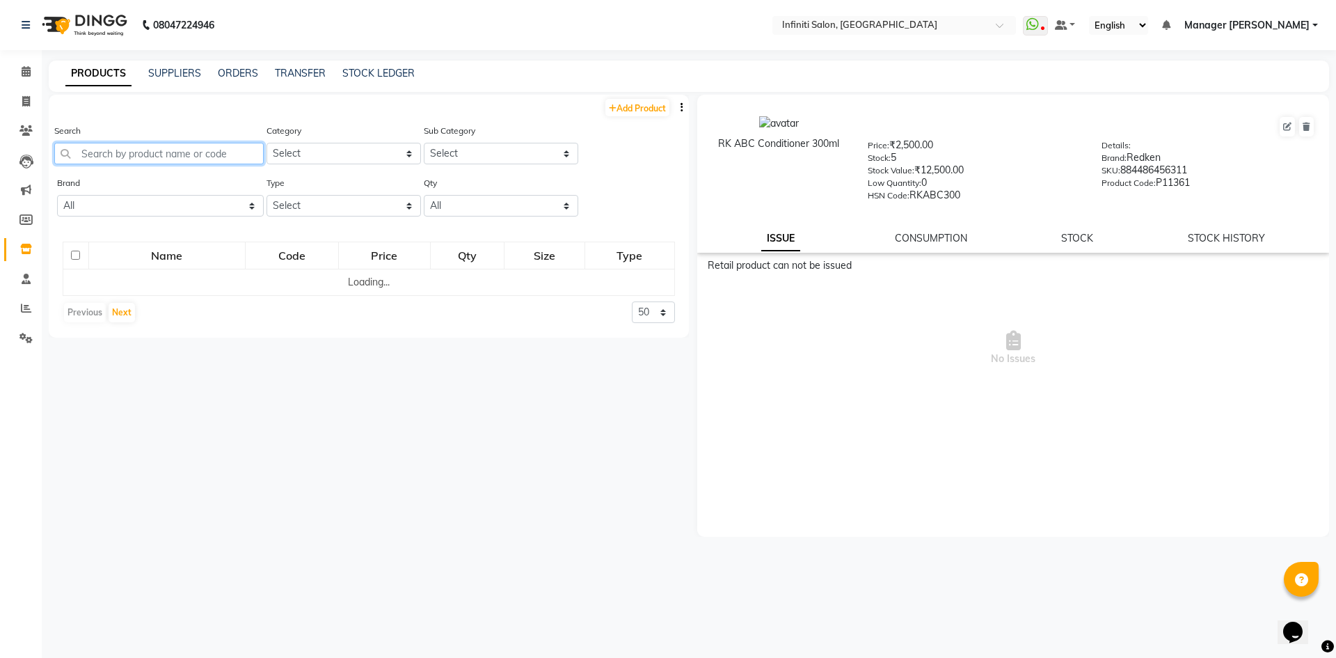
click at [193, 153] on input "text" at bounding box center [159, 154] width 210 height 22
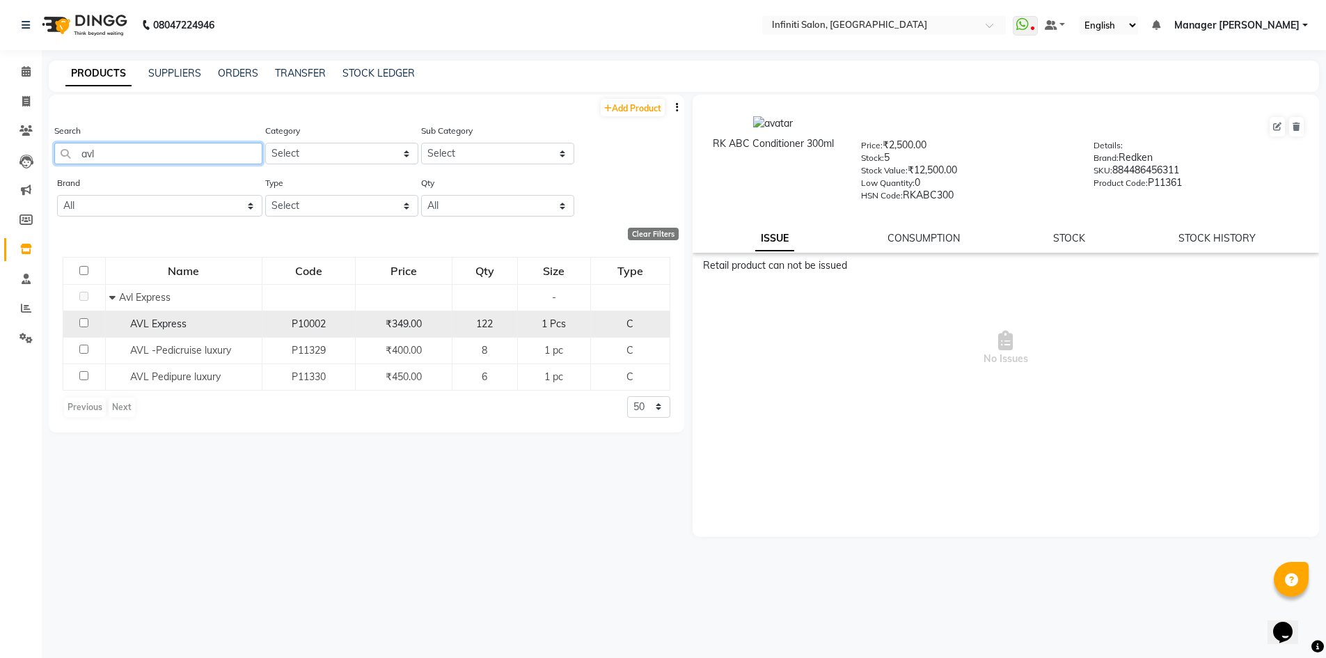
type input "avl"
click at [85, 325] on input "checkbox" at bounding box center [83, 322] width 9 height 9
checkbox input "true"
select select
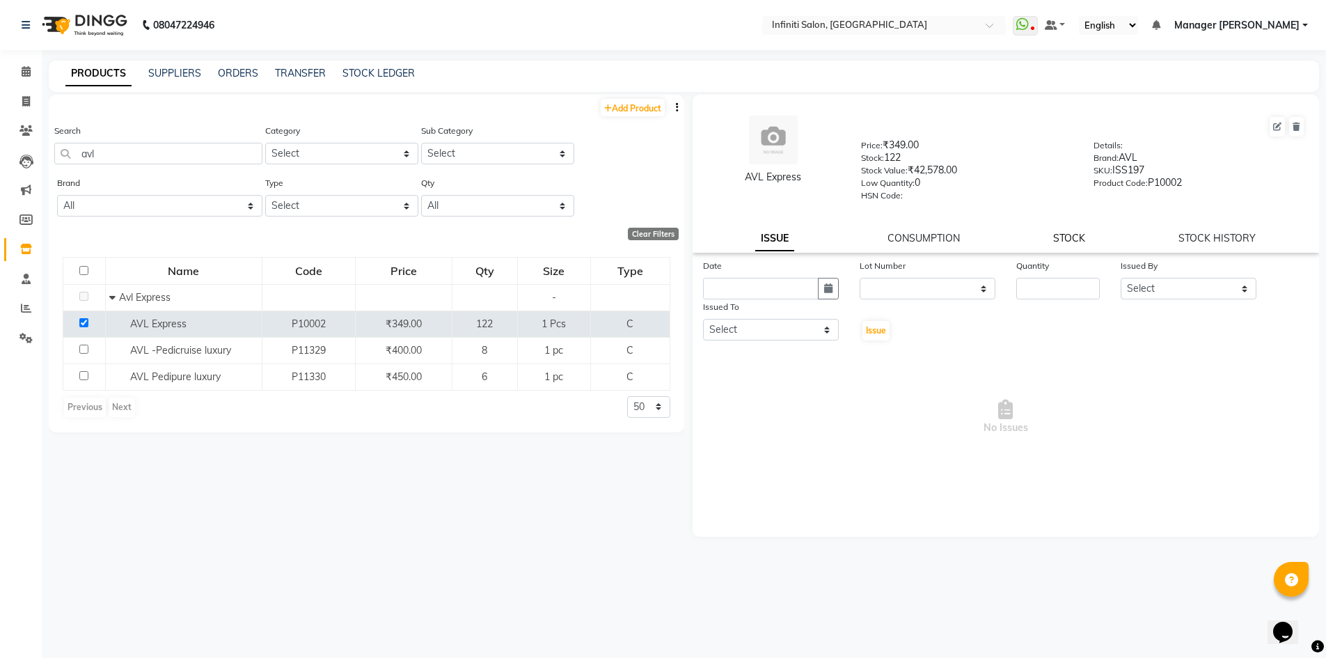
click at [1064, 235] on link "STOCK" at bounding box center [1069, 238] width 32 height 13
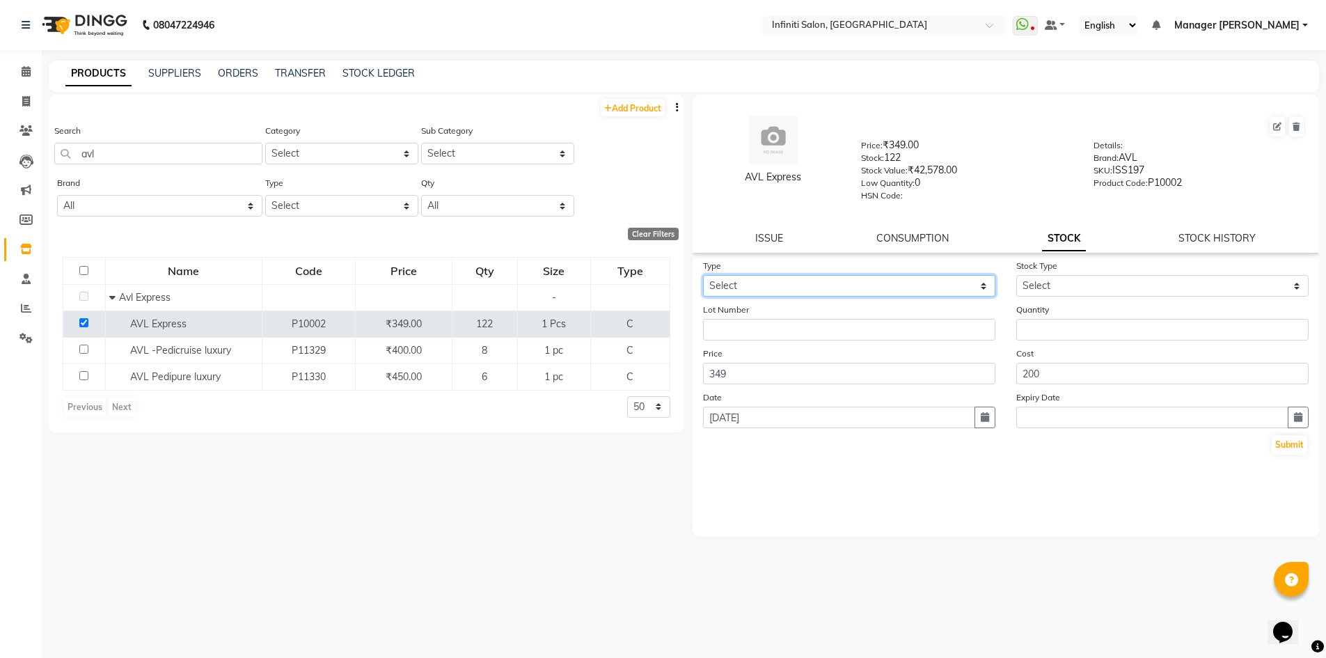
click at [744, 283] on select "Select In Out" at bounding box center [849, 286] width 292 height 22
select select "out"
click at [703, 275] on select "Select In Out" at bounding box center [849, 286] width 292 height 22
select select
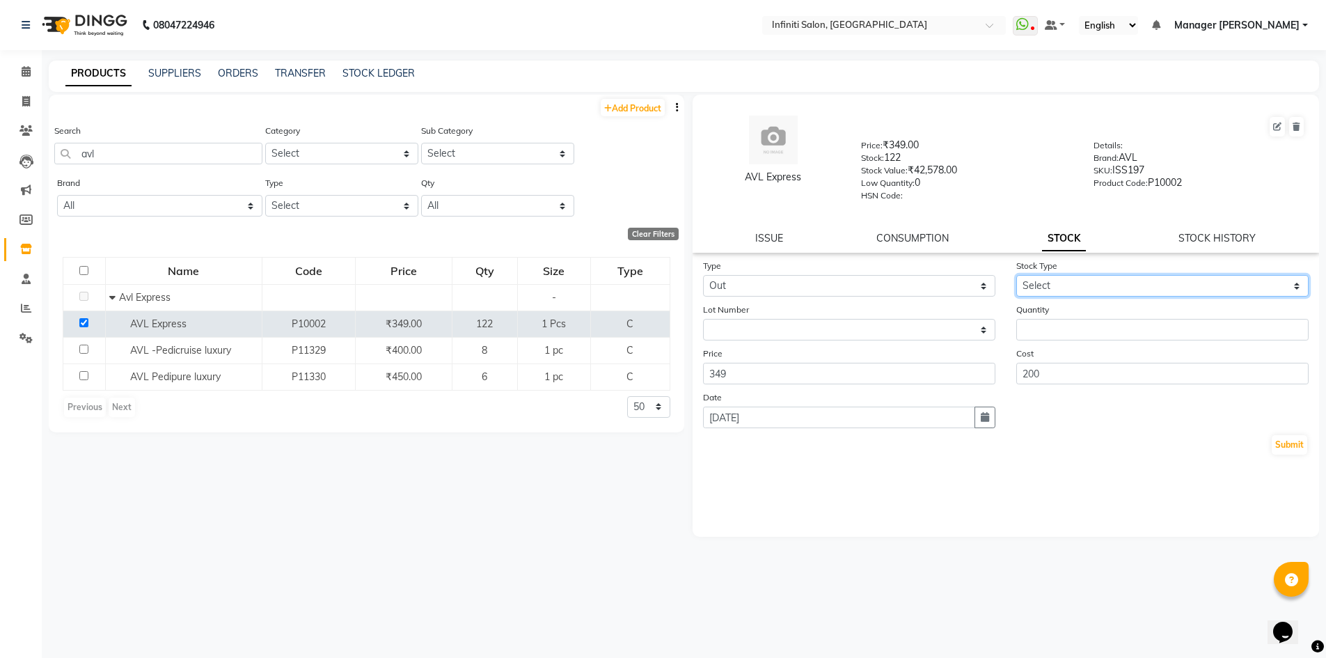
click at [1138, 287] on select "Select Internal Use Damaged Expired Adjustment Return Other" at bounding box center [1162, 286] width 292 height 22
select select "internal use"
click at [1016, 275] on select "Select Internal Use Damaged Expired Adjustment Return Other" at bounding box center [1162, 286] width 292 height 22
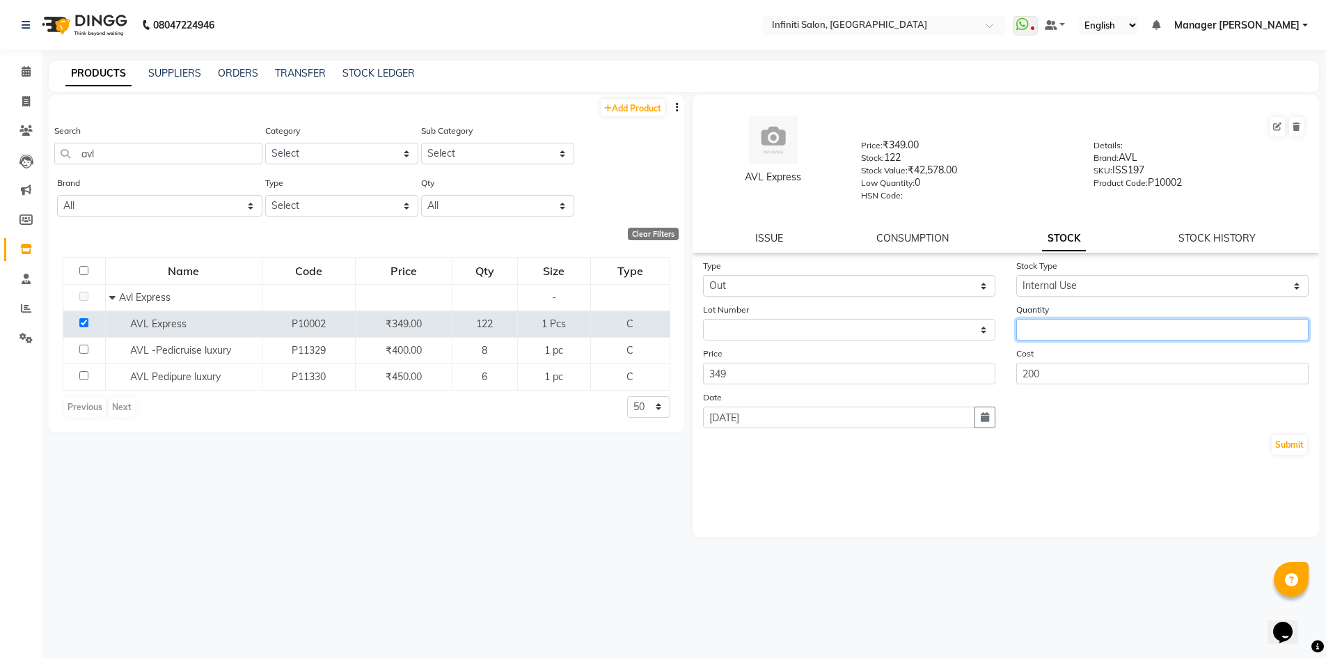
click at [1116, 328] on input "number" at bounding box center [1162, 330] width 292 height 22
type input "1"
click at [1281, 447] on button "Submit" at bounding box center [1289, 444] width 35 height 19
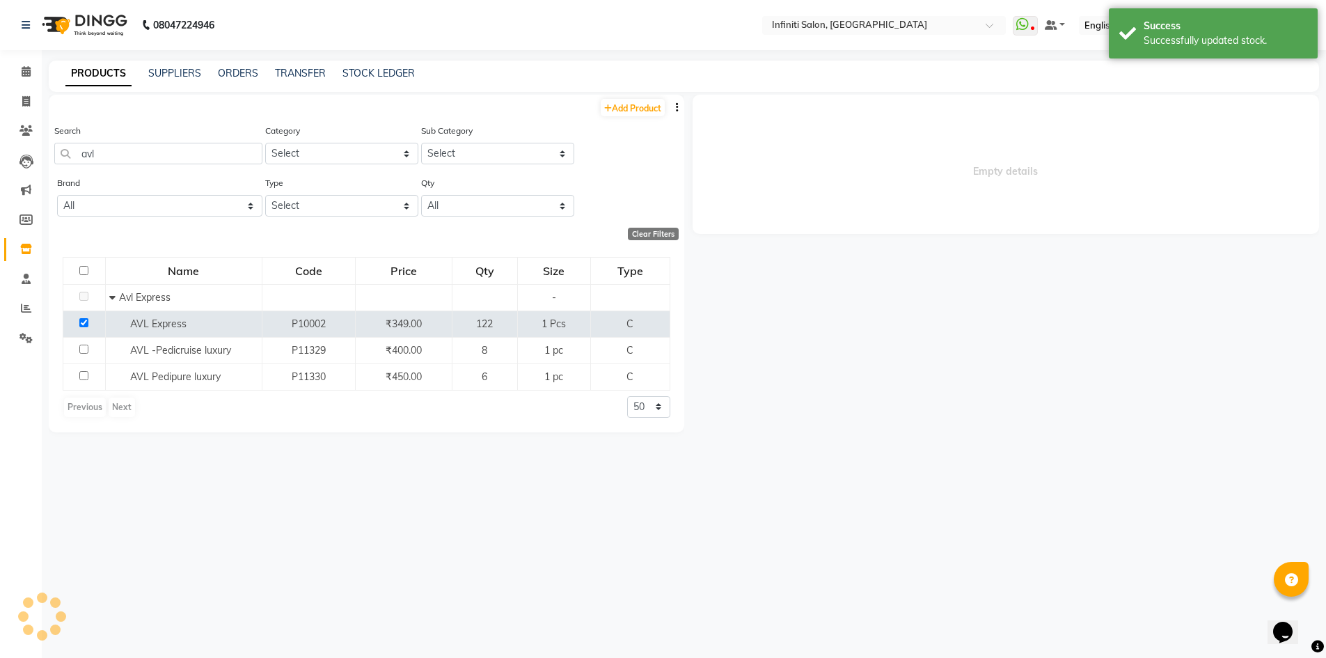
select select
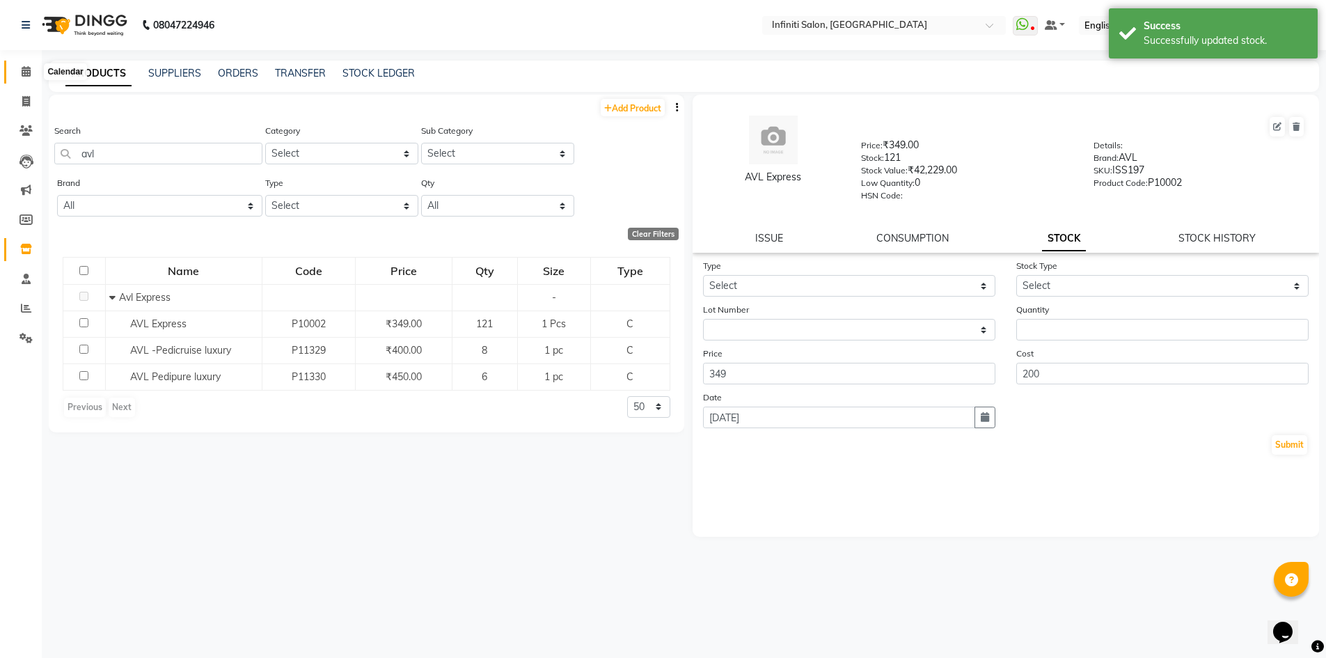
click at [29, 68] on icon at bounding box center [26, 71] width 9 height 10
